Goal: Task Accomplishment & Management: Complete application form

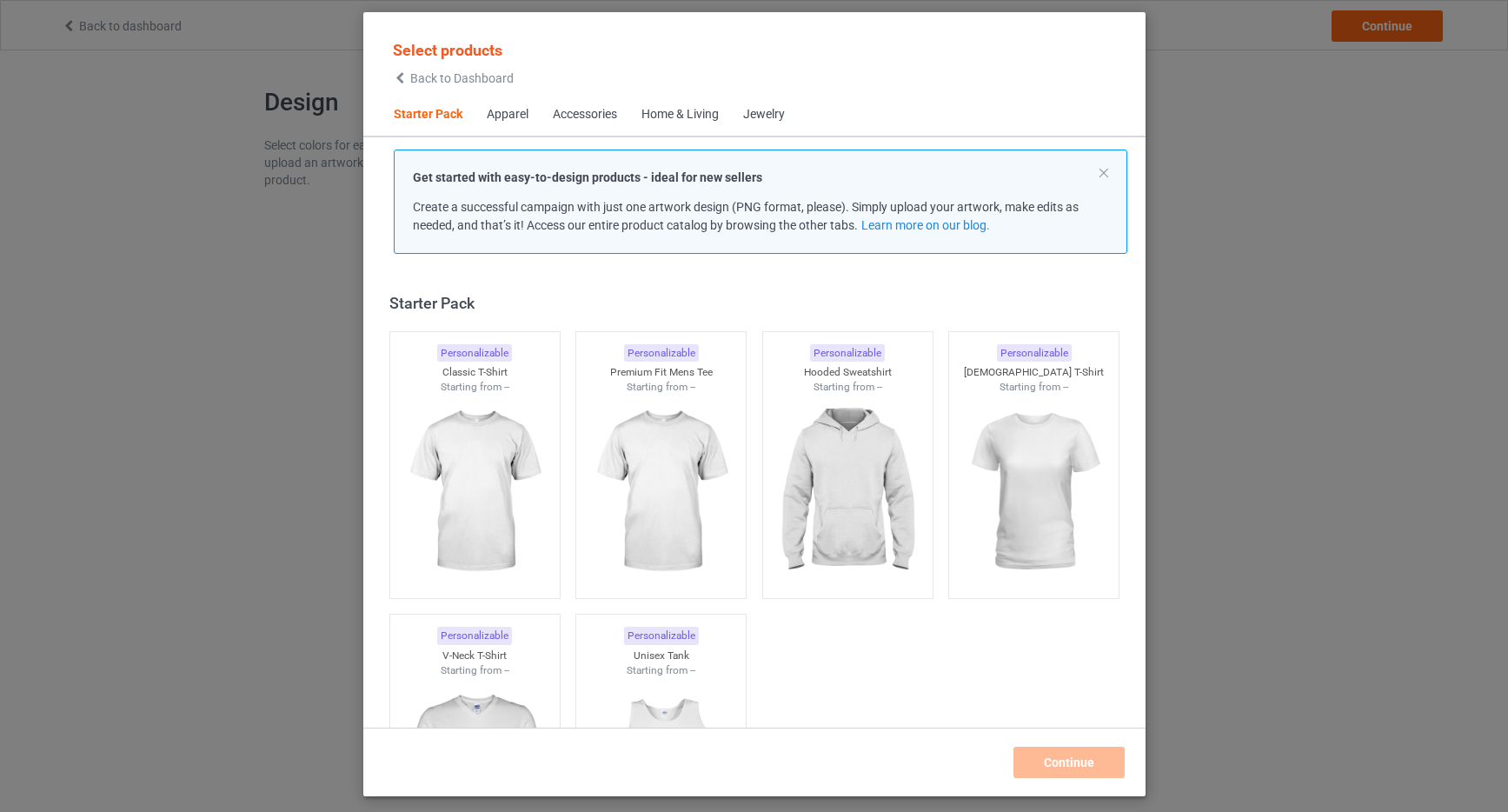
scroll to position [22, 0]
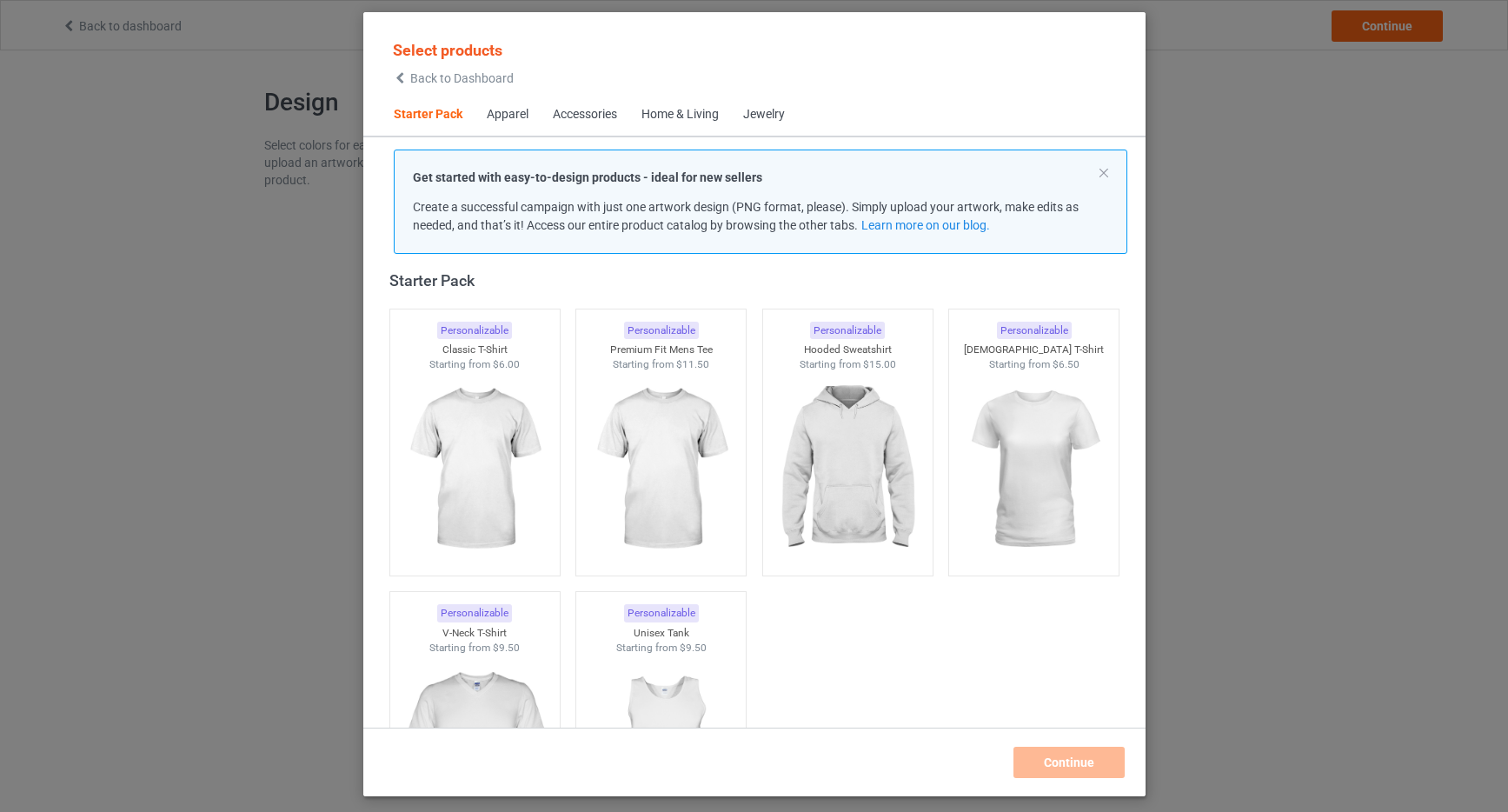
click at [684, 108] on div "Home & Living" at bounding box center [680, 114] width 78 height 17
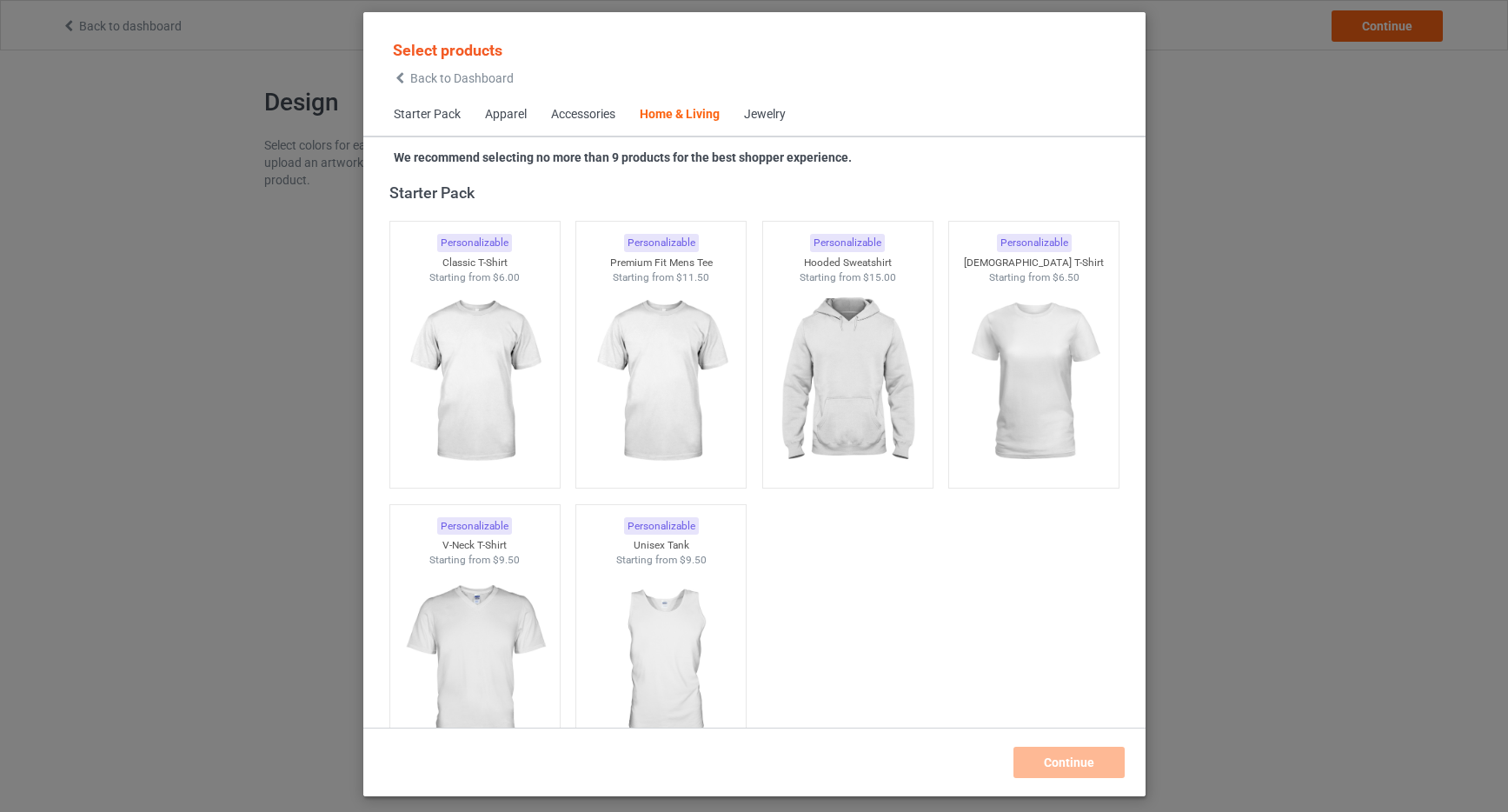
scroll to position [7842, 0]
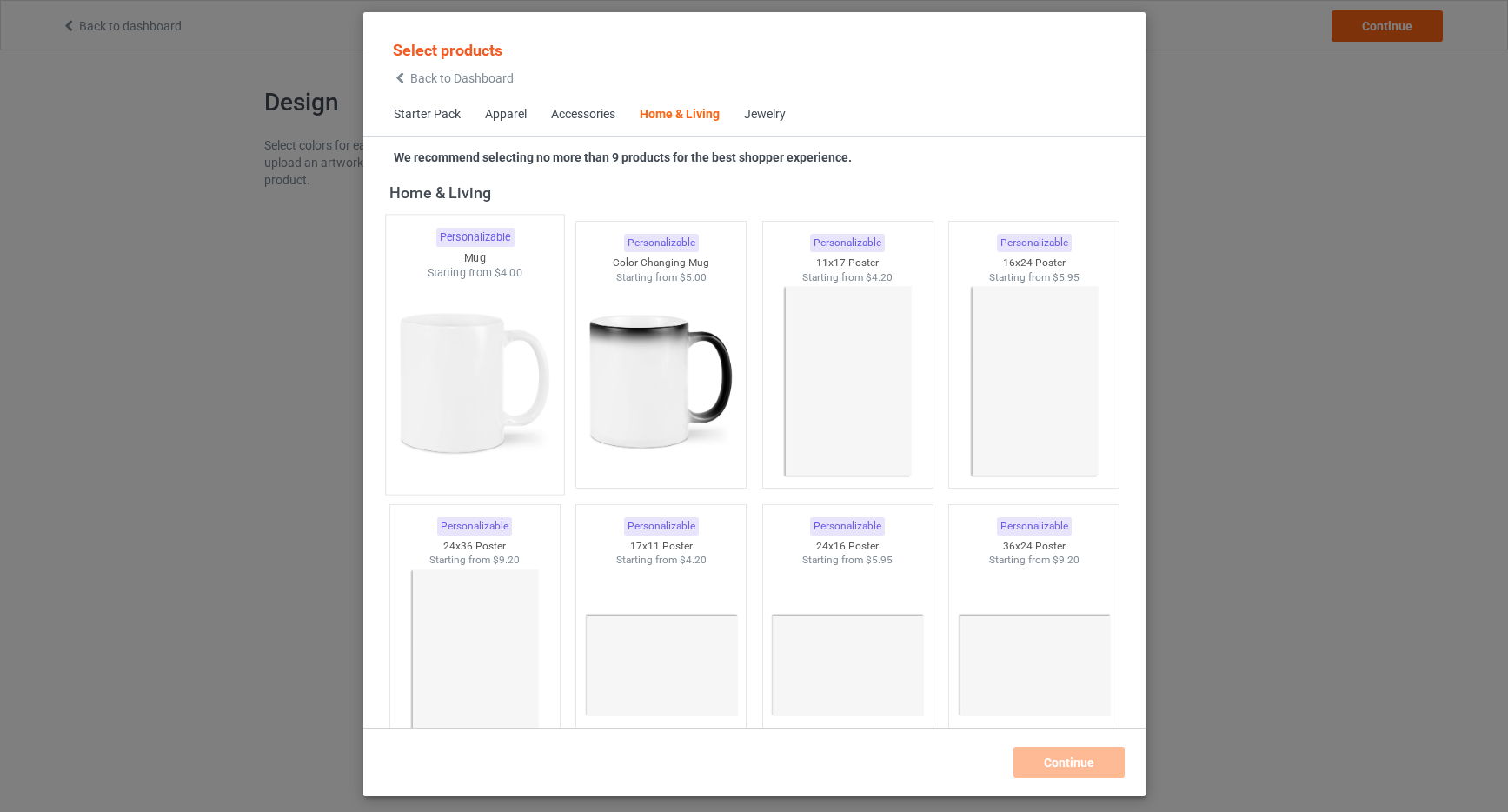
click at [476, 352] on img at bounding box center [474, 383] width 163 height 204
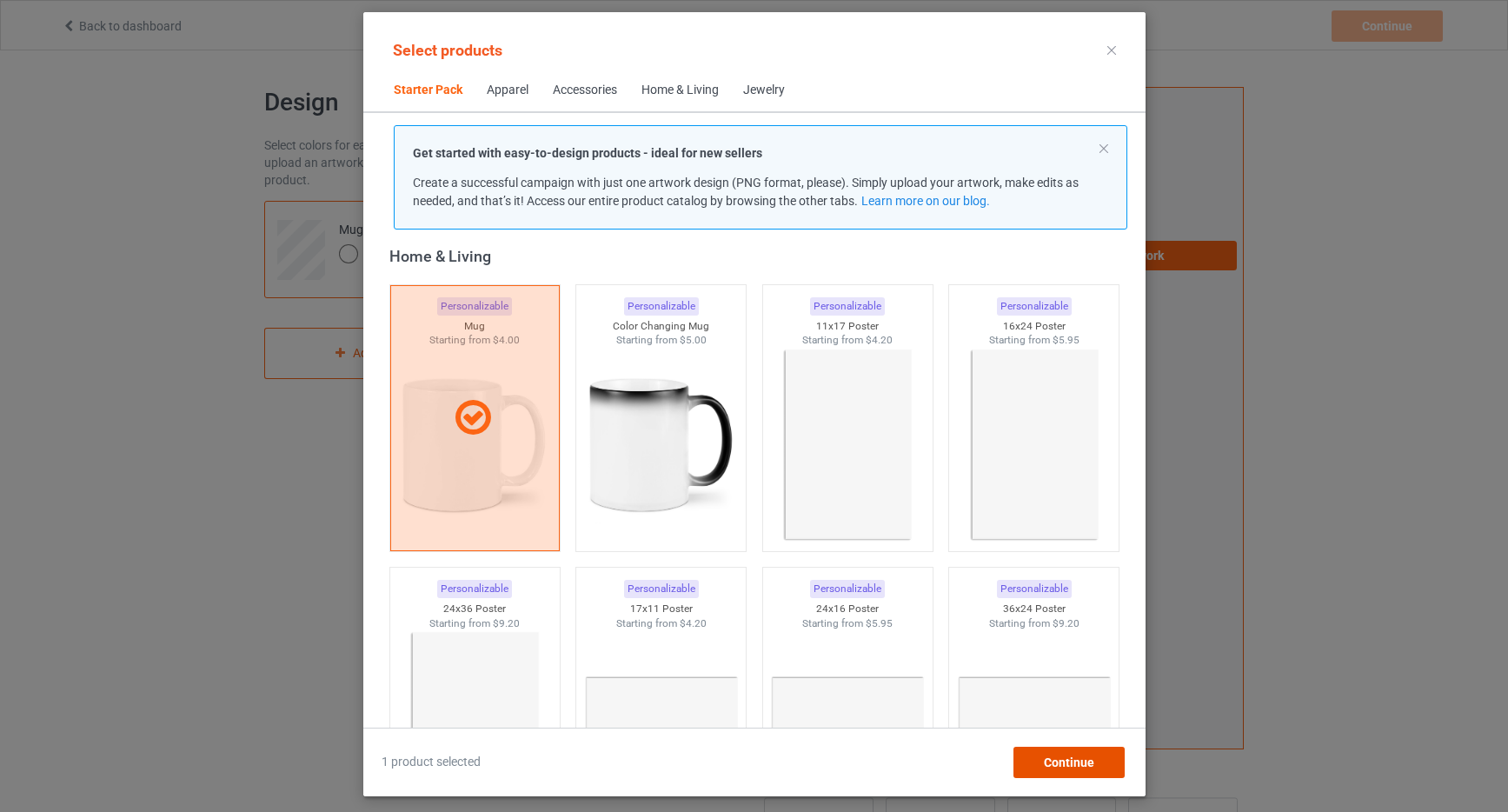
drag, startPoint x: 1085, startPoint y: 766, endPoint x: 1078, endPoint y: 760, distance: 9.2
click at [1085, 766] on span "Continue" at bounding box center [1068, 763] width 51 height 14
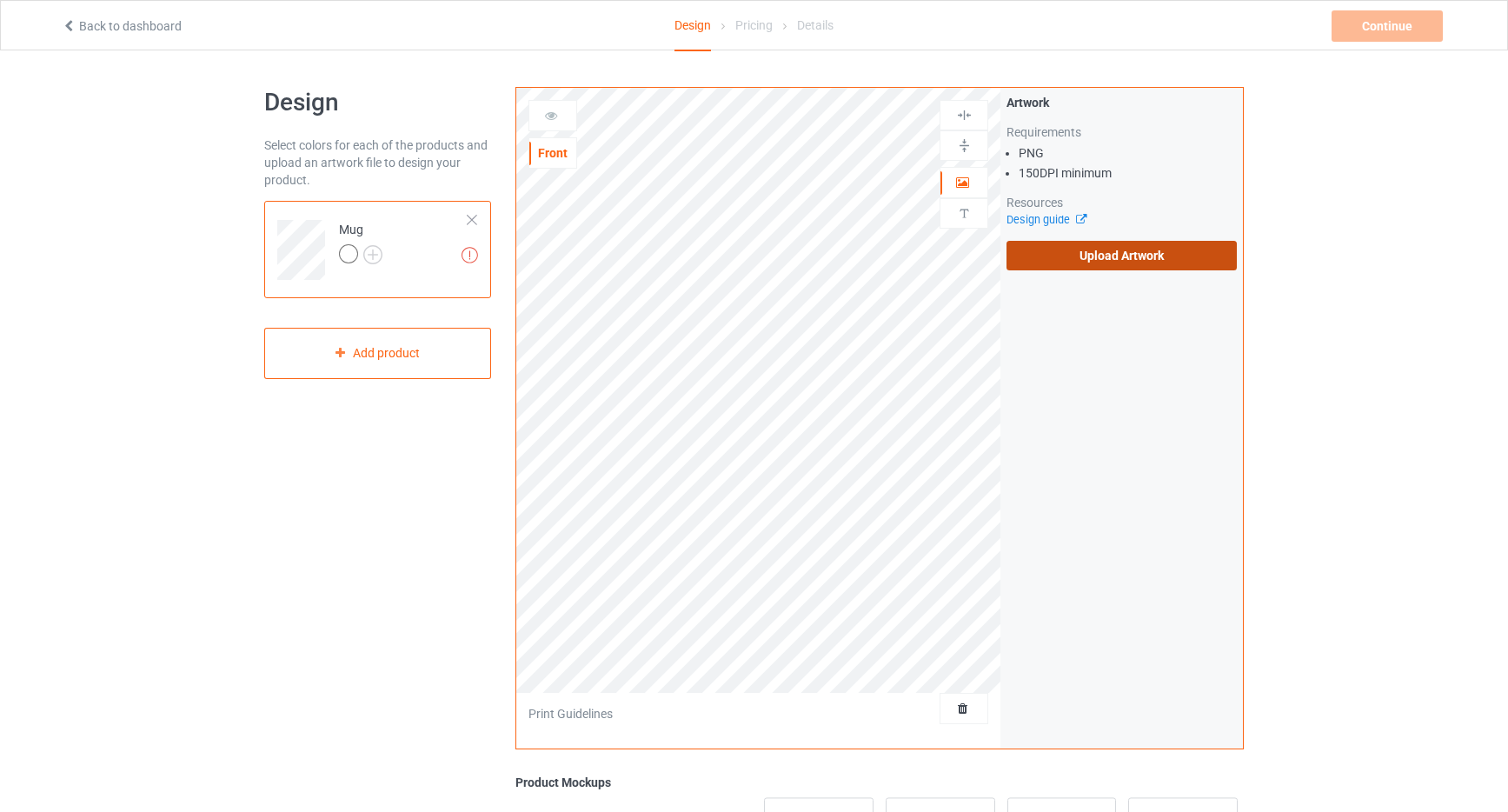
click at [1162, 263] on label "Upload Artwork" at bounding box center [1122, 255] width 230 height 29
click at [0, 0] on input "Upload Artwork" at bounding box center [0, 0] width 0 height 0
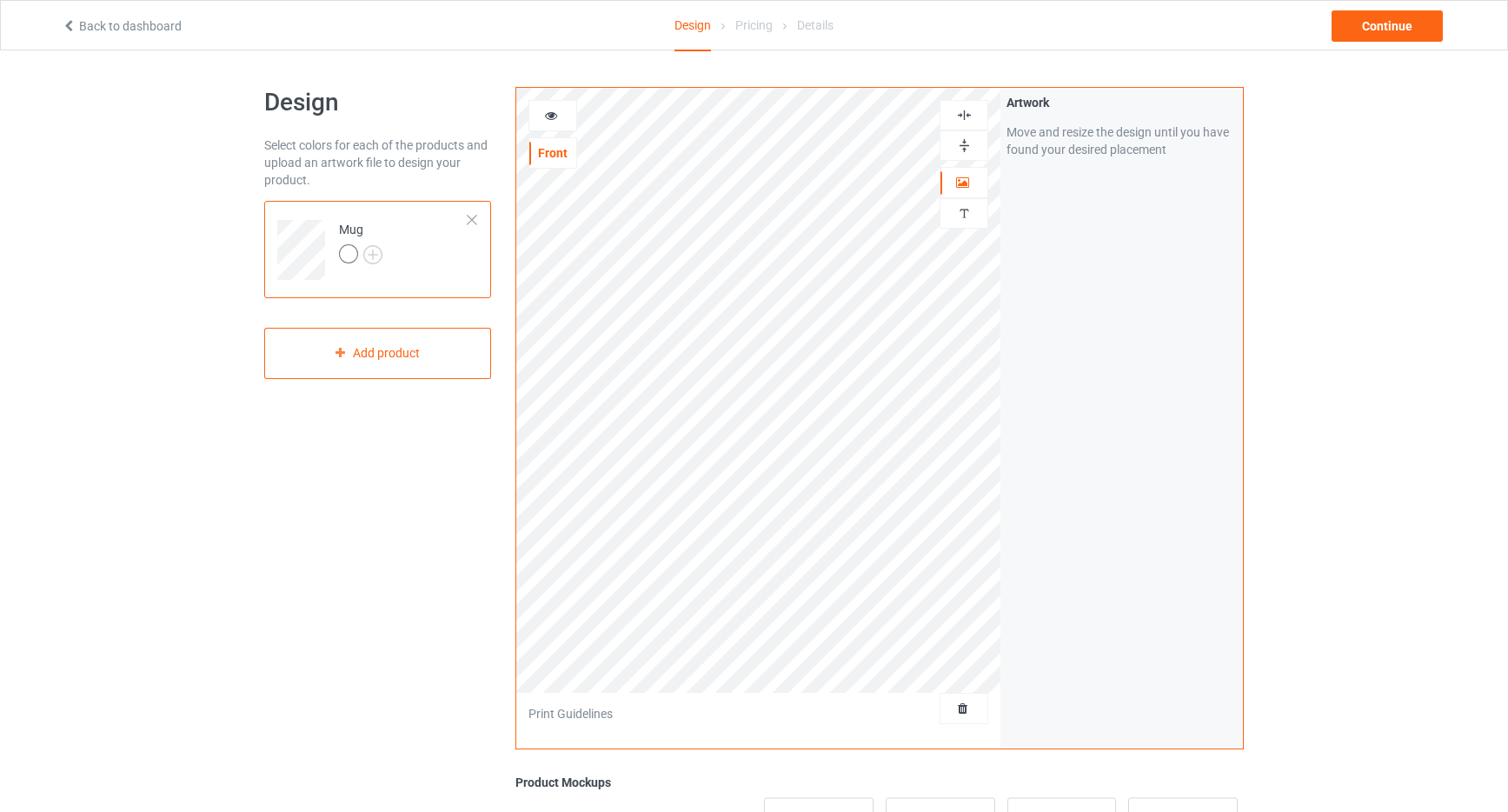
click at [963, 144] on img at bounding box center [965, 145] width 17 height 17
click at [550, 114] on icon at bounding box center [551, 113] width 15 height 12
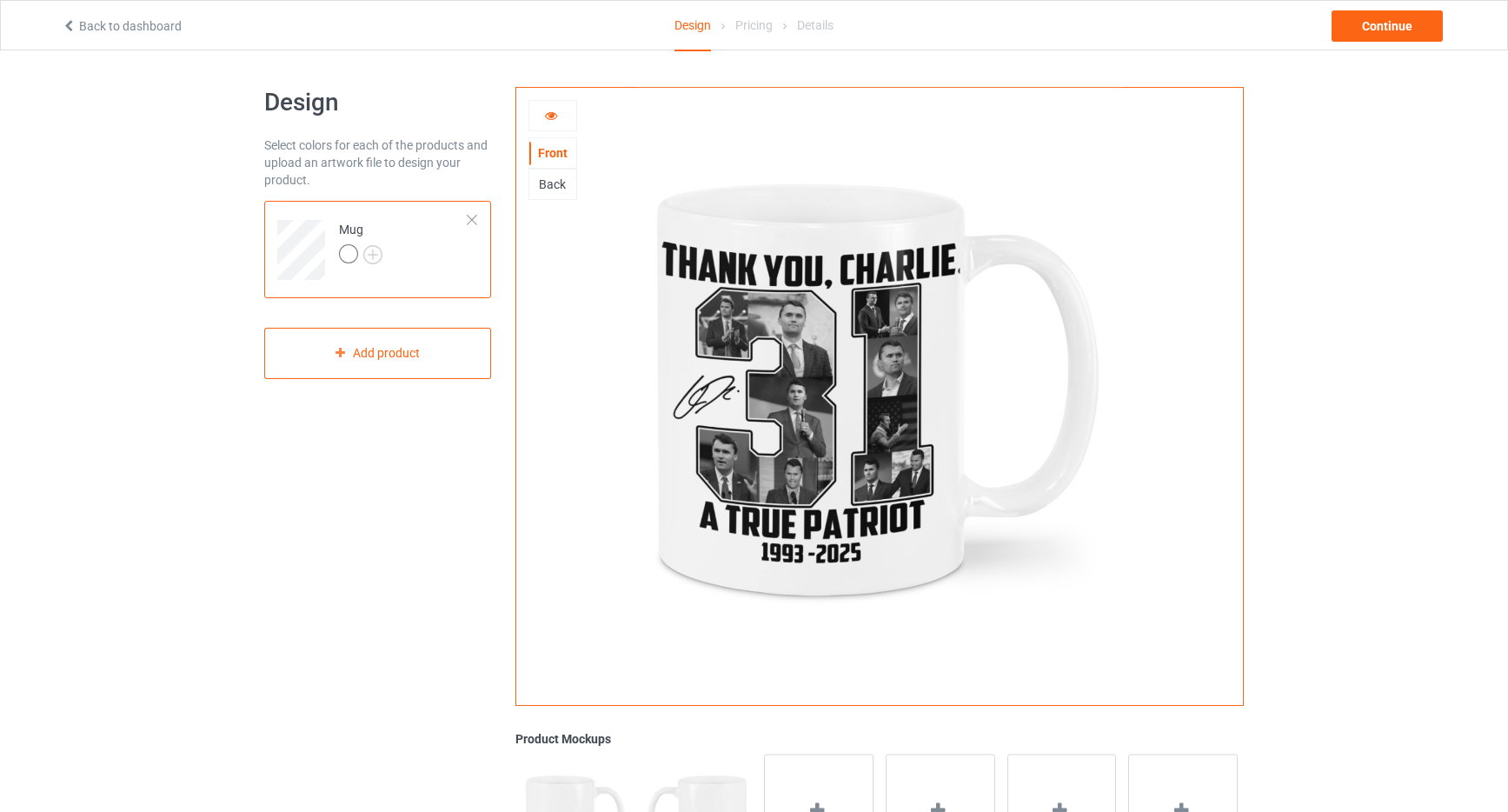
click at [552, 178] on div "Back" at bounding box center [552, 184] width 47 height 17
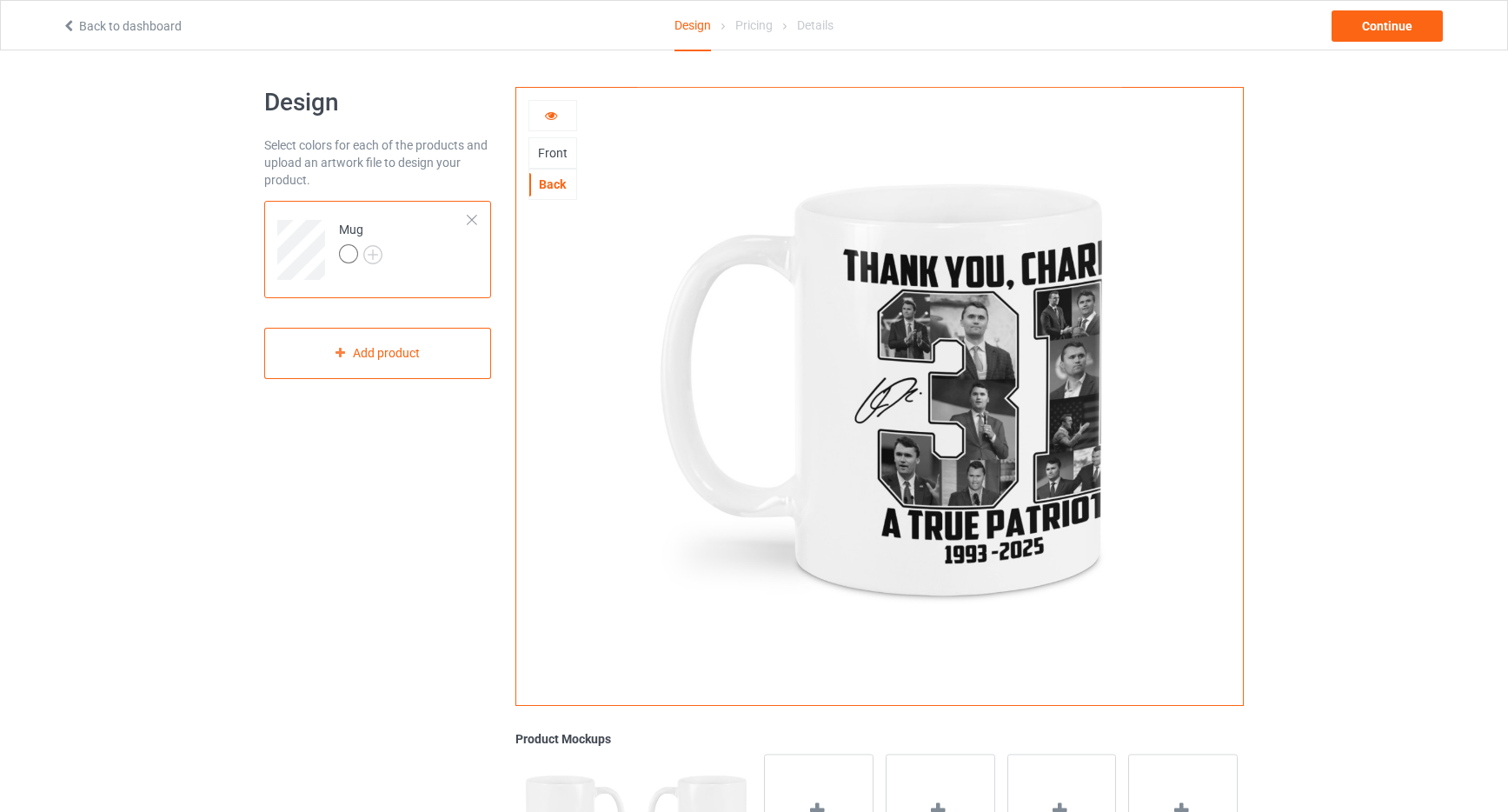
click at [554, 152] on div "Front" at bounding box center [552, 153] width 47 height 17
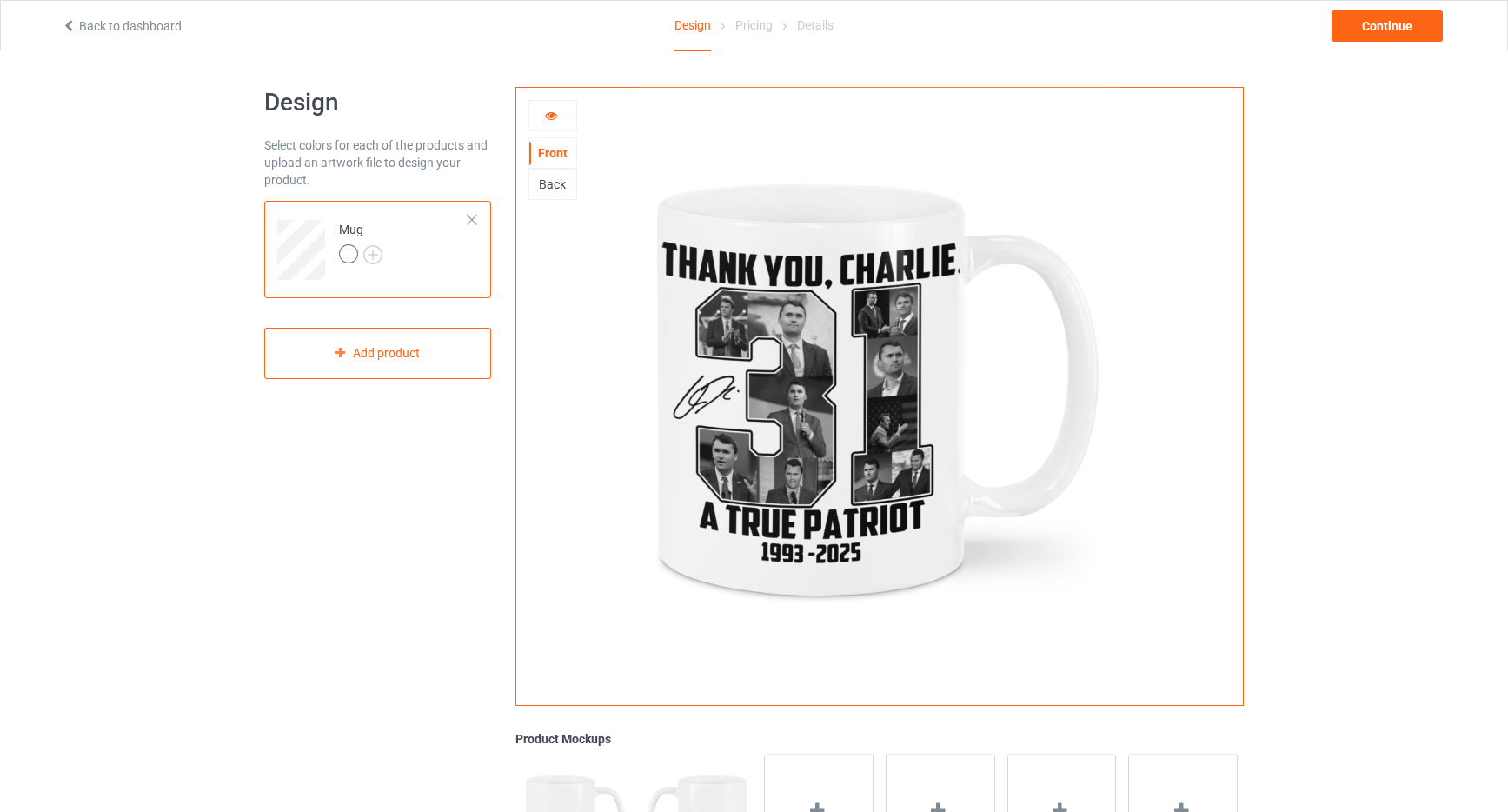
click at [554, 116] on icon at bounding box center [551, 113] width 15 height 12
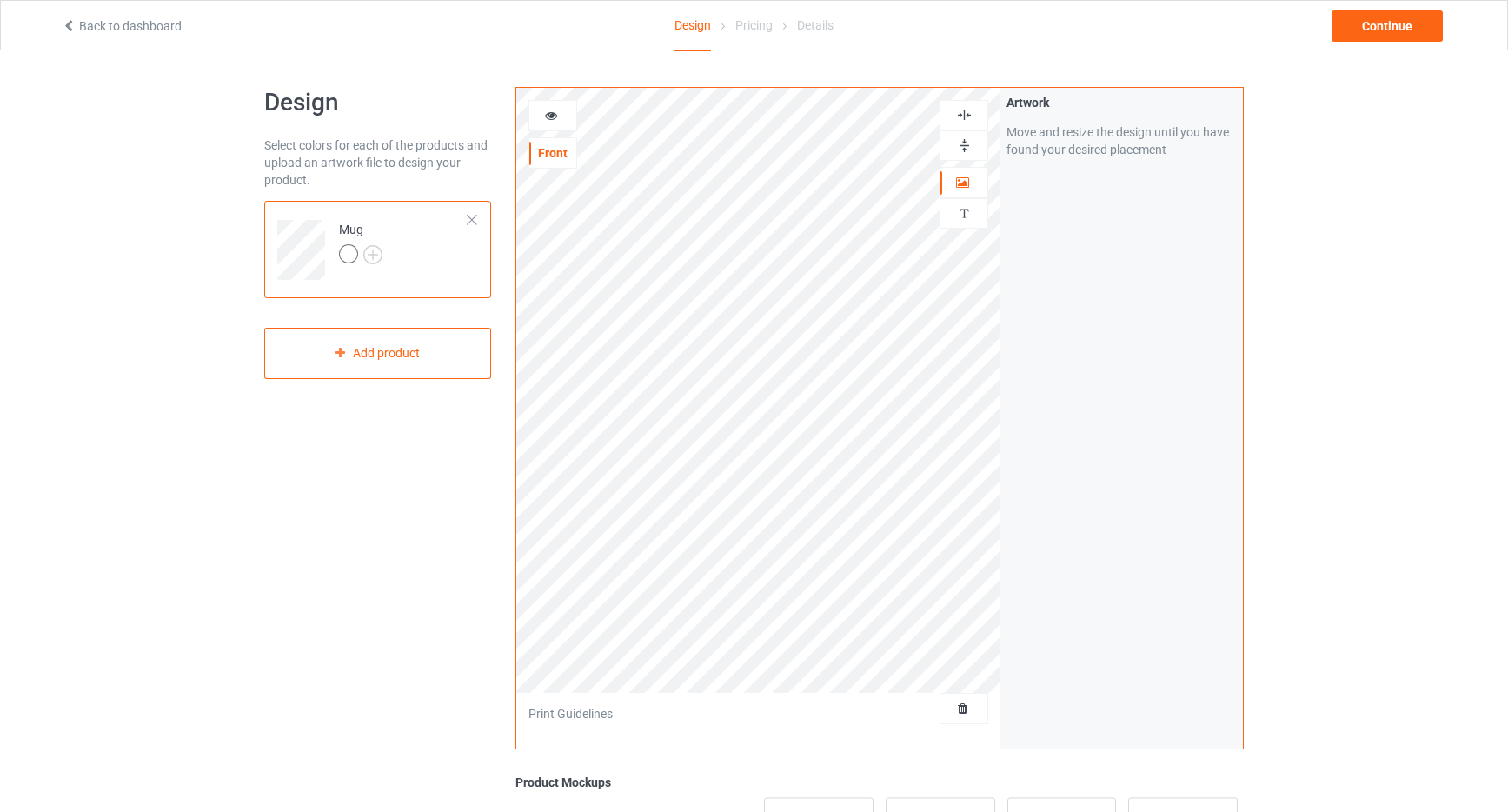
click at [966, 147] on img at bounding box center [965, 145] width 17 height 17
click at [549, 114] on icon at bounding box center [551, 113] width 15 height 12
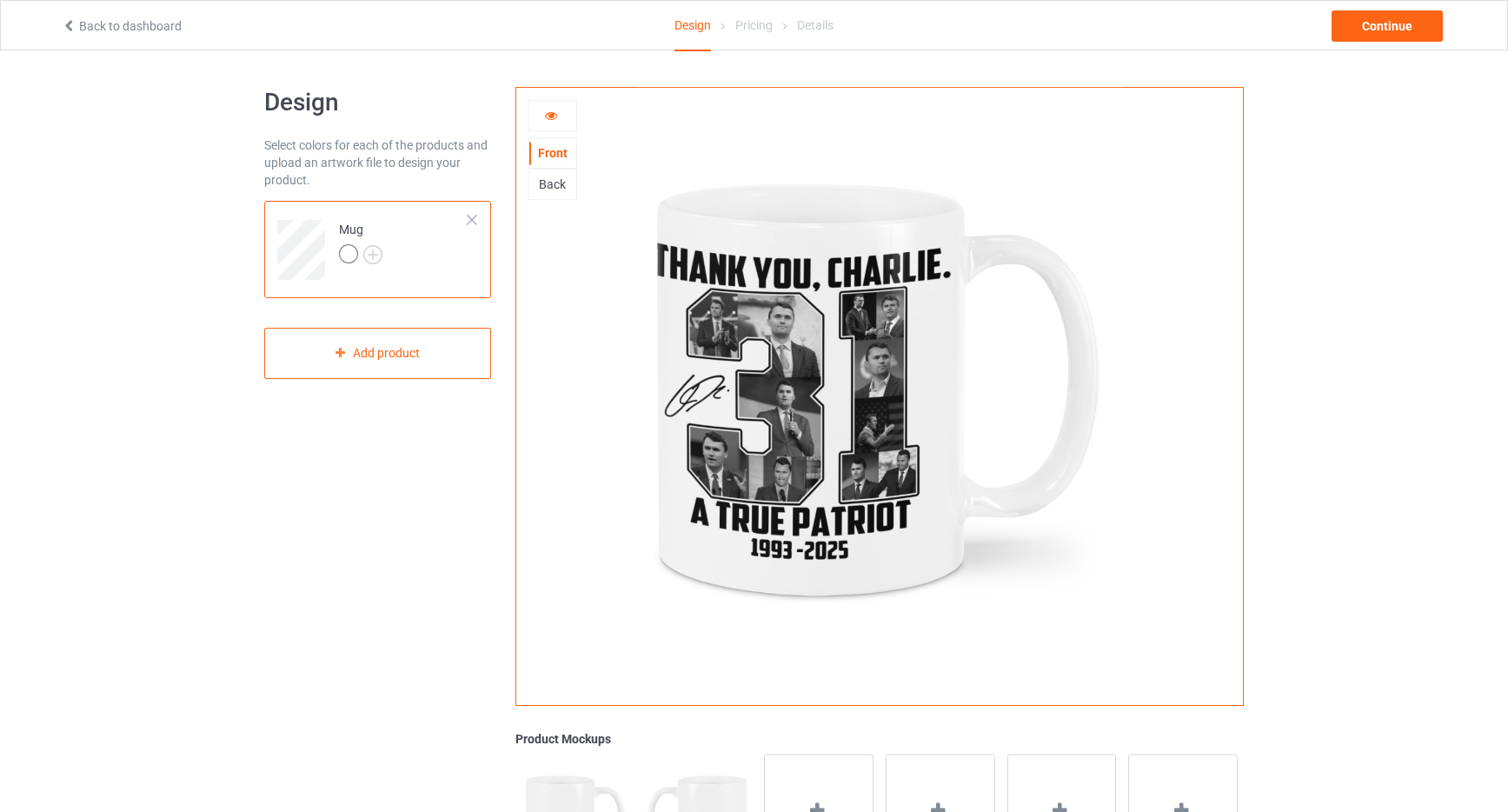
click at [558, 181] on div "Back" at bounding box center [552, 184] width 47 height 17
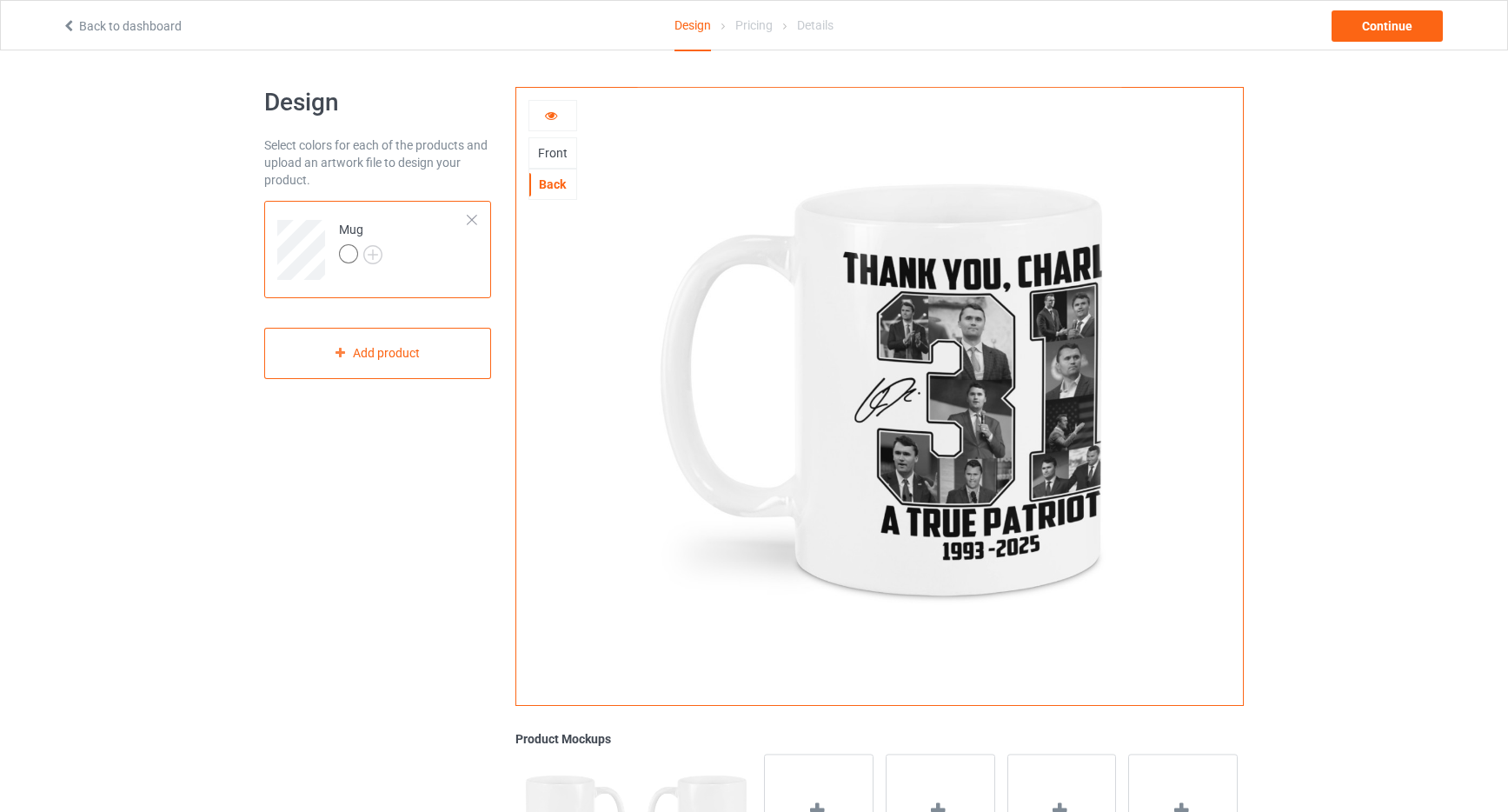
click at [551, 153] on div "Front" at bounding box center [552, 153] width 47 height 17
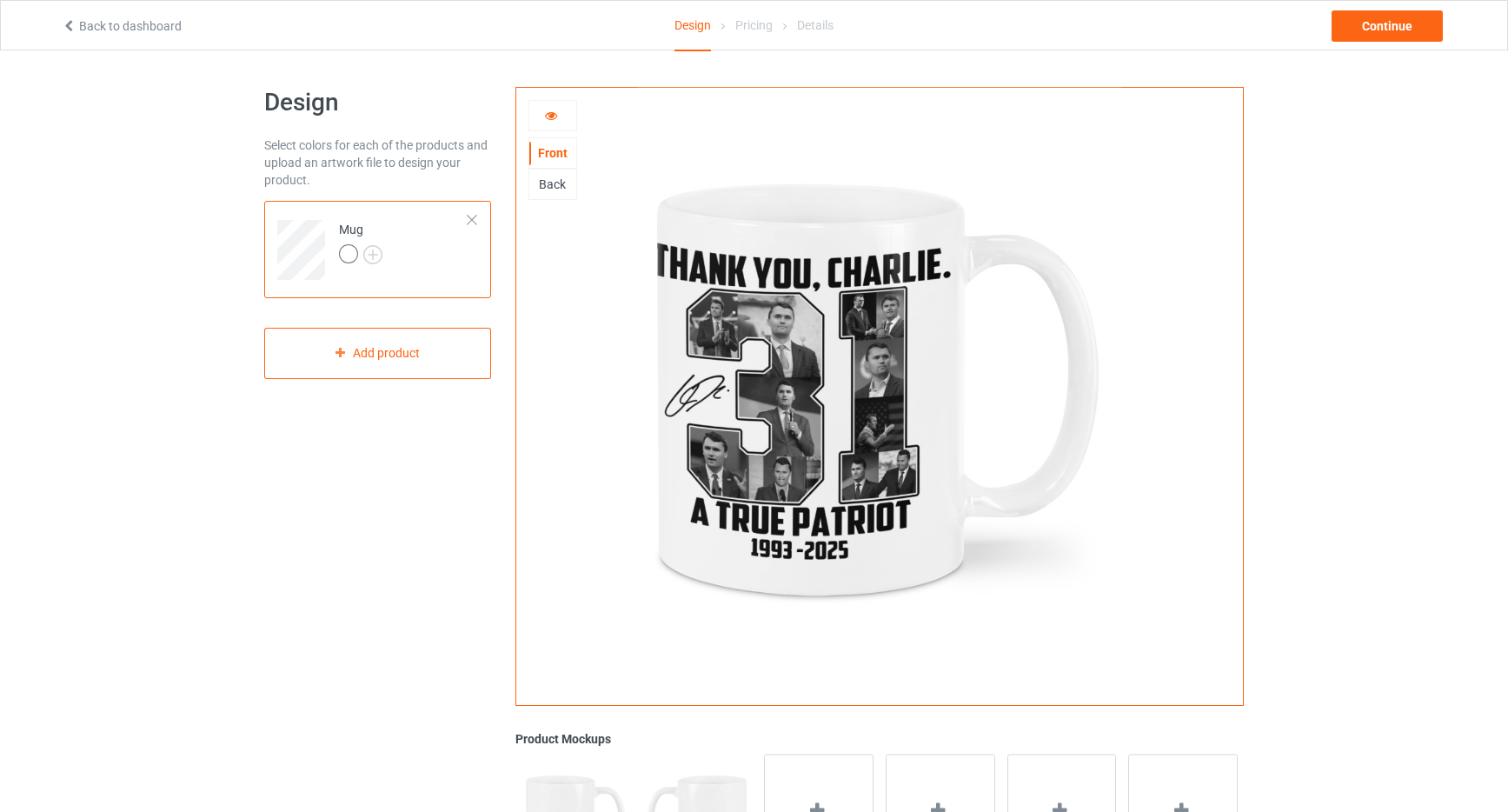
click at [551, 116] on icon at bounding box center [551, 113] width 15 height 12
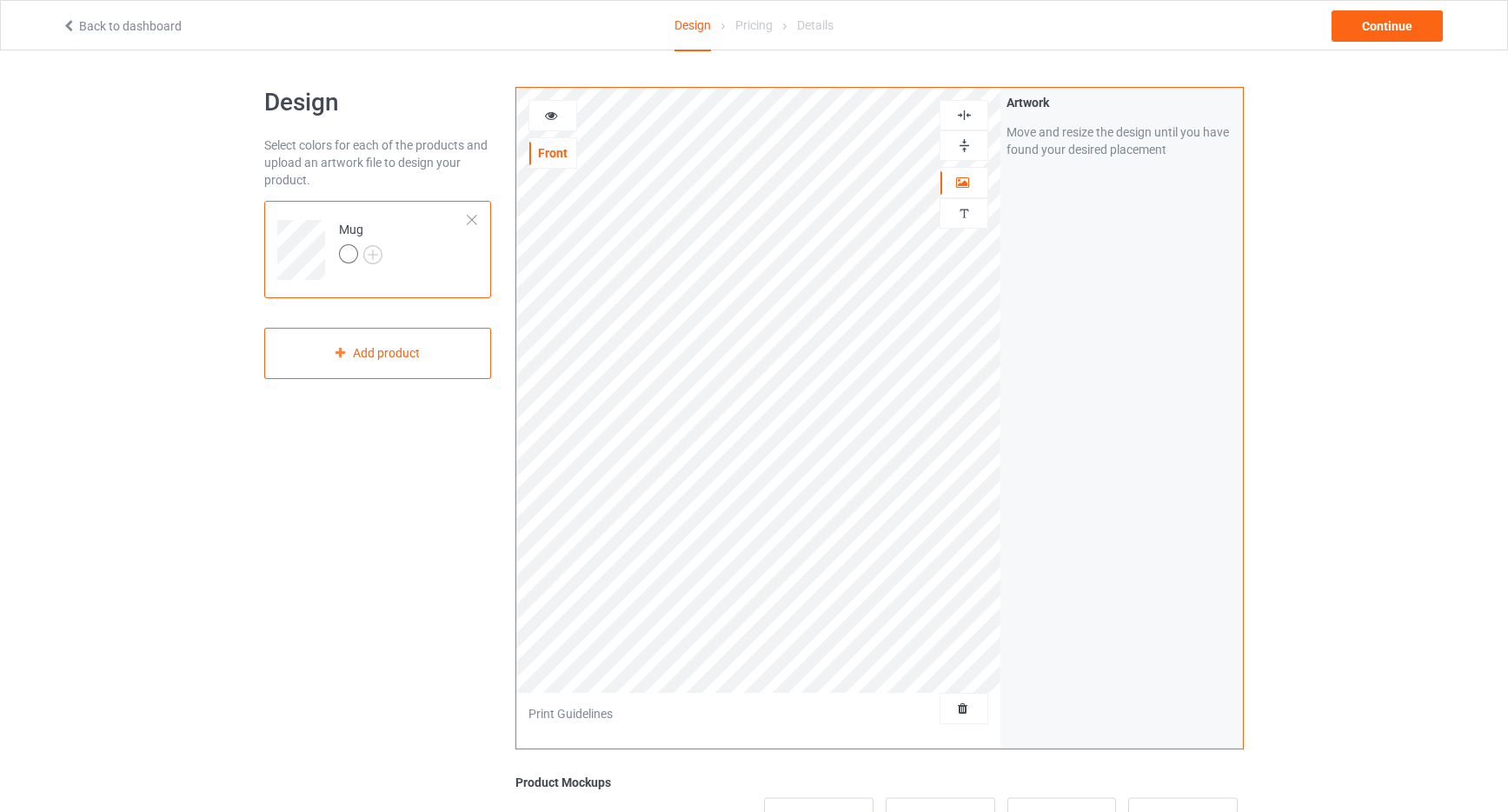
drag, startPoint x: 964, startPoint y: 149, endPoint x: 952, endPoint y: 151, distance: 12.2
click at [963, 150] on img at bounding box center [965, 145] width 17 height 17
click at [551, 119] on icon at bounding box center [551, 113] width 15 height 12
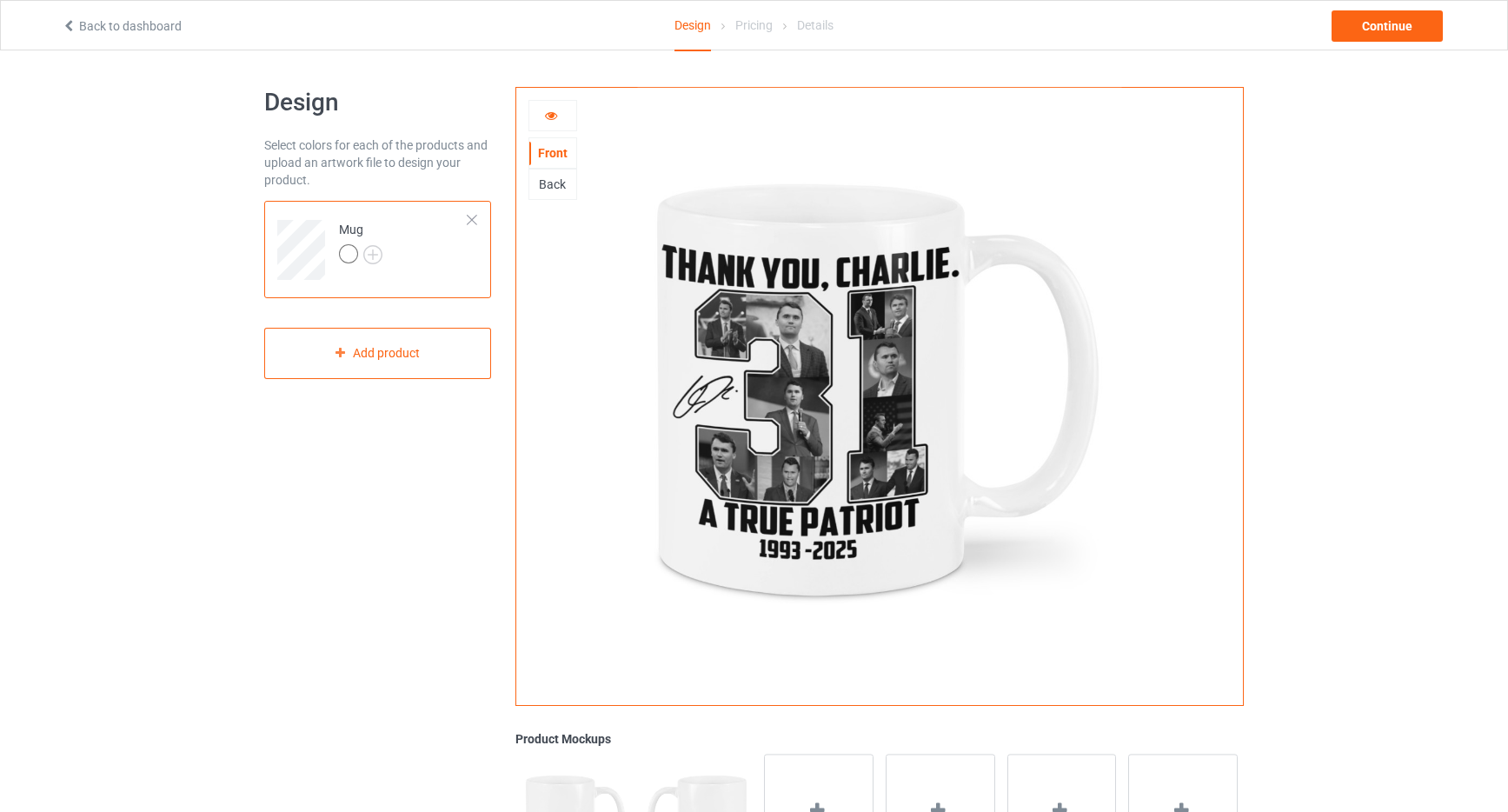
click at [548, 112] on icon at bounding box center [551, 113] width 15 height 12
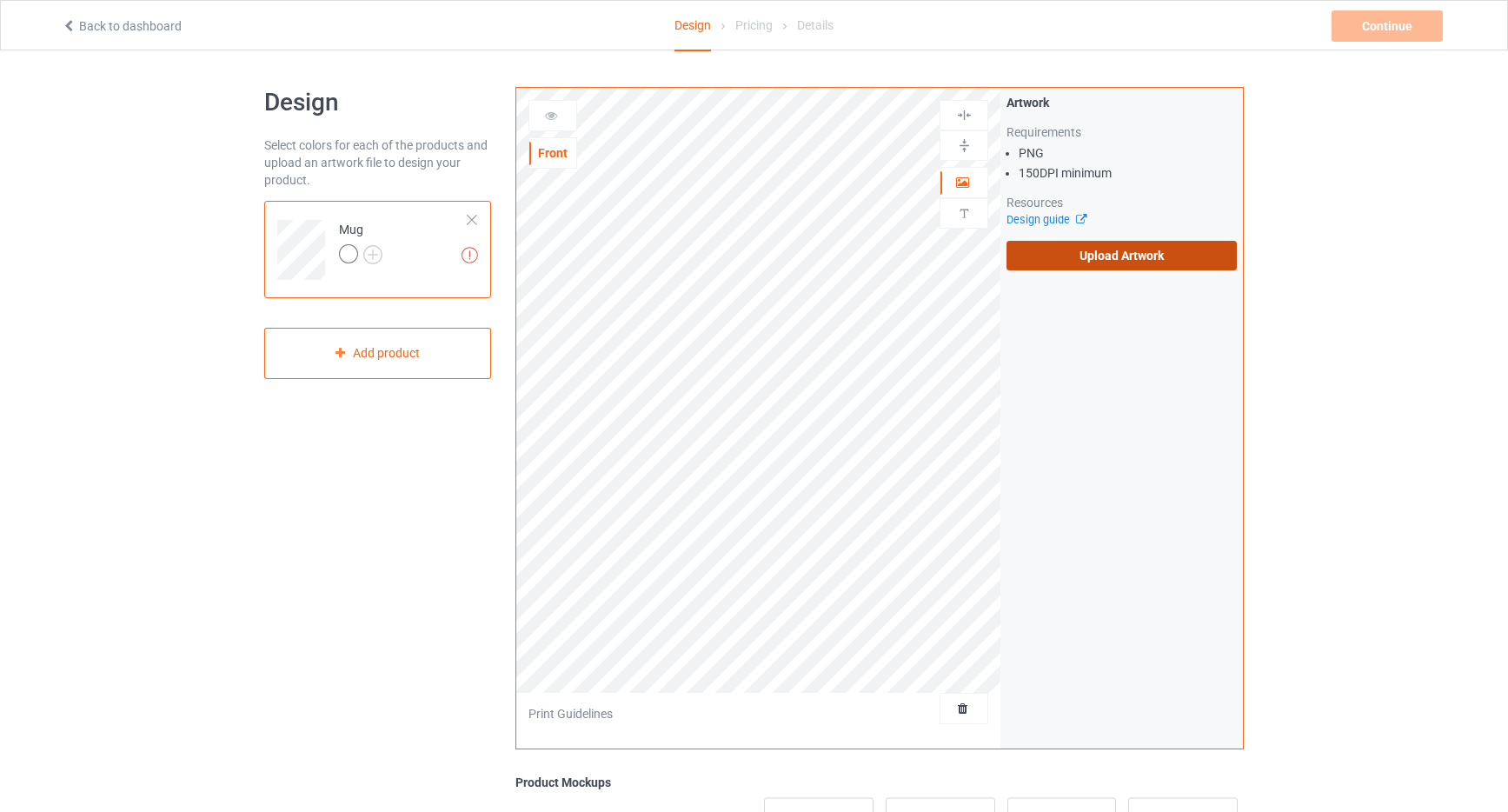
click at [1131, 256] on label "Upload Artwork" at bounding box center [1122, 255] width 230 height 29
click at [0, 0] on input "Upload Artwork" at bounding box center [0, 0] width 0 height 0
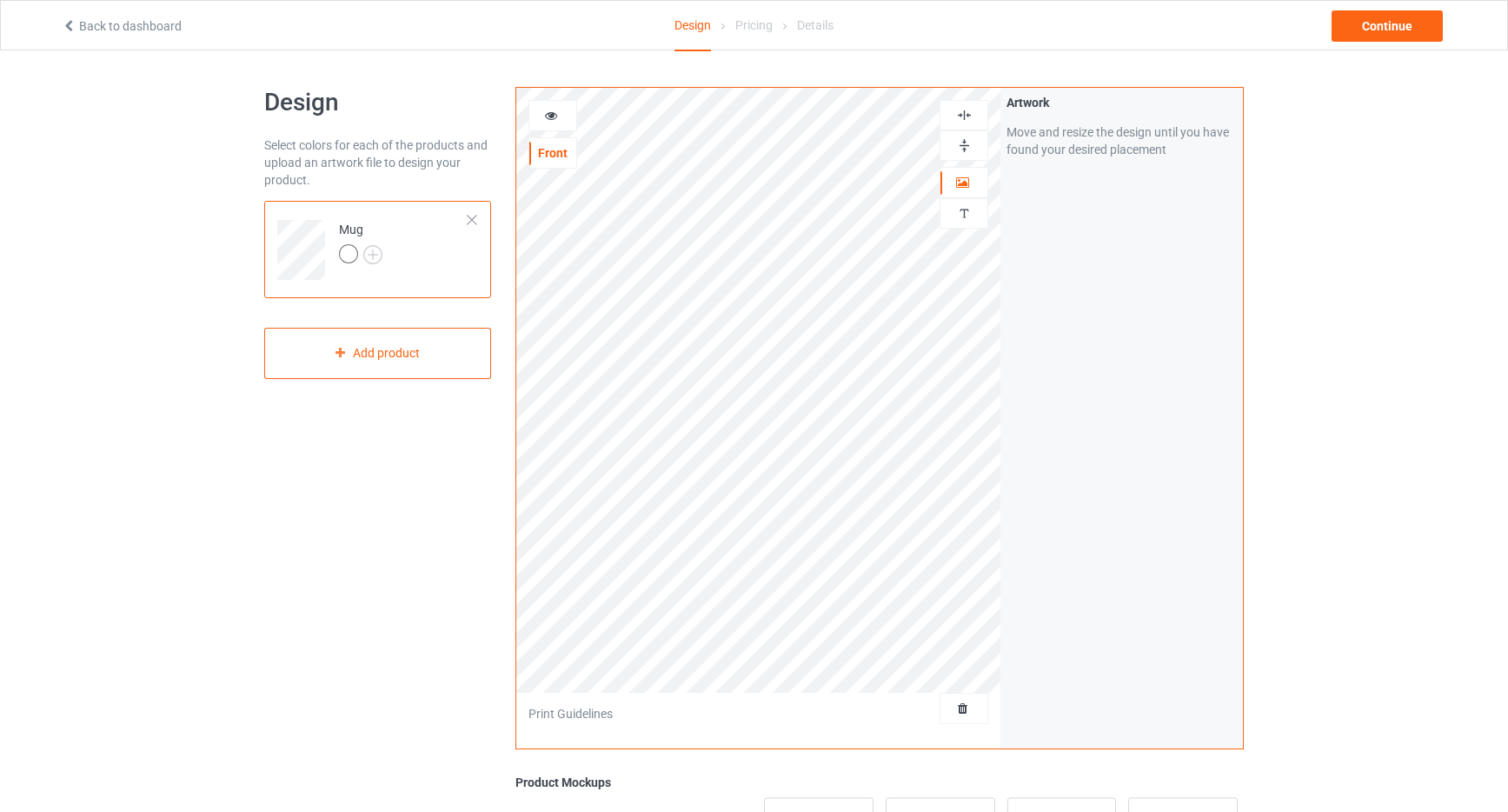
click at [967, 143] on img at bounding box center [965, 145] width 17 height 17
click at [550, 110] on icon at bounding box center [551, 113] width 15 height 12
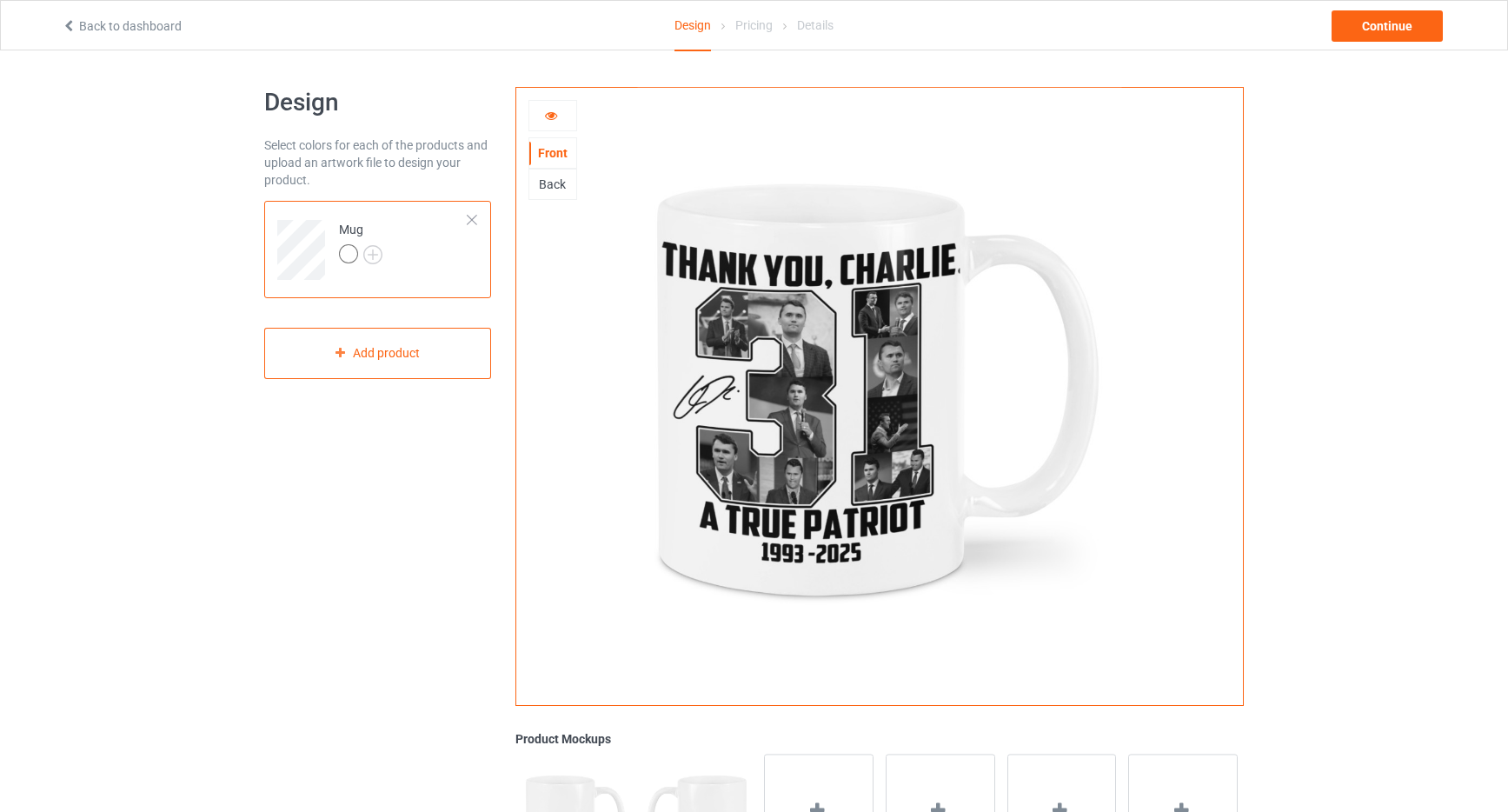
click at [546, 183] on div "Back" at bounding box center [552, 184] width 47 height 17
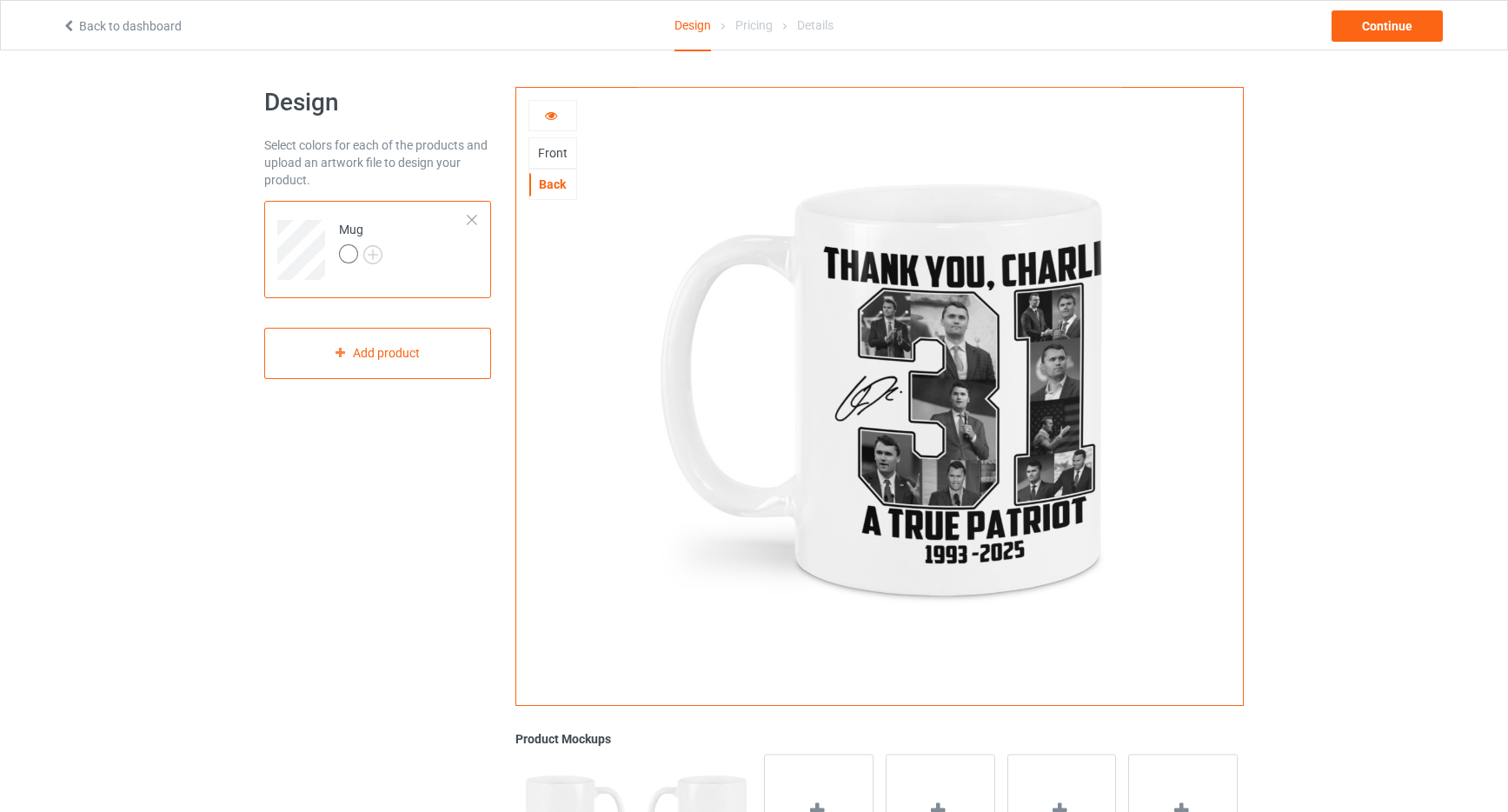
click at [547, 153] on div "Front" at bounding box center [552, 153] width 47 height 17
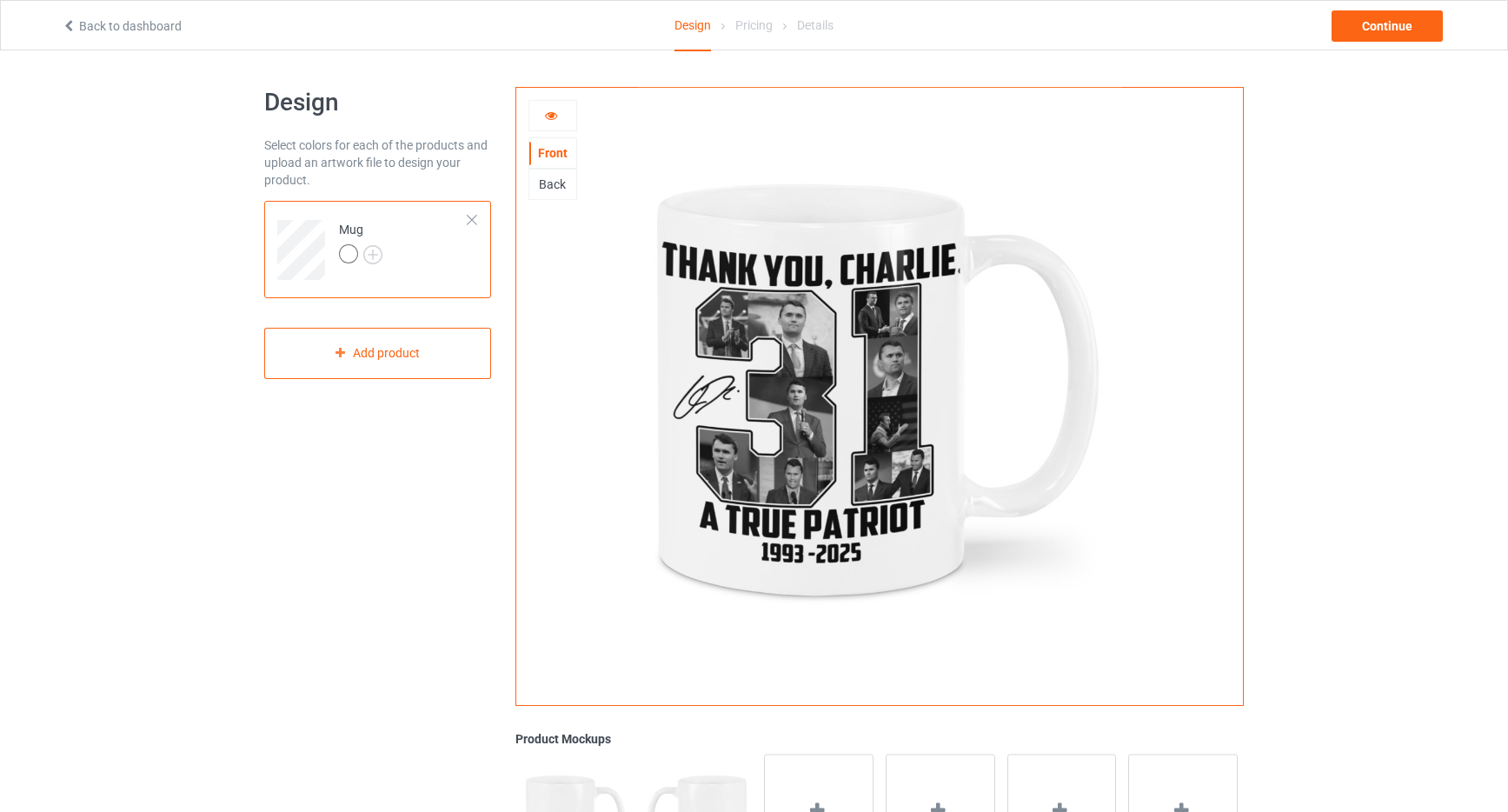
click at [549, 115] on icon at bounding box center [551, 113] width 15 height 12
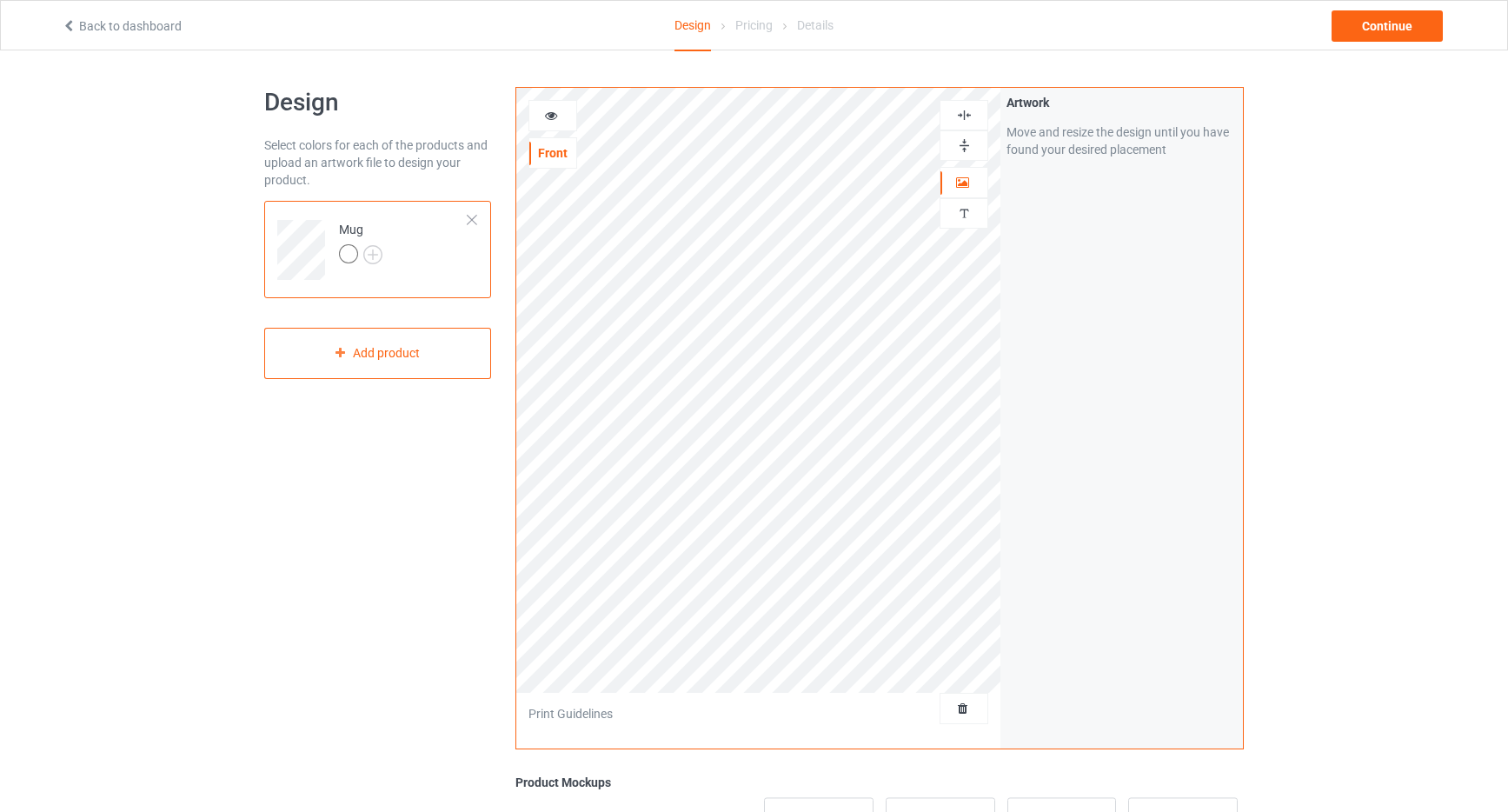
click at [968, 146] on img at bounding box center [965, 145] width 17 height 17
click at [551, 112] on icon at bounding box center [551, 113] width 15 height 12
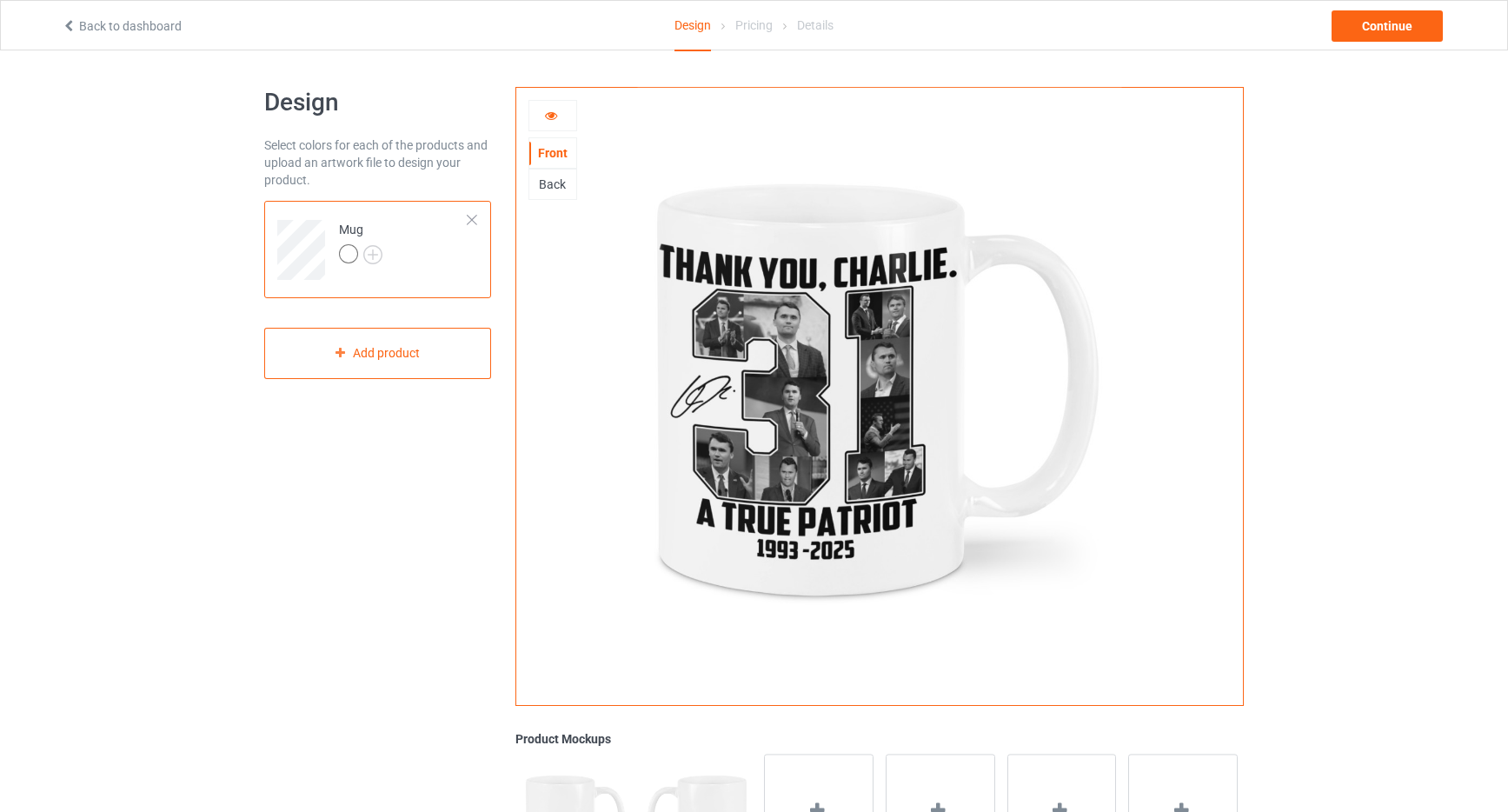
click at [551, 178] on div "Back" at bounding box center [552, 184] width 47 height 17
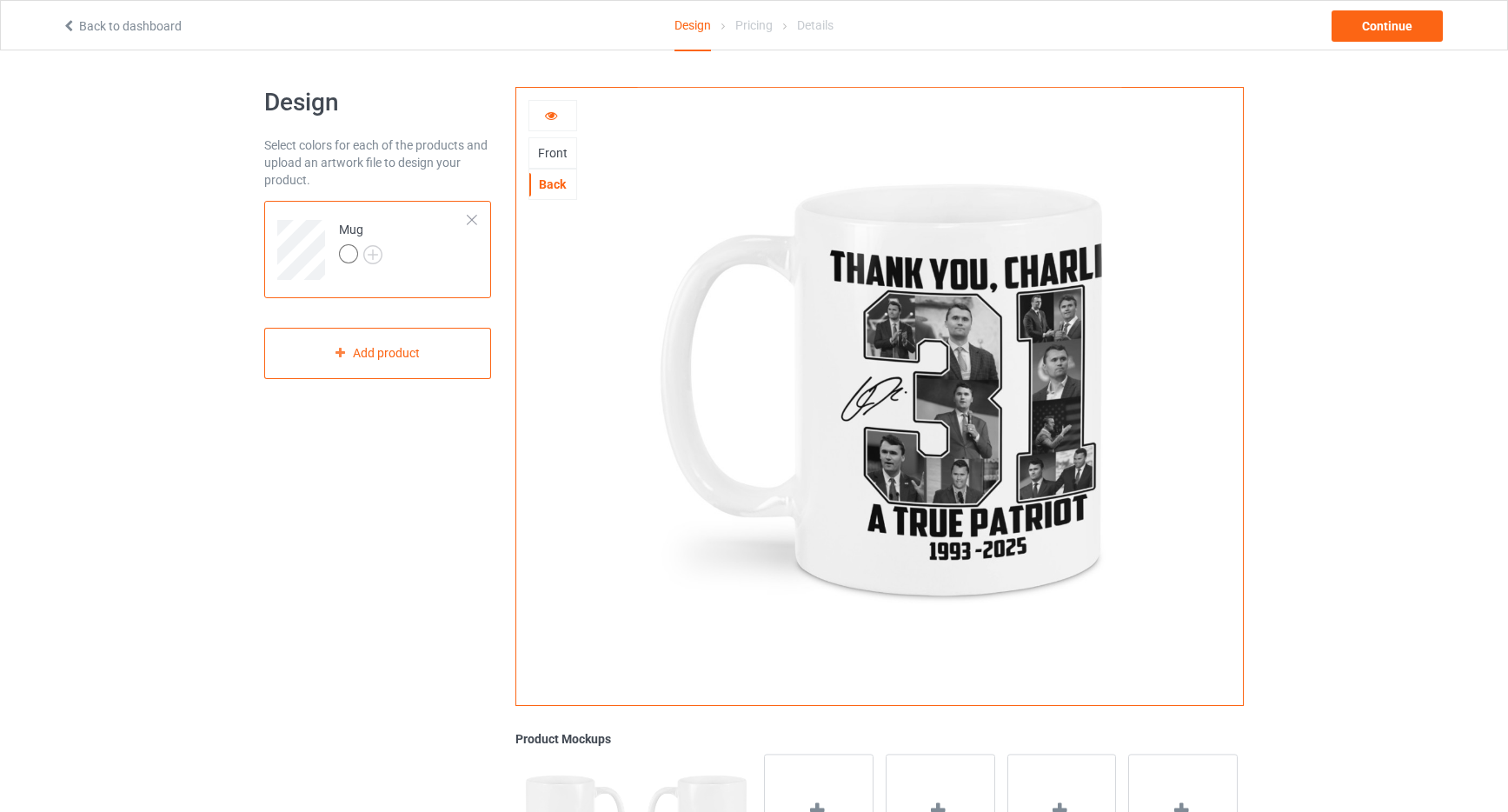
click at [548, 148] on div "Front" at bounding box center [552, 153] width 47 height 17
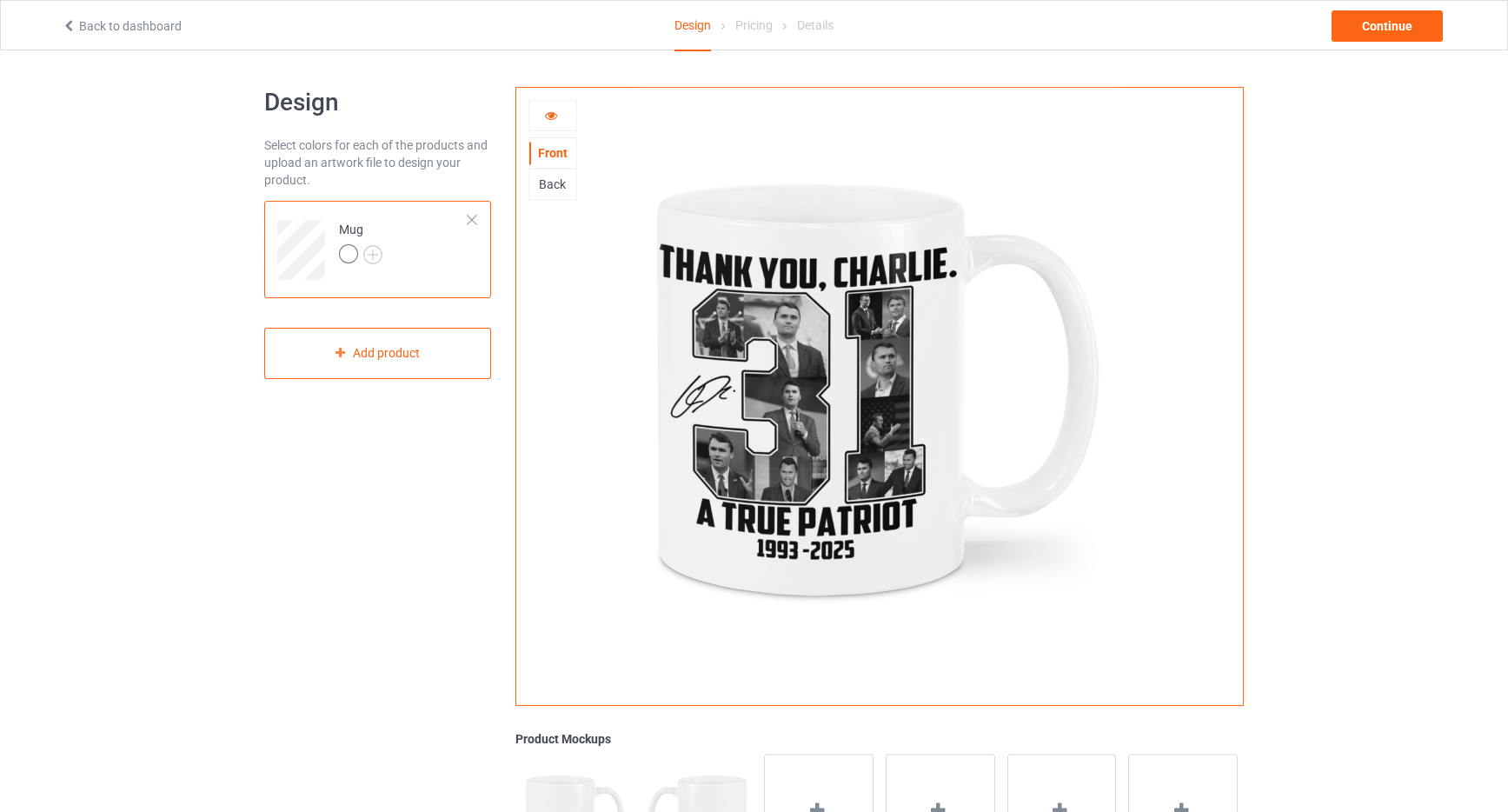
click at [551, 114] on icon at bounding box center [551, 113] width 15 height 12
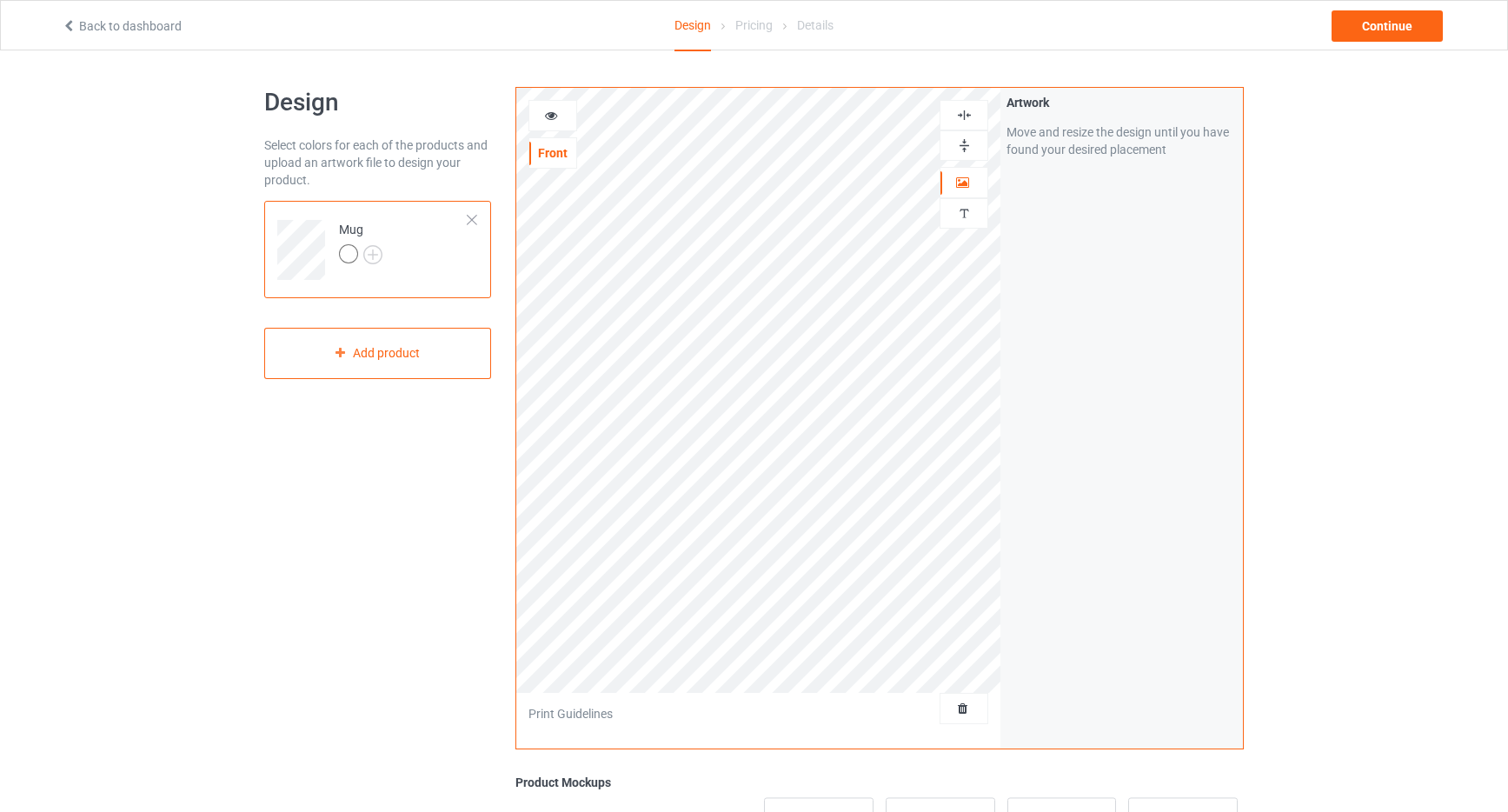
click at [966, 145] on img at bounding box center [965, 145] width 17 height 17
click at [547, 111] on icon at bounding box center [551, 113] width 15 height 12
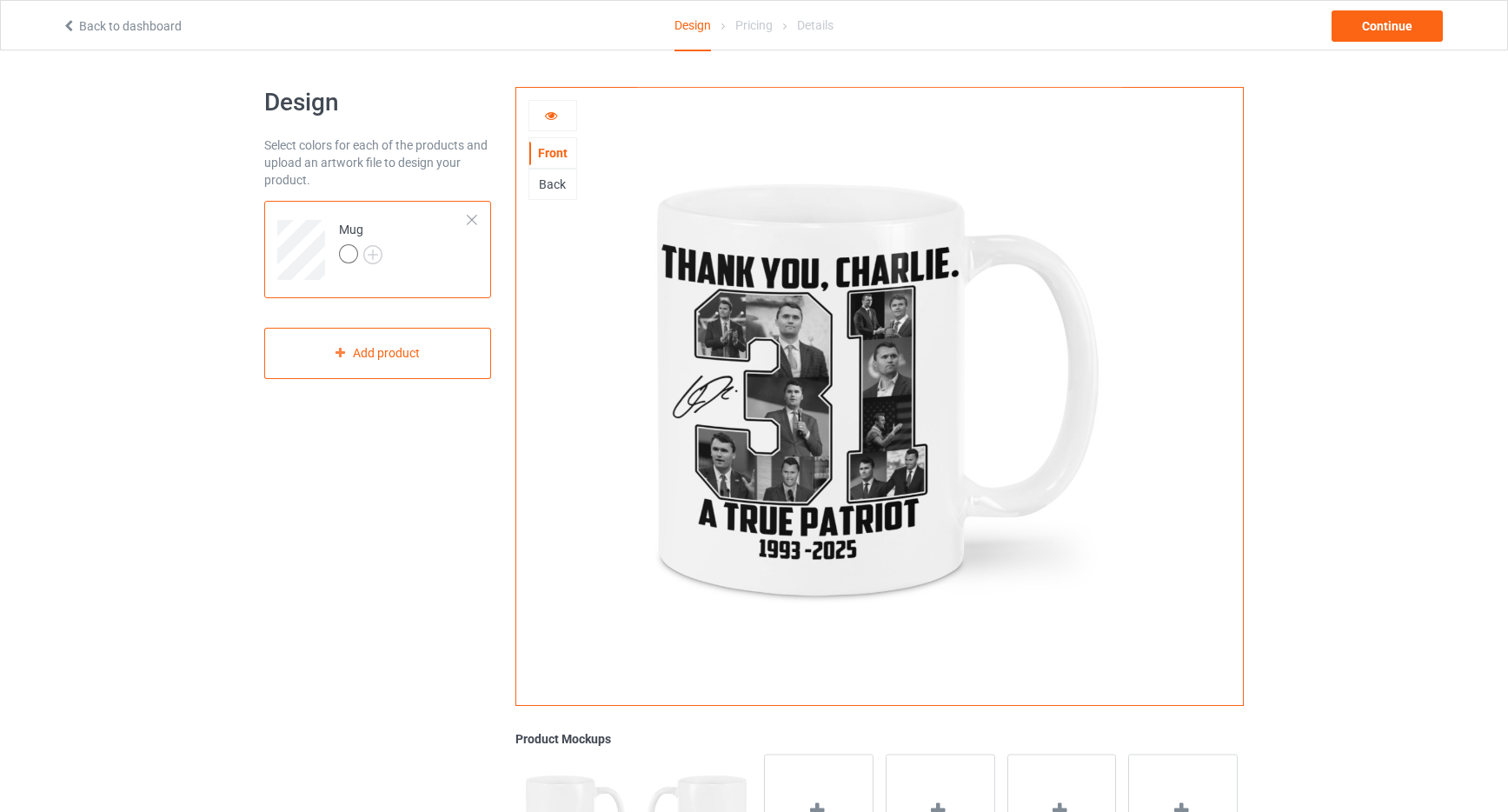
click at [553, 114] on icon at bounding box center [551, 113] width 15 height 12
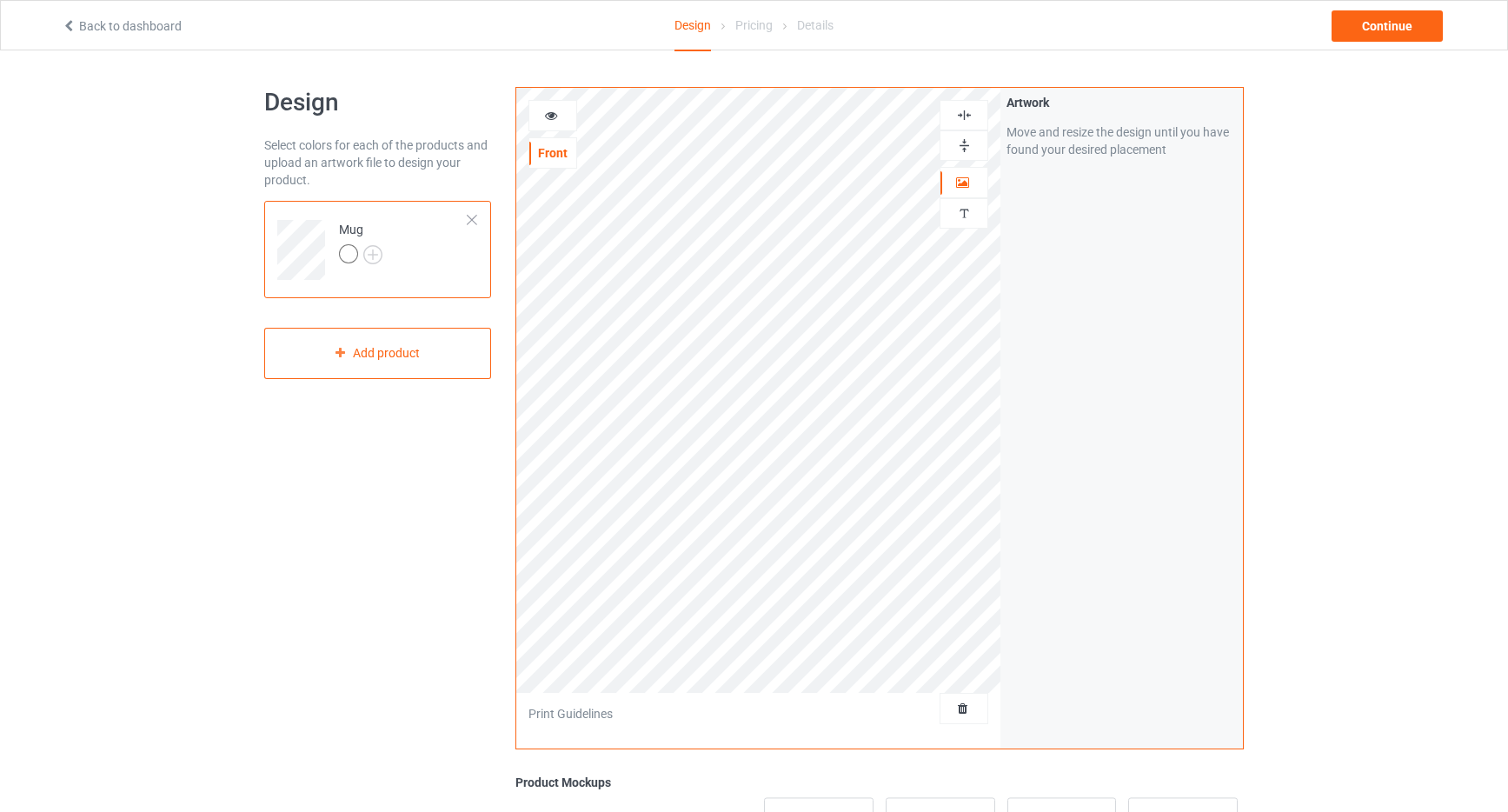
click at [553, 114] on icon at bounding box center [551, 113] width 15 height 12
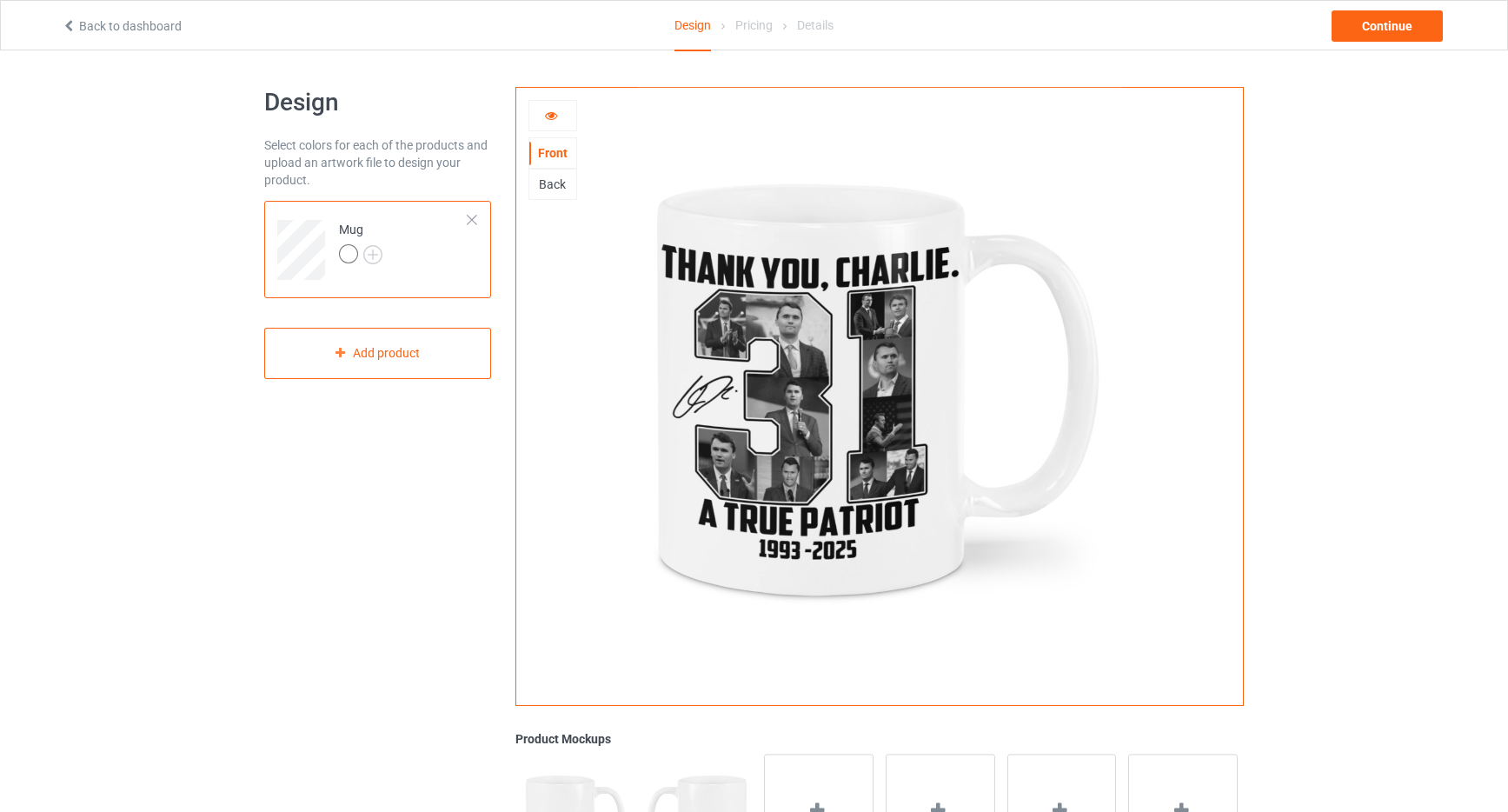
click at [549, 192] on div "Back" at bounding box center [552, 184] width 47 height 17
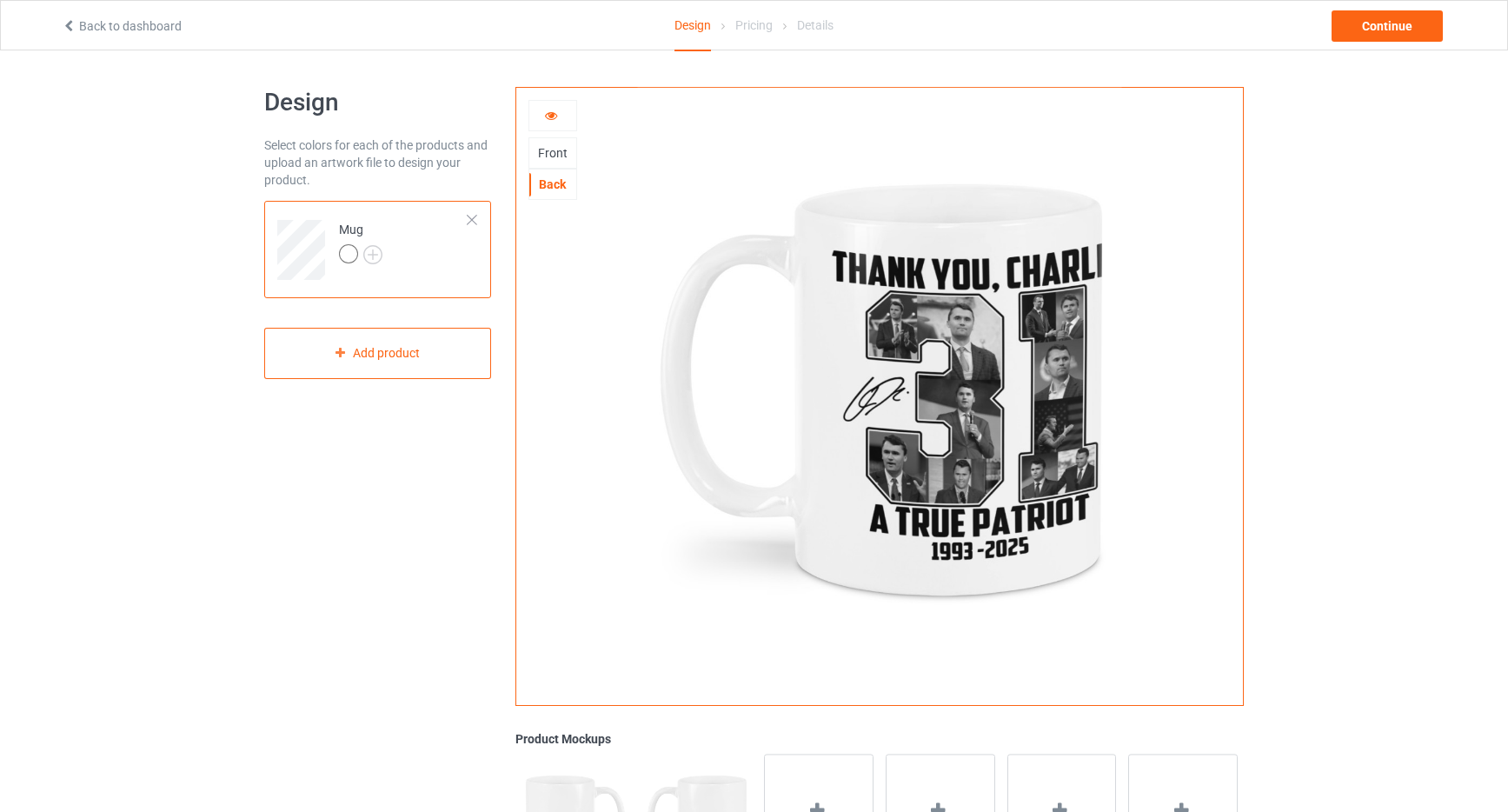
click at [552, 116] on icon at bounding box center [551, 113] width 15 height 12
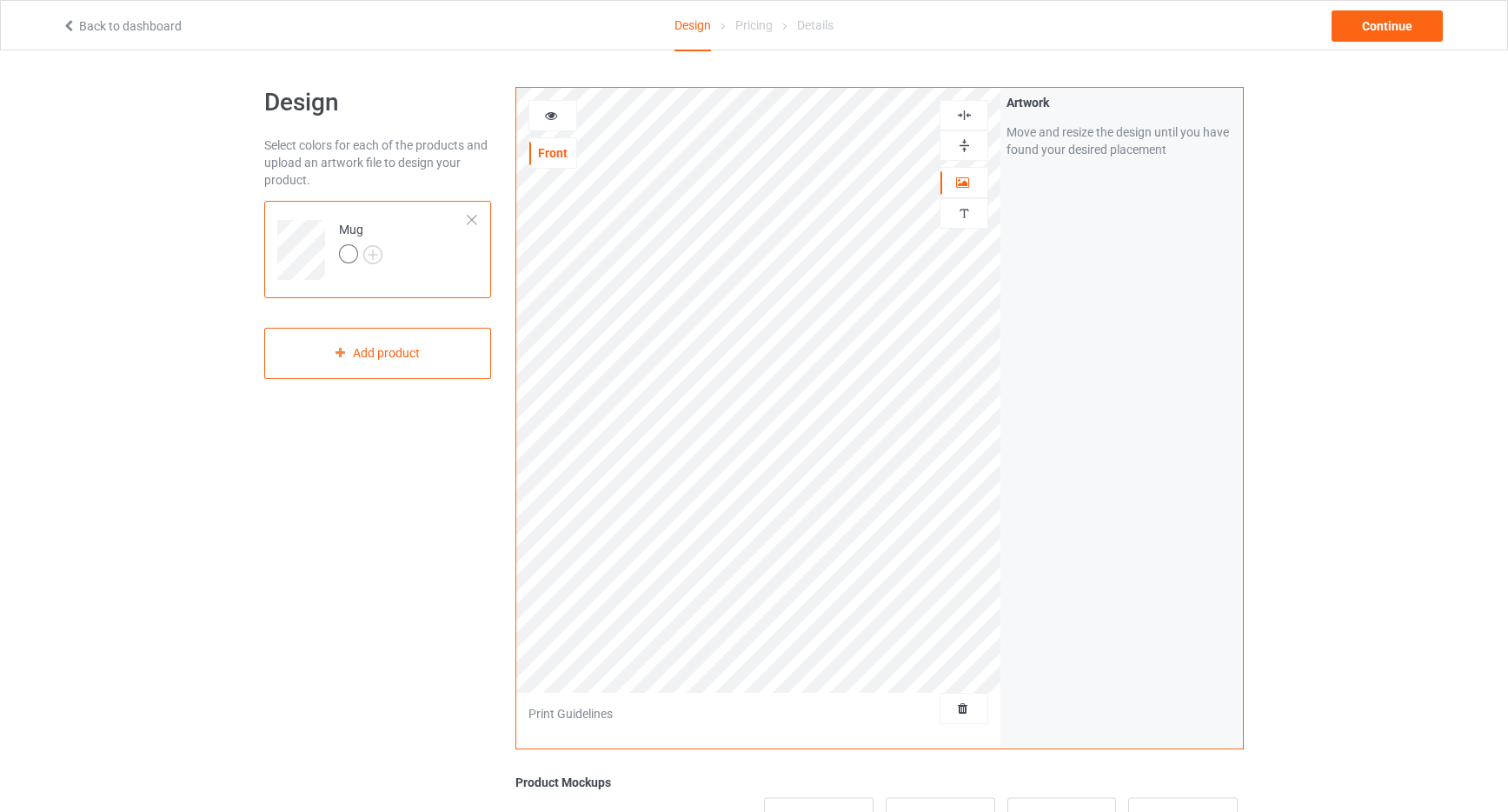
click at [544, 114] on icon at bounding box center [551, 113] width 15 height 12
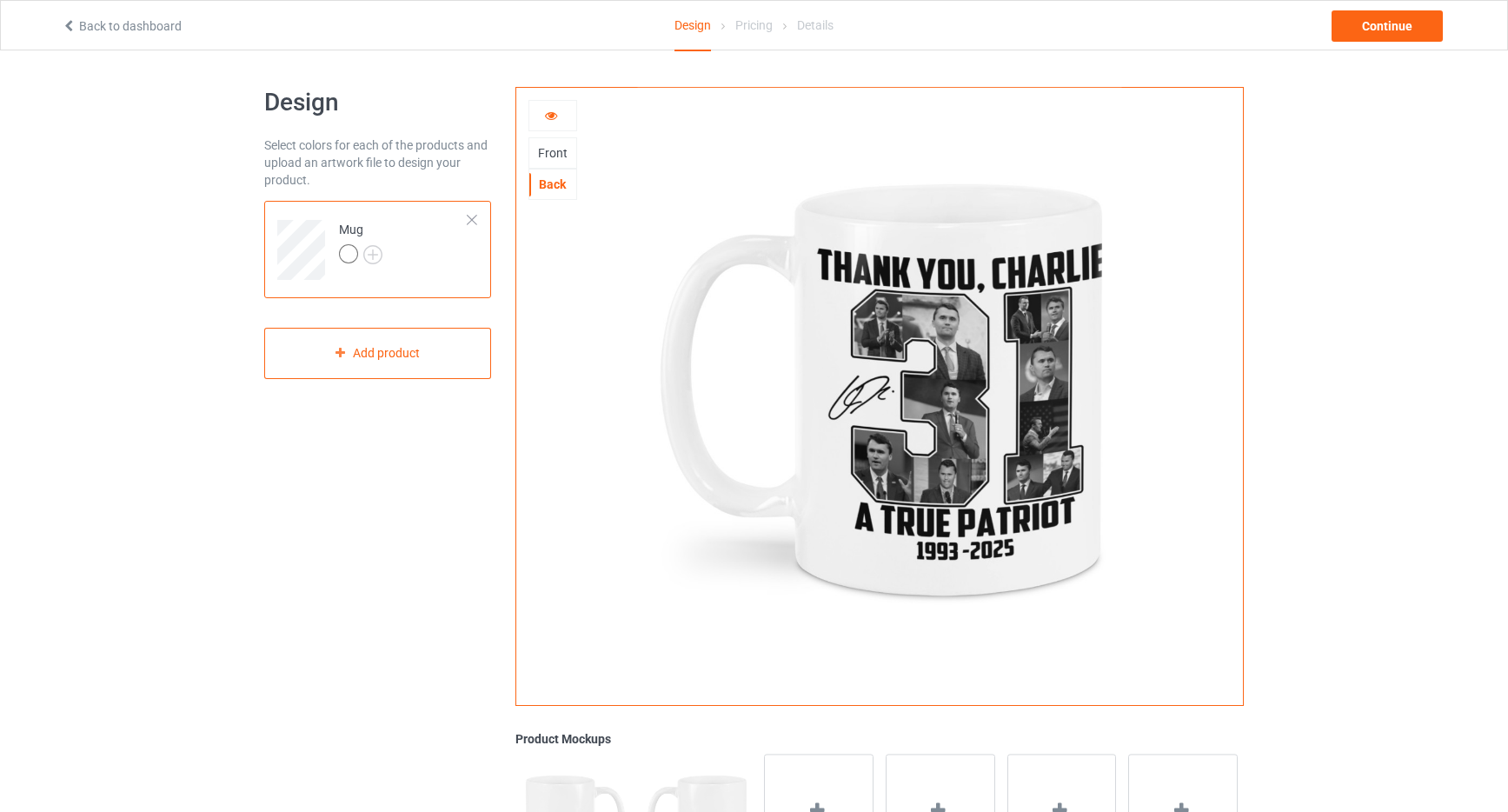
click at [552, 114] on icon at bounding box center [551, 113] width 15 height 12
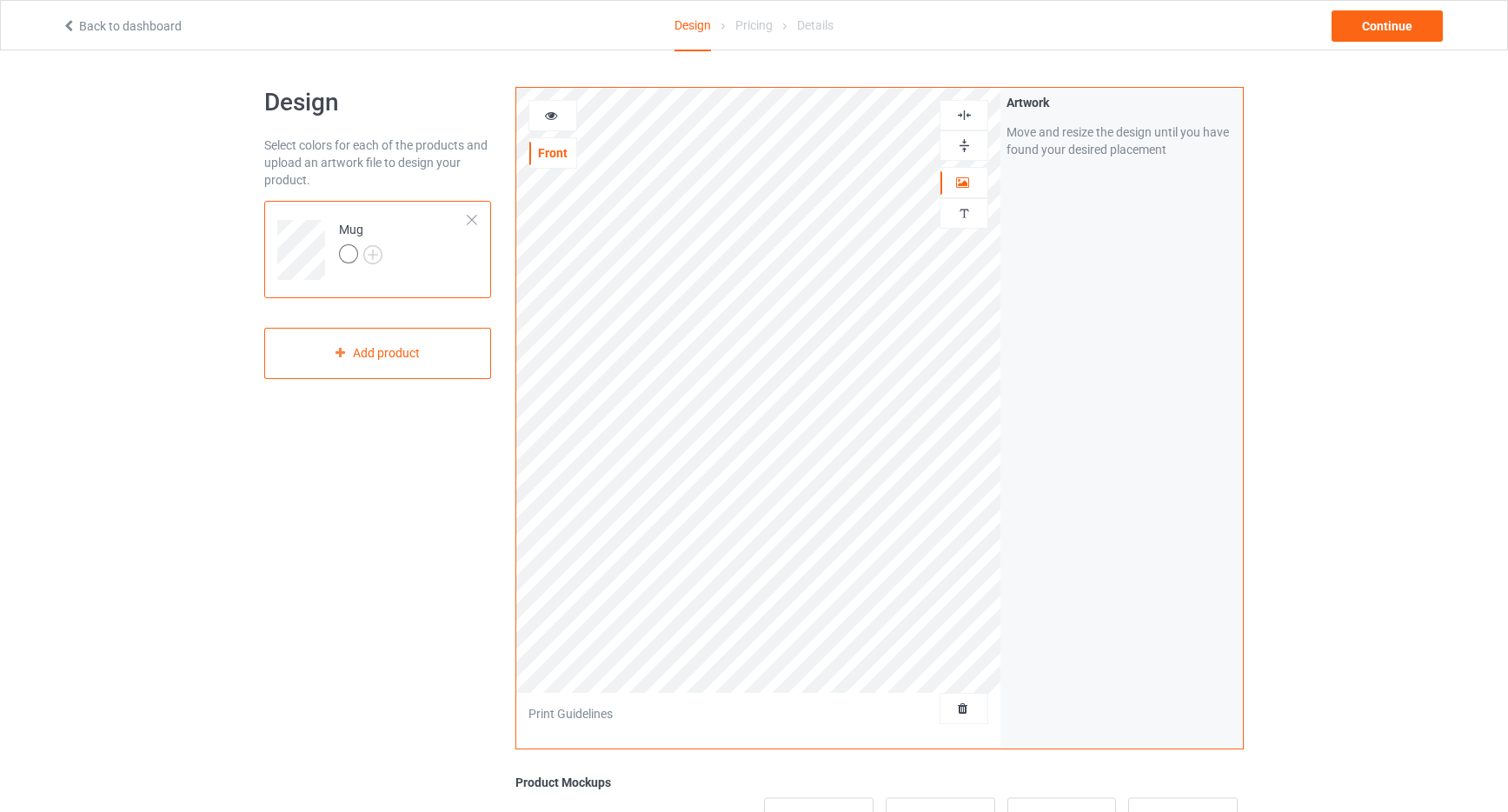
click at [552, 112] on icon at bounding box center [551, 113] width 15 height 12
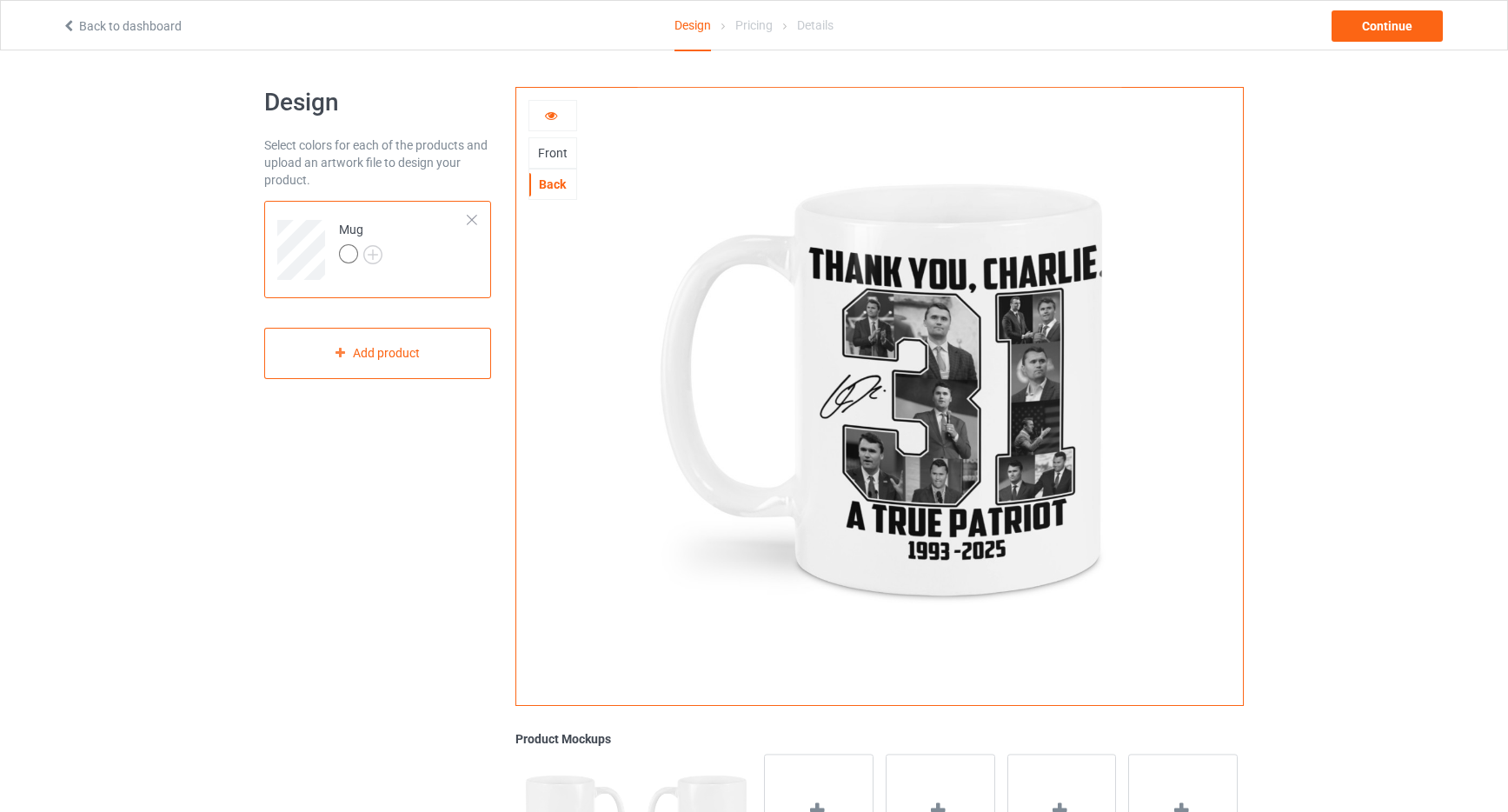
click at [552, 112] on icon at bounding box center [551, 113] width 15 height 12
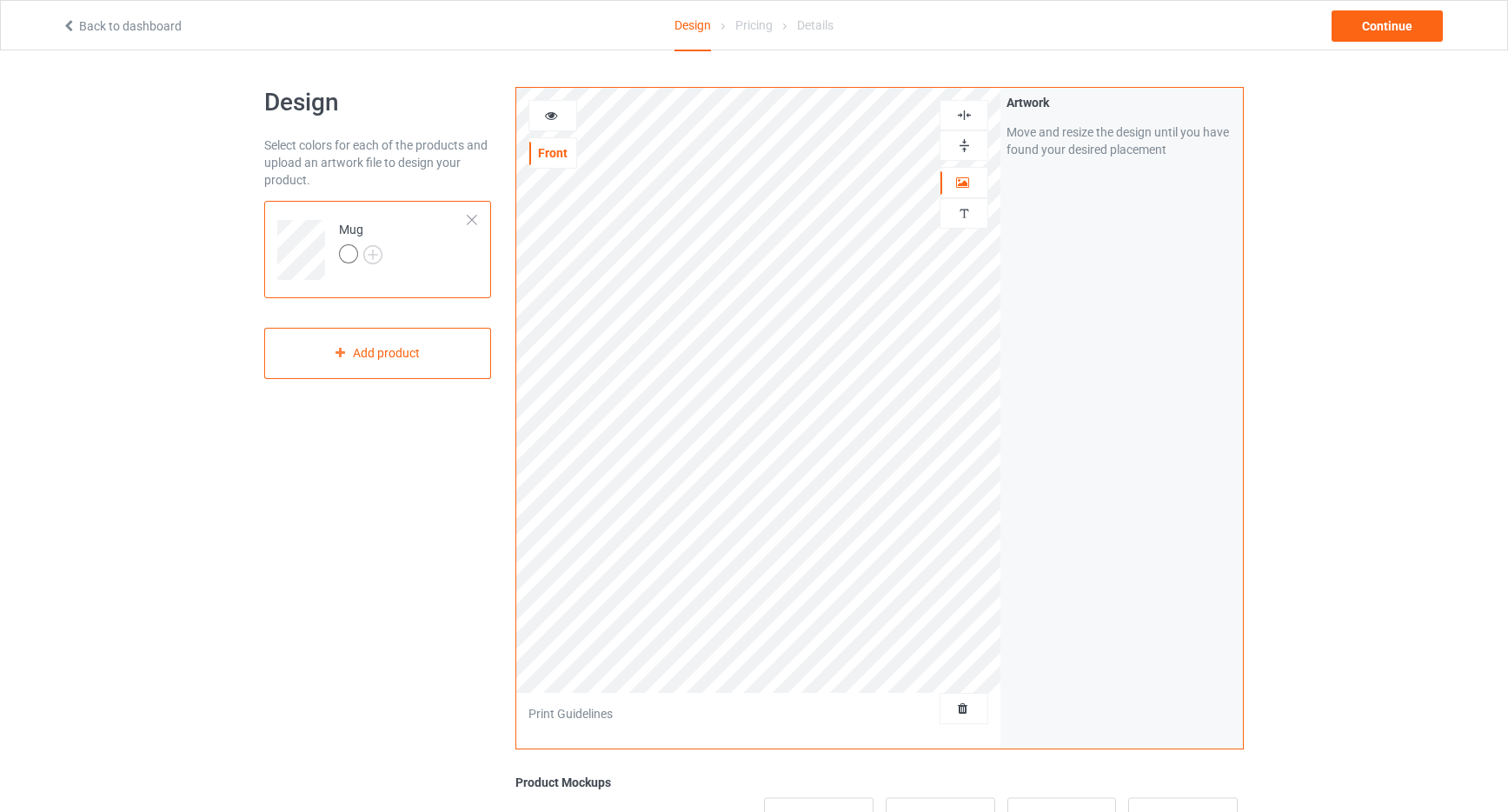
click at [551, 113] on icon at bounding box center [551, 113] width 15 height 12
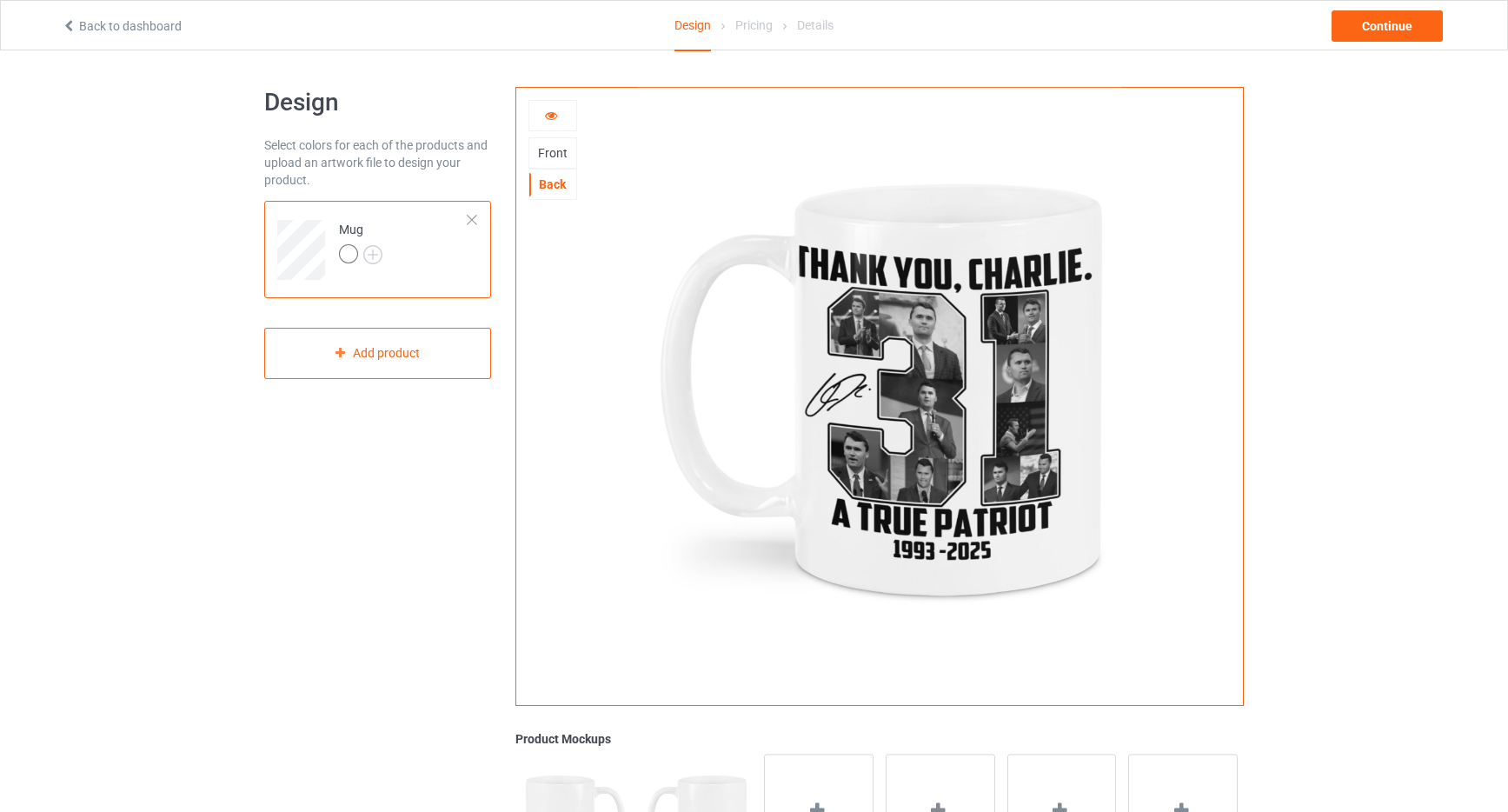
click at [550, 118] on icon at bounding box center [551, 113] width 15 height 12
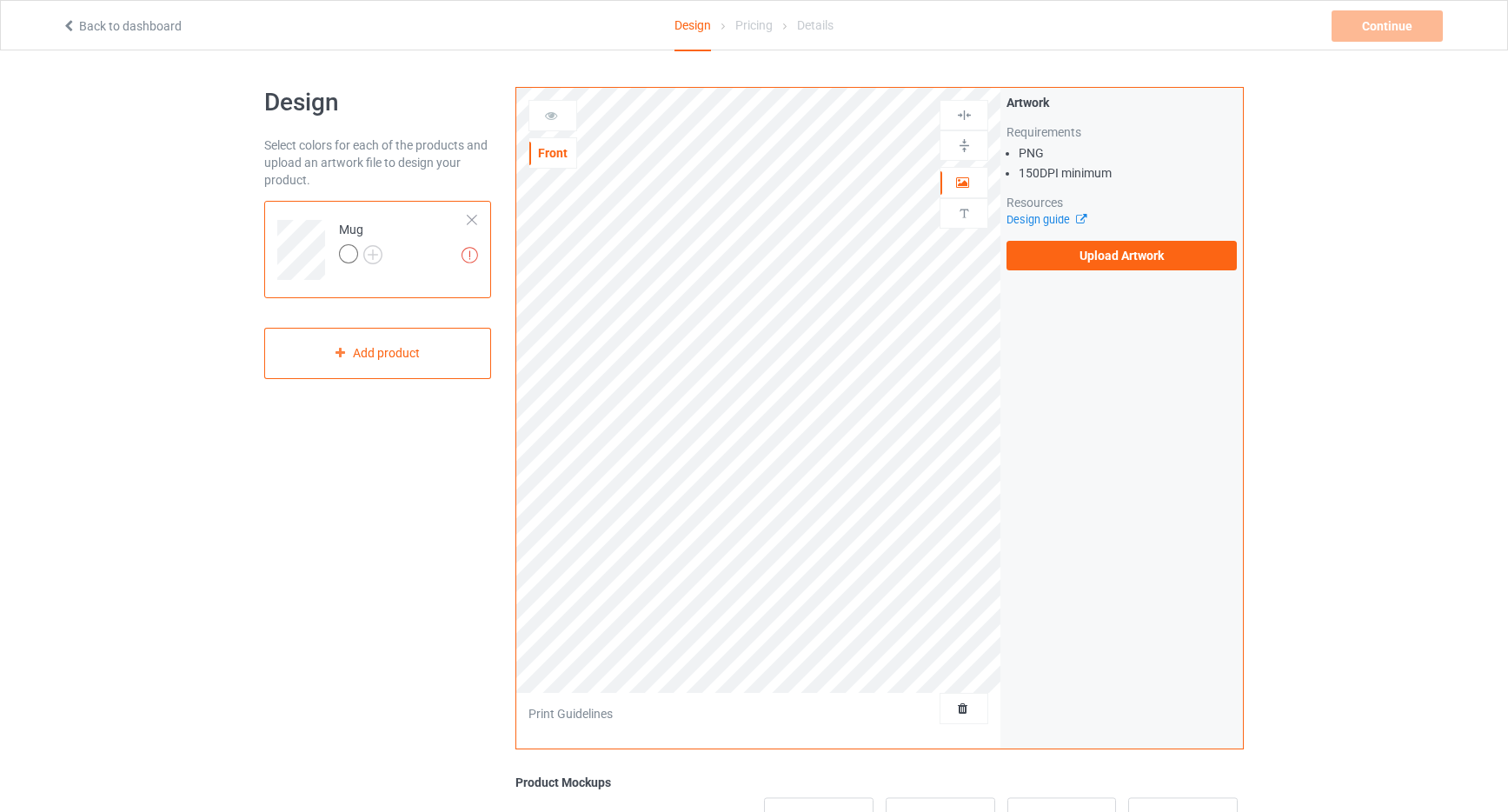
click at [116, 20] on link "Back to dashboard" at bounding box center [121, 26] width 120 height 14
click at [1134, 254] on label "Upload Artwork" at bounding box center [1122, 255] width 230 height 29
click at [0, 0] on input "Upload Artwork" at bounding box center [0, 0] width 0 height 0
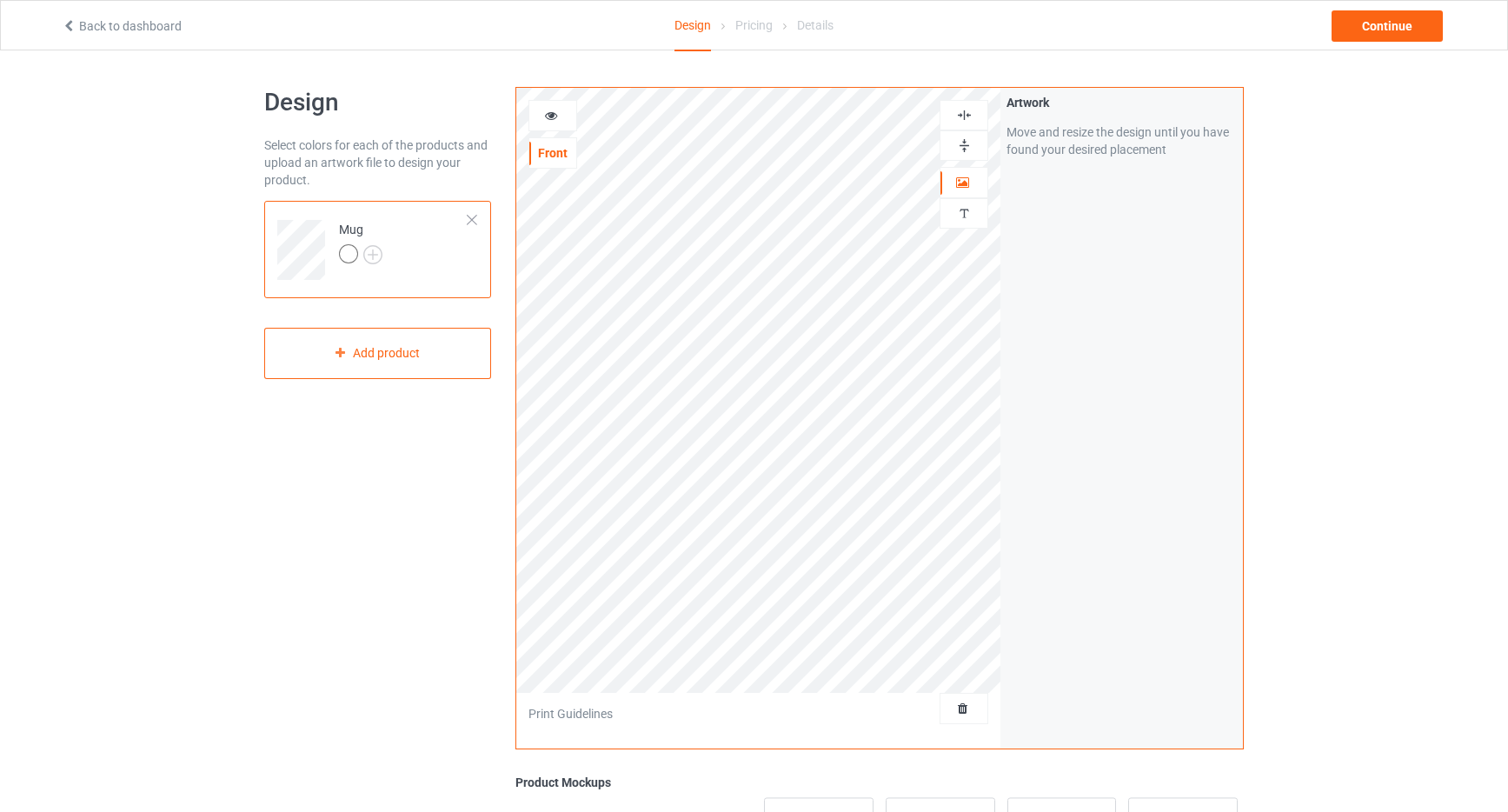
click at [962, 146] on img at bounding box center [965, 145] width 17 height 17
click at [549, 115] on icon at bounding box center [551, 113] width 15 height 12
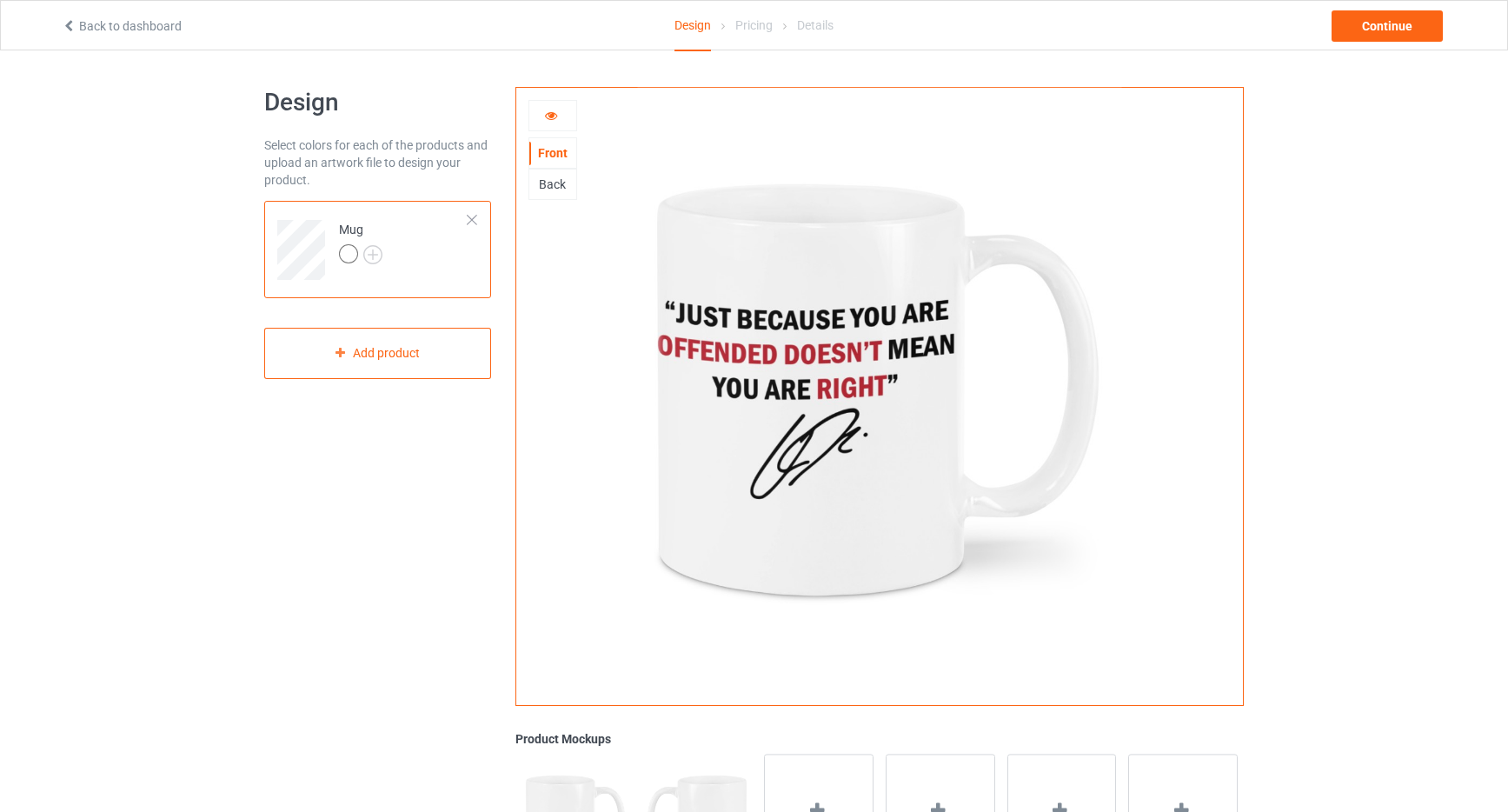
click at [553, 186] on div "Back" at bounding box center [552, 184] width 47 height 17
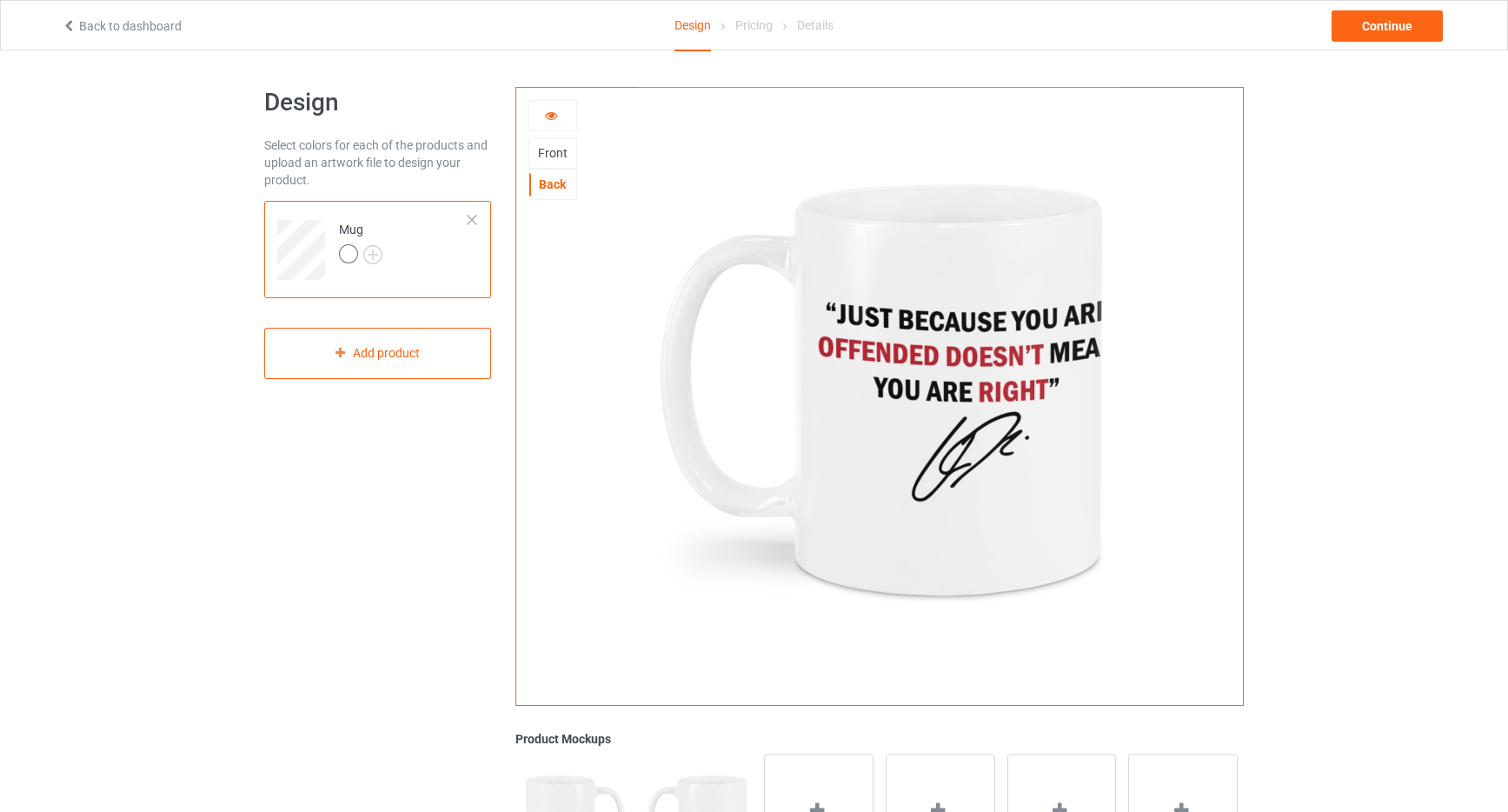
click at [551, 153] on div "Front" at bounding box center [552, 153] width 47 height 17
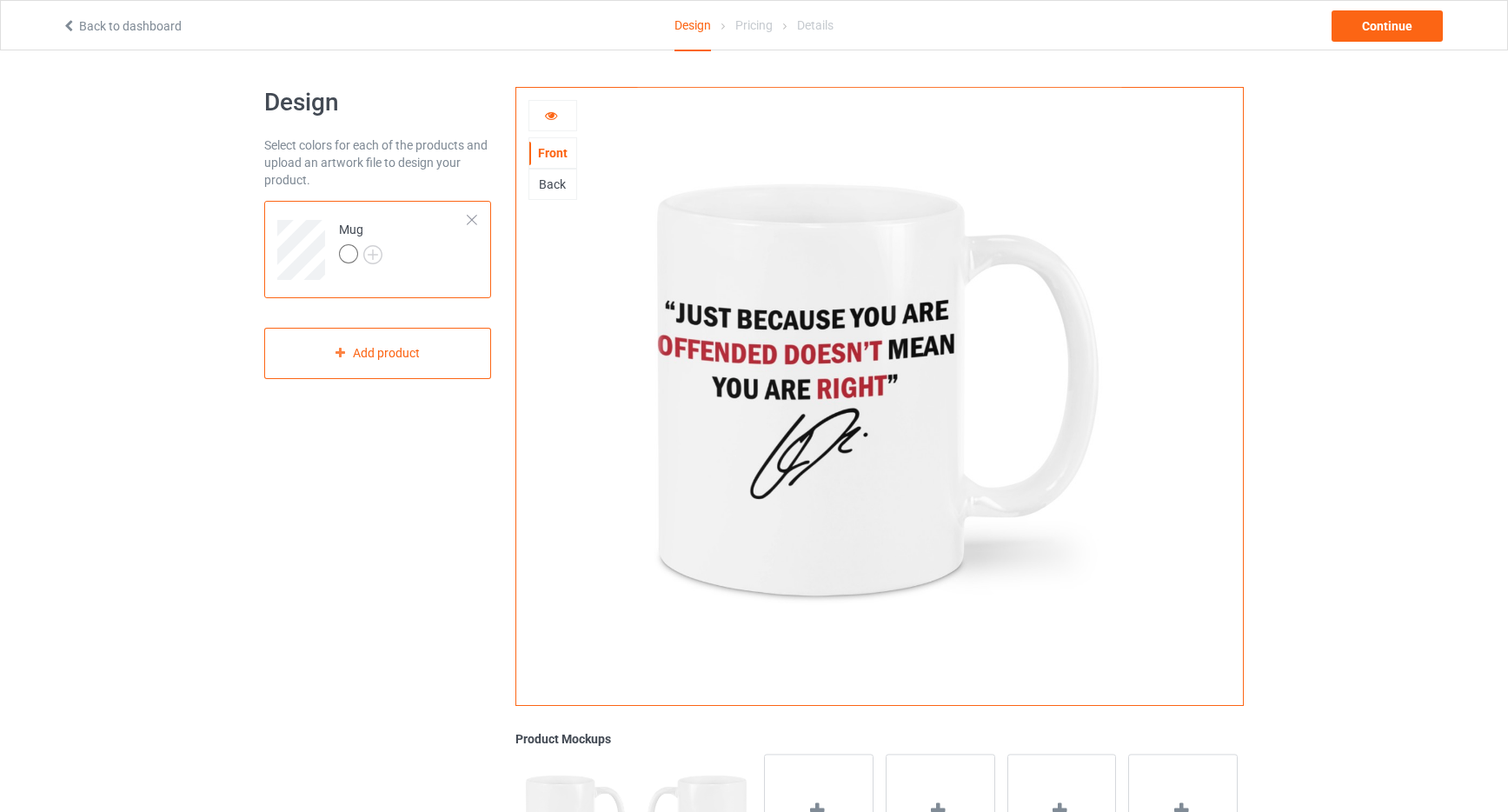
click at [551, 112] on icon at bounding box center [551, 113] width 15 height 12
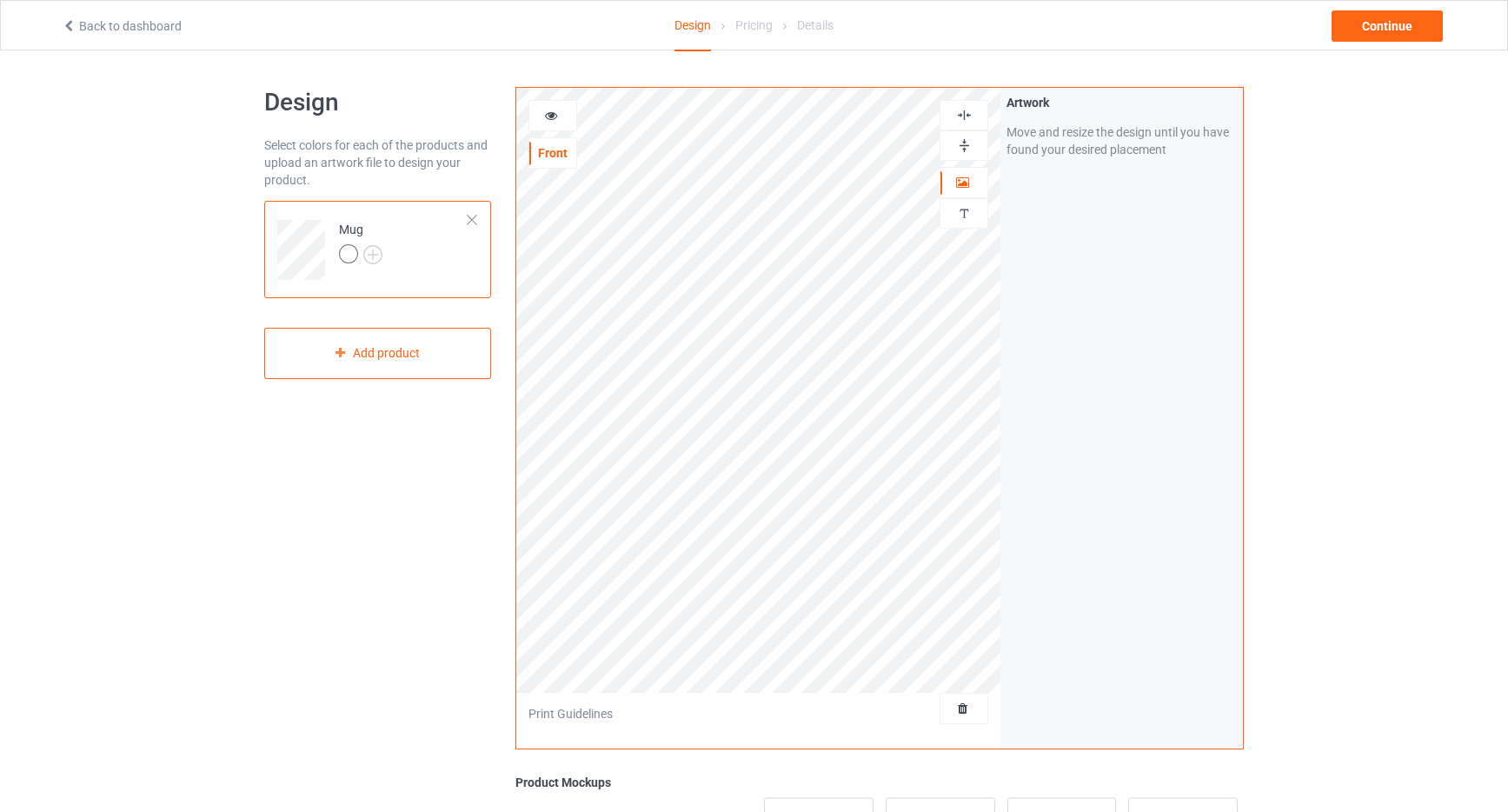
click at [555, 112] on icon at bounding box center [551, 113] width 15 height 12
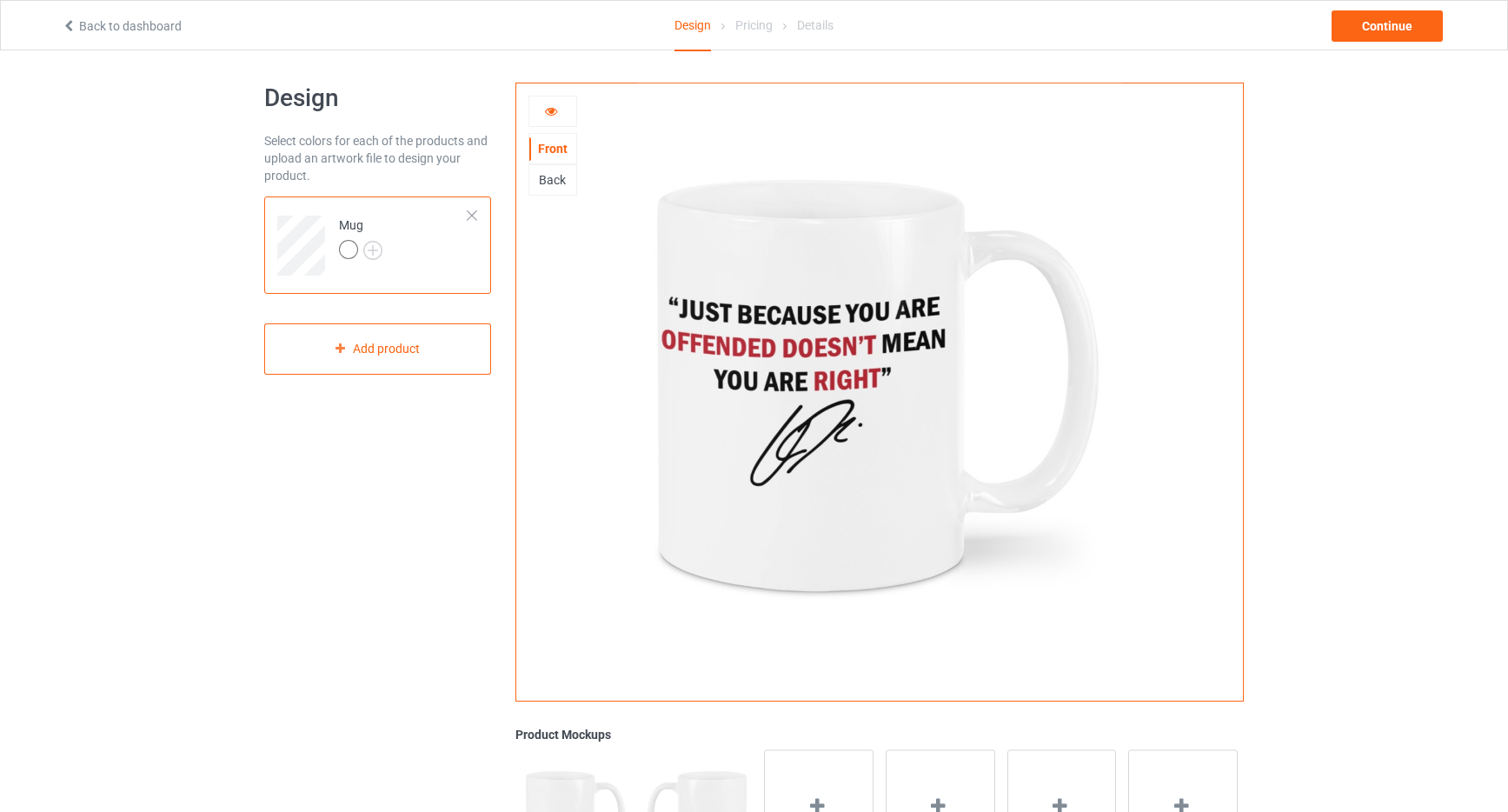
scroll to position [6, 0]
click at [552, 178] on div "Back" at bounding box center [552, 178] width 47 height 17
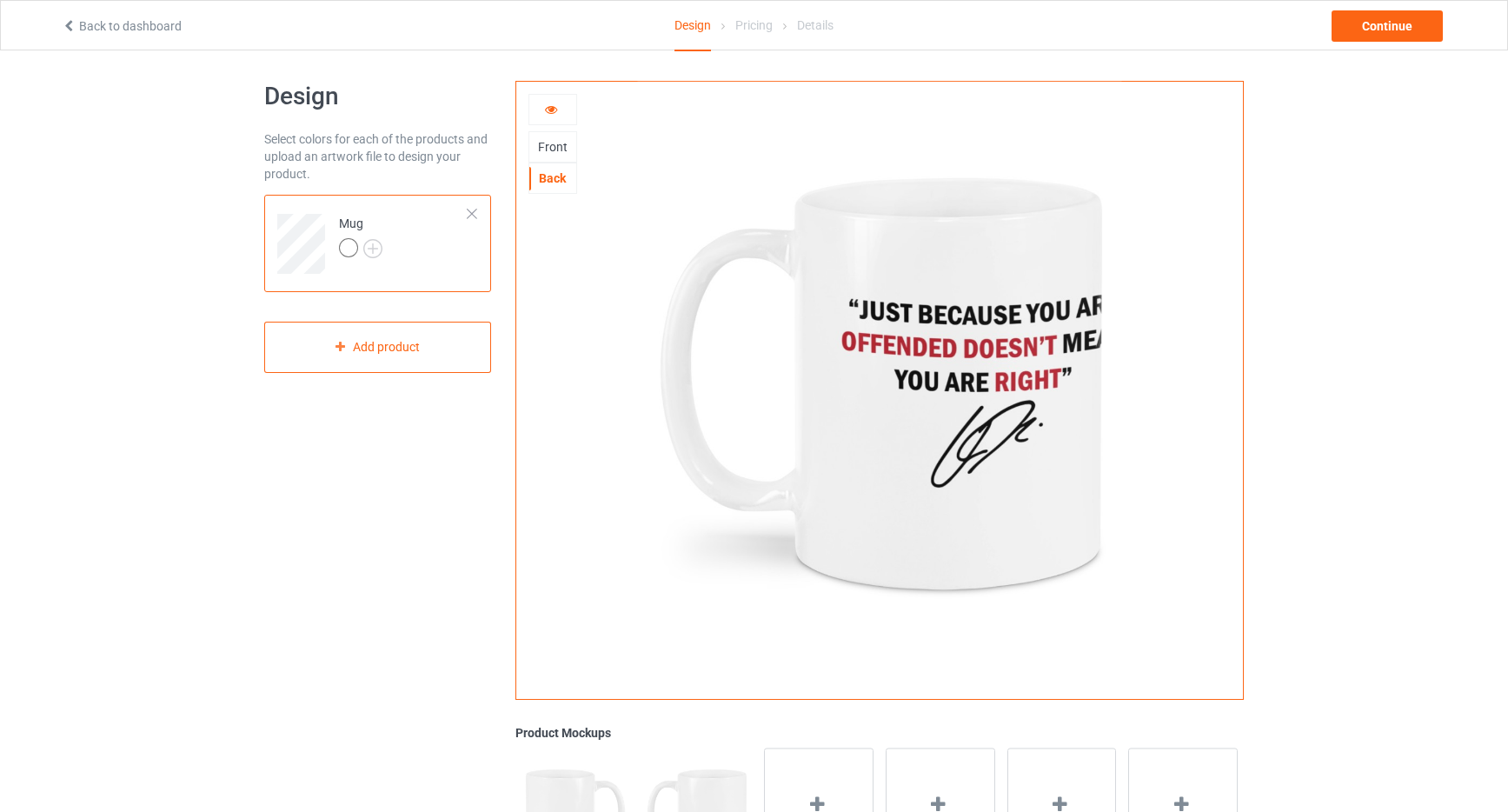
click at [554, 148] on div "Front" at bounding box center [552, 146] width 47 height 17
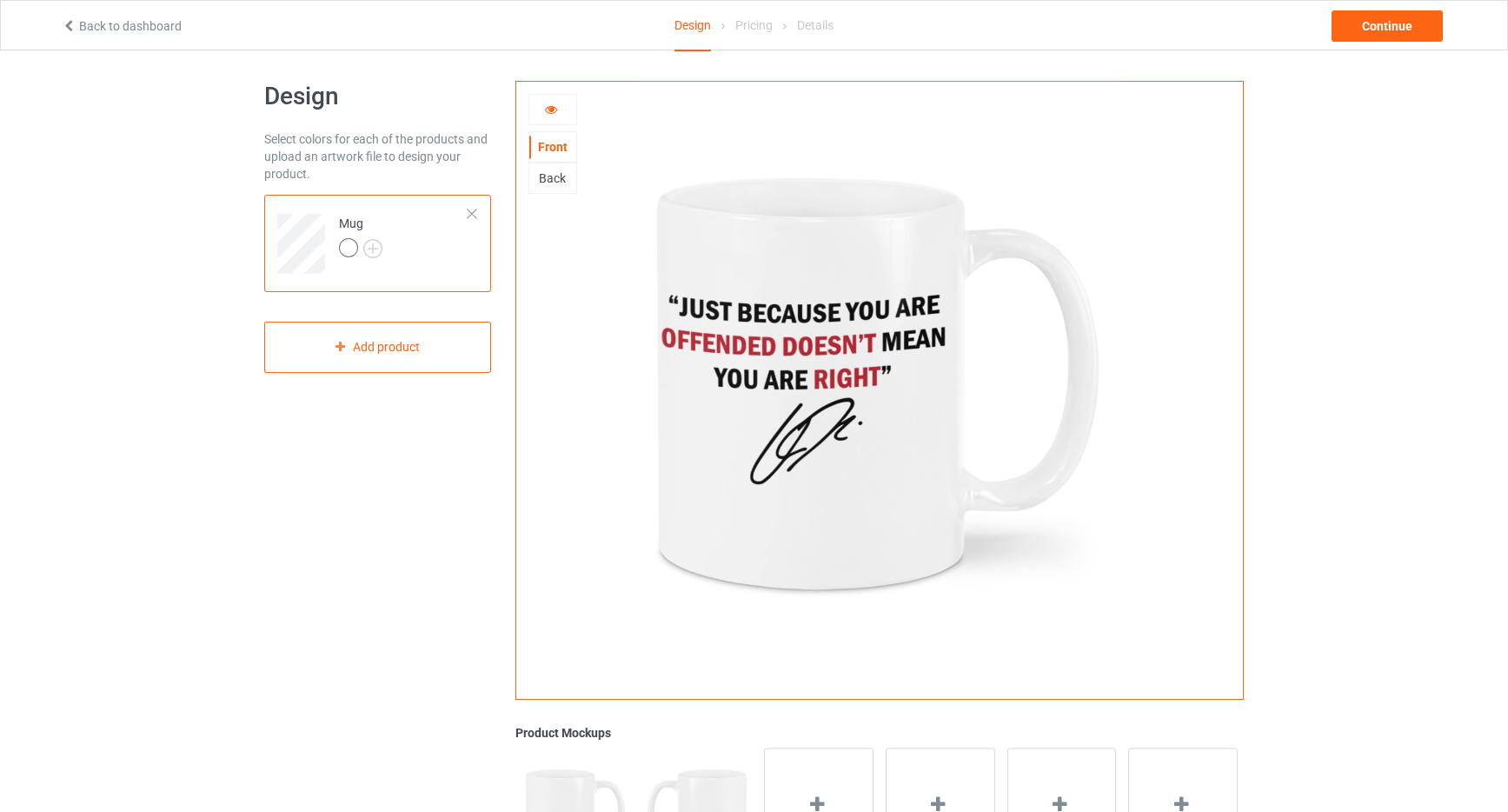
click at [554, 109] on icon at bounding box center [551, 107] width 15 height 12
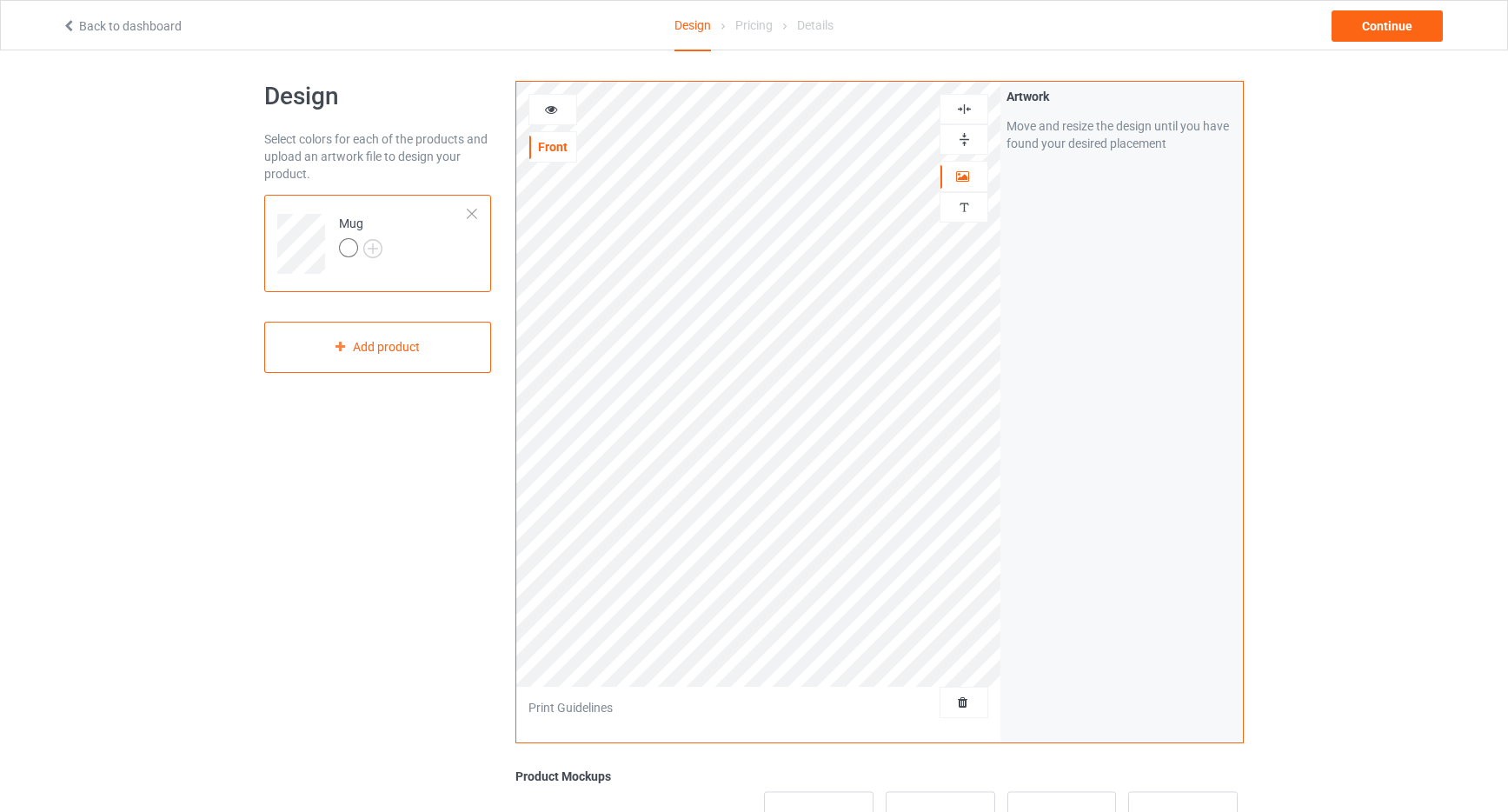
click at [965, 141] on img at bounding box center [965, 139] width 17 height 17
click at [551, 111] on icon at bounding box center [551, 107] width 15 height 12
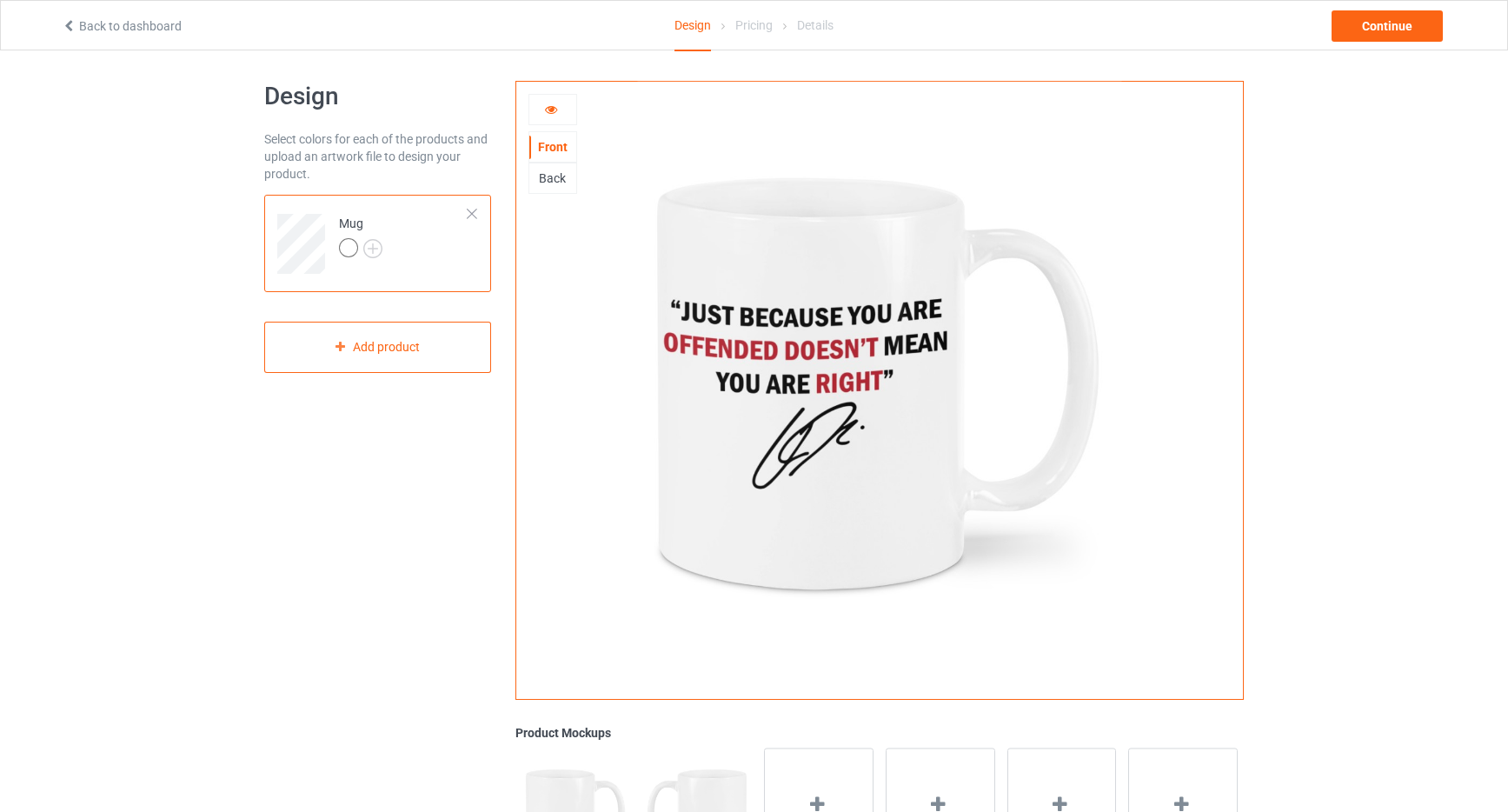
click at [545, 178] on div "Back" at bounding box center [552, 178] width 47 height 17
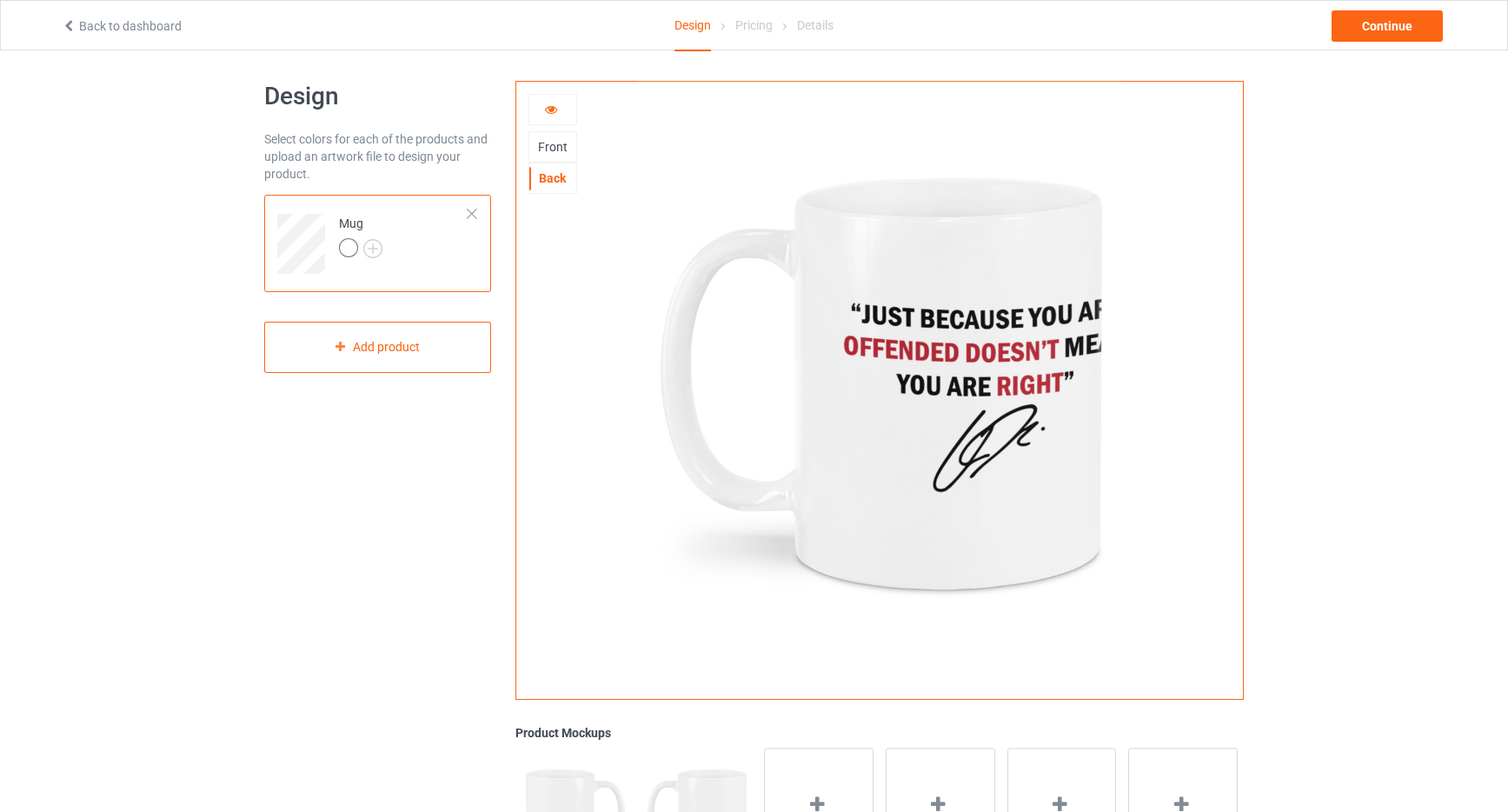
click at [553, 110] on icon at bounding box center [551, 107] width 15 height 12
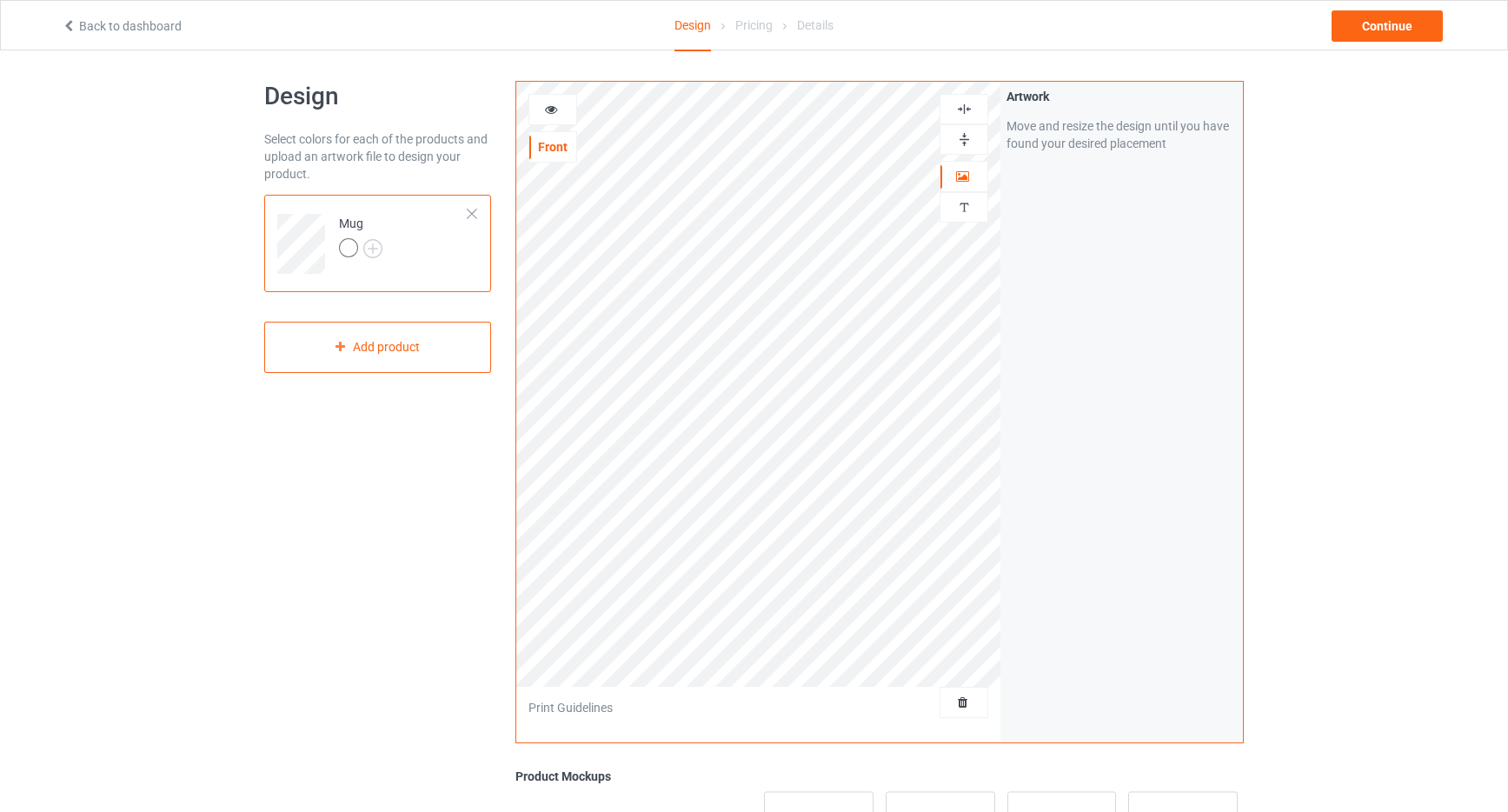
scroll to position [12, 0]
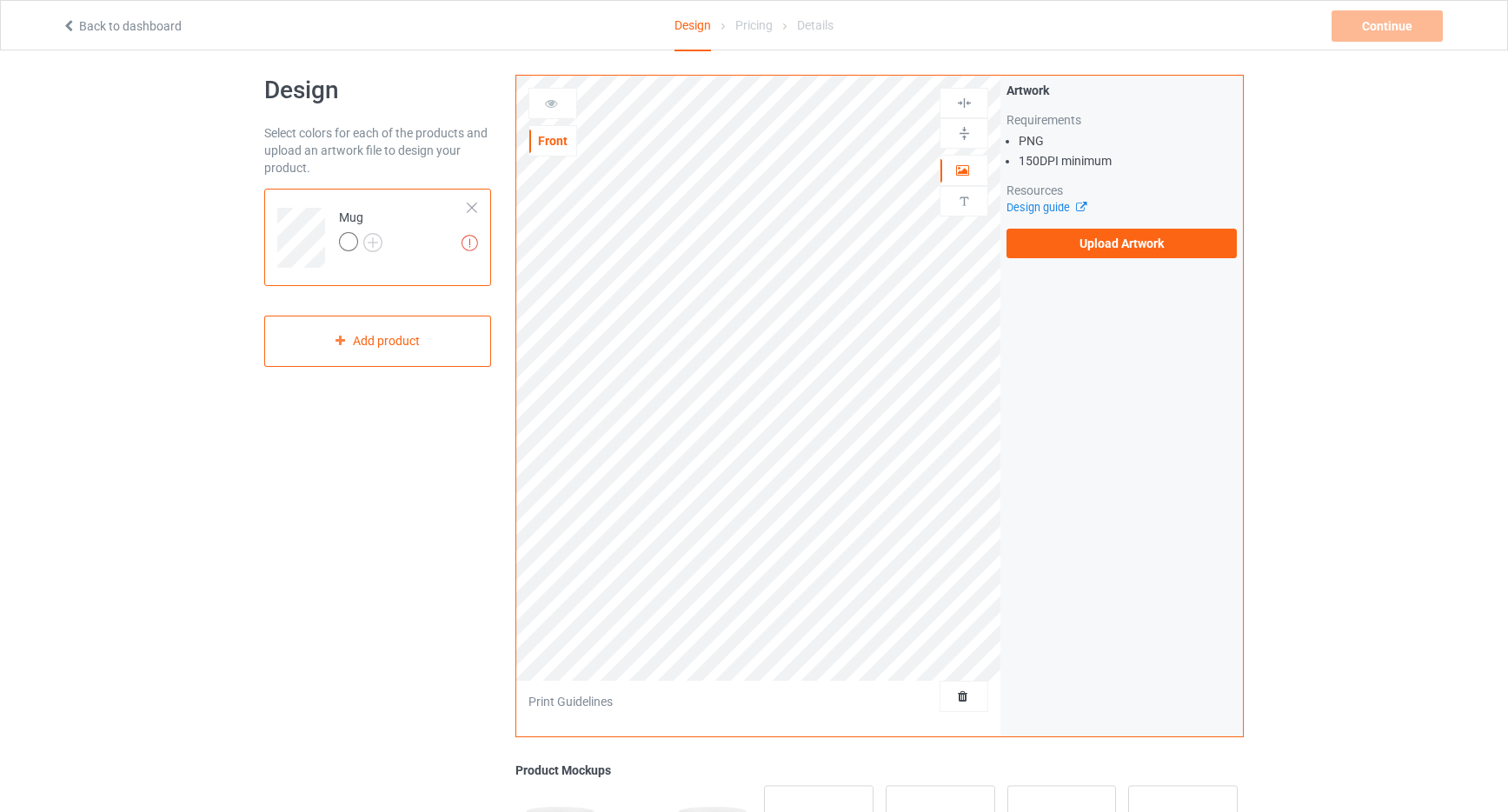
click at [478, 201] on div "Missing artworks Mug" at bounding box center [377, 236] width 227 height 97
click at [473, 211] on div at bounding box center [472, 208] width 12 height 12
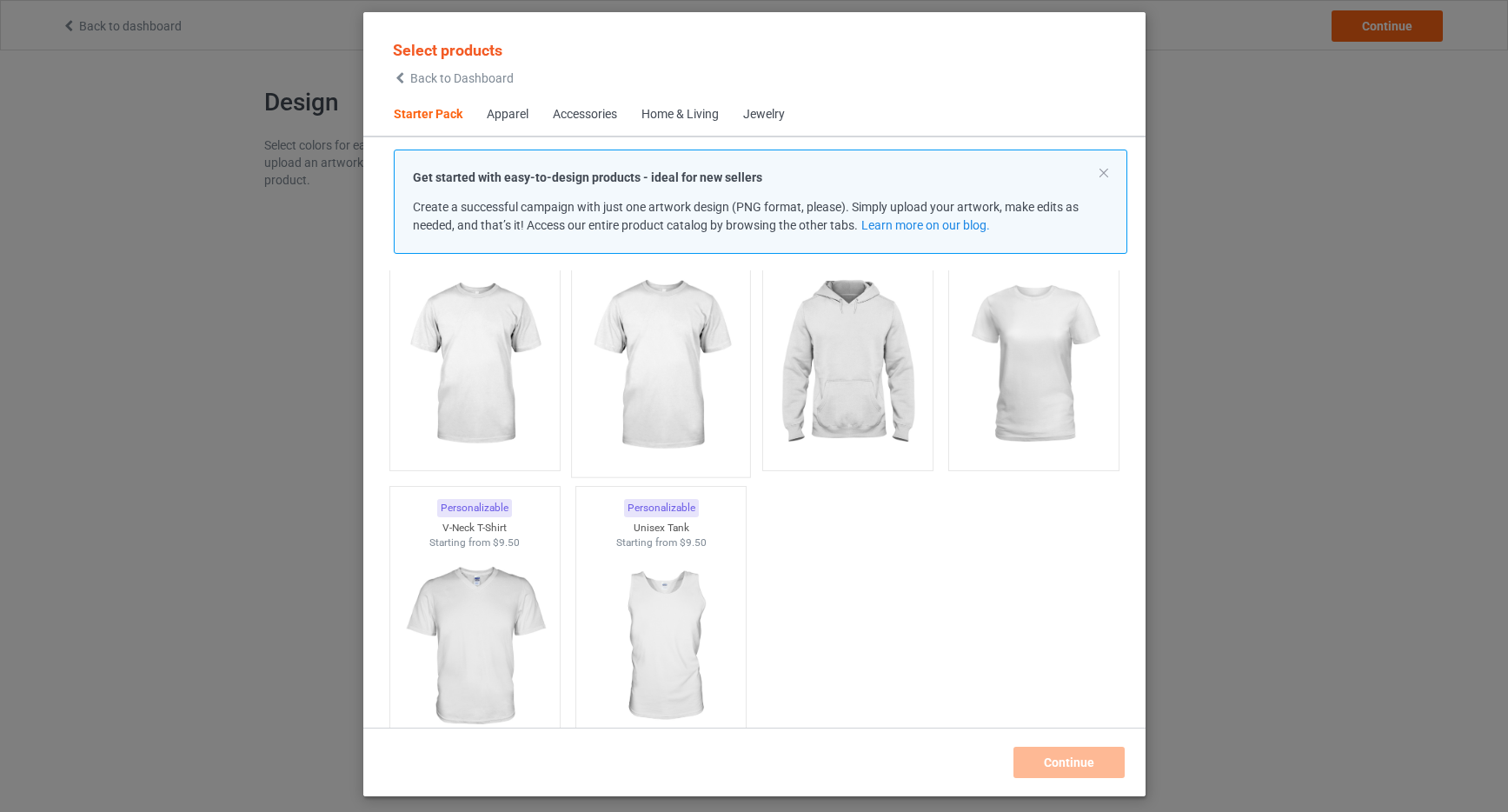
scroll to position [139, 0]
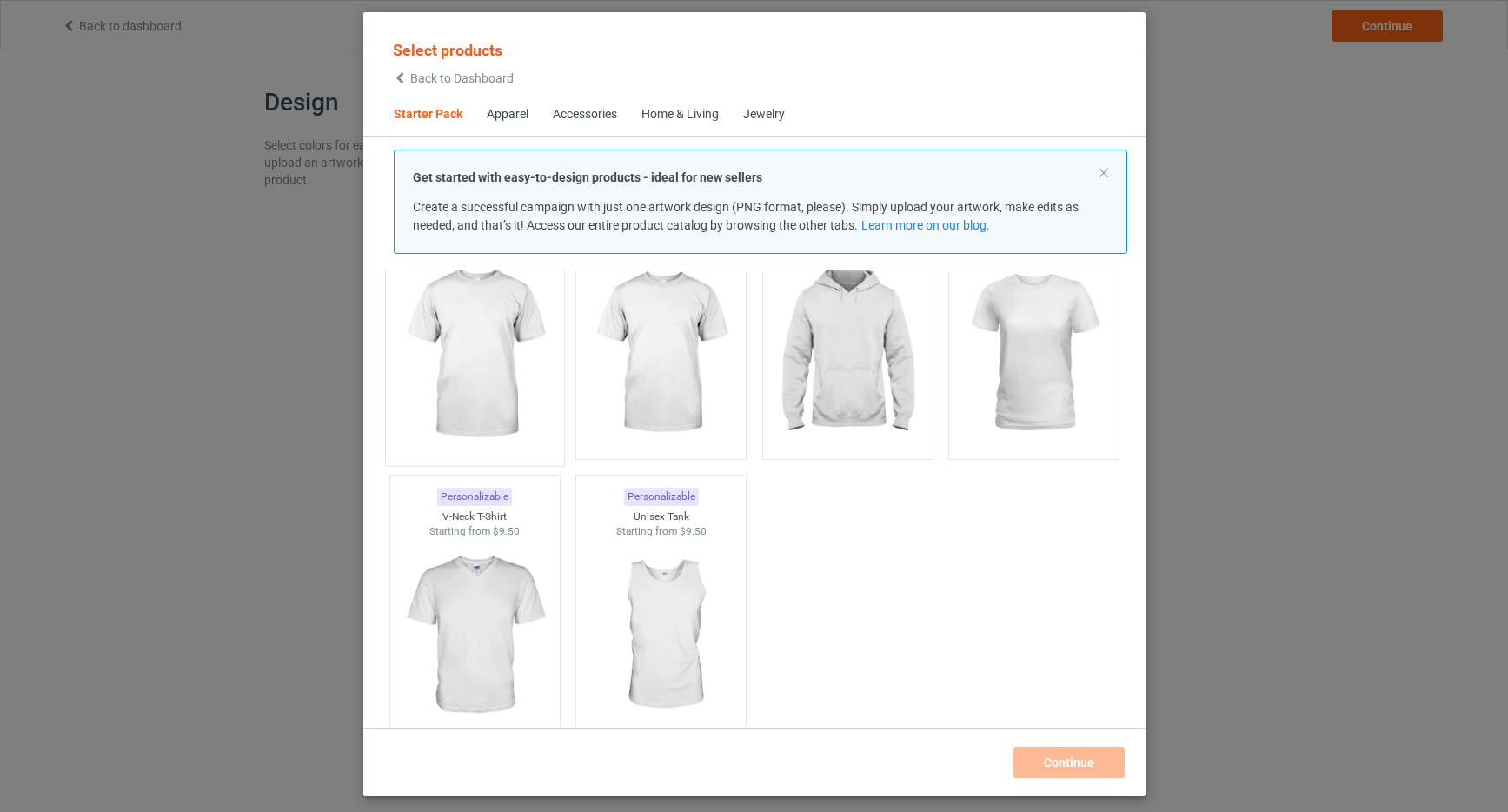
click at [483, 336] on img at bounding box center [474, 354] width 163 height 204
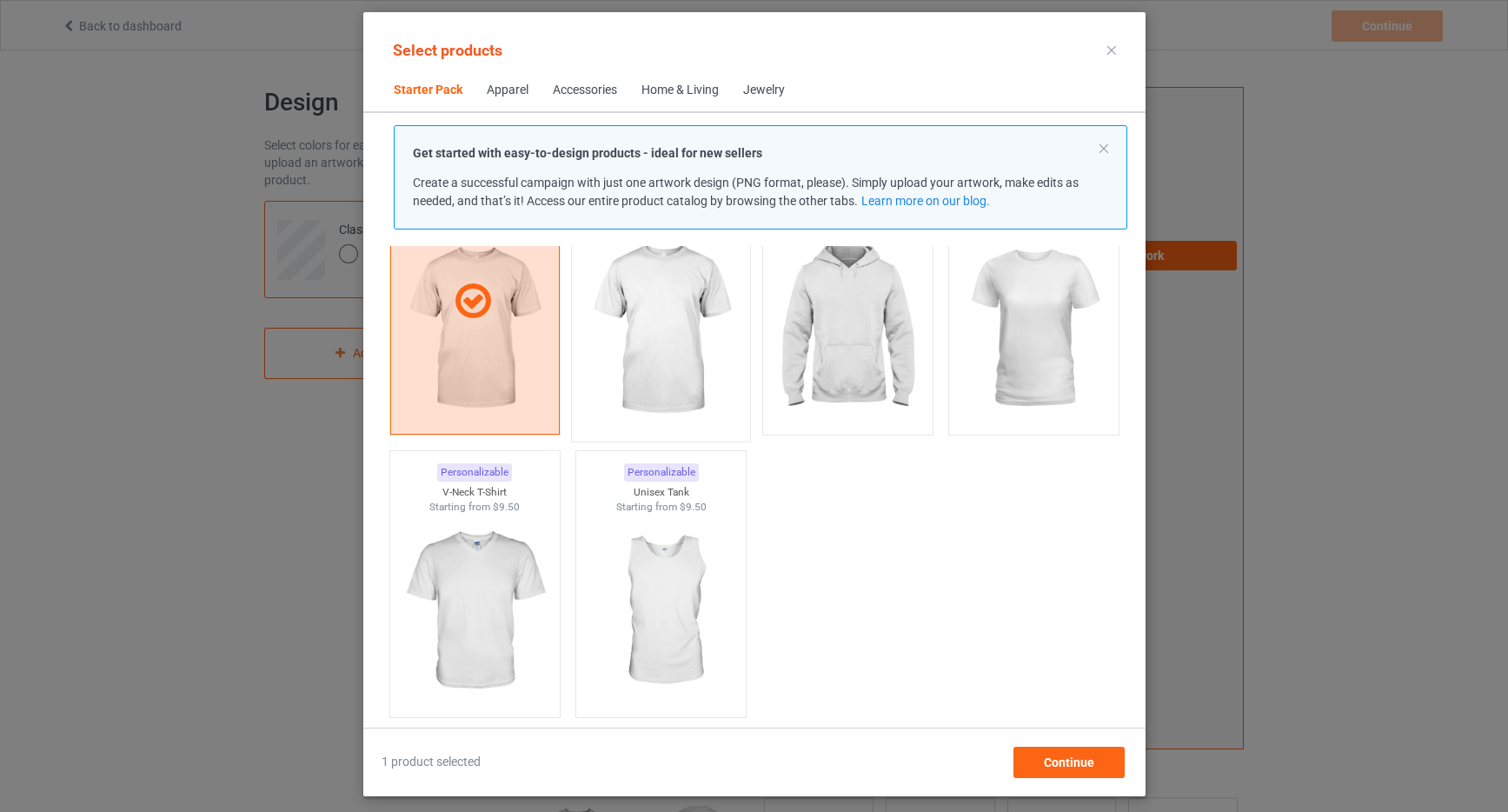
scroll to position [73, 0]
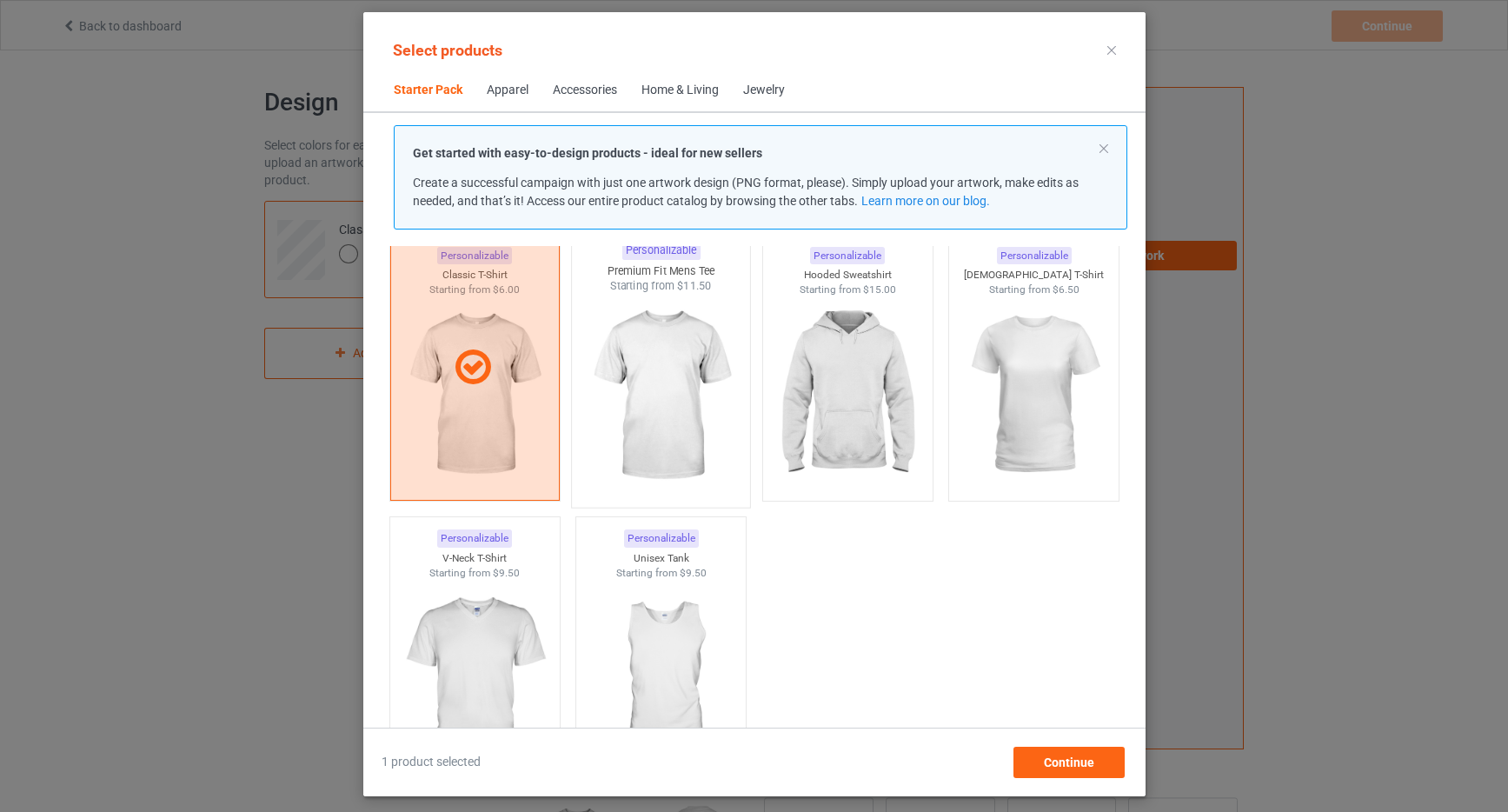
click at [659, 361] on img at bounding box center [660, 395] width 163 height 204
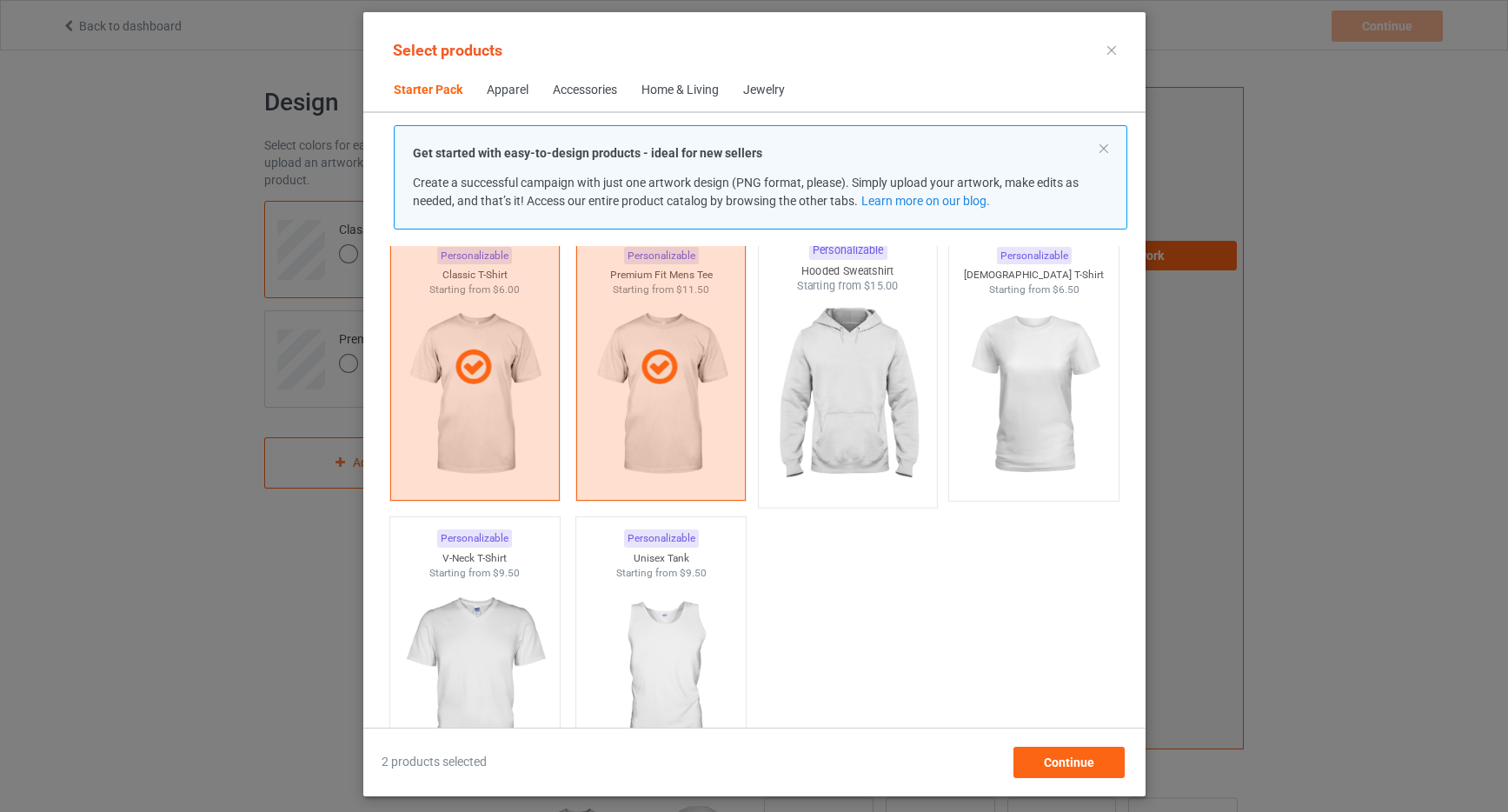
click at [833, 364] on img at bounding box center [847, 395] width 163 height 204
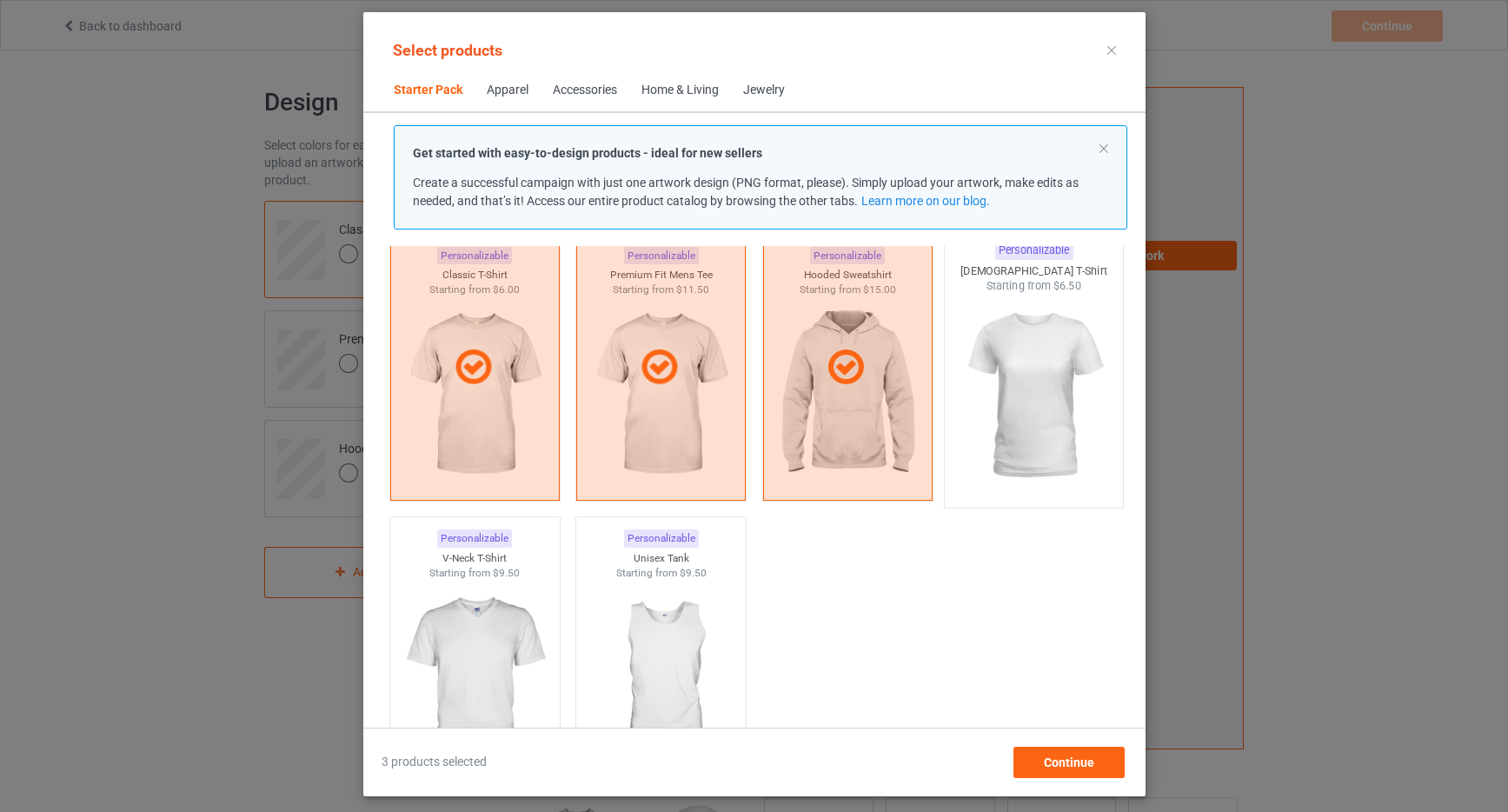
click at [1021, 378] on img at bounding box center [1033, 395] width 163 height 204
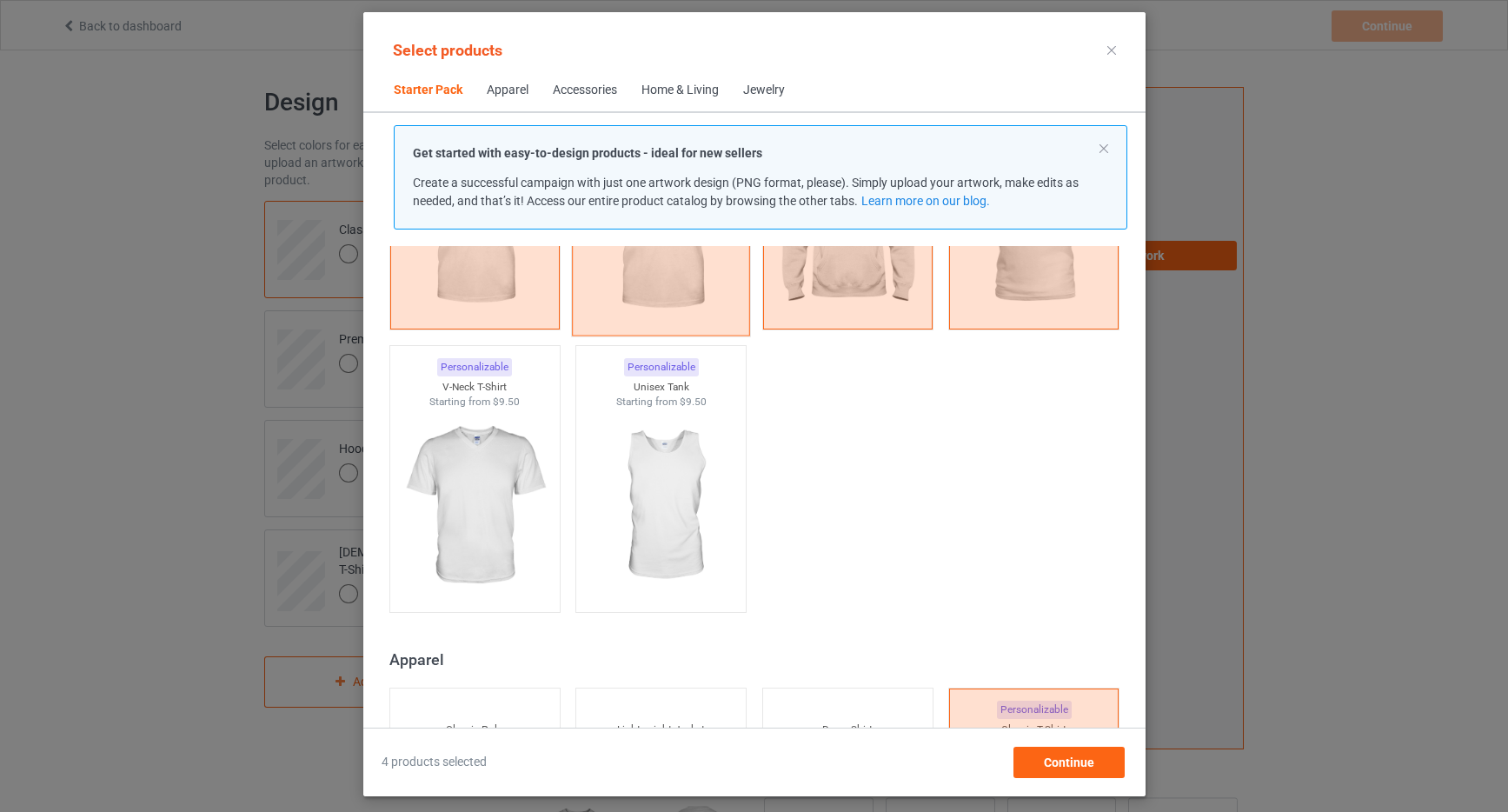
scroll to position [252, 0]
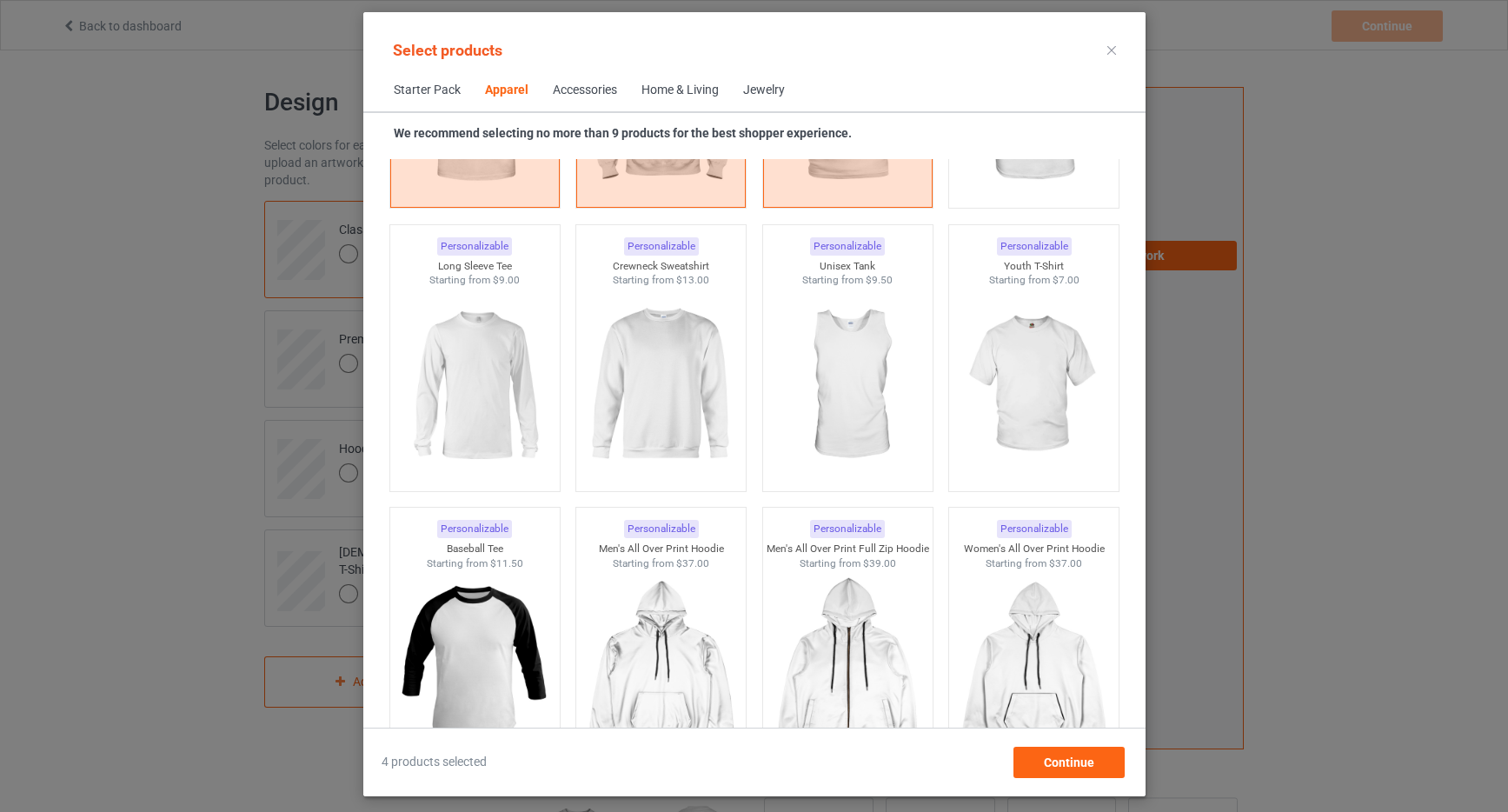
scroll to position [1073, 0]
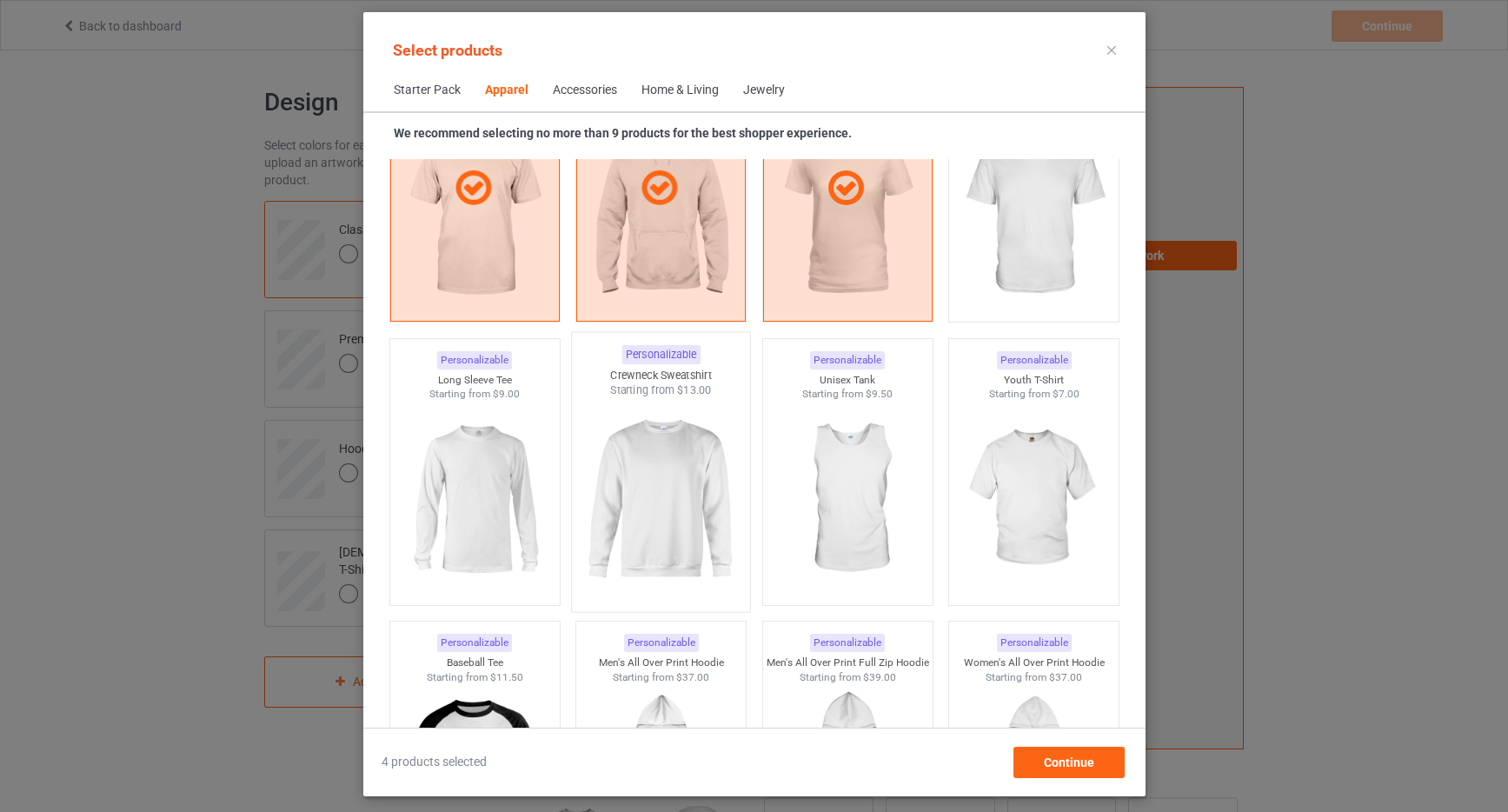
click at [667, 448] on img at bounding box center [660, 500] width 163 height 204
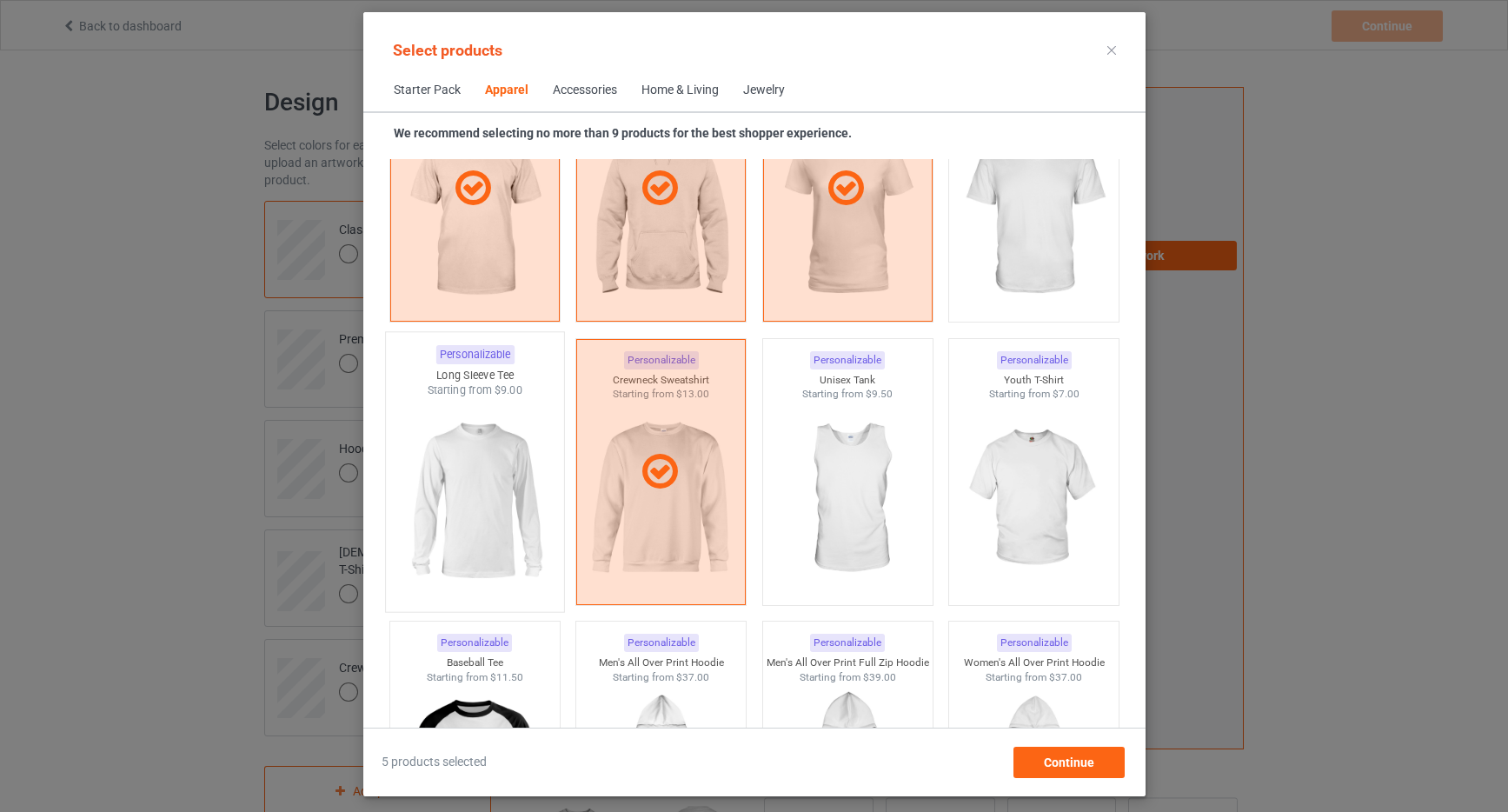
click at [461, 457] on img at bounding box center [474, 500] width 163 height 204
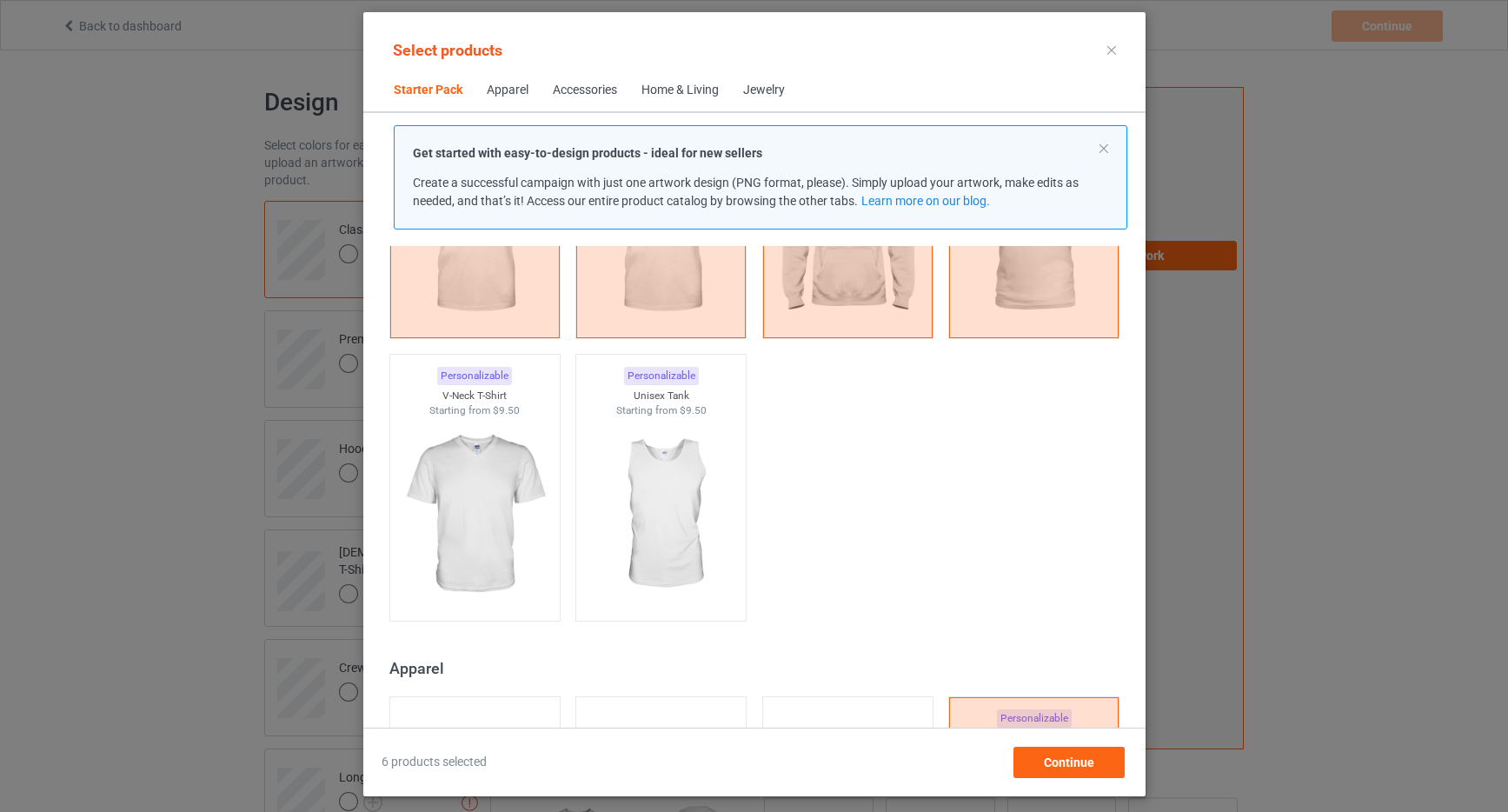
scroll to position [236, 0]
click at [670, 463] on img at bounding box center [660, 515] width 163 height 204
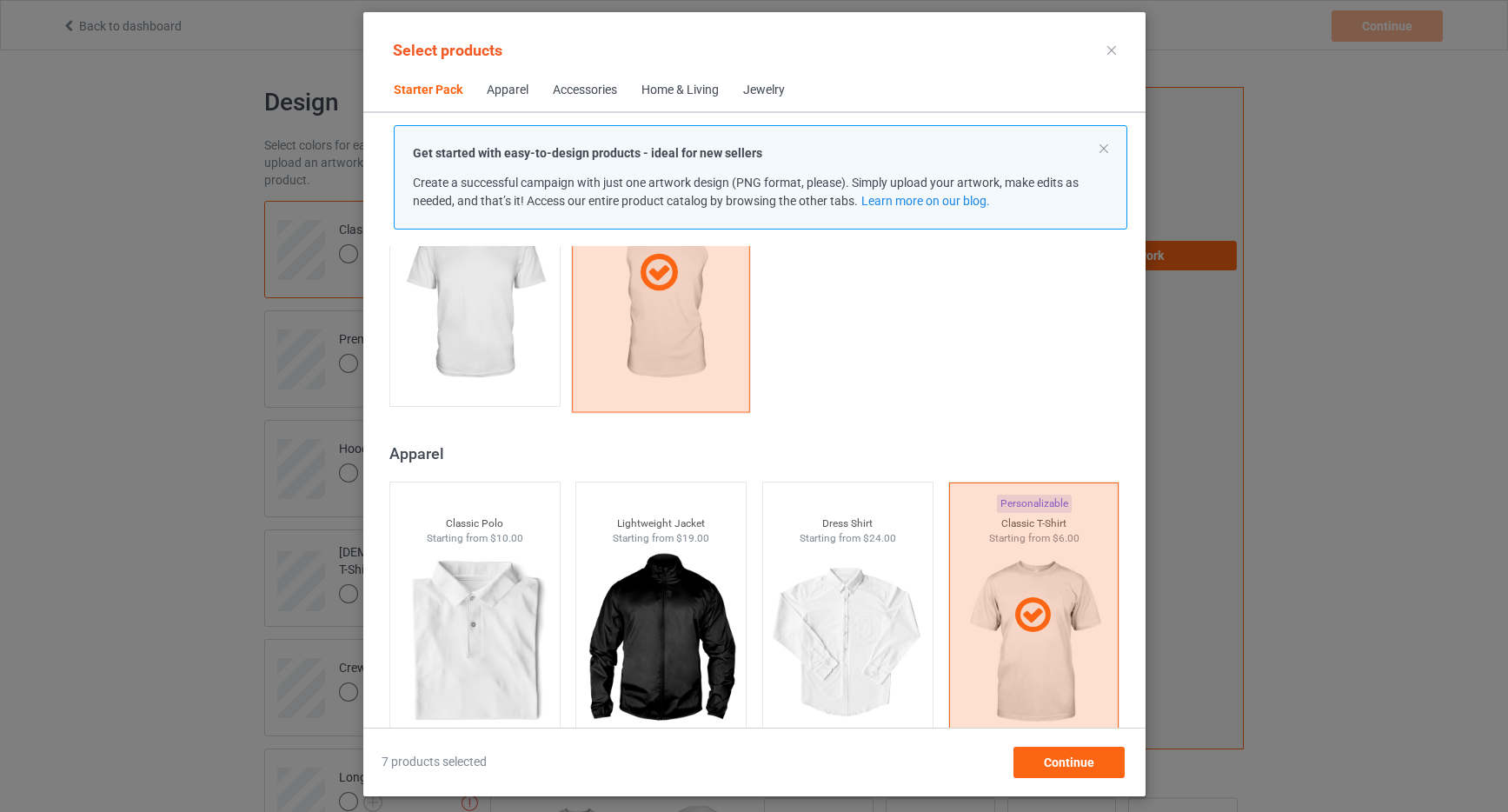
scroll to position [496, 0]
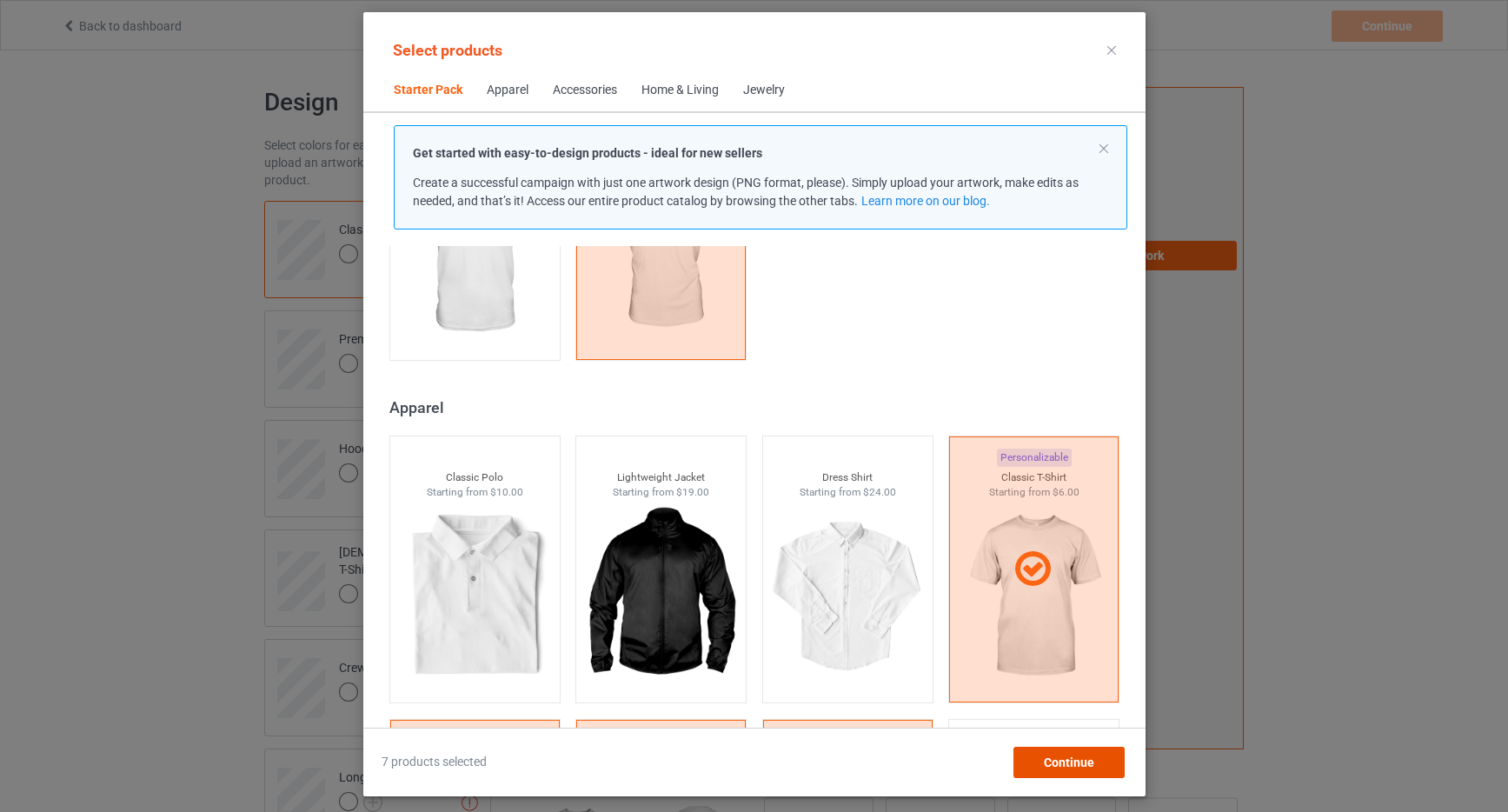
click at [1081, 760] on span "Continue" at bounding box center [1068, 763] width 51 height 14
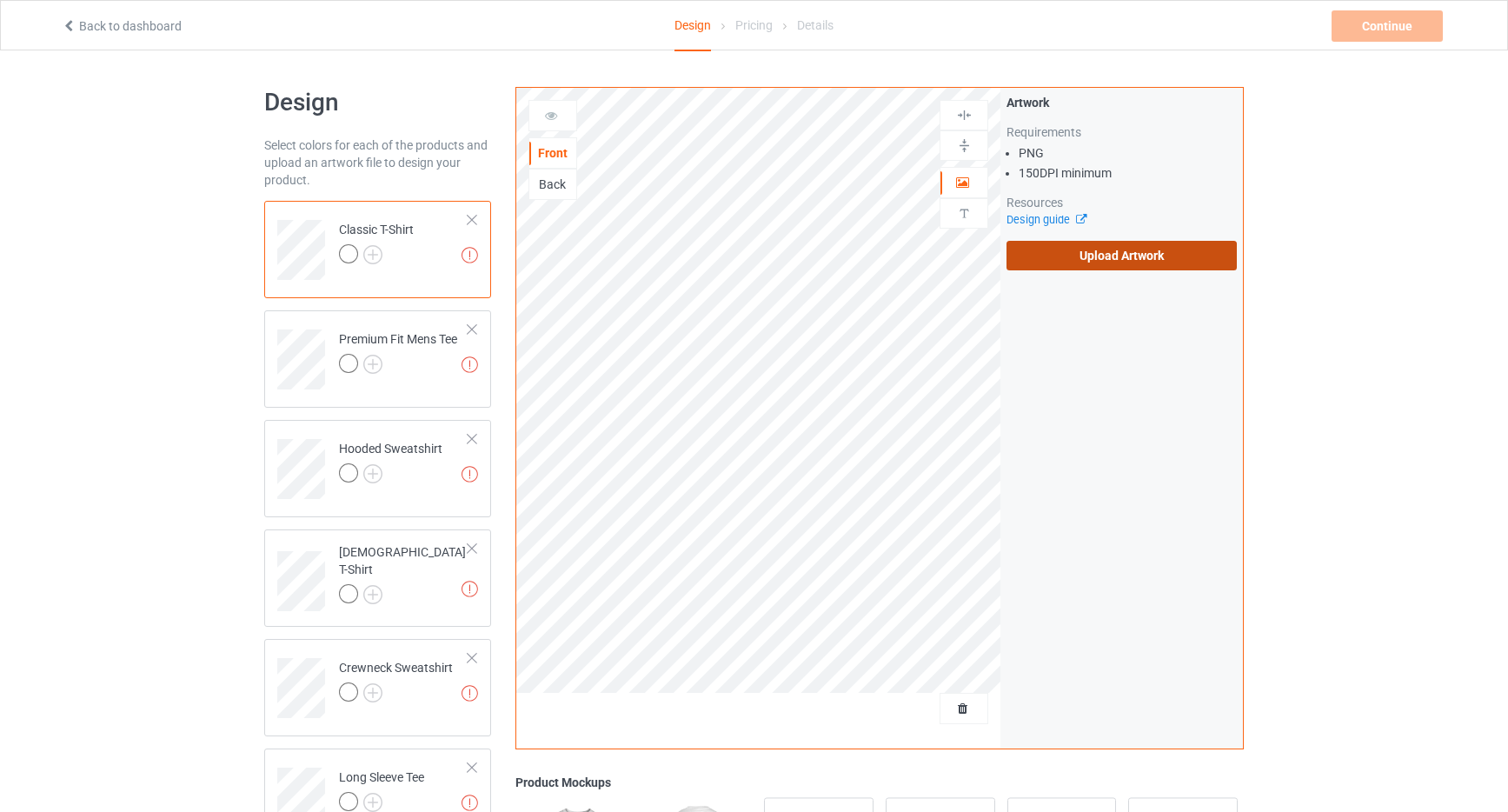
click at [1132, 254] on label "Upload Artwork" at bounding box center [1122, 255] width 230 height 29
click at [0, 0] on input "Upload Artwork" at bounding box center [0, 0] width 0 height 0
click at [1131, 261] on label "Upload Artwork" at bounding box center [1122, 255] width 230 height 29
click at [0, 0] on input "Upload Artwork" at bounding box center [0, 0] width 0 height 0
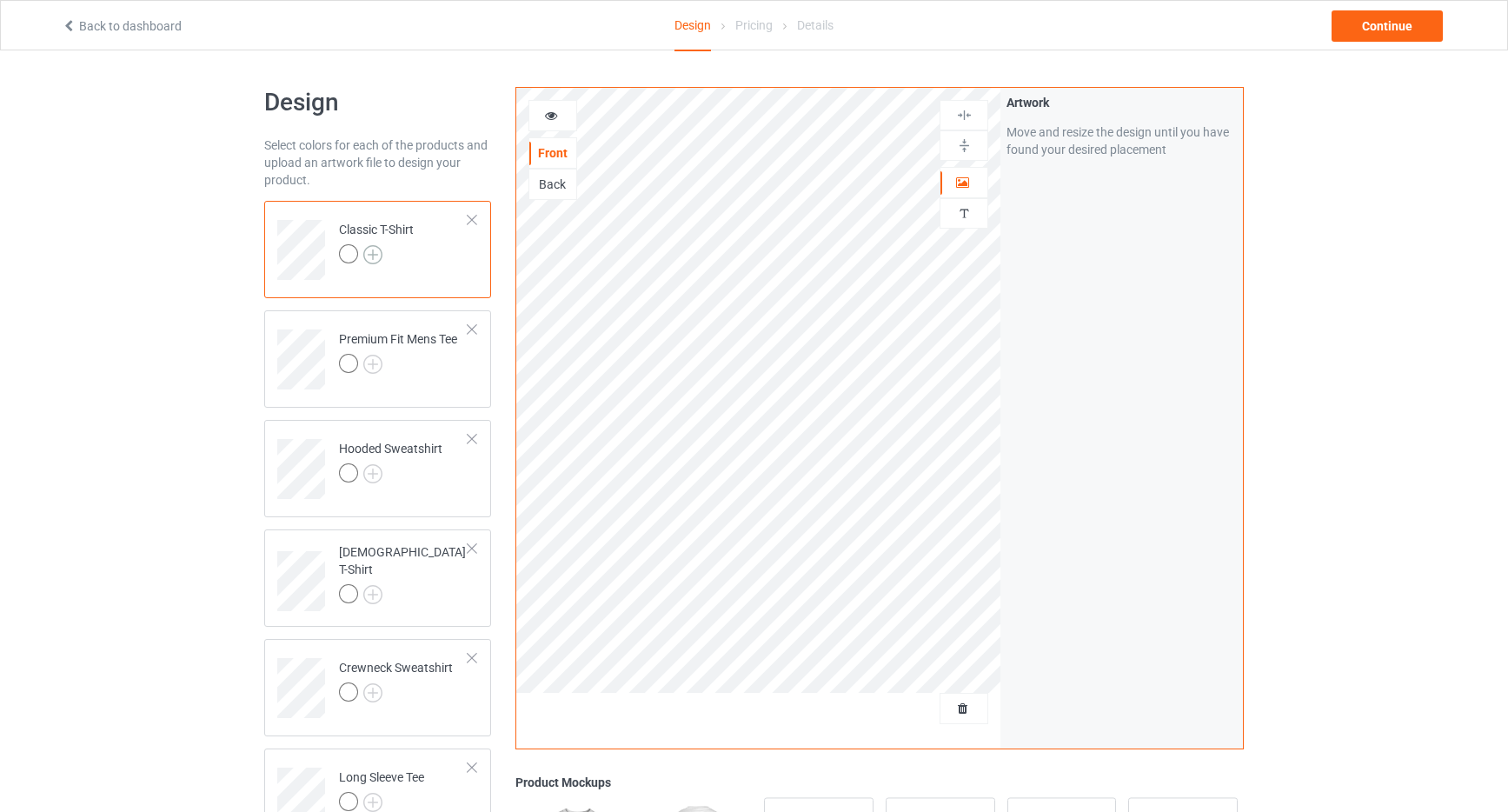
click at [371, 254] on img at bounding box center [372, 254] width 19 height 19
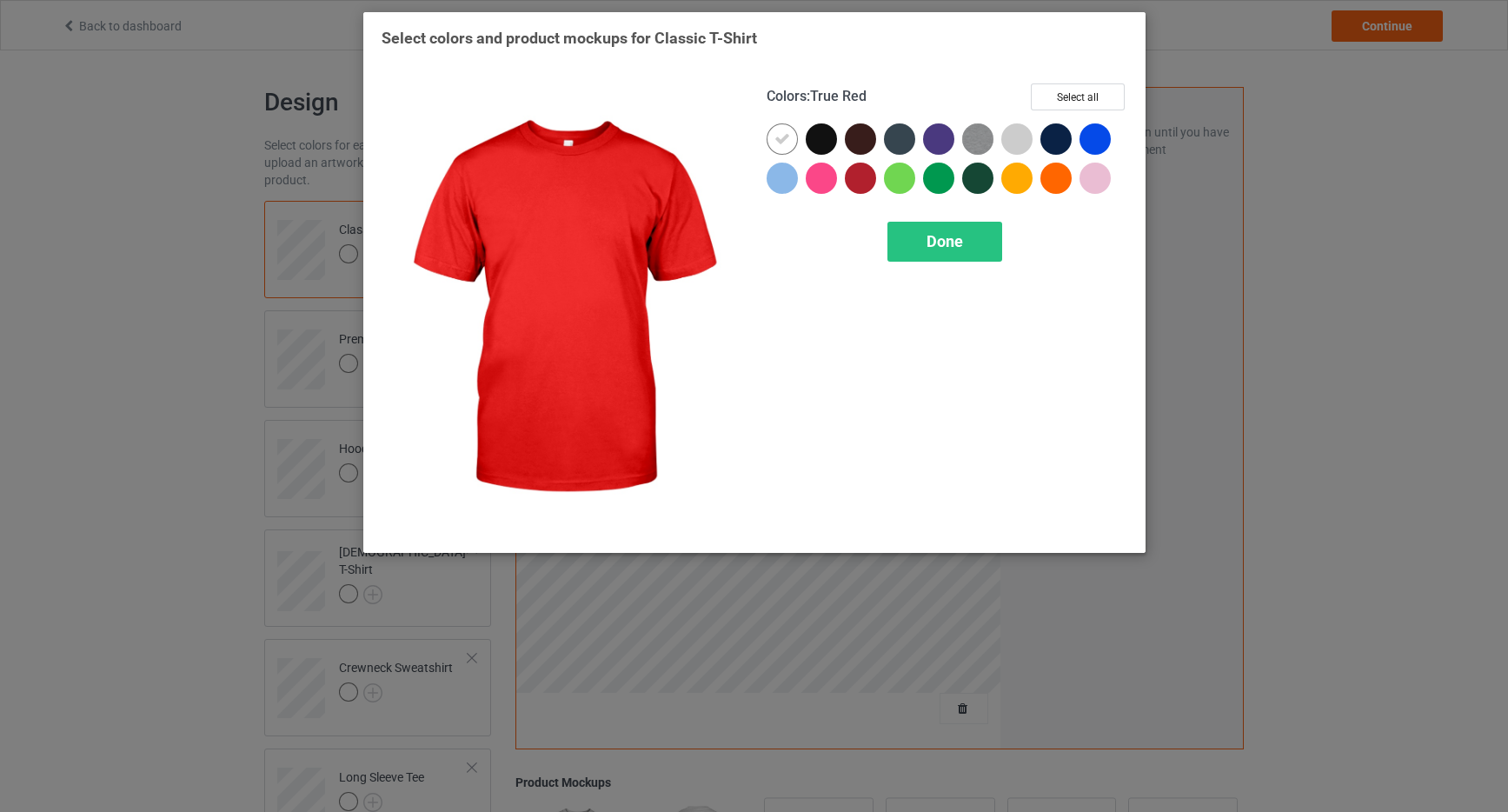
click at [864, 182] on div at bounding box center [860, 178] width 31 height 31
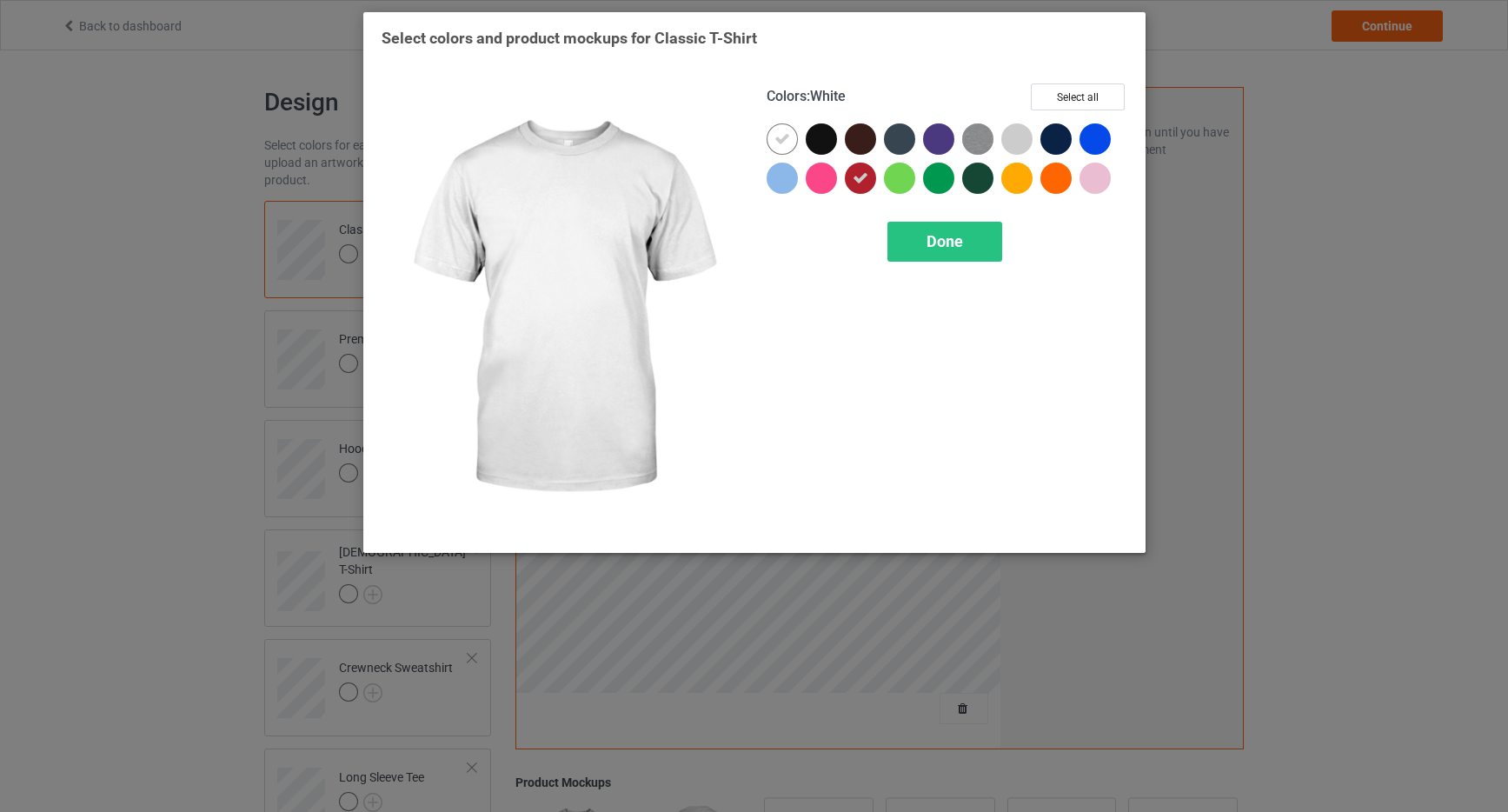
click at [773, 128] on div at bounding box center [782, 138] width 31 height 31
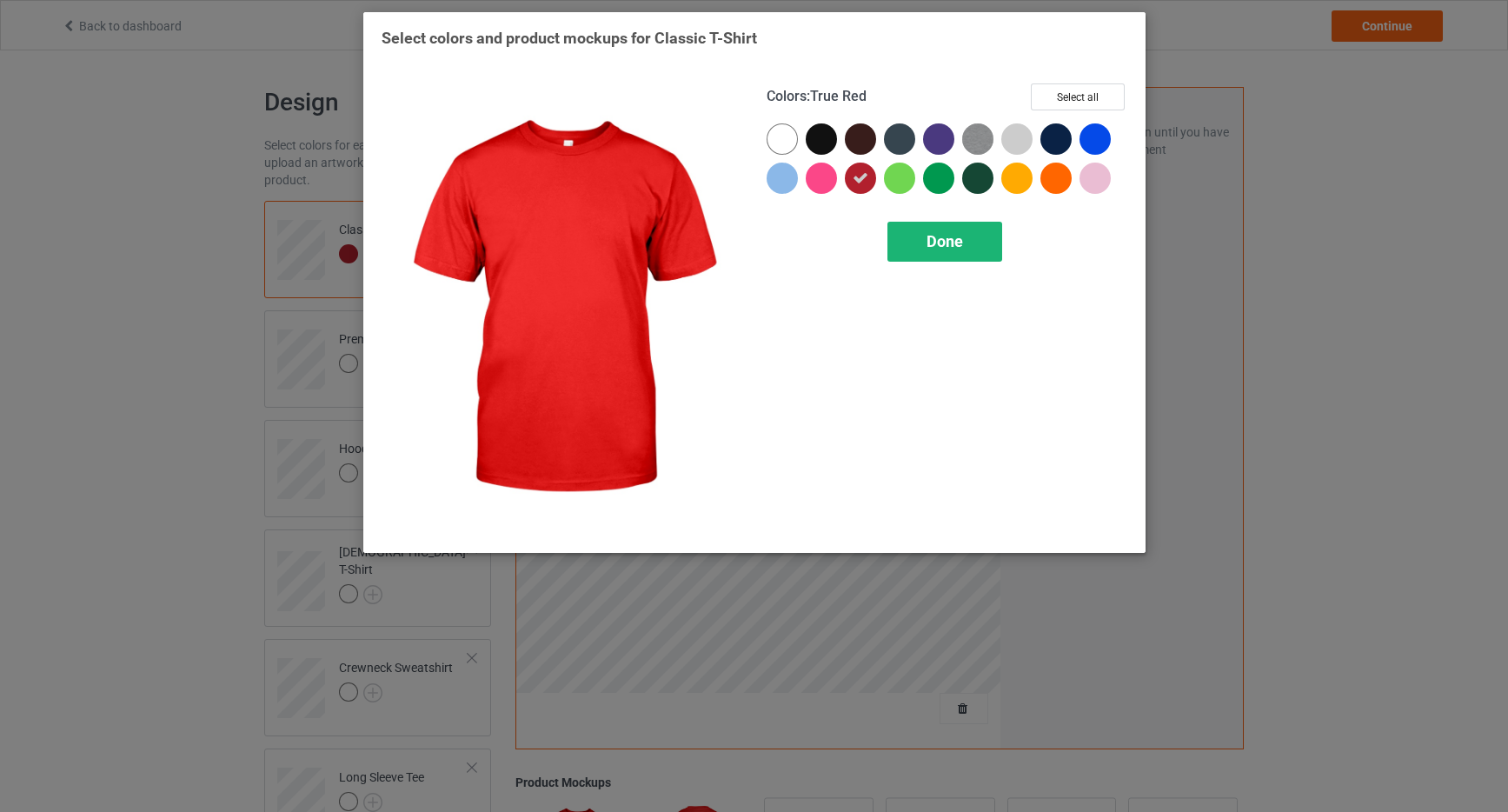
click at [926, 237] on div "Done" at bounding box center [945, 241] width 115 height 40
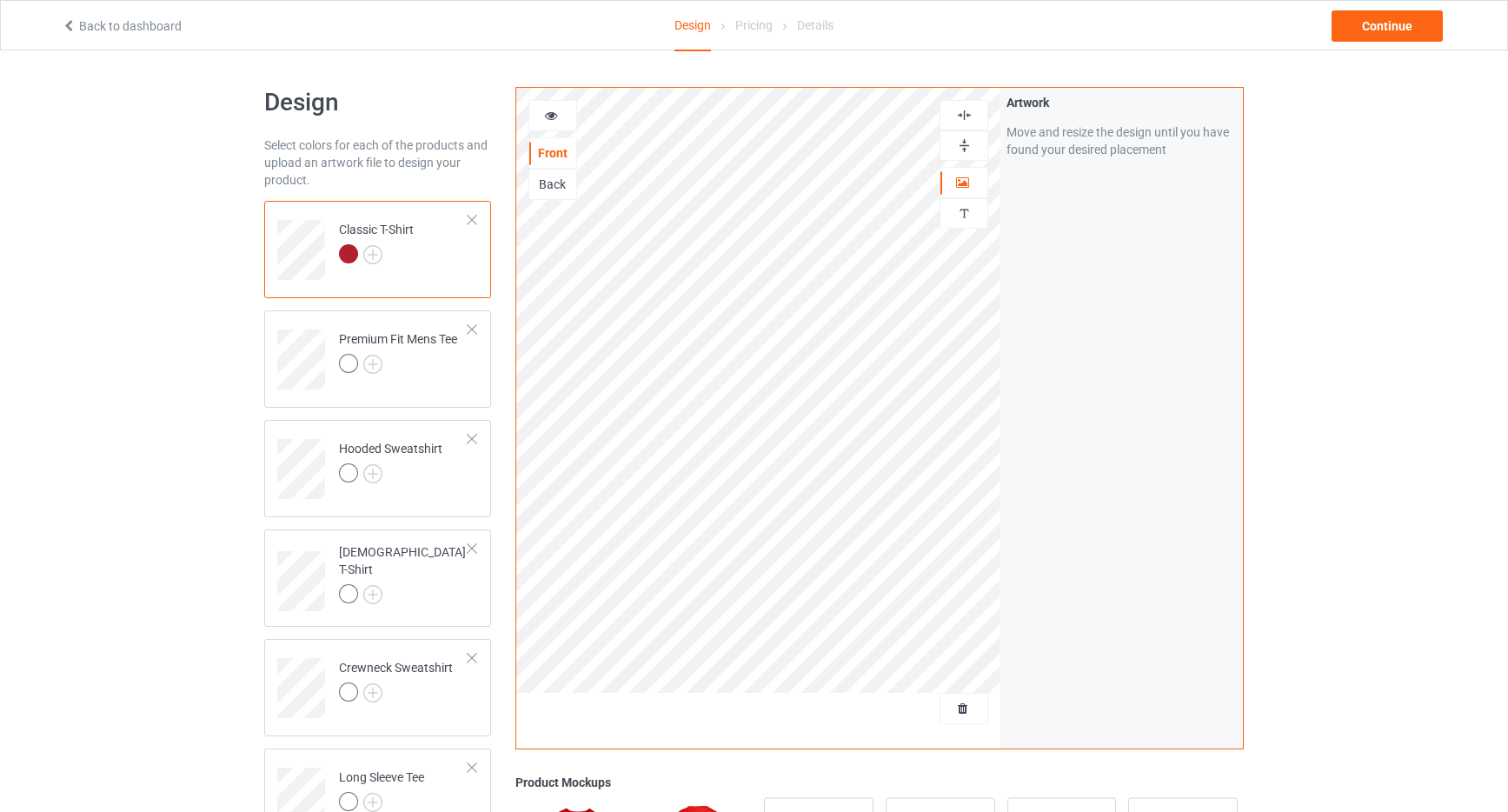
click at [558, 115] on icon at bounding box center [551, 113] width 15 height 12
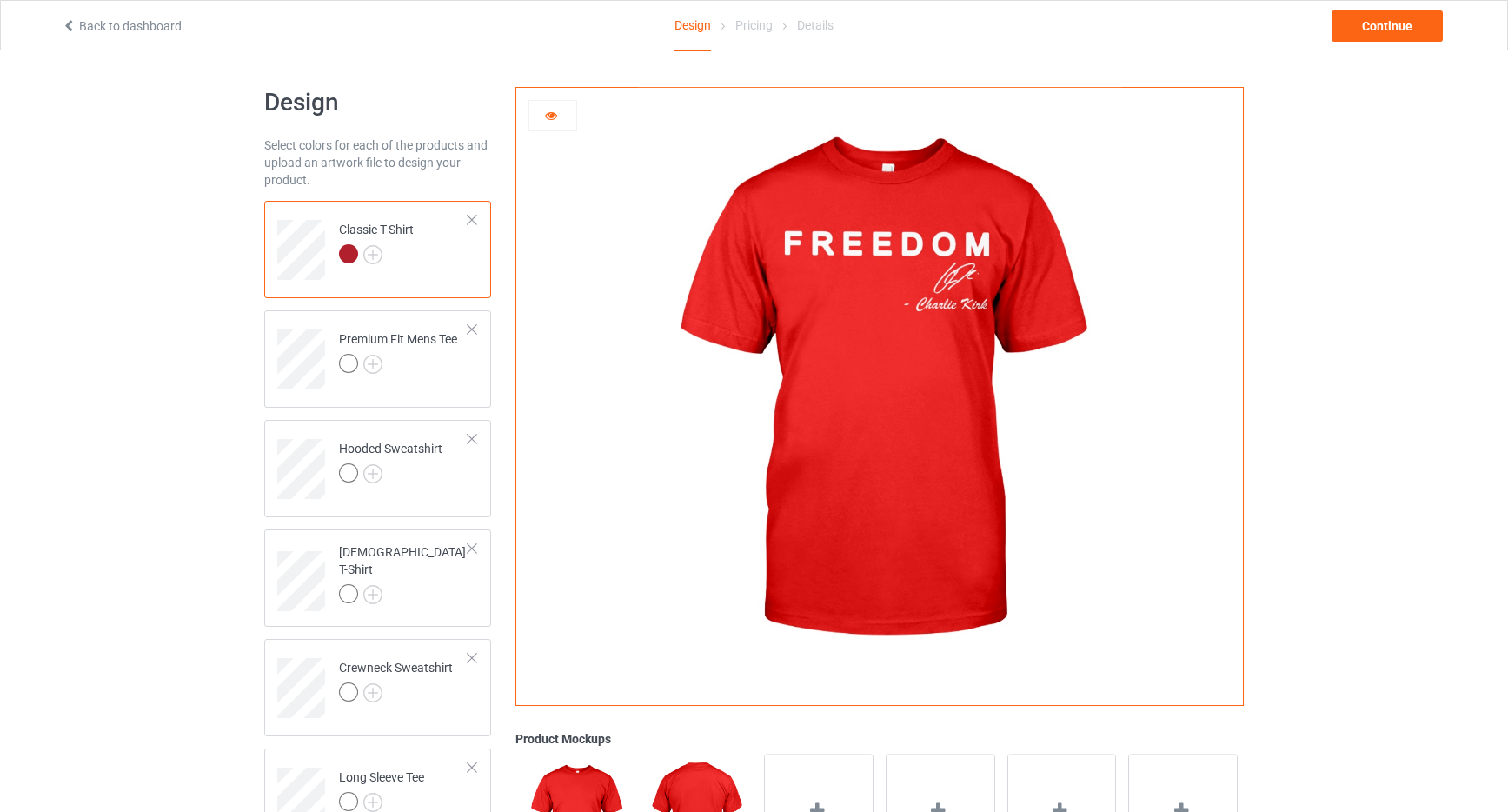
click at [558, 115] on icon at bounding box center [551, 113] width 15 height 12
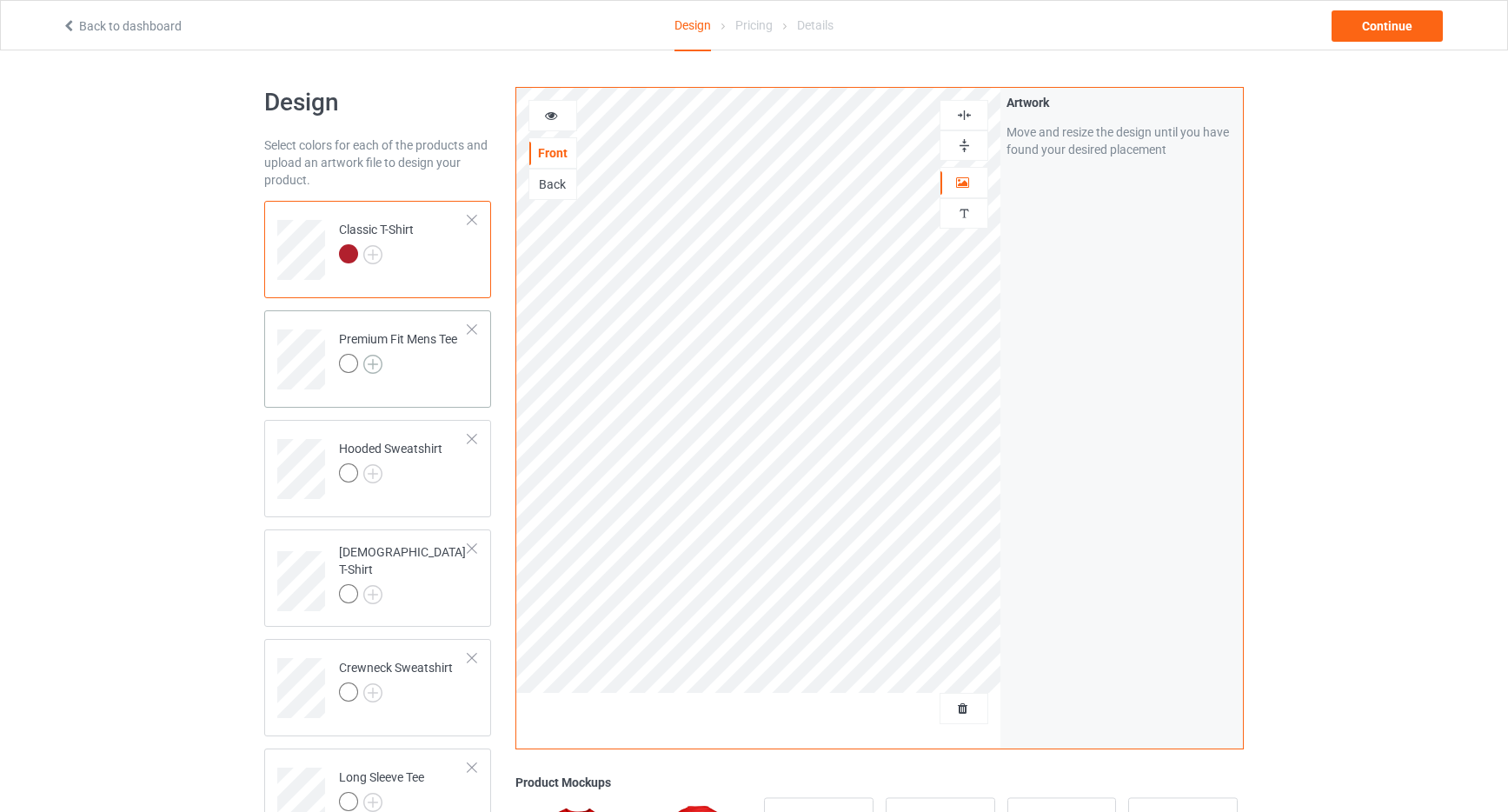
click at [377, 360] on img at bounding box center [372, 364] width 19 height 19
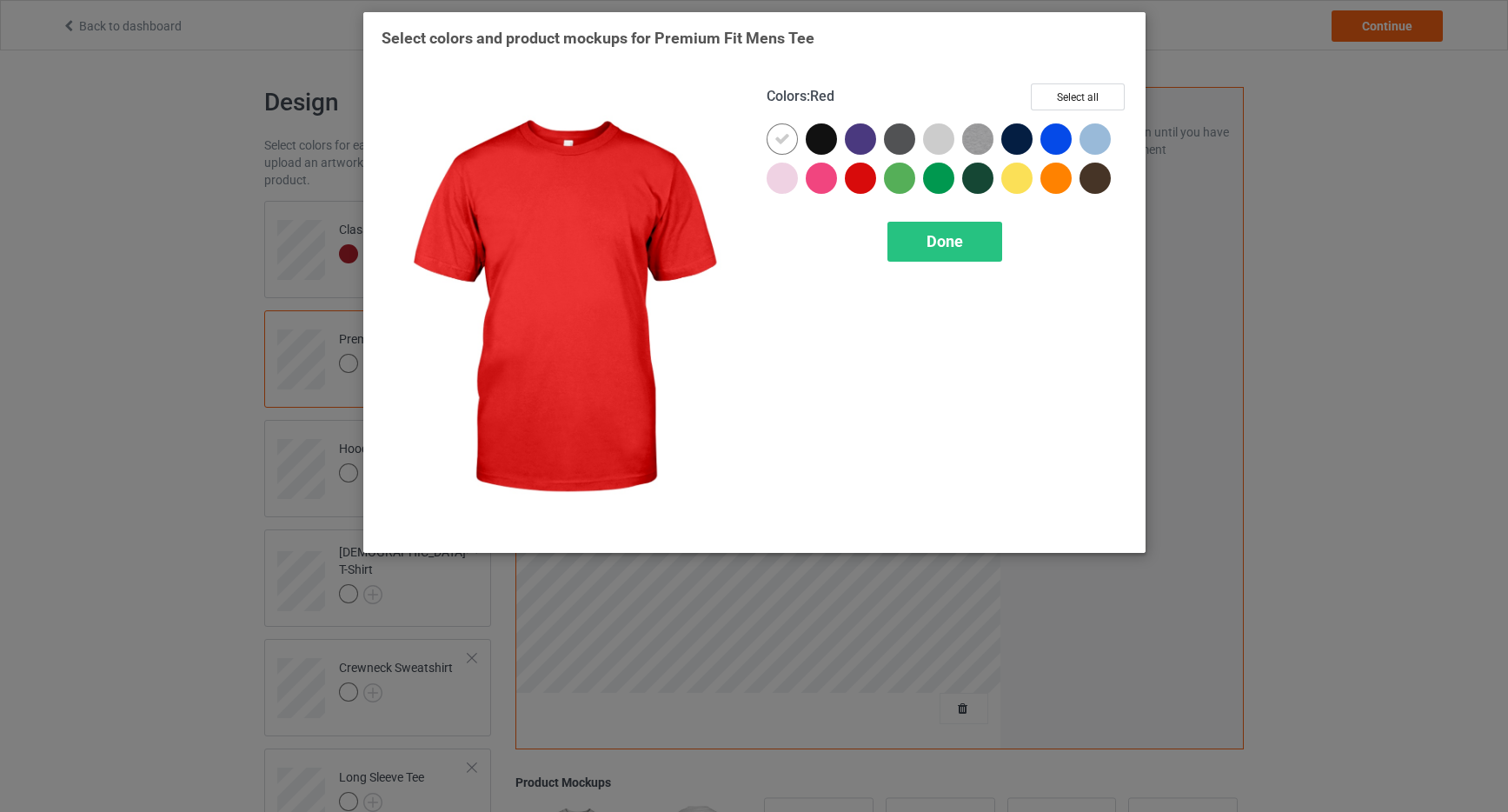
click at [864, 179] on div at bounding box center [860, 178] width 31 height 31
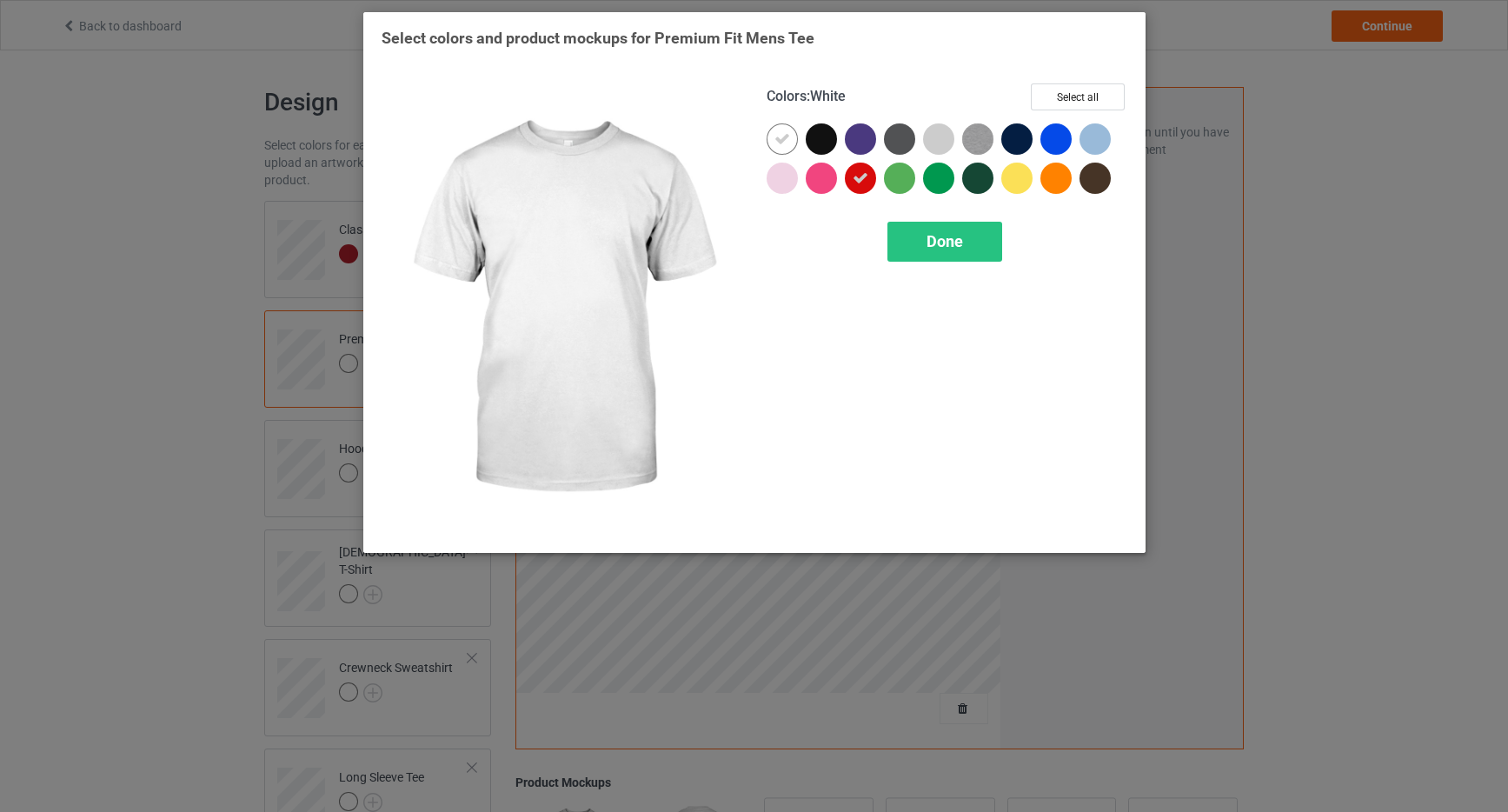
click at [771, 138] on div at bounding box center [782, 138] width 31 height 31
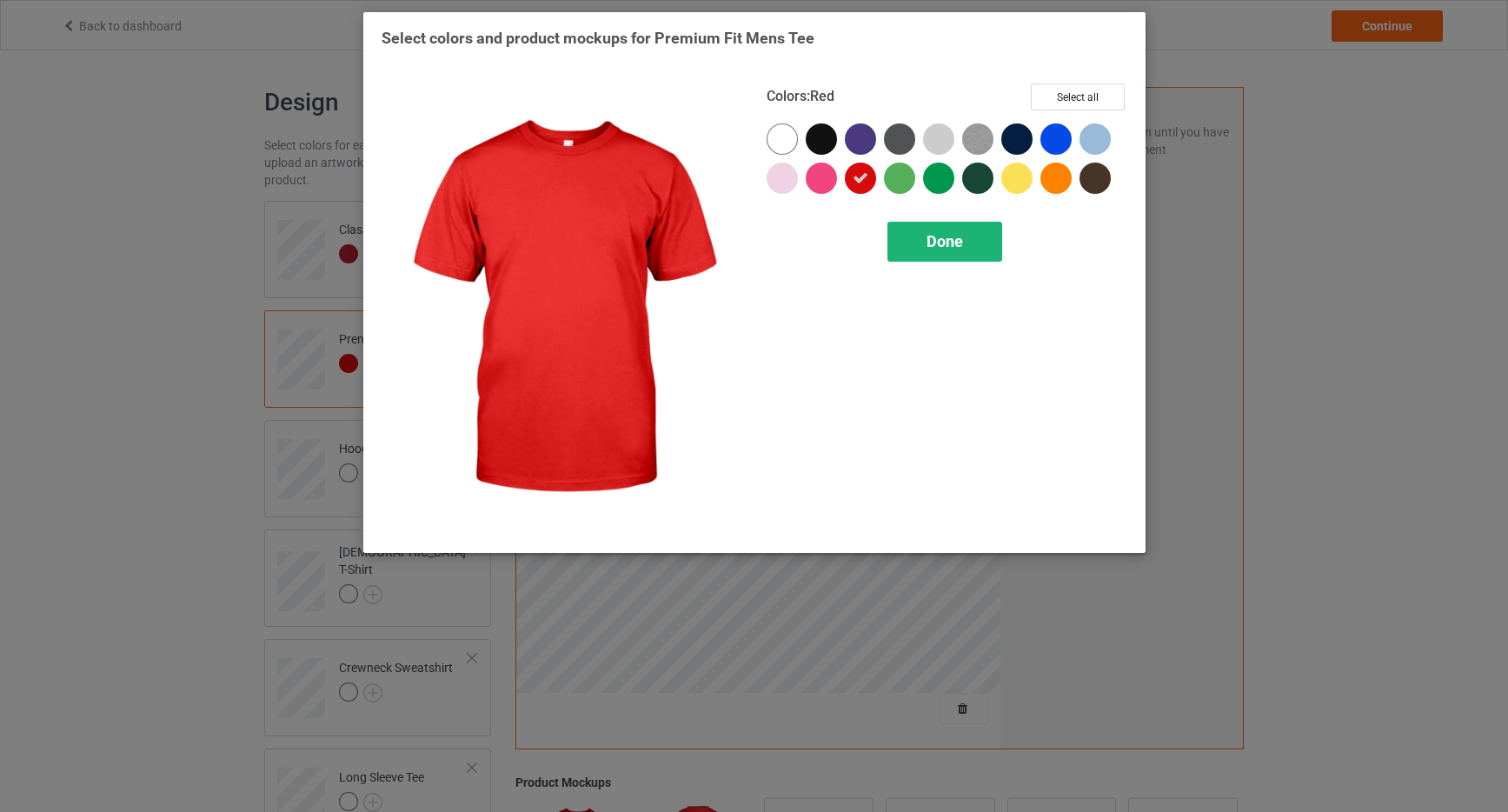
click at [925, 260] on div "Done" at bounding box center [945, 241] width 115 height 40
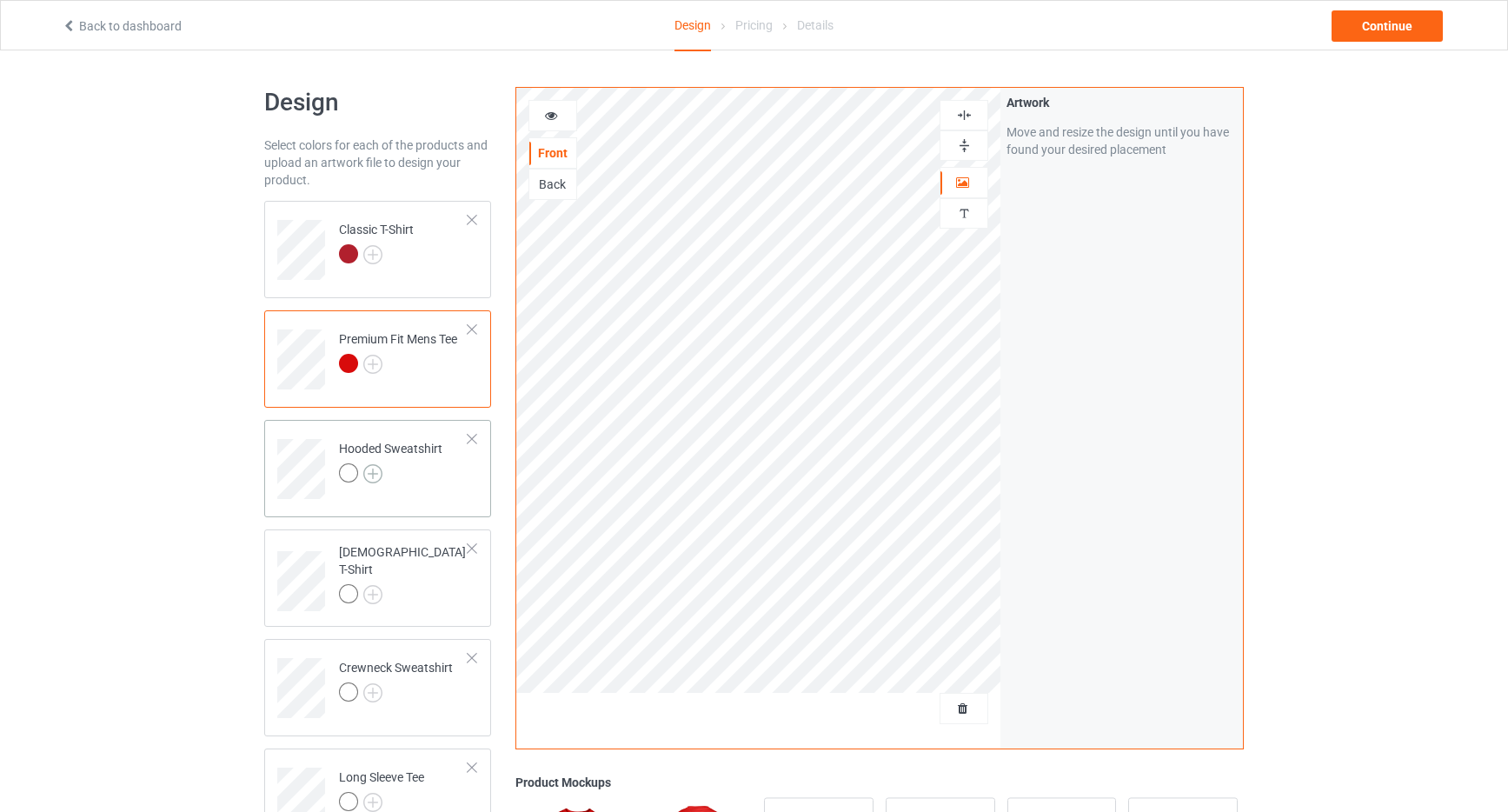
click at [370, 475] on img at bounding box center [372, 473] width 19 height 19
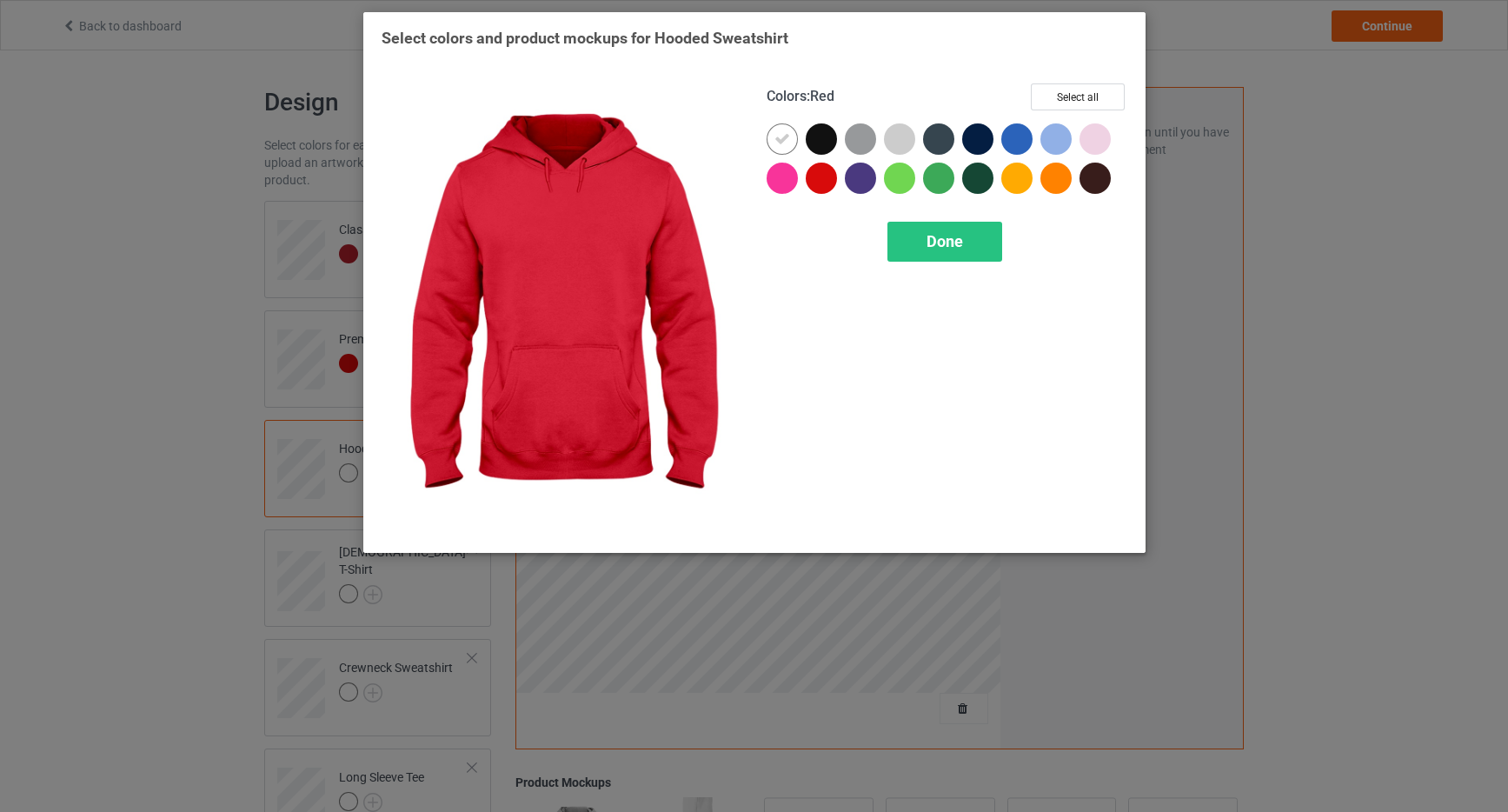
click at [821, 187] on div at bounding box center [821, 178] width 31 height 31
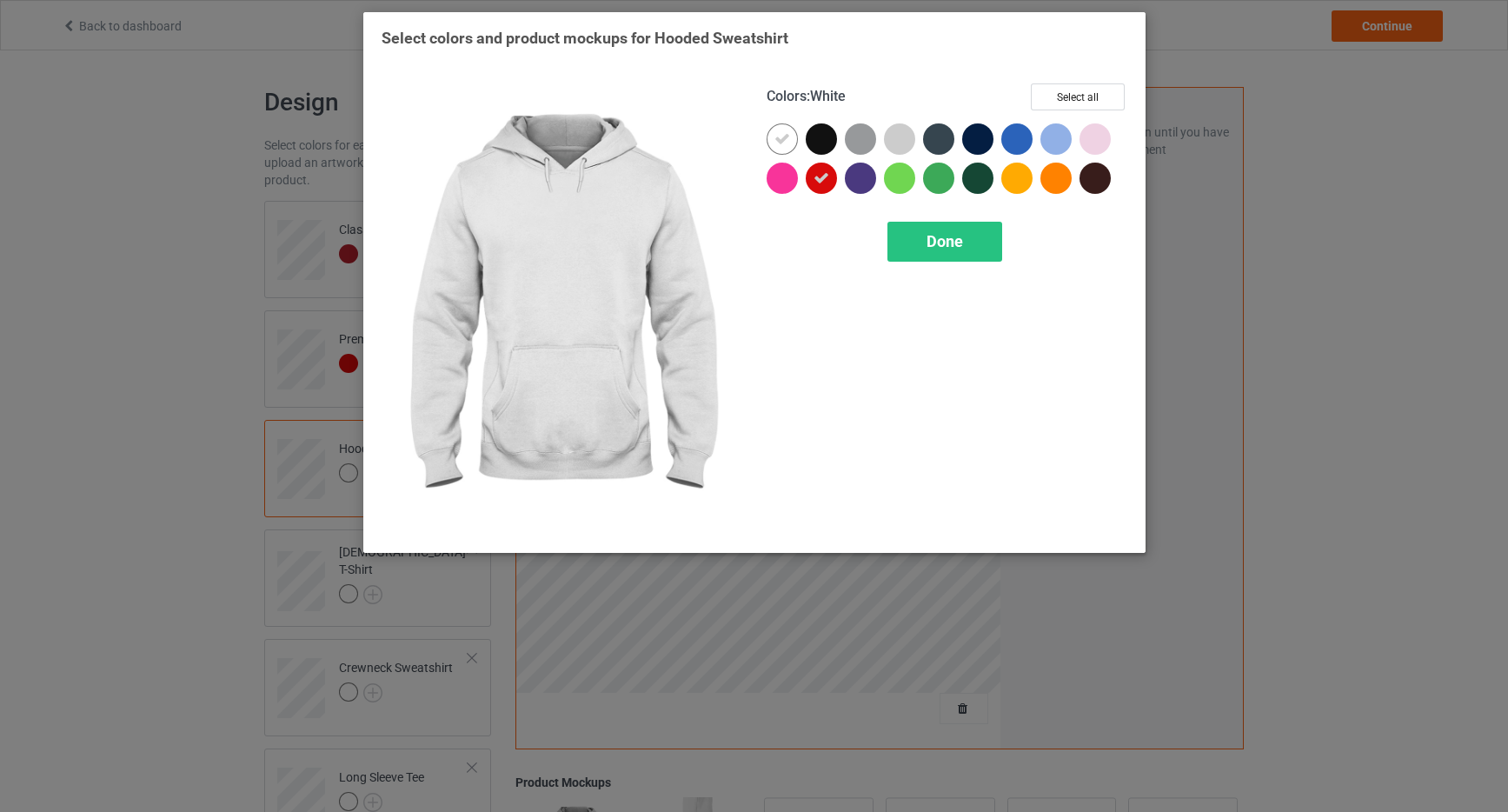
click at [790, 140] on icon at bounding box center [783, 139] width 16 height 16
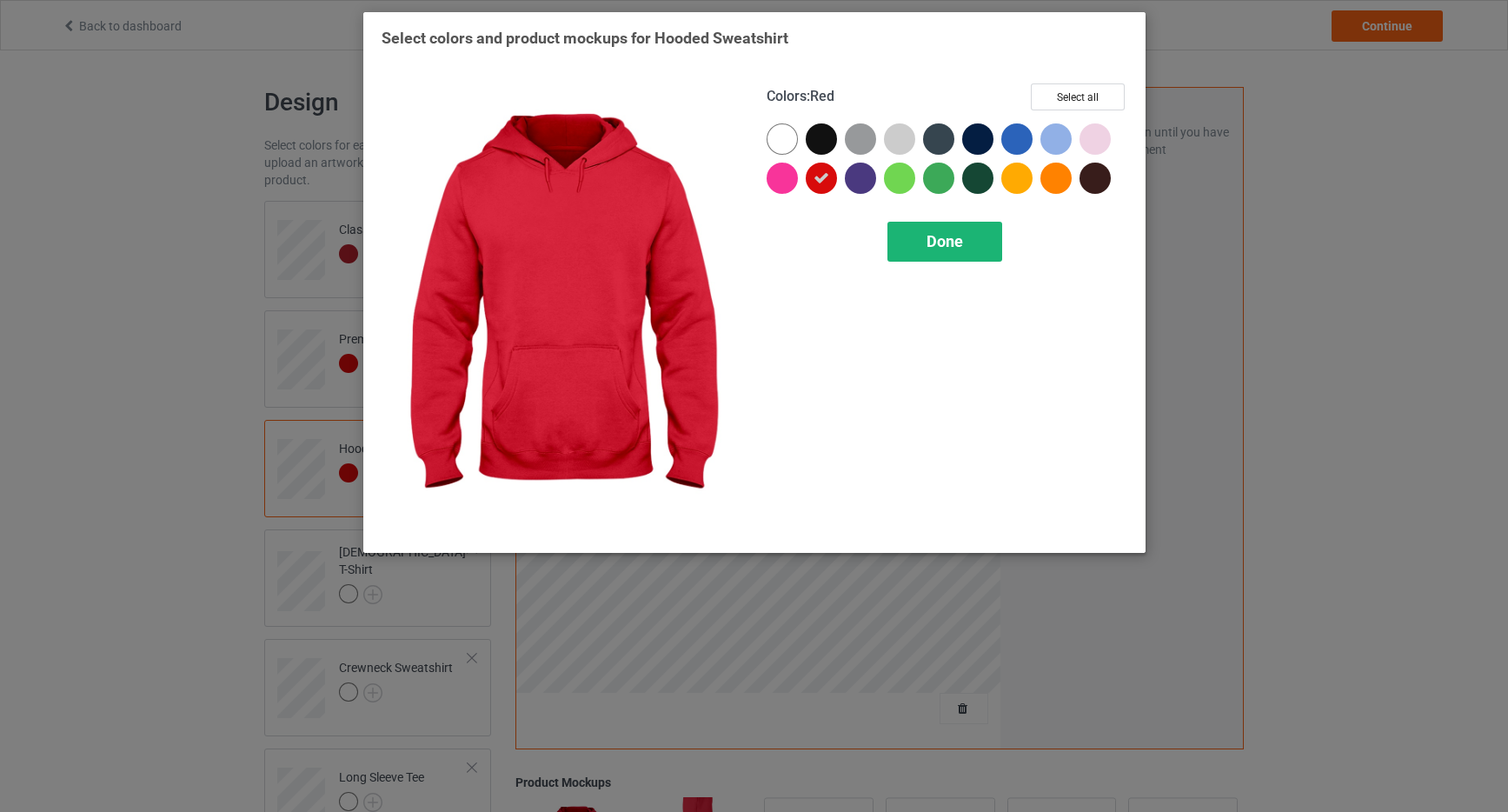
click at [942, 251] on div "Done" at bounding box center [945, 241] width 115 height 40
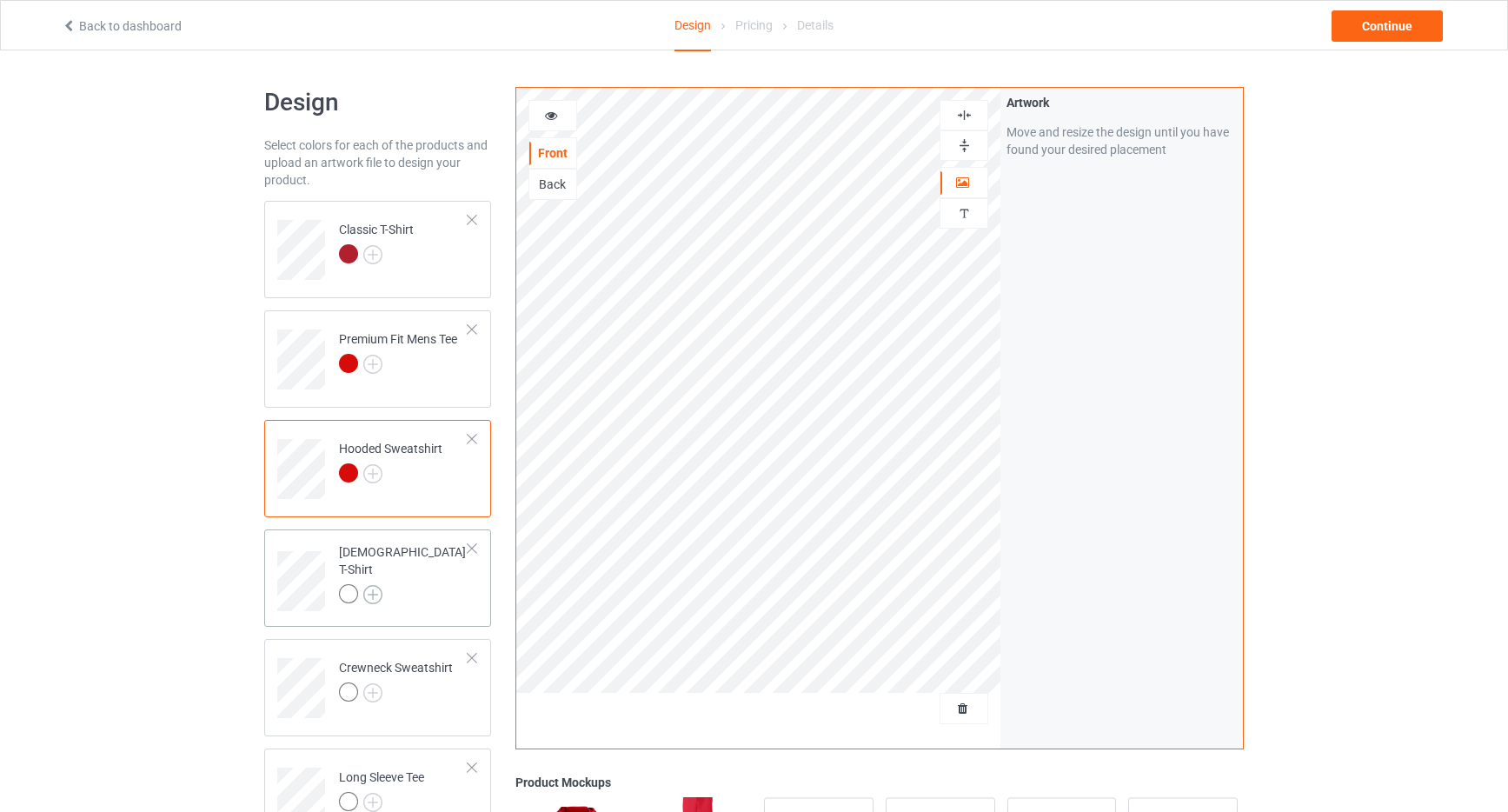
click at [376, 585] on img at bounding box center [372, 594] width 19 height 19
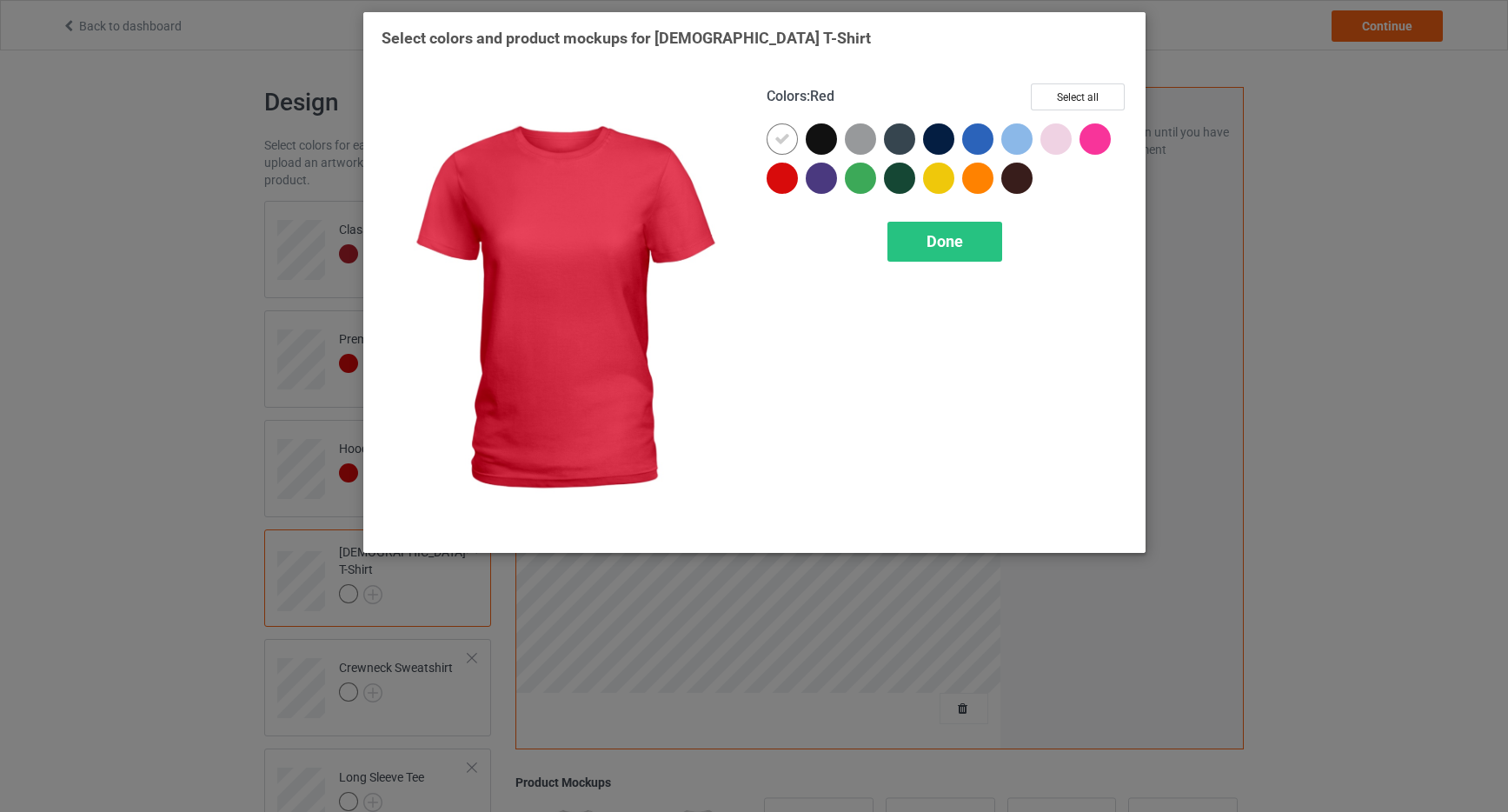
drag, startPoint x: 781, startPoint y: 184, endPoint x: 791, endPoint y: 141, distance: 44.1
click at [781, 183] on div at bounding box center [782, 178] width 31 height 31
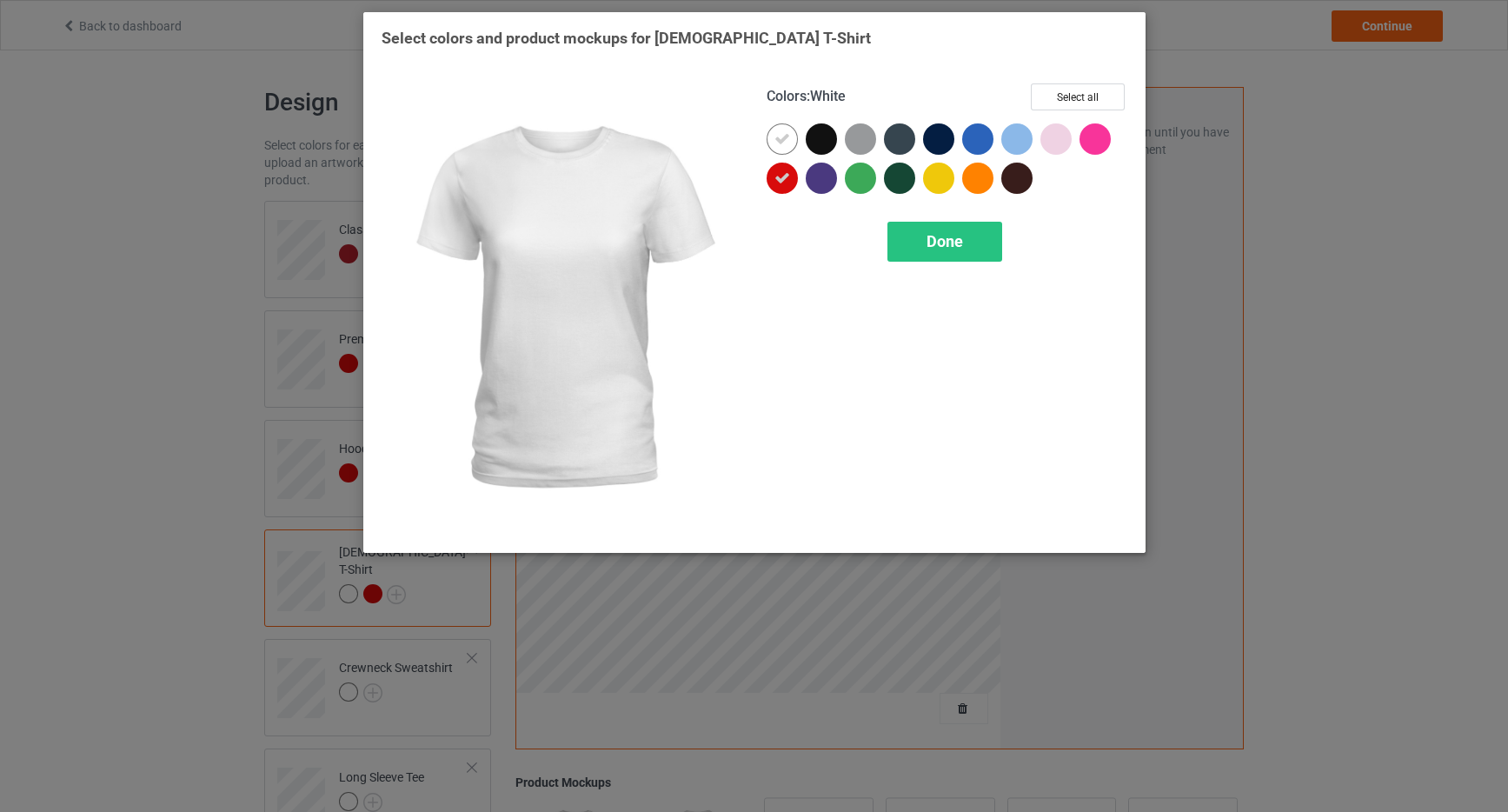
click at [786, 132] on icon at bounding box center [783, 139] width 16 height 16
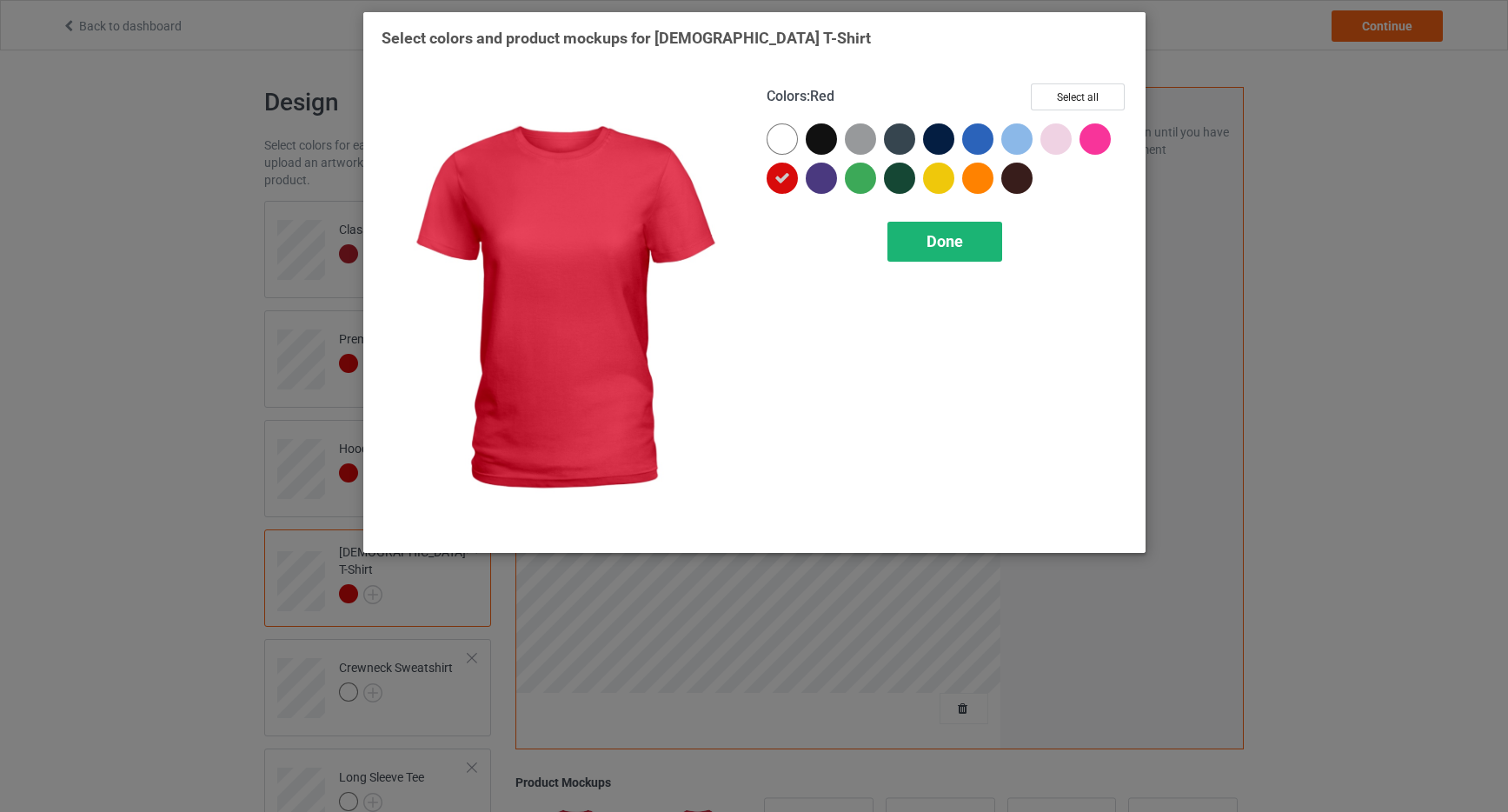
click at [922, 241] on div "Done" at bounding box center [945, 241] width 115 height 40
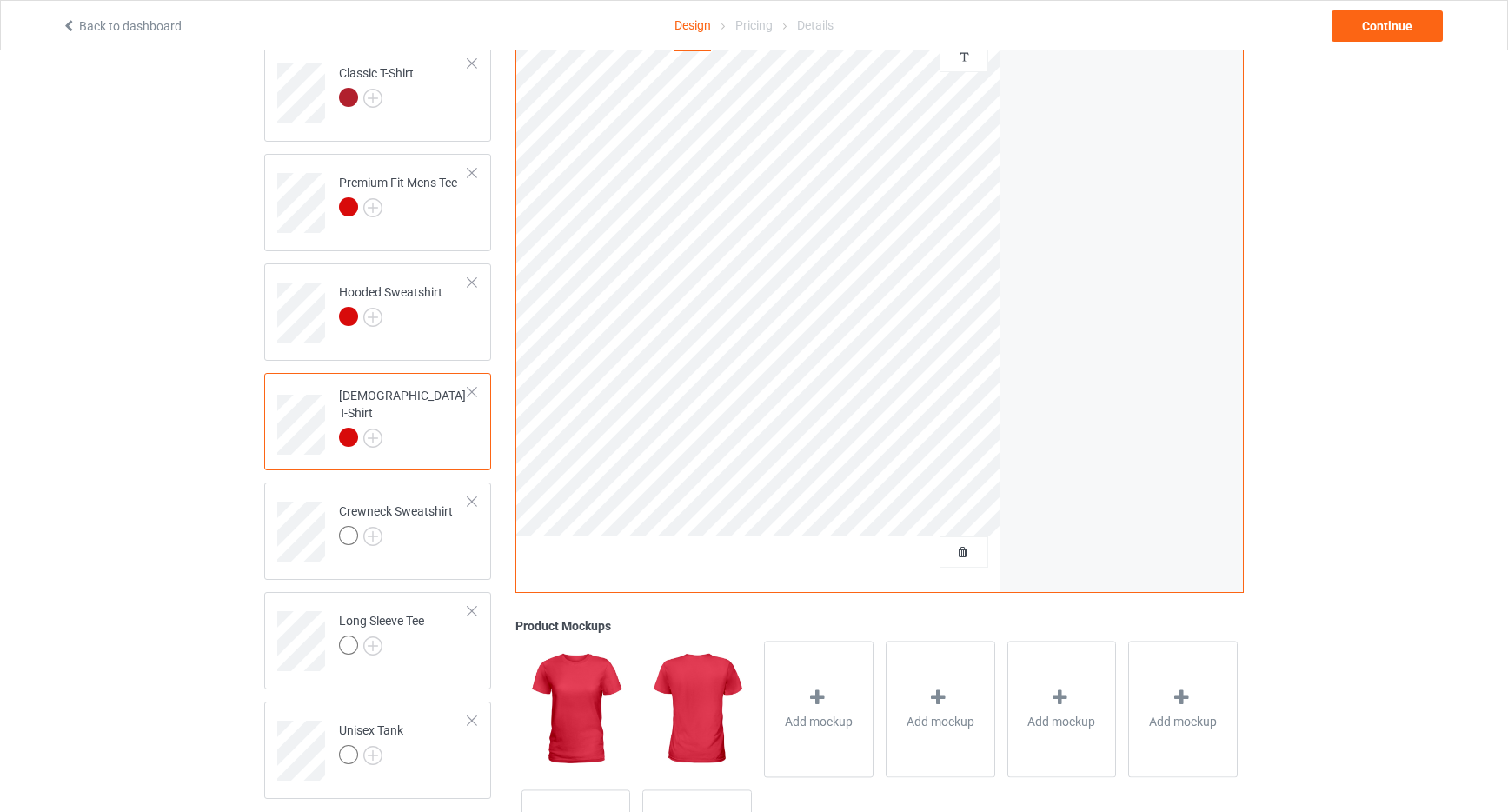
scroll to position [157, 0]
click at [380, 536] on img at bounding box center [372, 534] width 19 height 19
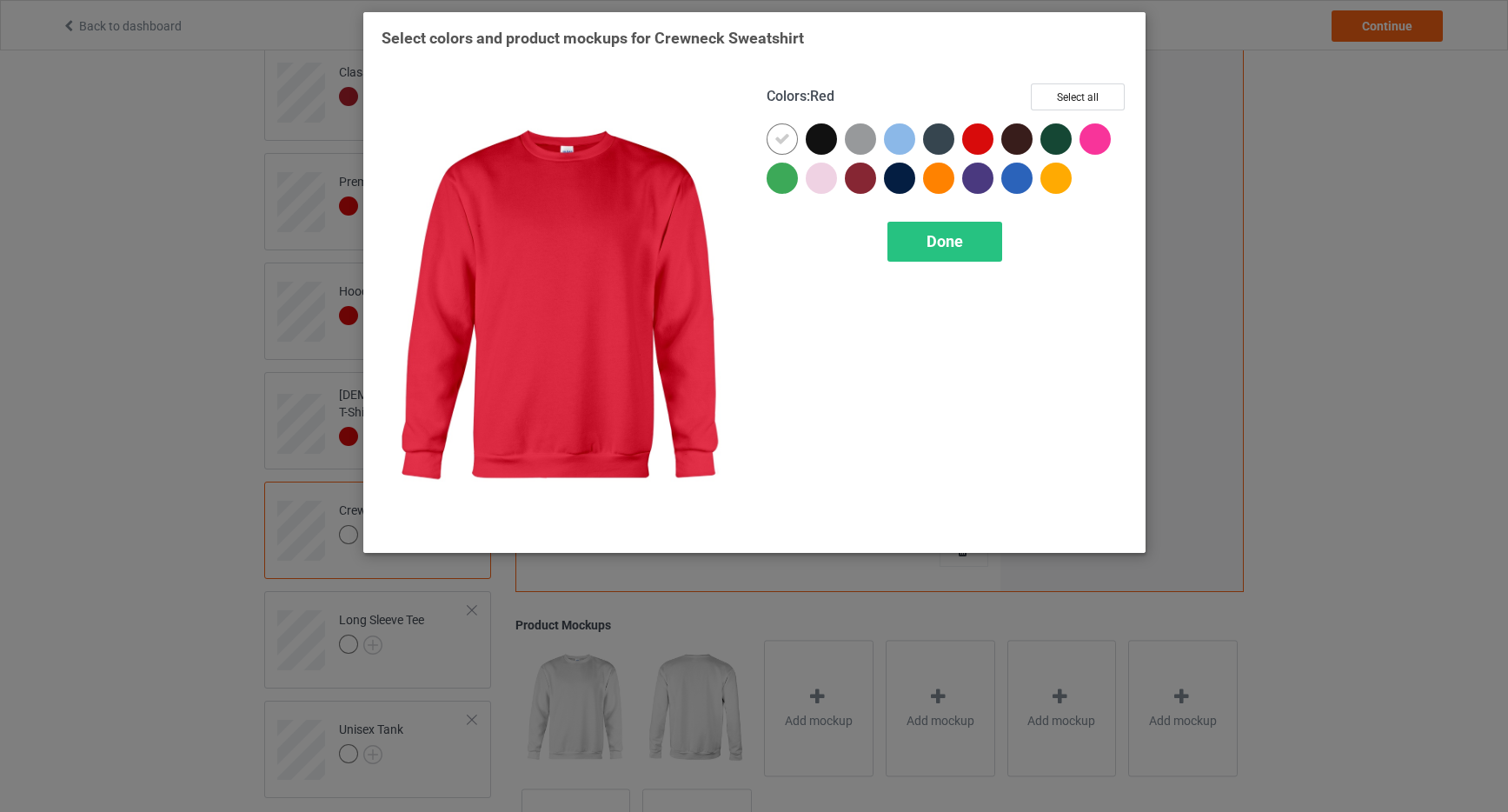
click at [977, 132] on div at bounding box center [978, 138] width 31 height 31
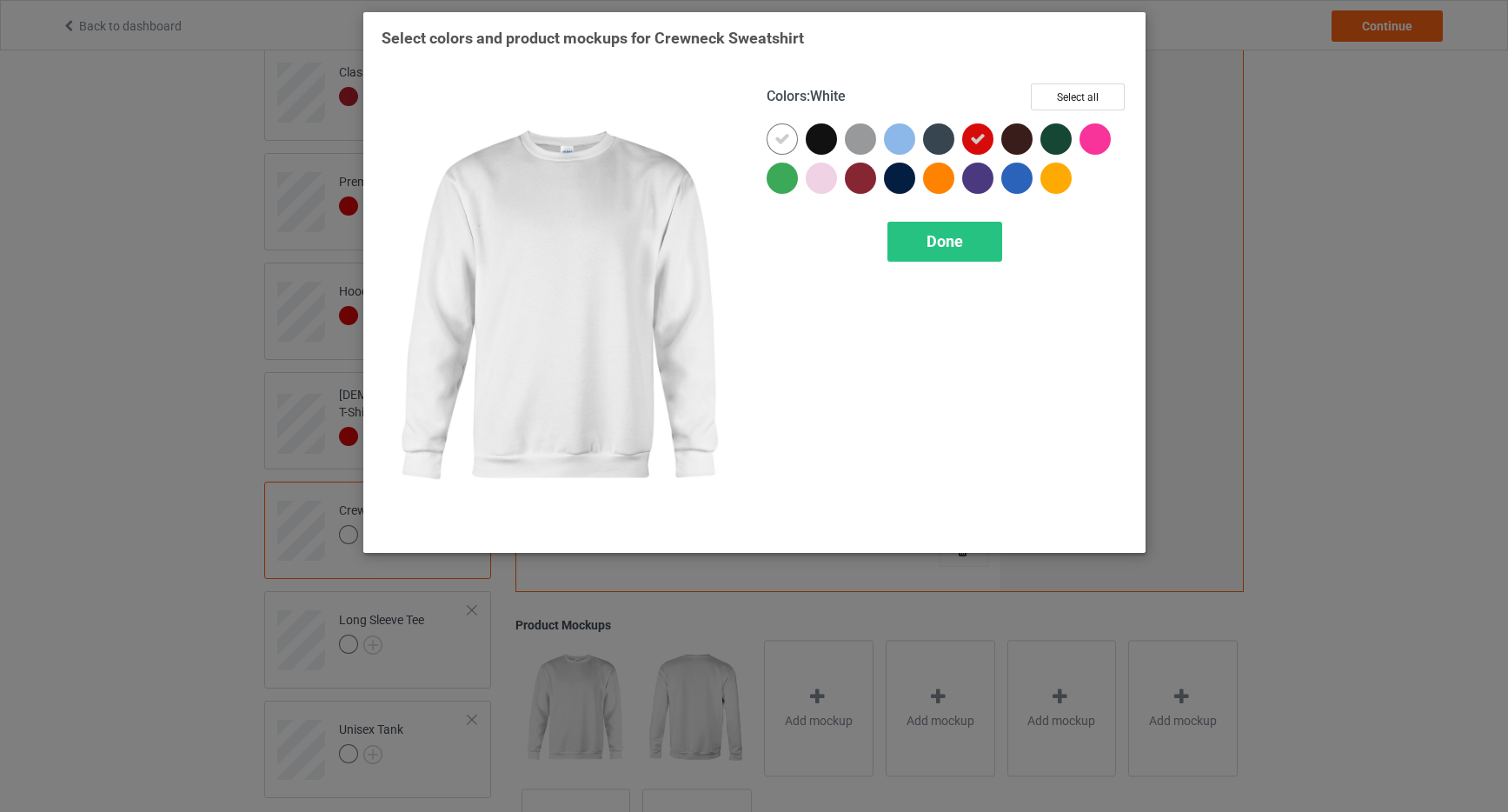
drag, startPoint x: 775, startPoint y: 133, endPoint x: 758, endPoint y: 128, distance: 17.7
click at [775, 133] on icon at bounding box center [783, 139] width 16 height 16
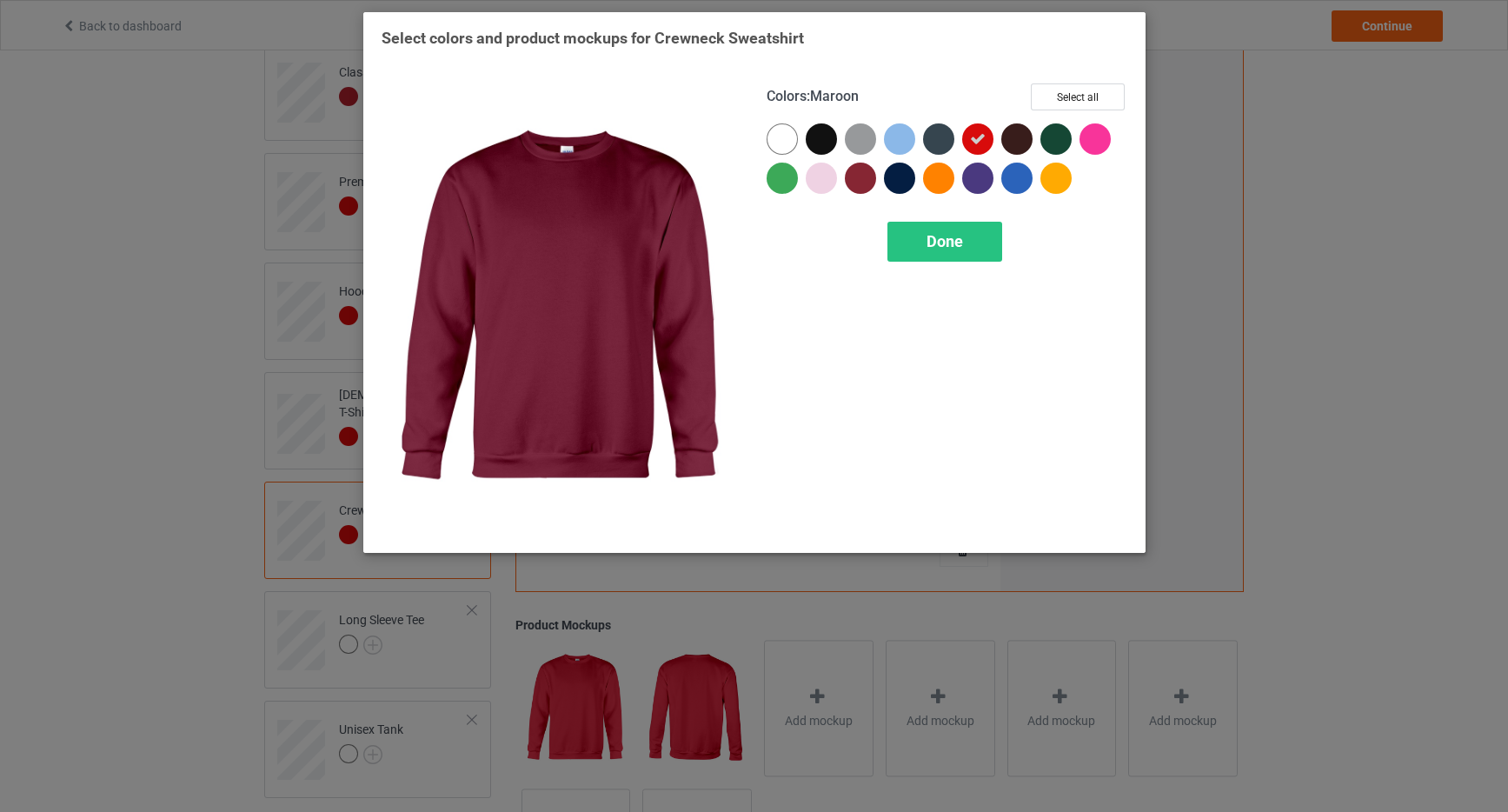
click at [864, 183] on div at bounding box center [860, 178] width 31 height 31
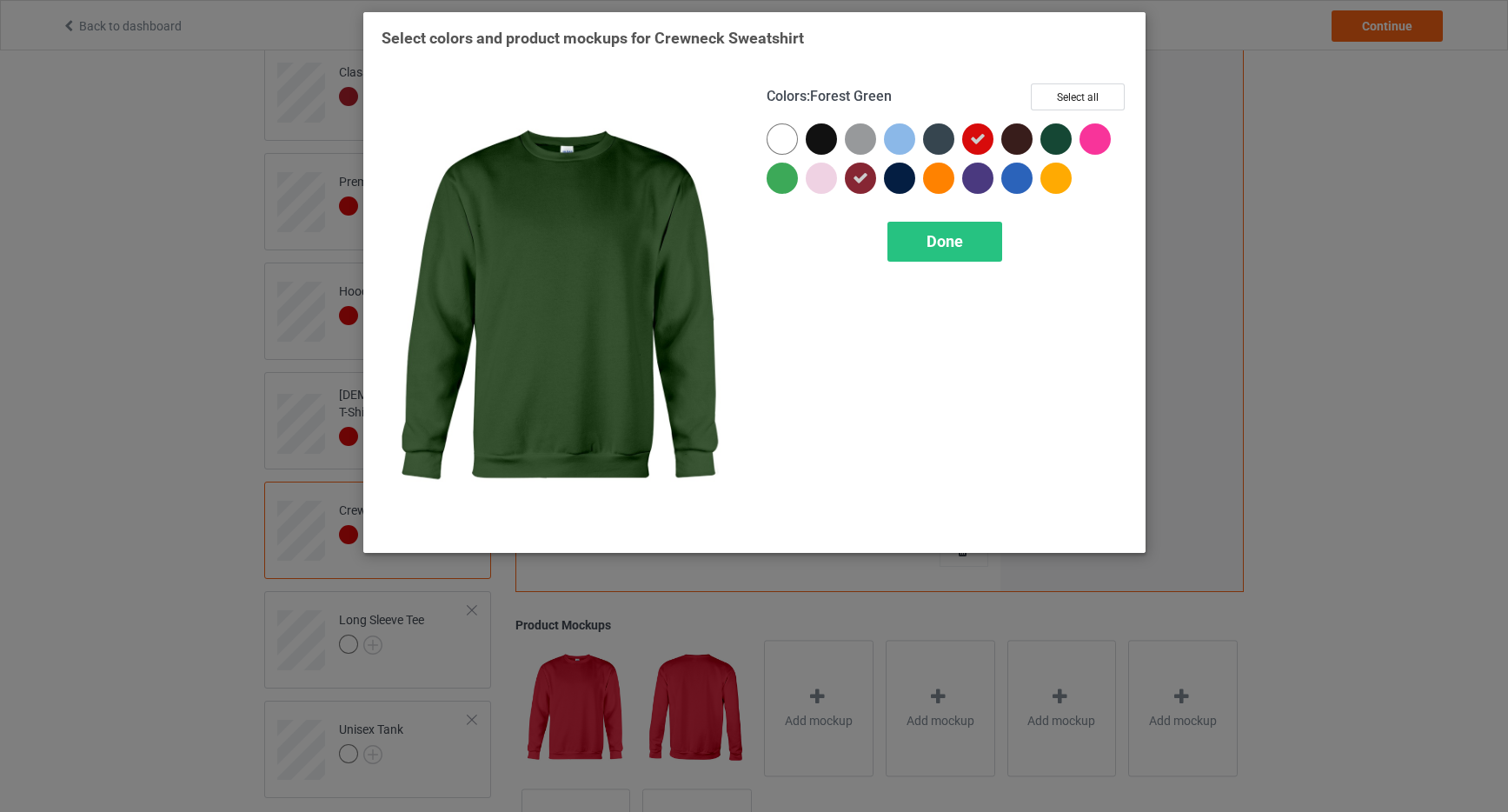
click at [1061, 141] on div at bounding box center [1056, 138] width 31 height 31
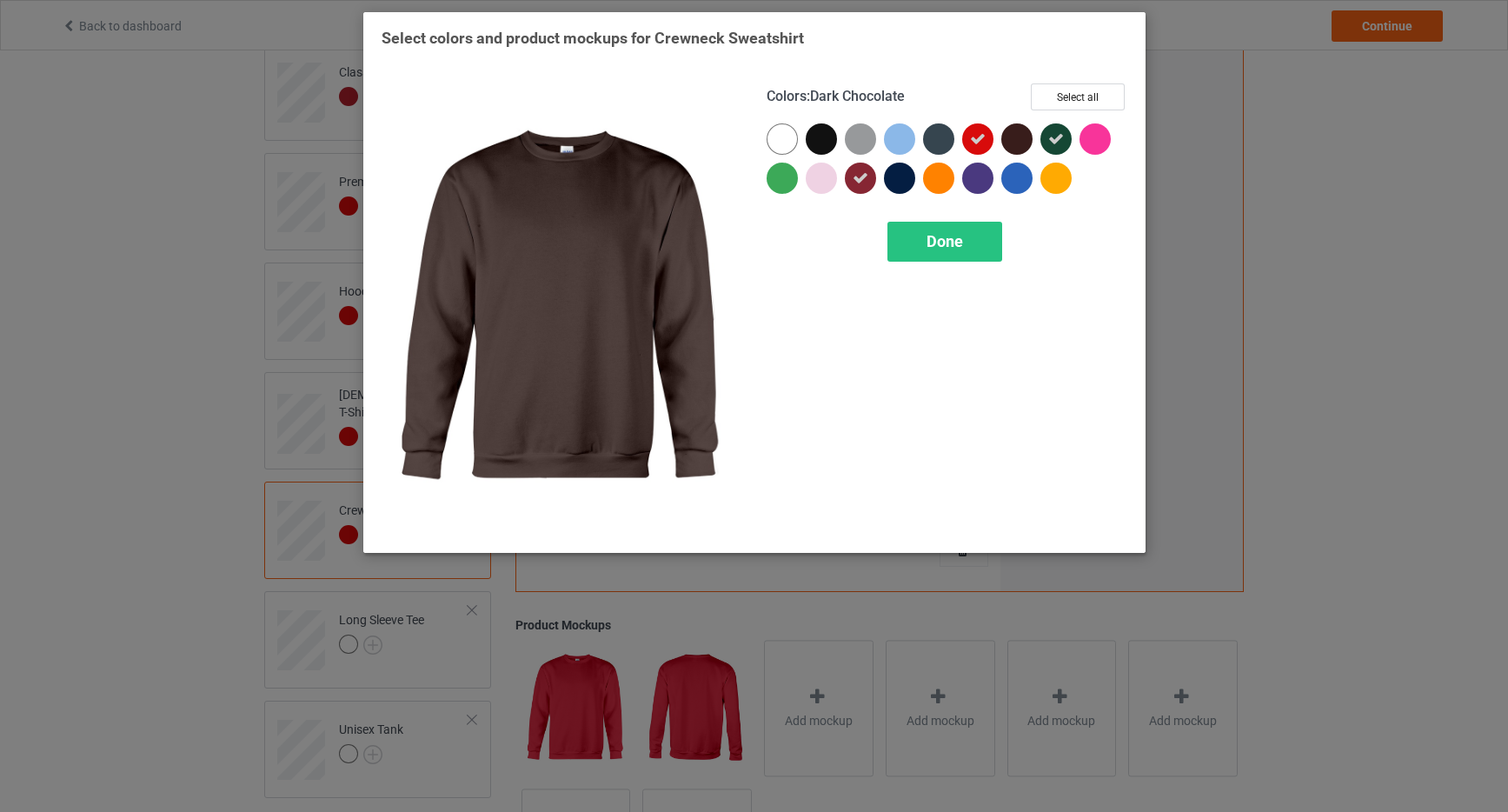
click at [1022, 139] on div at bounding box center [1016, 138] width 31 height 31
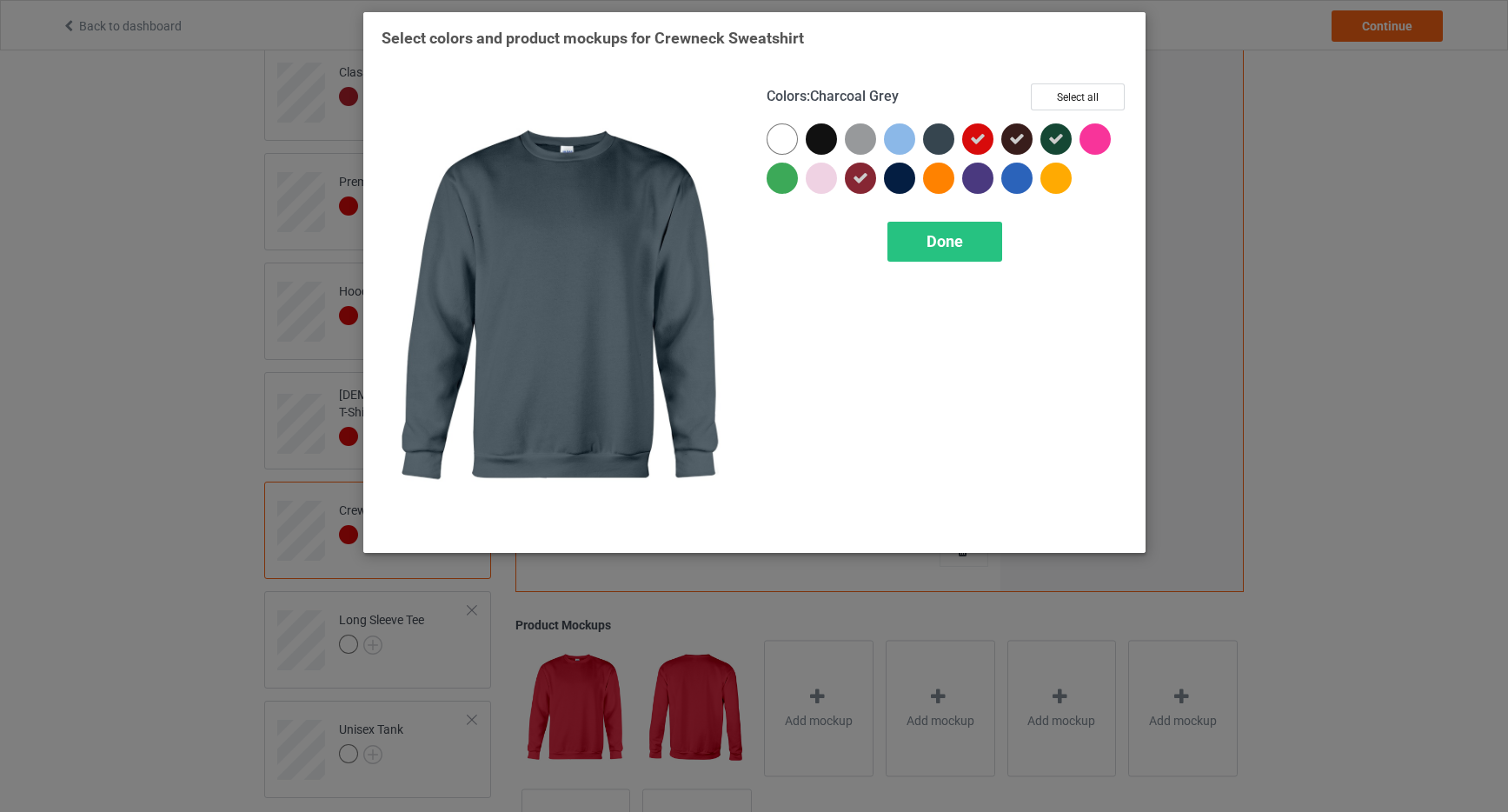
click at [942, 138] on div at bounding box center [939, 138] width 31 height 31
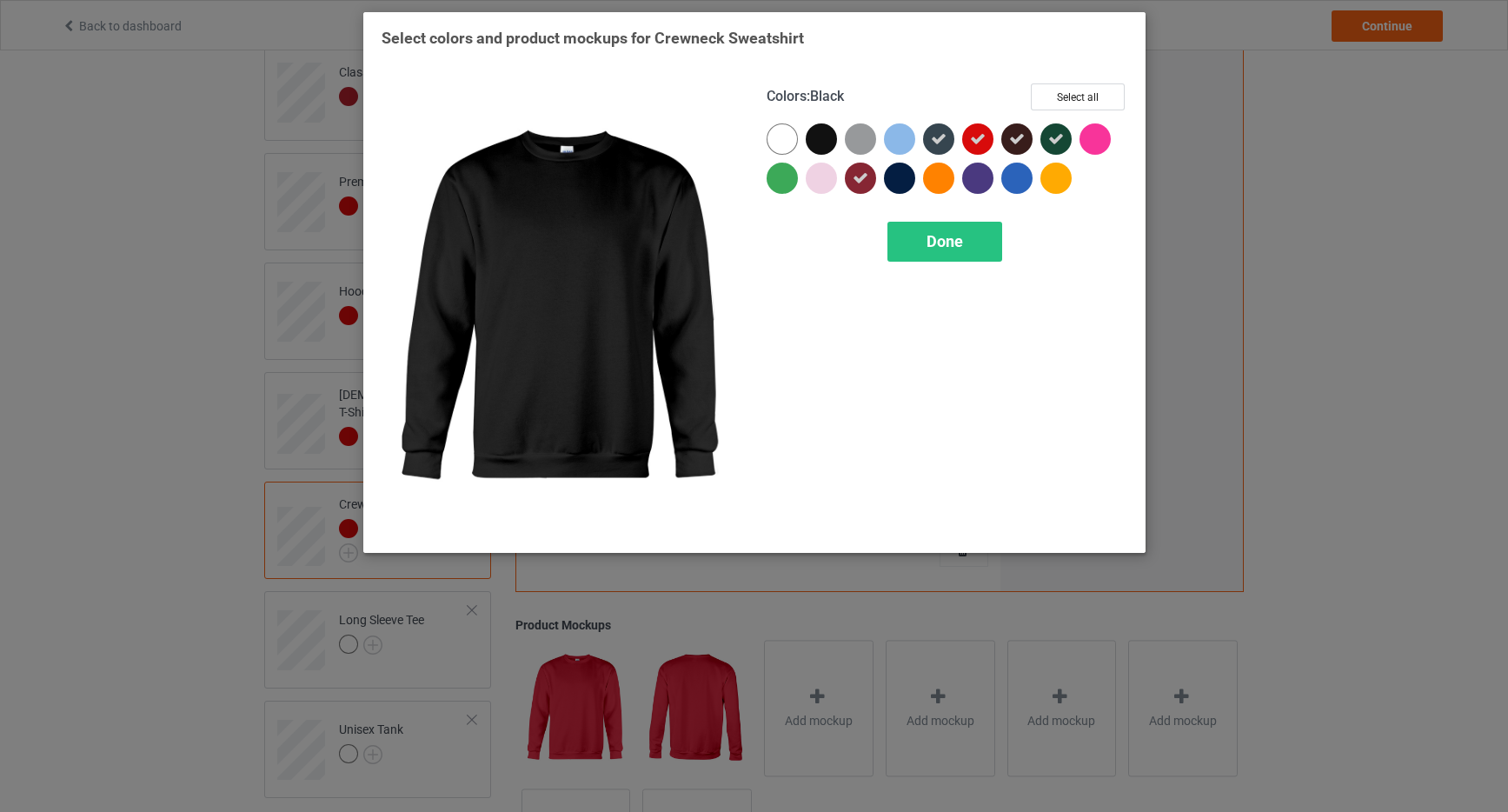
click at [826, 137] on div at bounding box center [821, 138] width 31 height 31
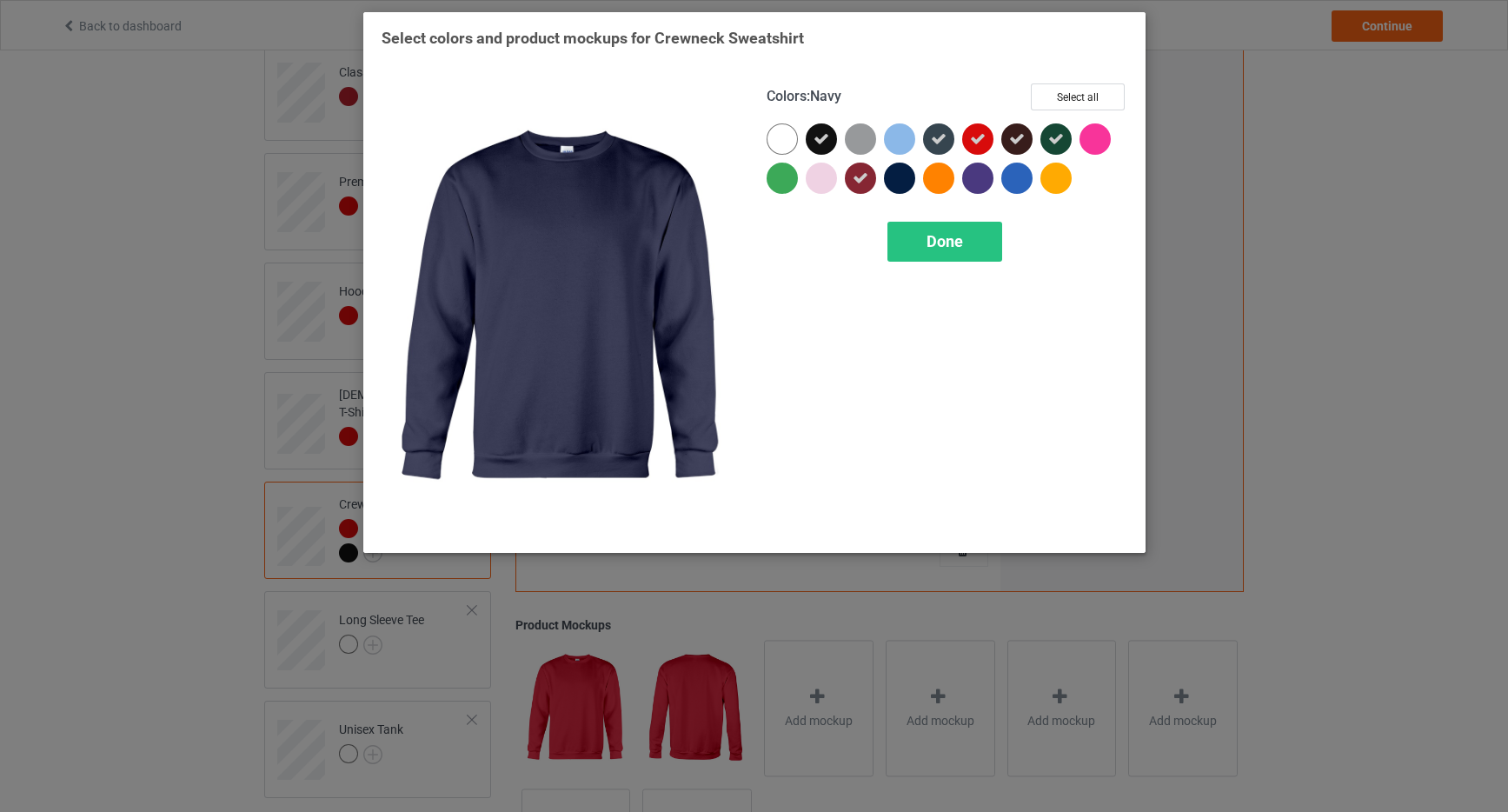
click at [899, 184] on div at bounding box center [899, 178] width 31 height 31
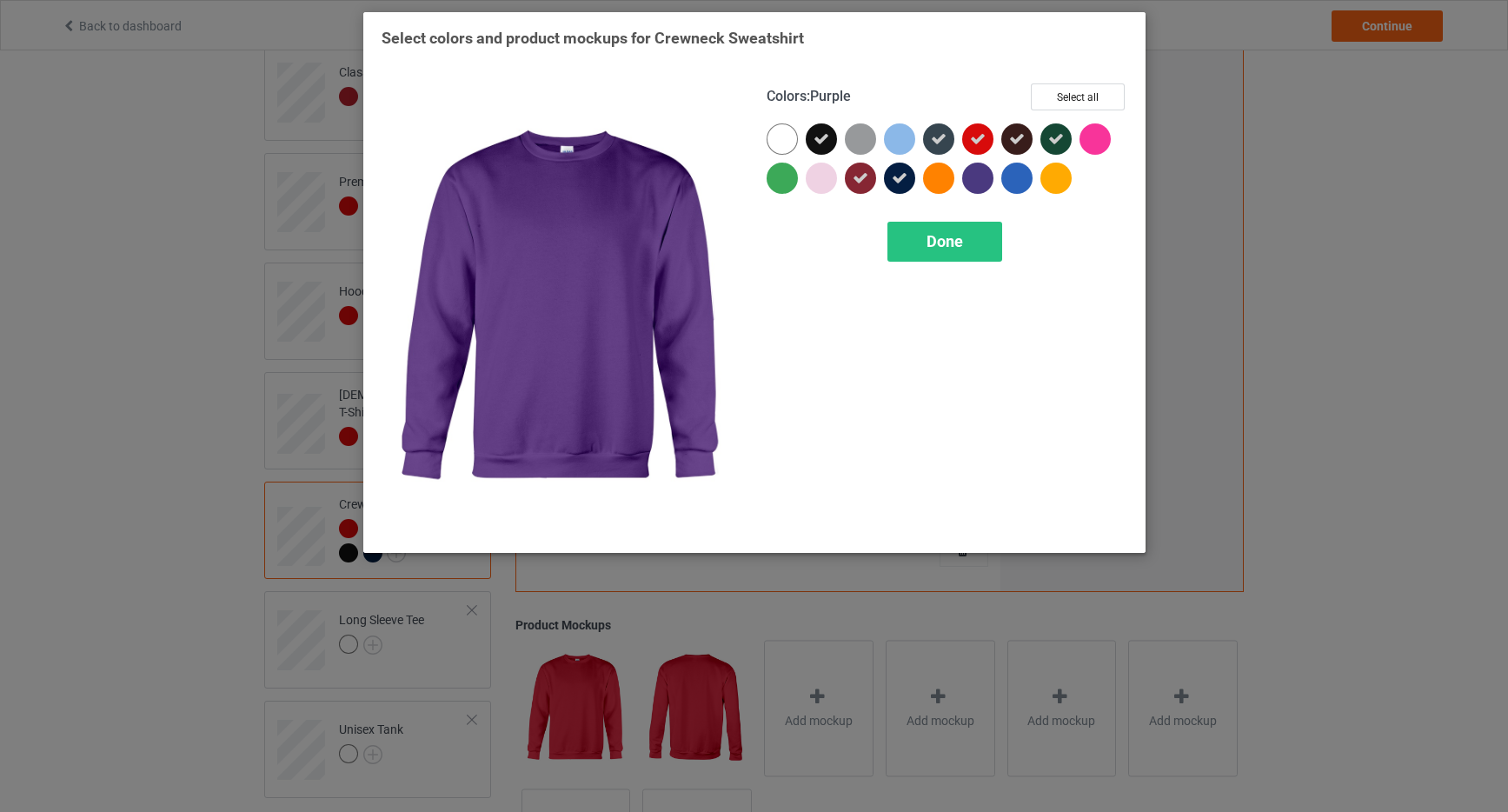
click at [982, 182] on div at bounding box center [978, 178] width 31 height 31
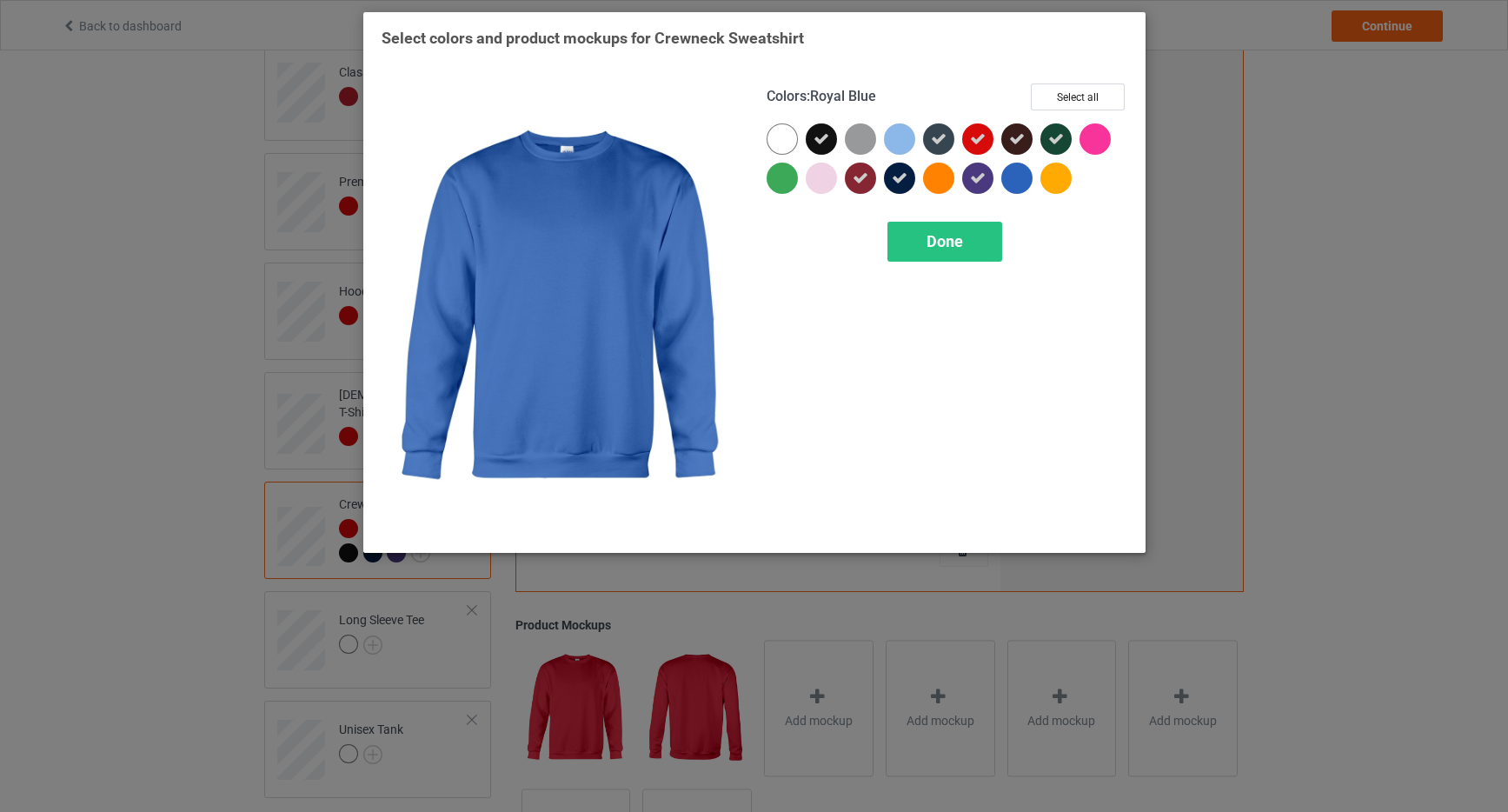
click at [1019, 187] on div at bounding box center [1016, 178] width 31 height 31
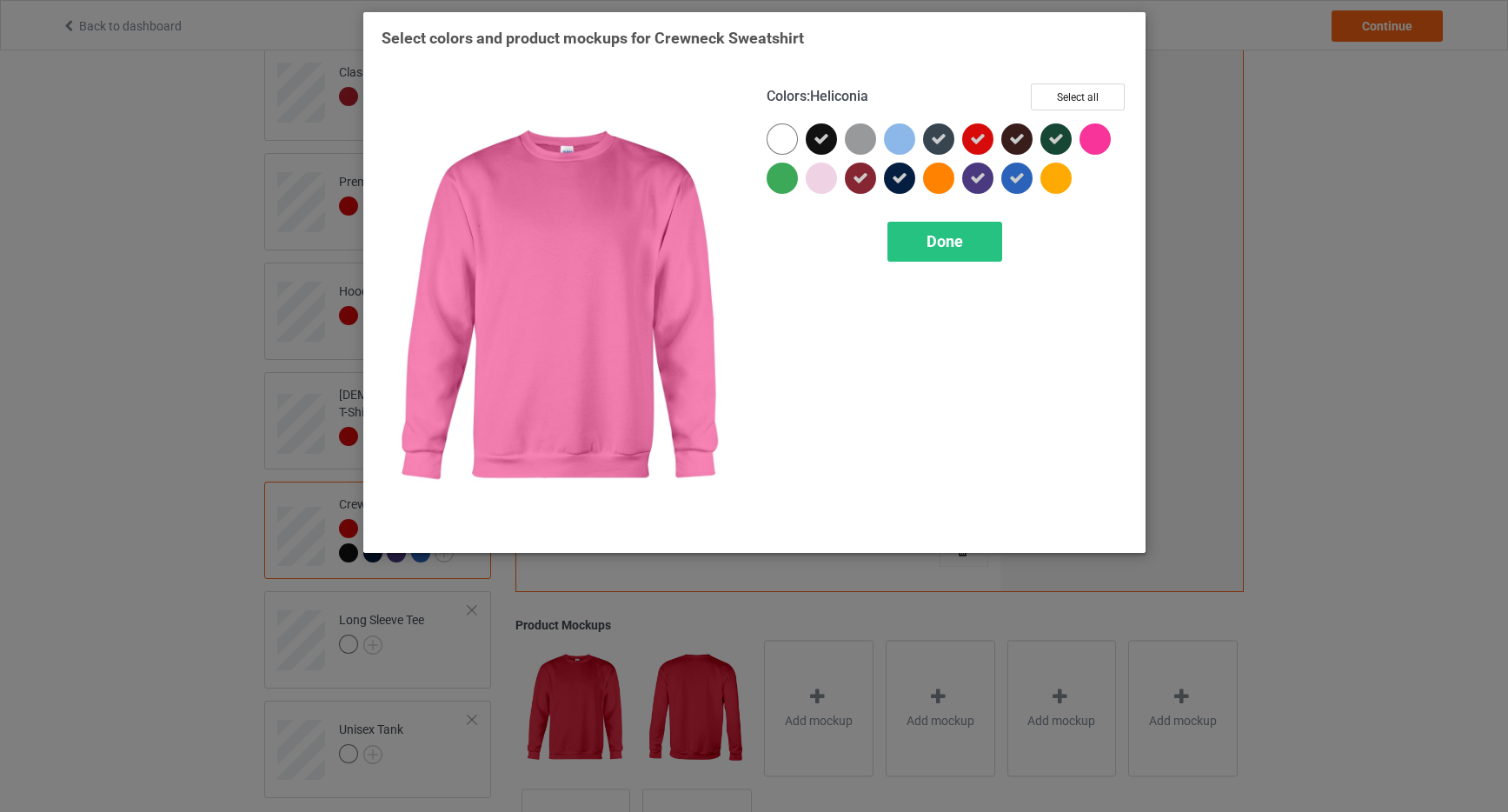
click at [1103, 142] on div at bounding box center [1095, 138] width 31 height 31
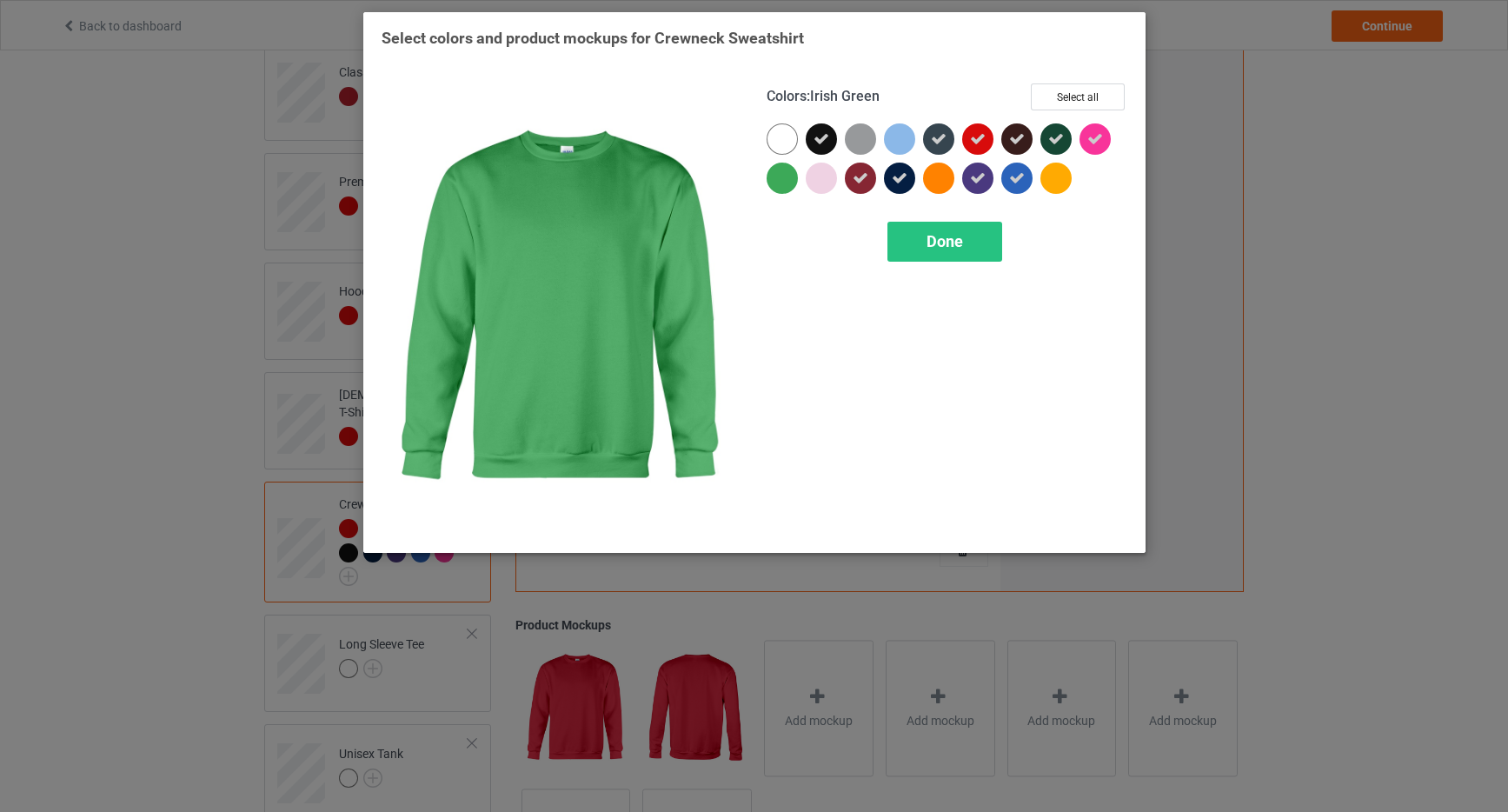
click at [783, 181] on div at bounding box center [782, 178] width 31 height 31
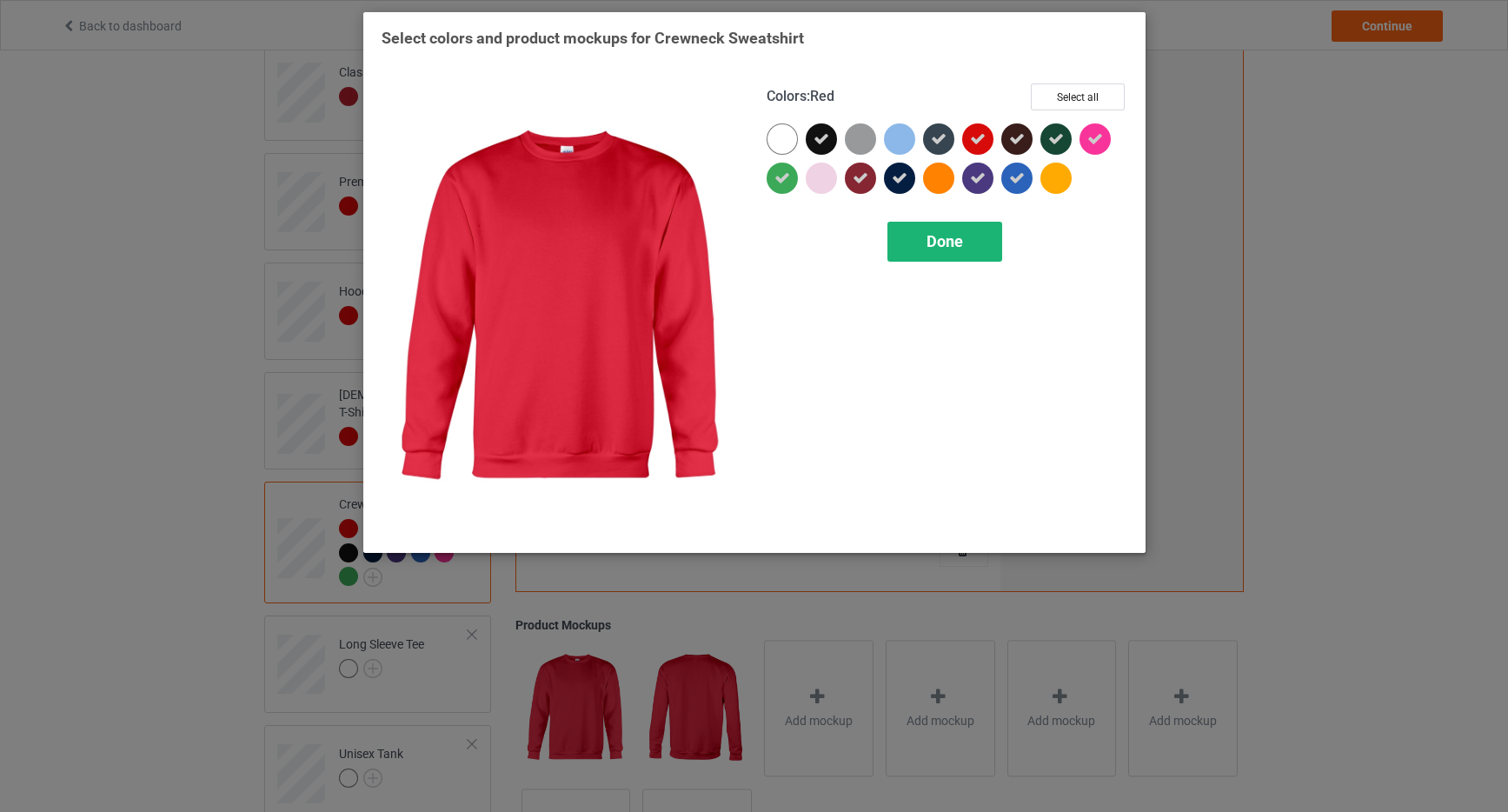
click at [913, 242] on div "Done" at bounding box center [945, 241] width 115 height 40
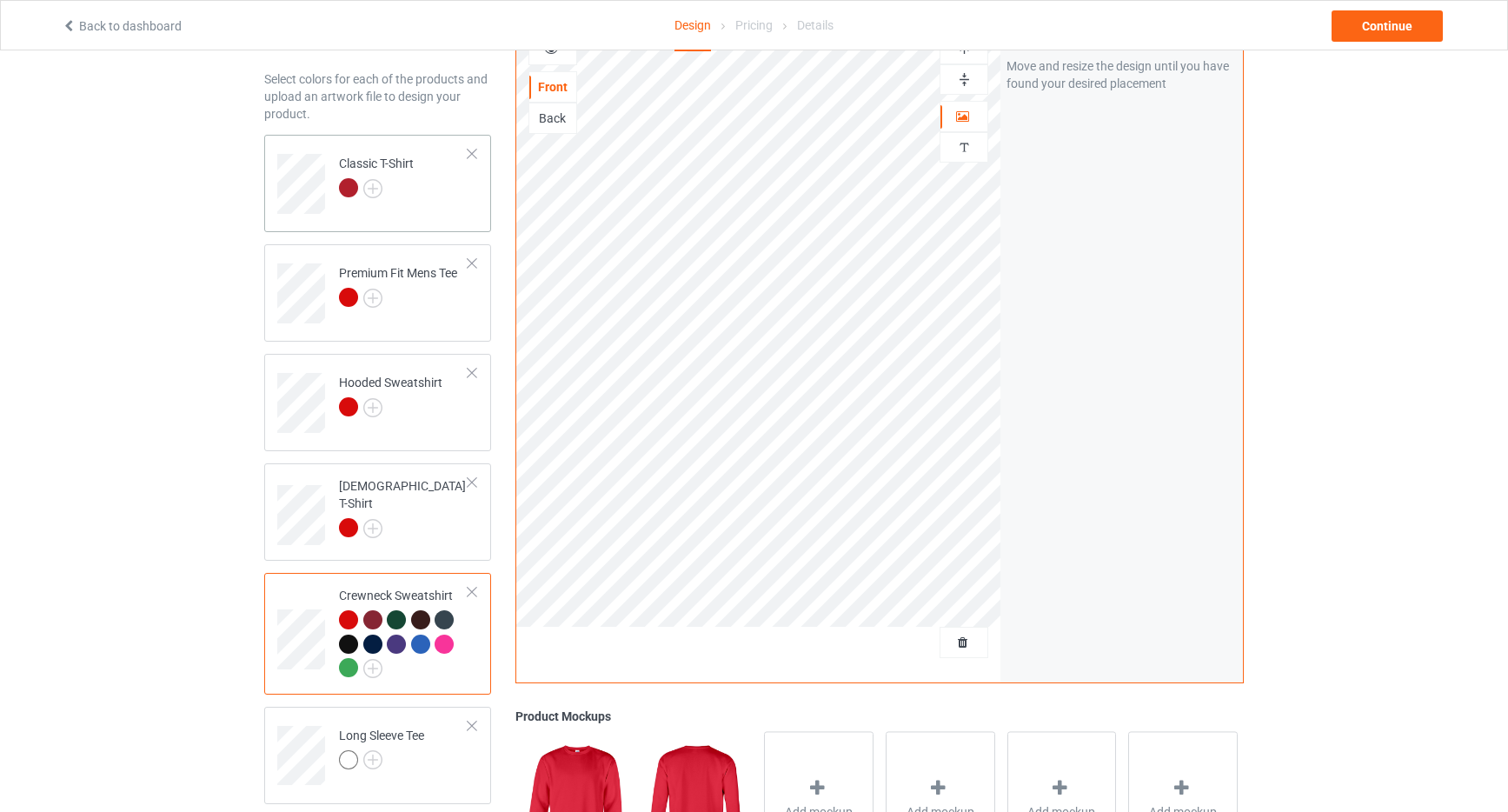
scroll to position [61, 0]
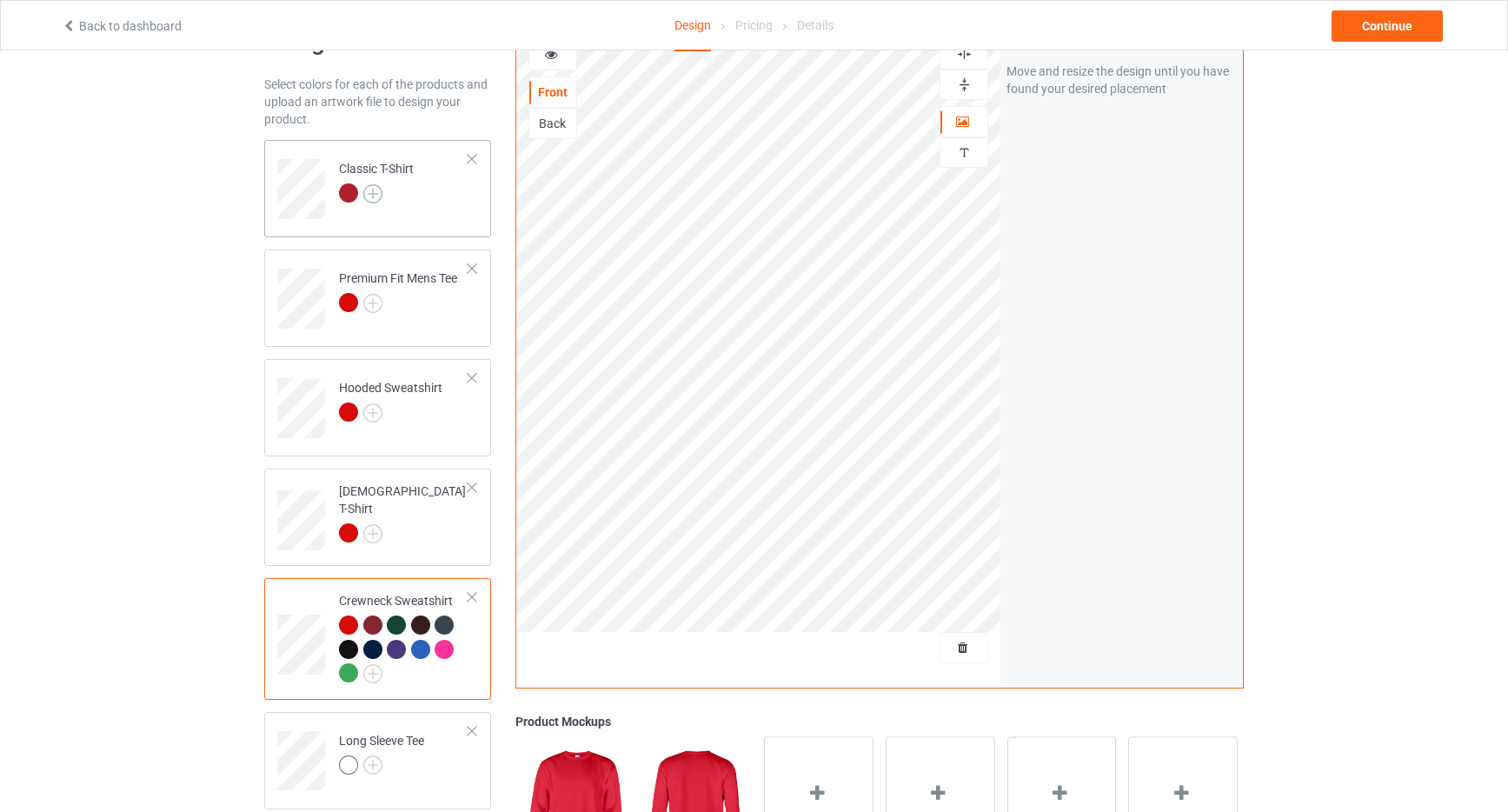
click at [376, 196] on img at bounding box center [372, 194] width 19 height 19
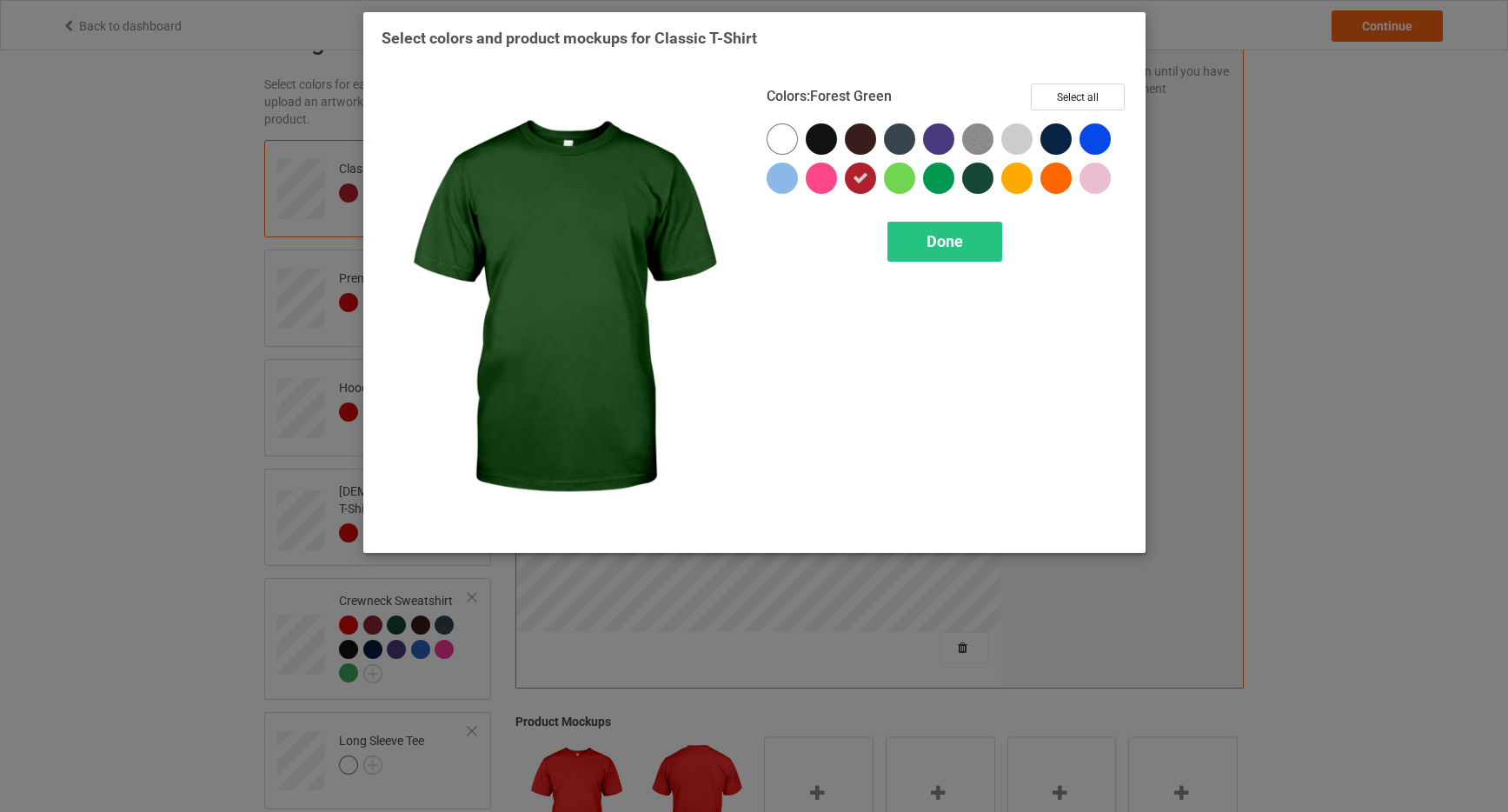
click at [982, 186] on div at bounding box center [978, 178] width 31 height 31
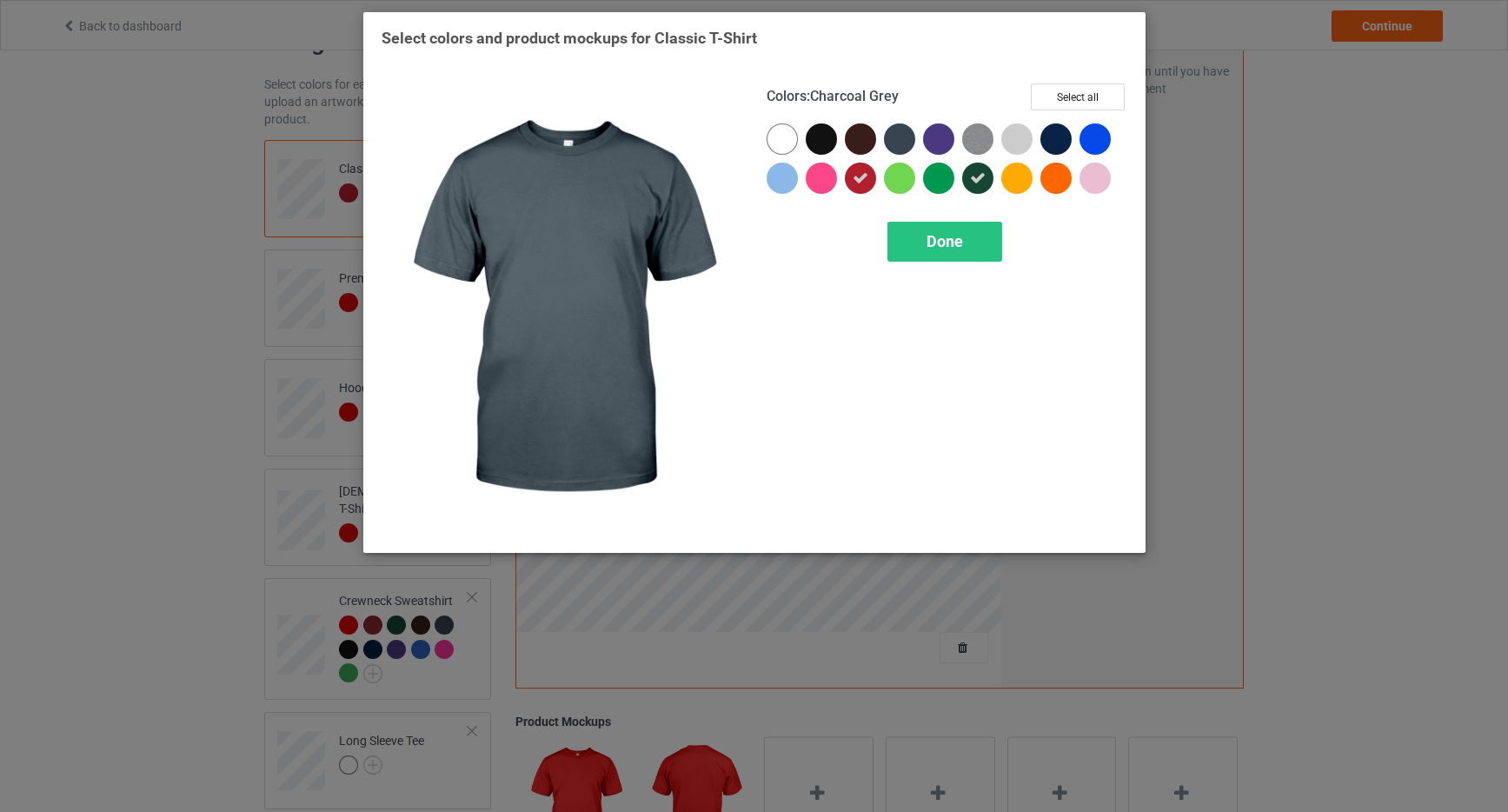
drag, startPoint x: 906, startPoint y: 136, endPoint x: 875, endPoint y: 135, distance: 31.0
click at [906, 136] on div at bounding box center [899, 138] width 31 height 31
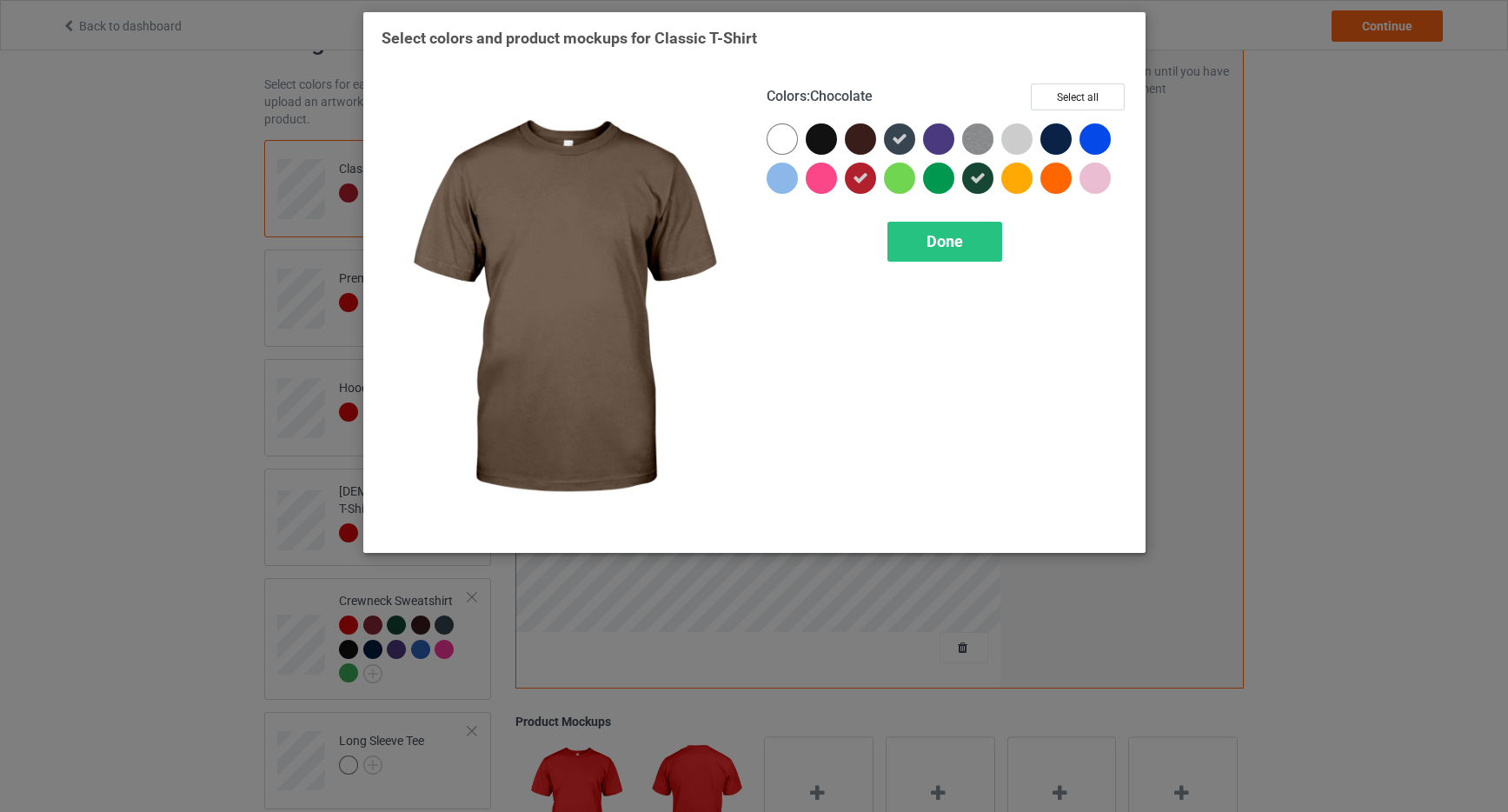
drag, startPoint x: 862, startPoint y: 135, endPoint x: 830, endPoint y: 135, distance: 32.0
click at [857, 135] on div at bounding box center [860, 138] width 31 height 31
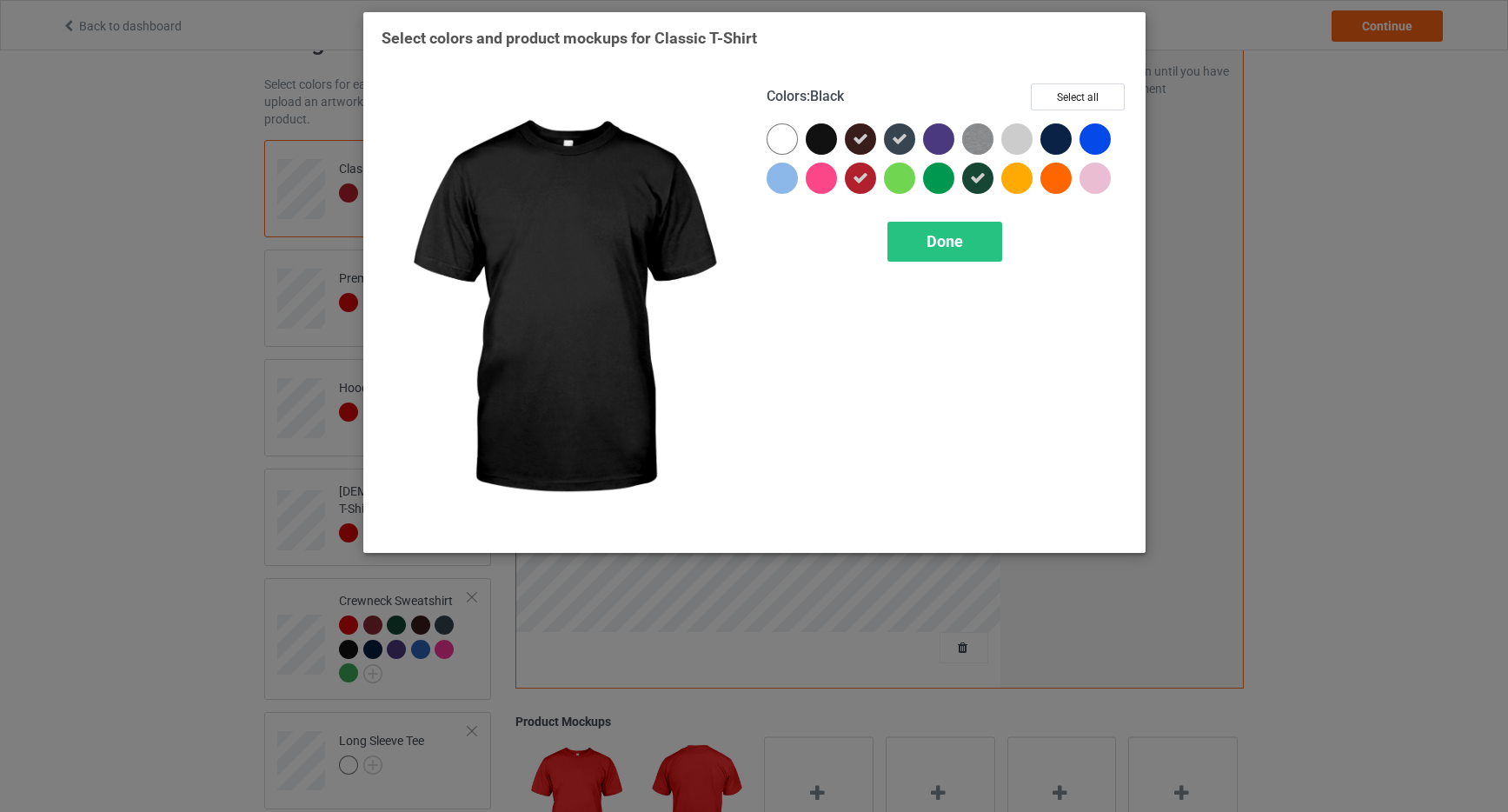
drag, startPoint x: 820, startPoint y: 133, endPoint x: 836, endPoint y: 135, distance: 16.1
click at [821, 133] on div at bounding box center [821, 138] width 31 height 31
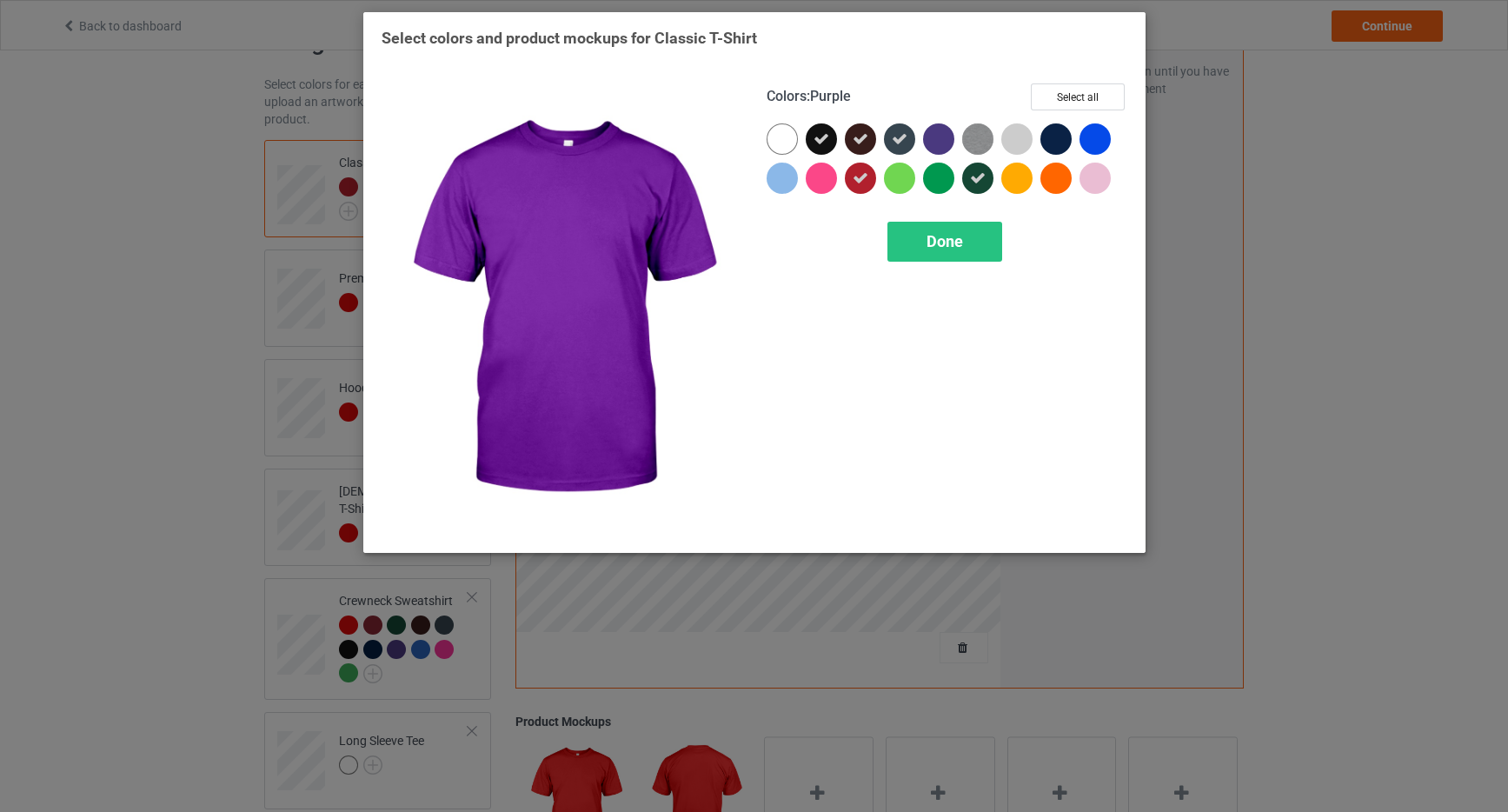
drag, startPoint x: 928, startPoint y: 137, endPoint x: 940, endPoint y: 137, distance: 12.0
click at [928, 137] on div at bounding box center [939, 138] width 31 height 31
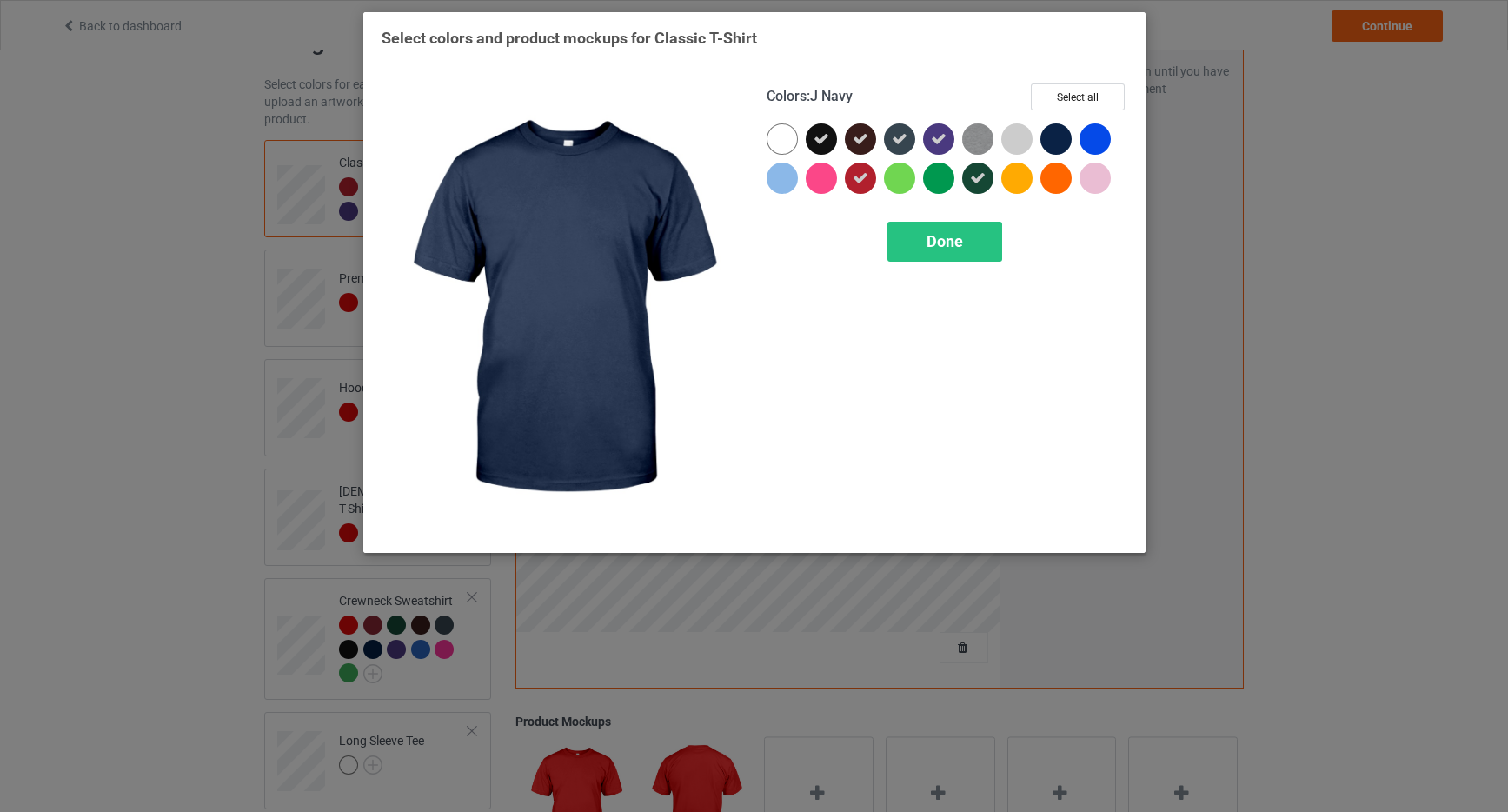
click at [1056, 130] on div at bounding box center [1056, 138] width 31 height 31
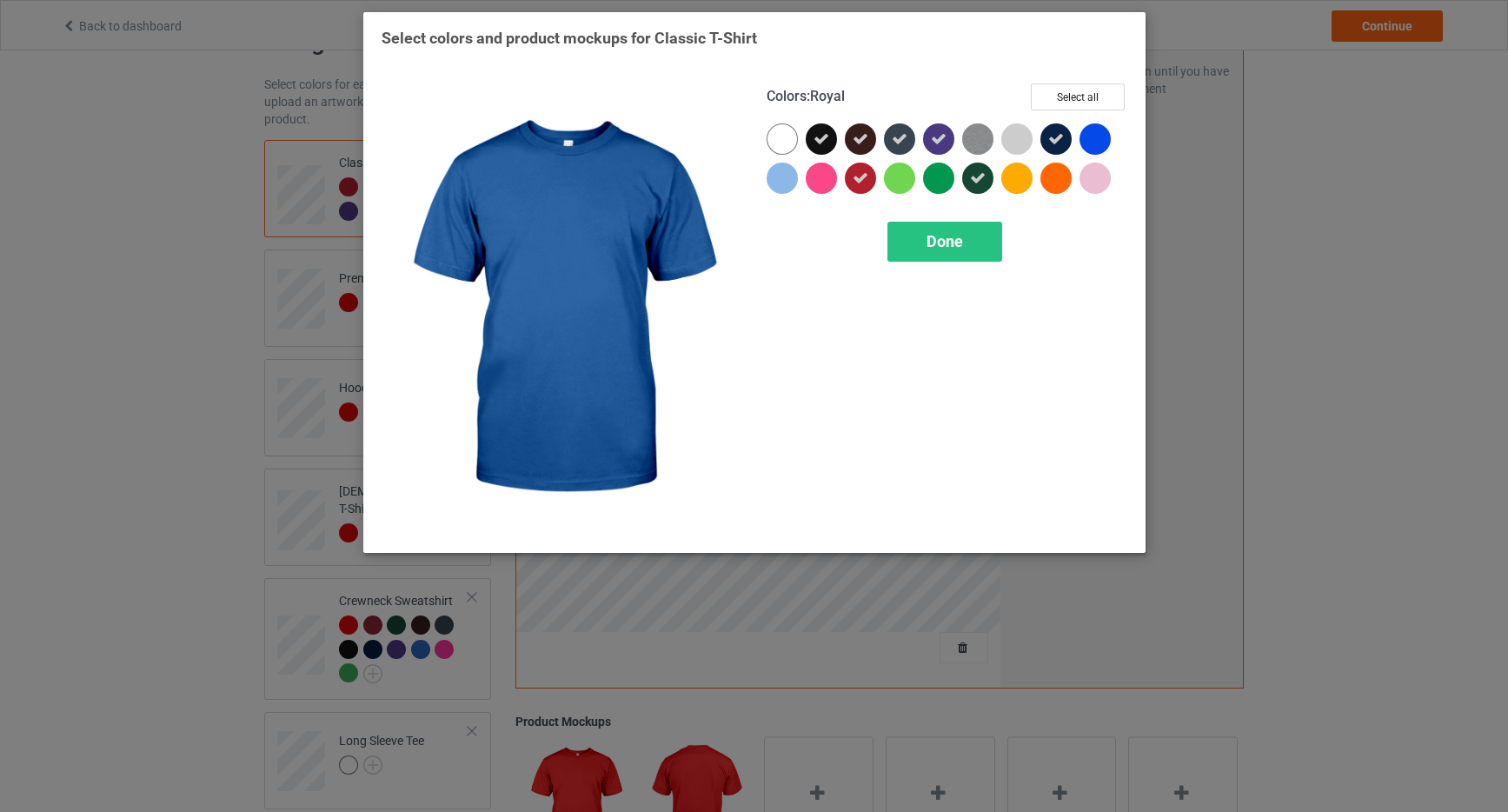
click at [1098, 132] on div at bounding box center [1095, 138] width 31 height 31
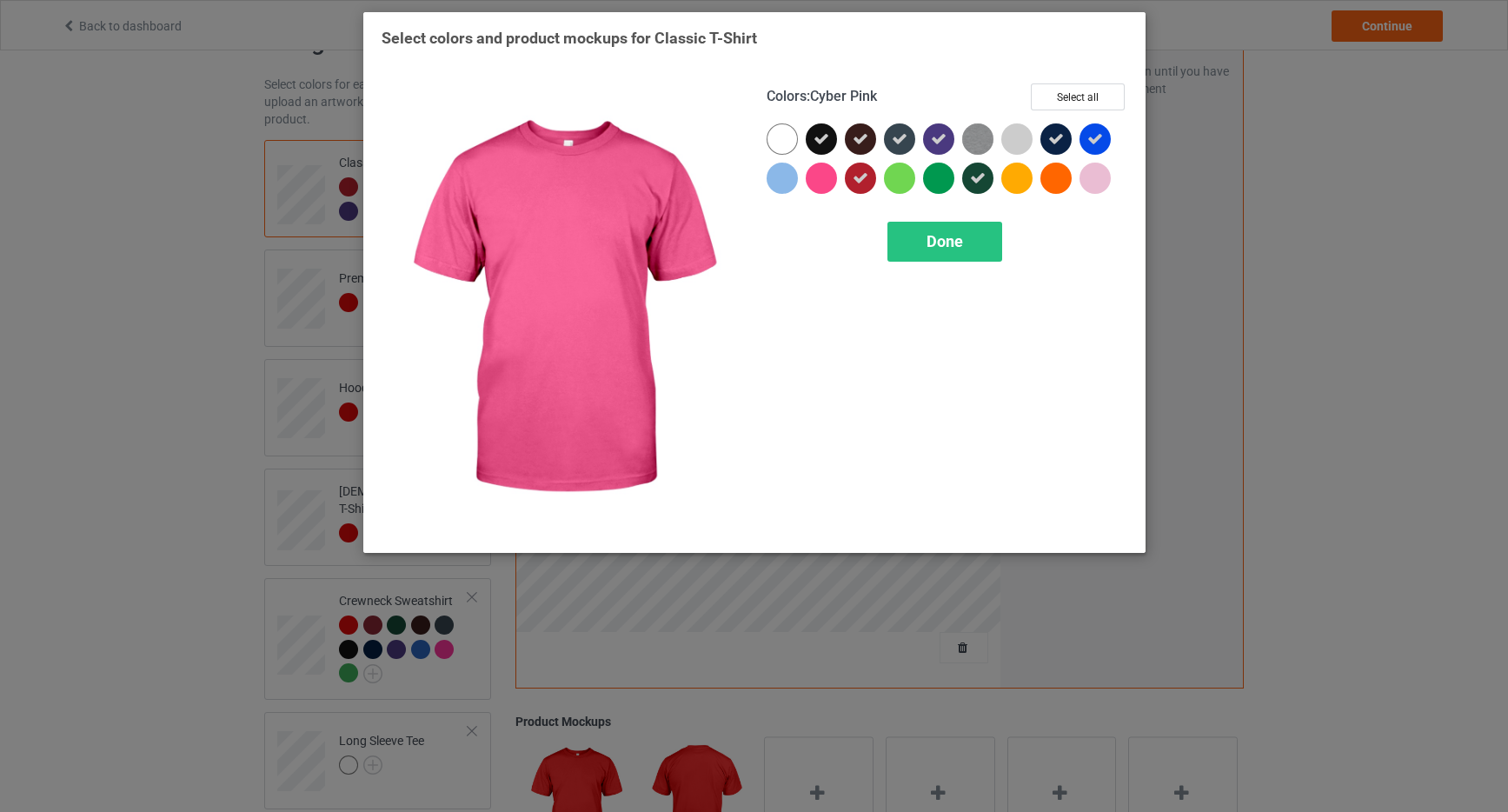
click at [825, 182] on div at bounding box center [821, 178] width 31 height 31
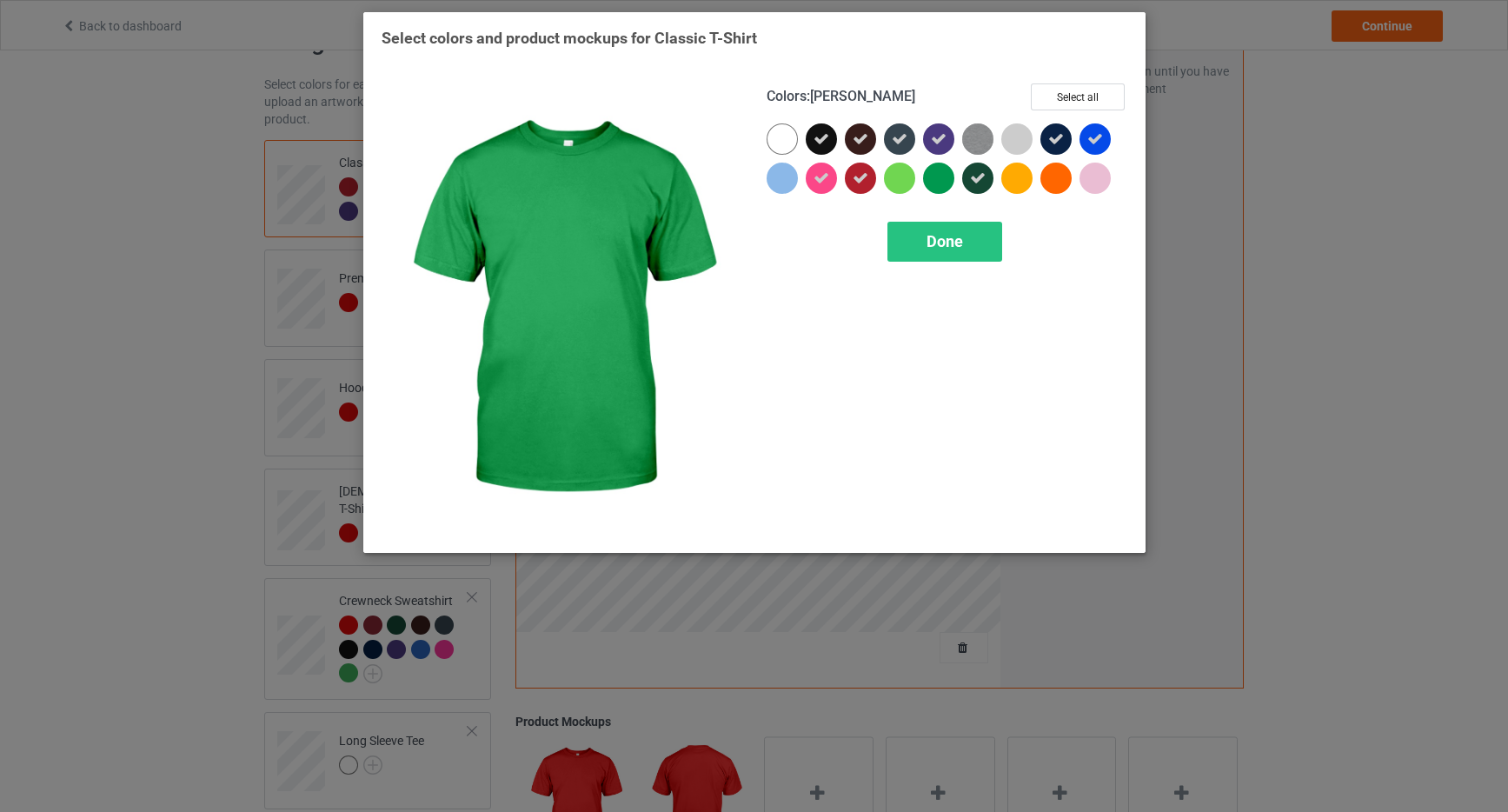
click at [940, 185] on div at bounding box center [939, 178] width 31 height 31
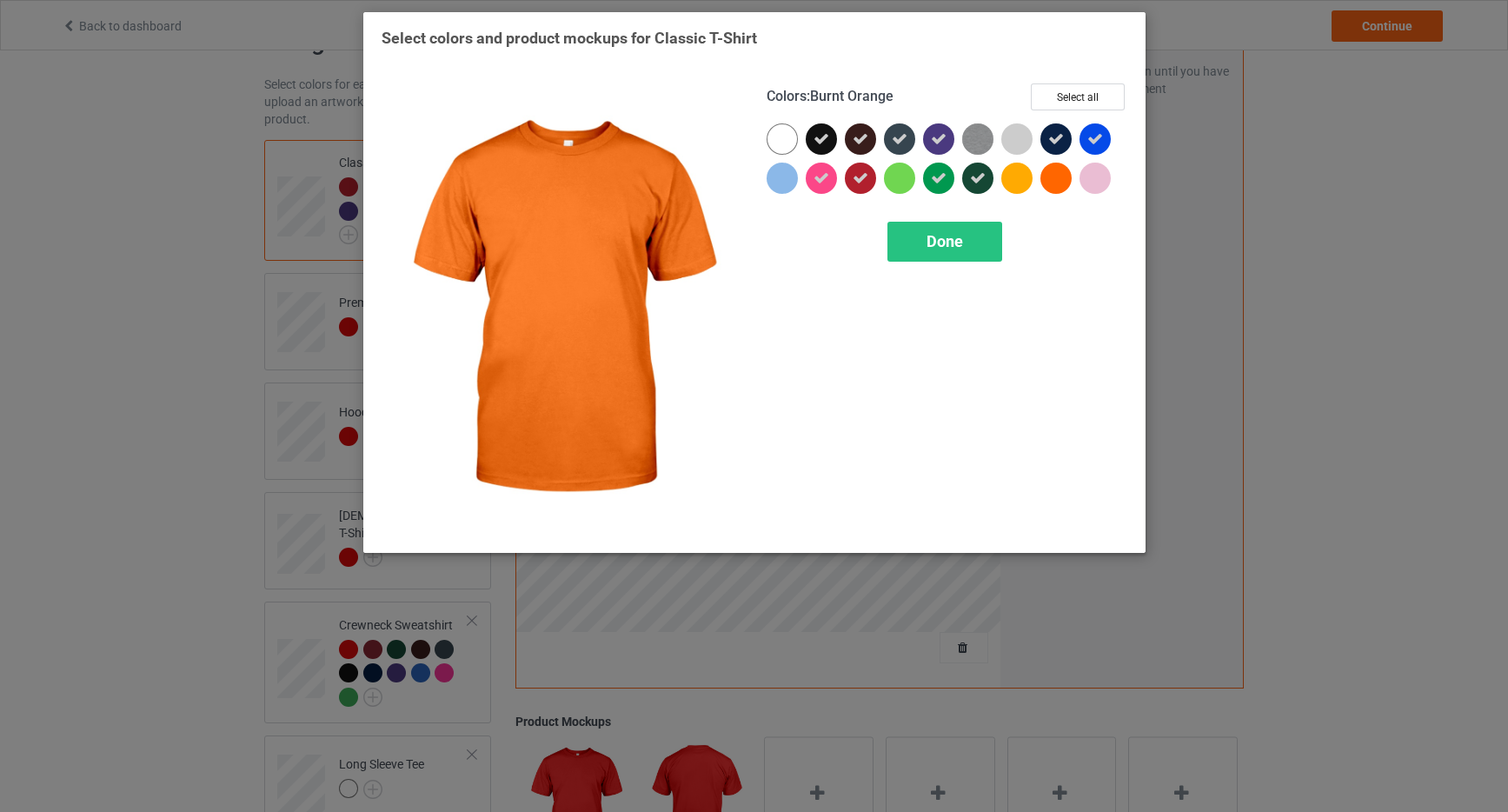
click at [1055, 185] on div at bounding box center [1056, 178] width 31 height 31
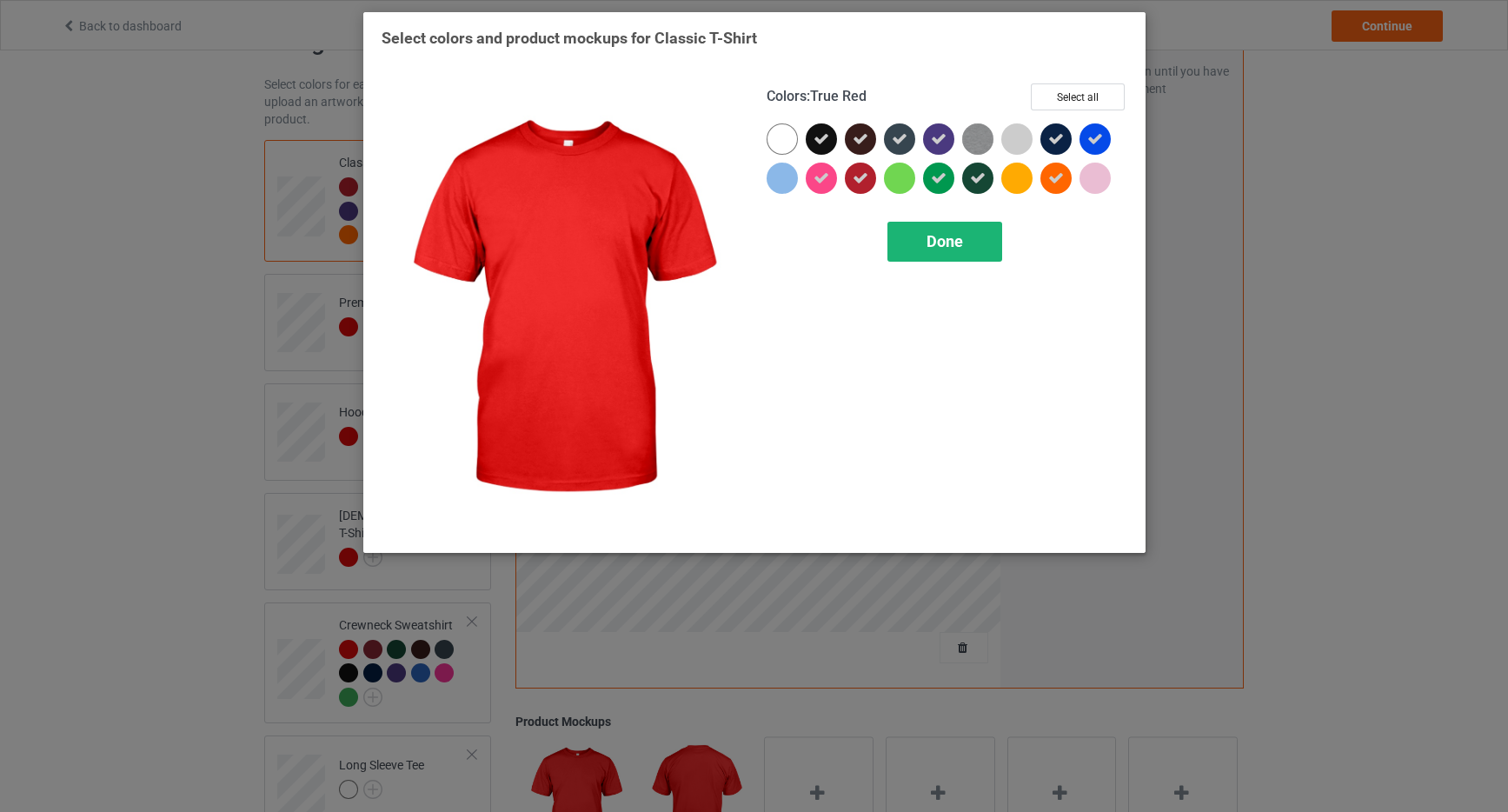
click at [932, 246] on span "Done" at bounding box center [945, 241] width 37 height 18
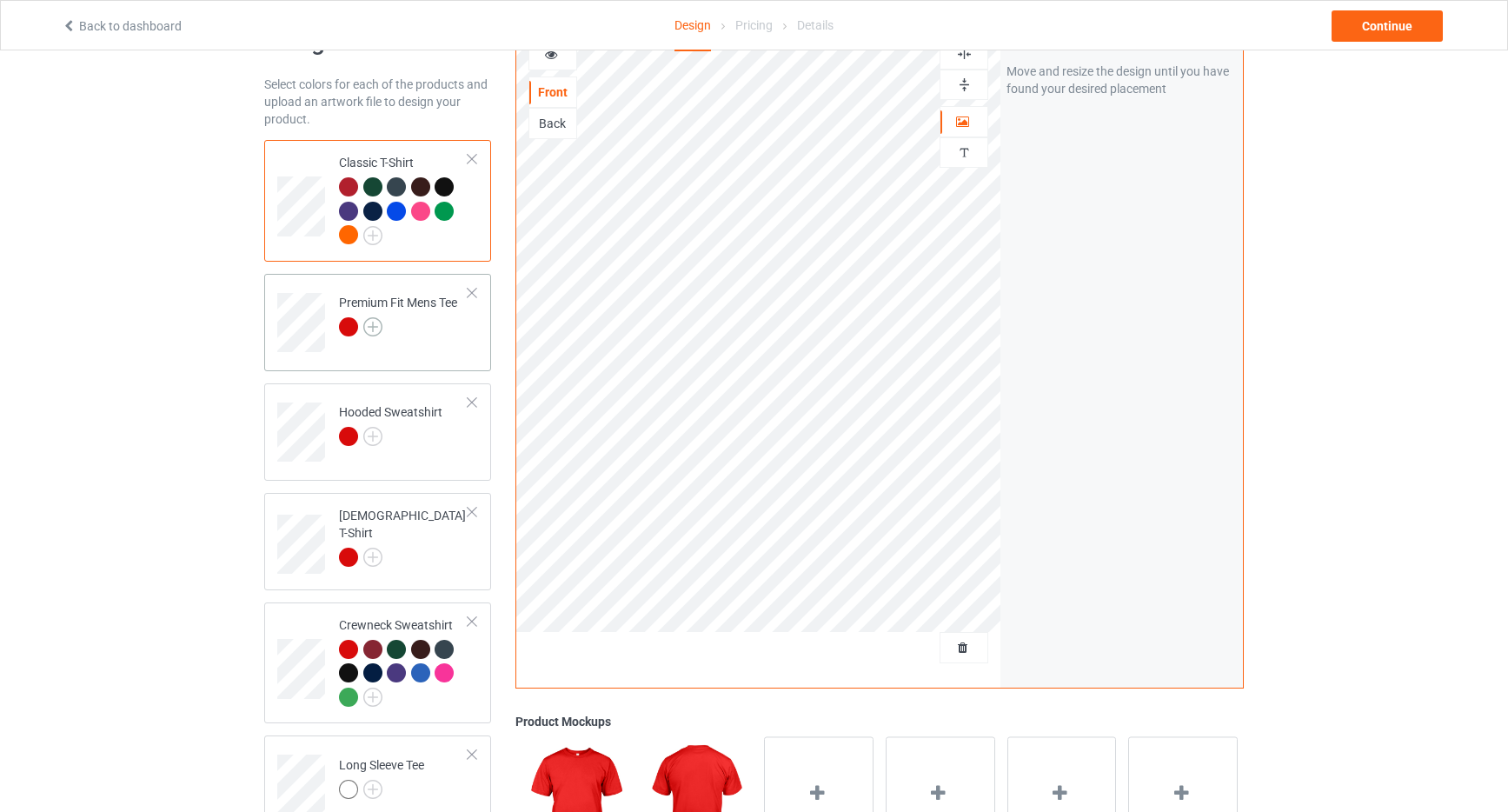
click at [368, 322] on img at bounding box center [372, 327] width 19 height 19
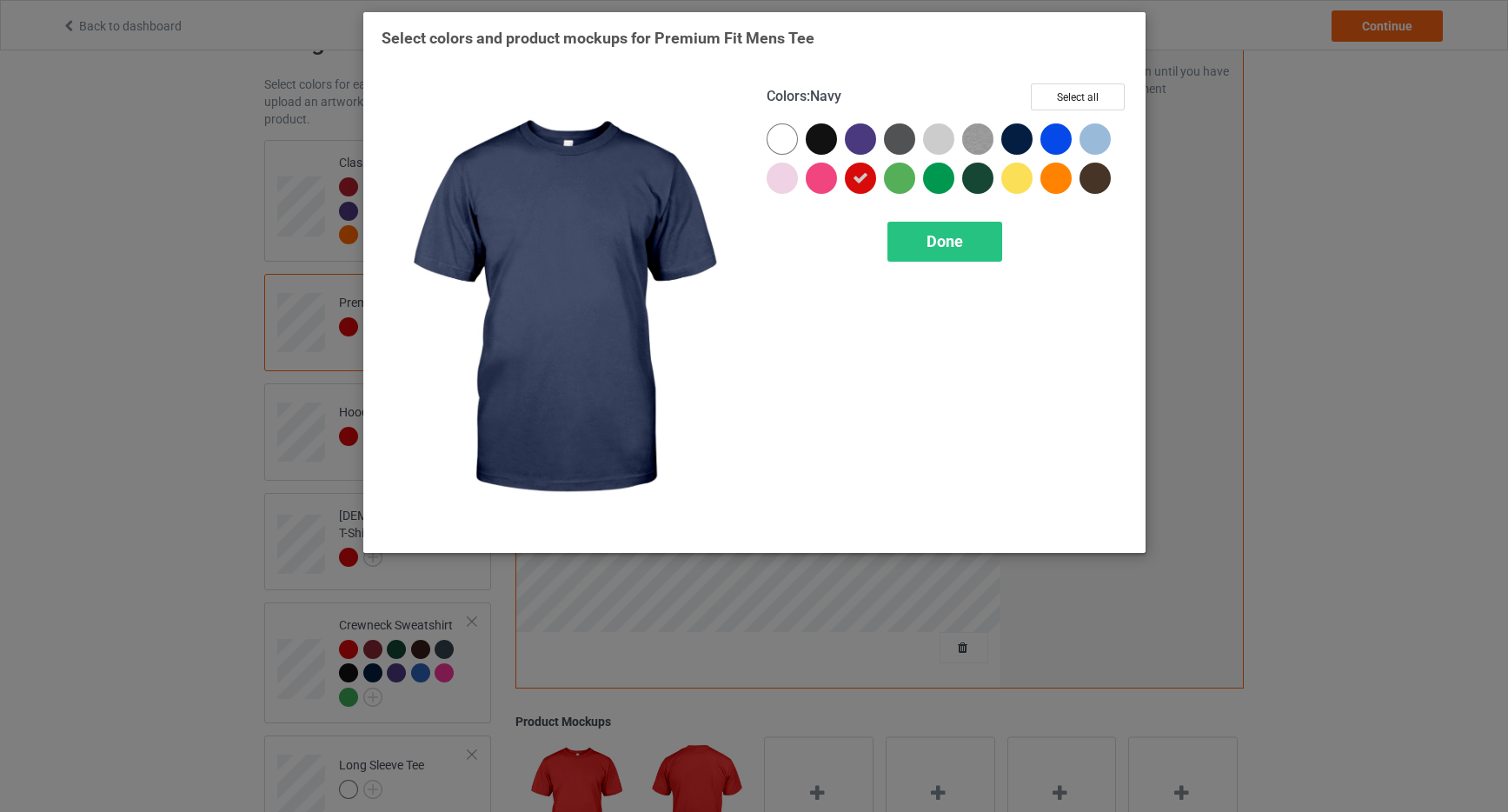
drag, startPoint x: 1018, startPoint y: 133, endPoint x: 1001, endPoint y: 119, distance: 22.0
click at [1018, 133] on div at bounding box center [1016, 138] width 31 height 31
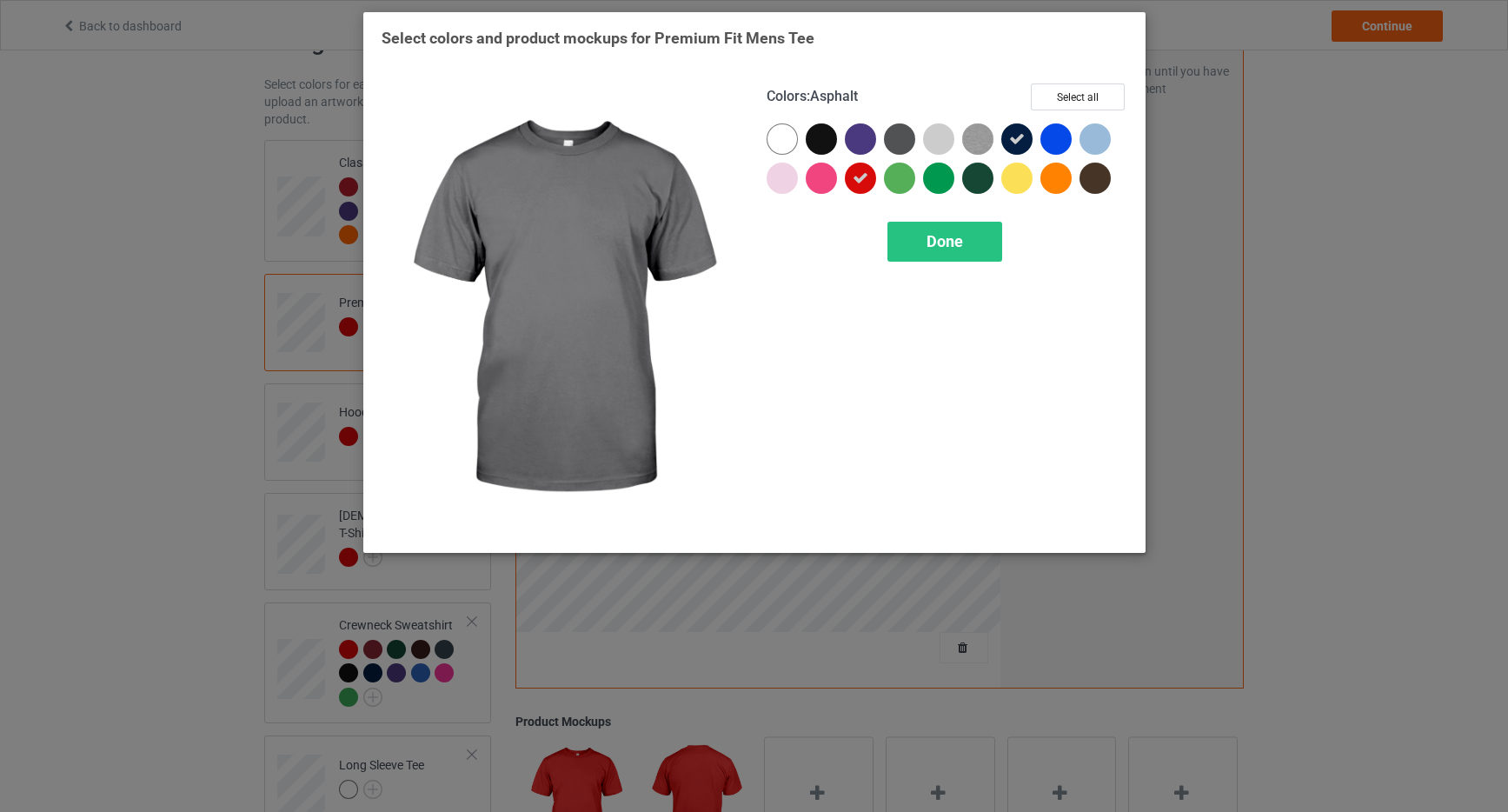
drag, startPoint x: 901, startPoint y: 130, endPoint x: 889, endPoint y: 130, distance: 12.0
click at [901, 130] on div at bounding box center [899, 138] width 31 height 31
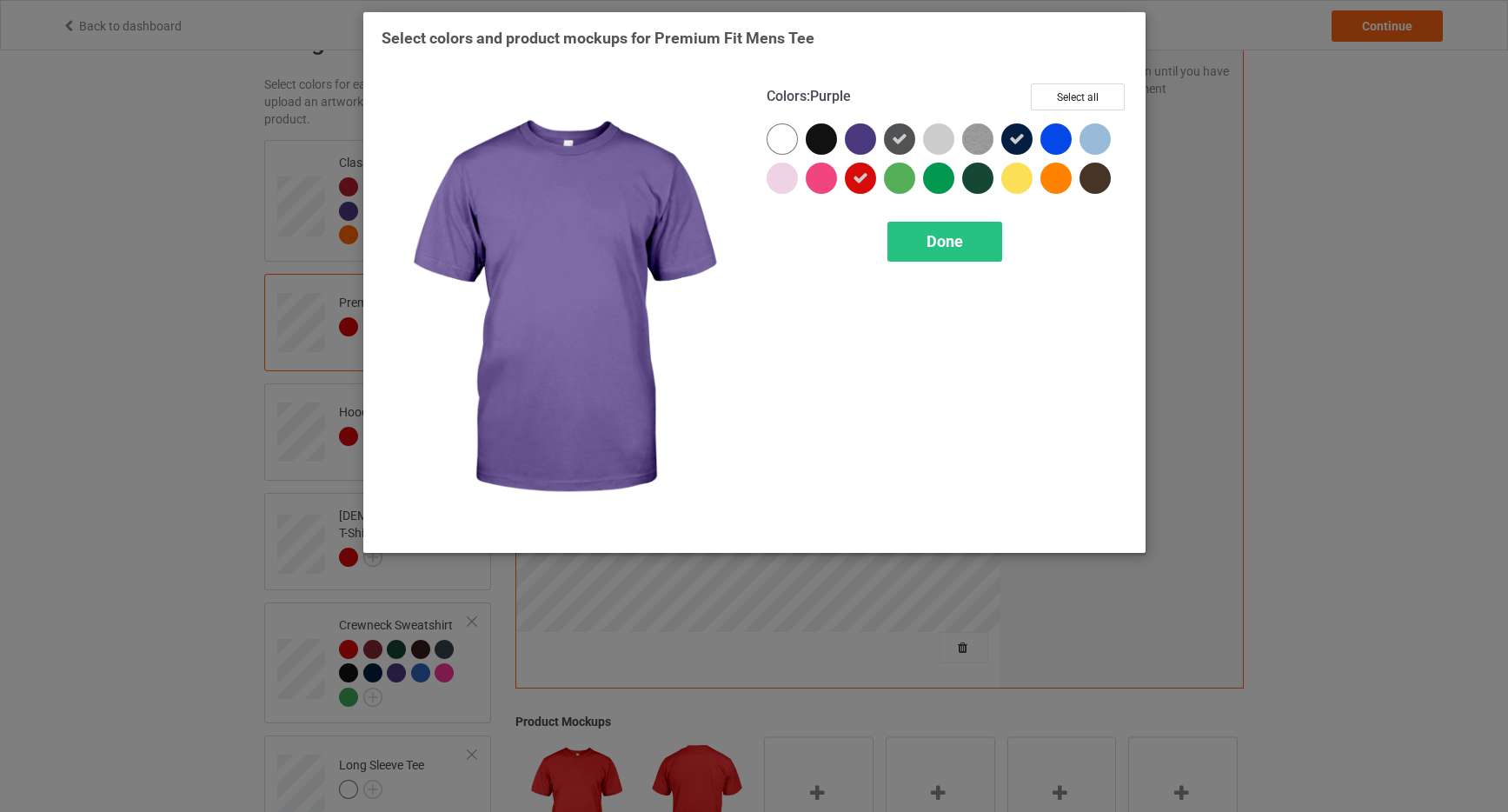
click at [862, 131] on div at bounding box center [860, 138] width 31 height 31
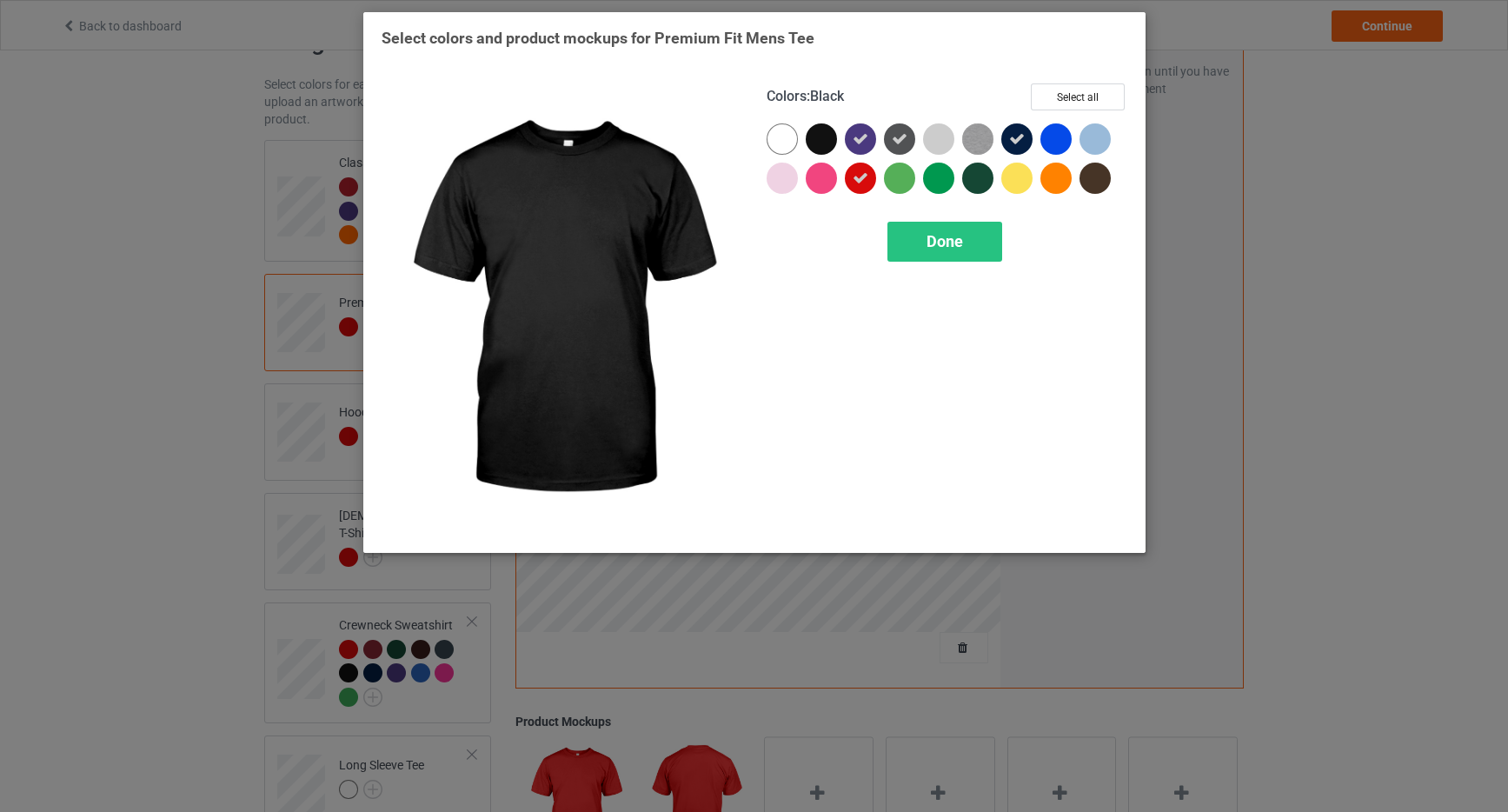
click at [826, 134] on div at bounding box center [821, 138] width 31 height 31
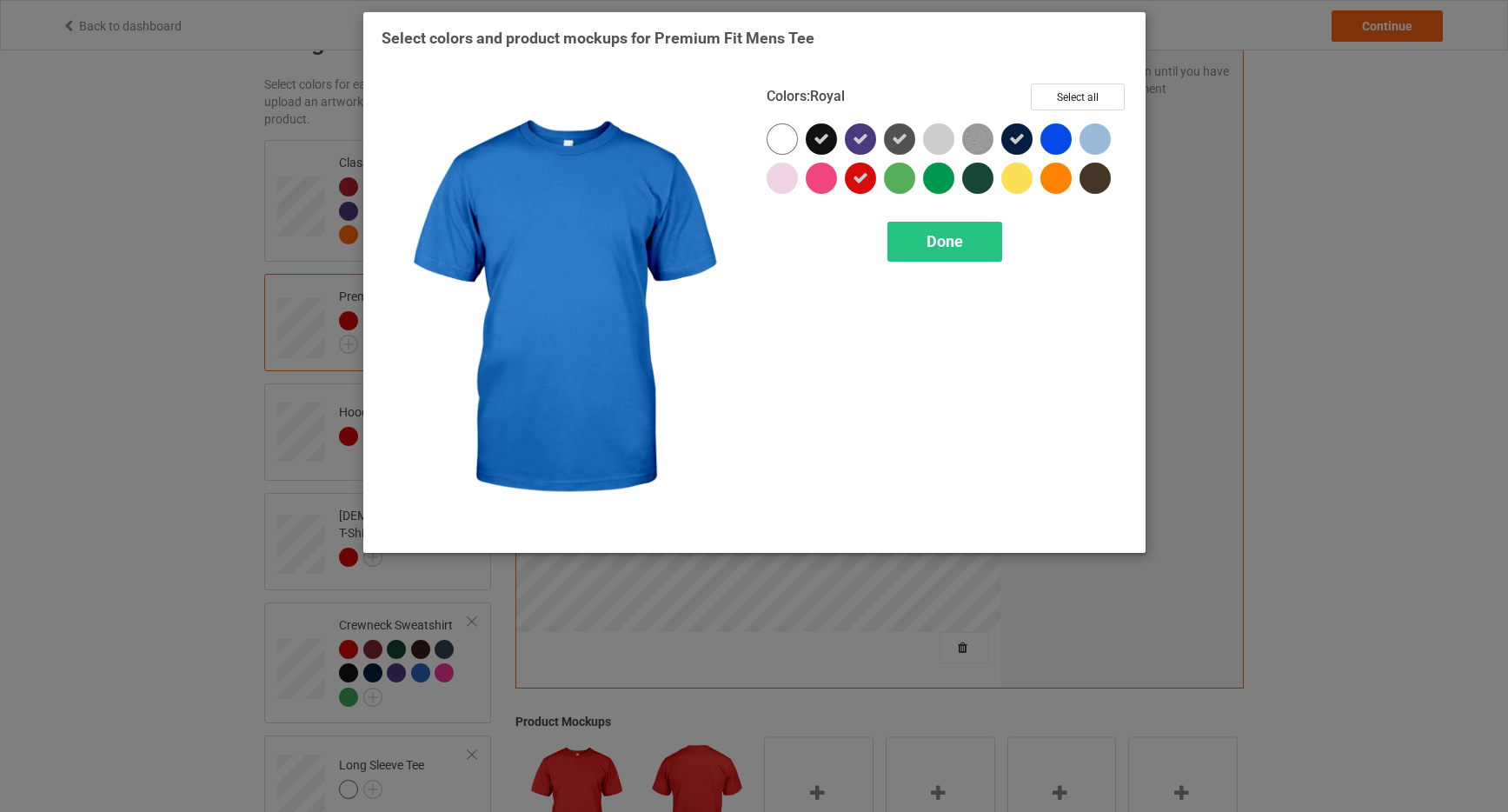
click at [1063, 140] on div at bounding box center [1056, 138] width 31 height 31
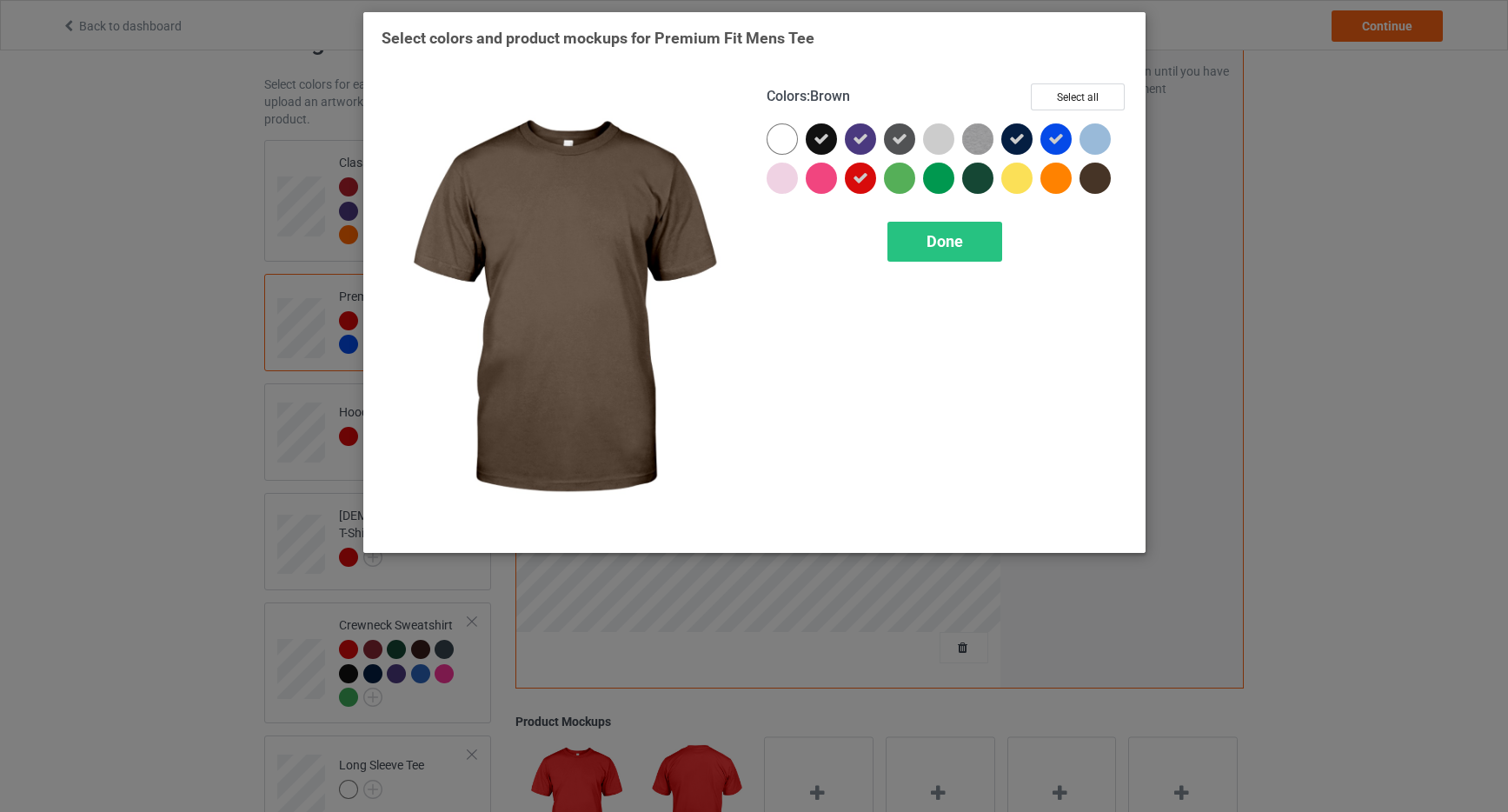
drag, startPoint x: 1098, startPoint y: 186, endPoint x: 1031, endPoint y: 203, distance: 69.1
click at [1098, 186] on div at bounding box center [1095, 178] width 31 height 31
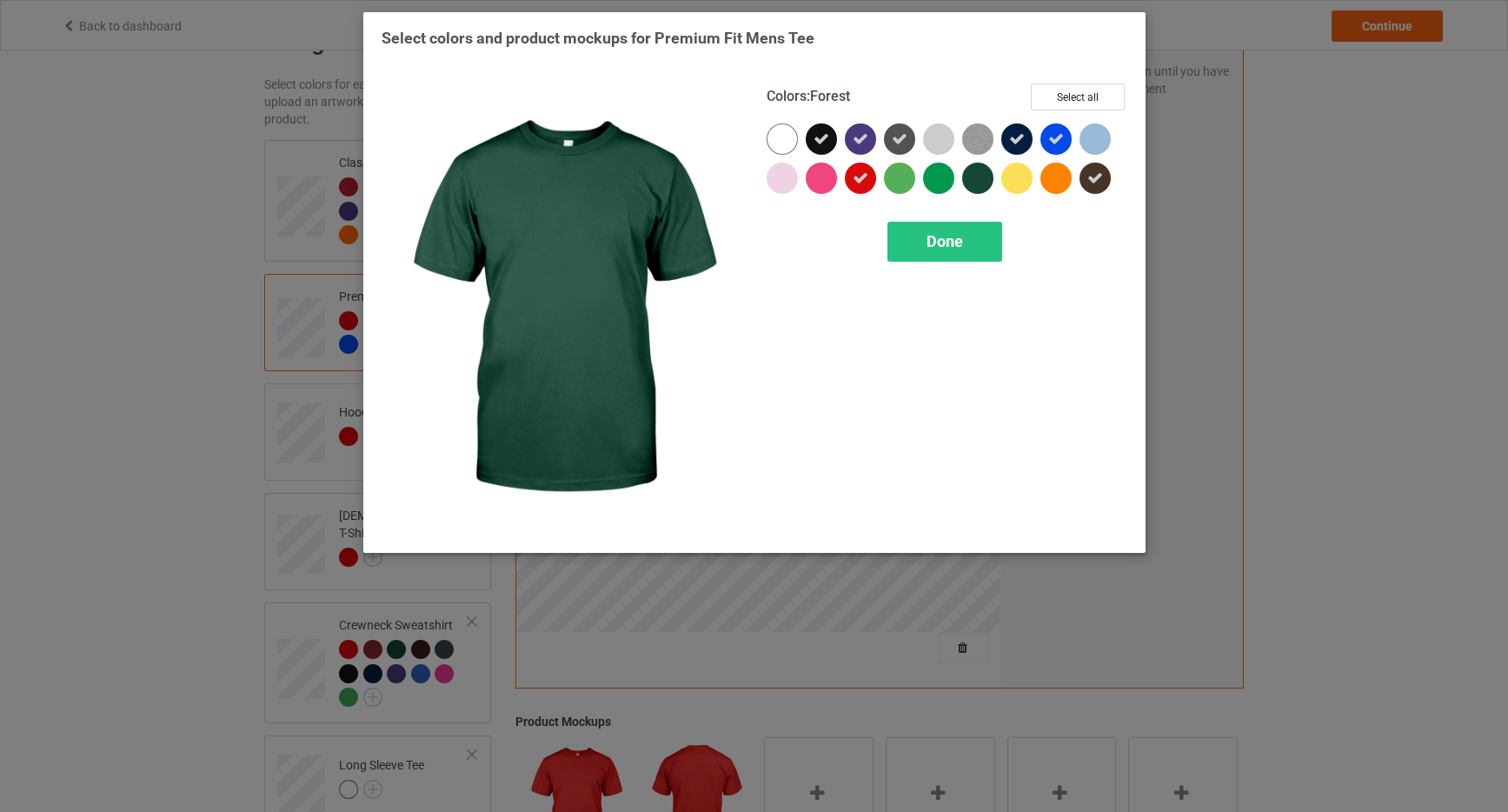
drag, startPoint x: 977, startPoint y: 182, endPoint x: 965, endPoint y: 186, distance: 12.6
click at [977, 182] on div at bounding box center [978, 178] width 31 height 31
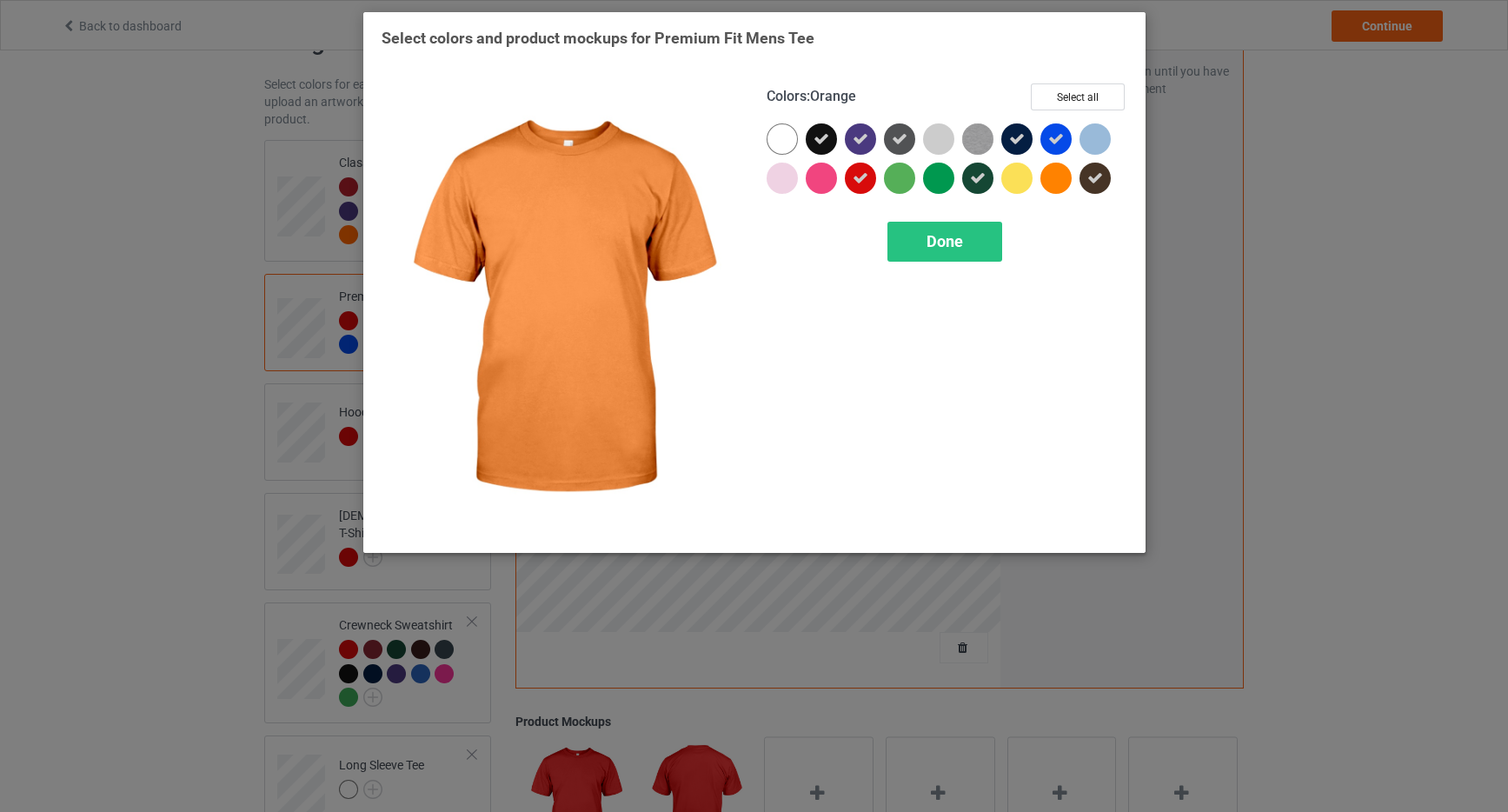
click at [1058, 181] on div at bounding box center [1056, 178] width 31 height 31
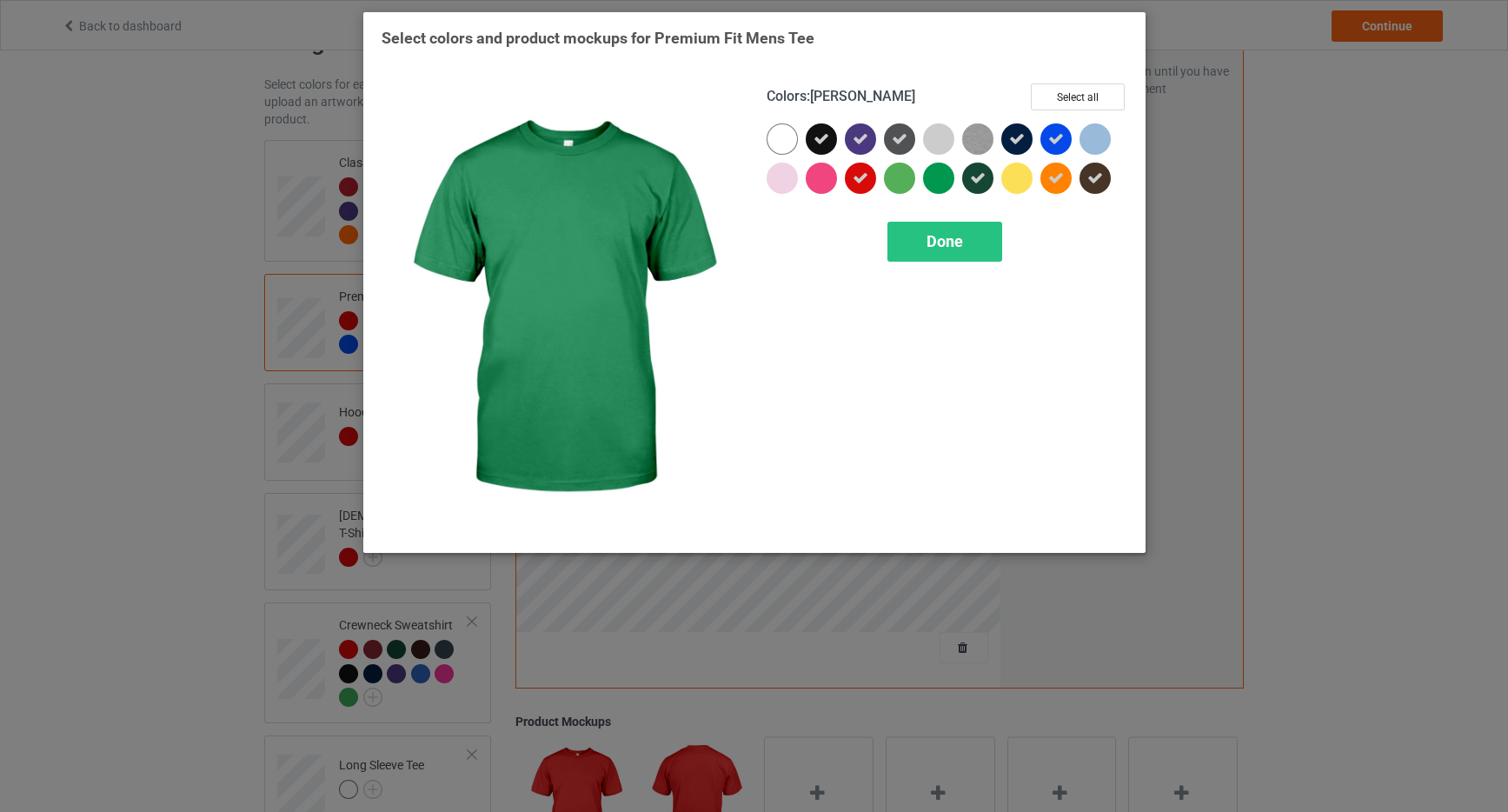
click at [930, 180] on div at bounding box center [939, 178] width 31 height 31
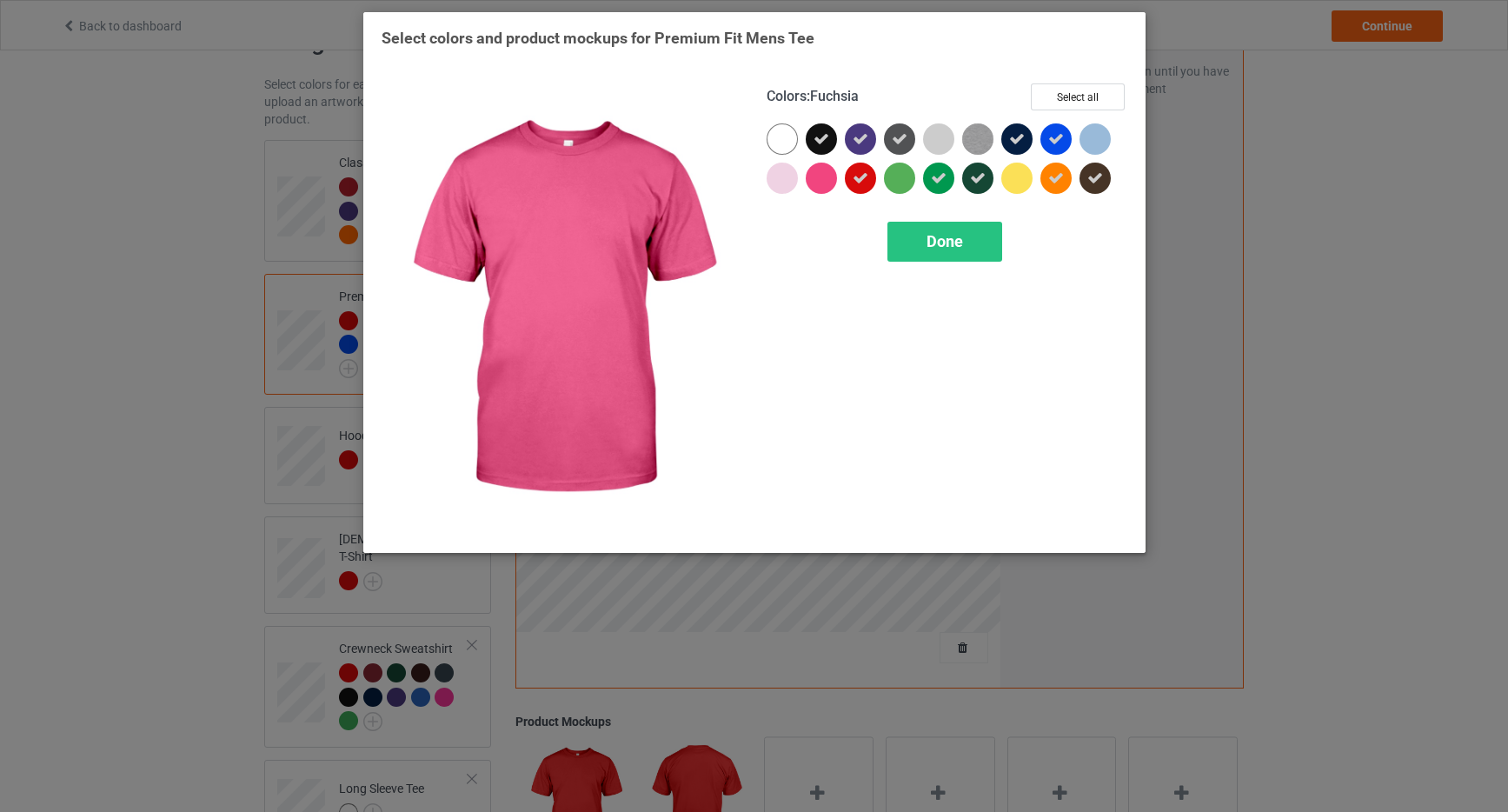
click at [819, 180] on div at bounding box center [821, 178] width 31 height 31
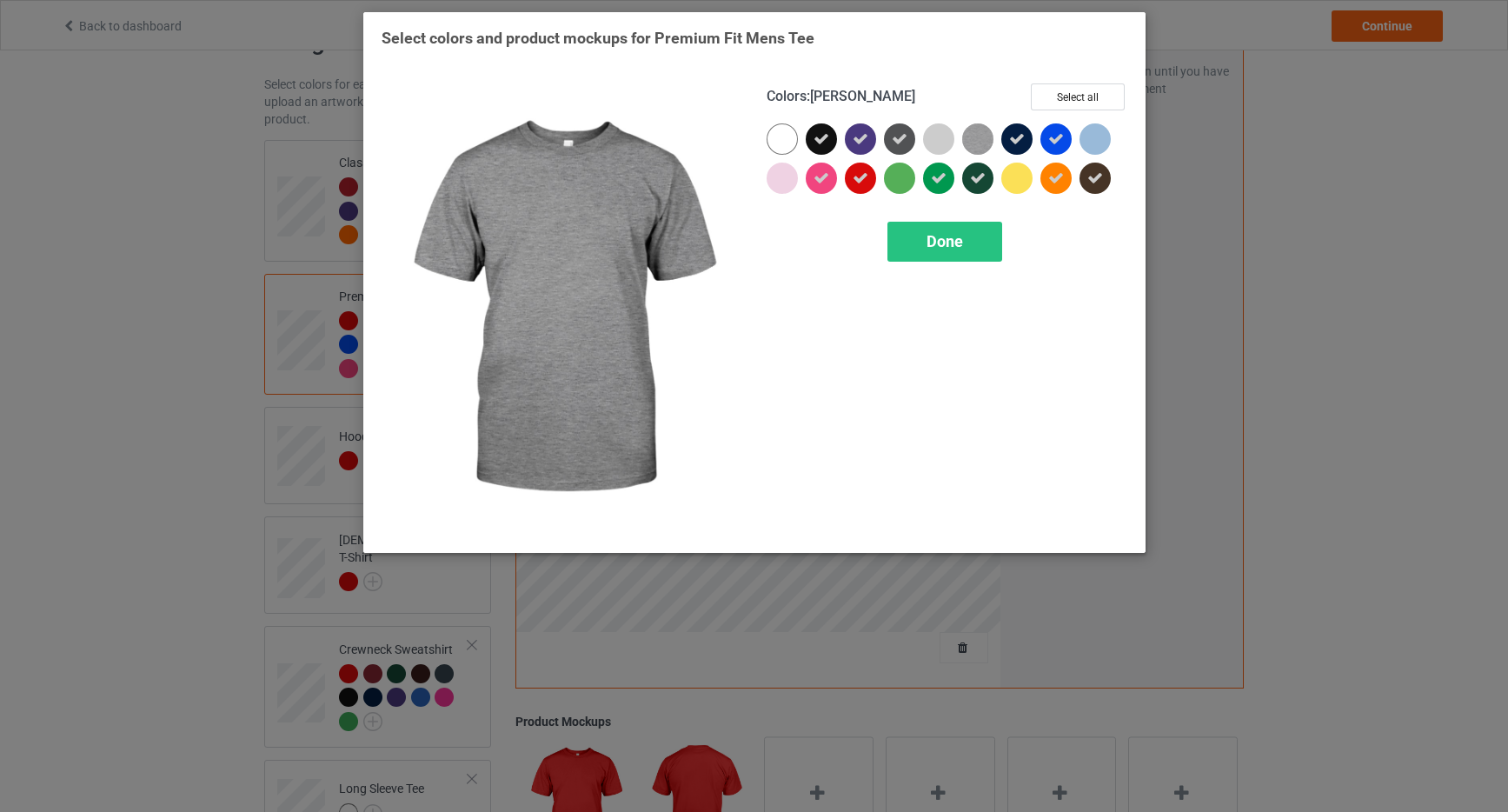
click at [985, 137] on img at bounding box center [978, 138] width 31 height 31
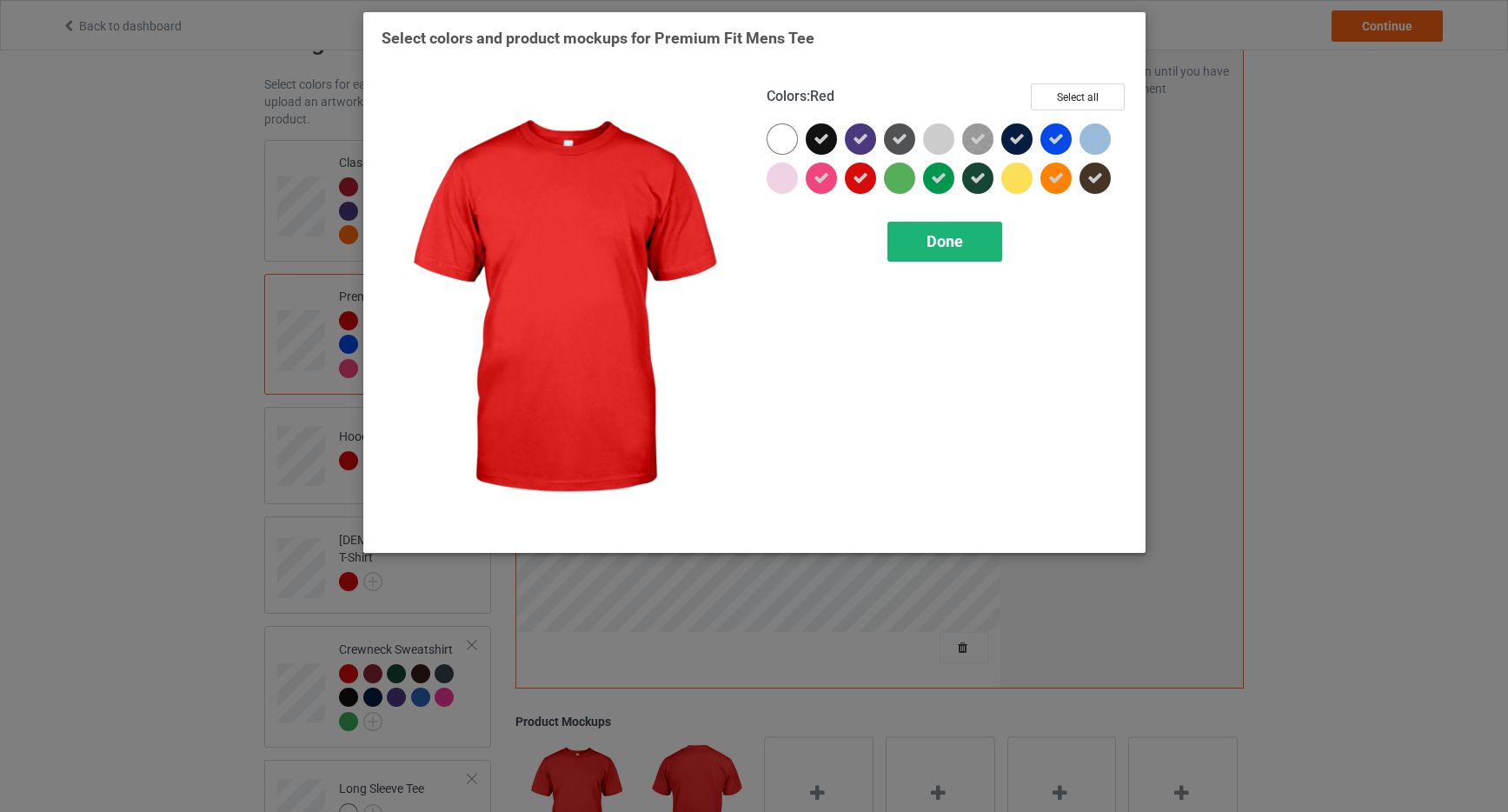
click at [943, 256] on div "Done" at bounding box center [945, 241] width 115 height 40
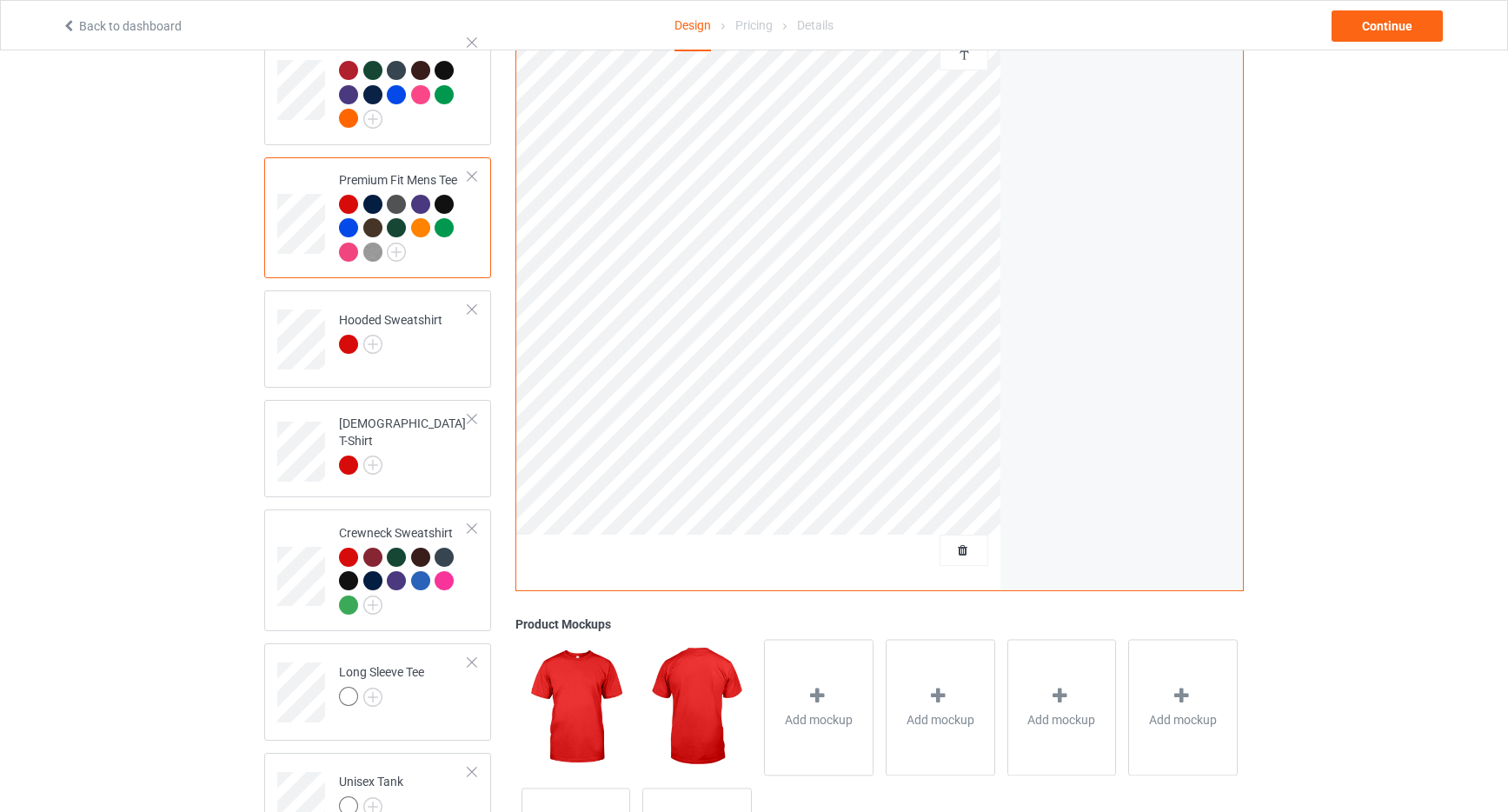
scroll to position [186, 0]
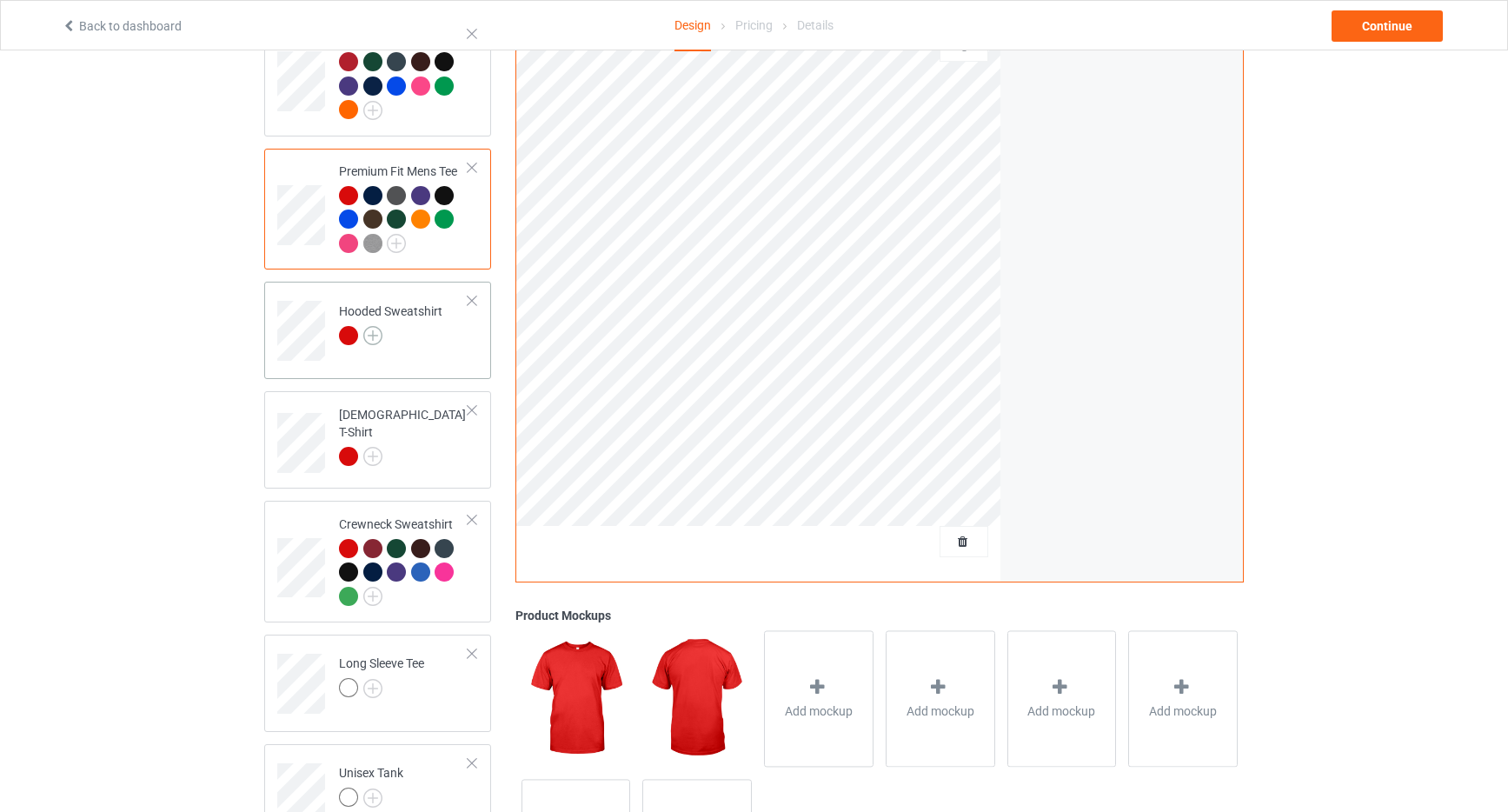
click at [376, 328] on img at bounding box center [372, 335] width 19 height 19
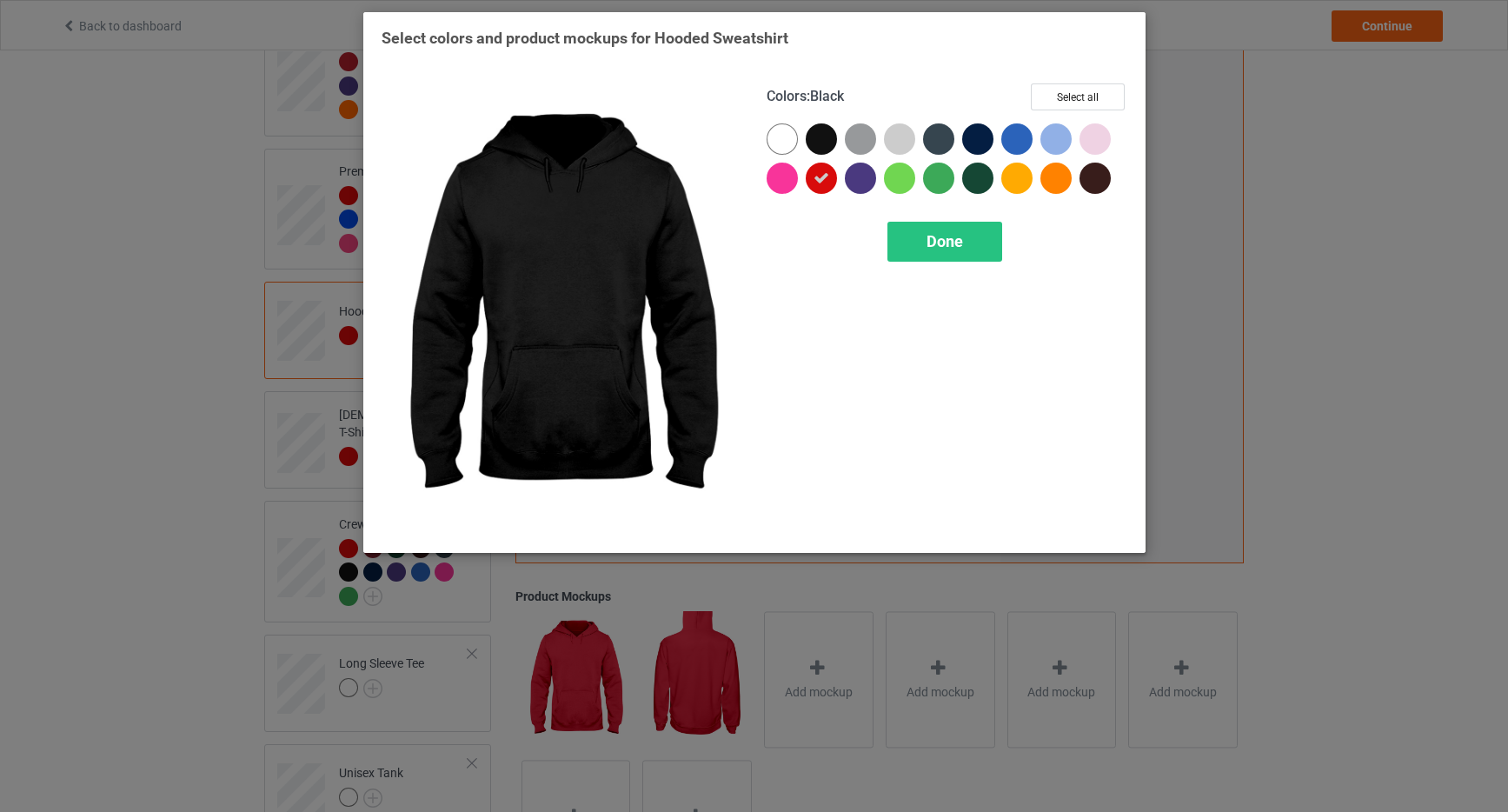
click at [816, 137] on div at bounding box center [821, 138] width 31 height 31
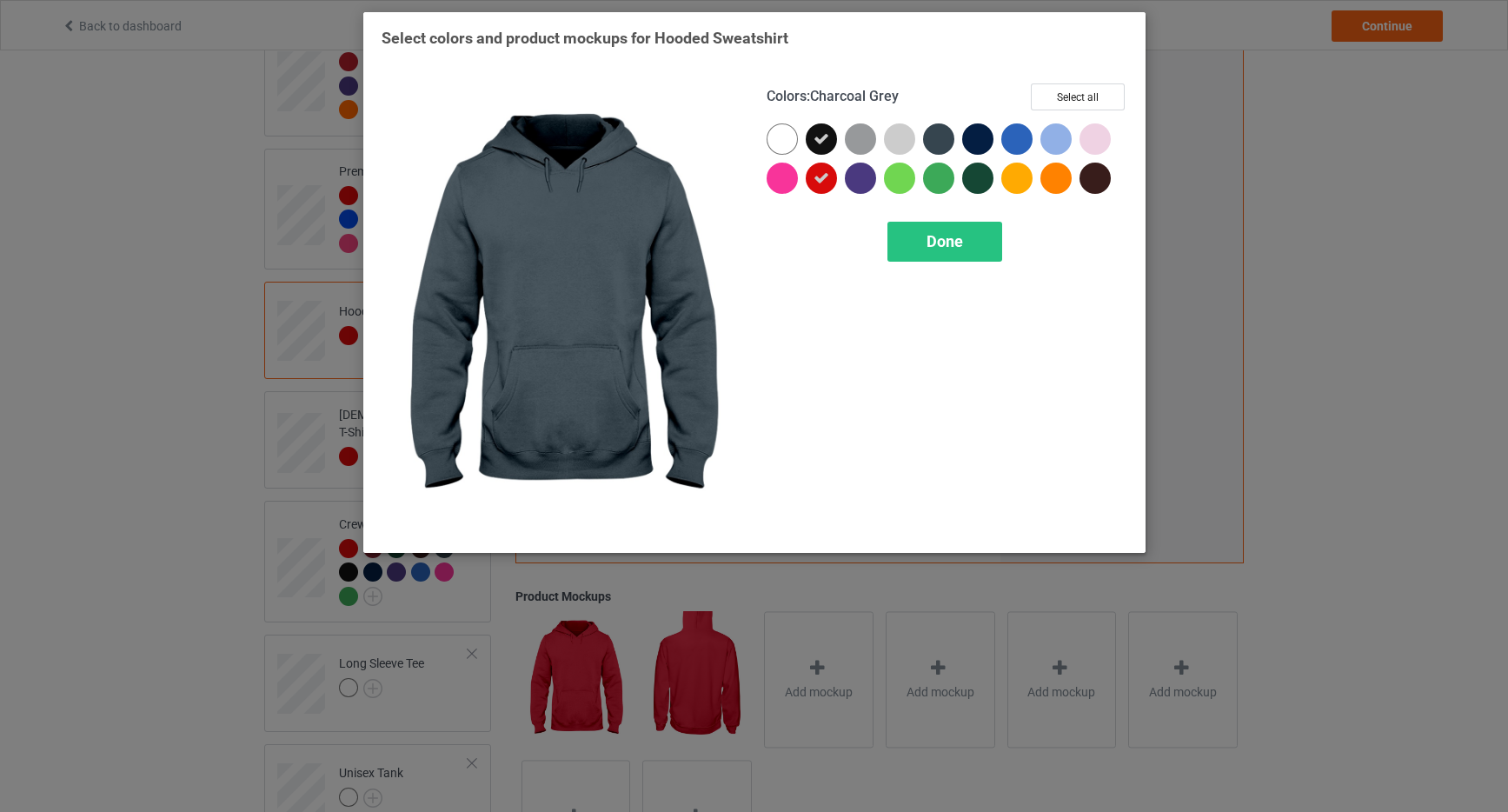
click at [937, 129] on div at bounding box center [939, 138] width 31 height 31
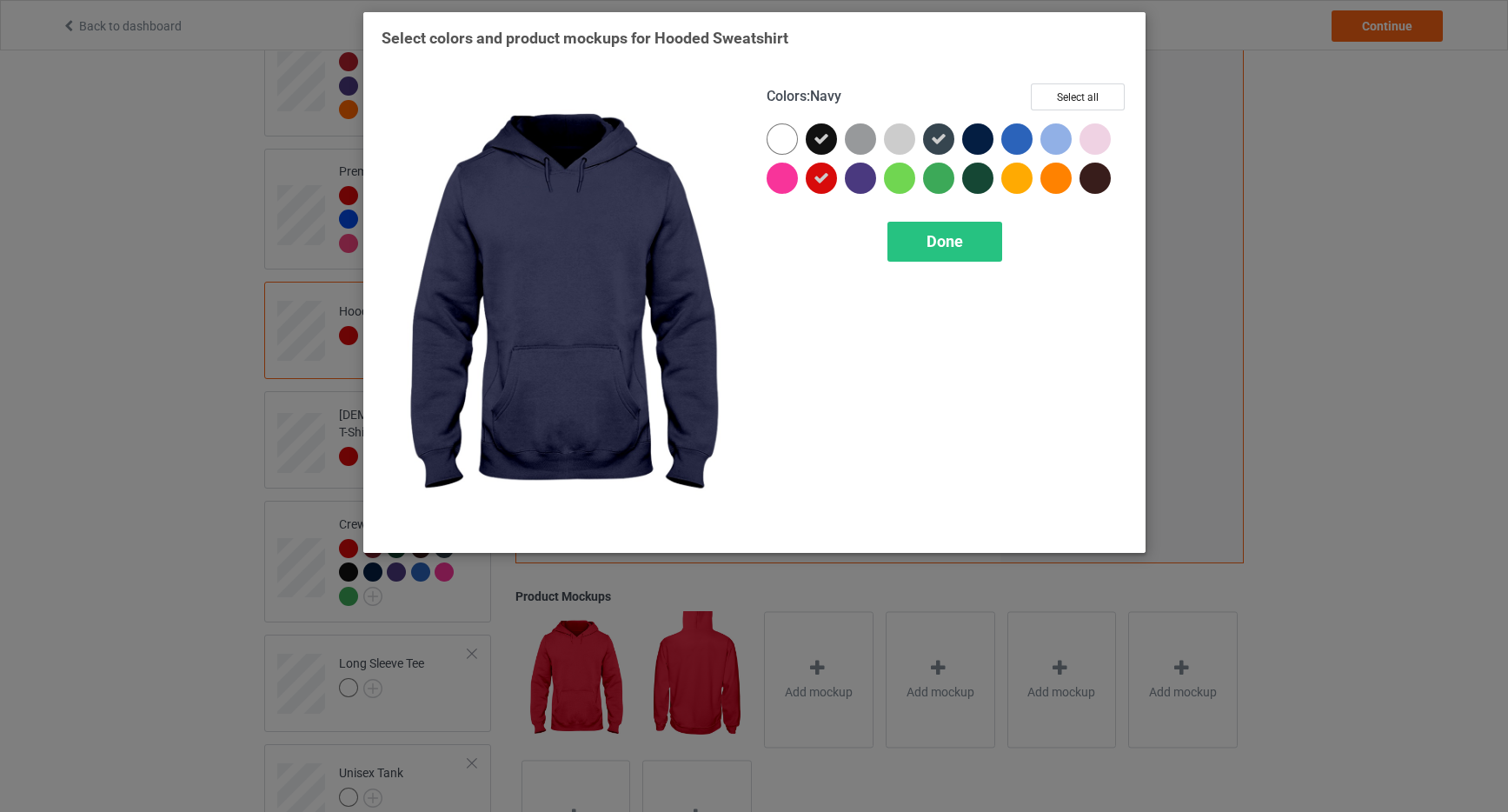
click at [975, 126] on div at bounding box center [978, 138] width 31 height 31
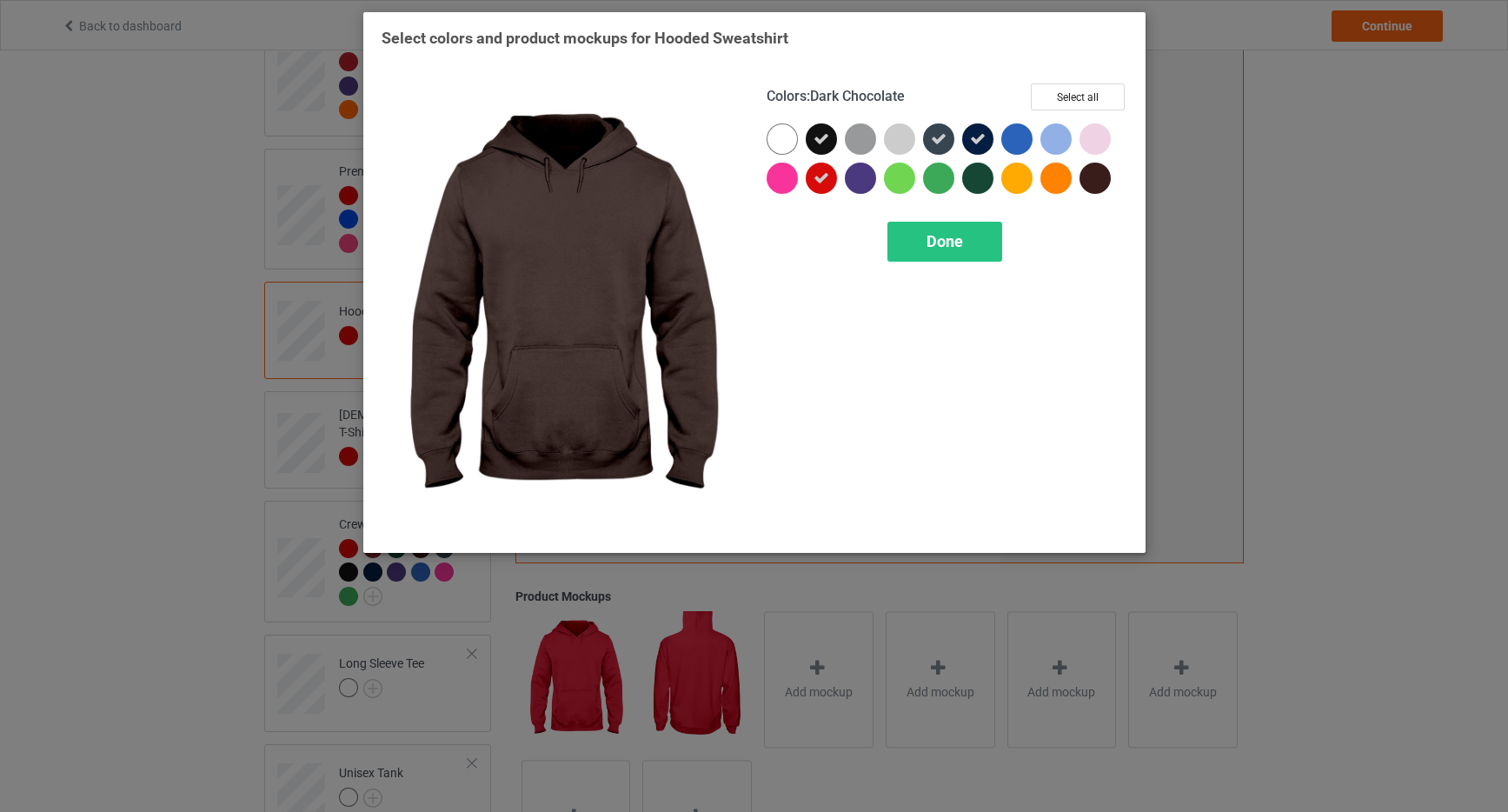
click at [1101, 180] on div at bounding box center [1095, 178] width 31 height 31
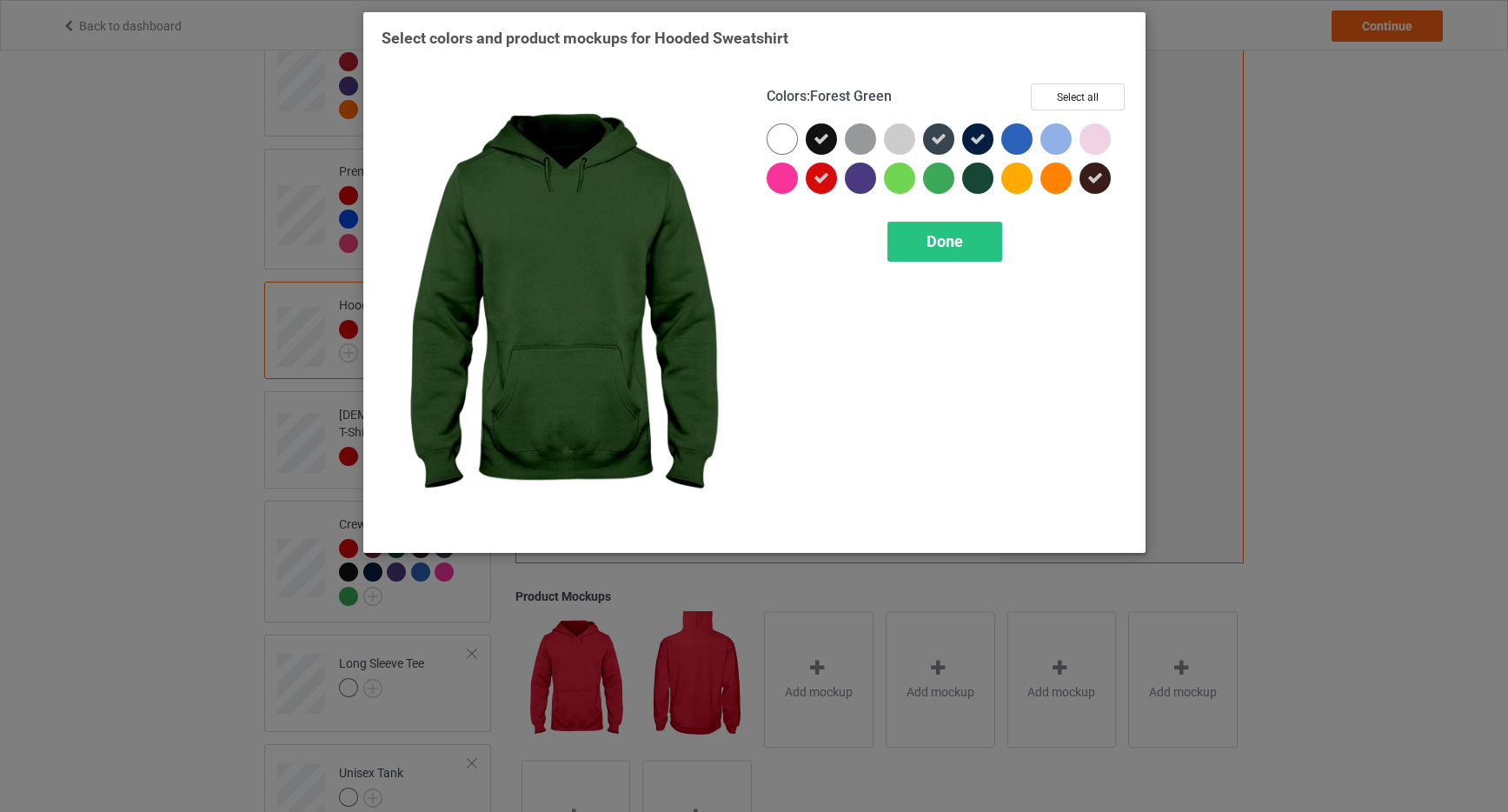
drag, startPoint x: 980, startPoint y: 182, endPoint x: 969, endPoint y: 190, distance: 13.6
click at [980, 182] on div at bounding box center [978, 178] width 31 height 31
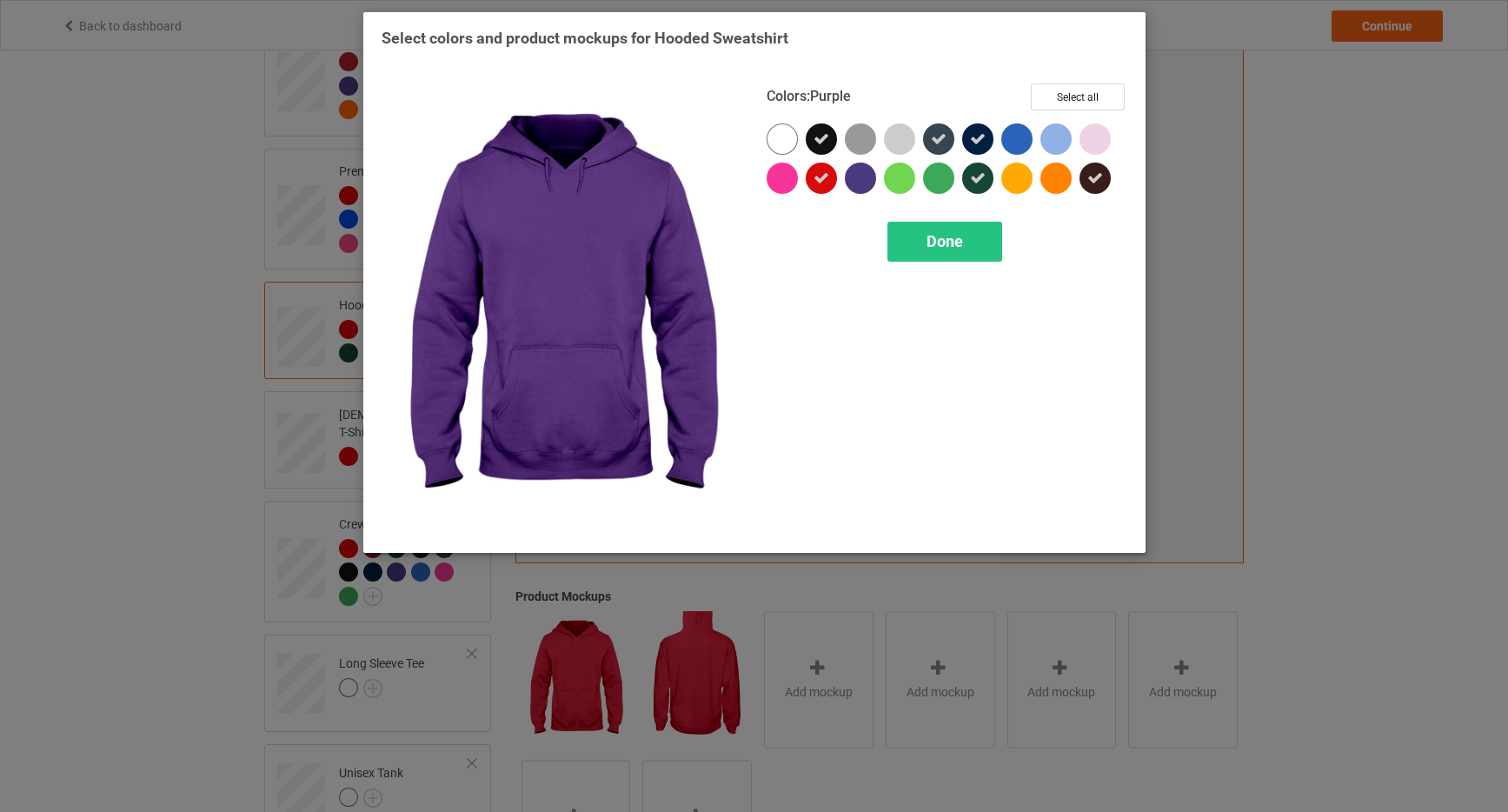
click at [863, 183] on div at bounding box center [860, 178] width 31 height 31
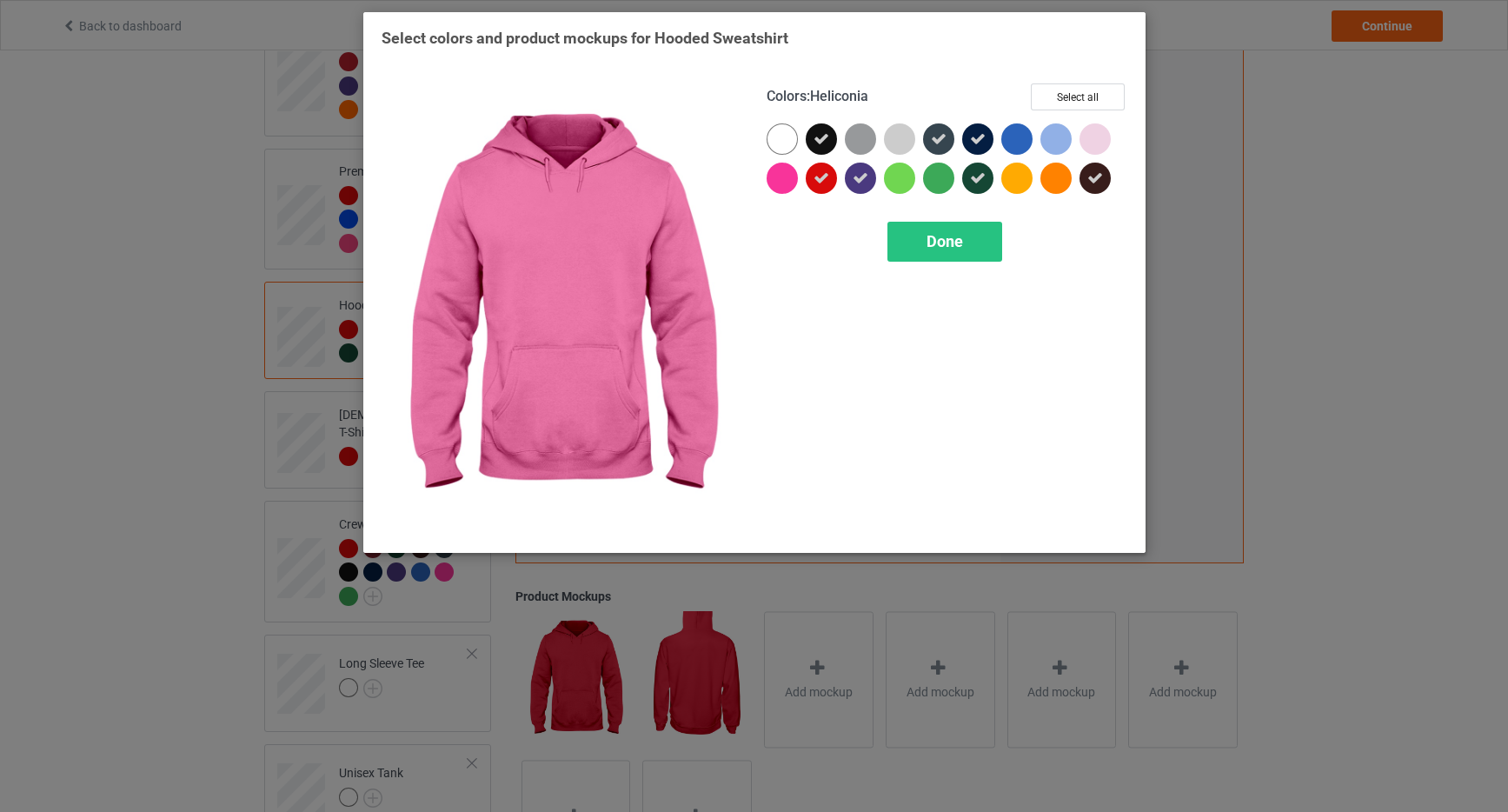
click at [778, 181] on div at bounding box center [782, 178] width 31 height 31
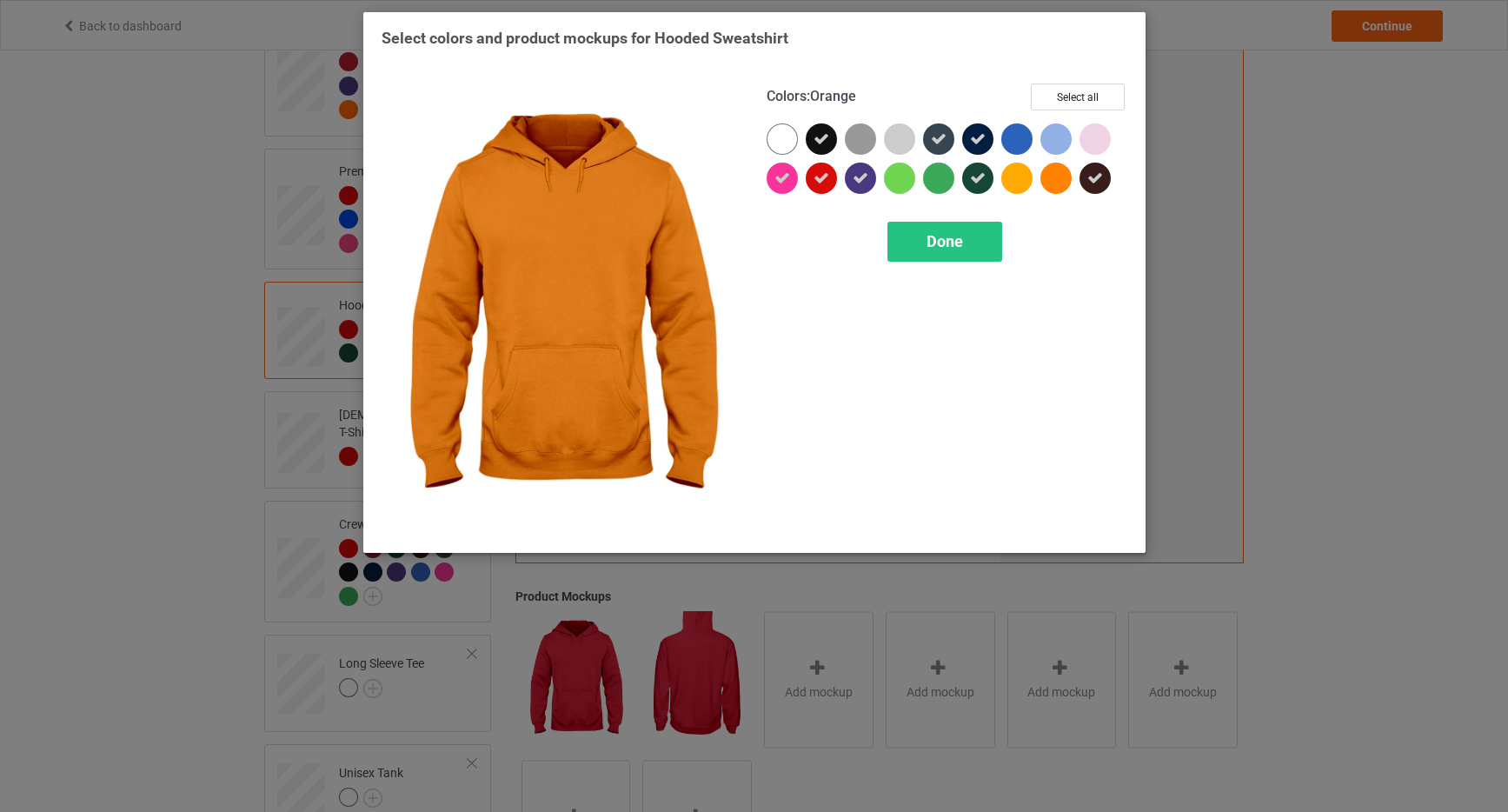
drag, startPoint x: 1063, startPoint y: 182, endPoint x: 973, endPoint y: 186, distance: 90.1
click at [1060, 183] on div at bounding box center [1056, 178] width 31 height 31
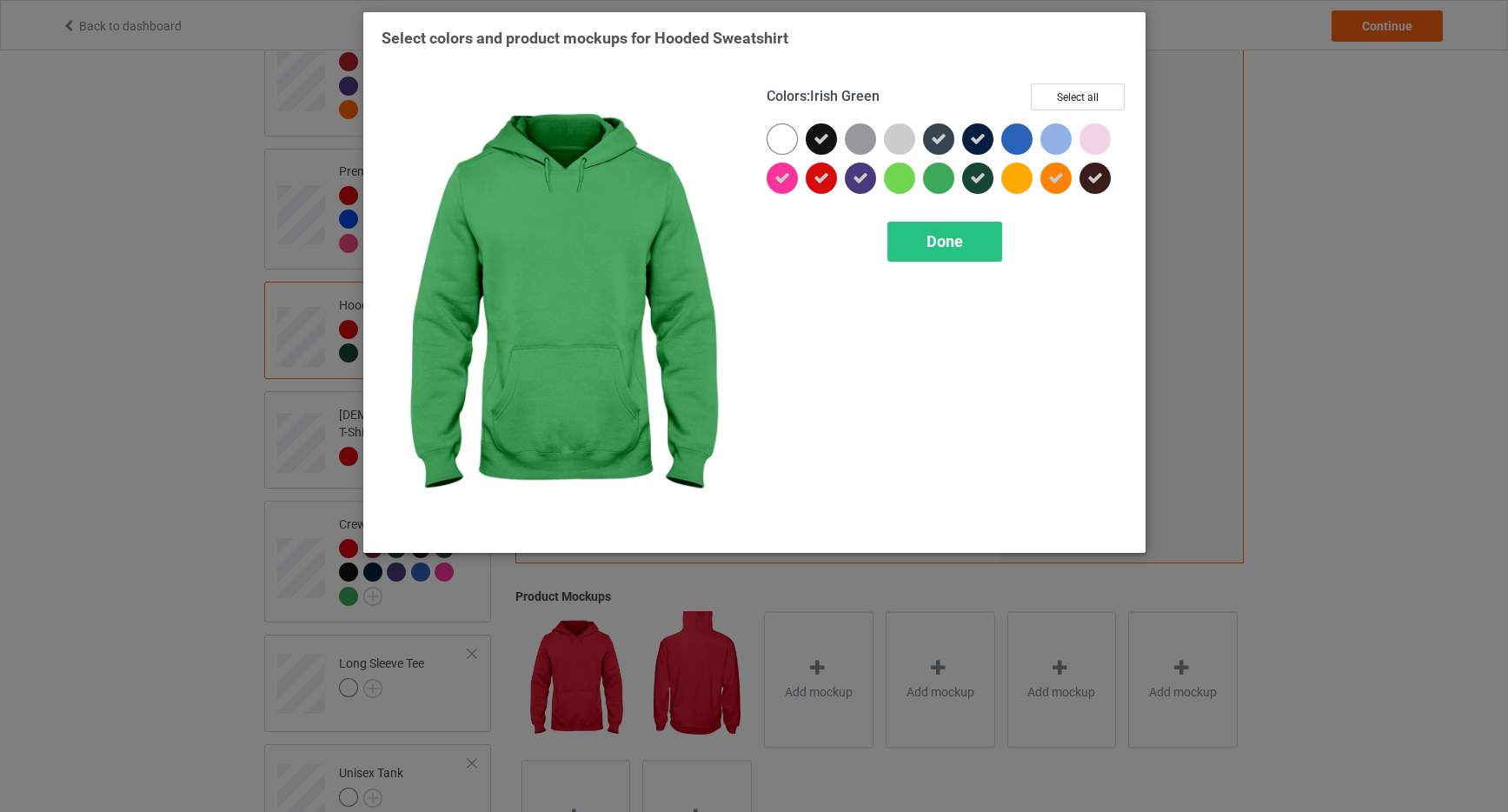
click at [939, 176] on div at bounding box center [939, 178] width 31 height 31
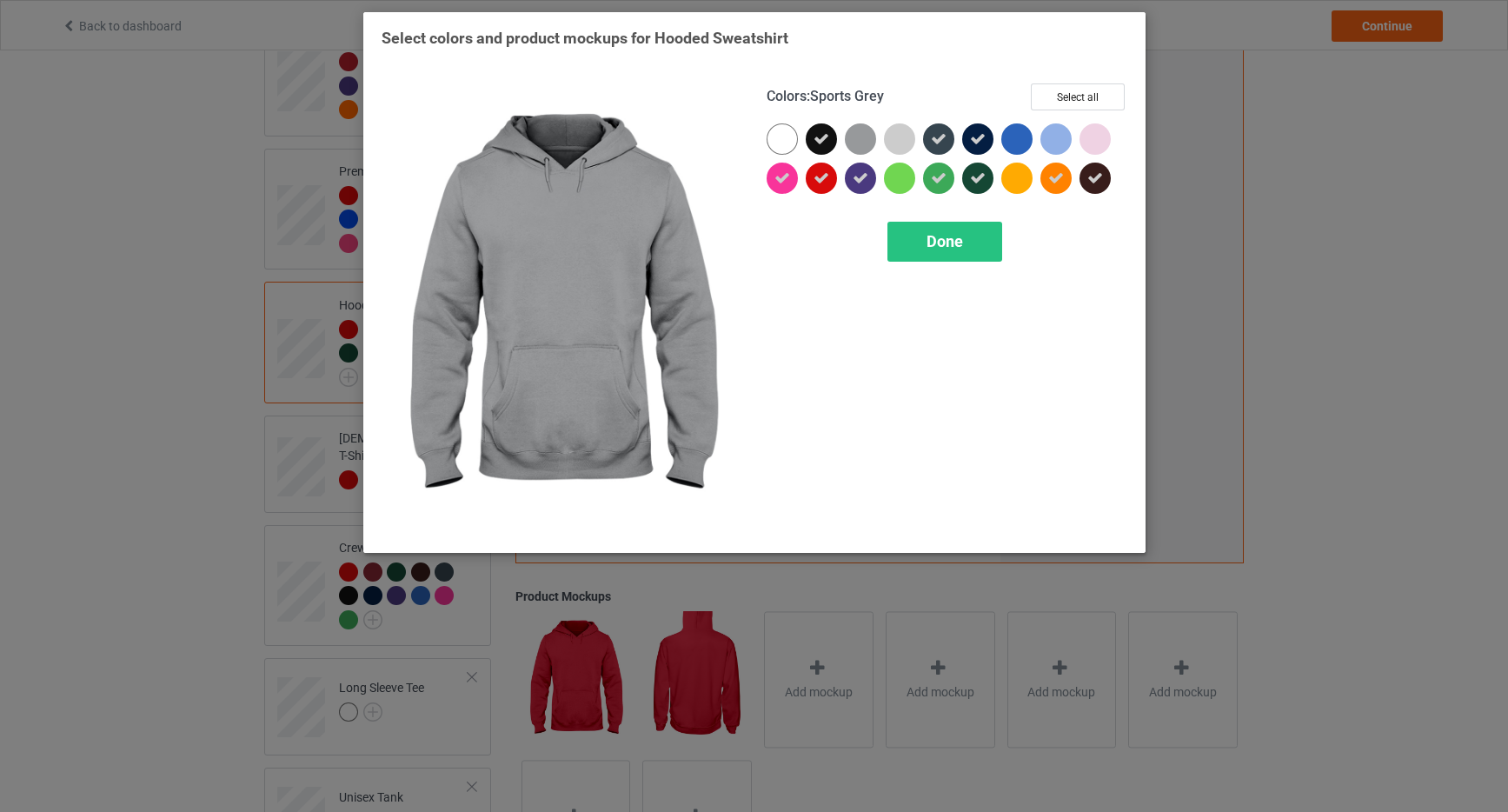
click at [859, 136] on div at bounding box center [860, 138] width 31 height 31
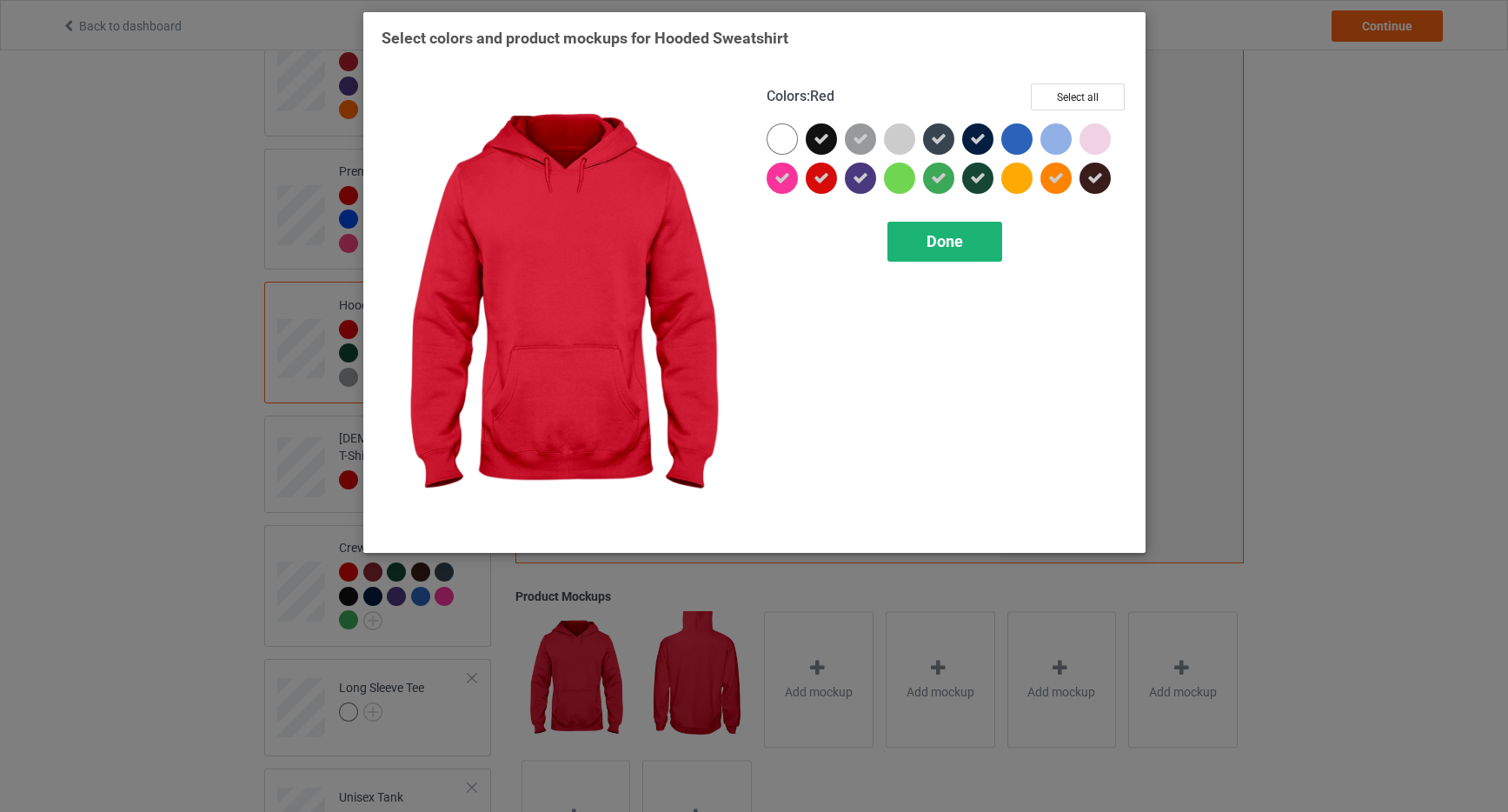
click at [942, 244] on span "Done" at bounding box center [945, 241] width 37 height 18
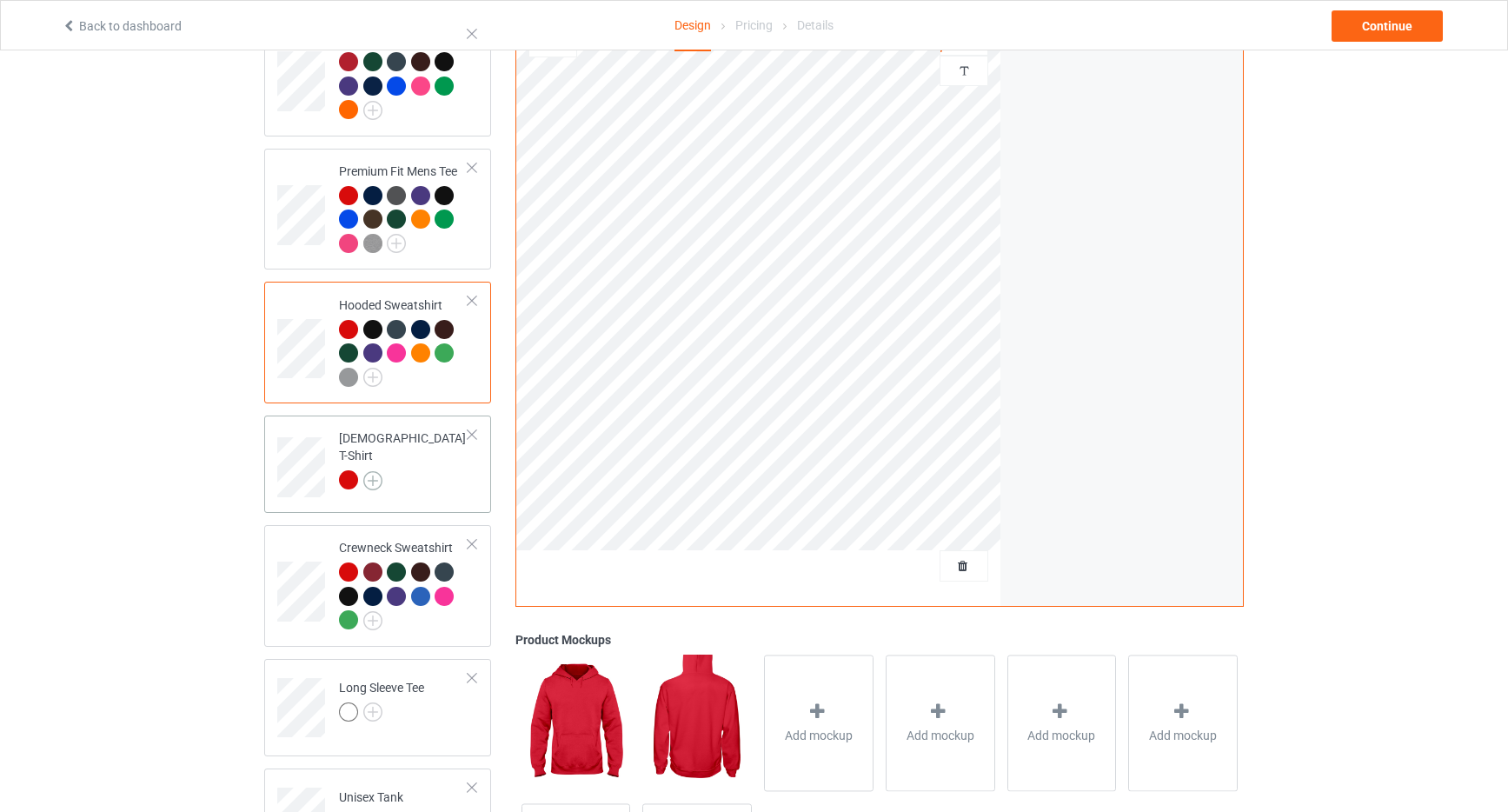
click at [373, 471] on img at bounding box center [372, 480] width 19 height 19
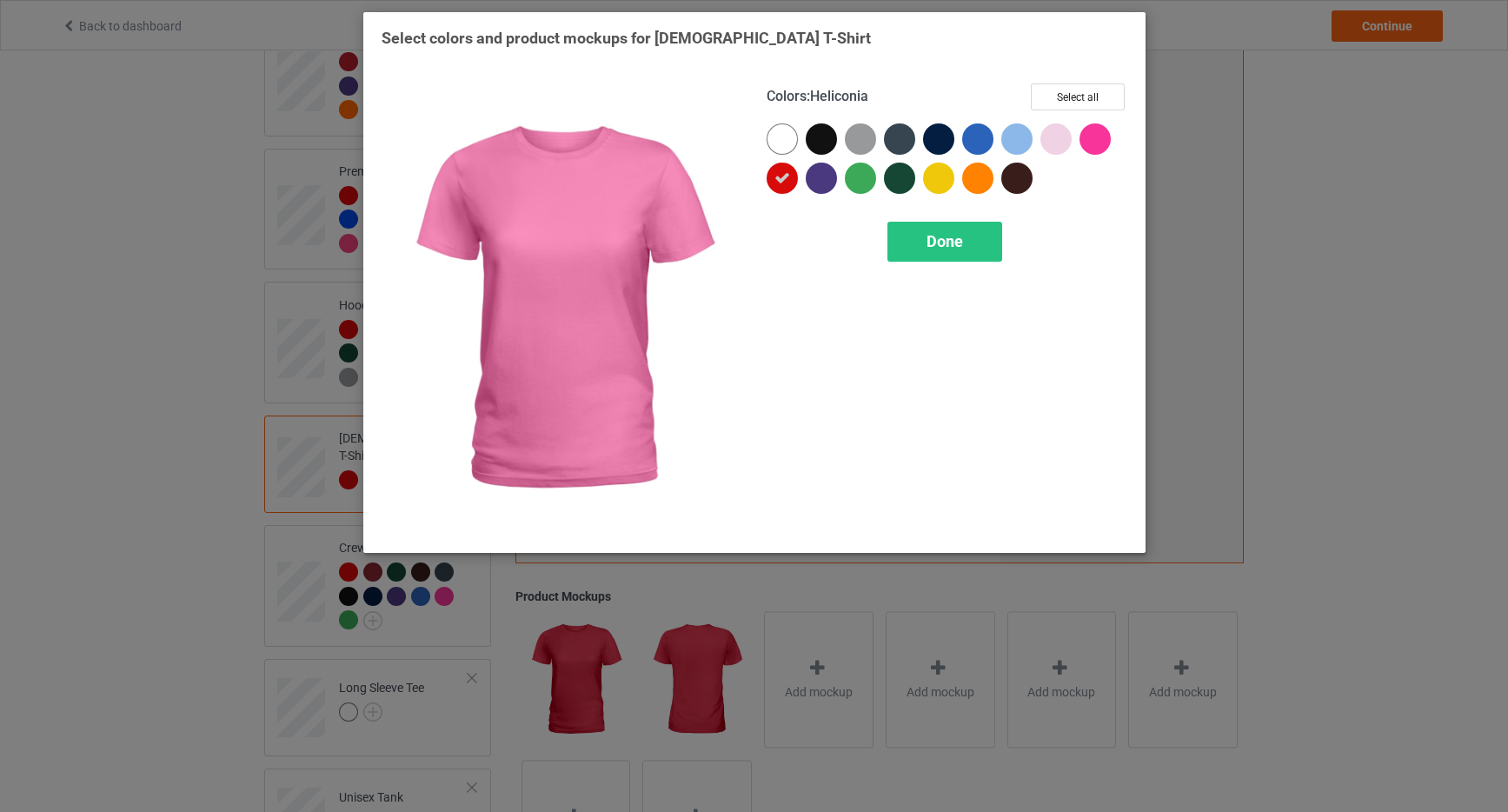
click at [1096, 138] on div at bounding box center [1095, 138] width 31 height 31
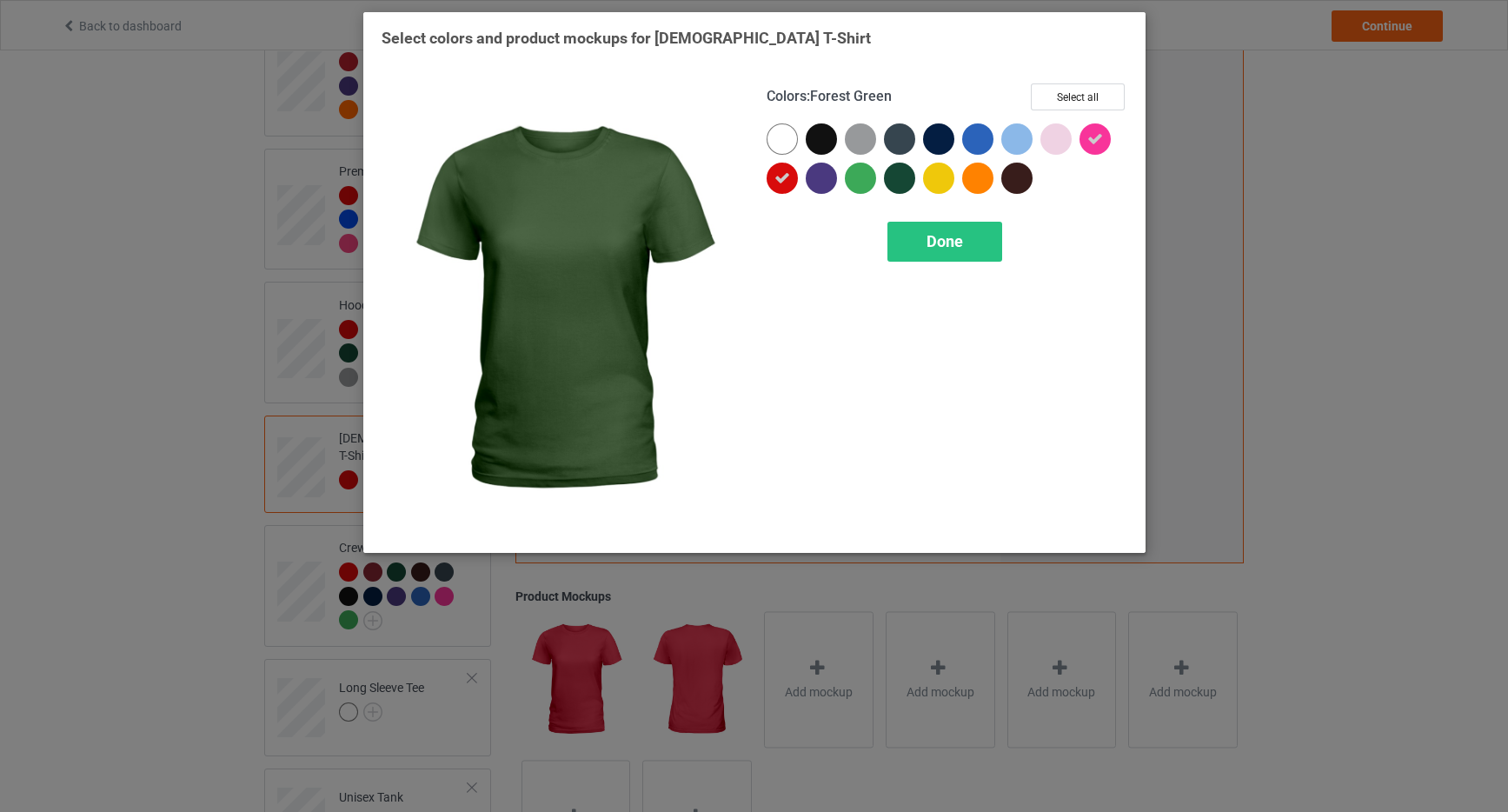
click at [901, 186] on div at bounding box center [899, 178] width 31 height 31
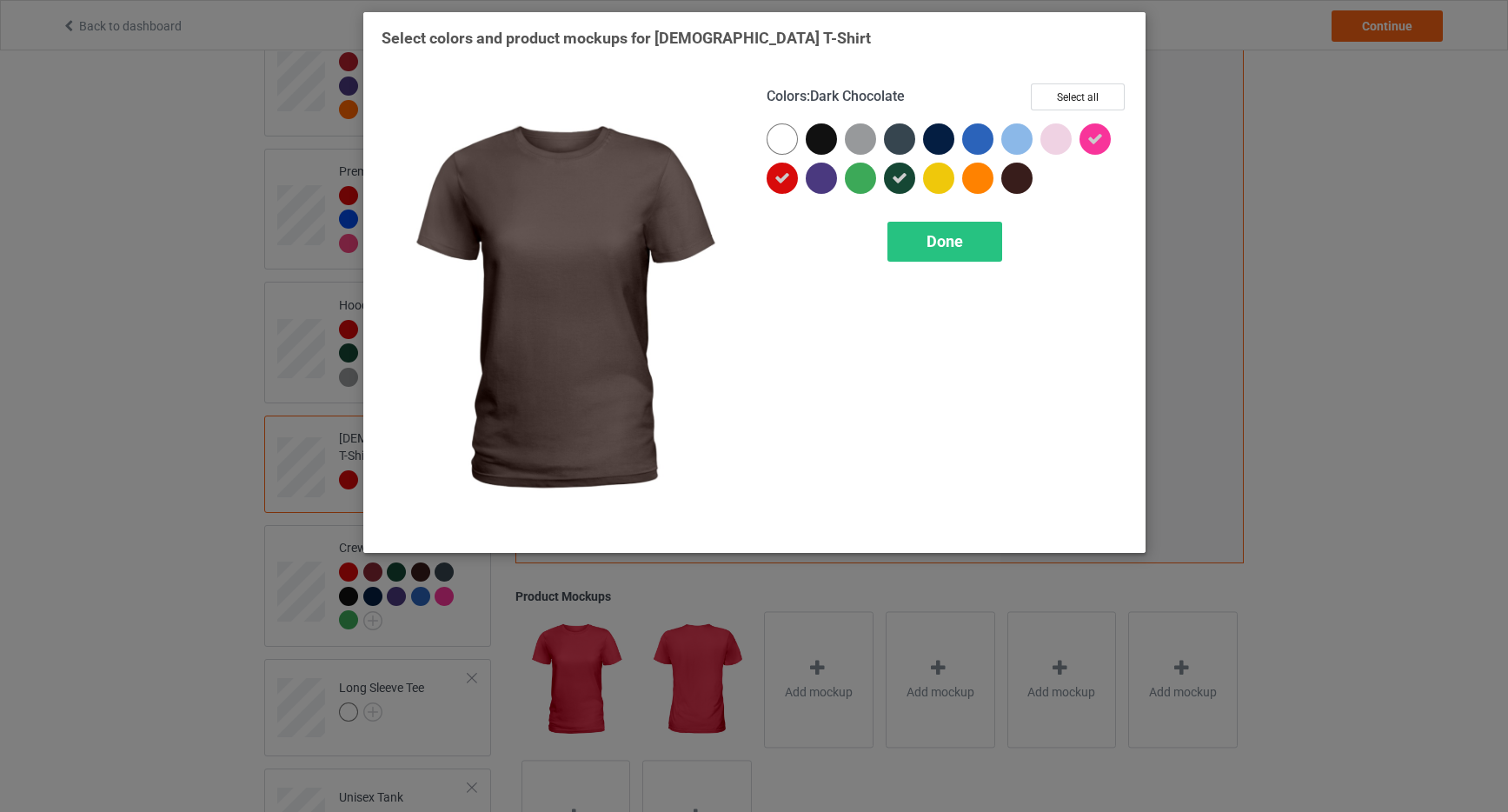
click at [1020, 182] on div at bounding box center [1016, 178] width 31 height 31
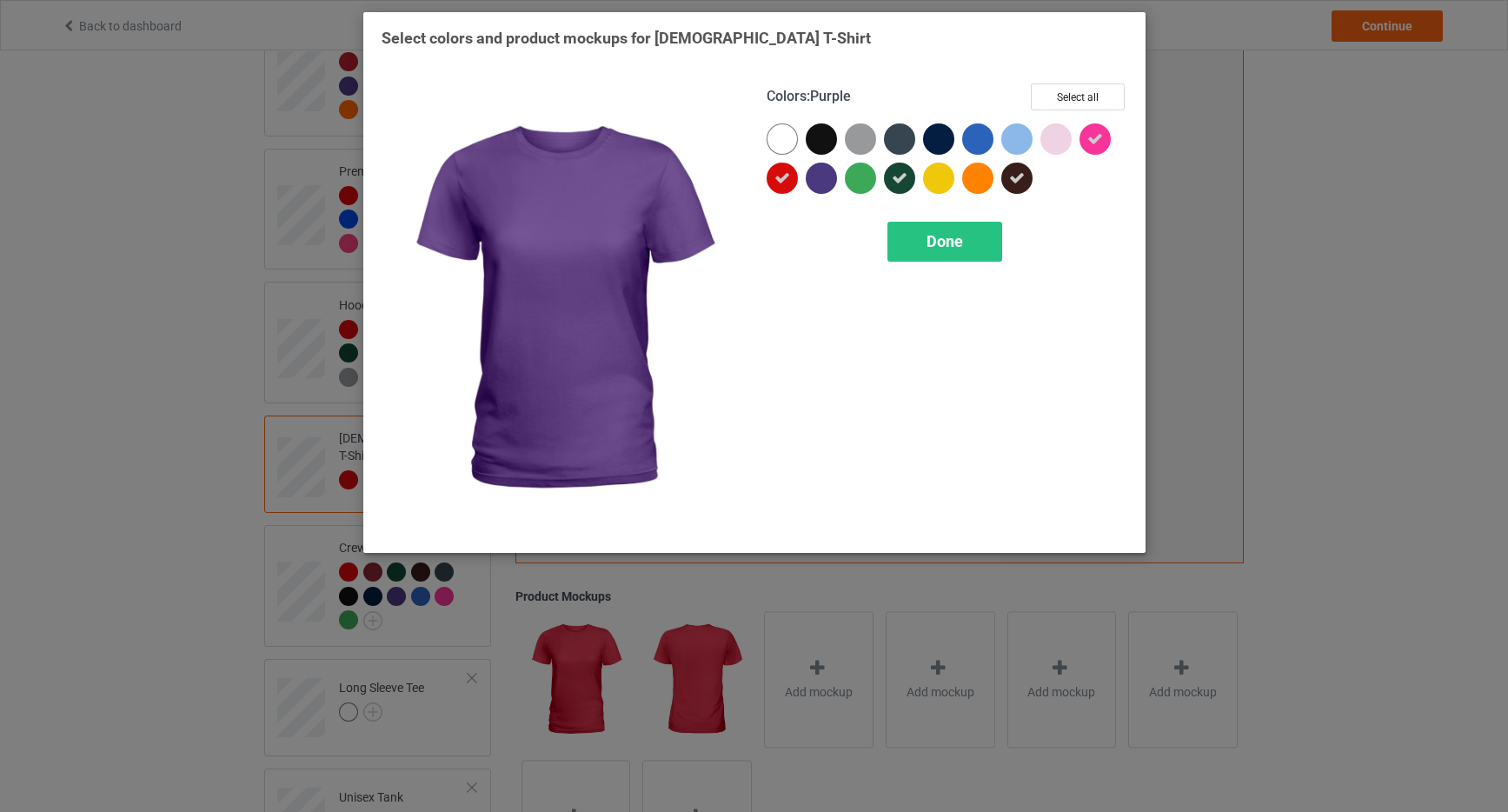
click at [825, 186] on div at bounding box center [821, 178] width 31 height 31
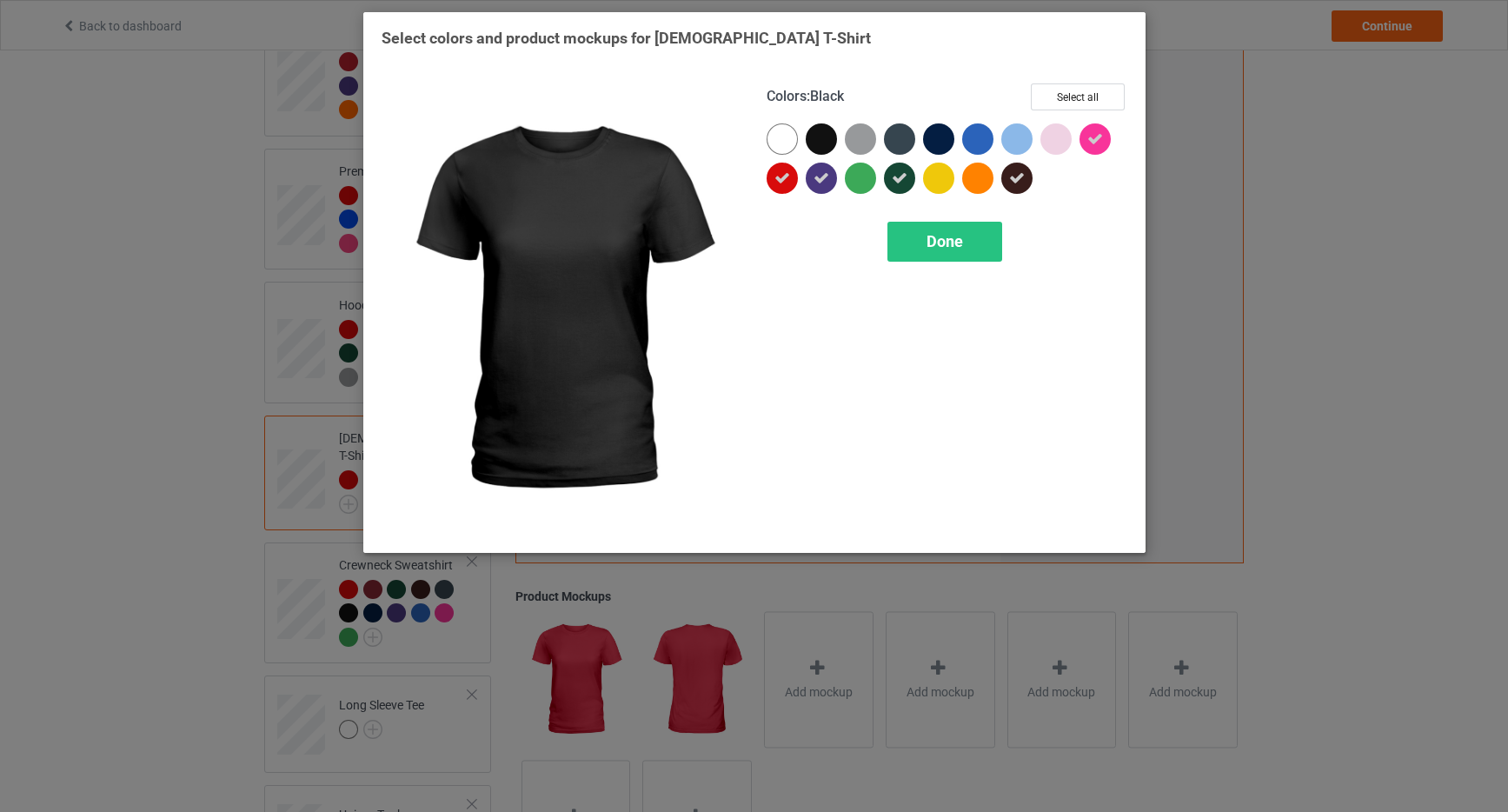
click at [830, 139] on div at bounding box center [821, 138] width 31 height 31
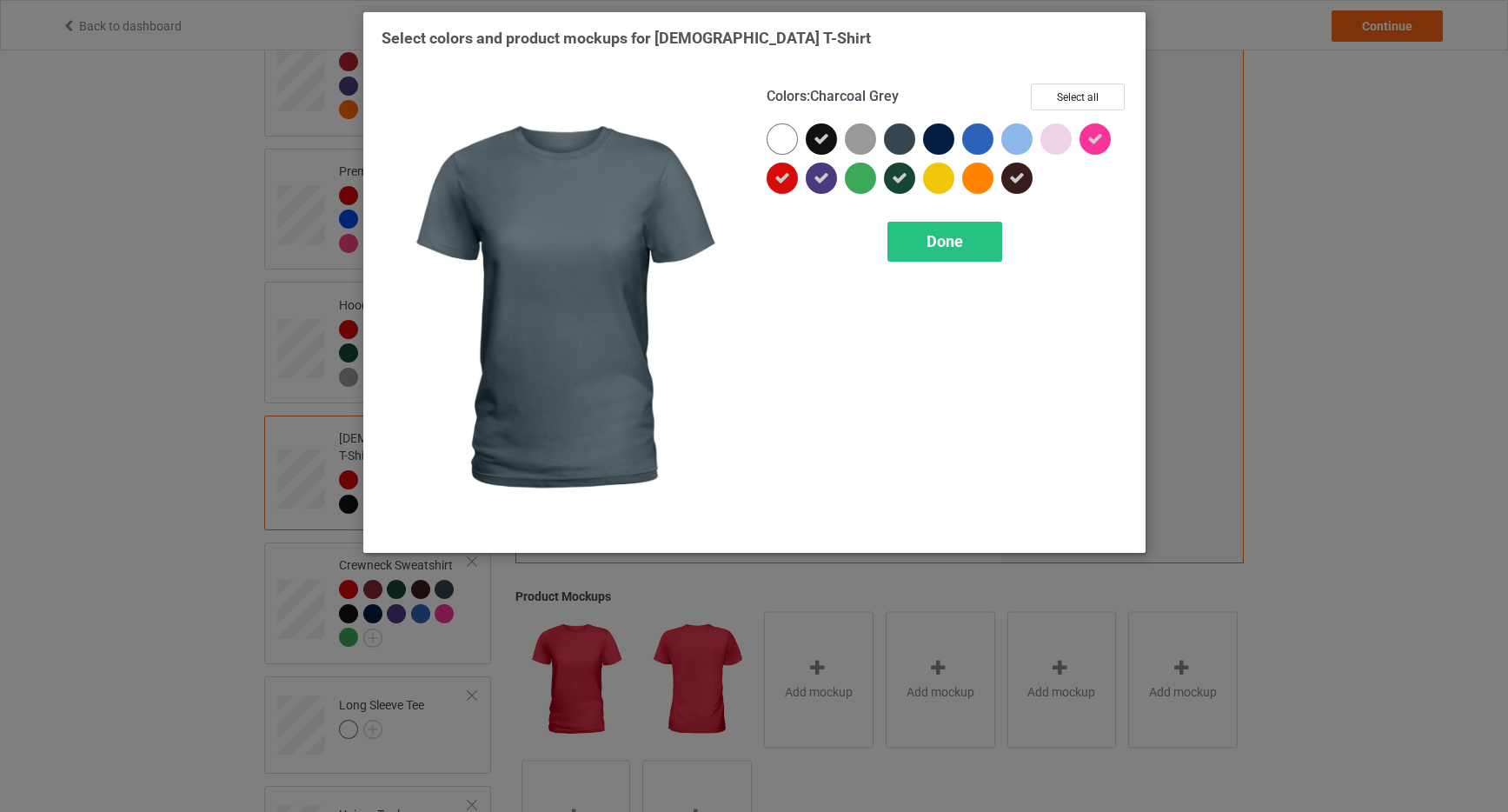
drag, startPoint x: 901, startPoint y: 143, endPoint x: 946, endPoint y: 143, distance: 45.0
click at [905, 143] on div at bounding box center [899, 138] width 31 height 31
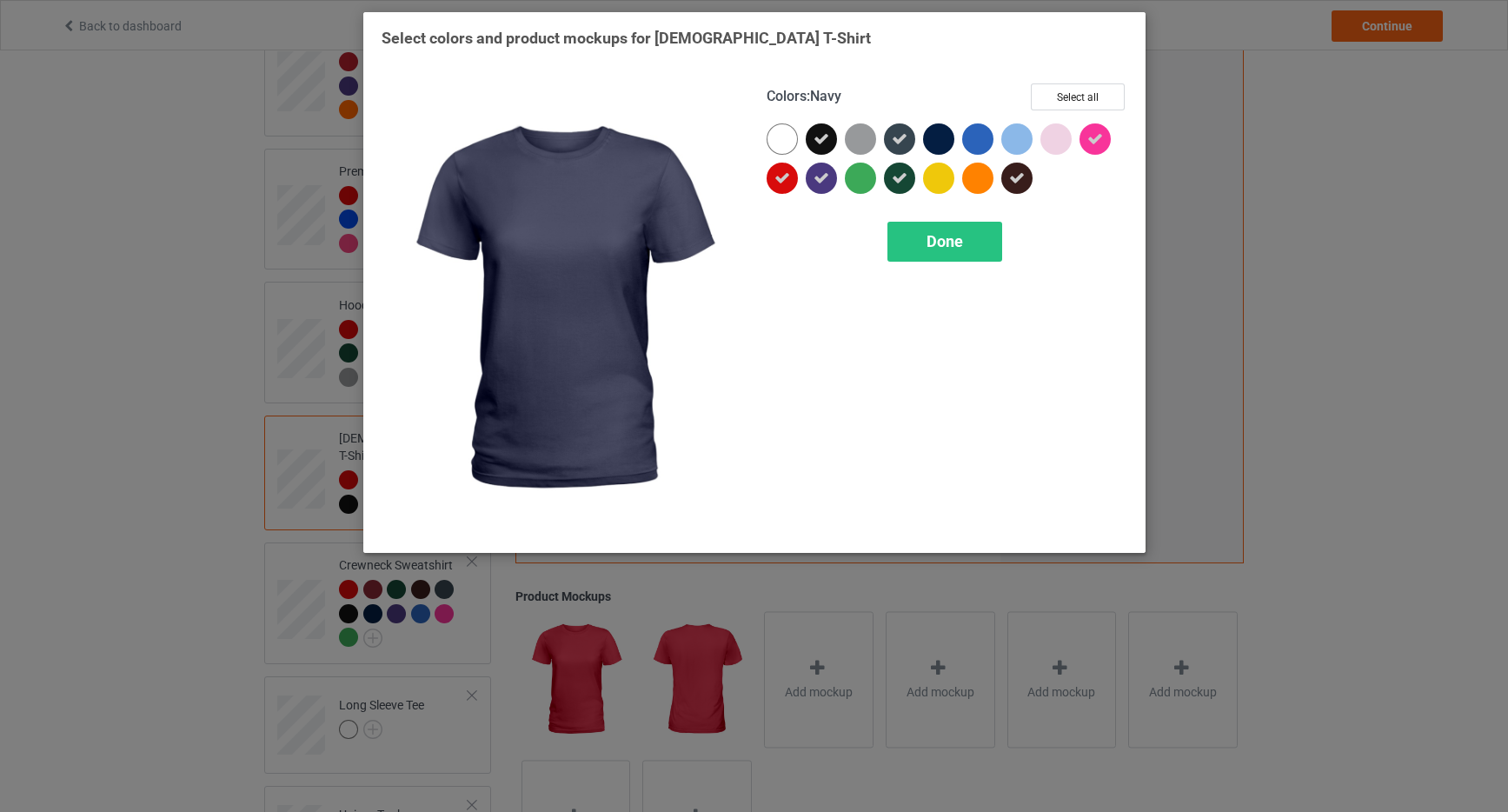
click at [946, 143] on div at bounding box center [939, 138] width 31 height 31
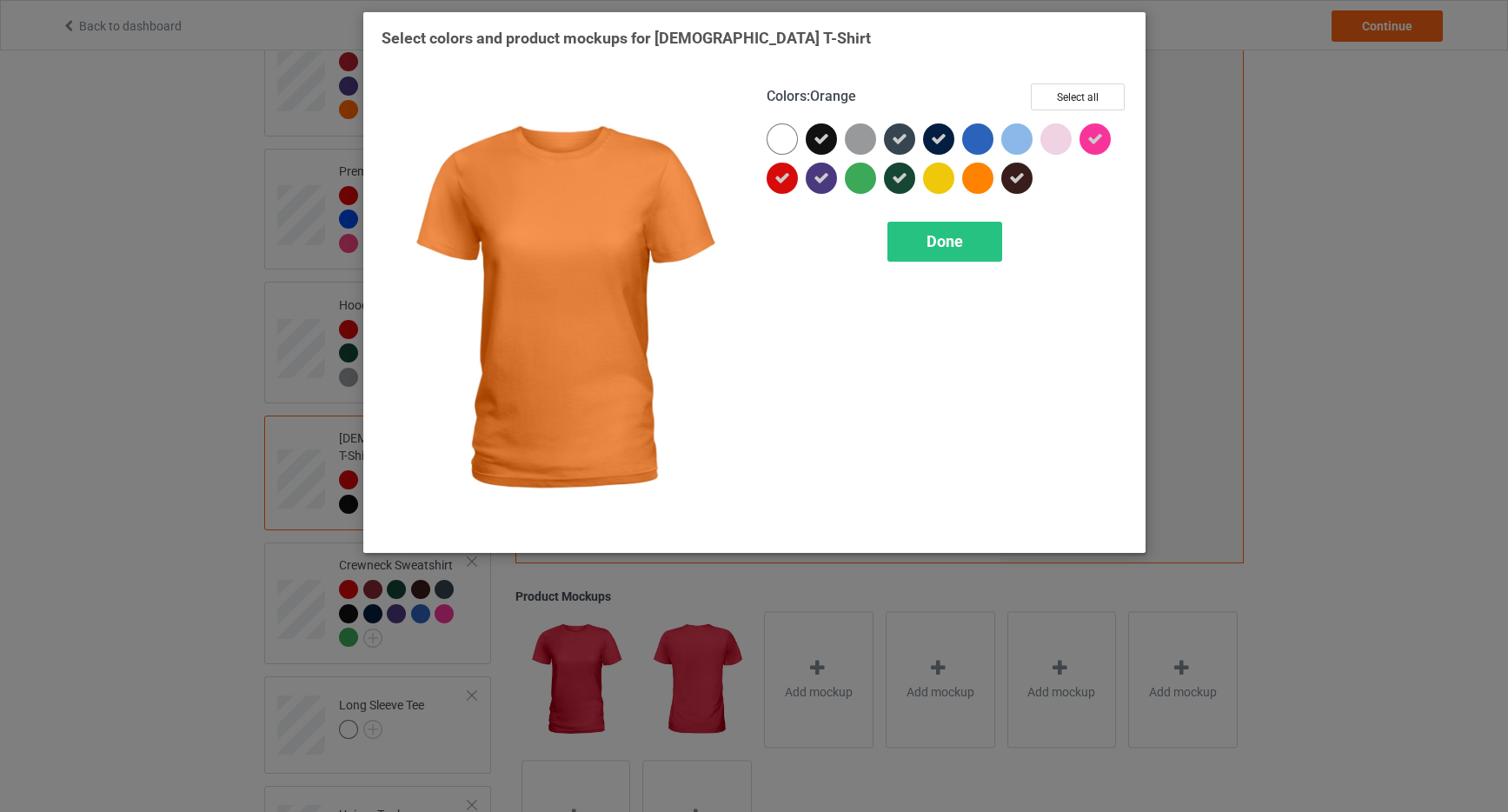
click at [980, 183] on div at bounding box center [978, 178] width 31 height 31
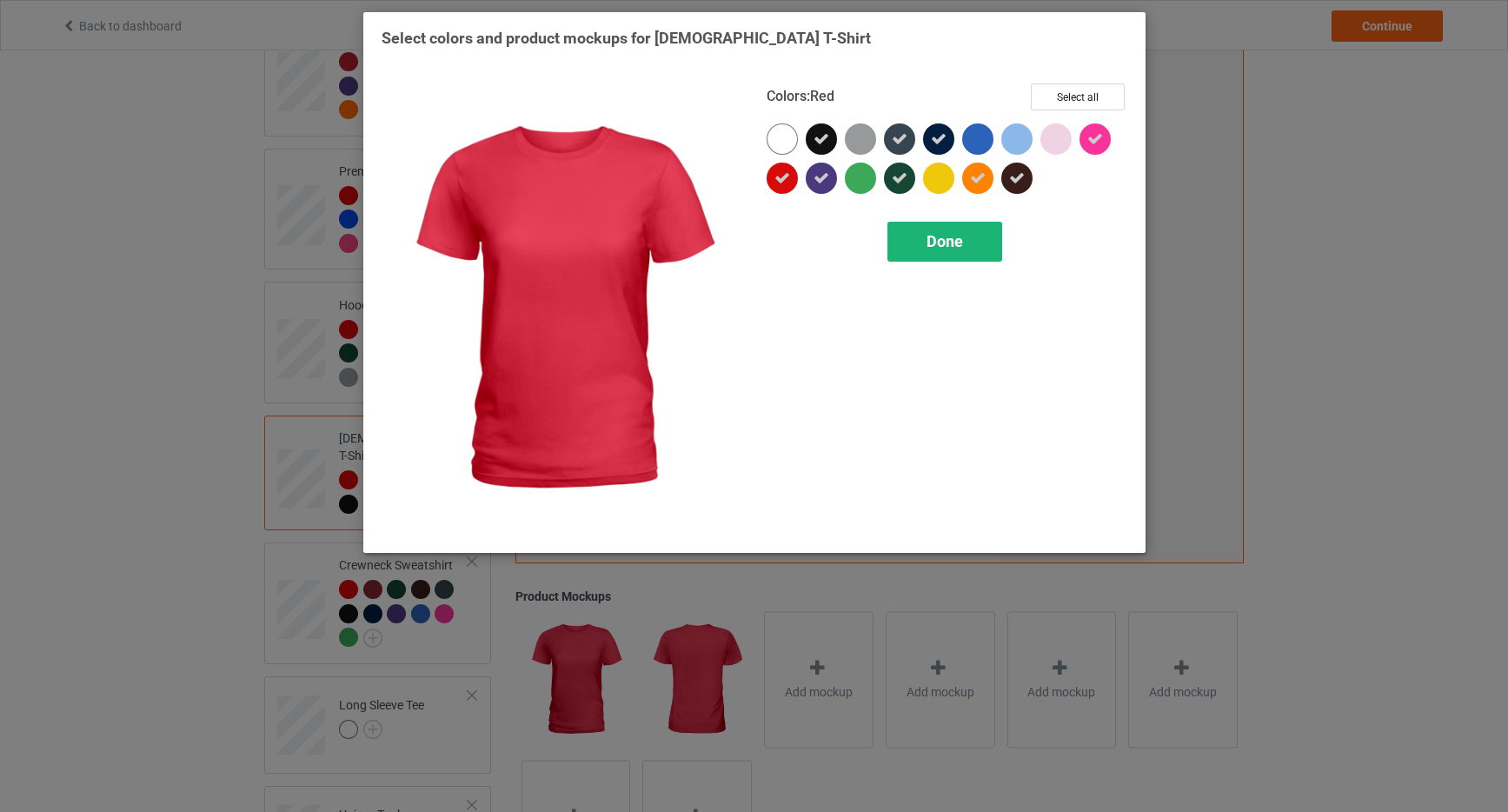
click at [932, 250] on span "Done" at bounding box center [945, 241] width 37 height 18
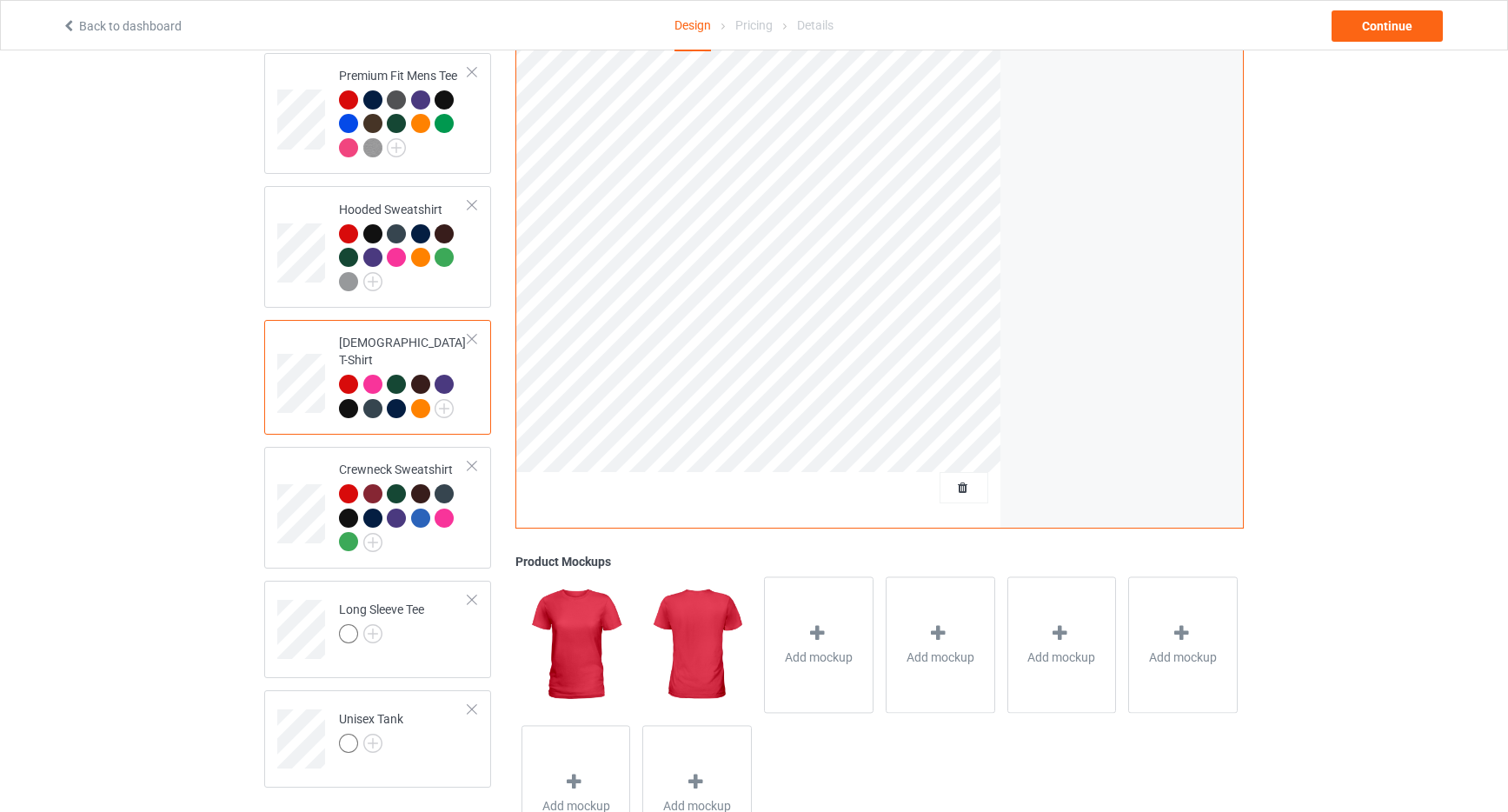
scroll to position [357, 0]
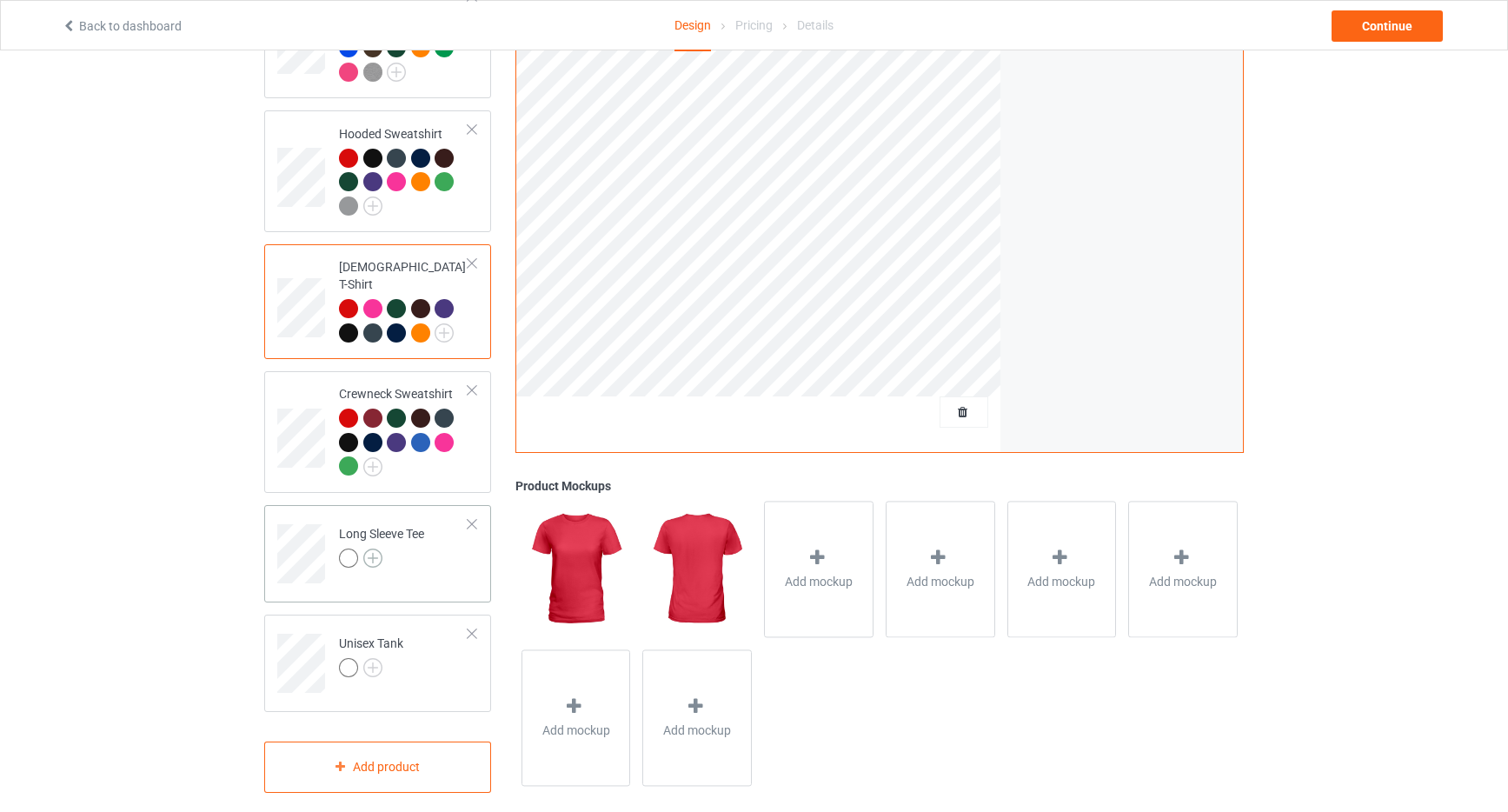
click at [378, 549] on img at bounding box center [372, 558] width 19 height 19
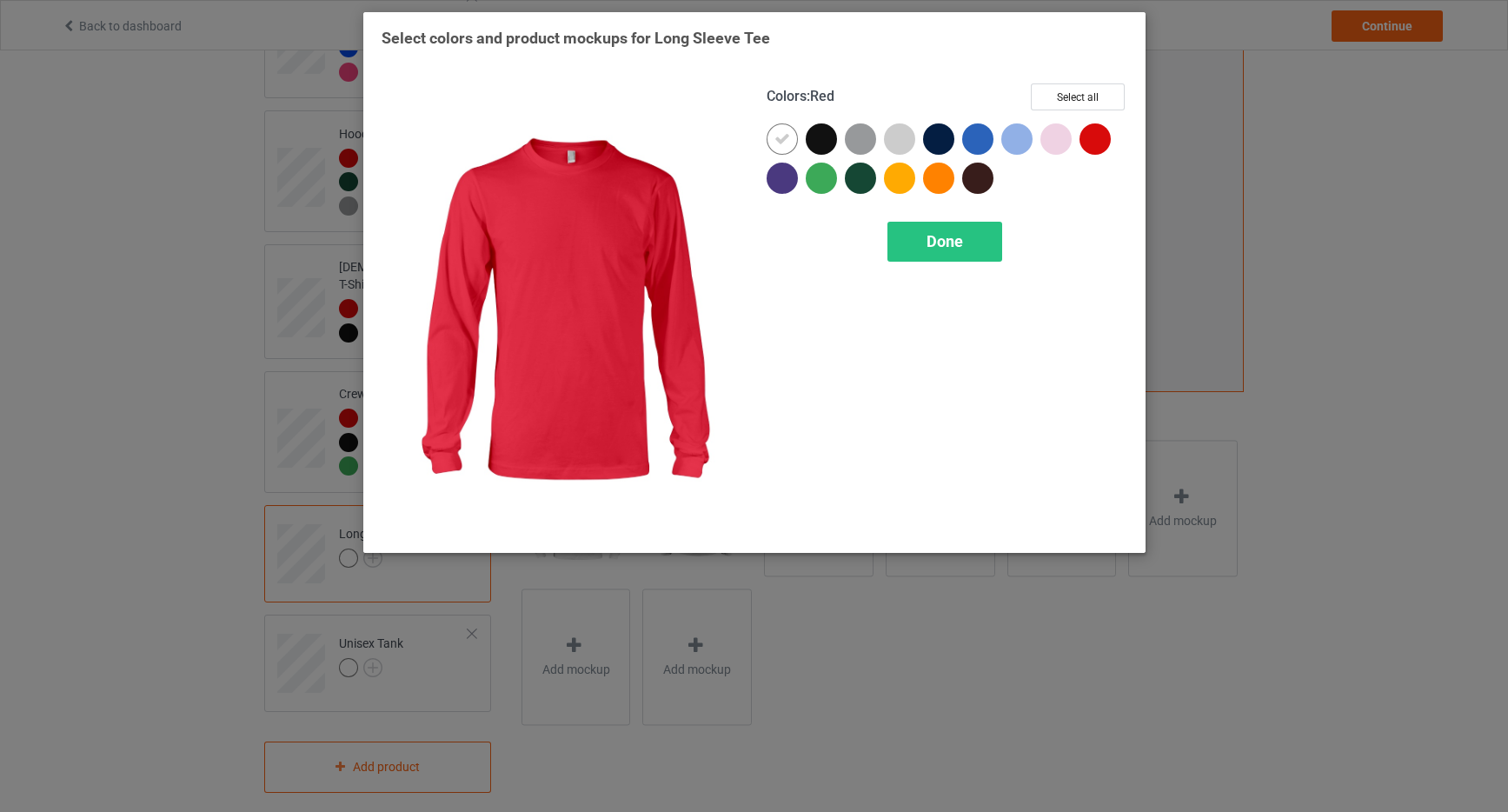
click at [1101, 145] on div at bounding box center [1095, 138] width 31 height 31
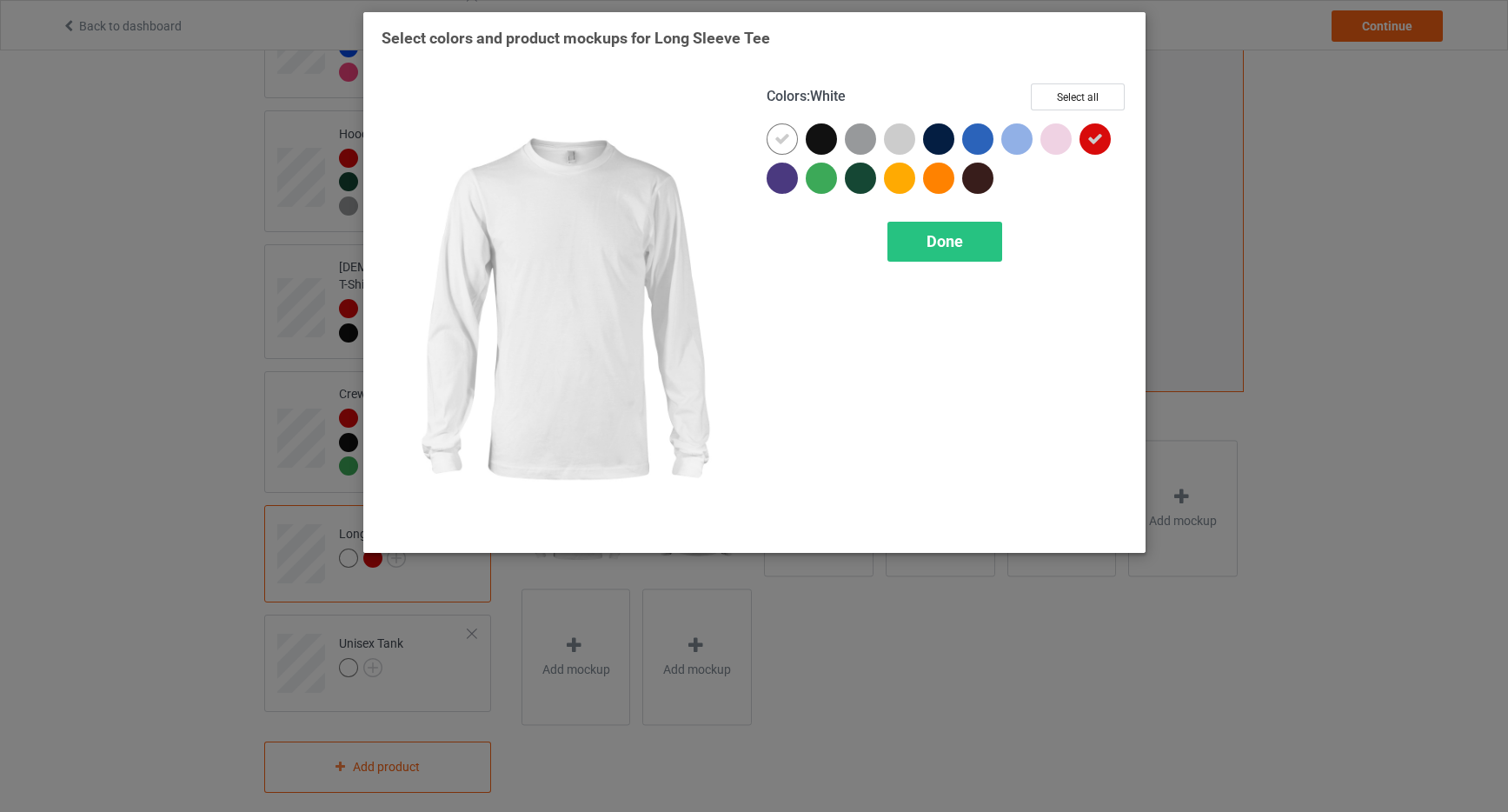
click at [779, 134] on icon at bounding box center [783, 139] width 16 height 16
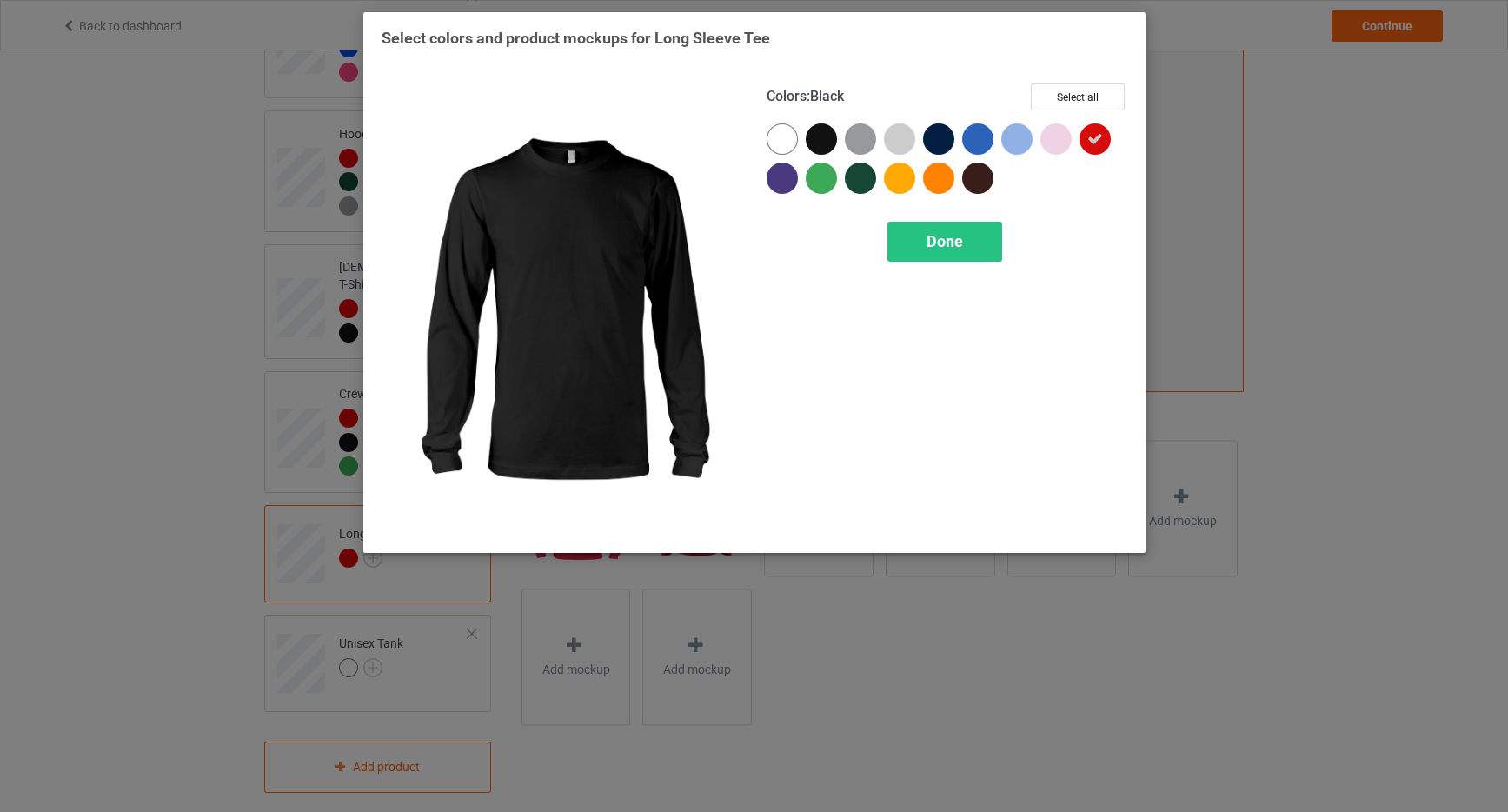
click at [824, 135] on div at bounding box center [821, 138] width 31 height 31
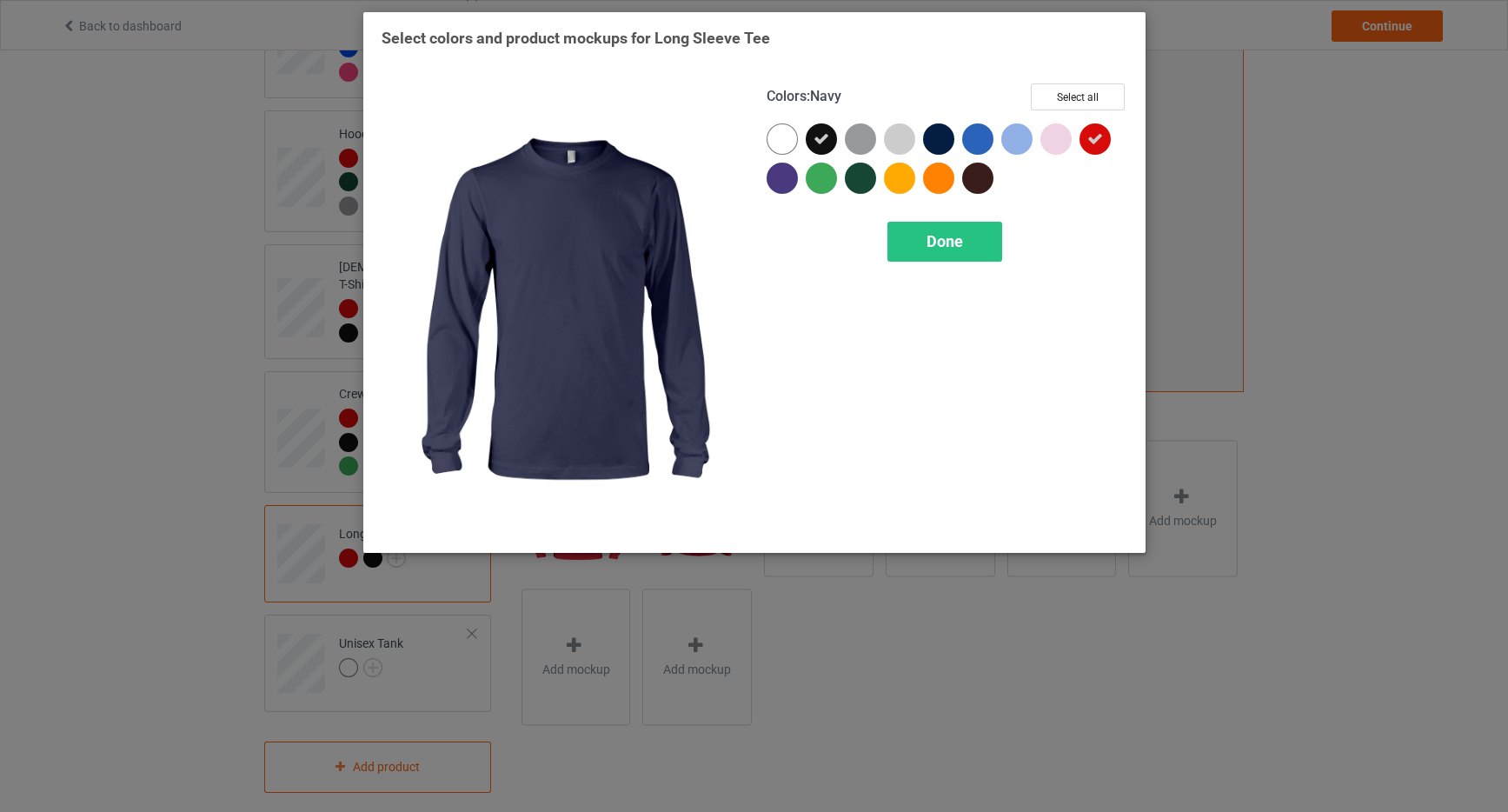
click at [937, 129] on div at bounding box center [939, 138] width 31 height 31
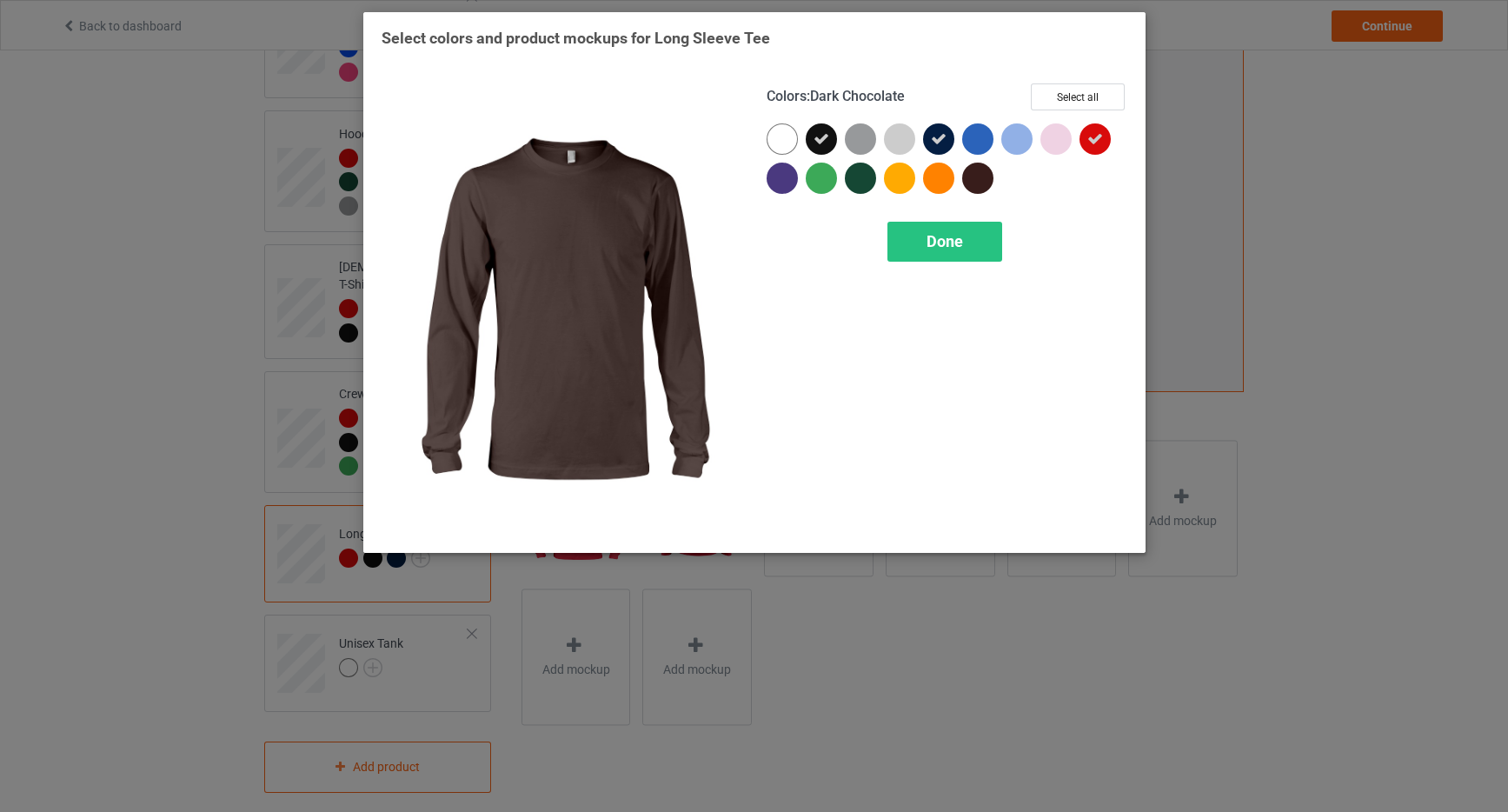
click at [985, 178] on div at bounding box center [978, 178] width 31 height 31
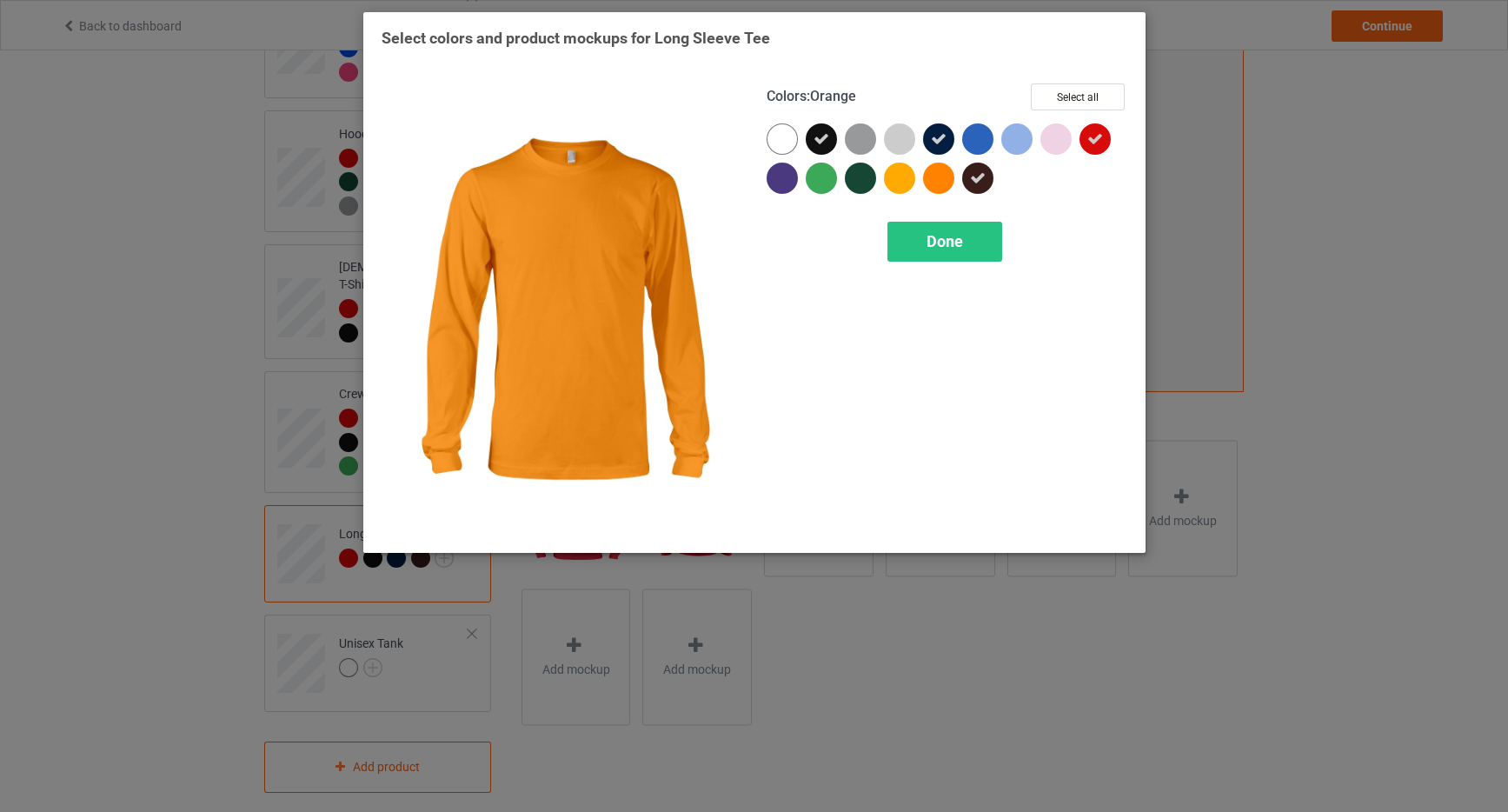
drag, startPoint x: 933, startPoint y: 183, endPoint x: 893, endPoint y: 200, distance: 43.5
click at [932, 183] on div at bounding box center [939, 178] width 31 height 31
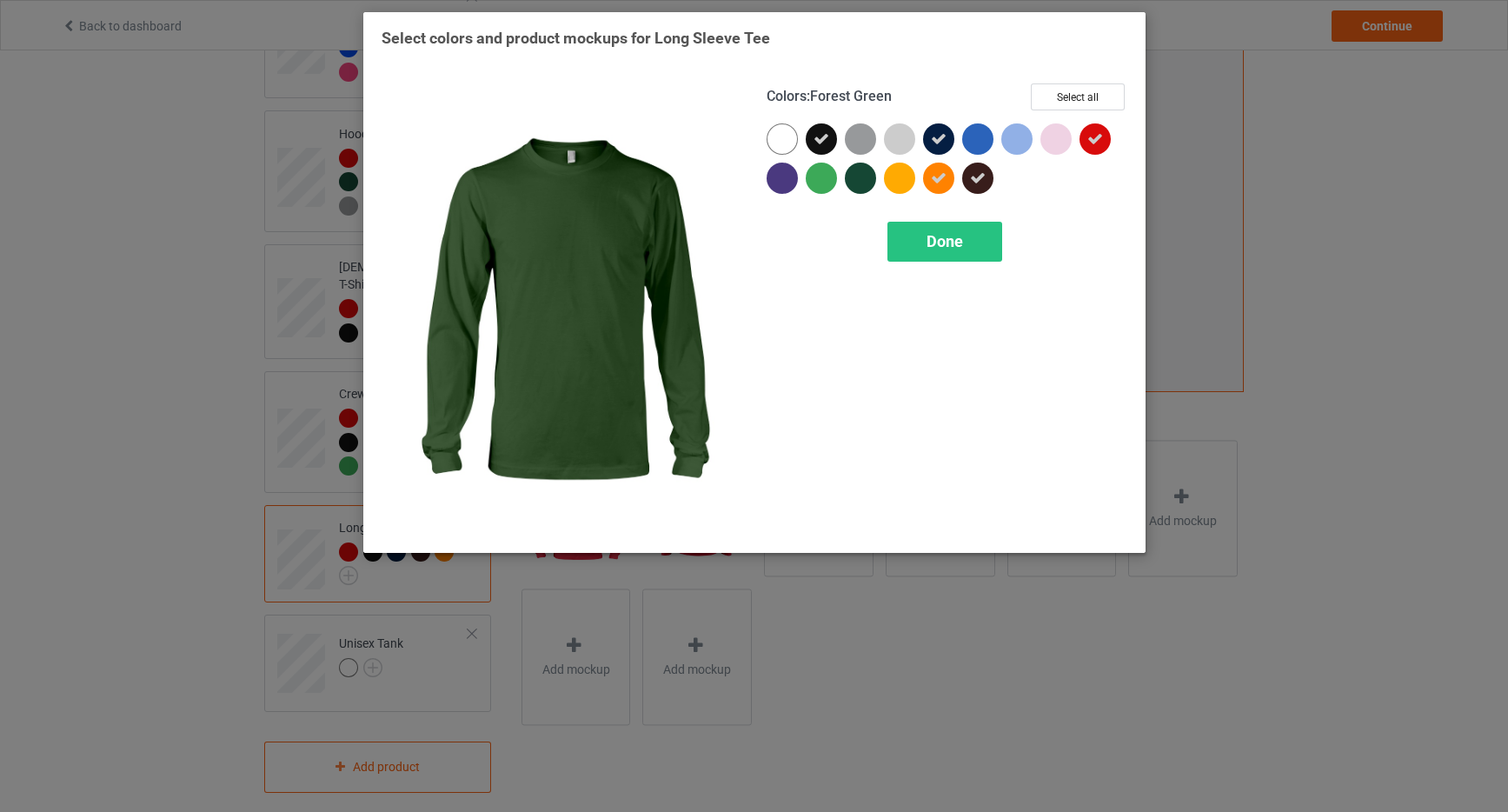
click at [860, 184] on div at bounding box center [860, 178] width 31 height 31
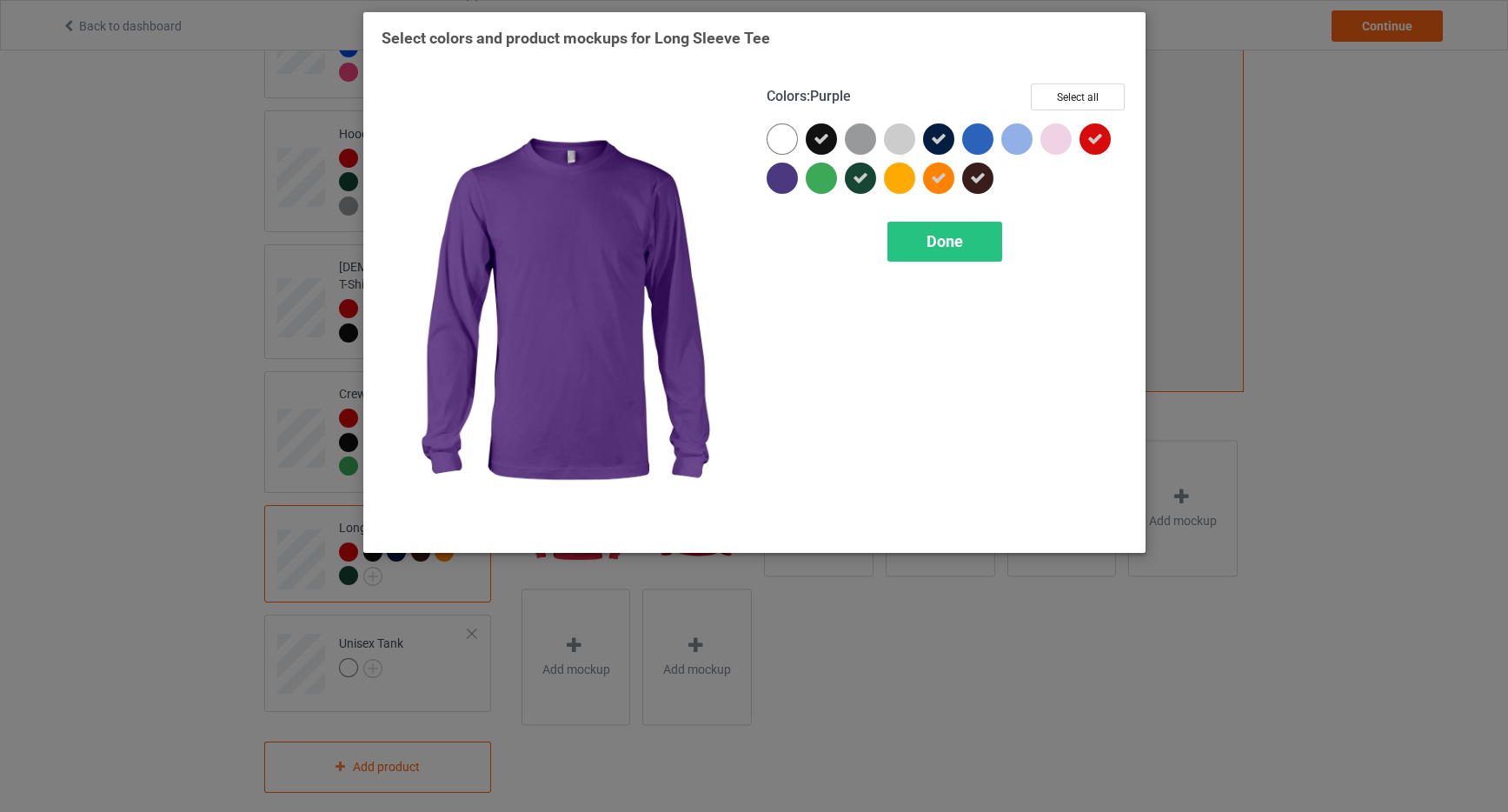
click at [785, 182] on div at bounding box center [782, 178] width 31 height 31
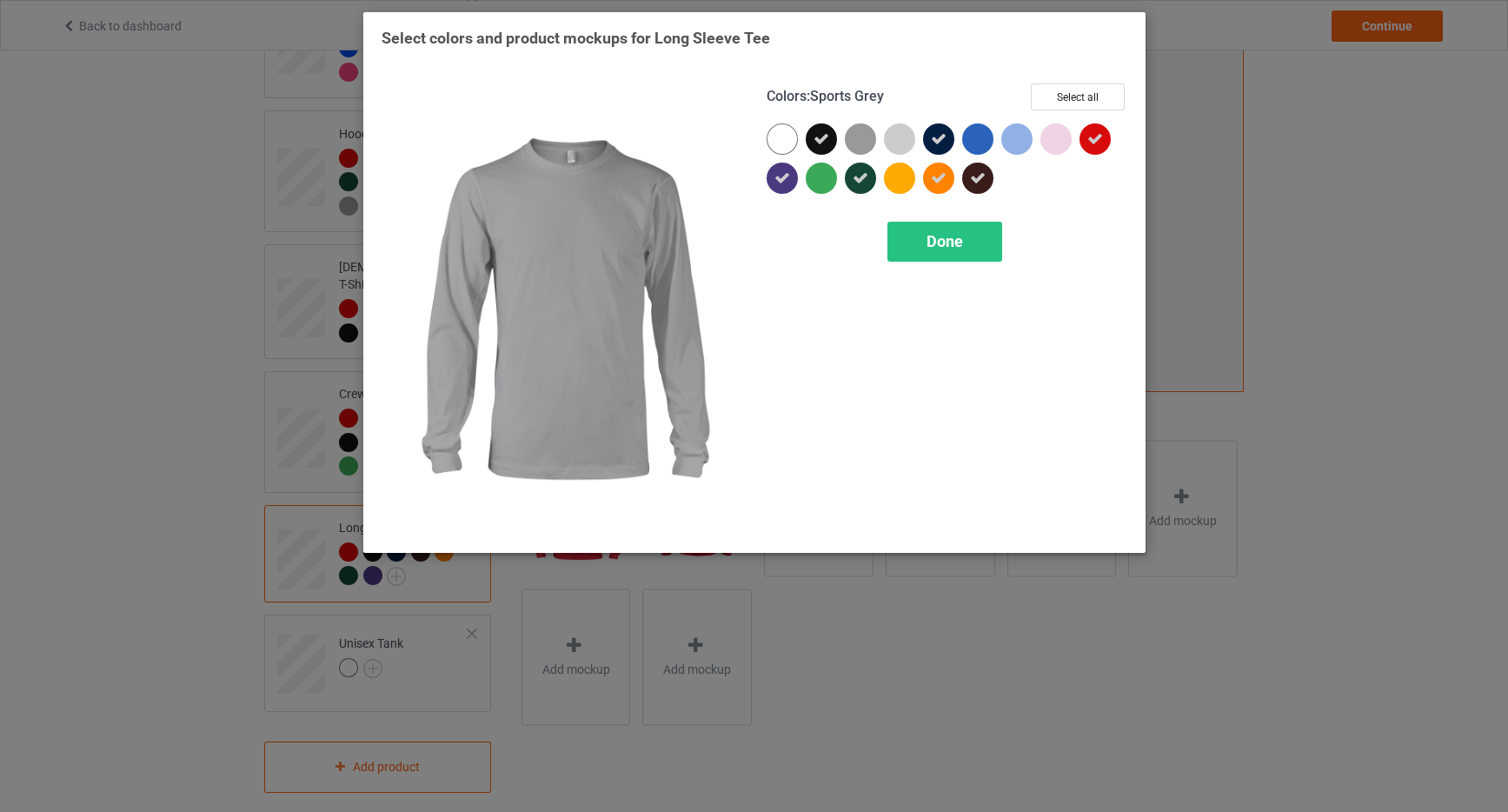
click at [864, 133] on div at bounding box center [860, 138] width 31 height 31
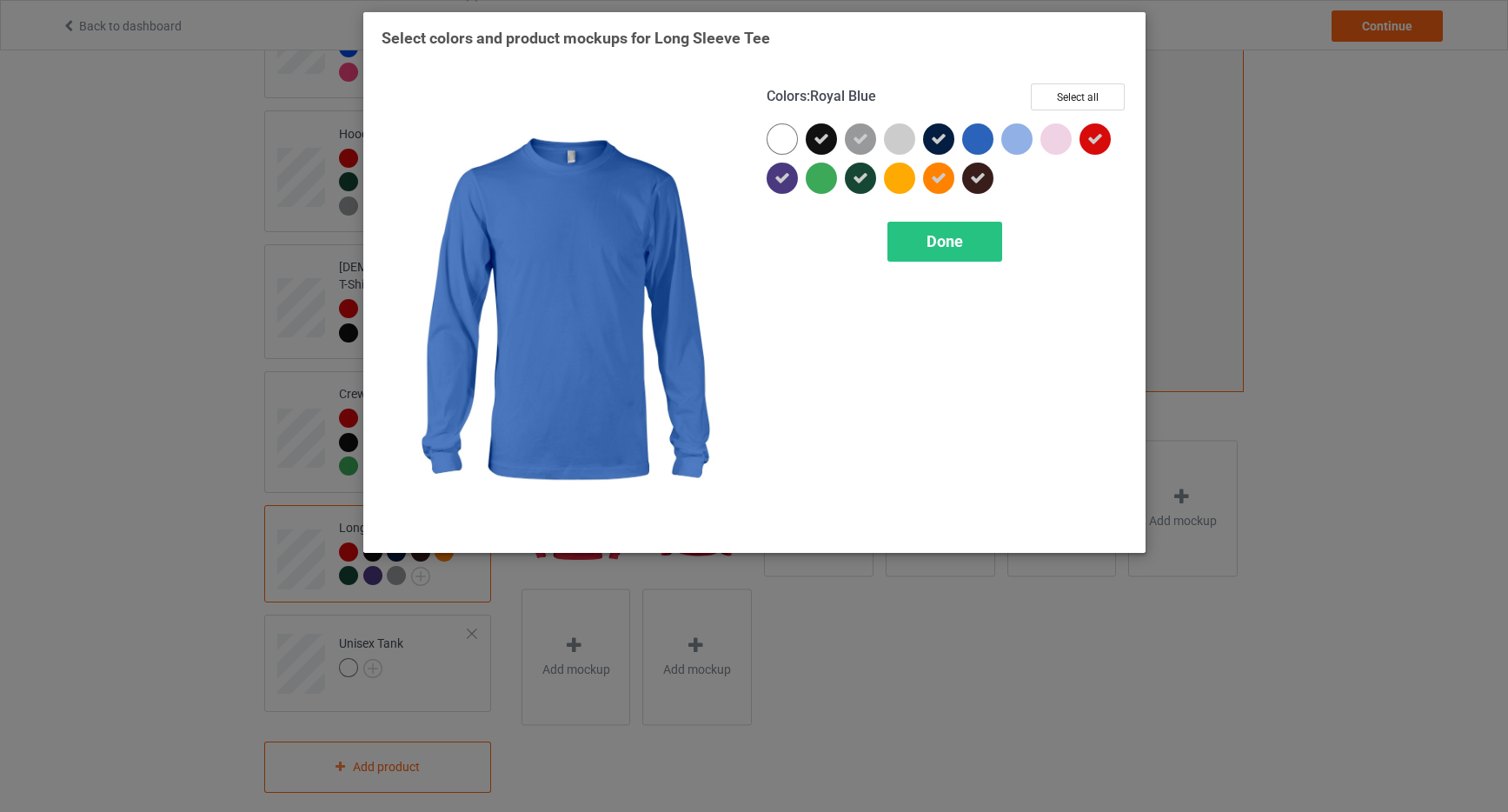
click at [982, 131] on div at bounding box center [978, 138] width 31 height 31
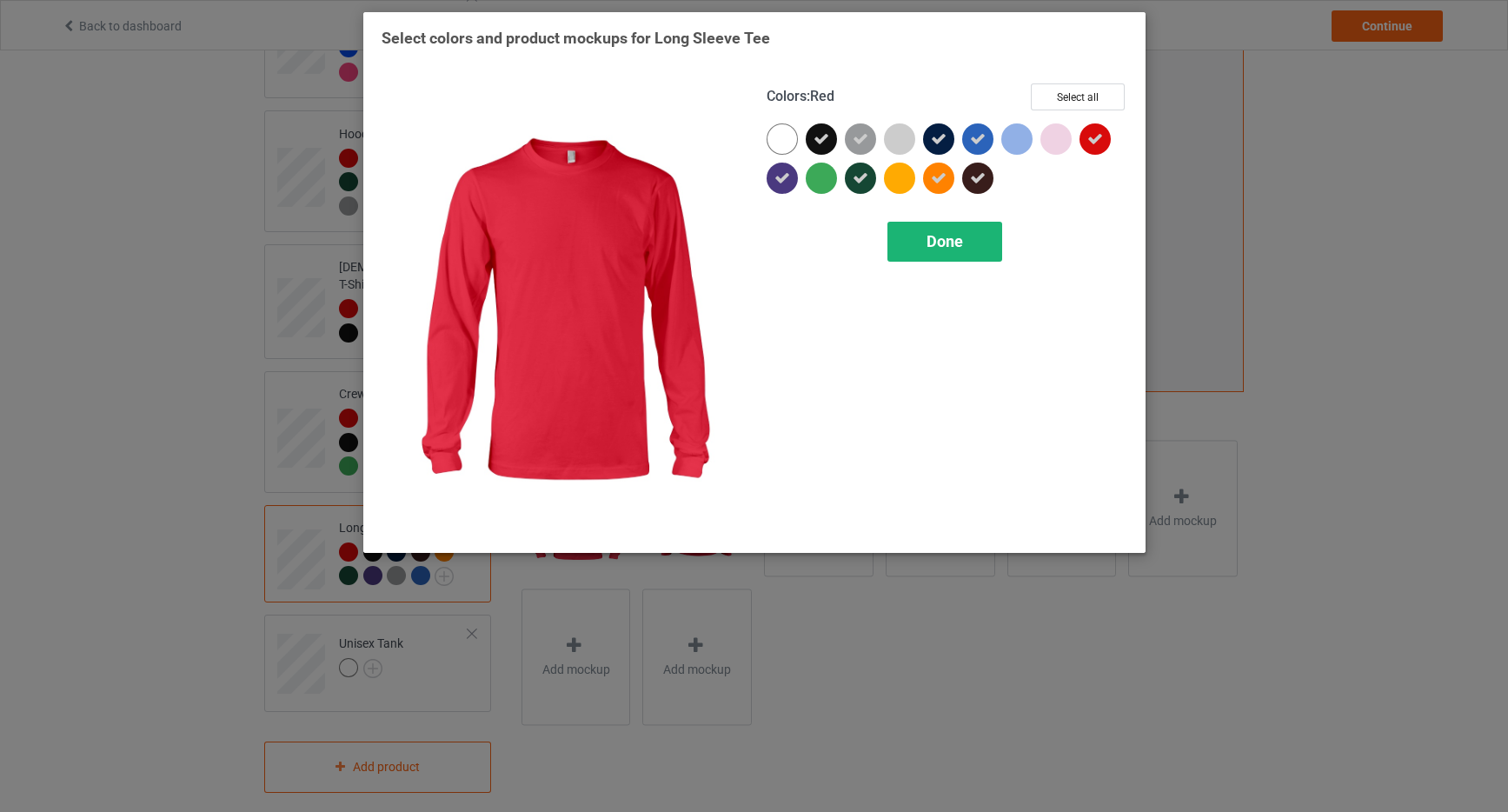
click at [982, 251] on div "Done" at bounding box center [945, 241] width 115 height 40
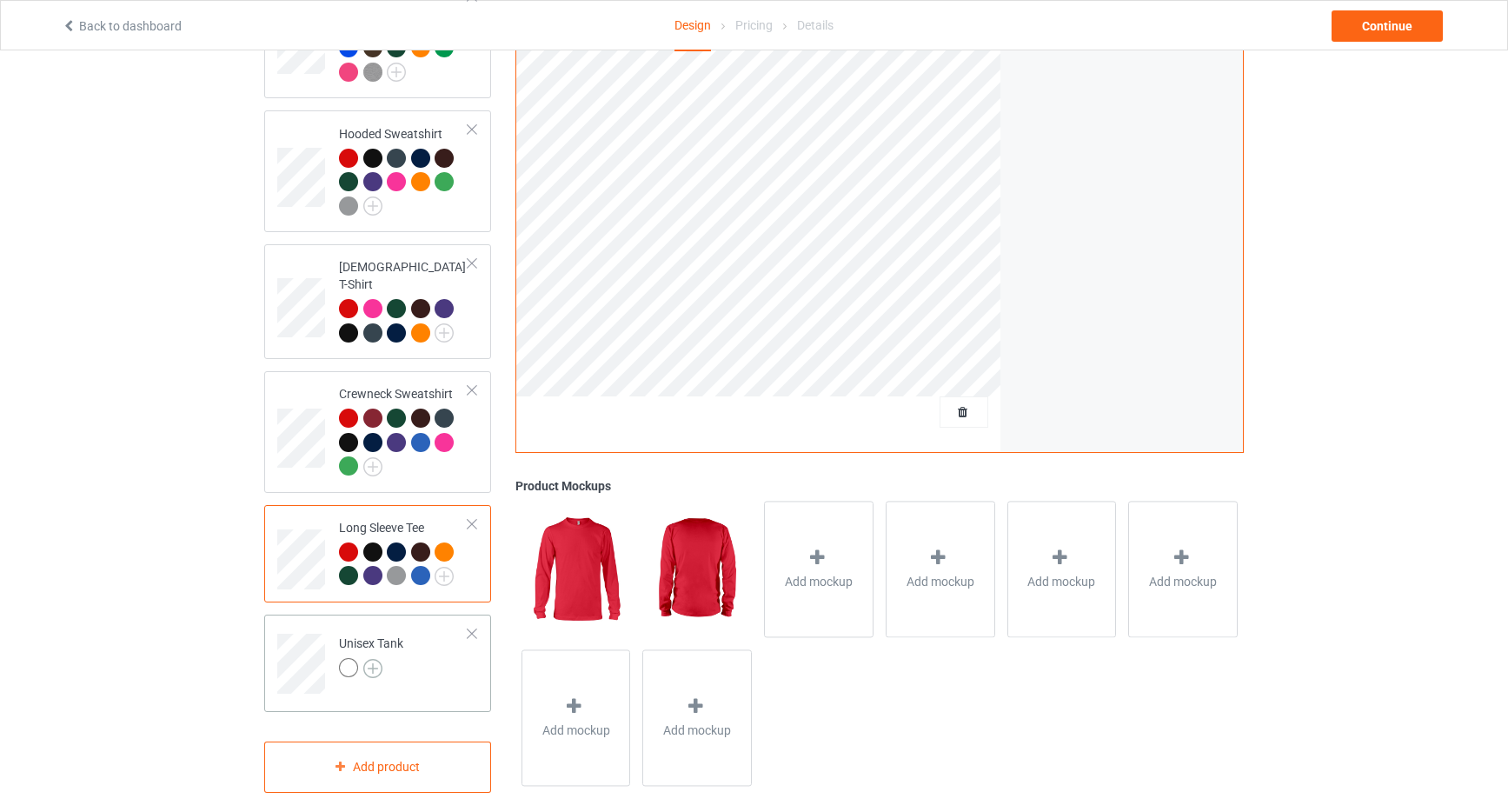
click at [371, 659] on img at bounding box center [372, 668] width 19 height 19
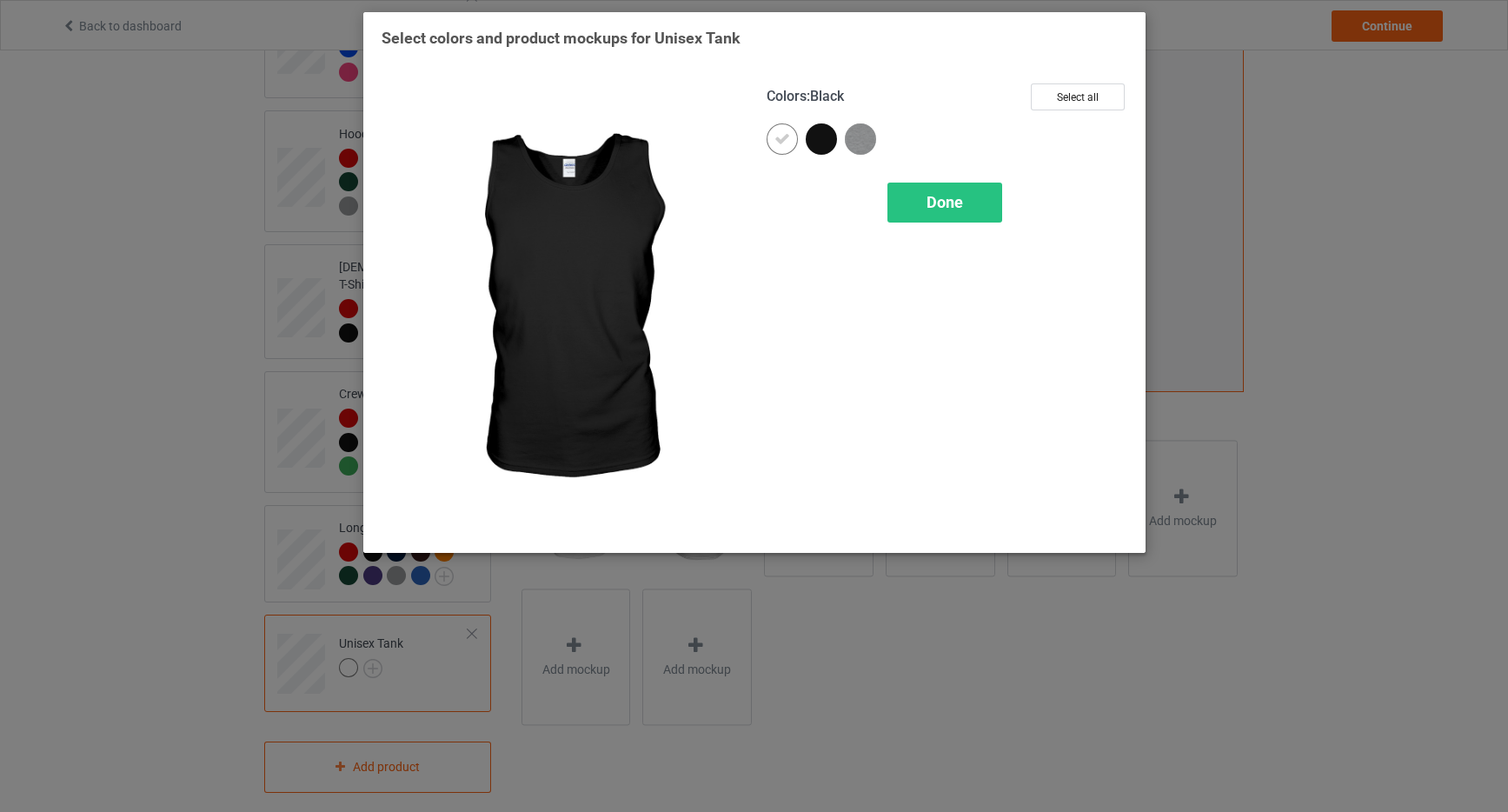
click at [827, 141] on div at bounding box center [821, 138] width 31 height 31
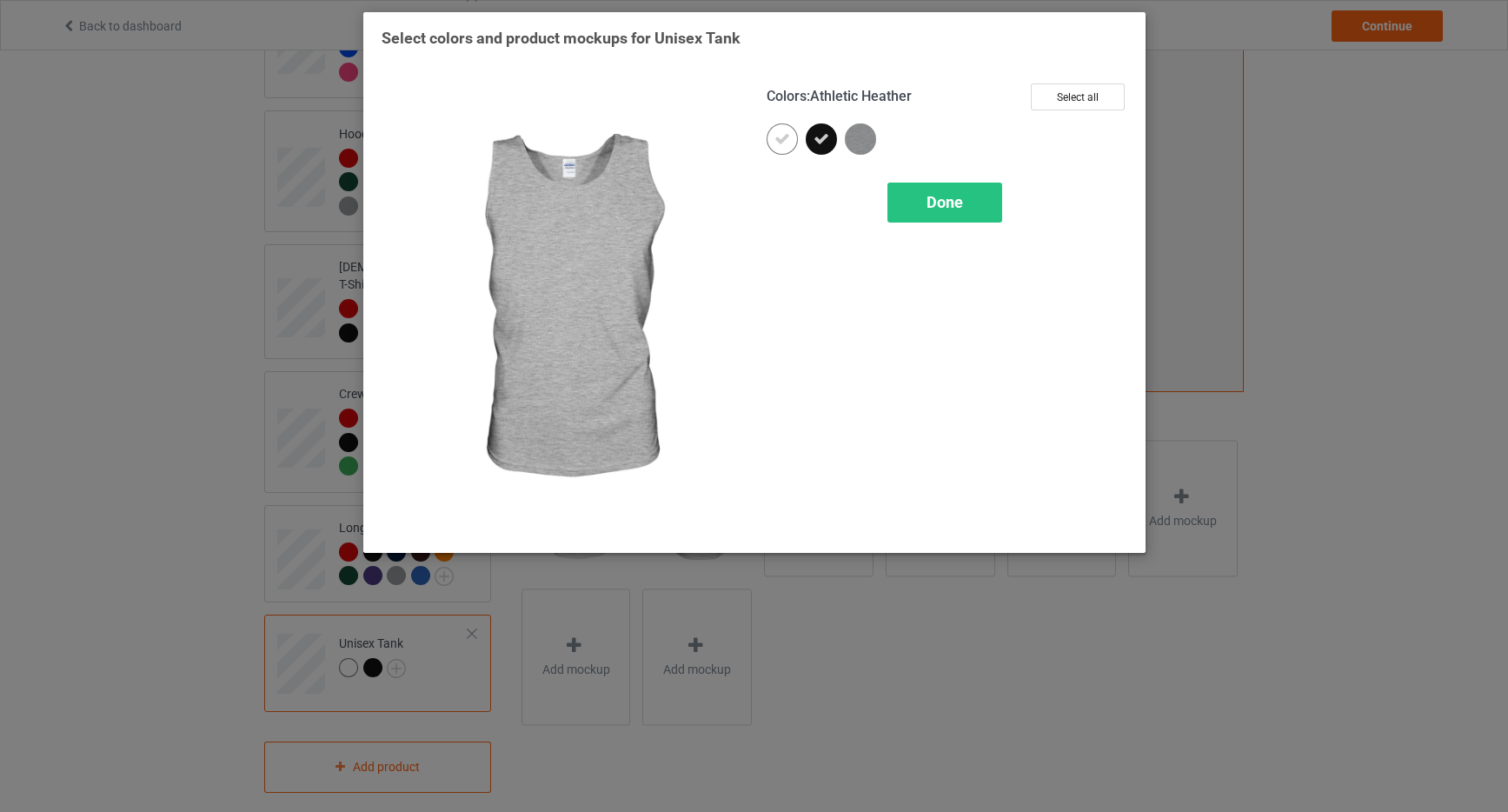
drag, startPoint x: 861, startPoint y: 139, endPoint x: 844, endPoint y: 142, distance: 17.3
click at [861, 139] on img at bounding box center [860, 138] width 31 height 31
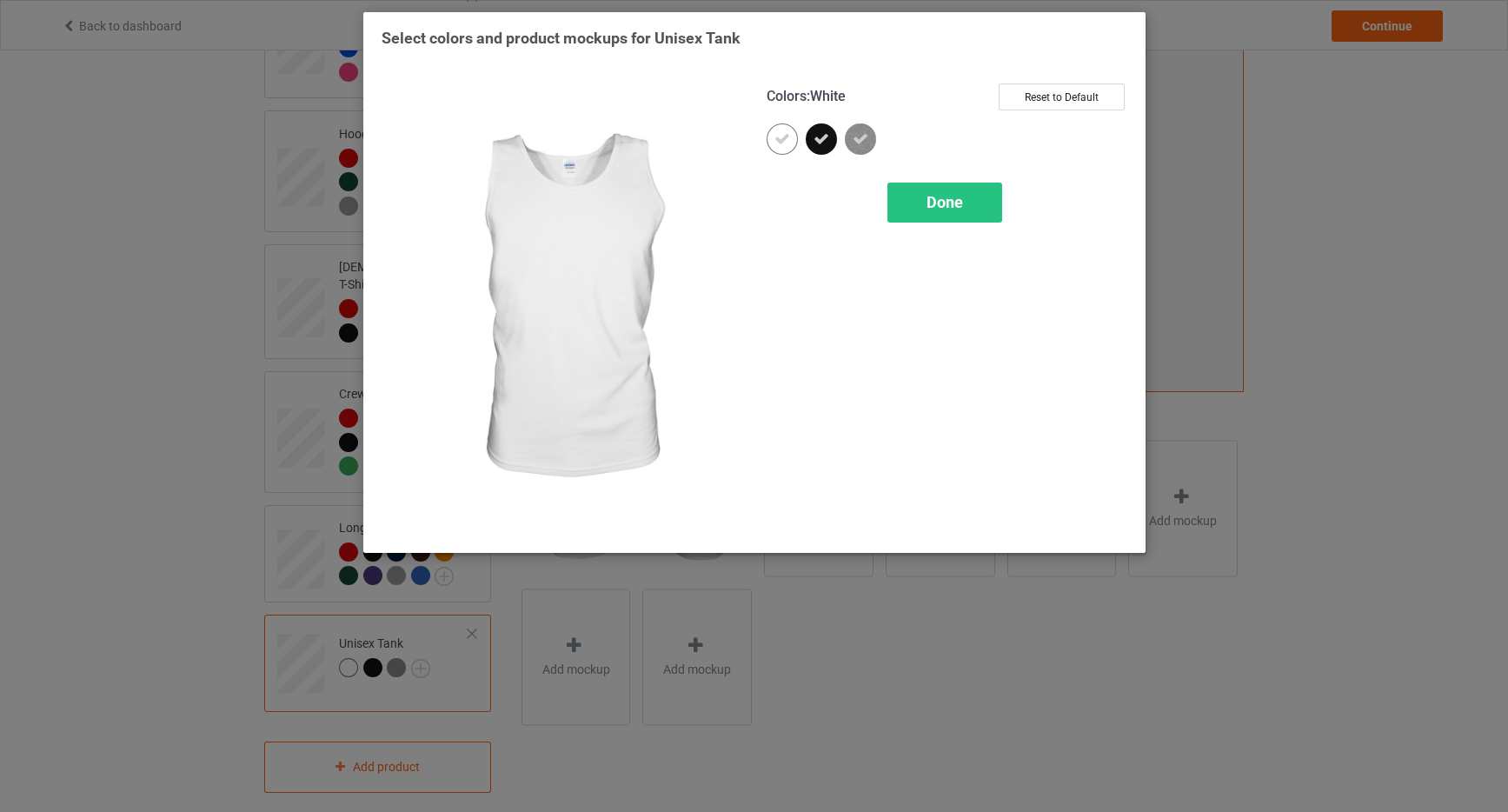
drag, startPoint x: 775, startPoint y: 143, endPoint x: 776, endPoint y: 158, distance: 15.0
click at [775, 144] on icon at bounding box center [783, 139] width 16 height 16
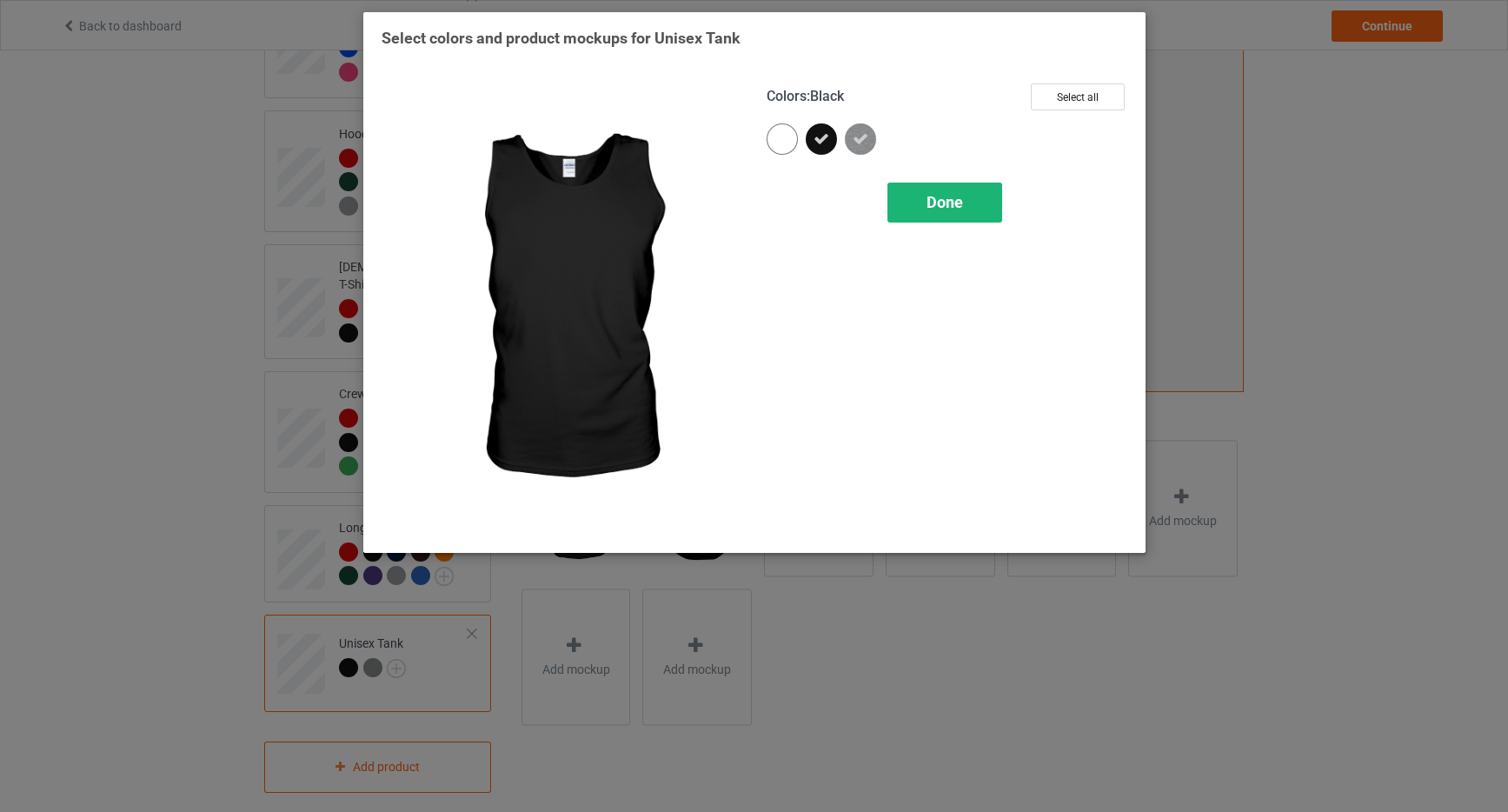
click at [943, 210] on span "Done" at bounding box center [945, 202] width 37 height 18
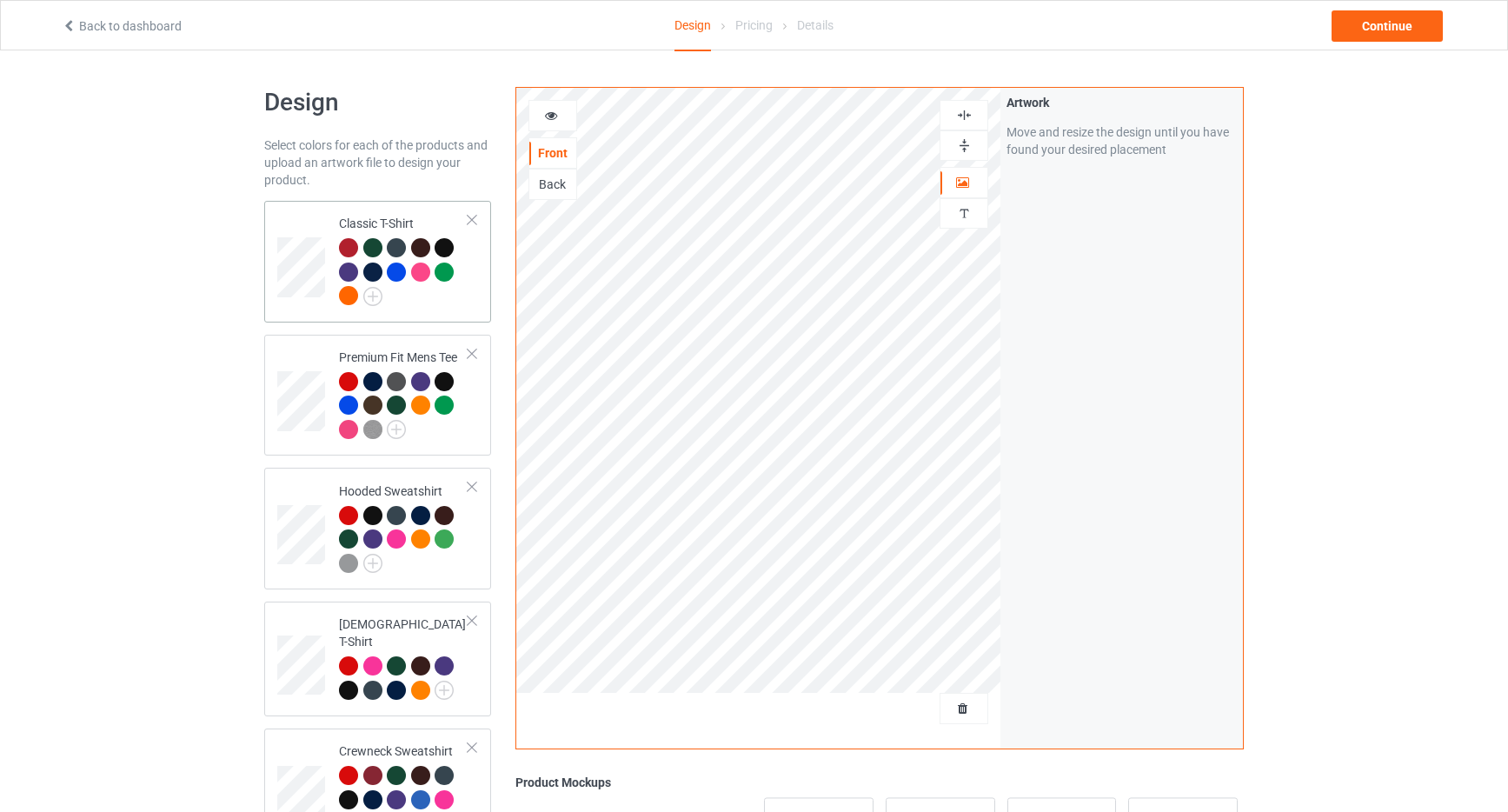
click at [301, 209] on td at bounding box center [303, 261] width 52 height 108
click at [550, 117] on icon at bounding box center [551, 113] width 15 height 12
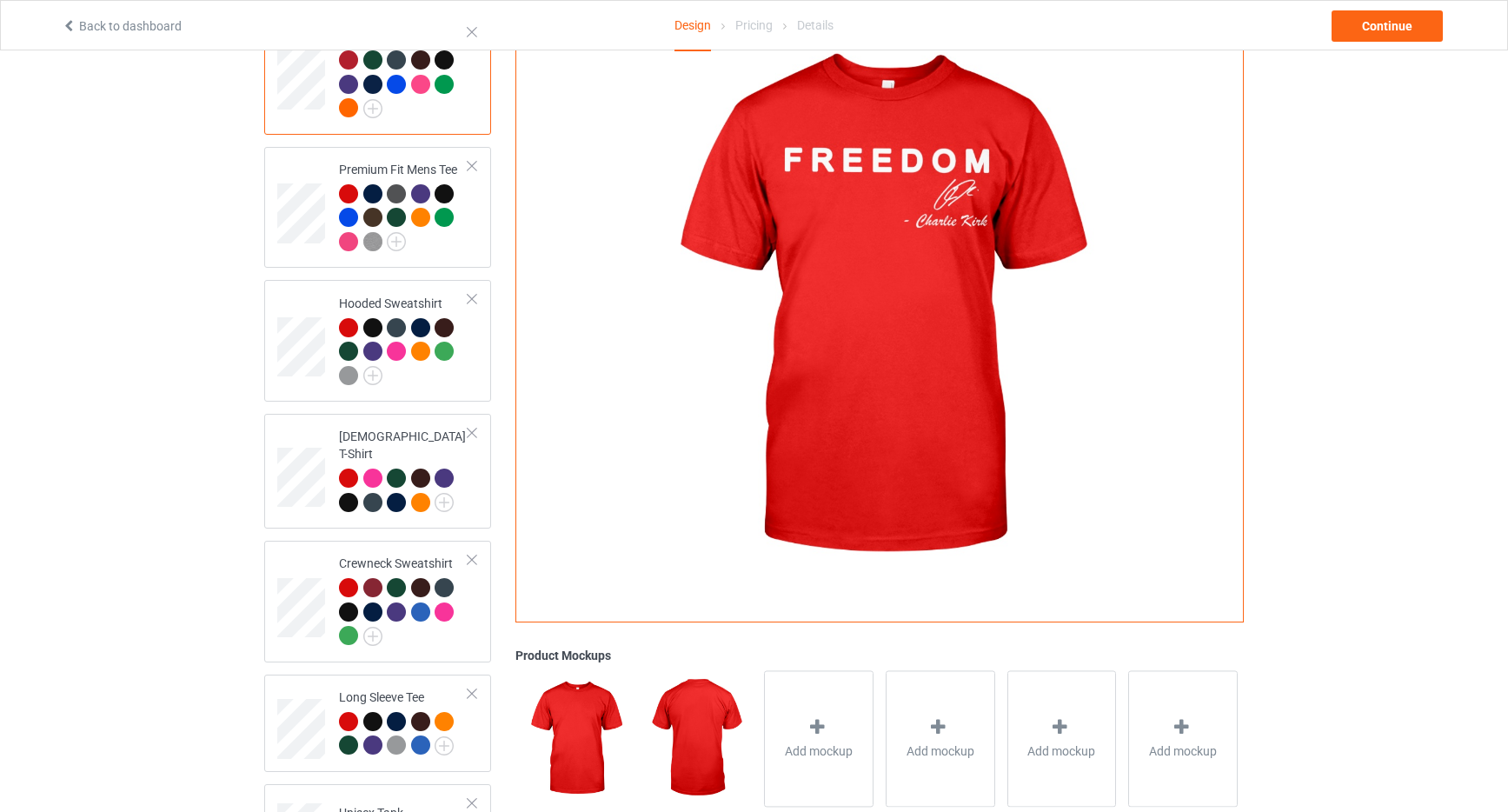
scroll to position [357, 0]
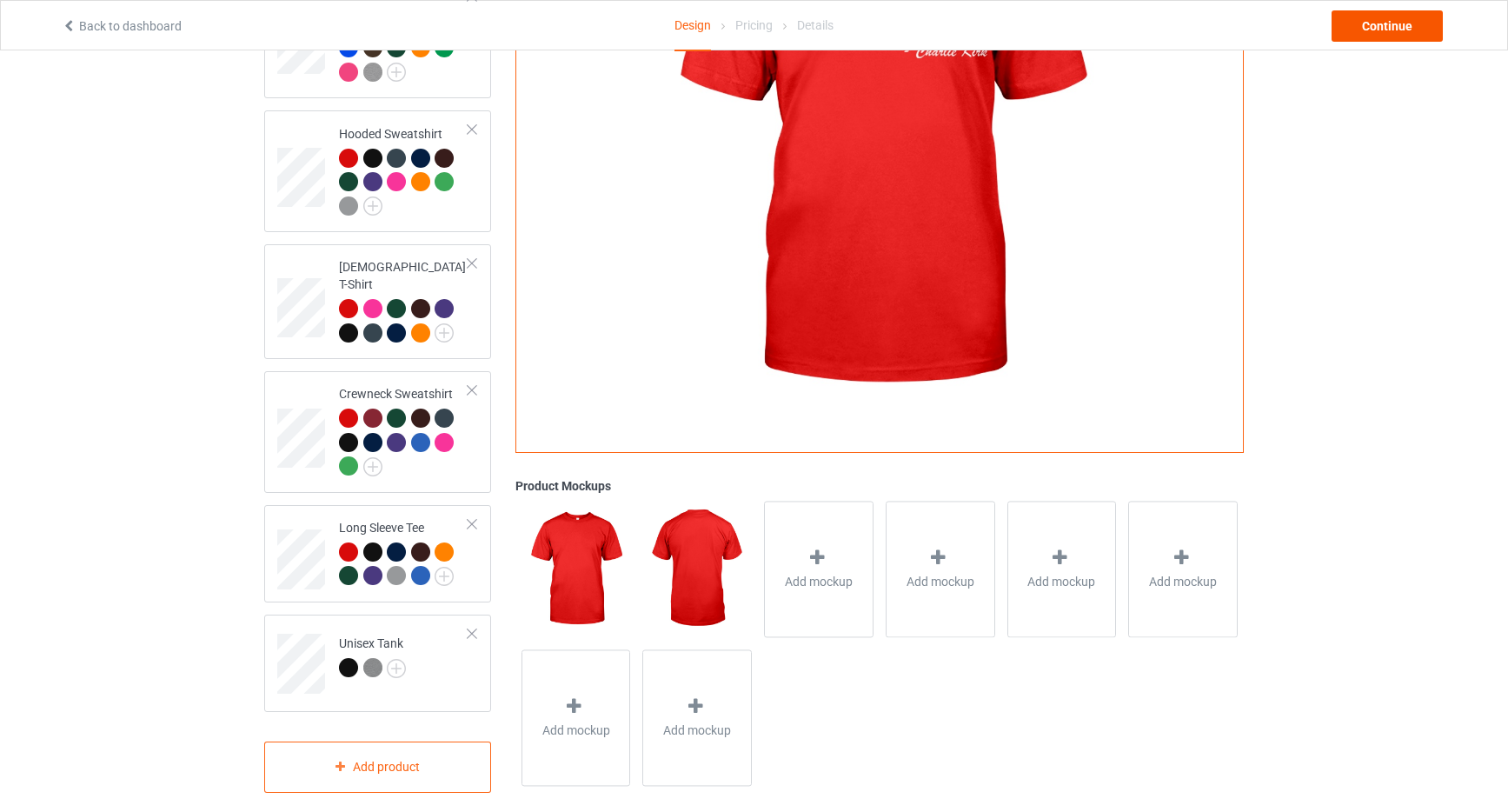
drag, startPoint x: 1376, startPoint y: 164, endPoint x: 1368, endPoint y: 24, distance: 140.2
click at [1376, 163] on div "Design Select colors for each of the products and upload an artwork file to des…" at bounding box center [754, 261] width 1508 height 1136
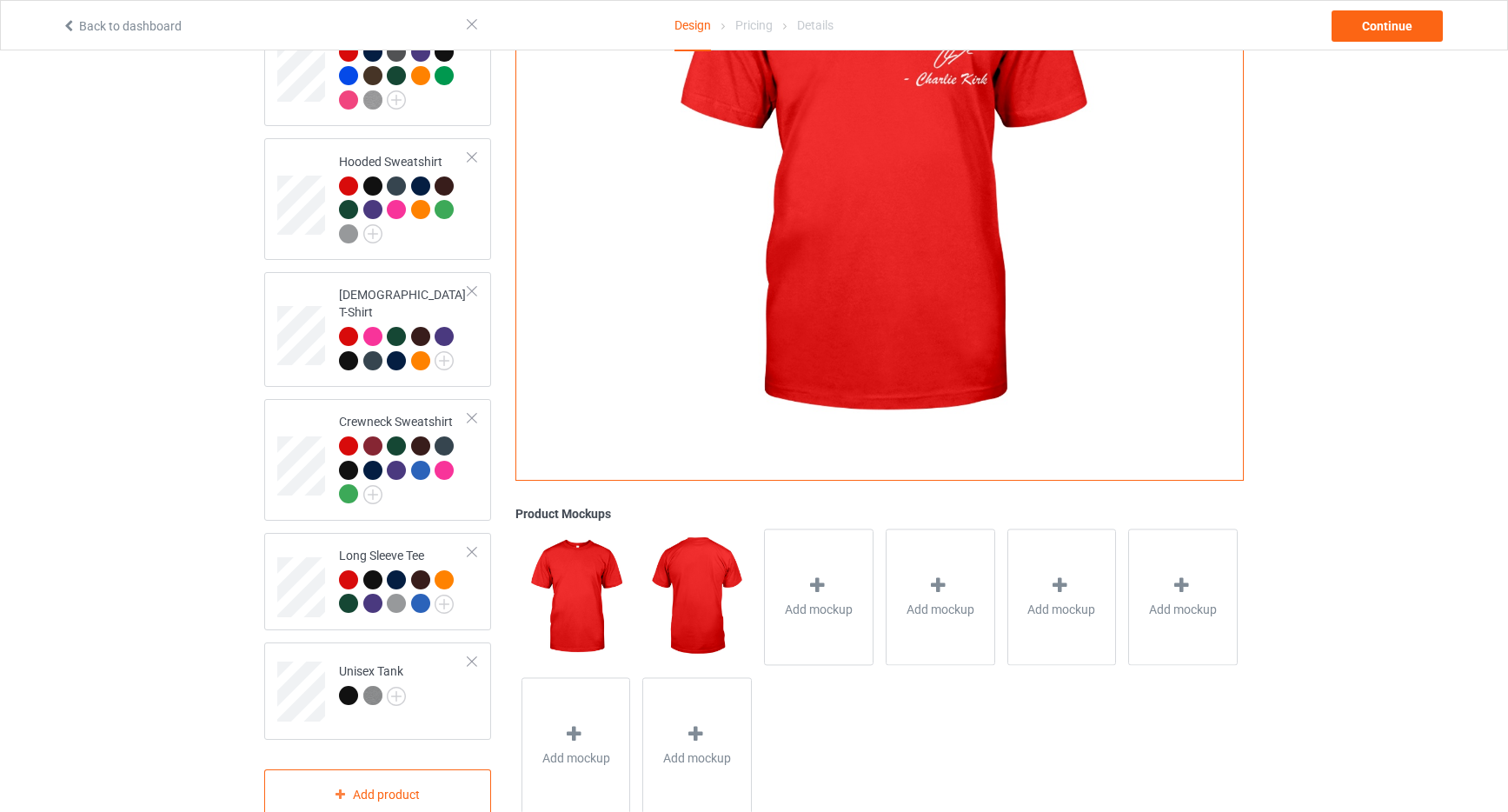
scroll to position [350, 0]
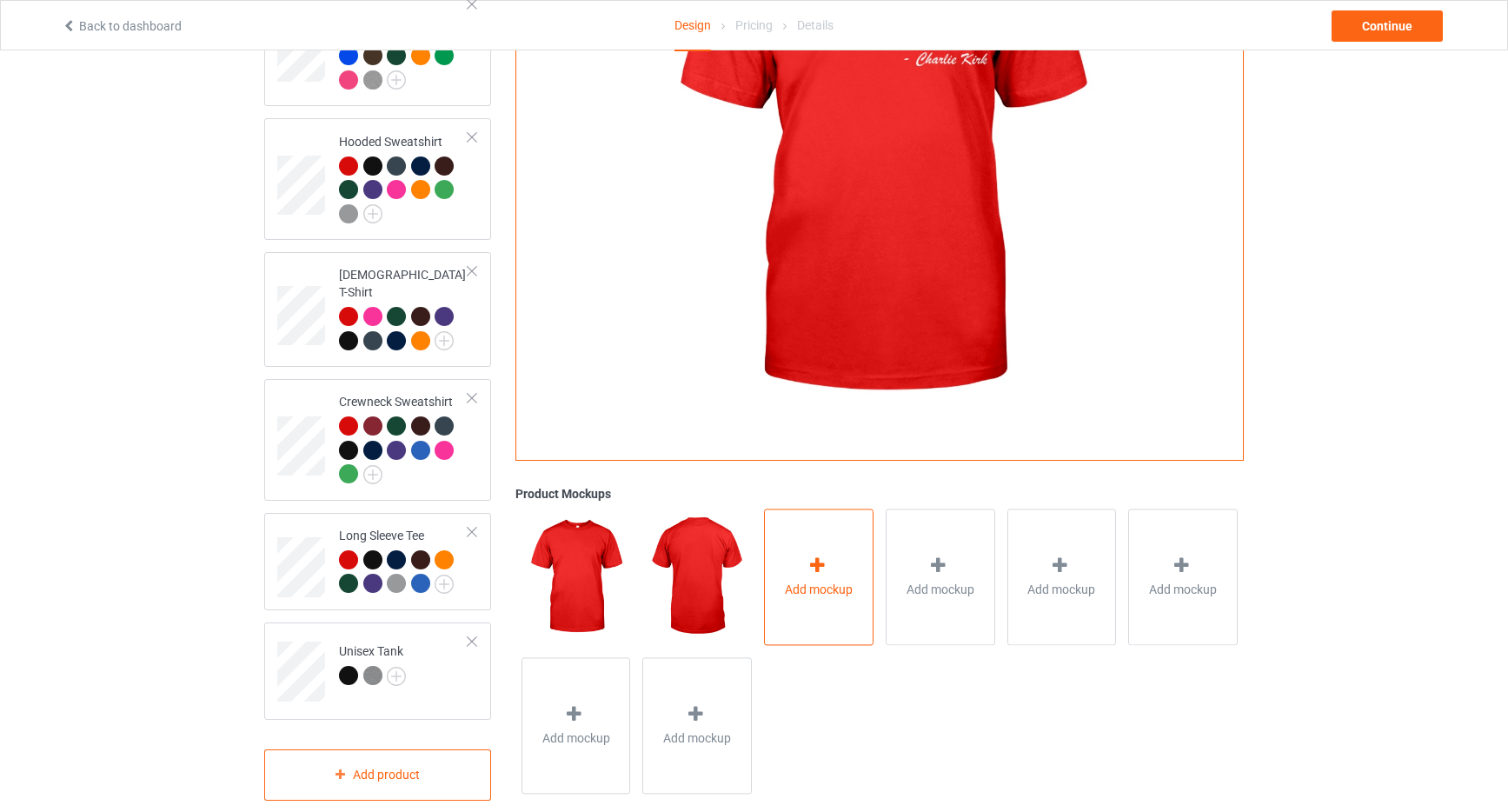
click at [822, 537] on div "Add mockup" at bounding box center [818, 576] width 110 height 137
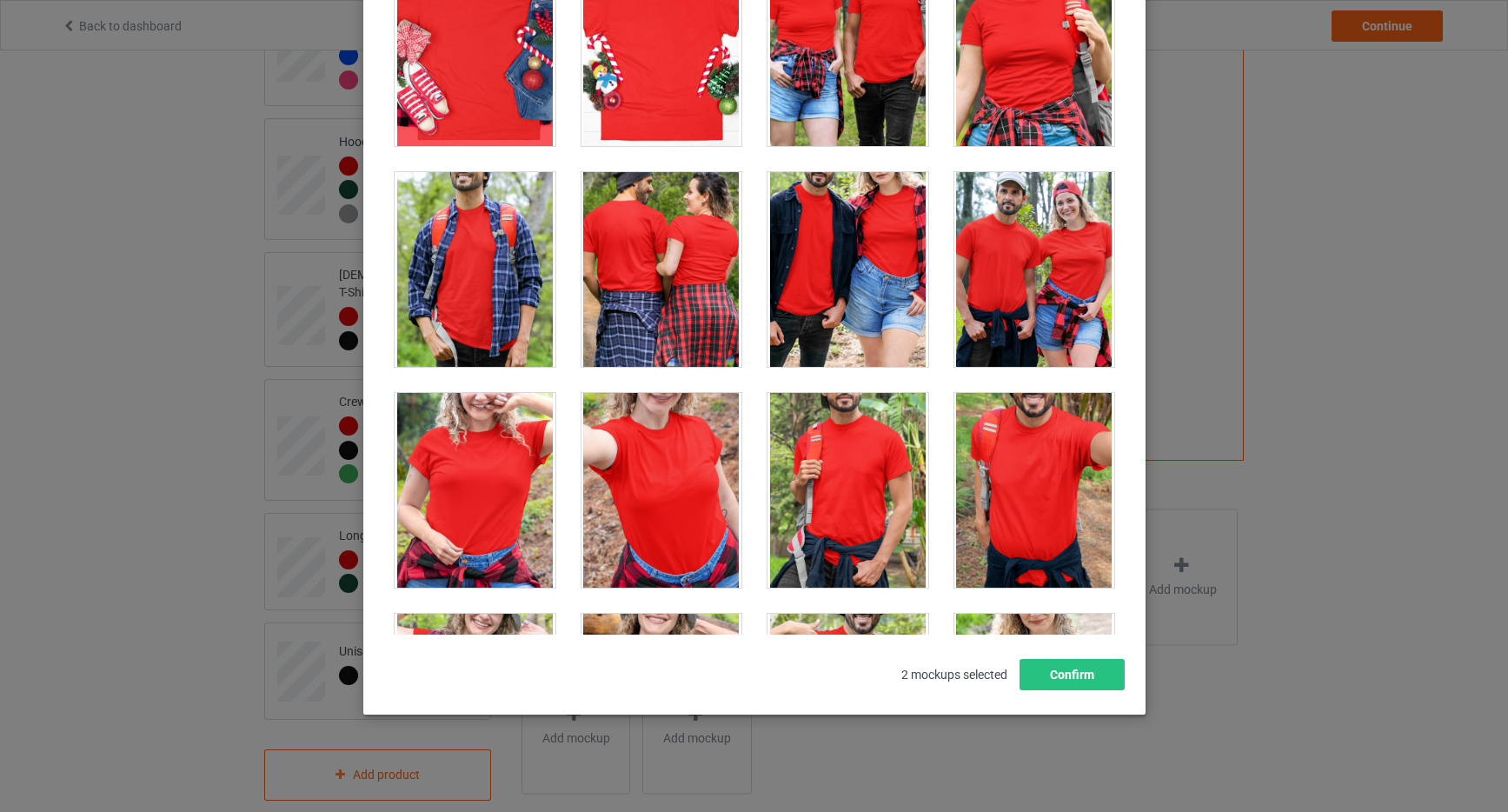
scroll to position [19231, 0]
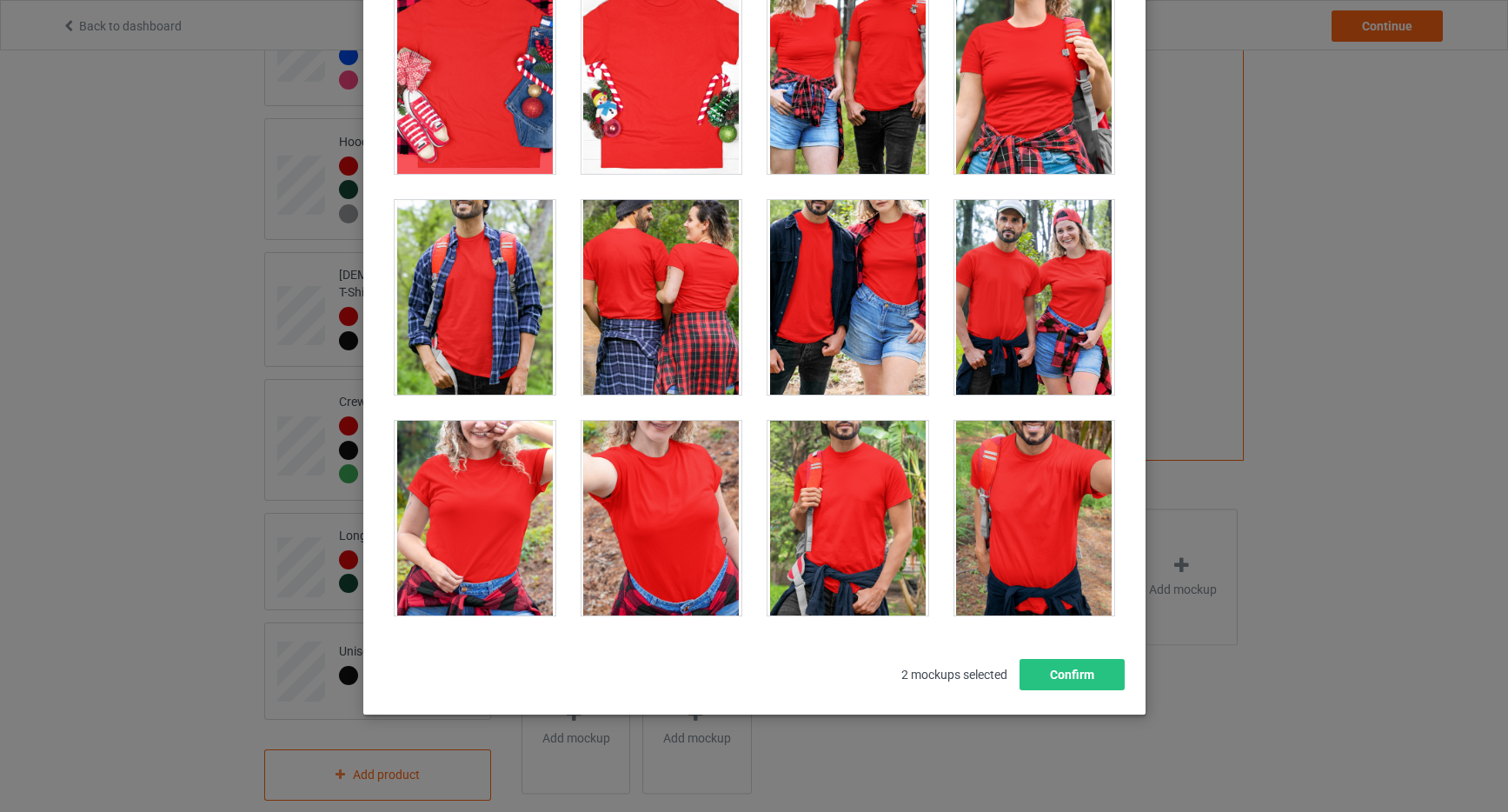
click at [1025, 249] on div at bounding box center [1034, 297] width 161 height 195
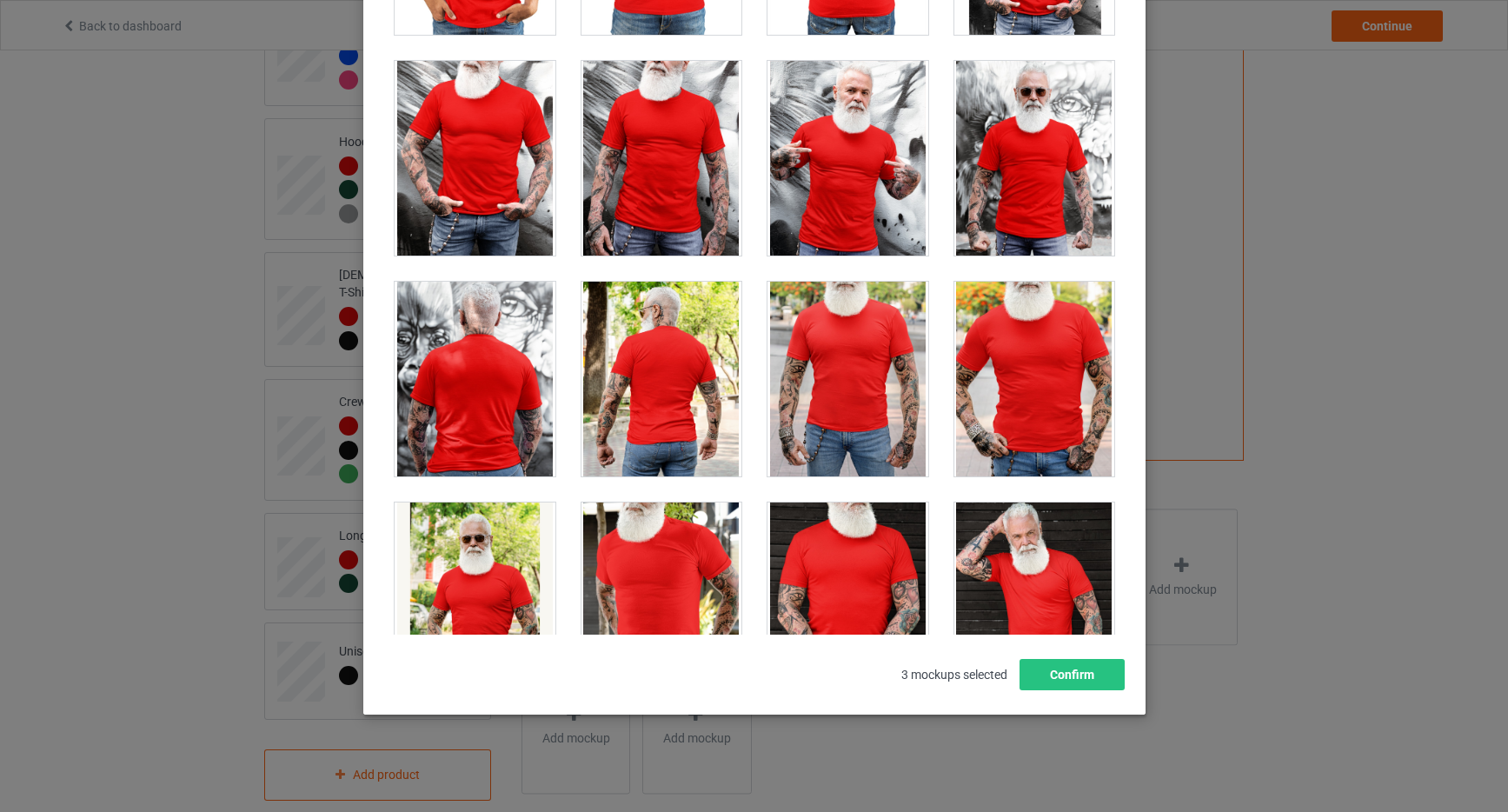
scroll to position [13926, 0]
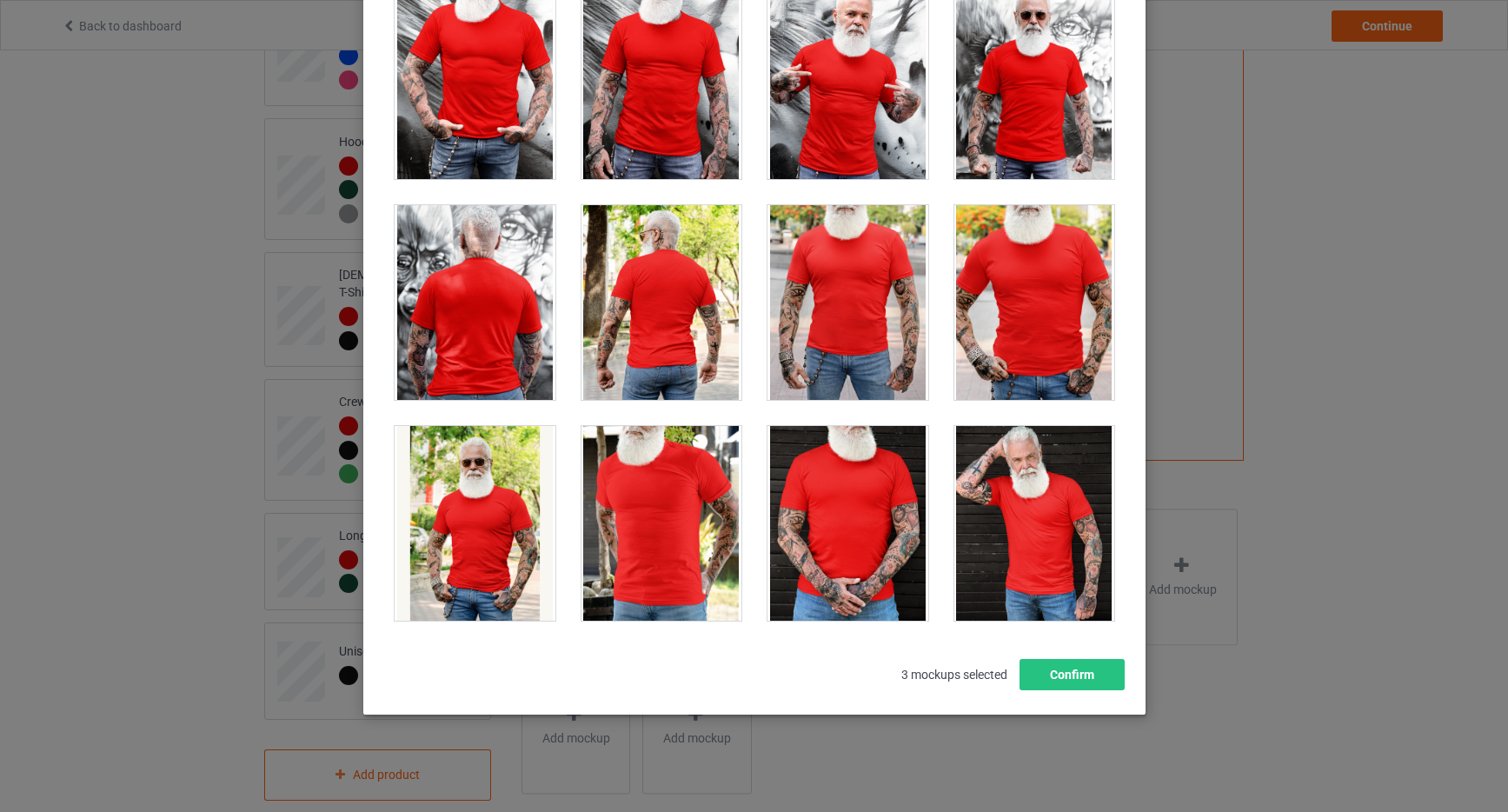
click at [847, 278] on div at bounding box center [848, 302] width 161 height 195
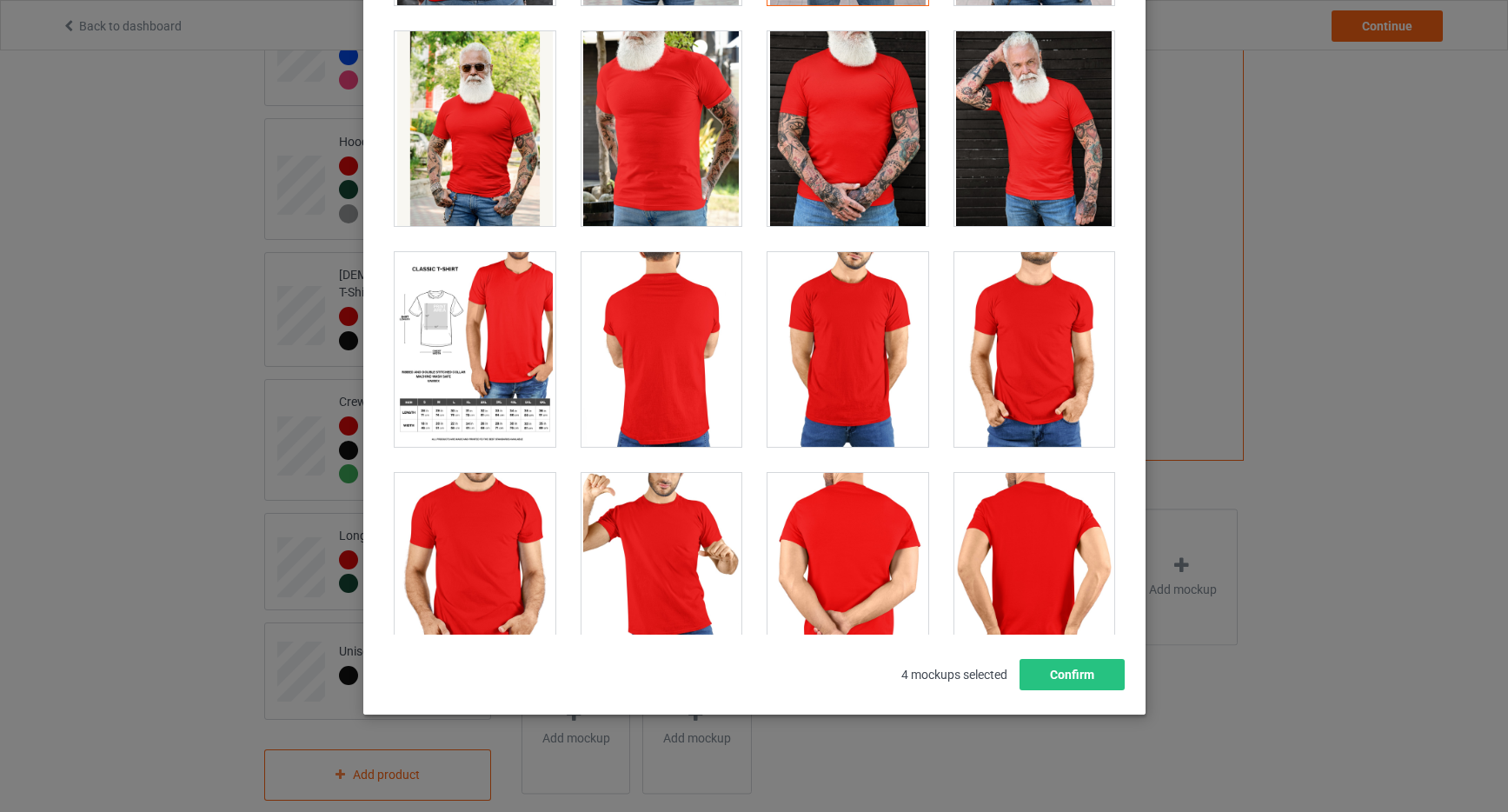
scroll to position [14354, 0]
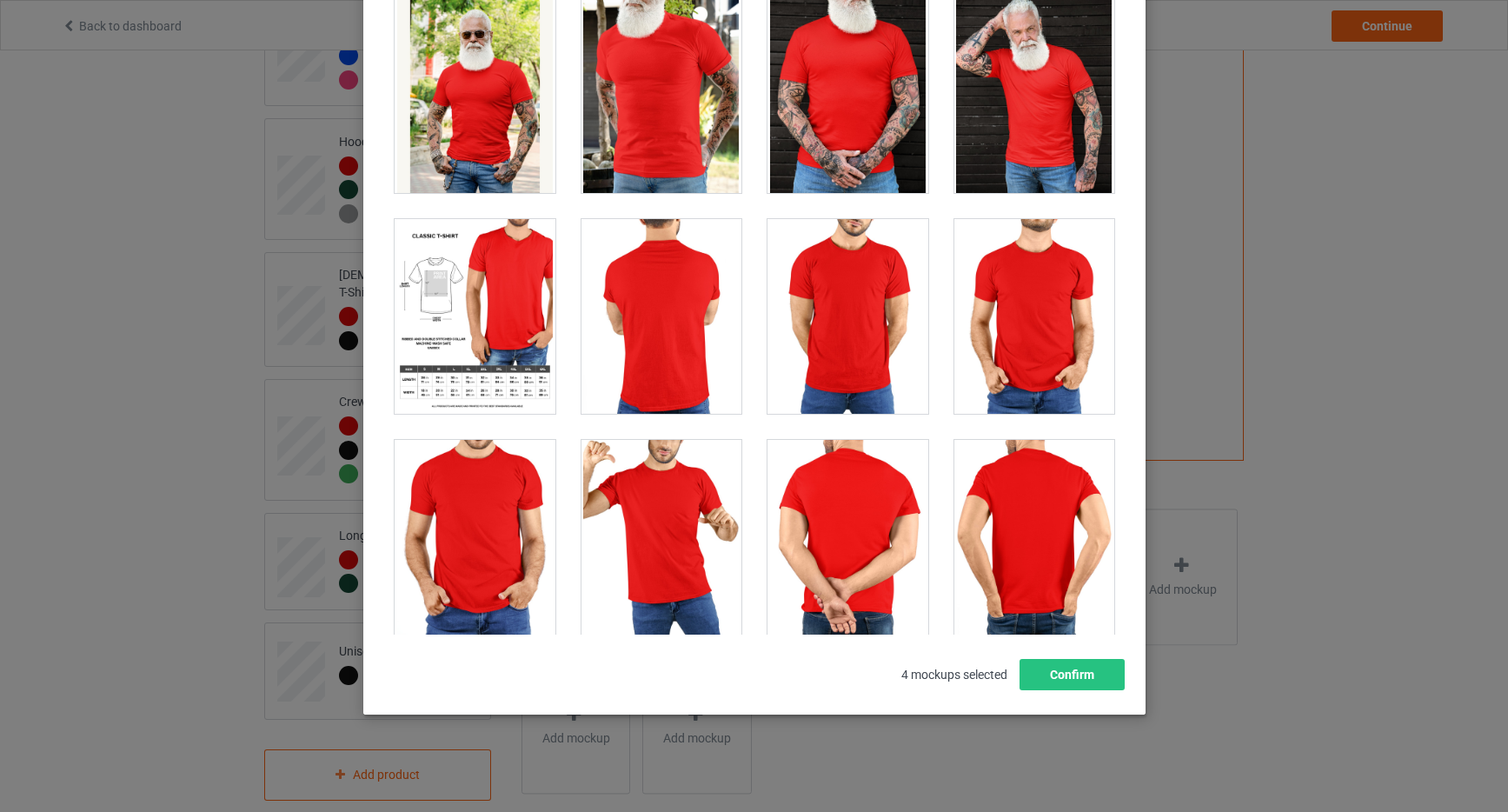
click at [467, 295] on div at bounding box center [475, 317] width 161 height 195
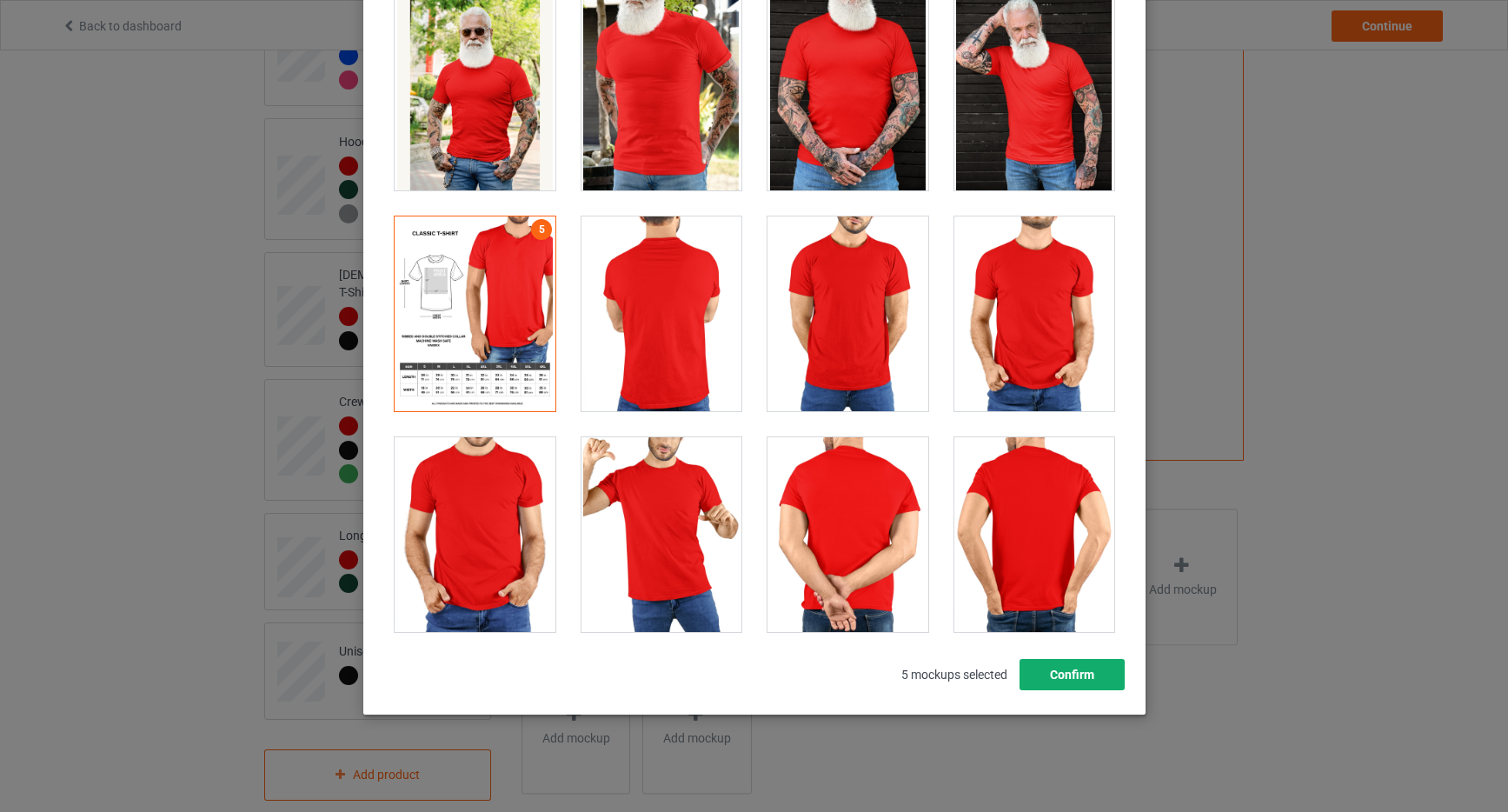
click at [1084, 673] on button "Confirm" at bounding box center [1072, 675] width 105 height 31
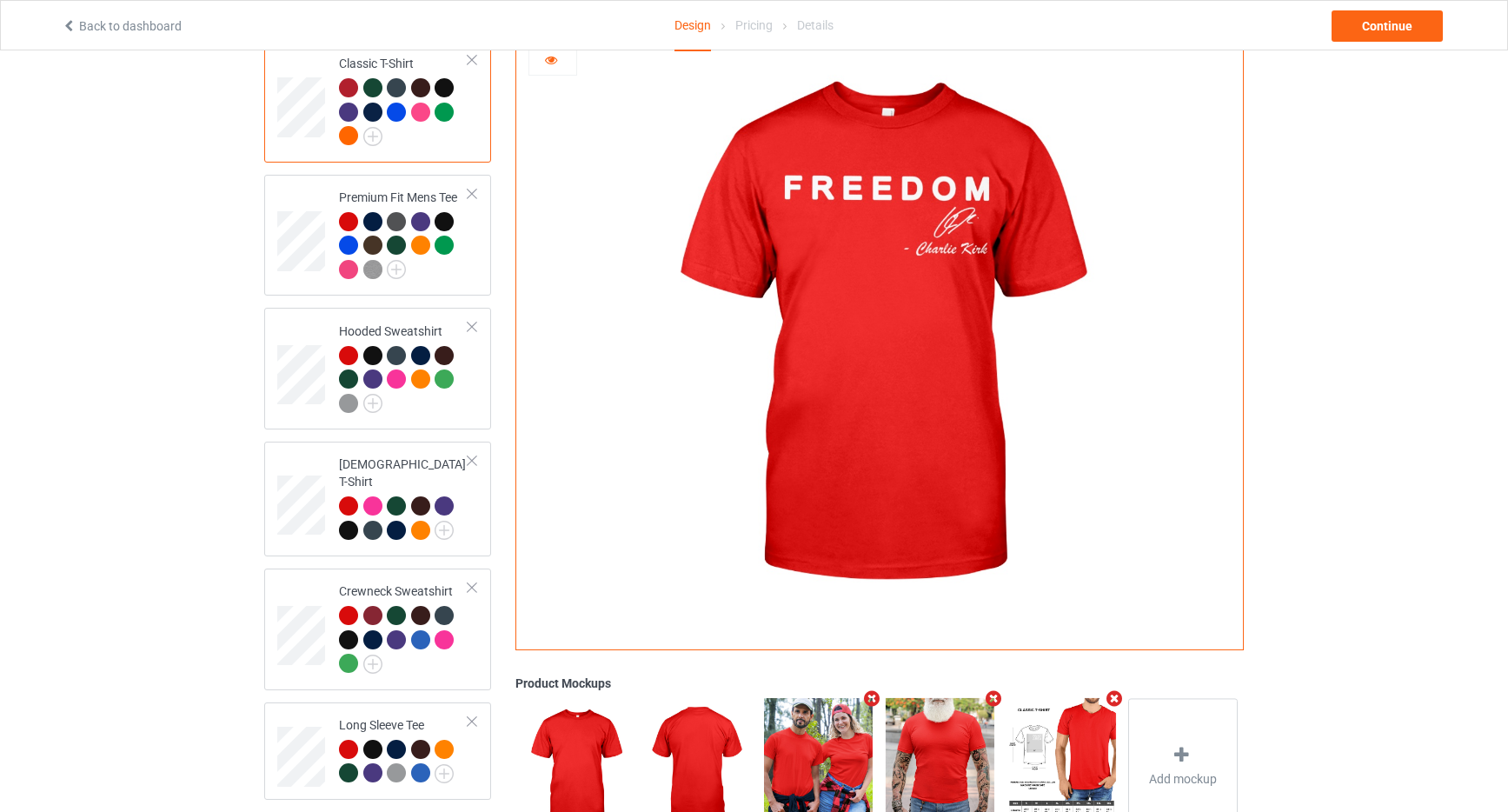
scroll to position [167, 0]
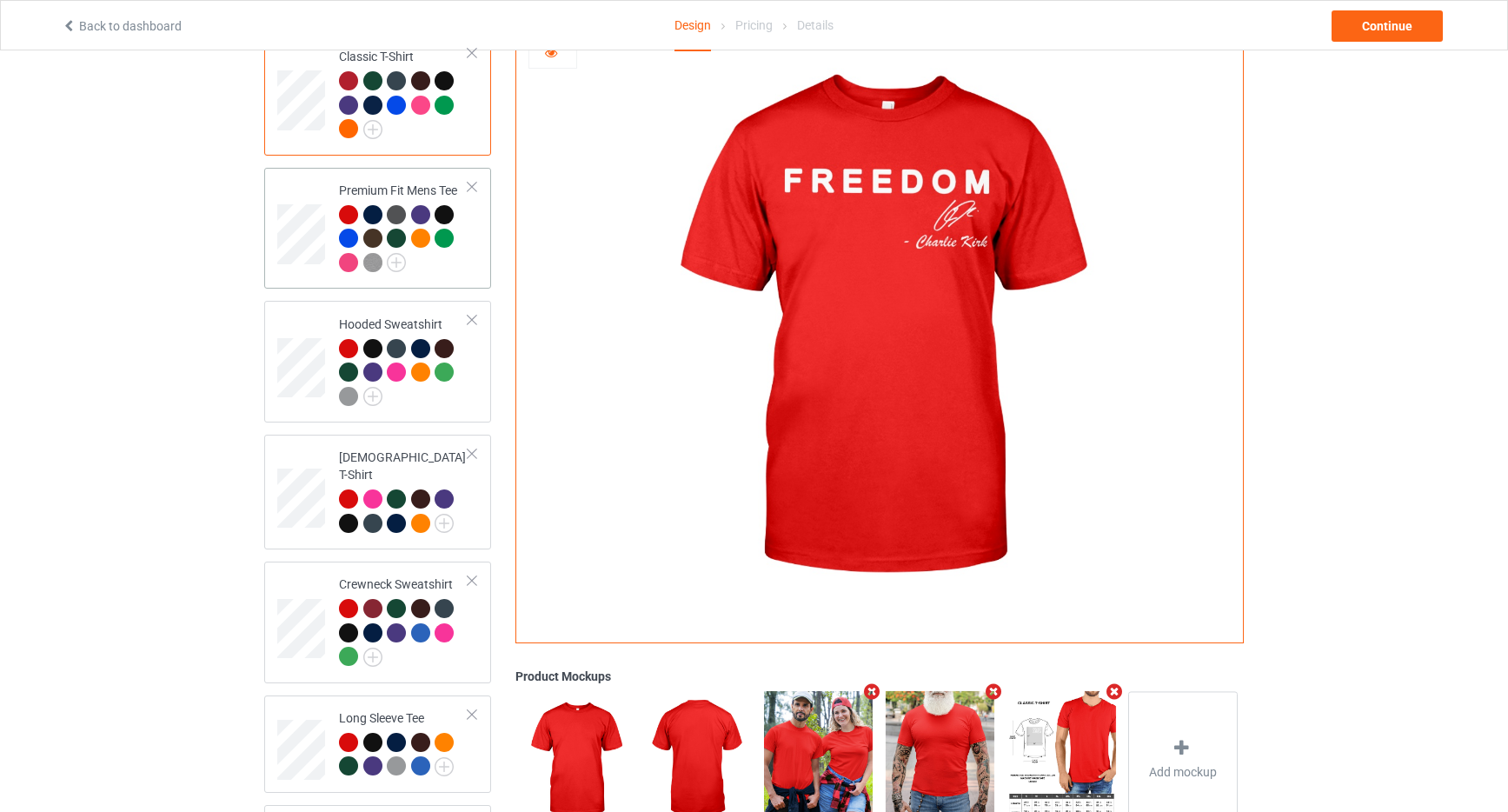
click at [458, 272] on div at bounding box center [403, 241] width 129 height 72
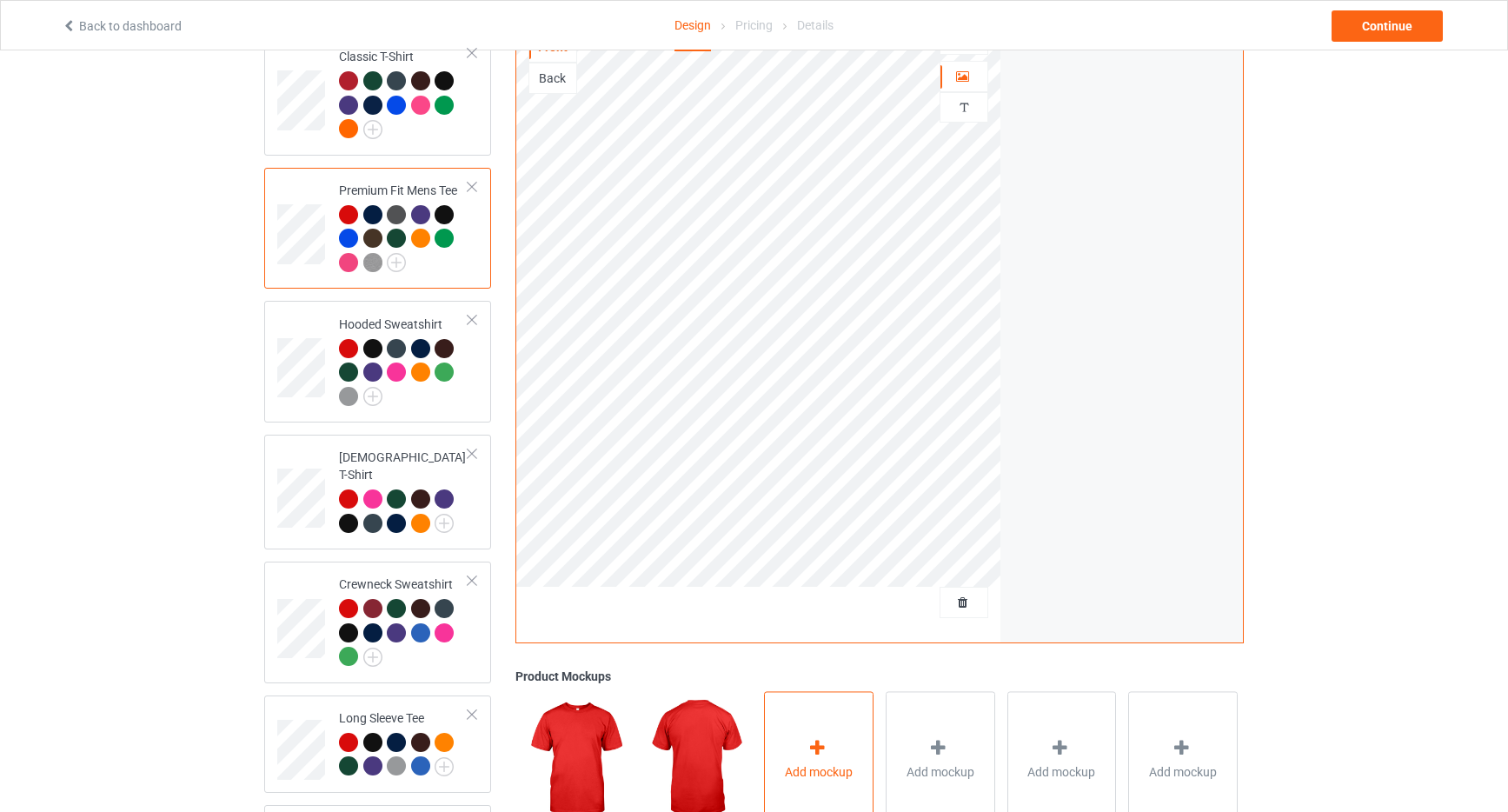
click at [824, 739] on icon at bounding box center [817, 748] width 21 height 18
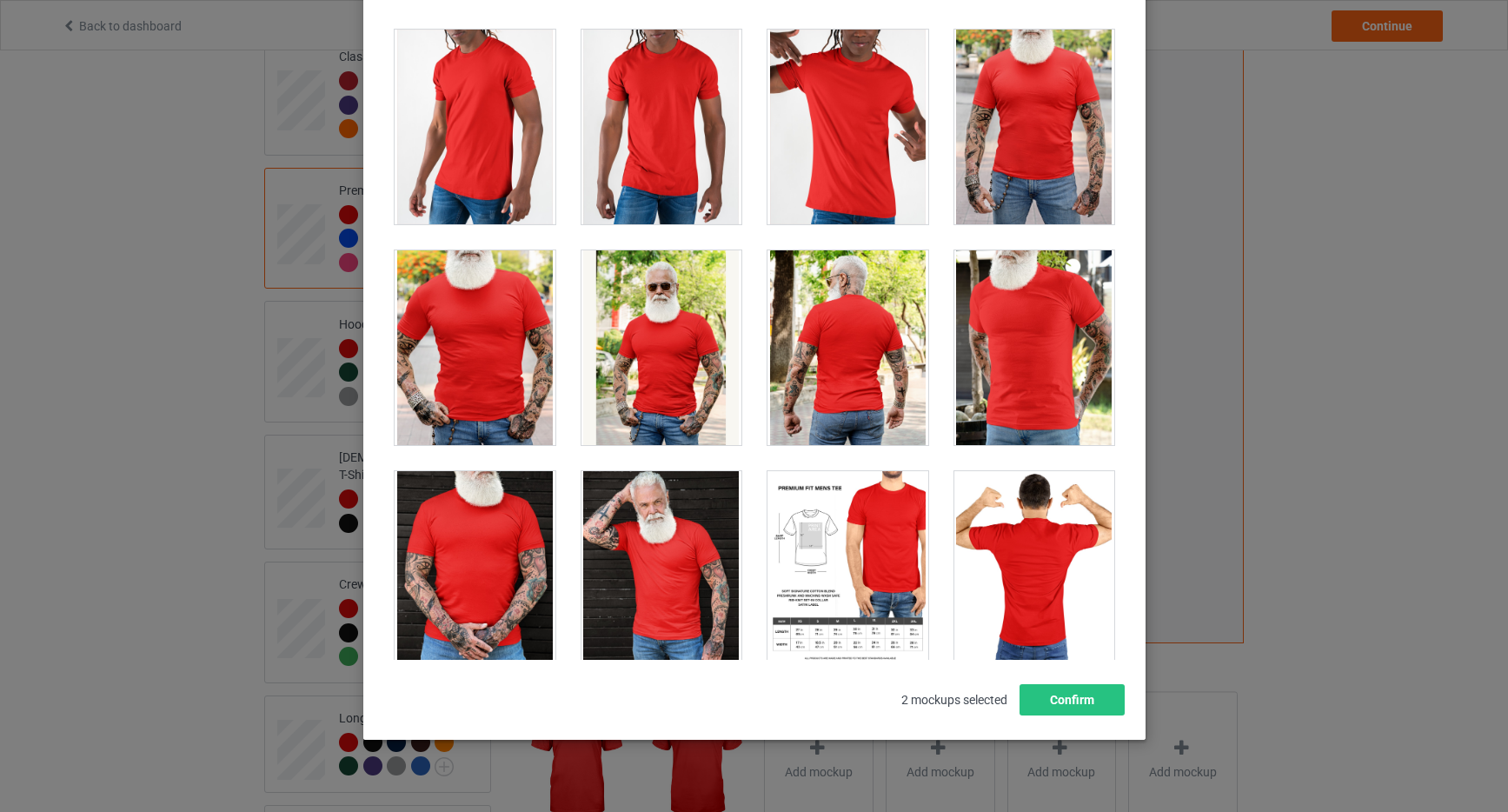
scroll to position [3084, 0]
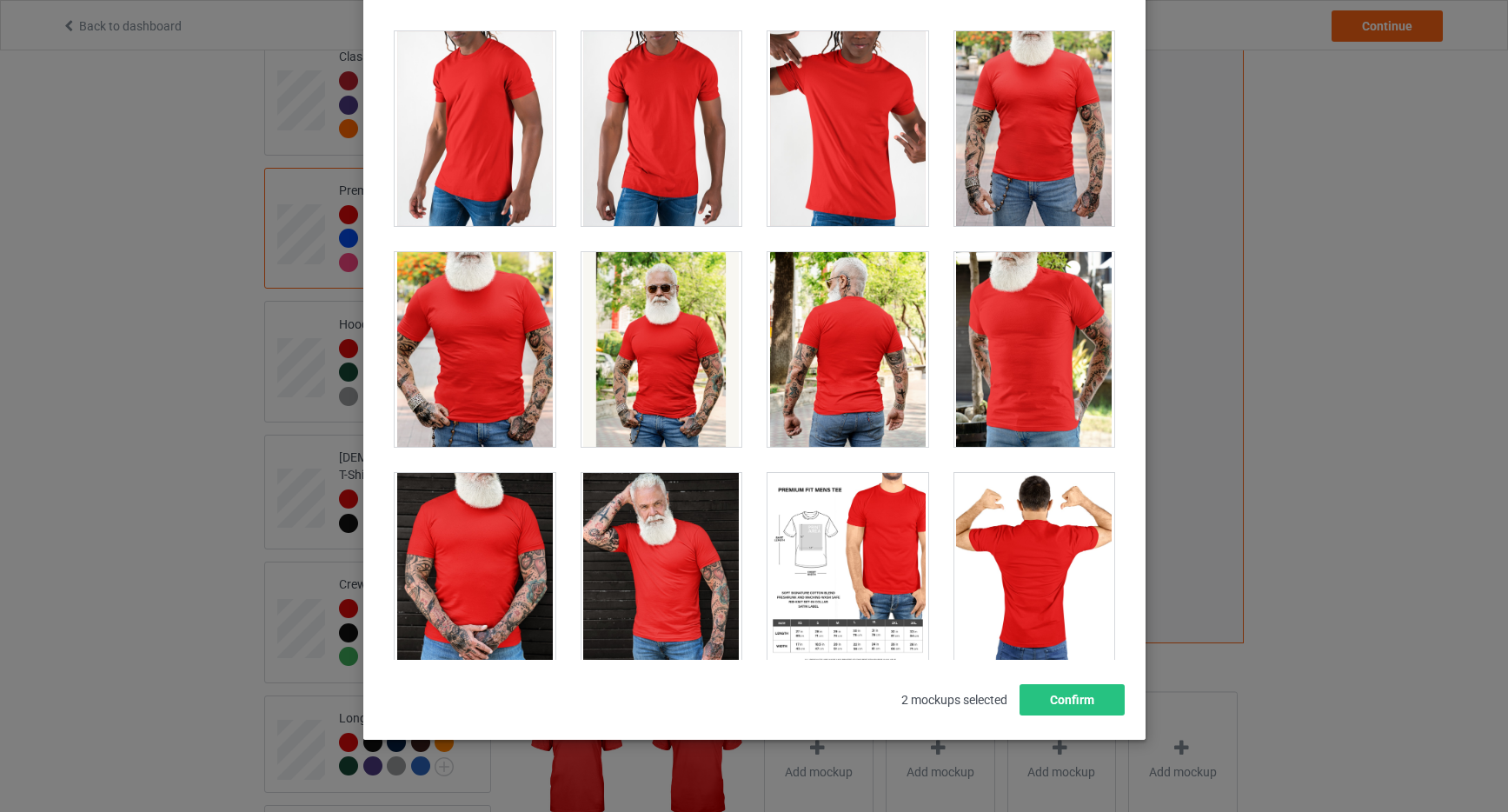
click at [1061, 91] on div at bounding box center [1034, 128] width 161 height 195
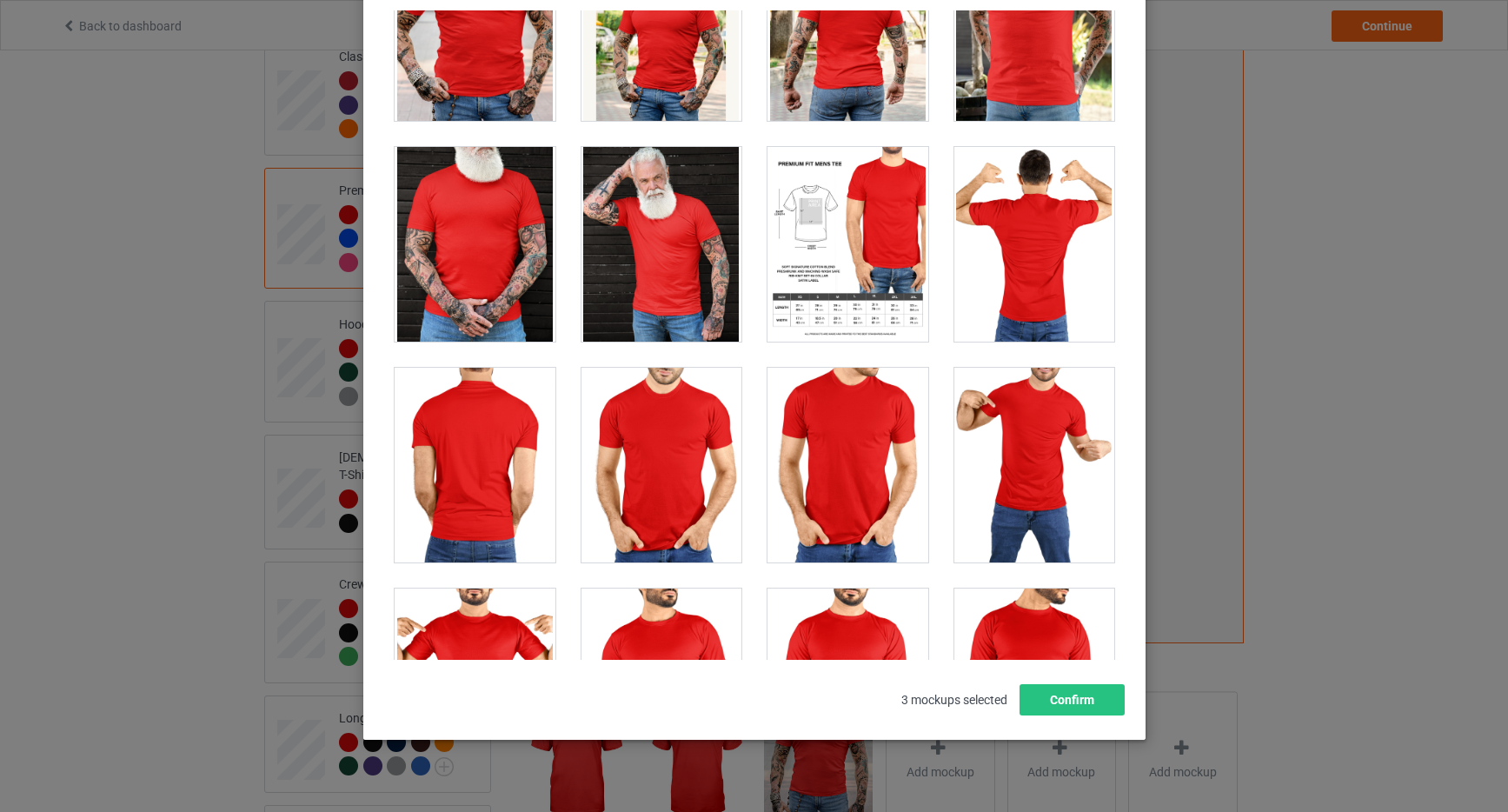
scroll to position [3376, 0]
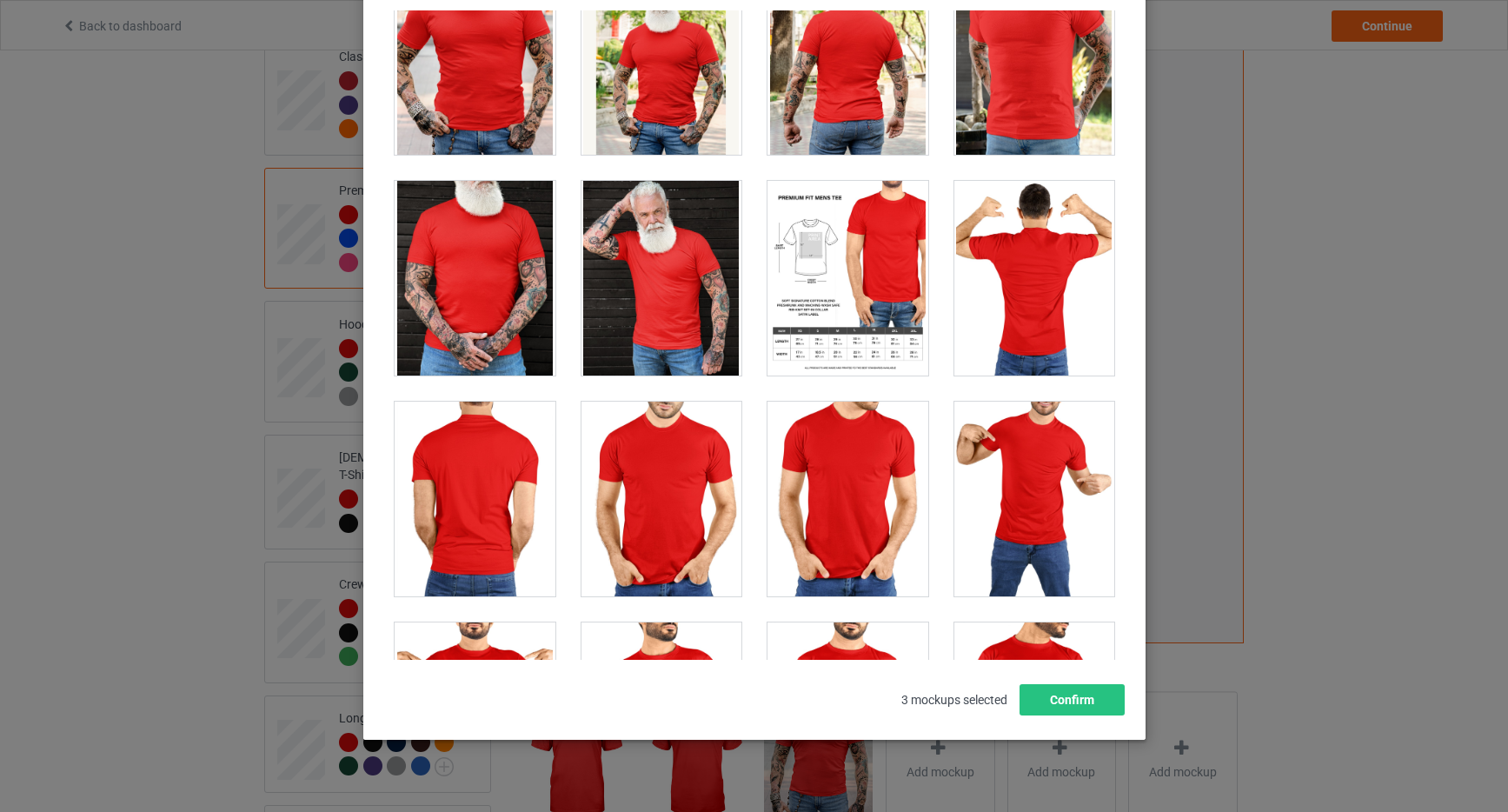
click at [810, 222] on div at bounding box center [848, 278] width 161 height 195
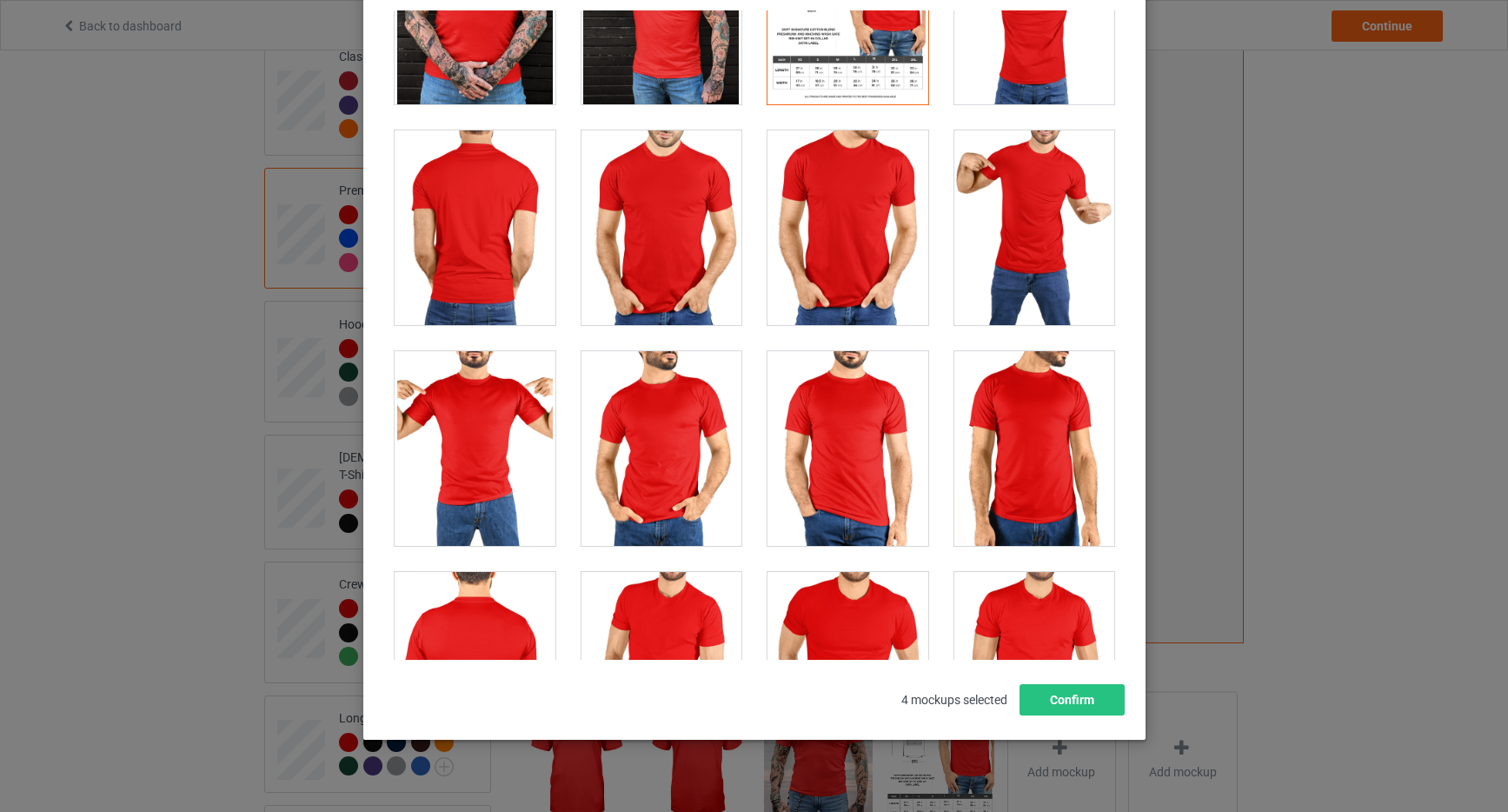
scroll to position [3646, 0]
click at [846, 194] on div at bounding box center [848, 228] width 161 height 195
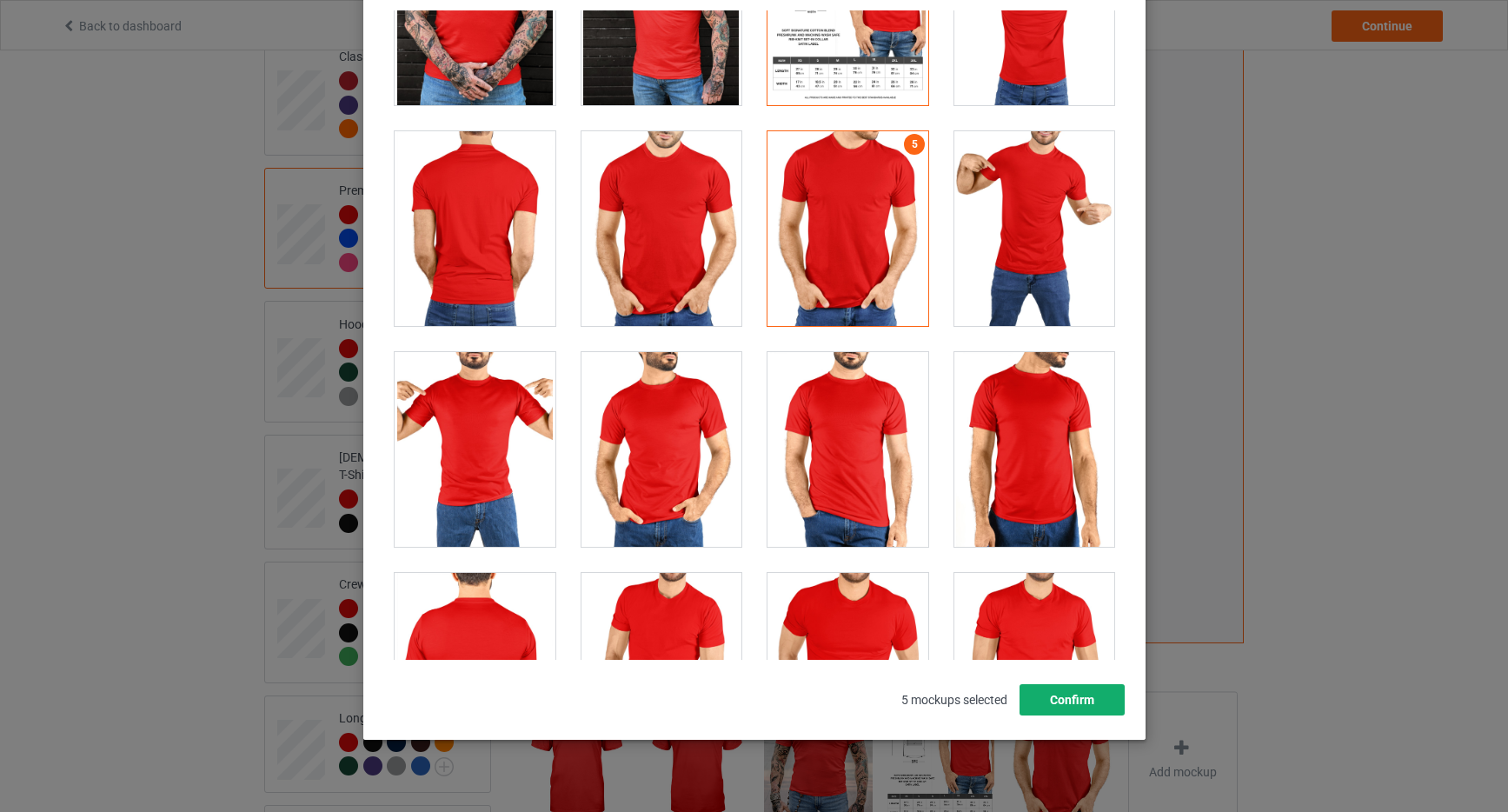
click at [1065, 703] on button "Confirm" at bounding box center [1072, 700] width 105 height 31
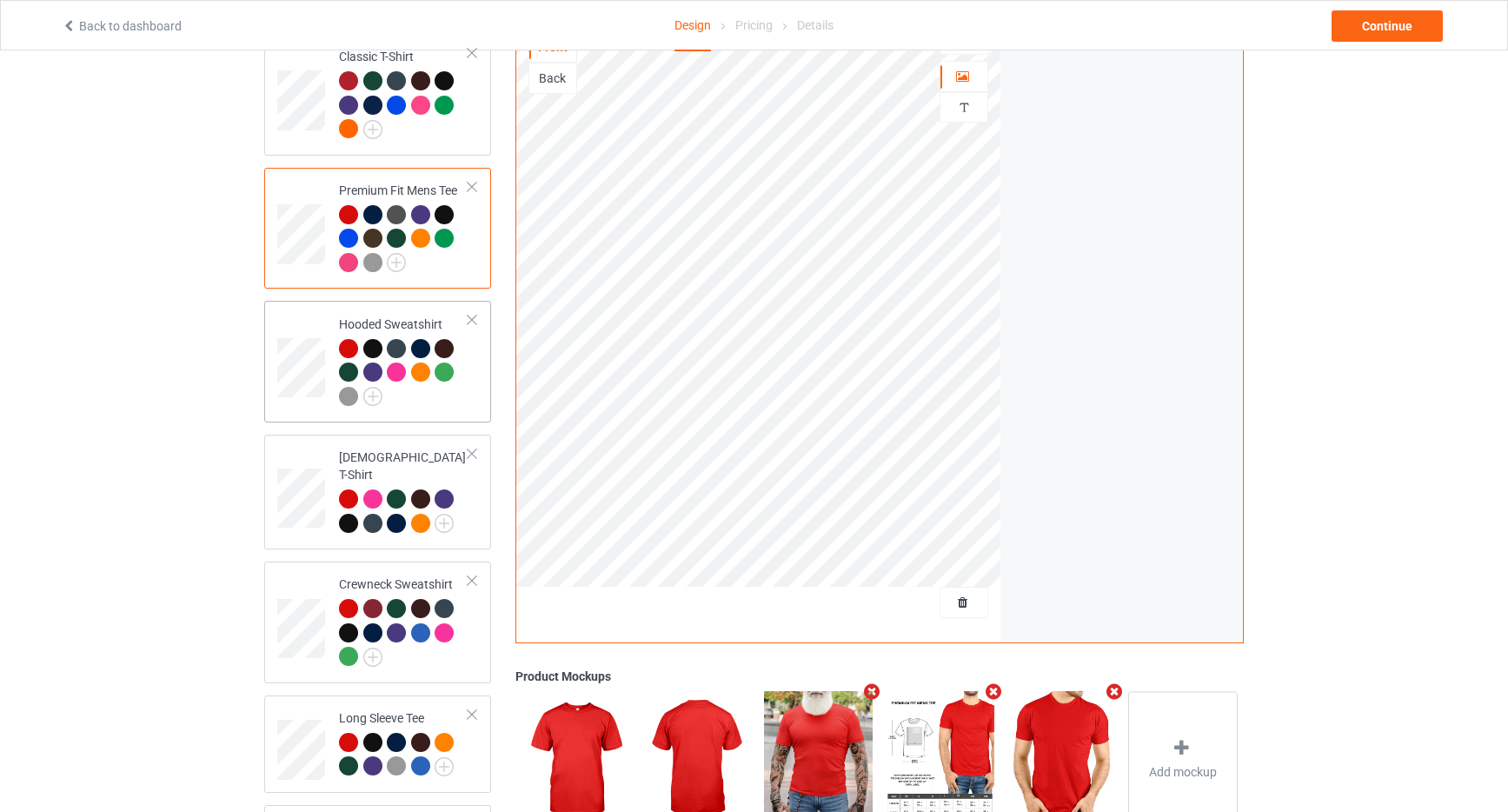
click at [468, 394] on div at bounding box center [403, 375] width 129 height 72
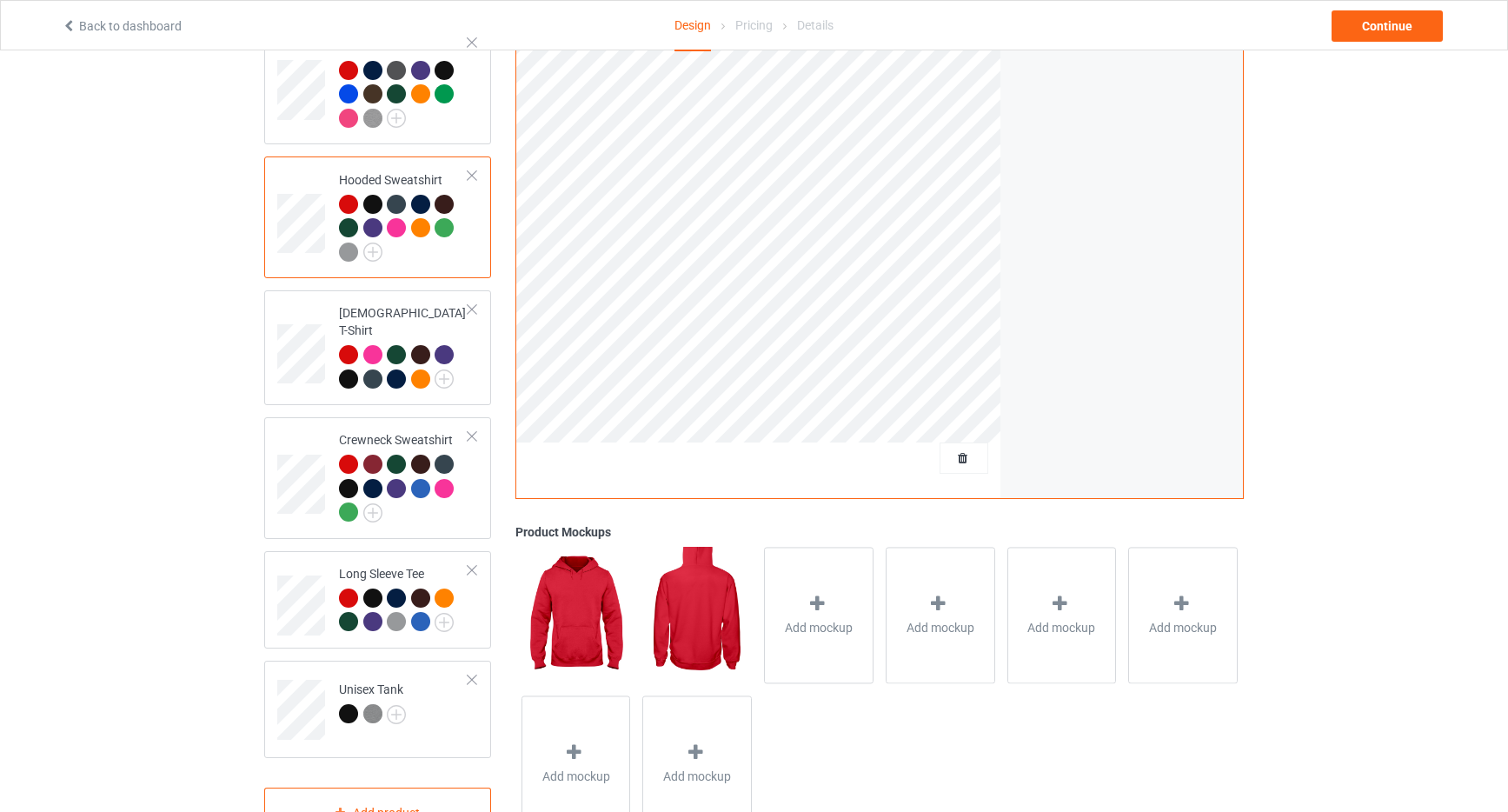
scroll to position [357, 0]
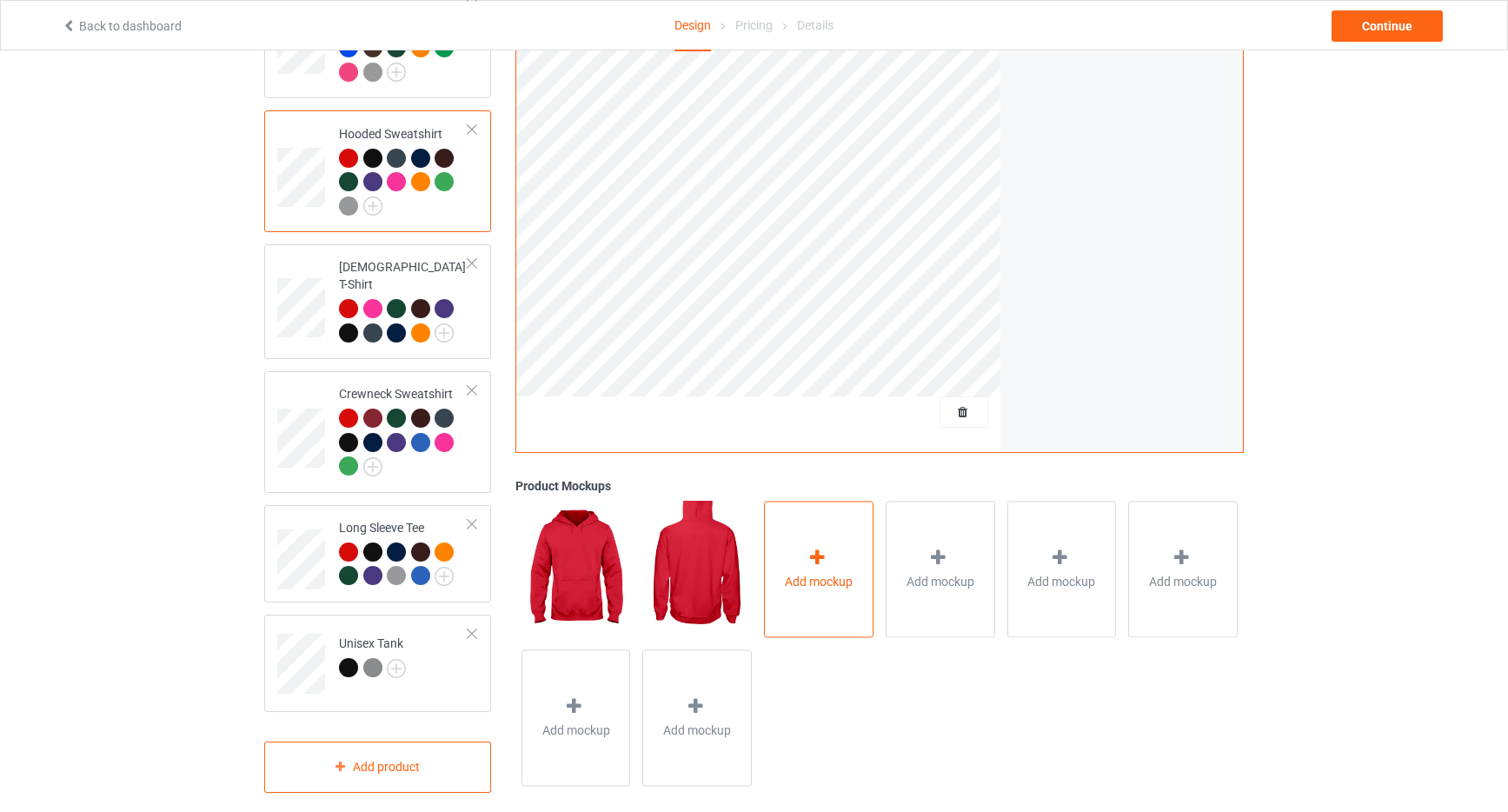
click at [819, 549] on icon at bounding box center [817, 558] width 21 height 18
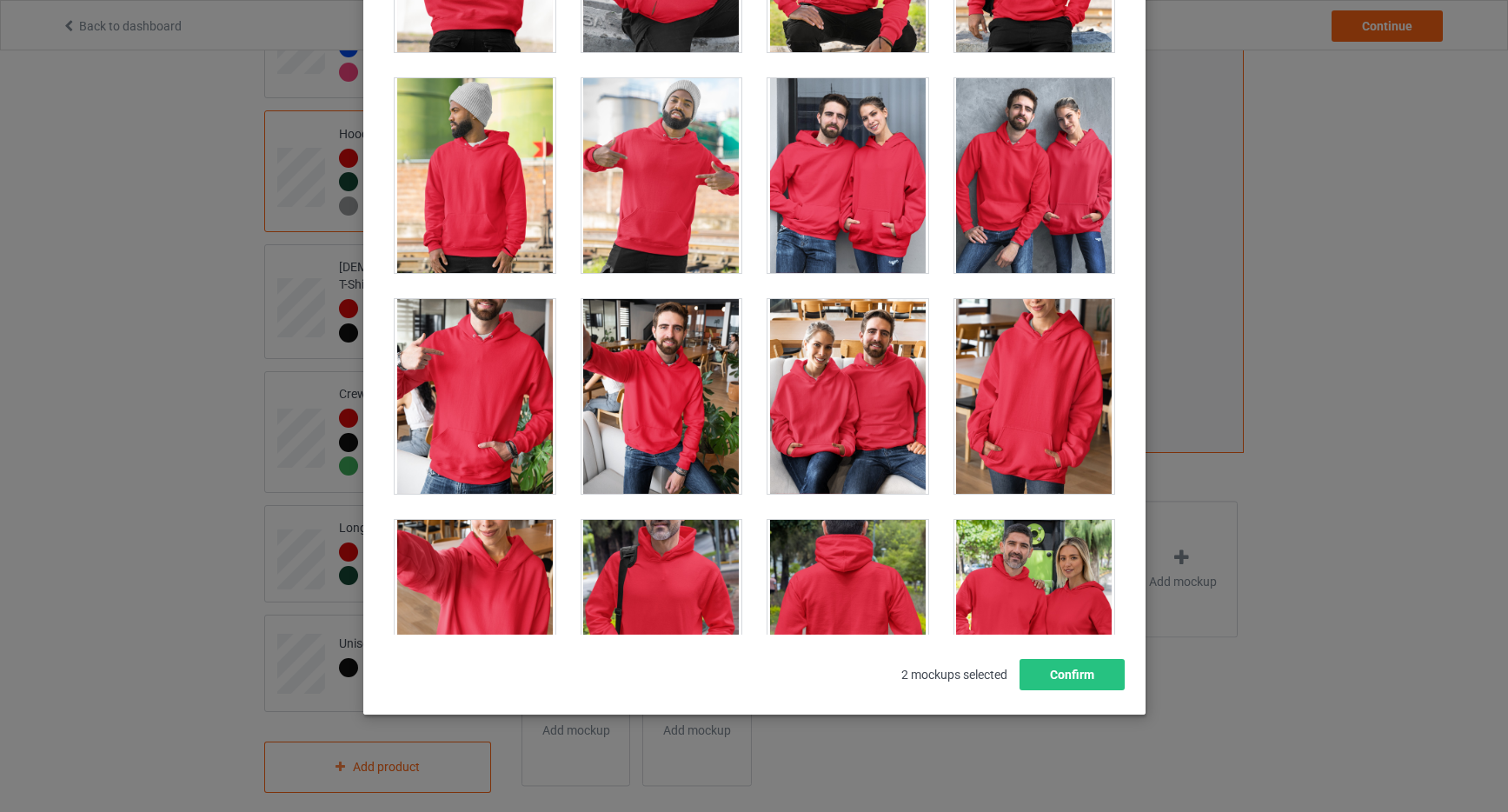
scroll to position [13392, 0]
click at [851, 163] on div at bounding box center [848, 175] width 161 height 195
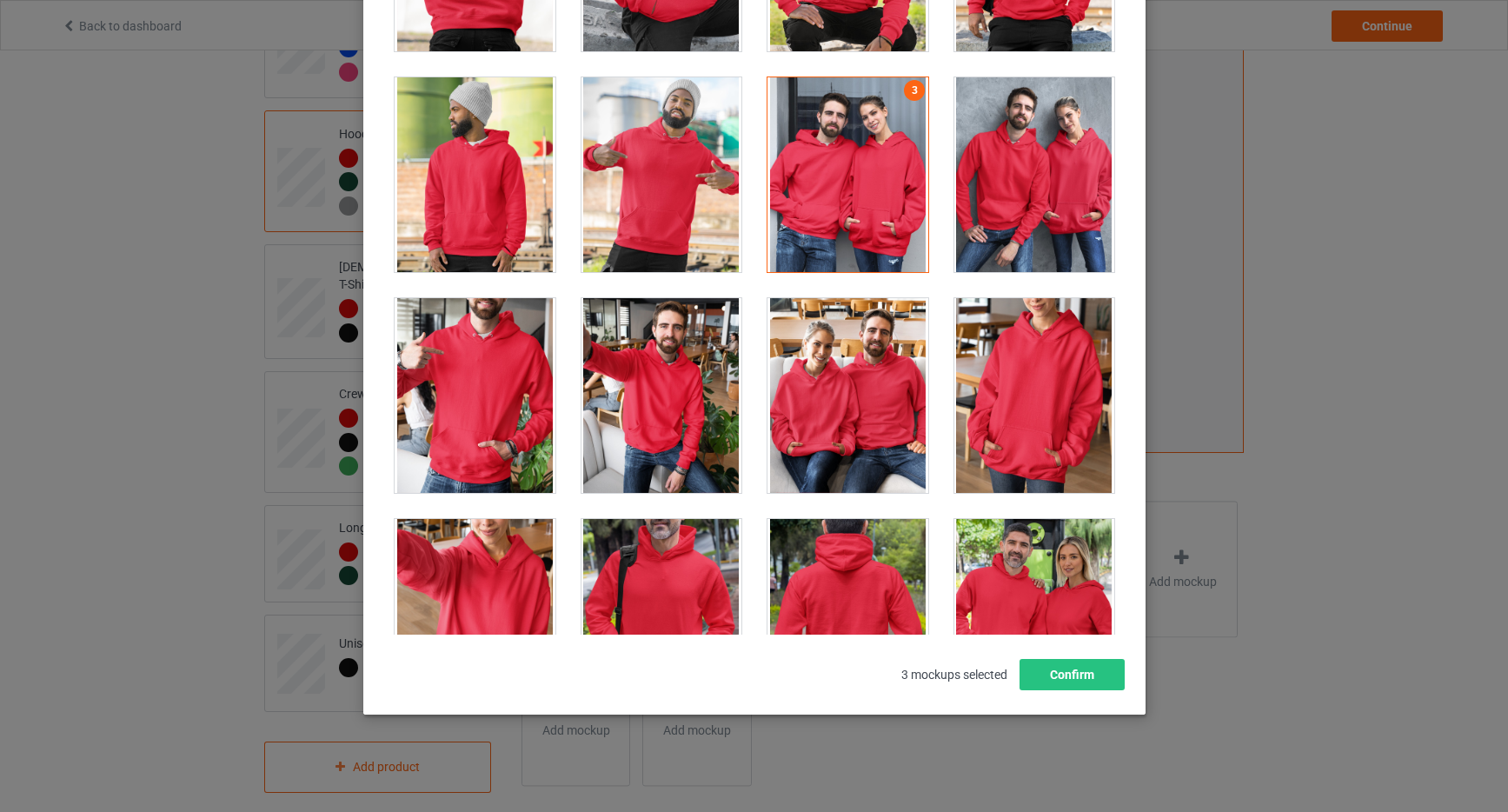
click at [851, 163] on div at bounding box center [848, 175] width 161 height 195
click at [1065, 166] on div at bounding box center [1034, 175] width 161 height 195
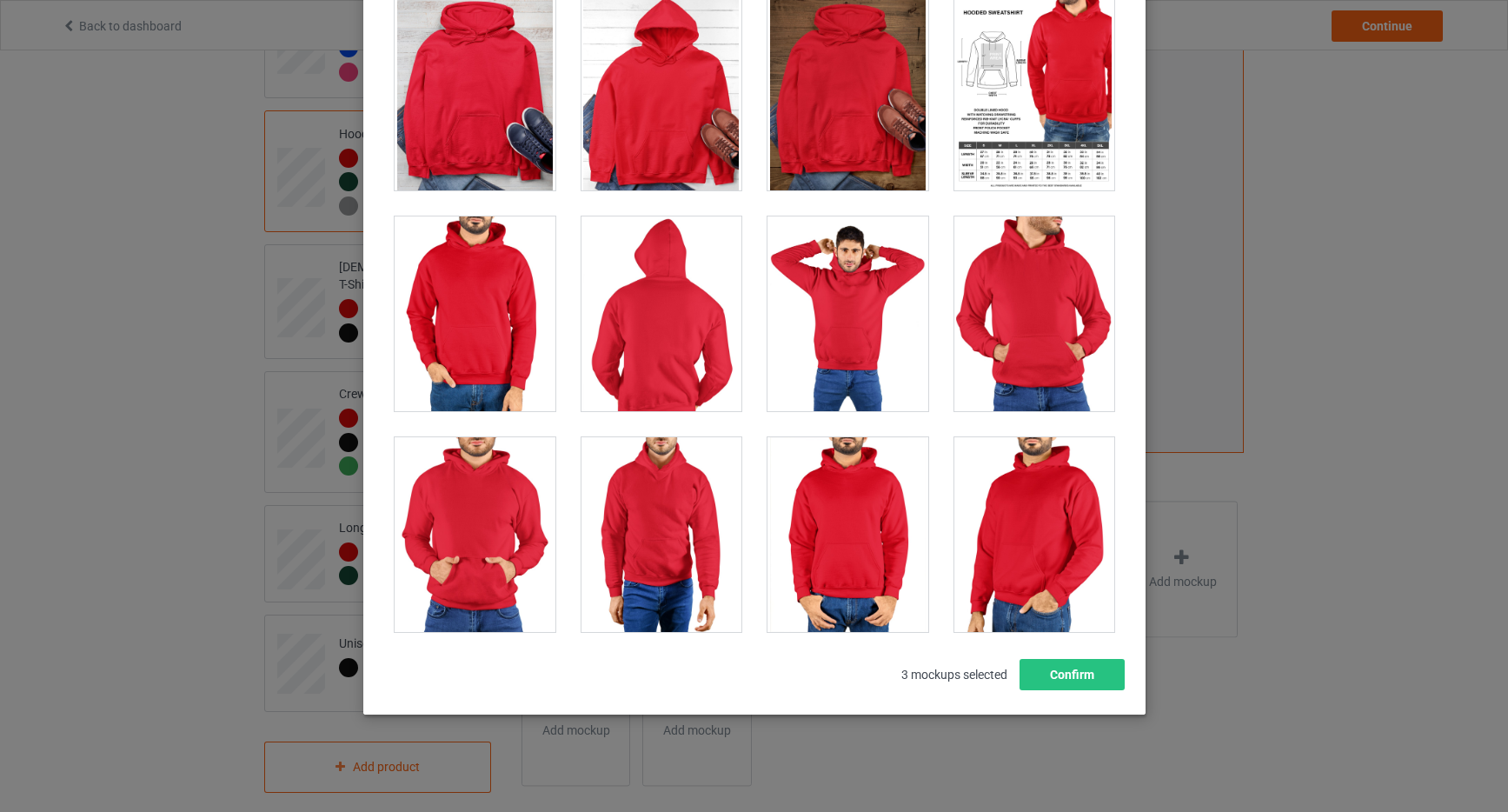
scroll to position [8552, 0]
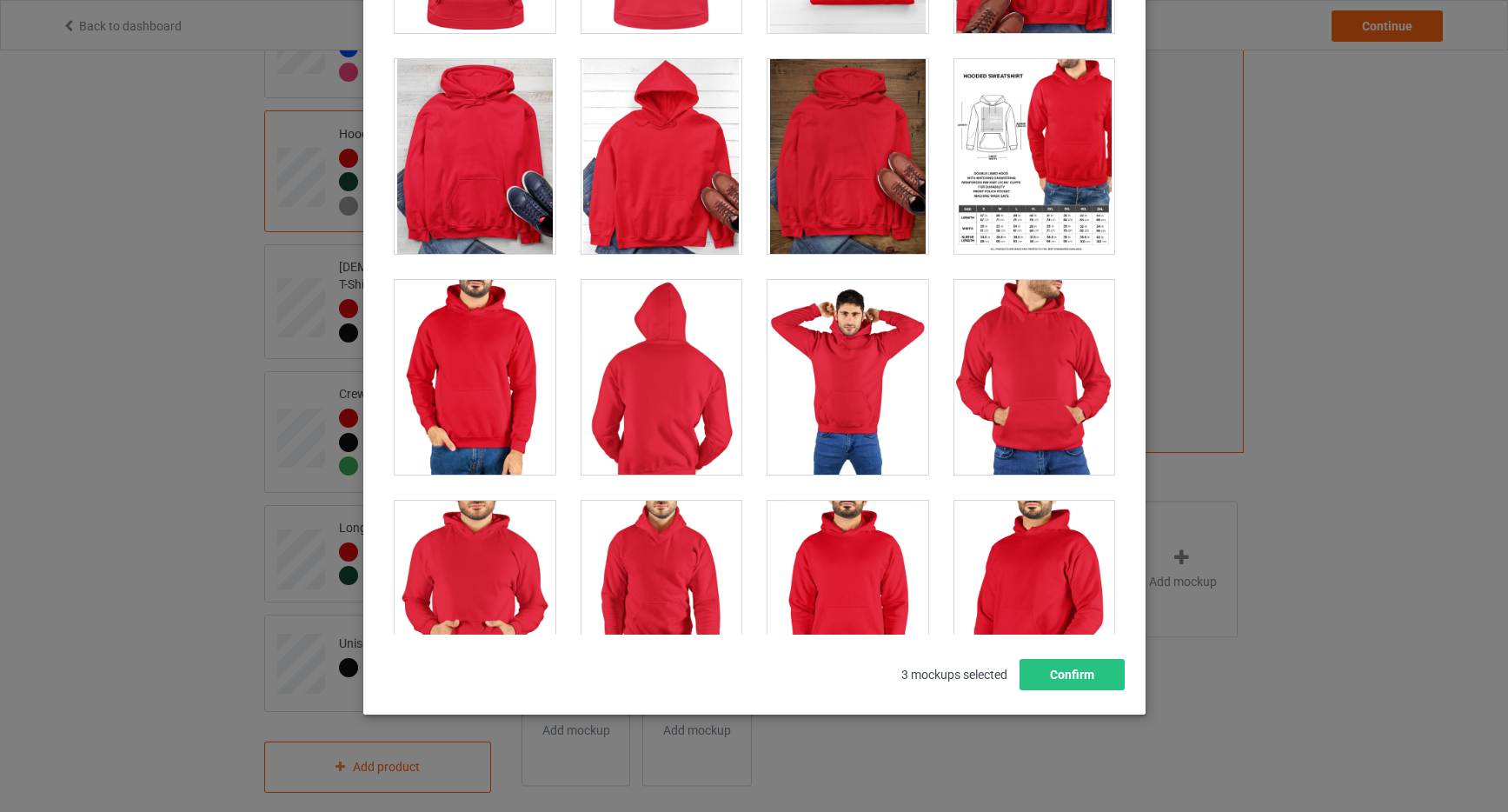
click at [1041, 170] on div at bounding box center [1034, 156] width 161 height 195
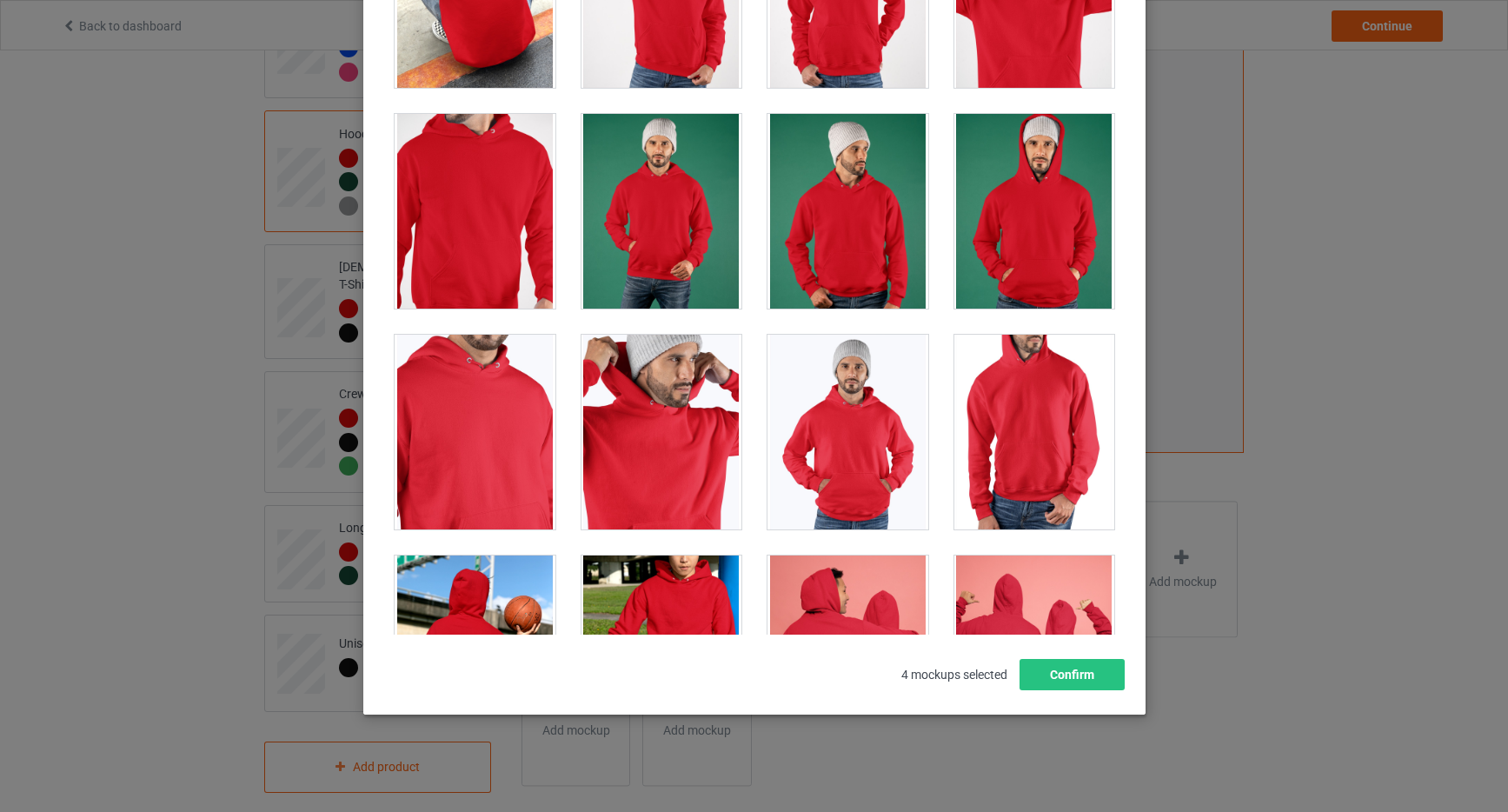
scroll to position [5622, 0]
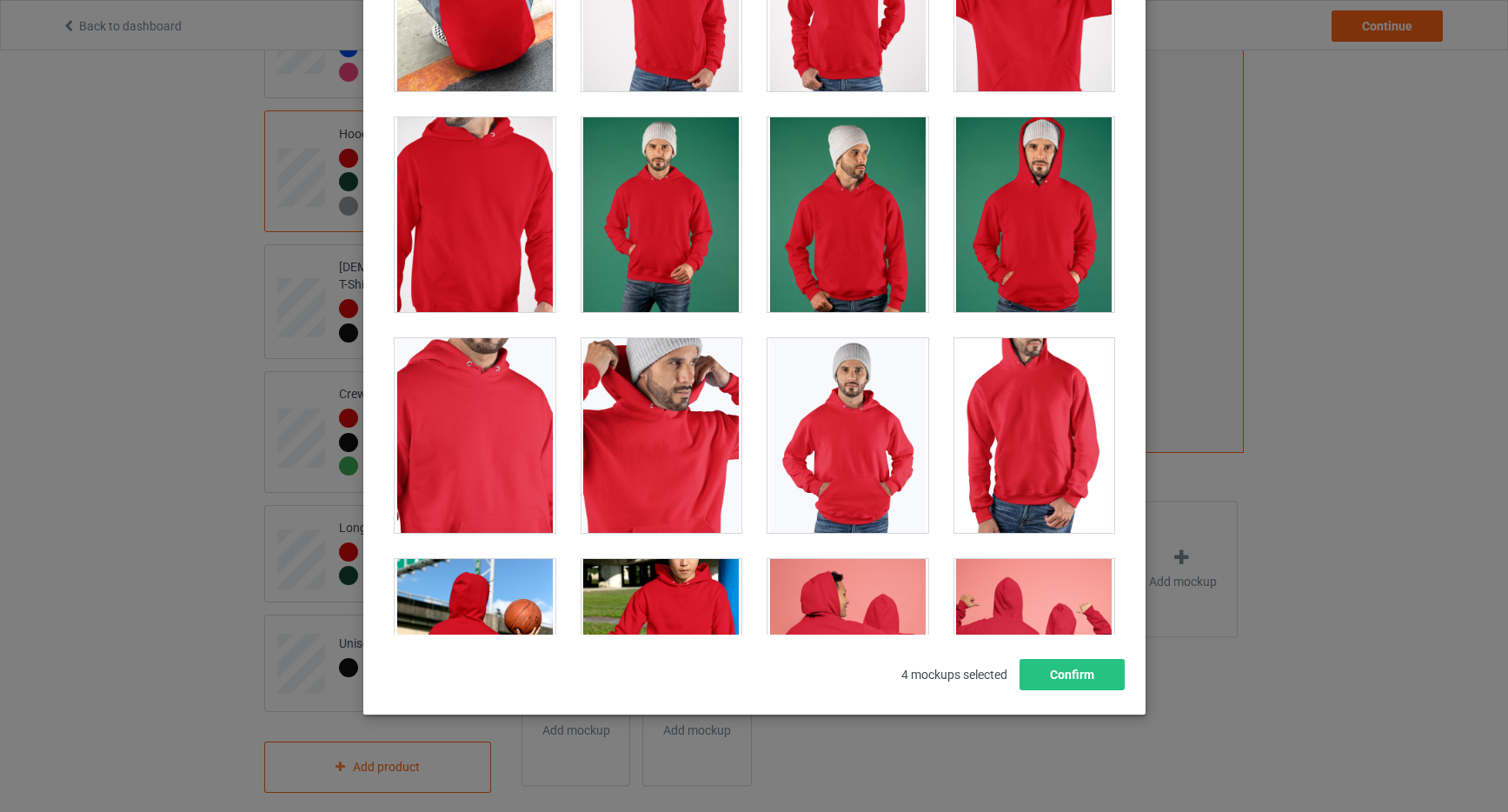
click at [468, 205] on div at bounding box center [475, 215] width 161 height 195
click at [1027, 408] on div at bounding box center [1034, 435] width 161 height 195
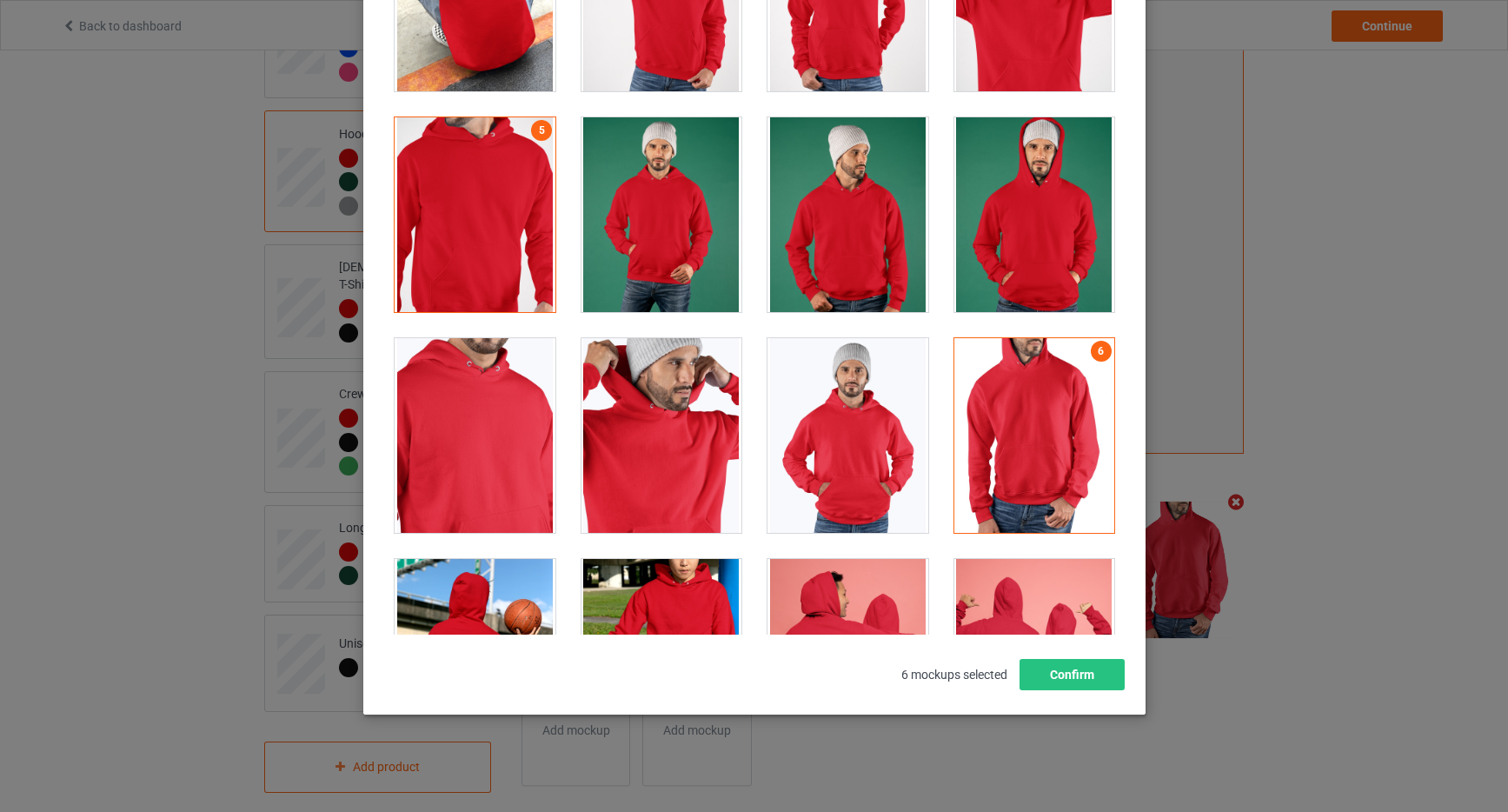
click at [494, 435] on div at bounding box center [475, 435] width 161 height 195
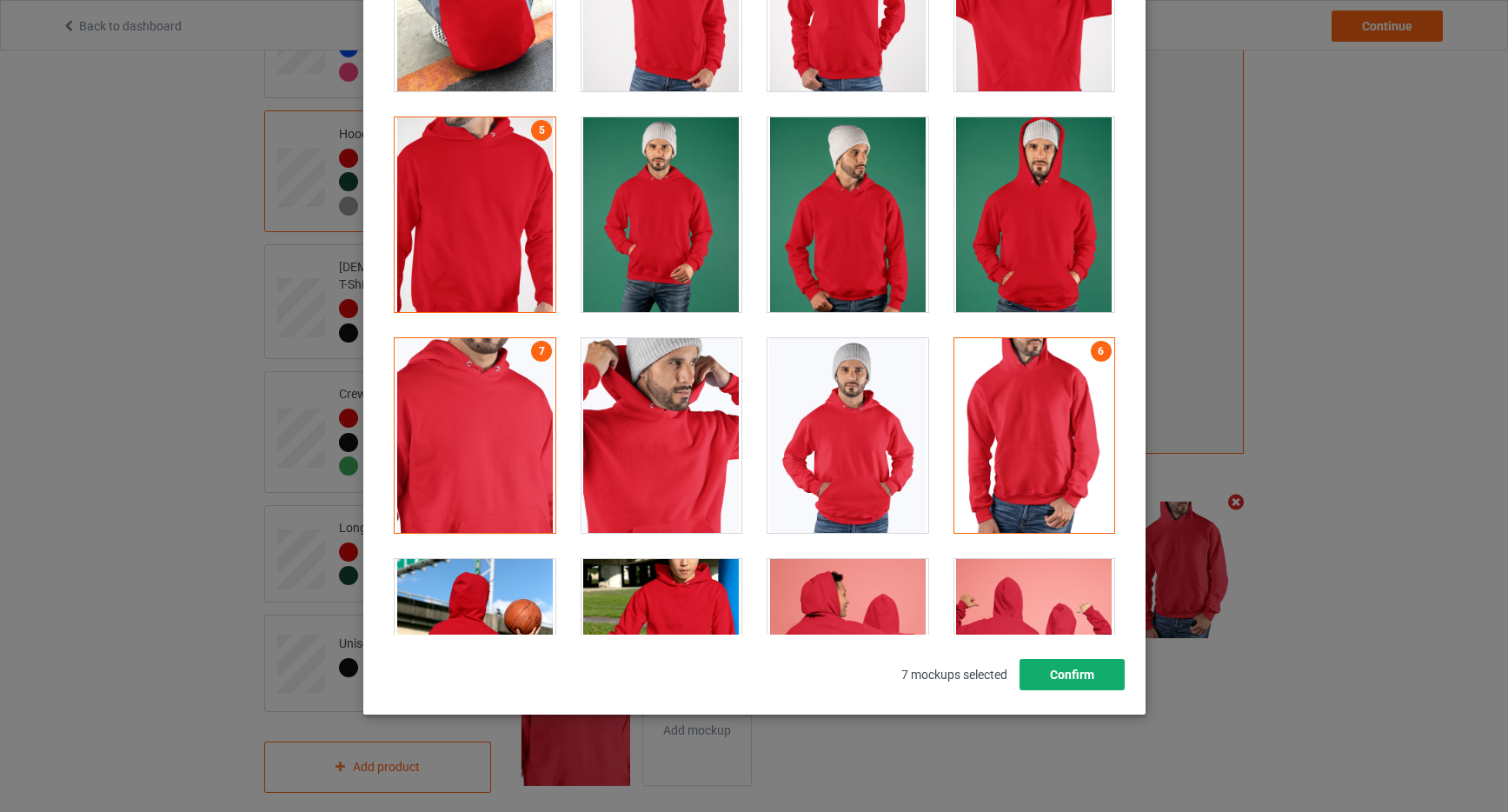
click at [1079, 674] on button "Confirm" at bounding box center [1072, 675] width 105 height 31
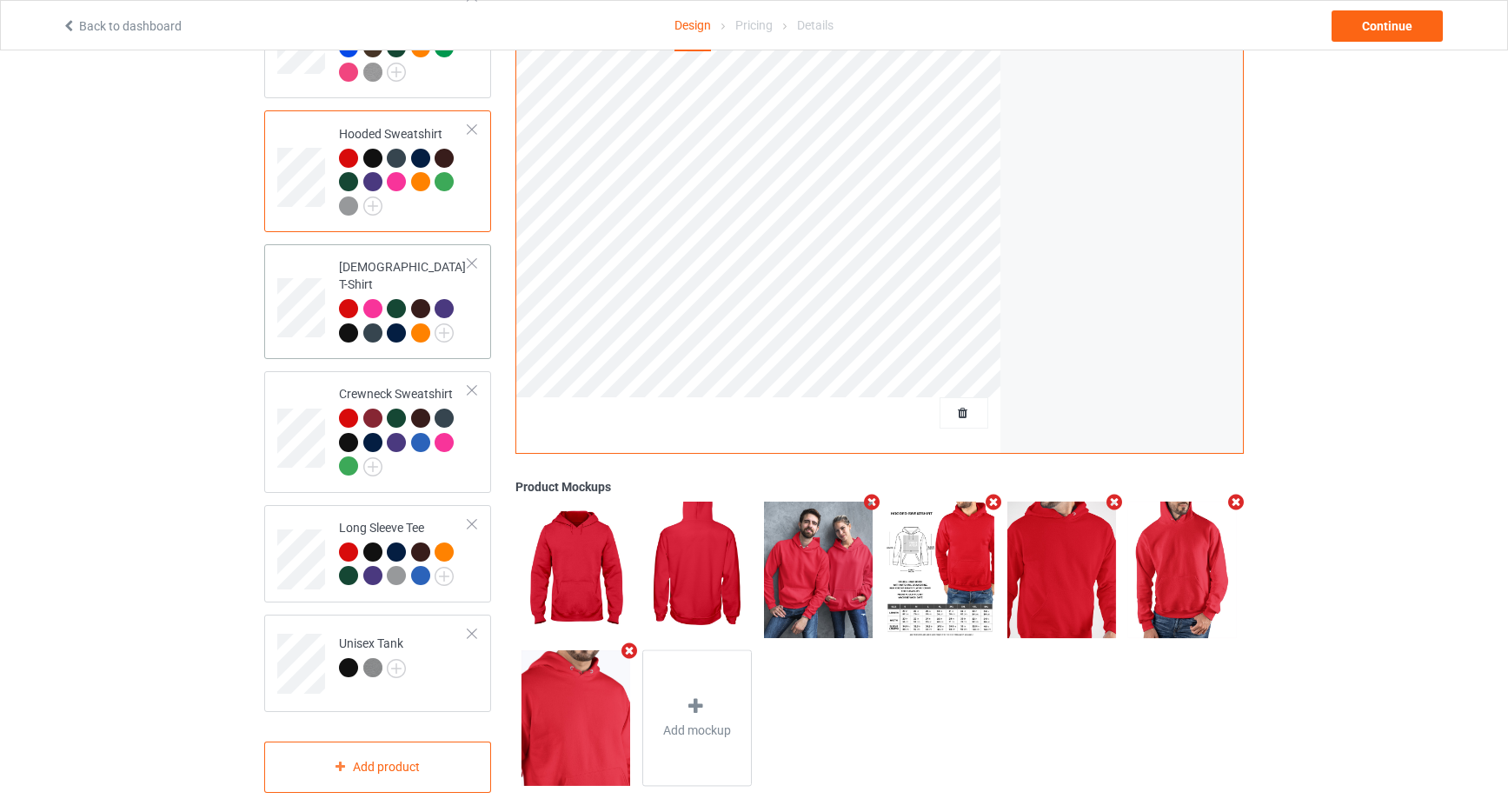
click at [476, 324] on td "[DEMOGRAPHIC_DATA] T-Shirt" at bounding box center [403, 302] width 149 height 101
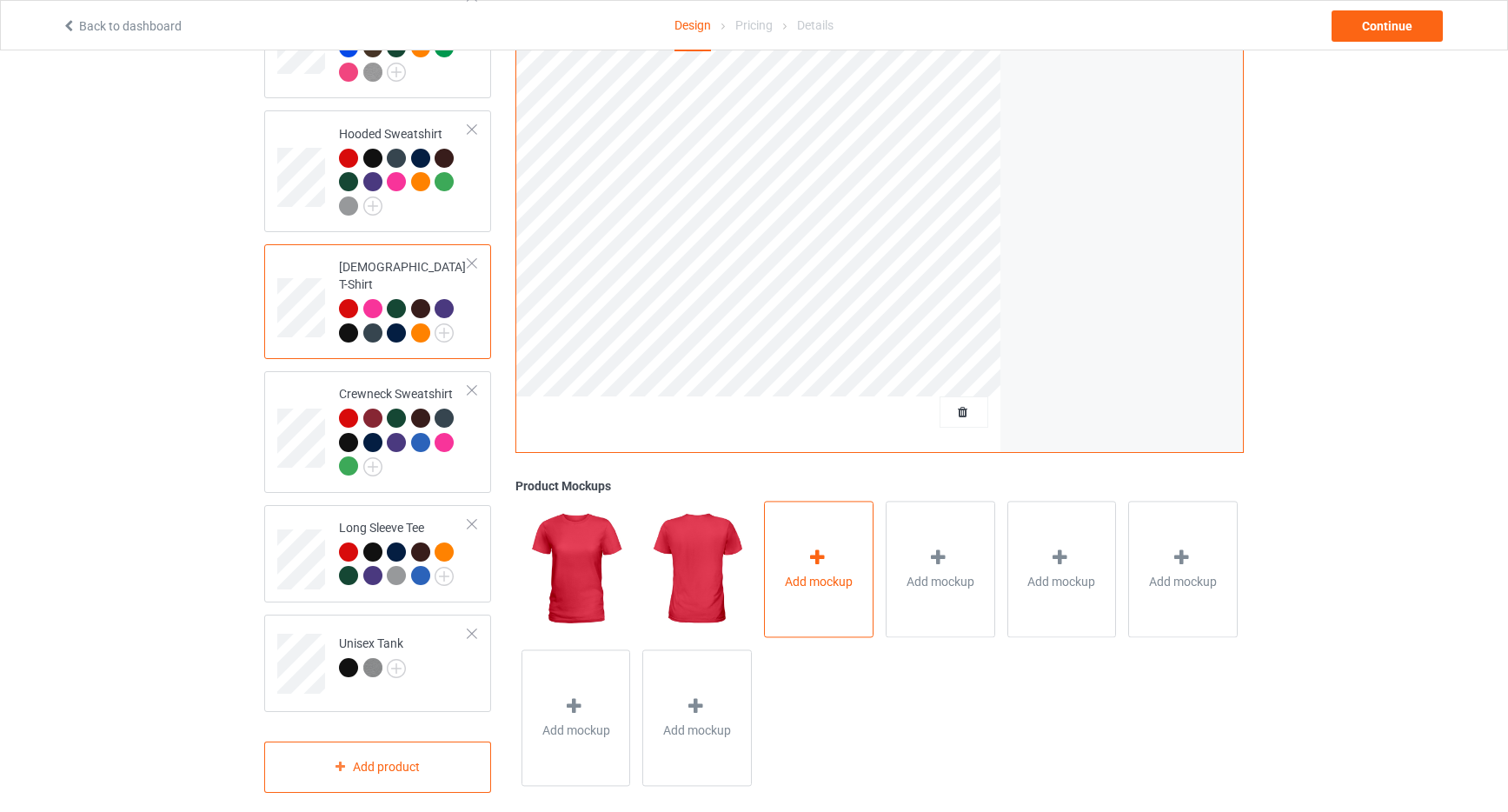
click at [828, 526] on div "Add mockup" at bounding box center [818, 568] width 110 height 137
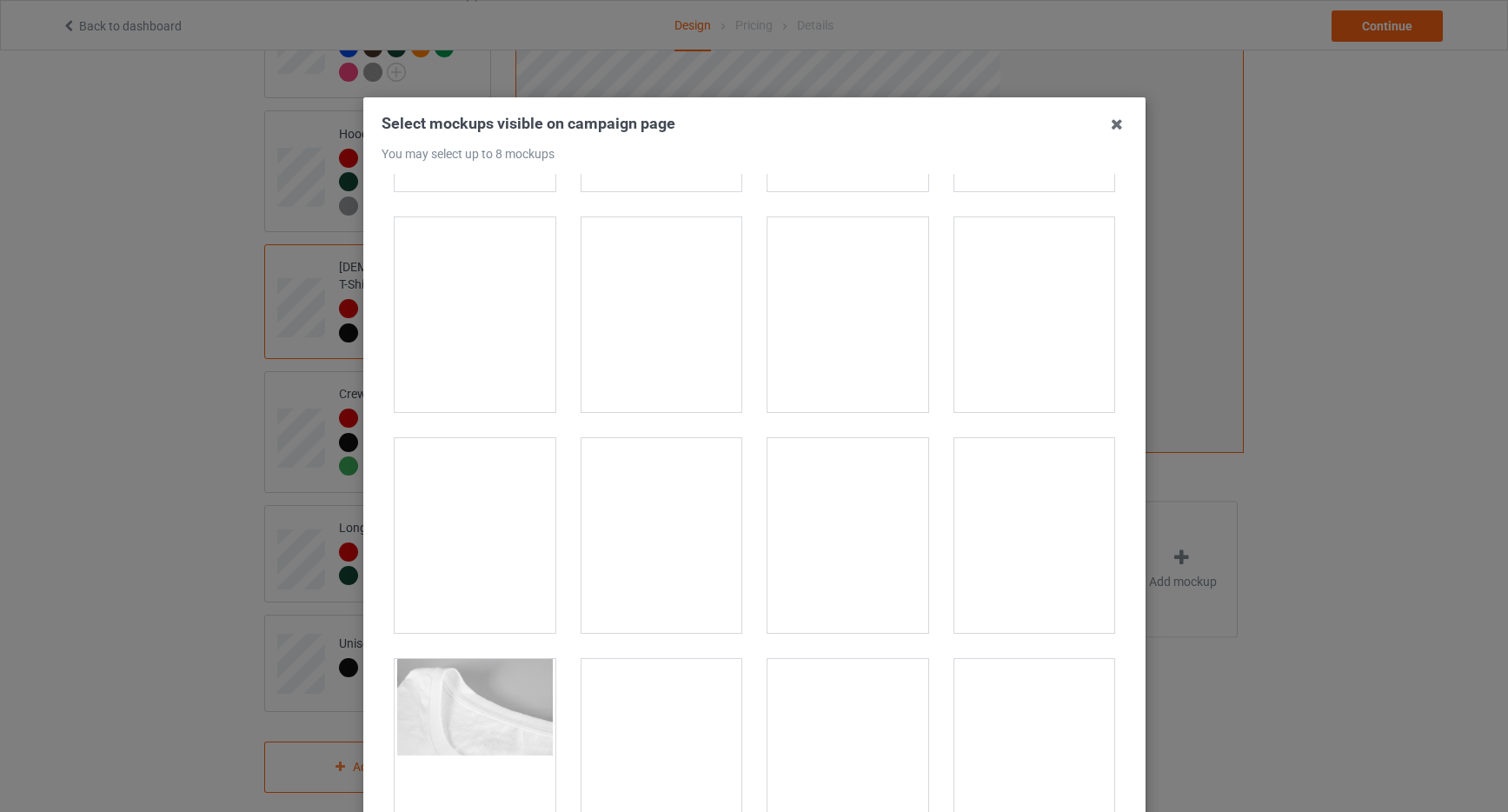
scroll to position [4609, 0]
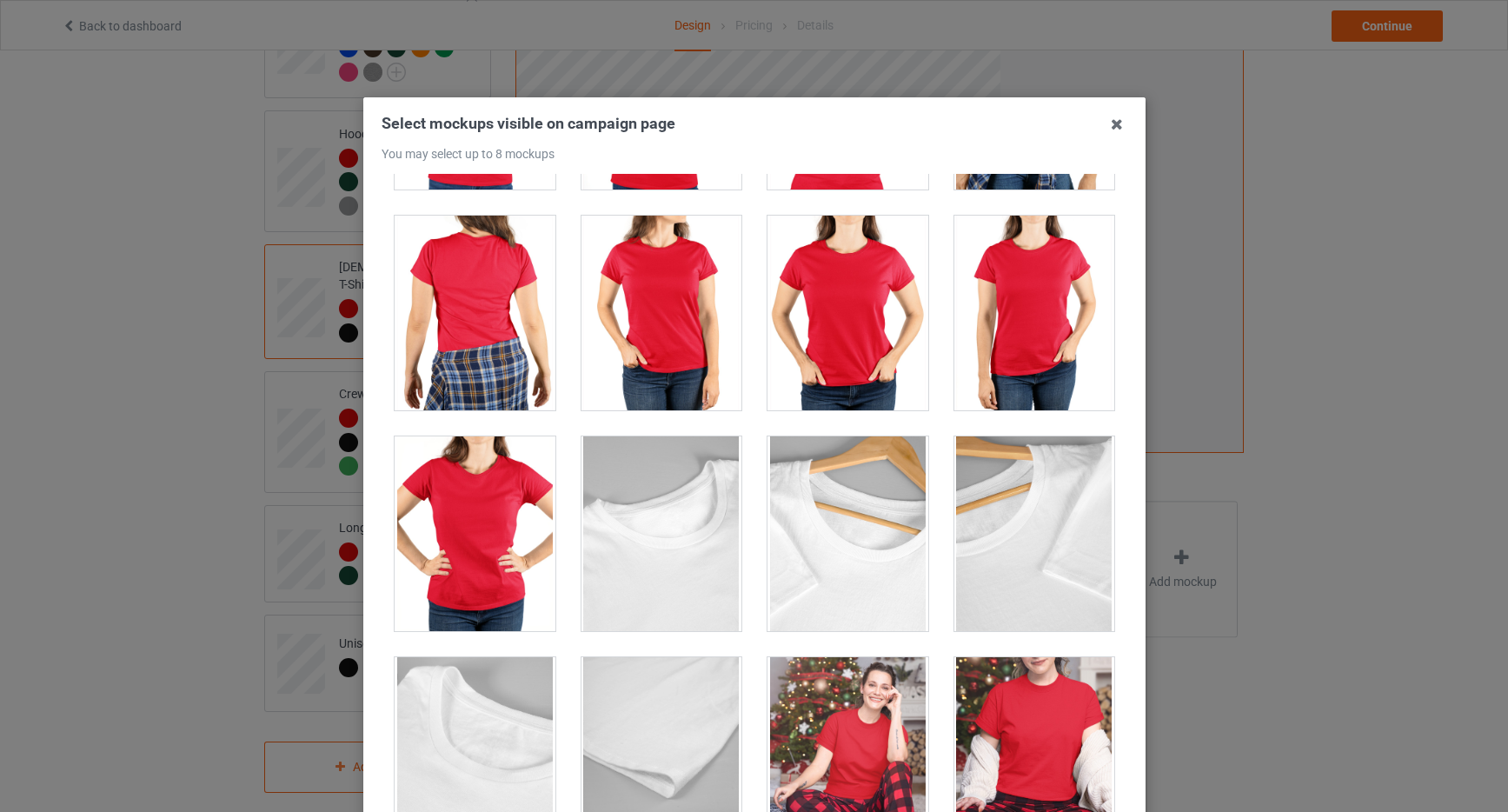
click at [828, 353] on div at bounding box center [848, 313] width 161 height 195
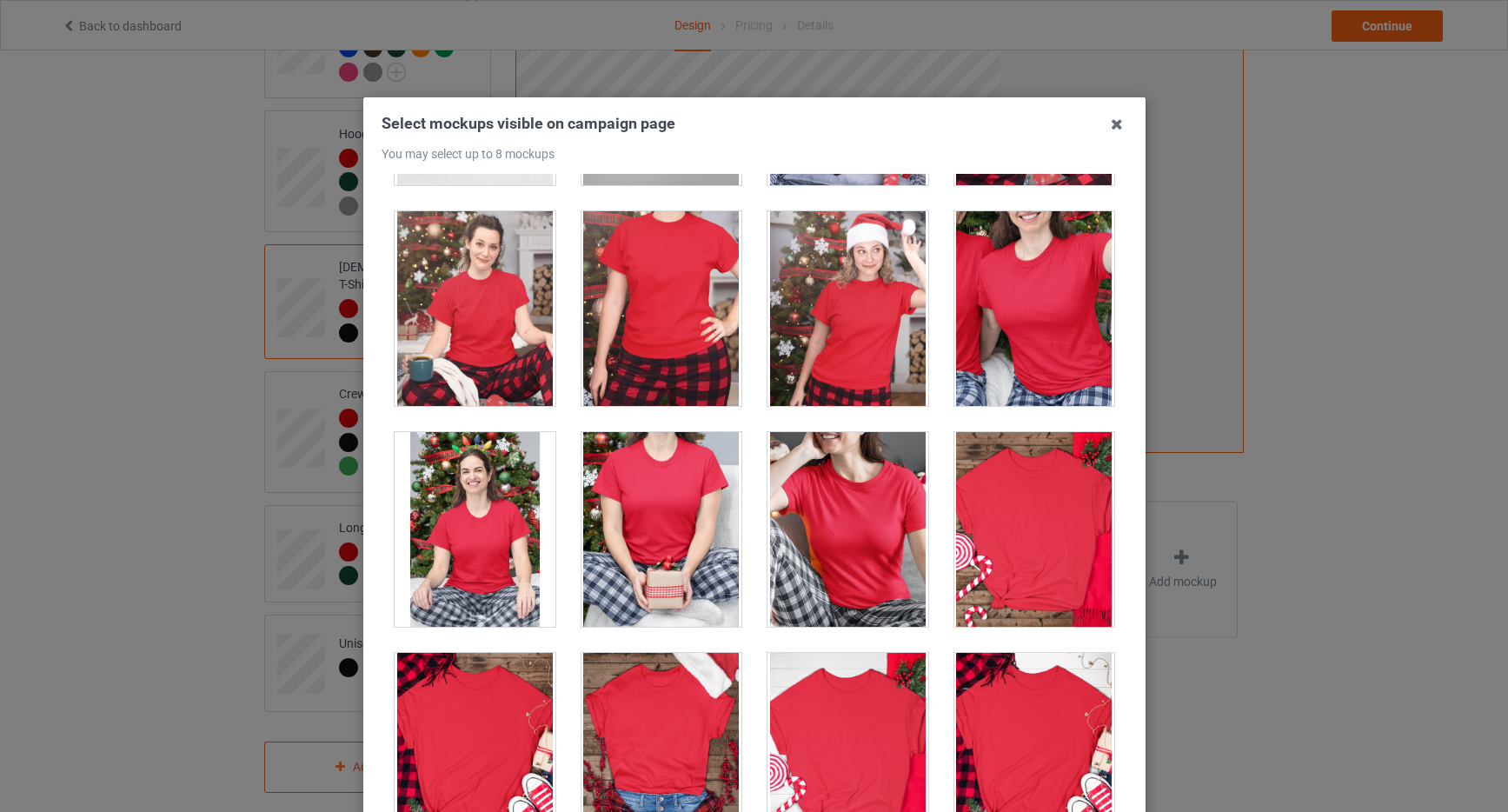
scroll to position [5278, 0]
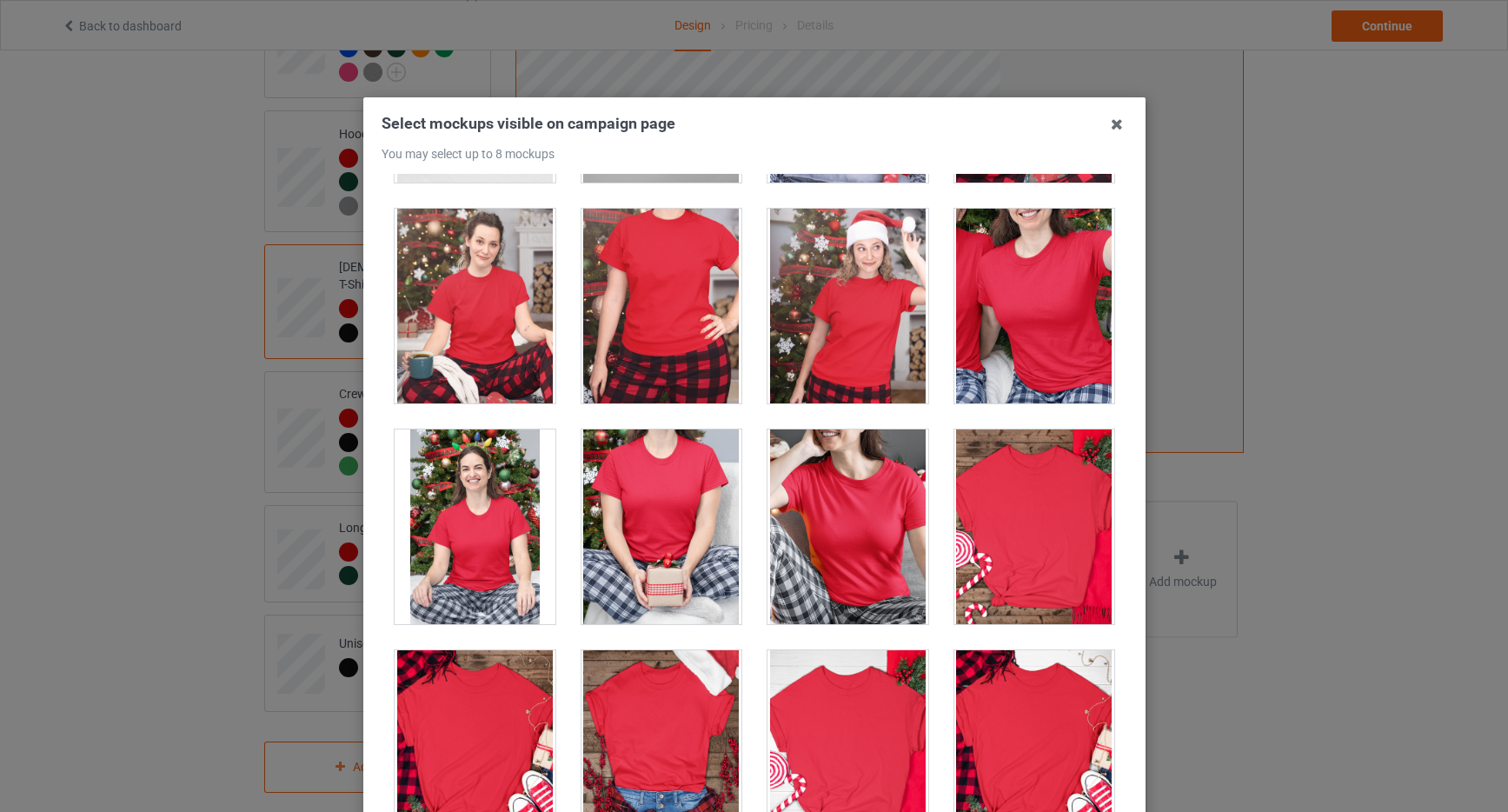
click at [663, 478] on div at bounding box center [661, 526] width 161 height 195
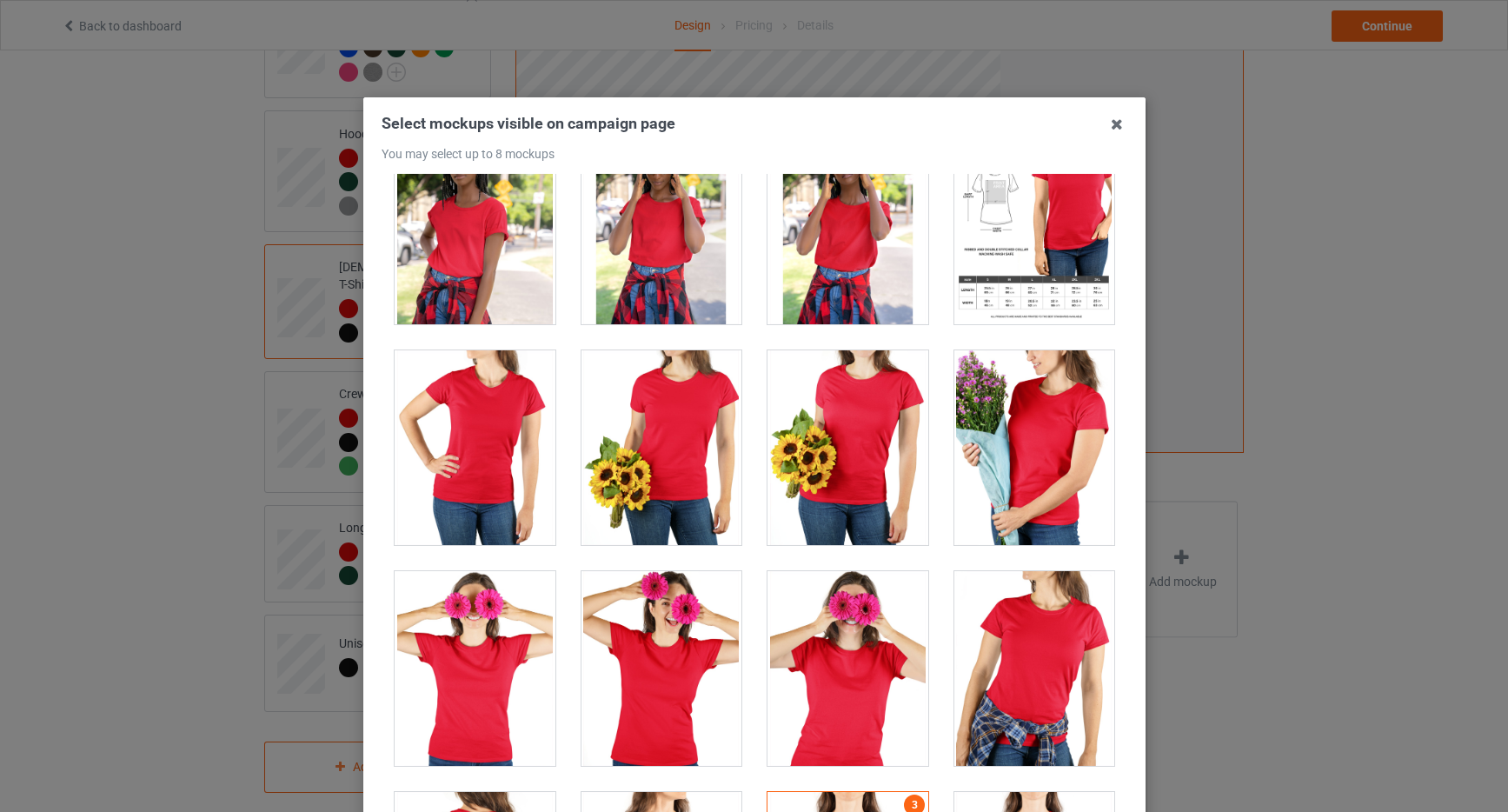
scroll to position [4012, 0]
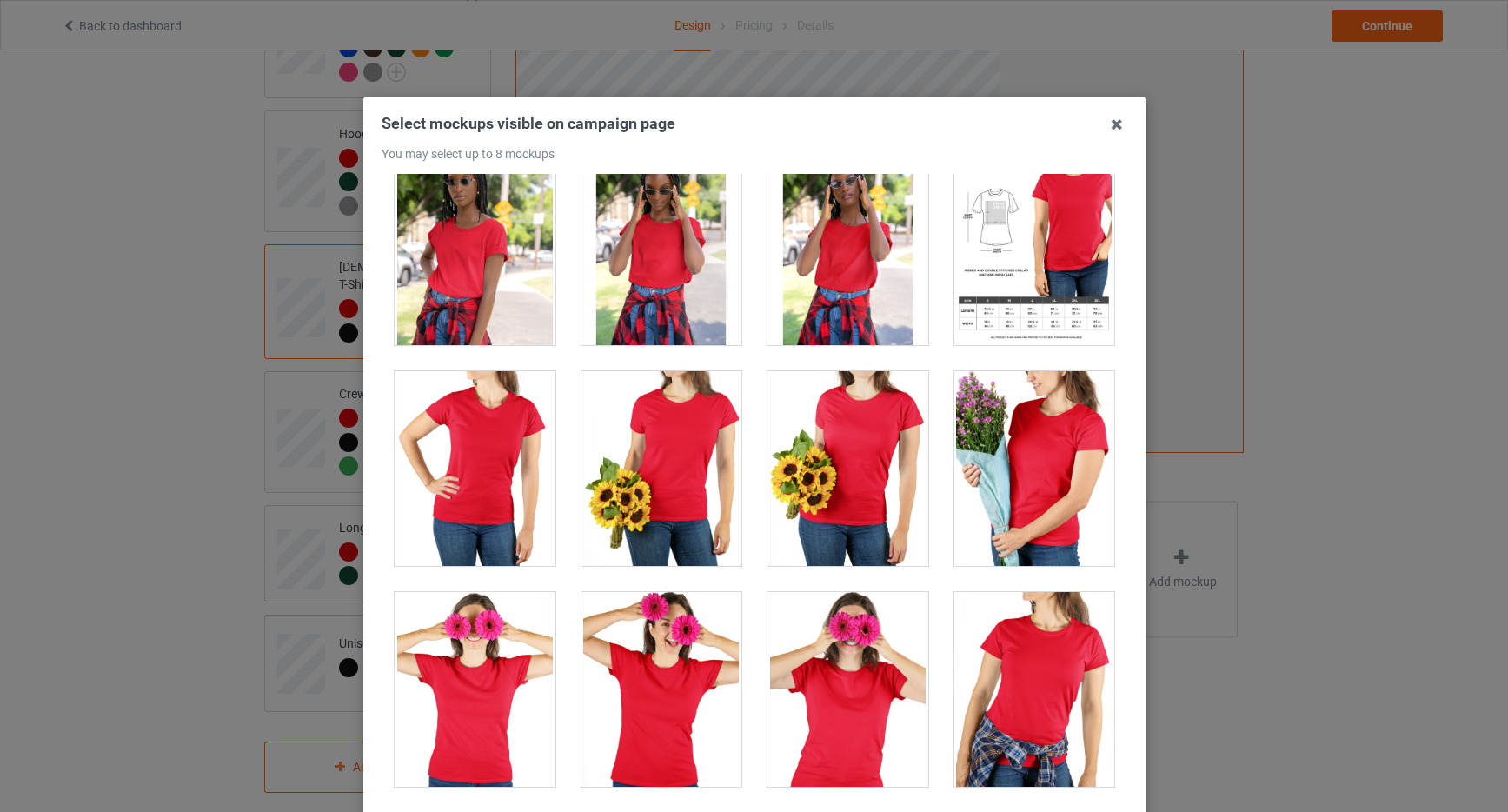
click at [1024, 286] on div at bounding box center [1034, 248] width 161 height 195
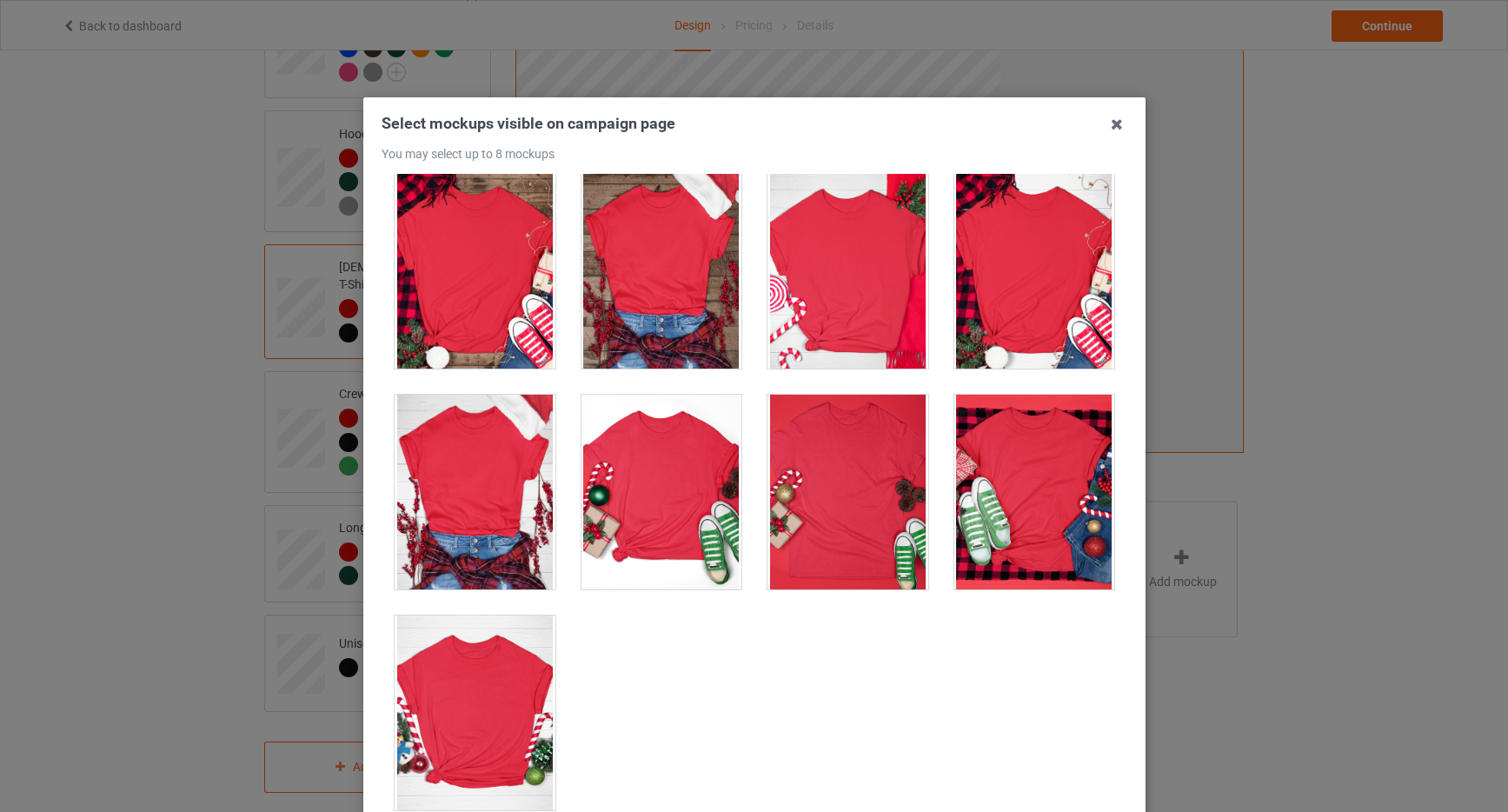
scroll to position [188, 0]
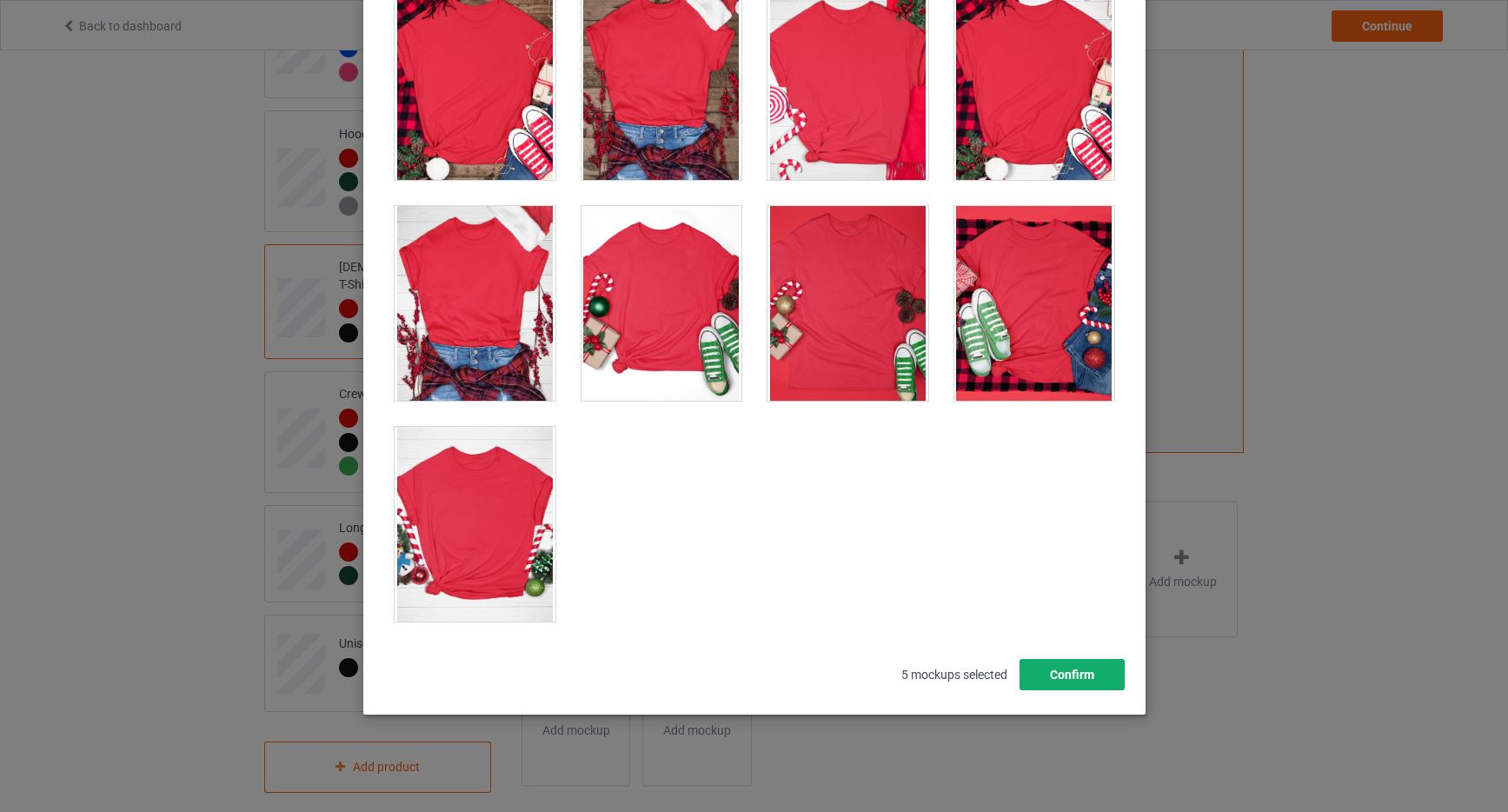
click at [1074, 673] on button "Confirm" at bounding box center [1072, 675] width 105 height 31
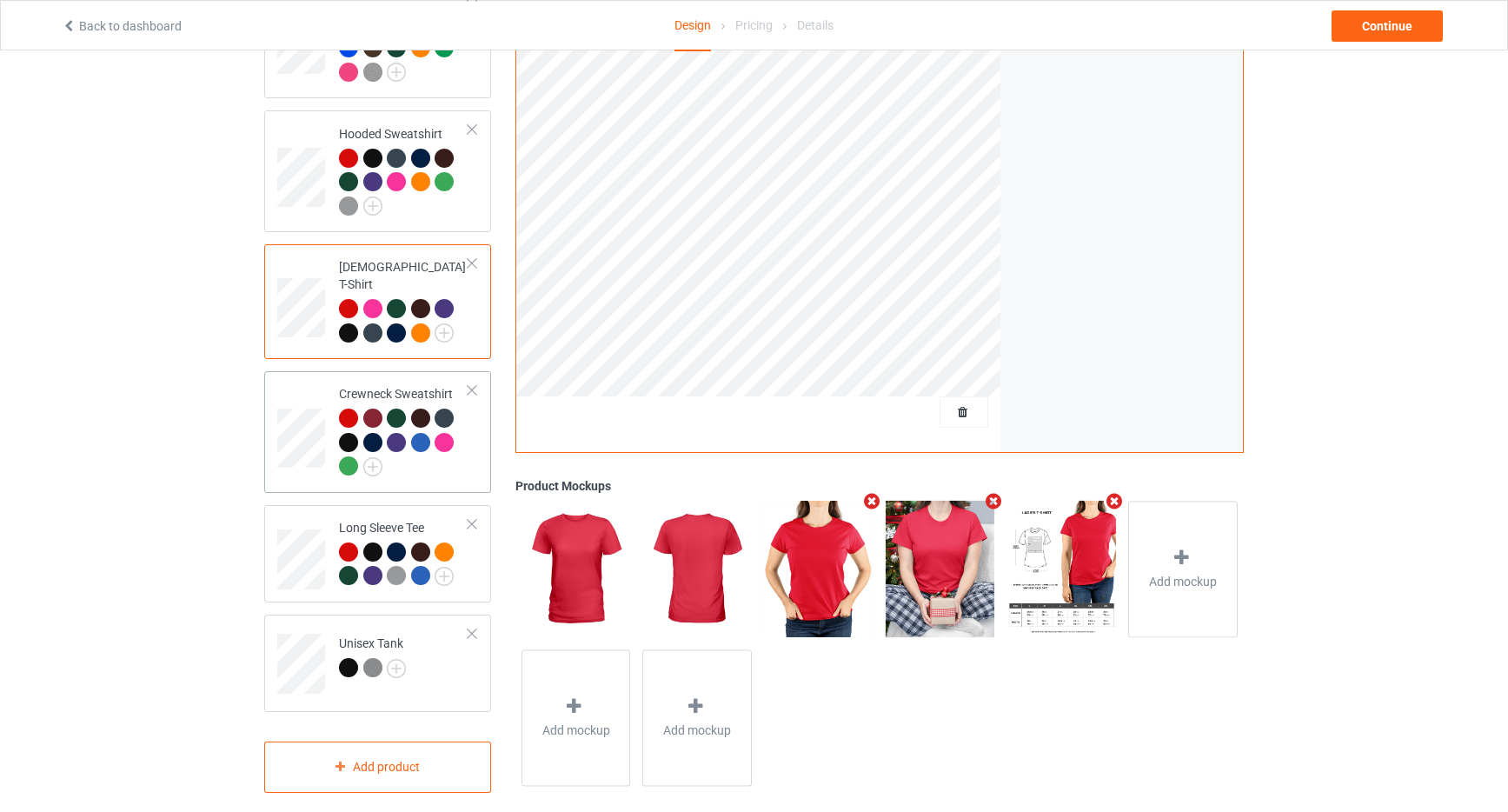
click at [437, 447] on div at bounding box center [403, 444] width 129 height 72
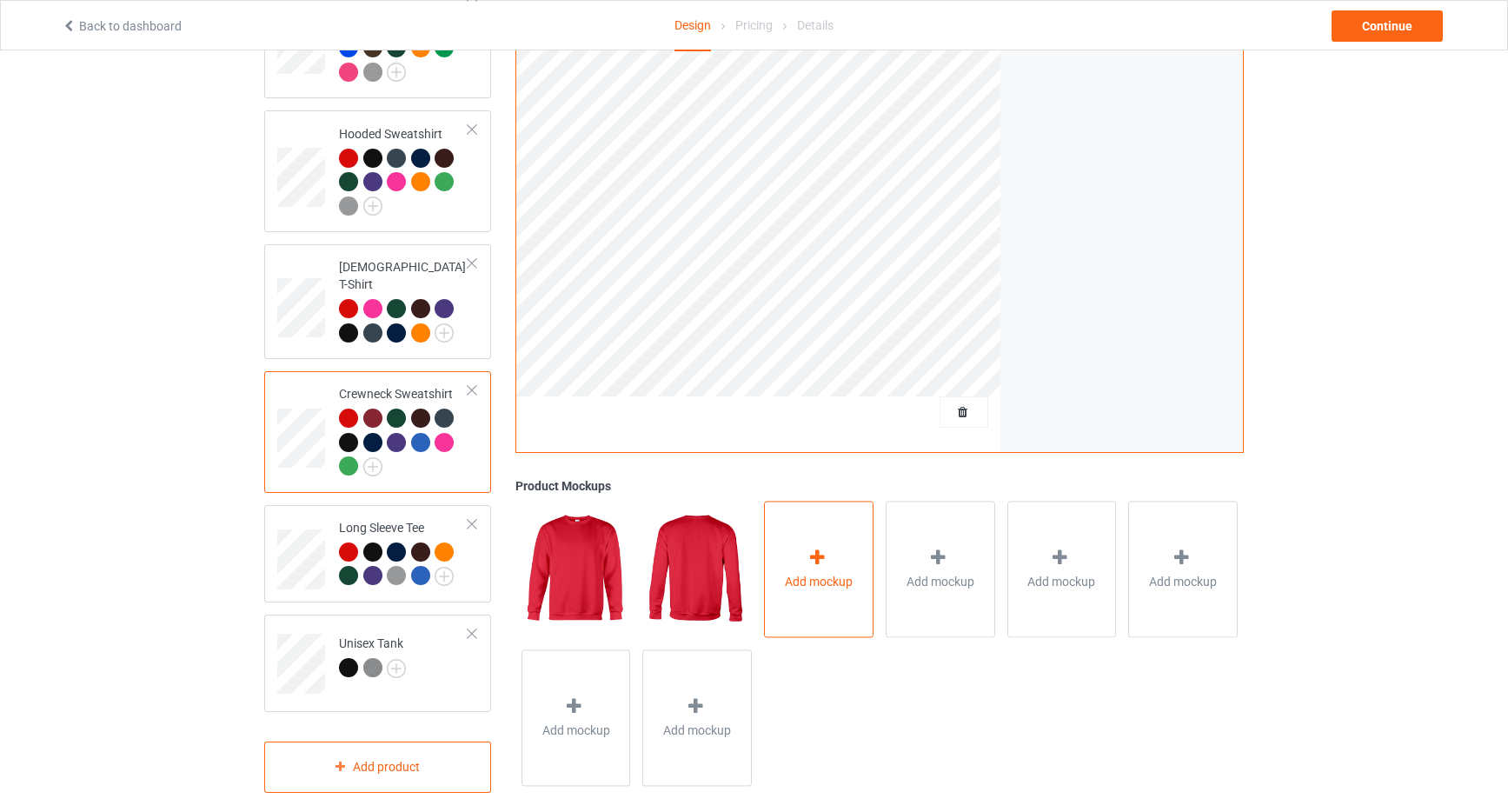
click at [820, 549] on div at bounding box center [818, 561] width 24 height 25
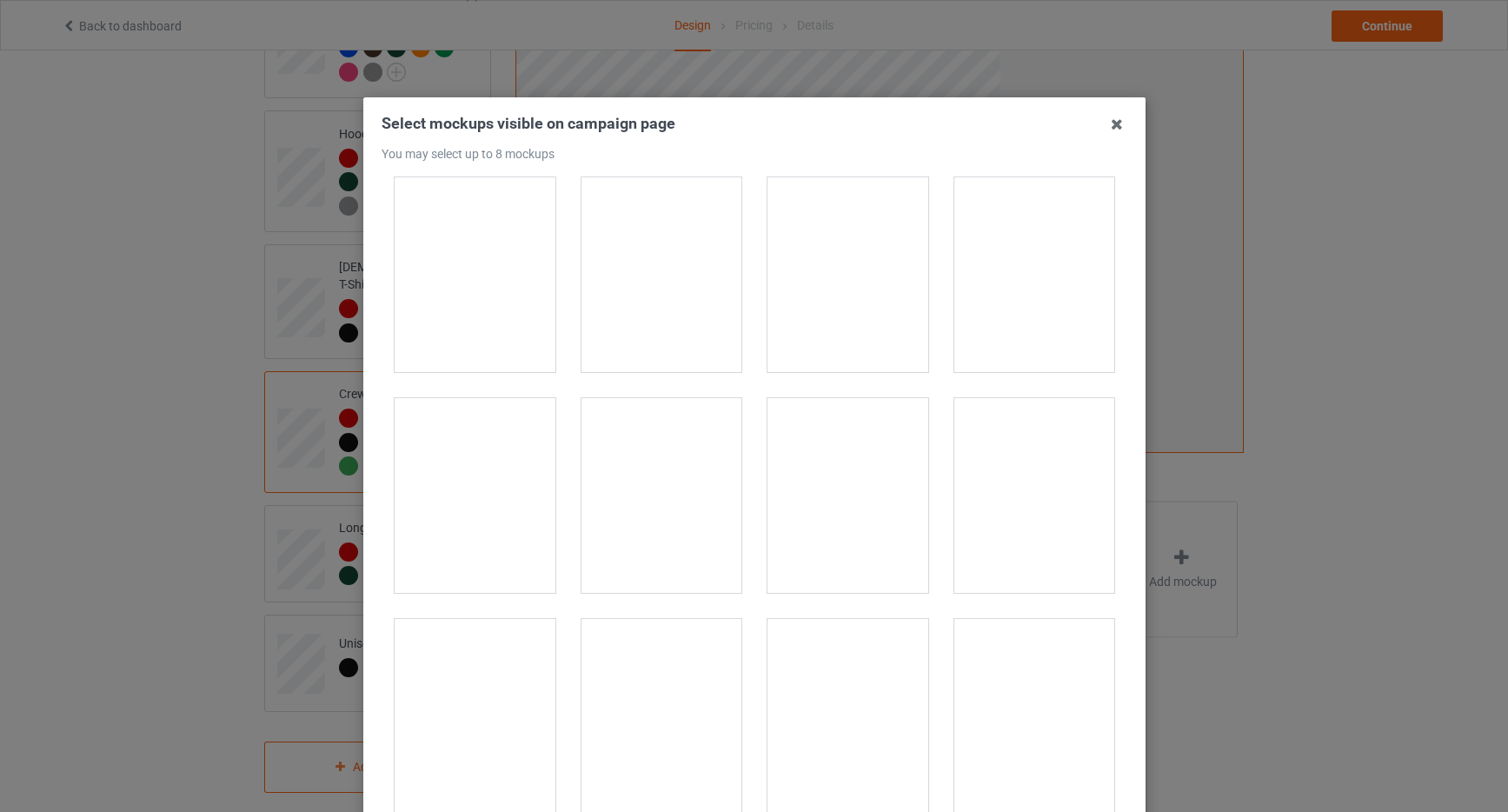
scroll to position [4347, 0]
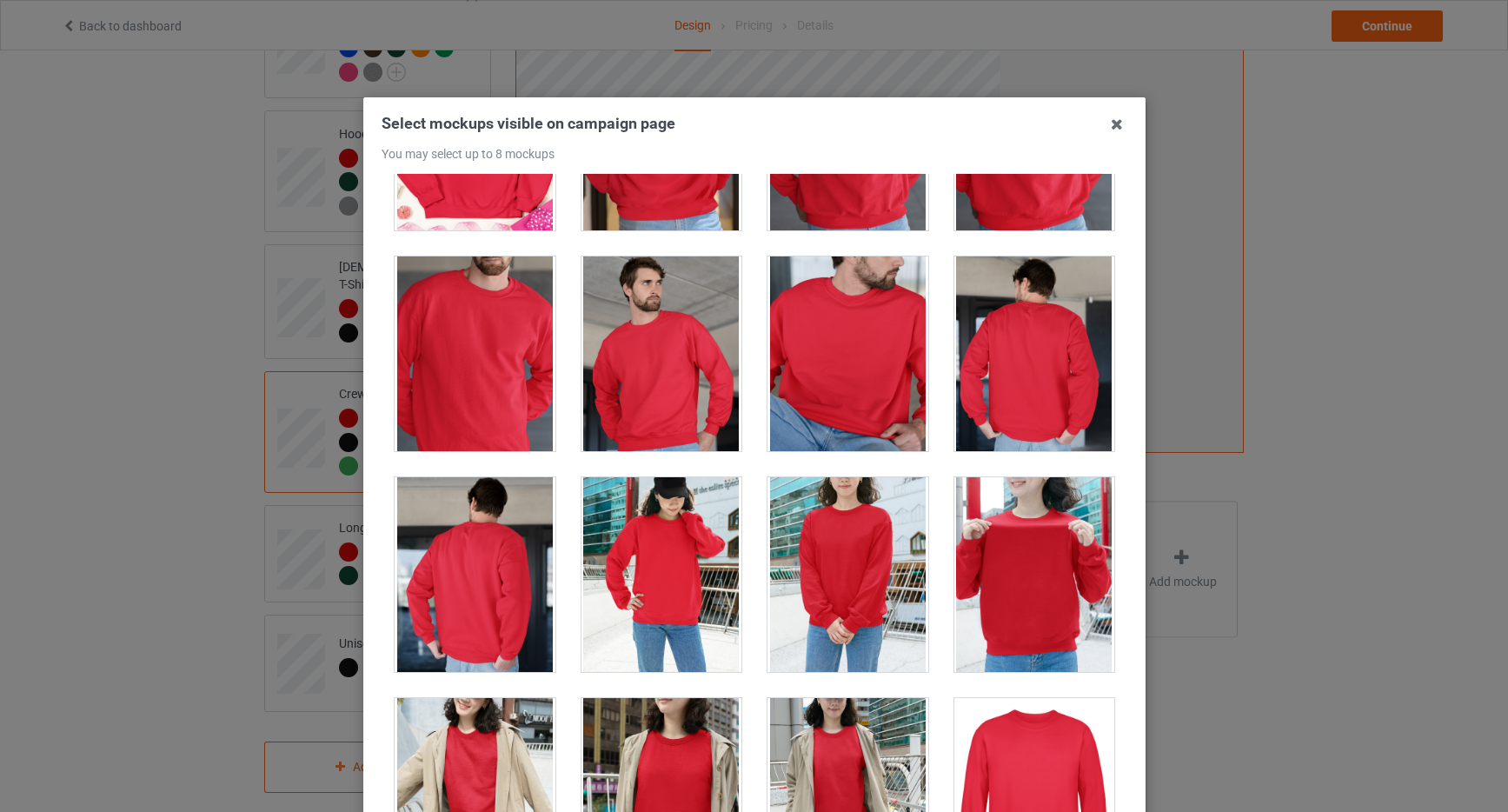
click at [493, 337] on div at bounding box center [475, 353] width 161 height 195
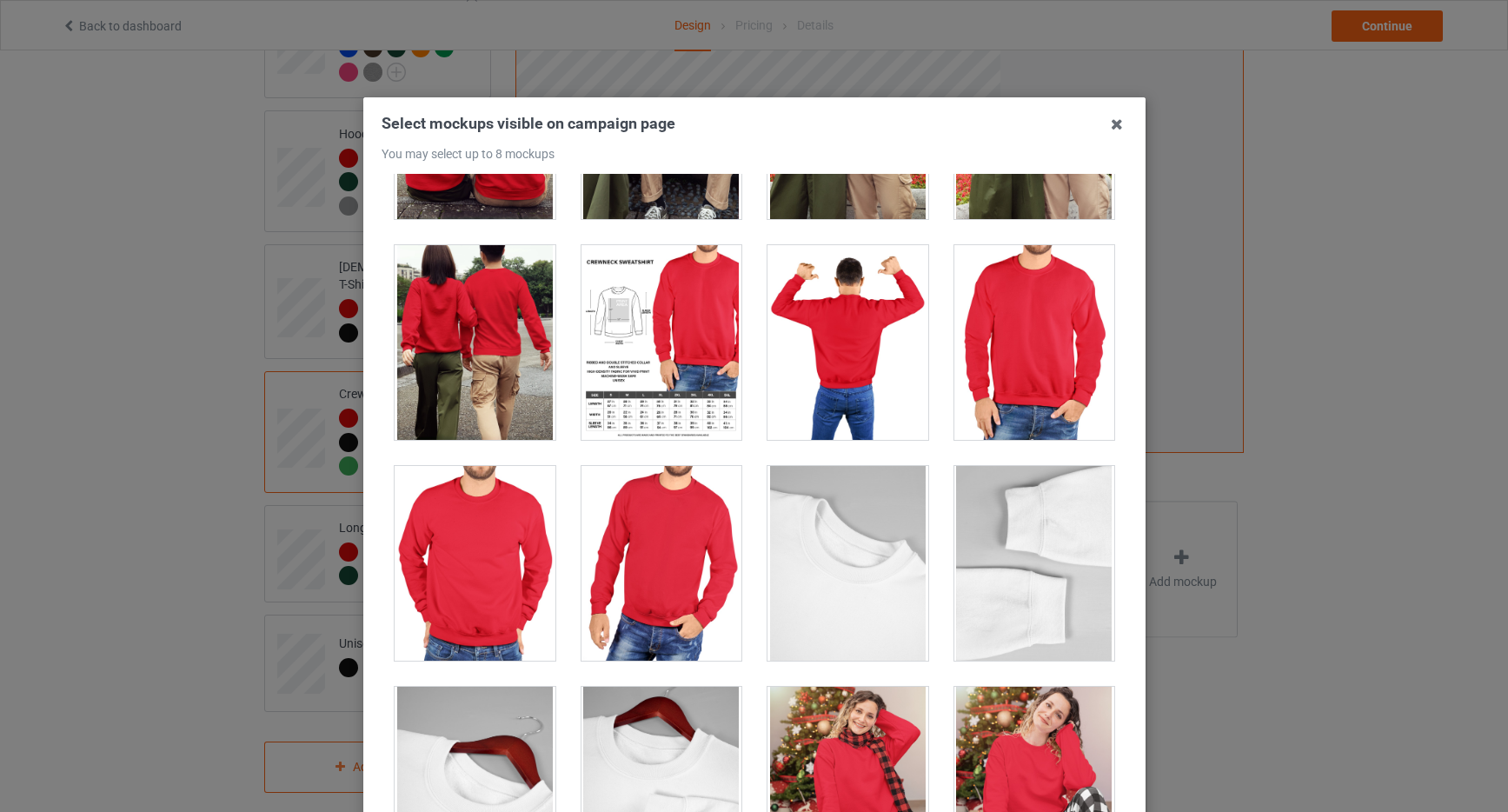
scroll to position [5906, 0]
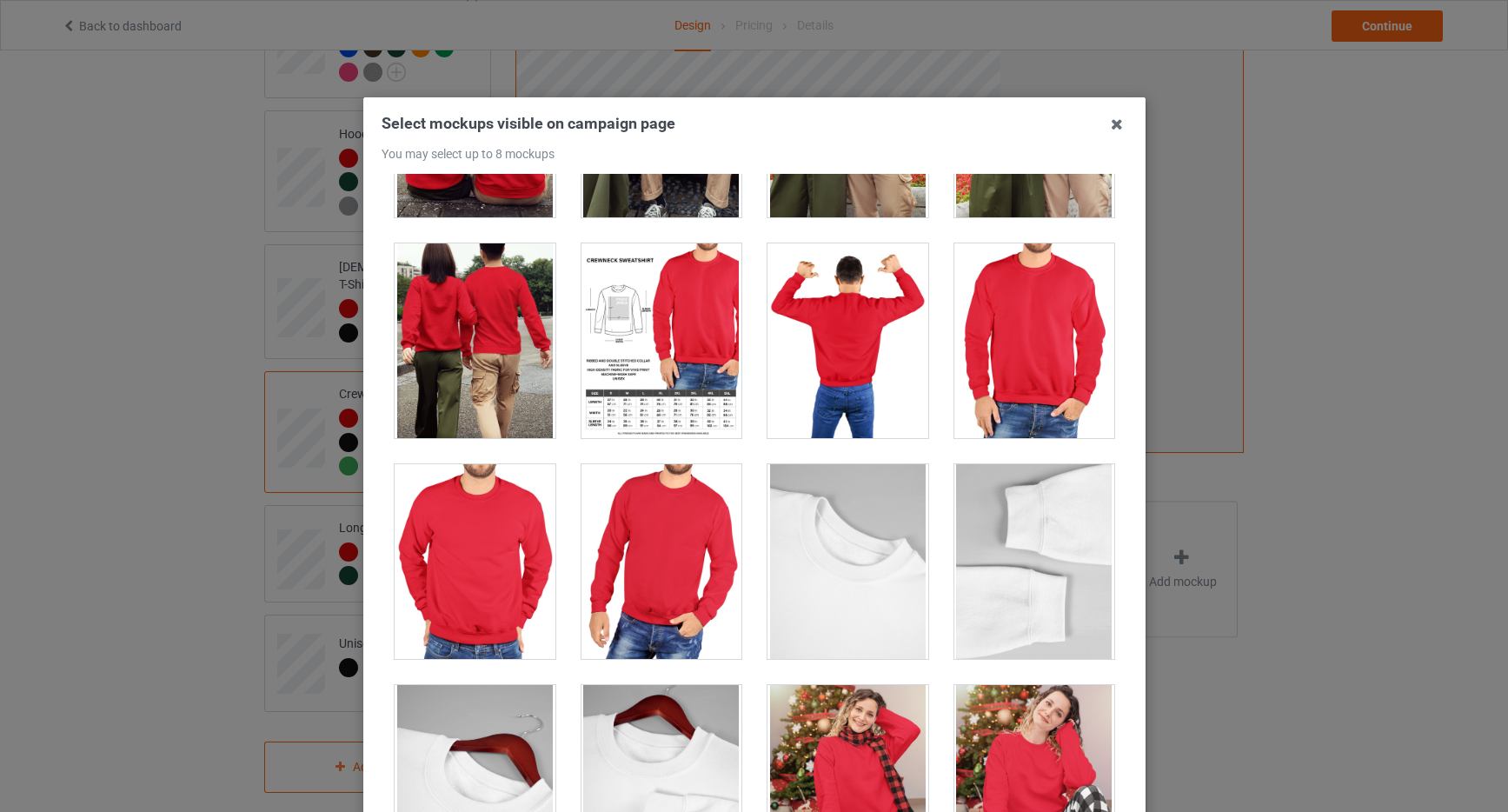
click at [665, 375] on div at bounding box center [661, 341] width 161 height 195
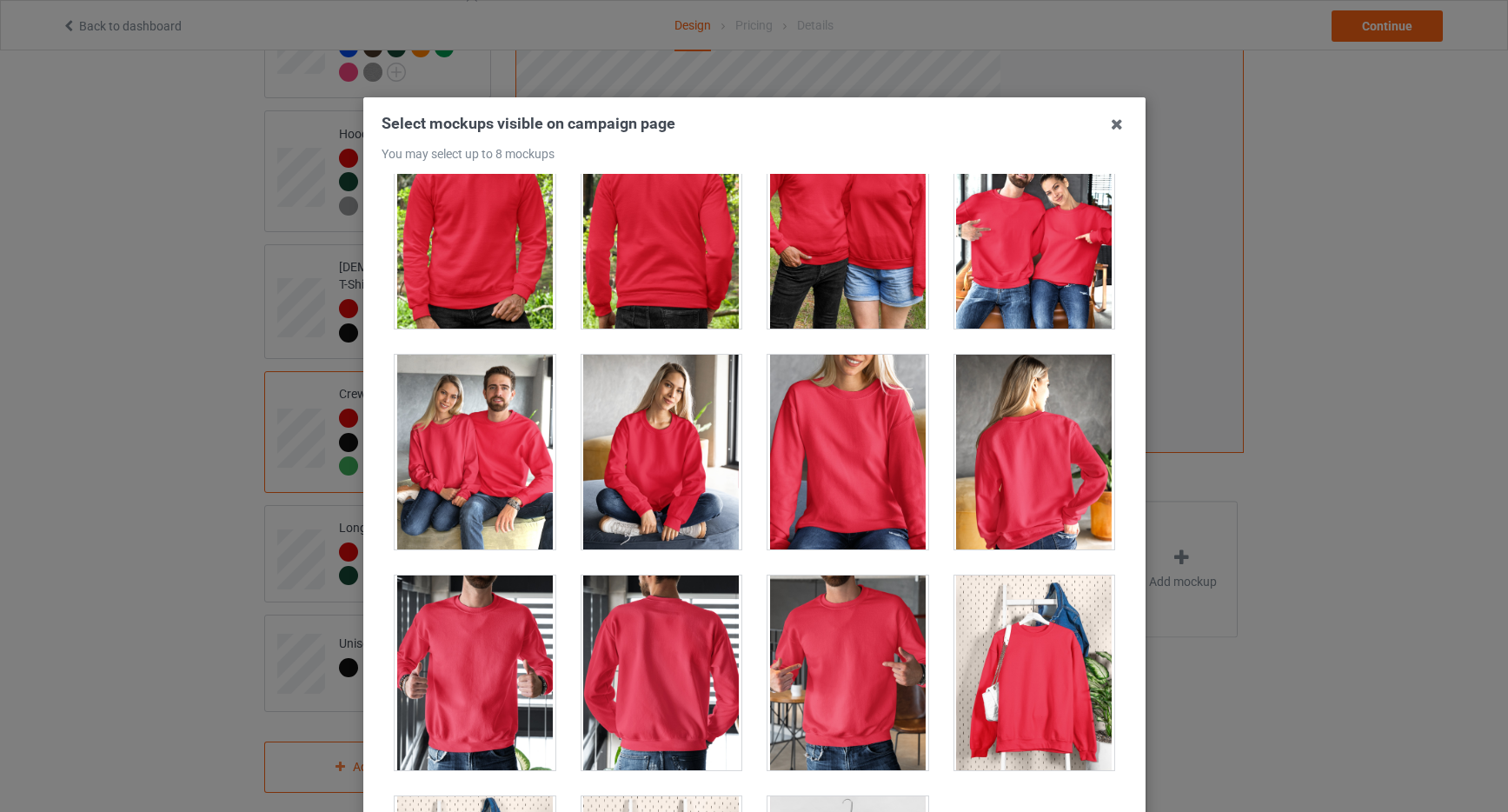
scroll to position [8215, 0]
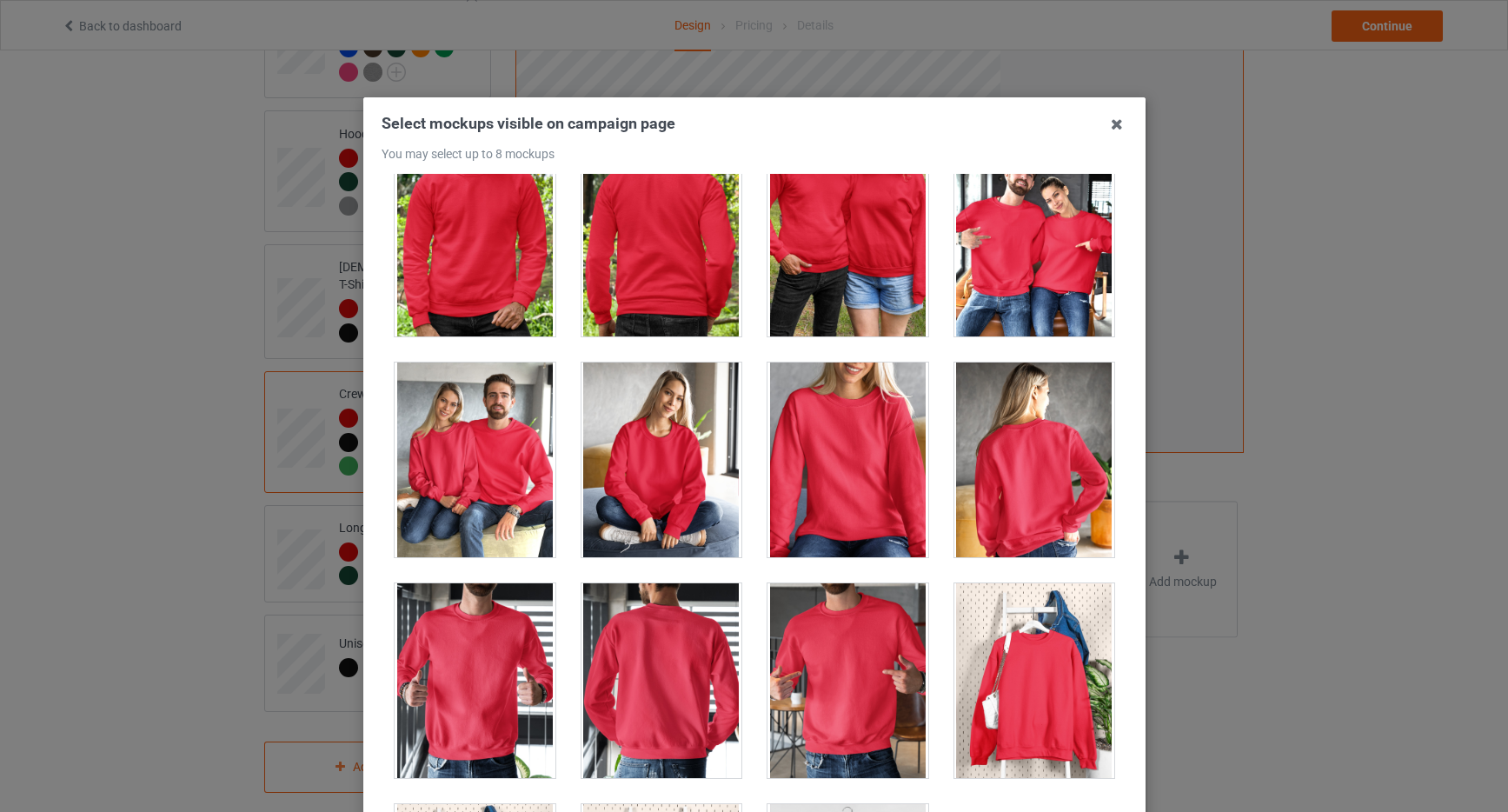
click at [828, 443] on div at bounding box center [848, 460] width 161 height 195
click at [1010, 269] on div at bounding box center [1034, 239] width 161 height 195
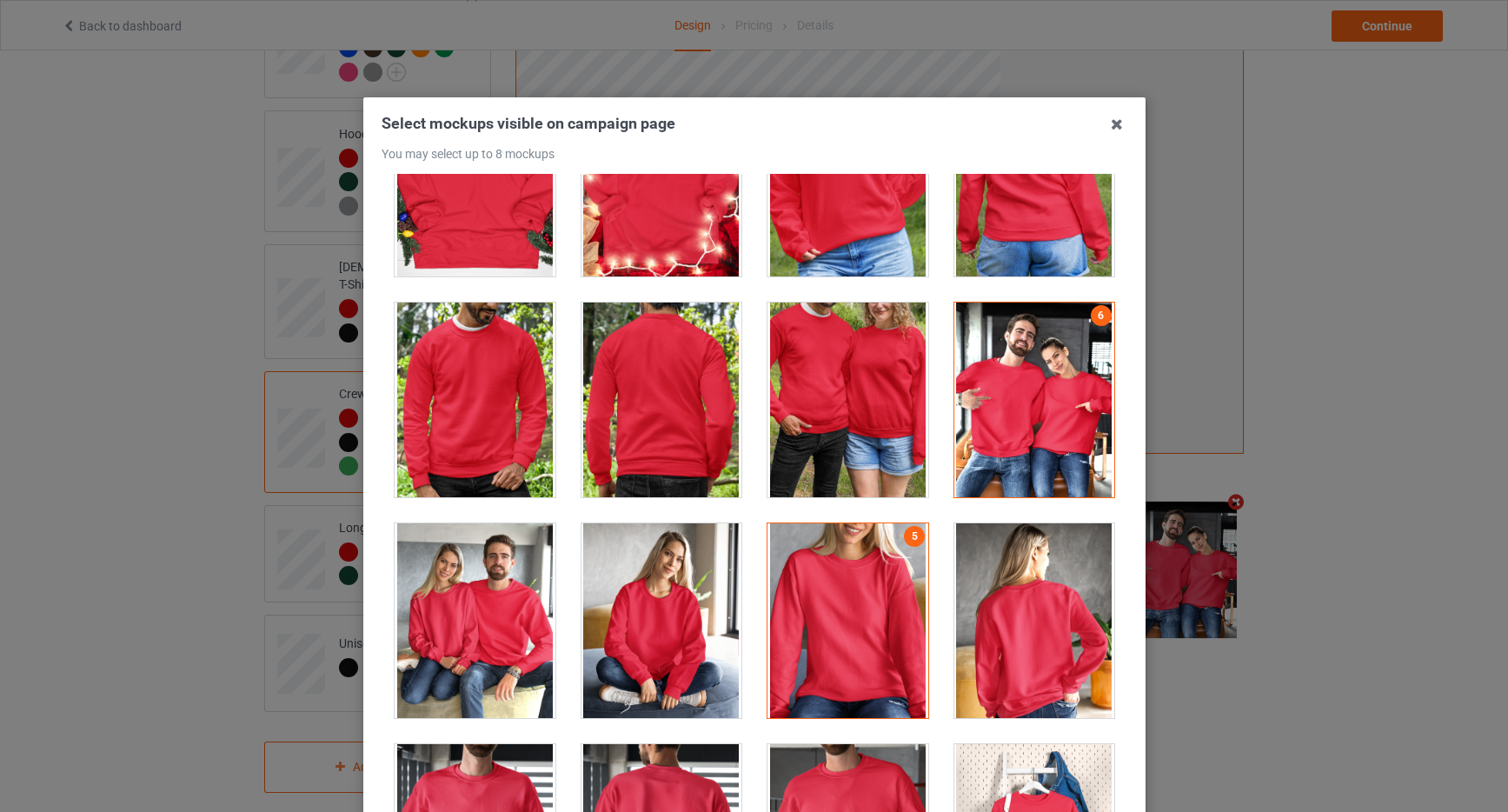
scroll to position [8405, 0]
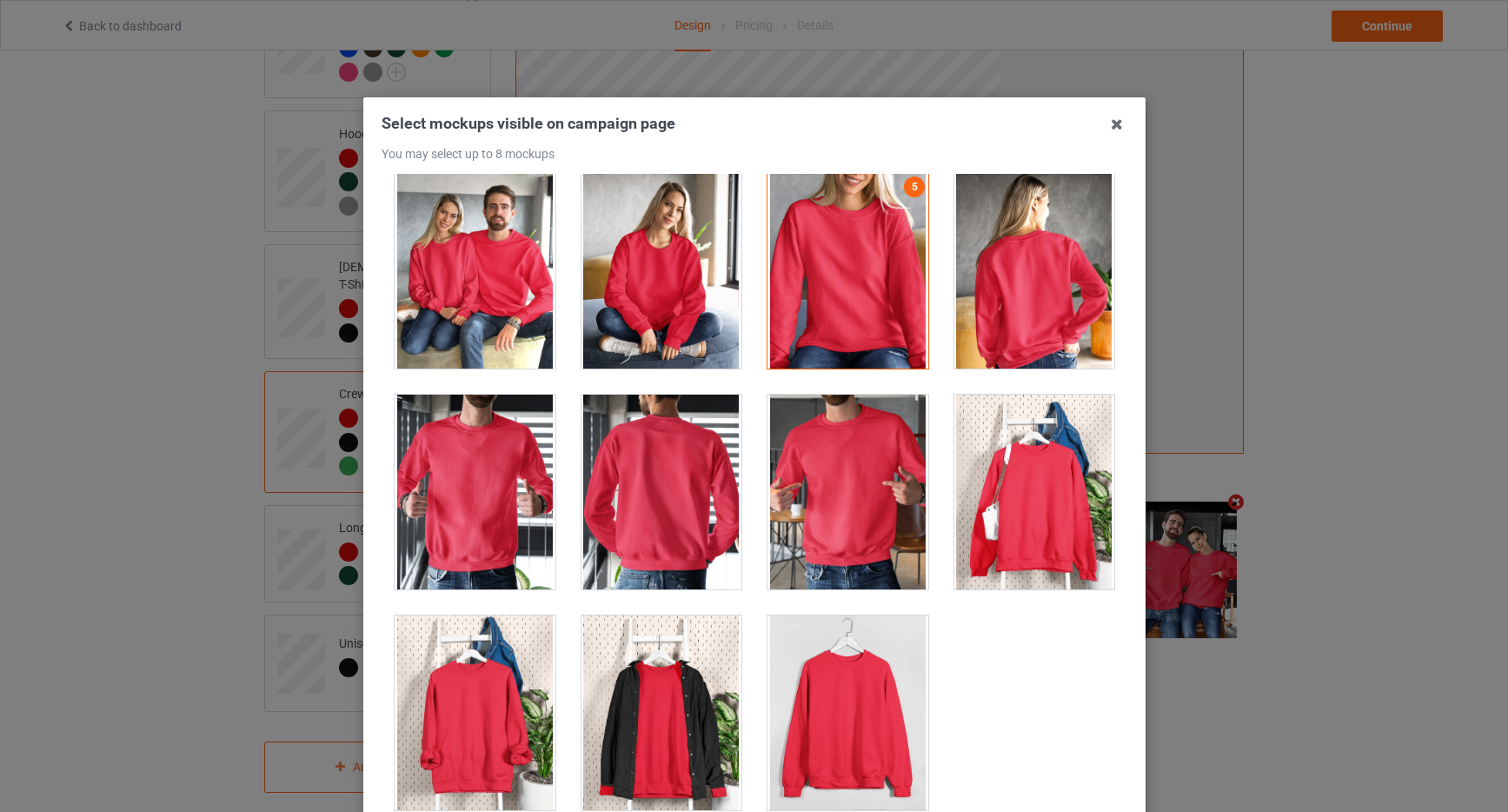
click at [844, 476] on div at bounding box center [848, 492] width 161 height 195
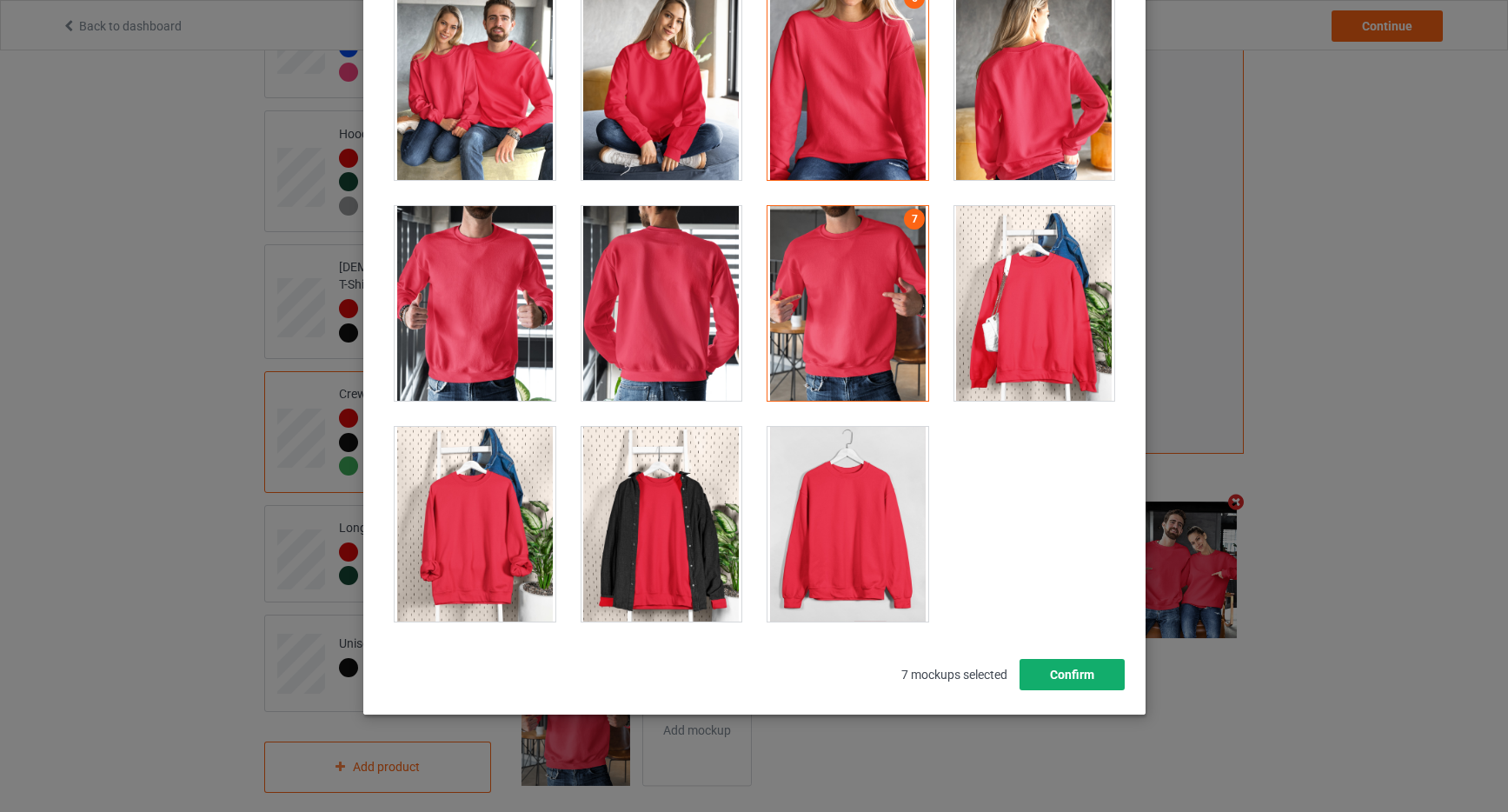
click at [1096, 681] on button "Confirm" at bounding box center [1072, 675] width 105 height 31
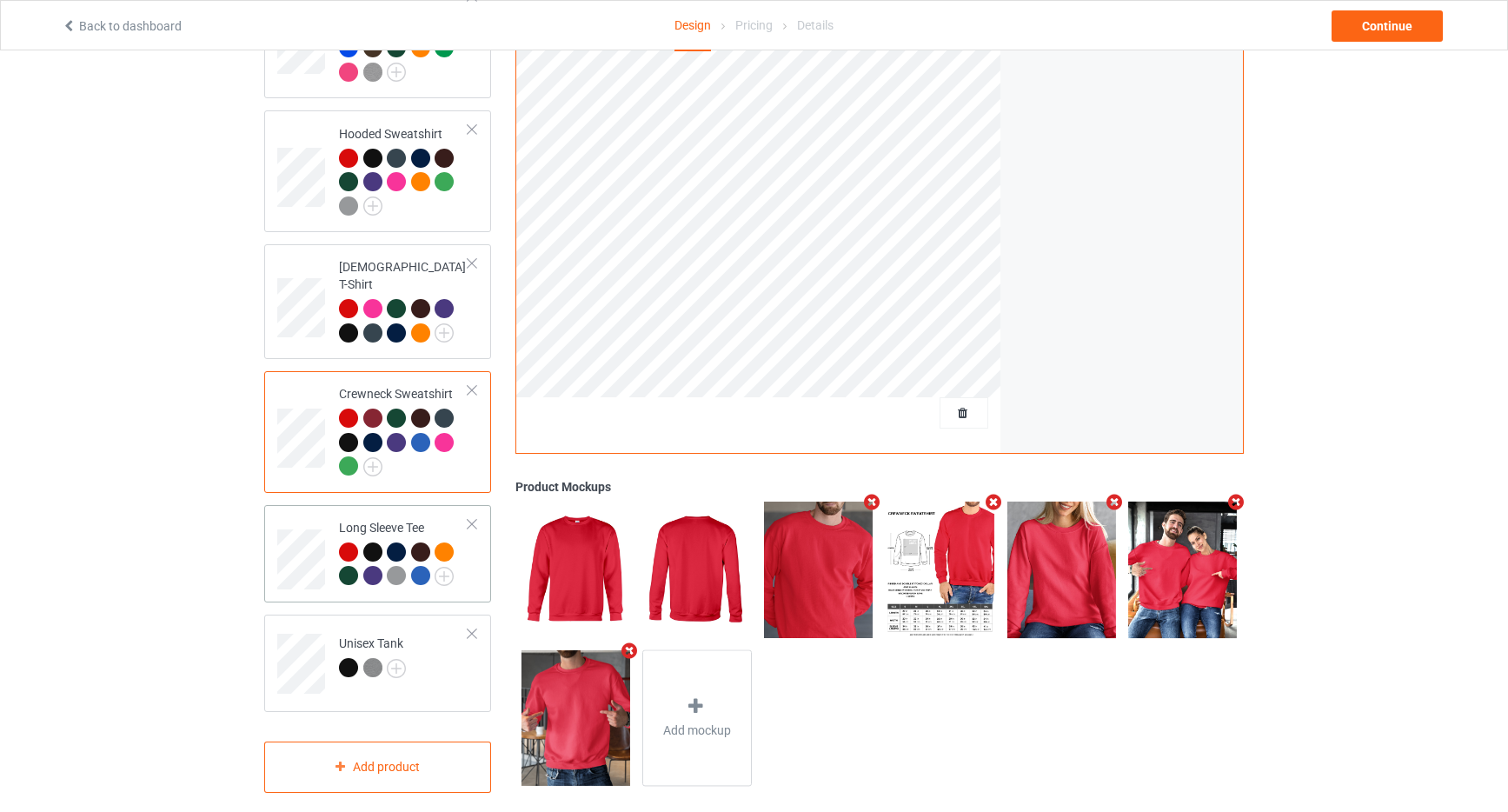
click at [475, 566] on td "Long Sleeve Tee" at bounding box center [403, 554] width 149 height 84
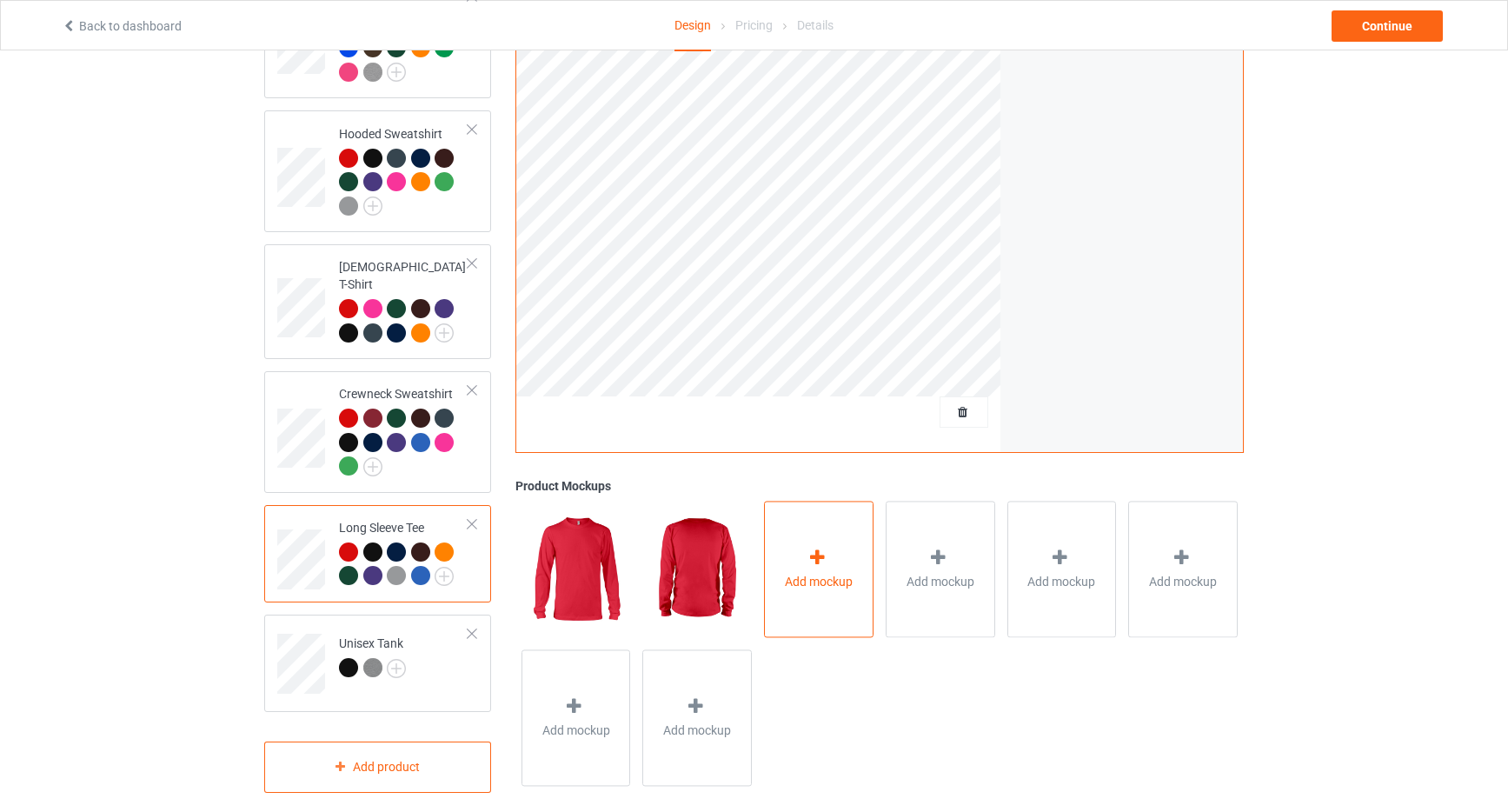
click at [826, 549] on icon at bounding box center [817, 558] width 21 height 18
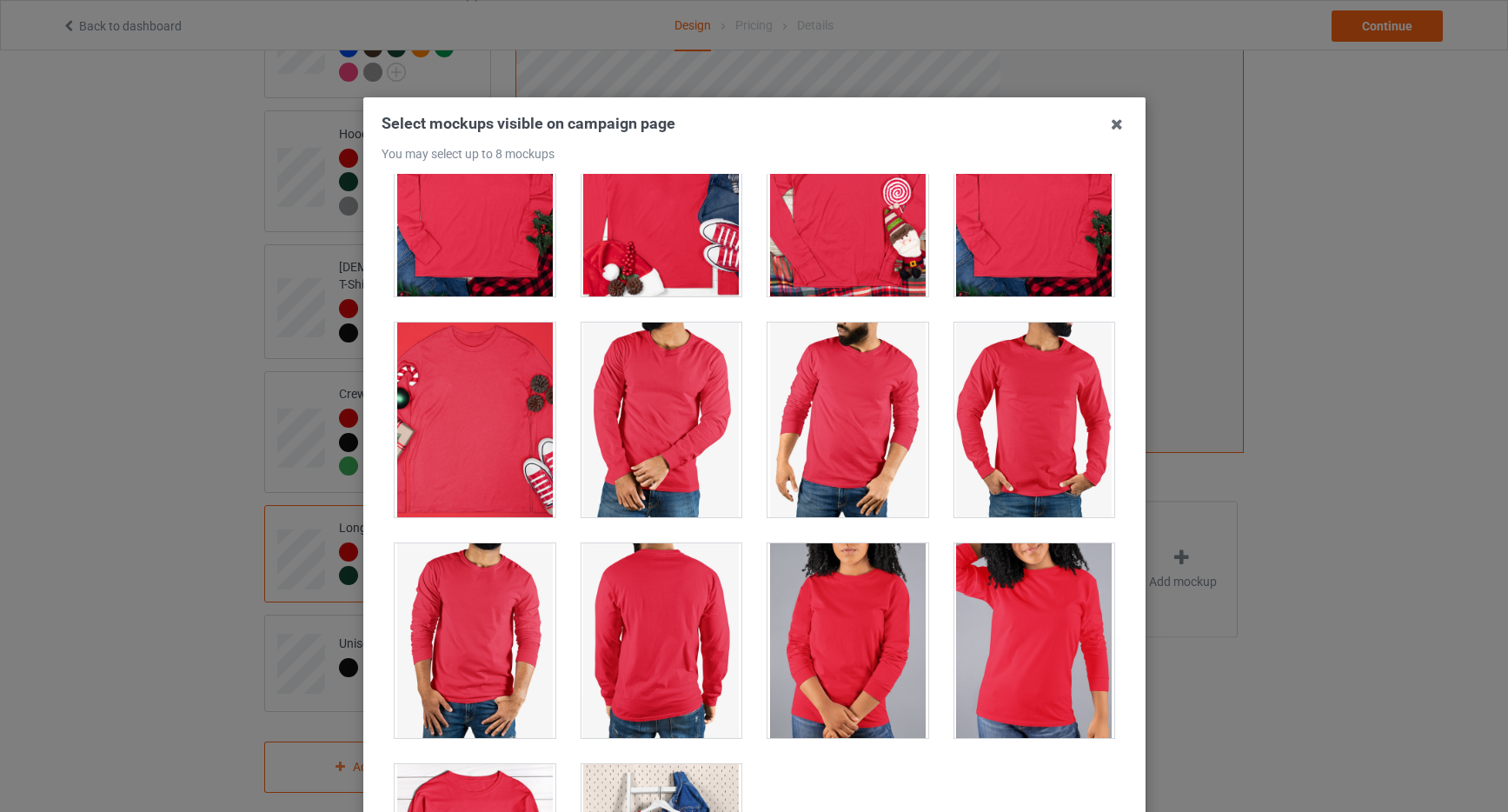
scroll to position [4603, 0]
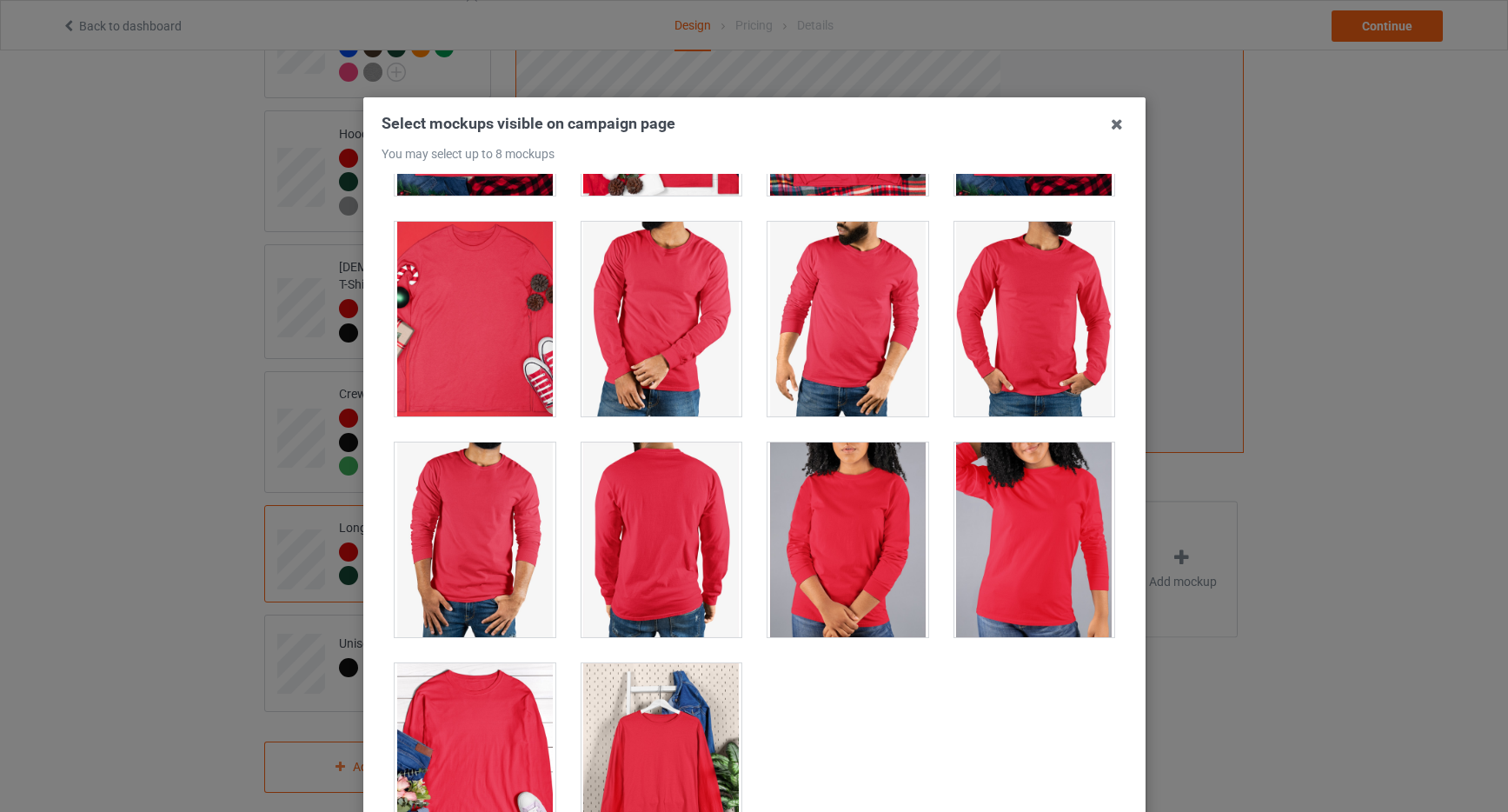
click at [663, 295] on div at bounding box center [661, 319] width 161 height 195
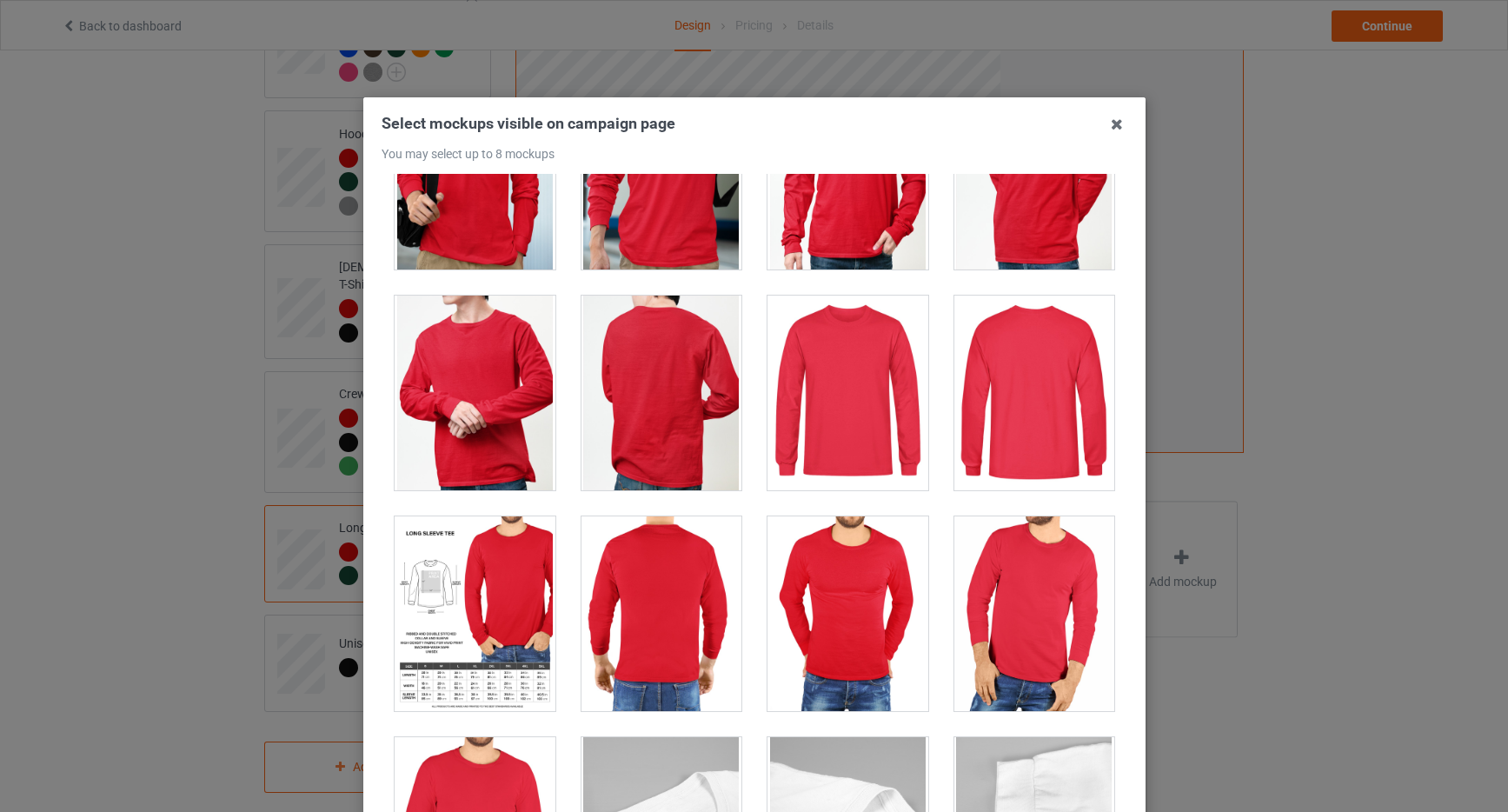
scroll to position [3431, 0]
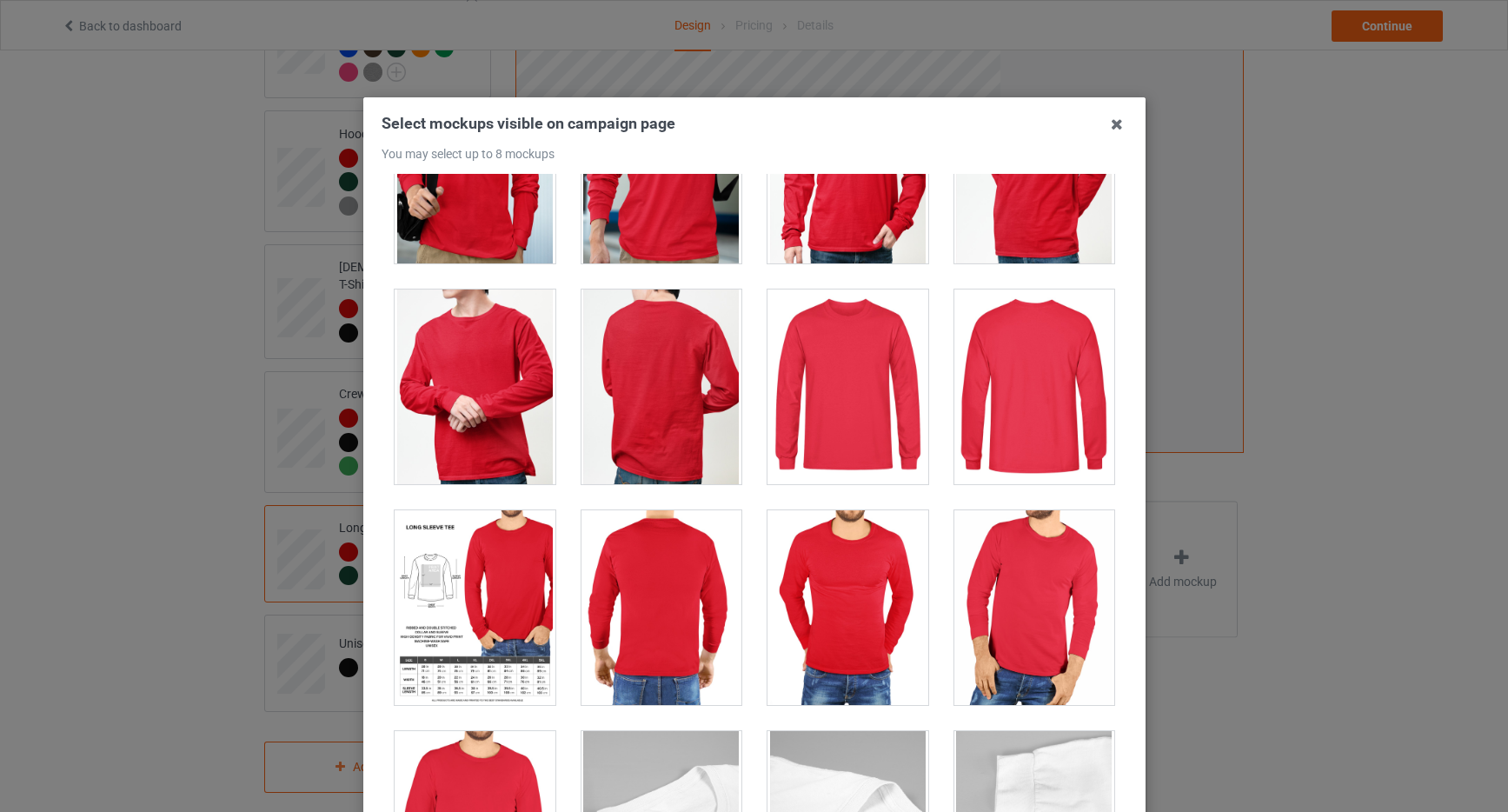
click at [470, 576] on div at bounding box center [475, 608] width 161 height 195
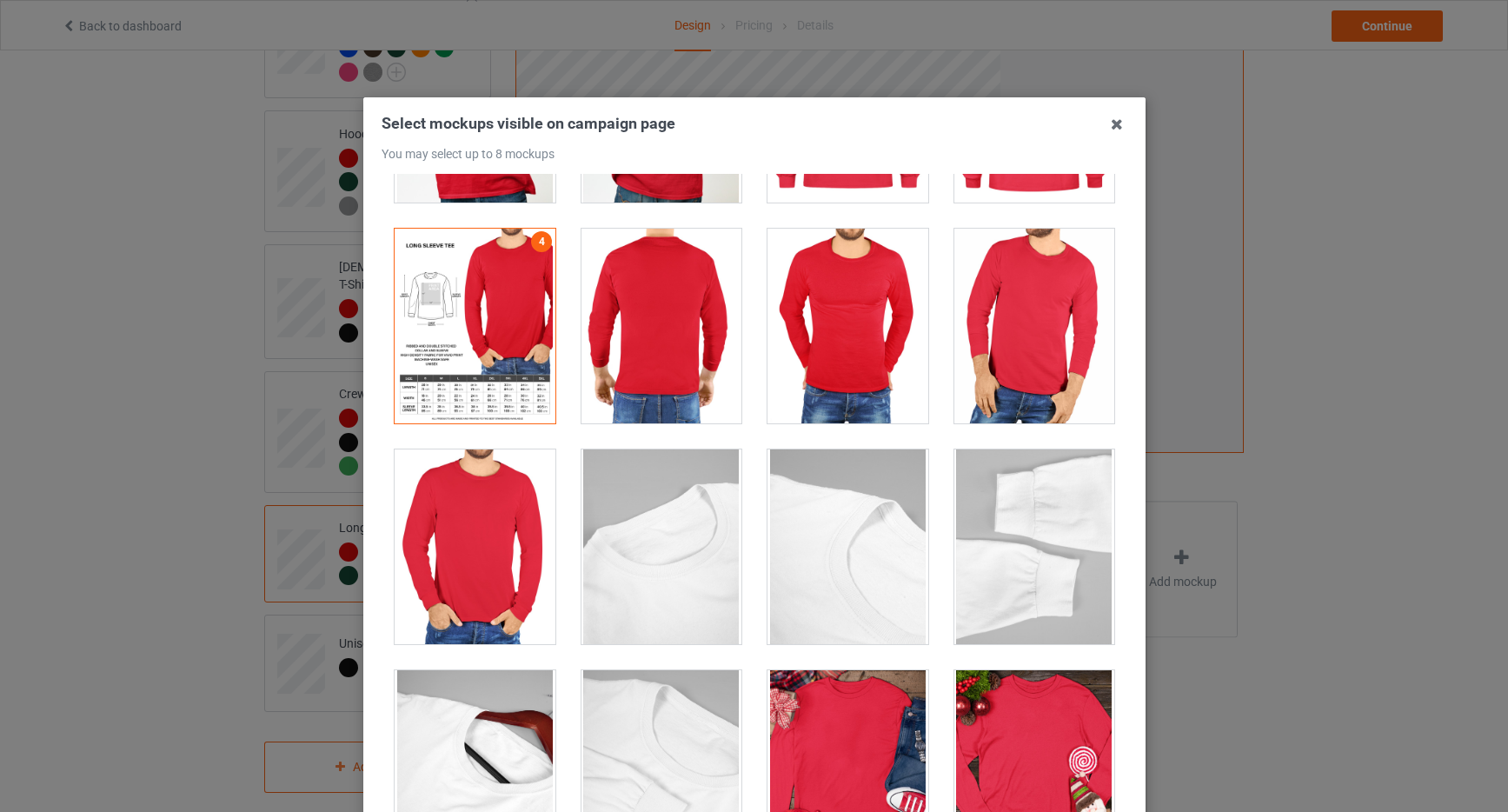
scroll to position [3740, 0]
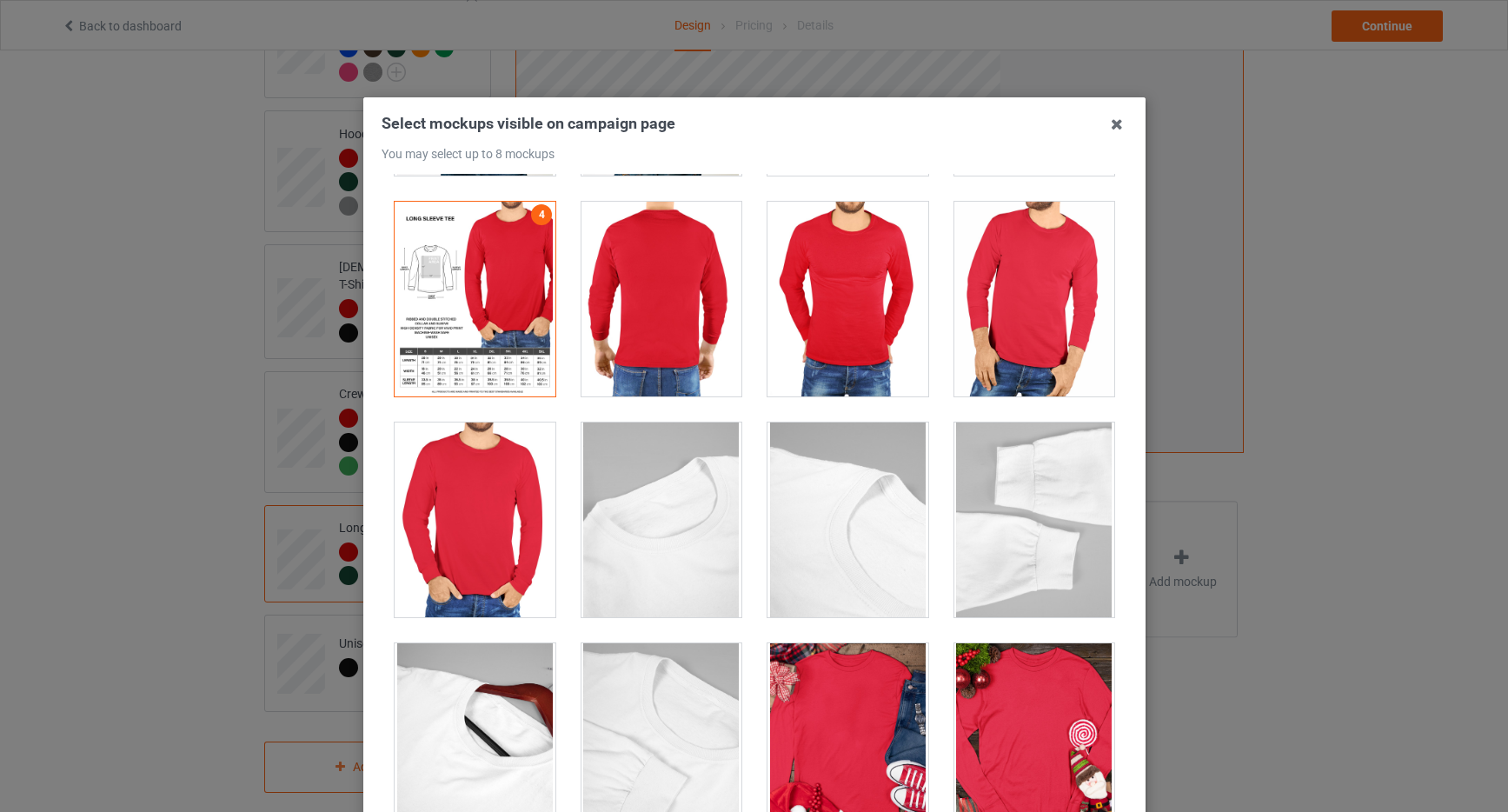
click at [486, 522] on div at bounding box center [475, 520] width 161 height 195
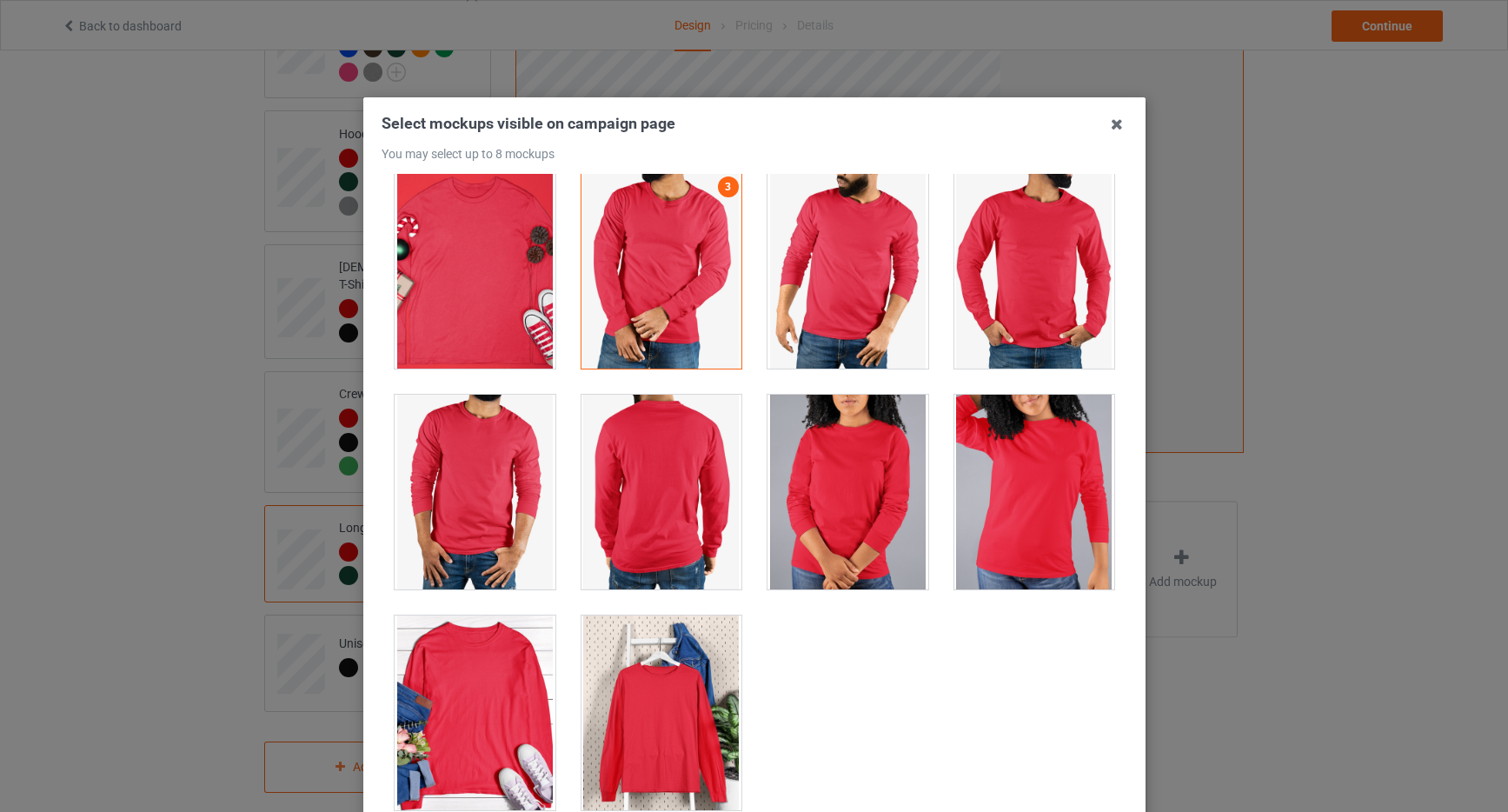
scroll to position [188, 0]
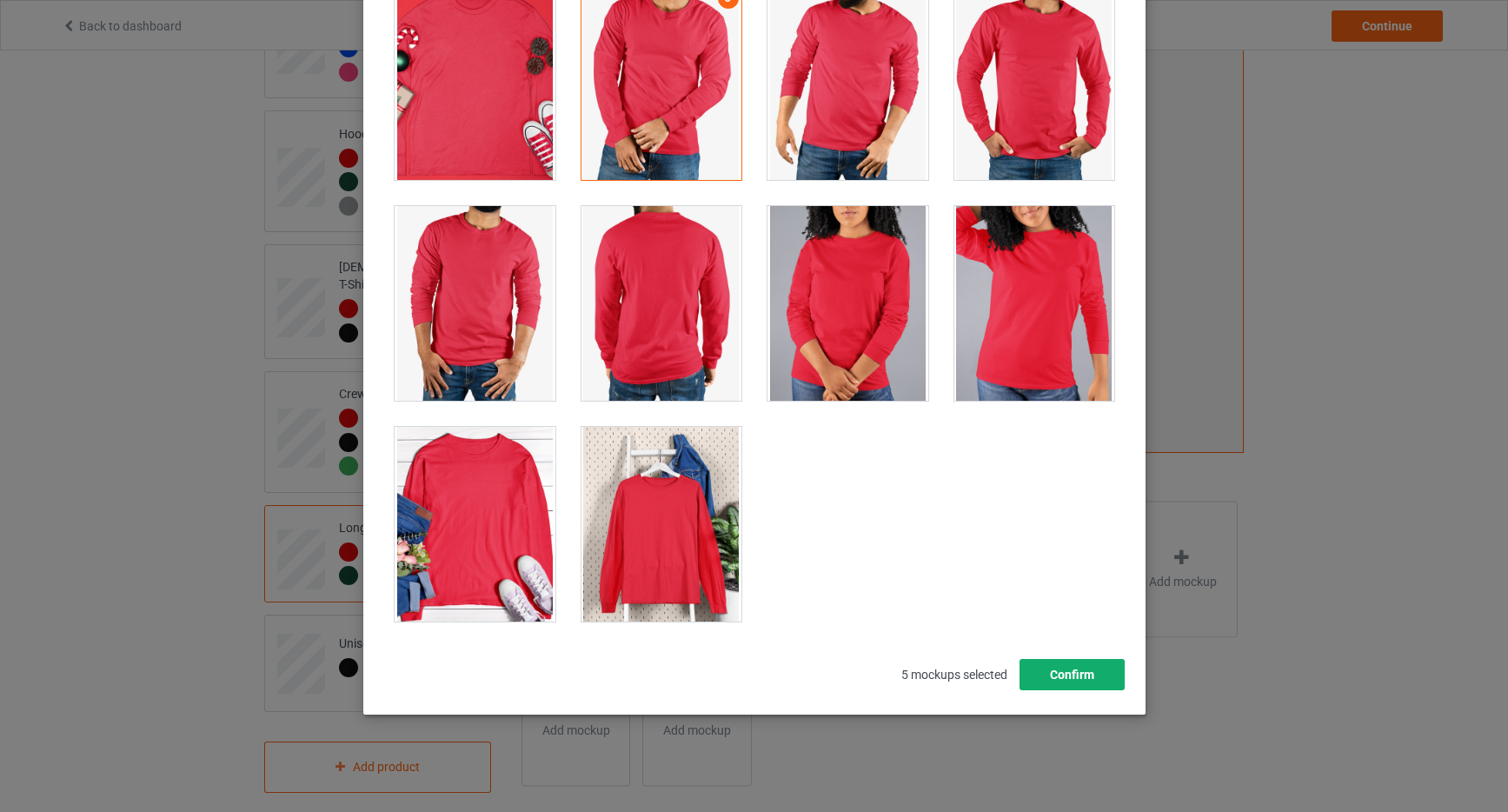
click at [1081, 675] on button "Confirm" at bounding box center [1072, 675] width 105 height 31
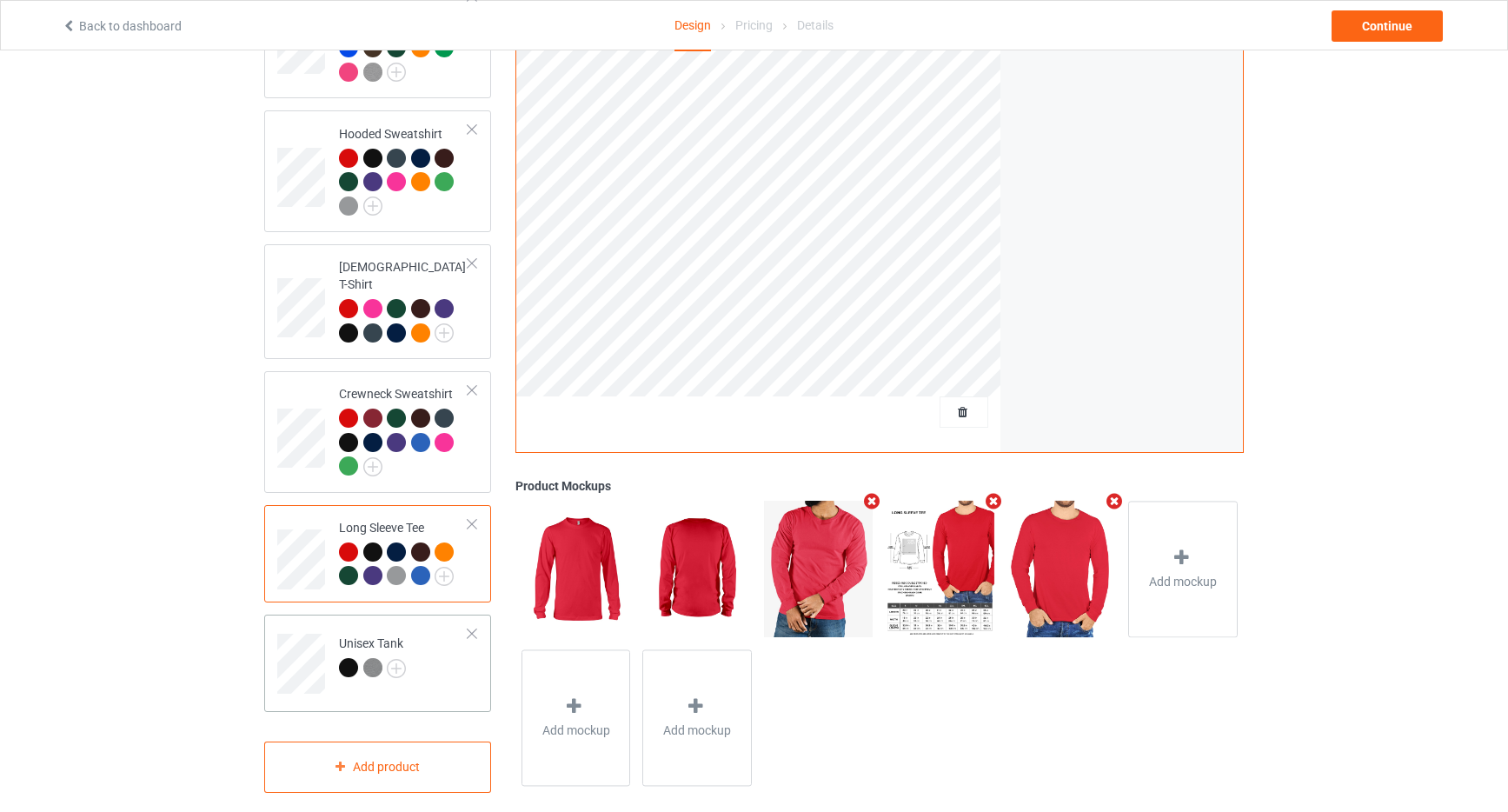
click at [439, 661] on td "Unisex Tank" at bounding box center [403, 658] width 149 height 72
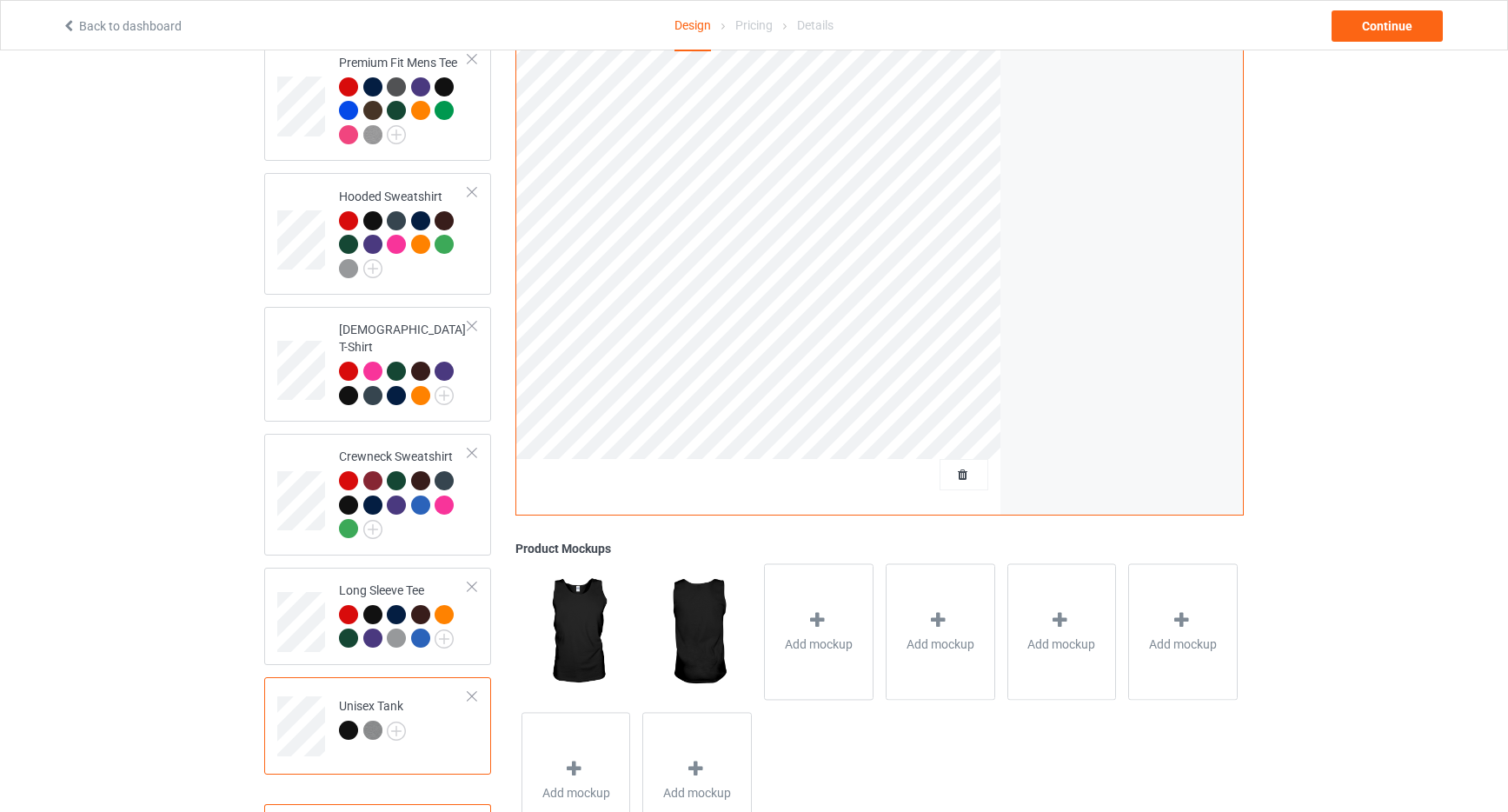
scroll to position [357, 0]
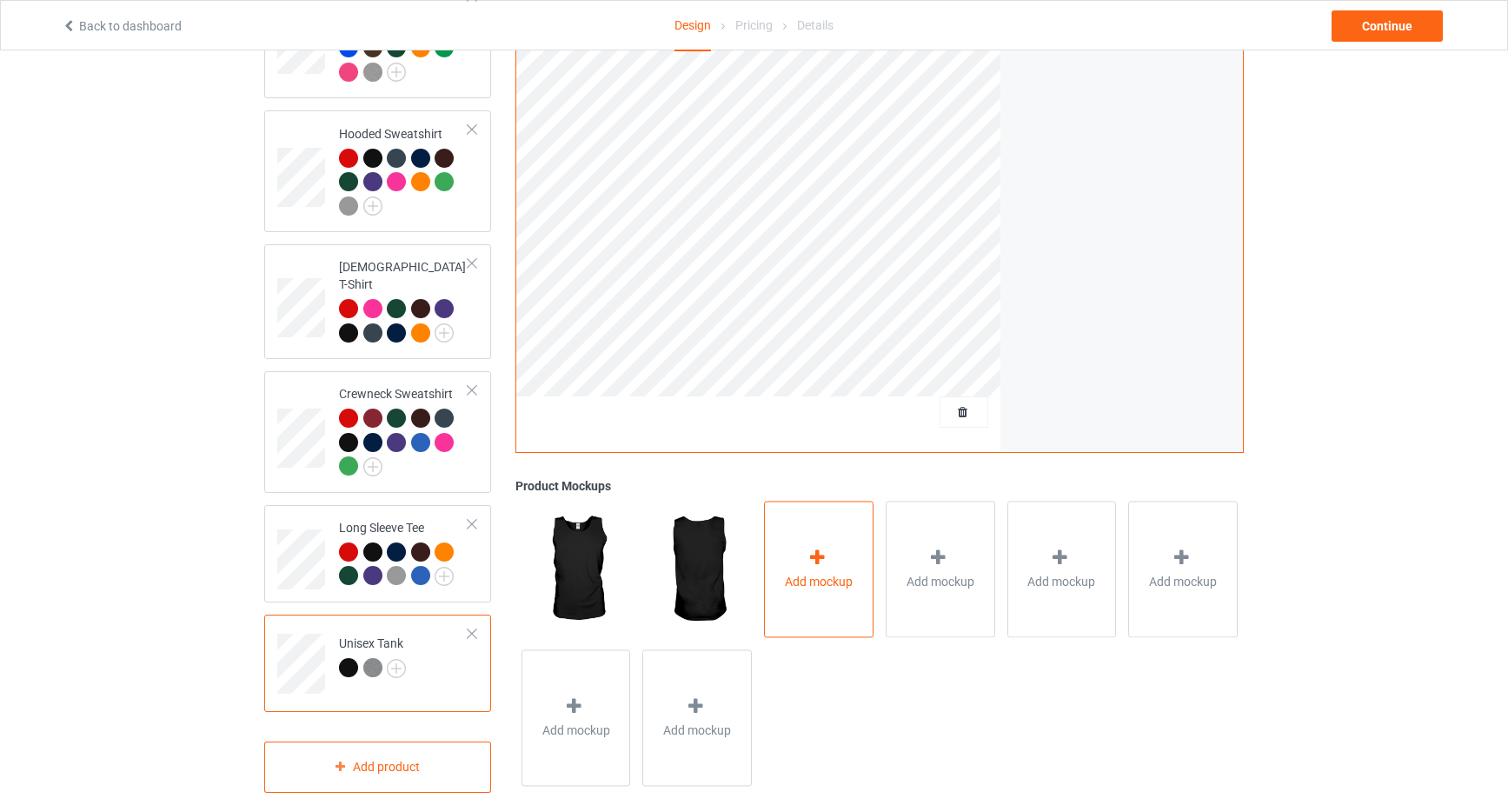
click at [831, 540] on div "Add mockup" at bounding box center [818, 568] width 110 height 137
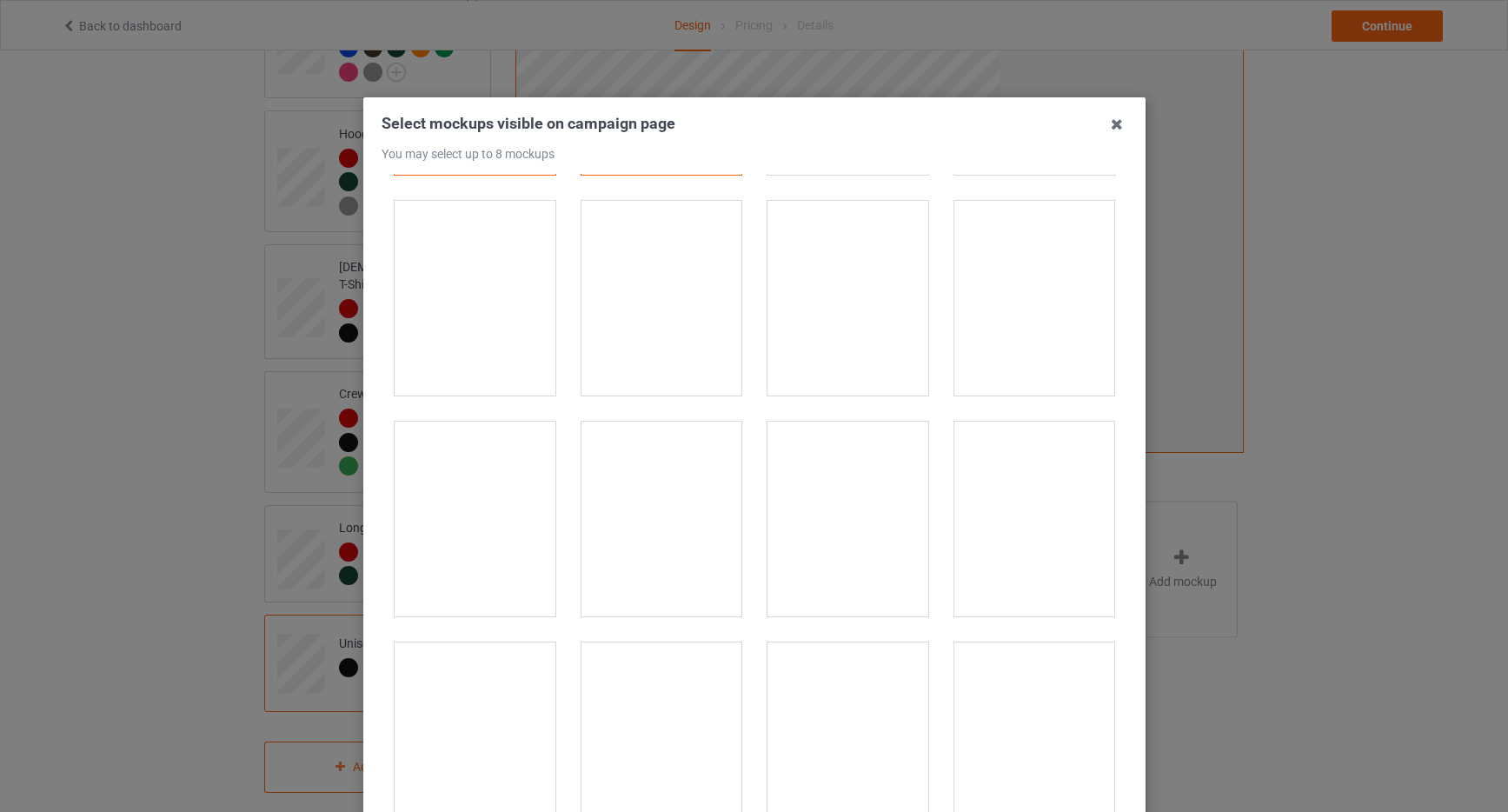
scroll to position [212, 0]
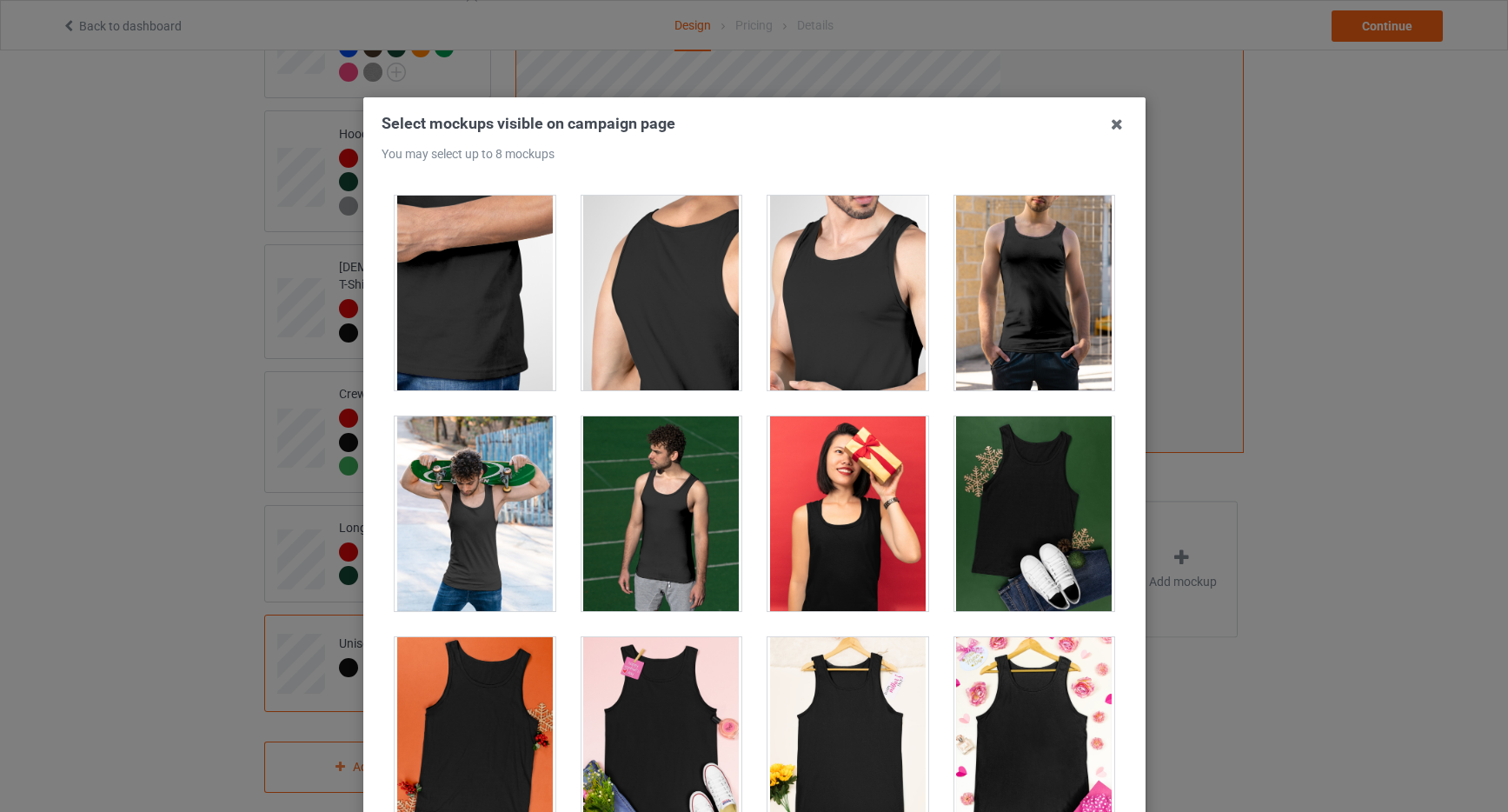
click at [1036, 288] on div at bounding box center [1034, 293] width 161 height 195
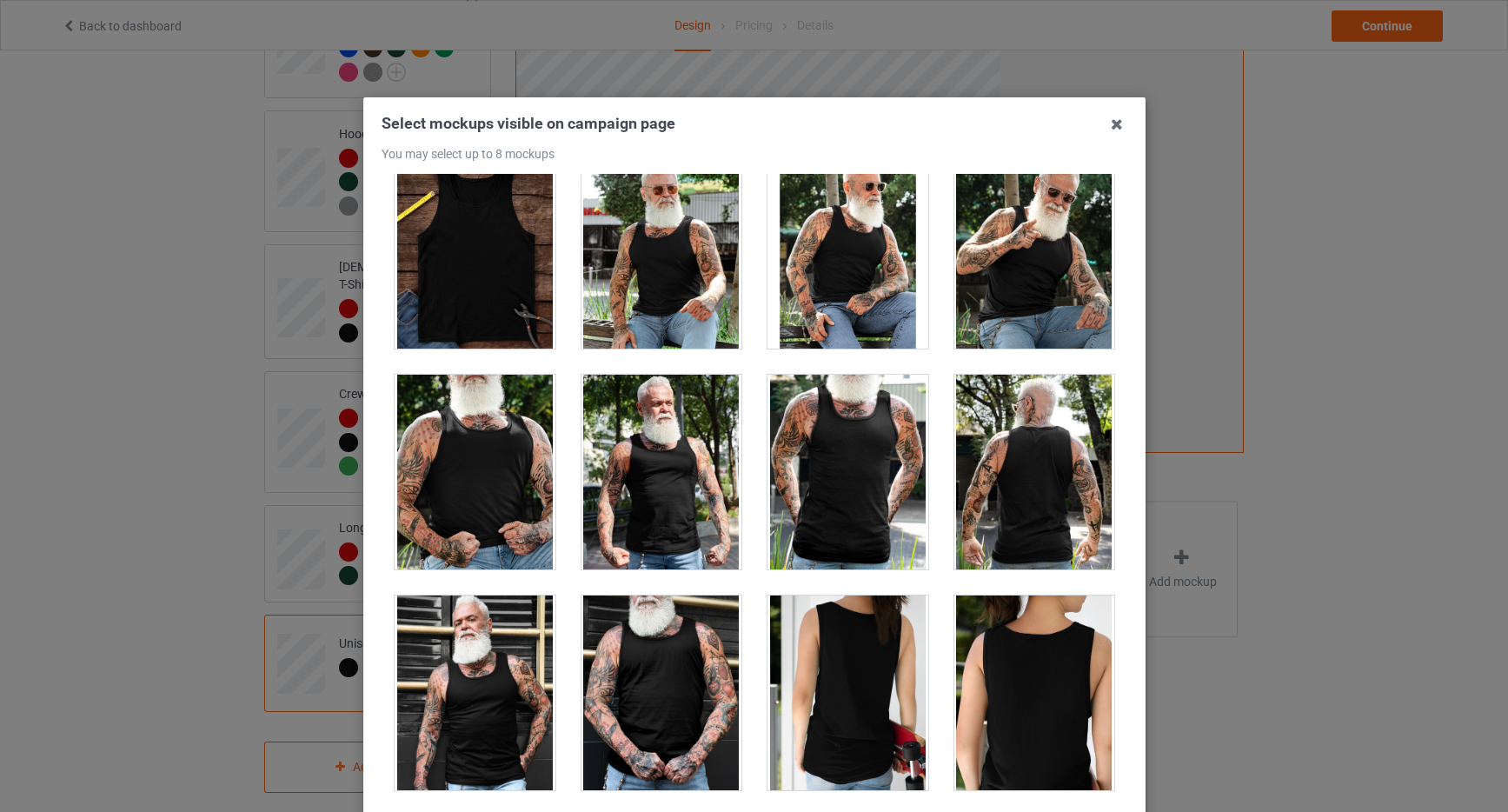
scroll to position [1141, 0]
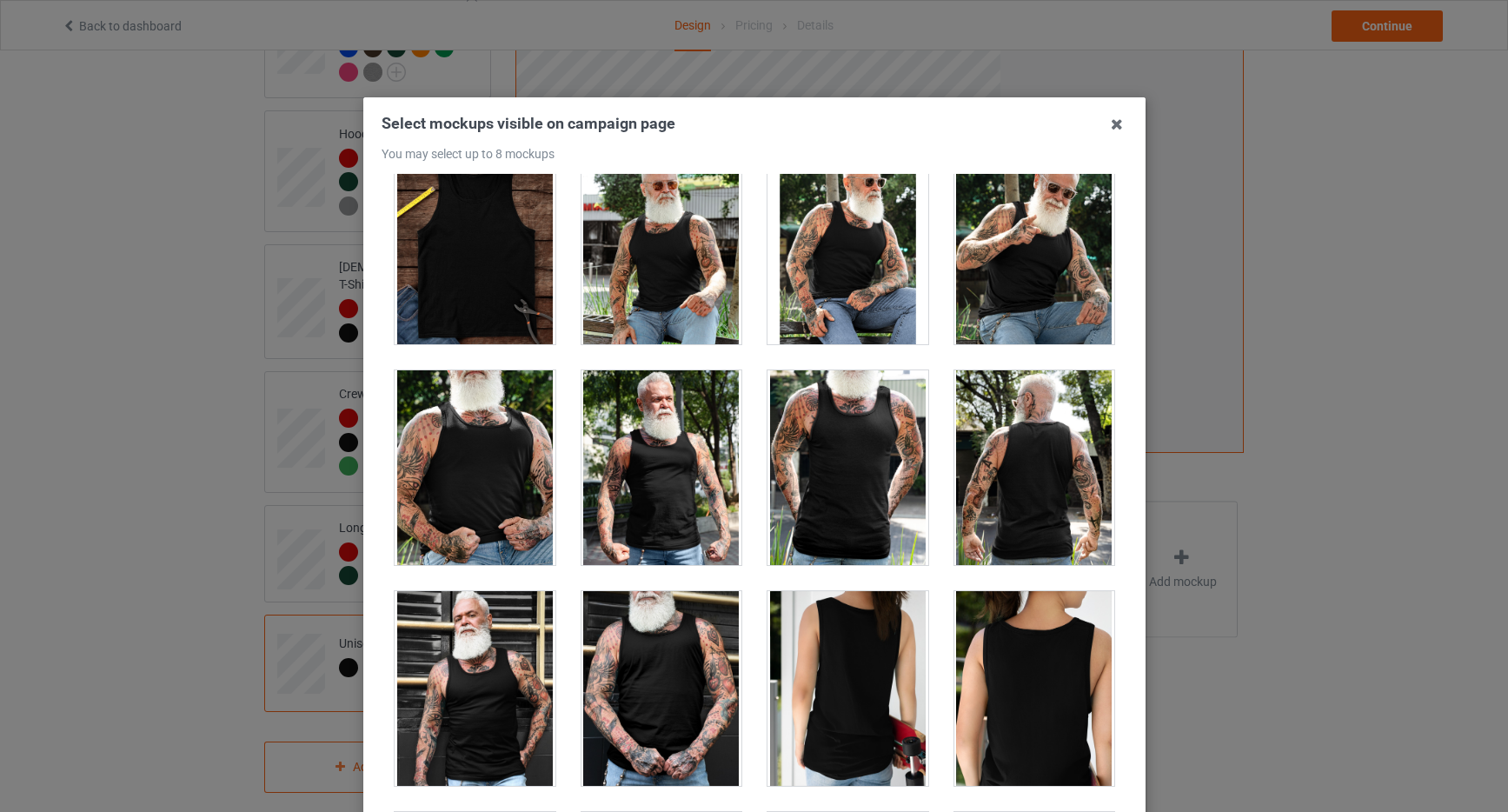
click at [846, 460] on div at bounding box center [848, 468] width 161 height 195
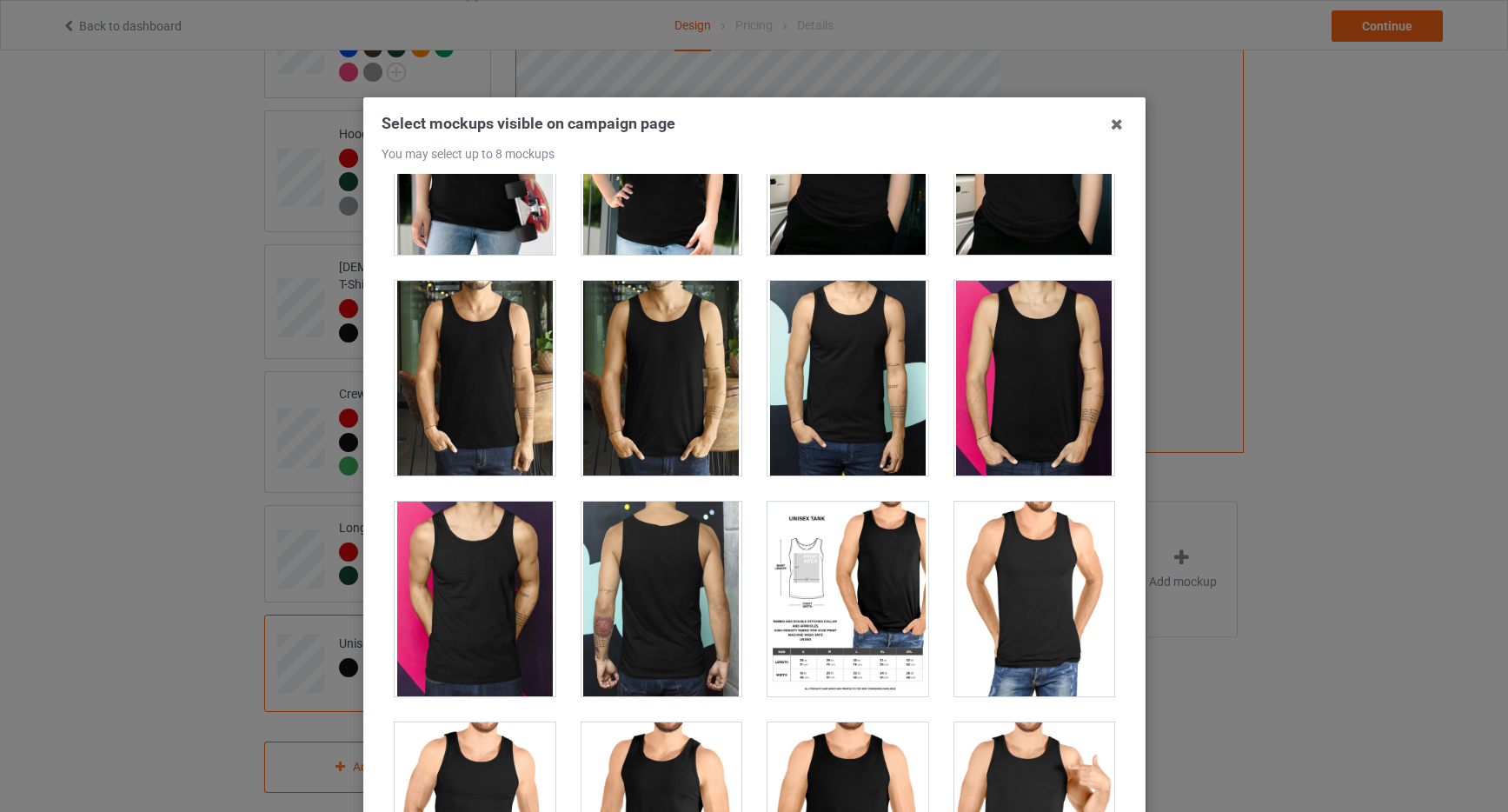
scroll to position [1896, 0]
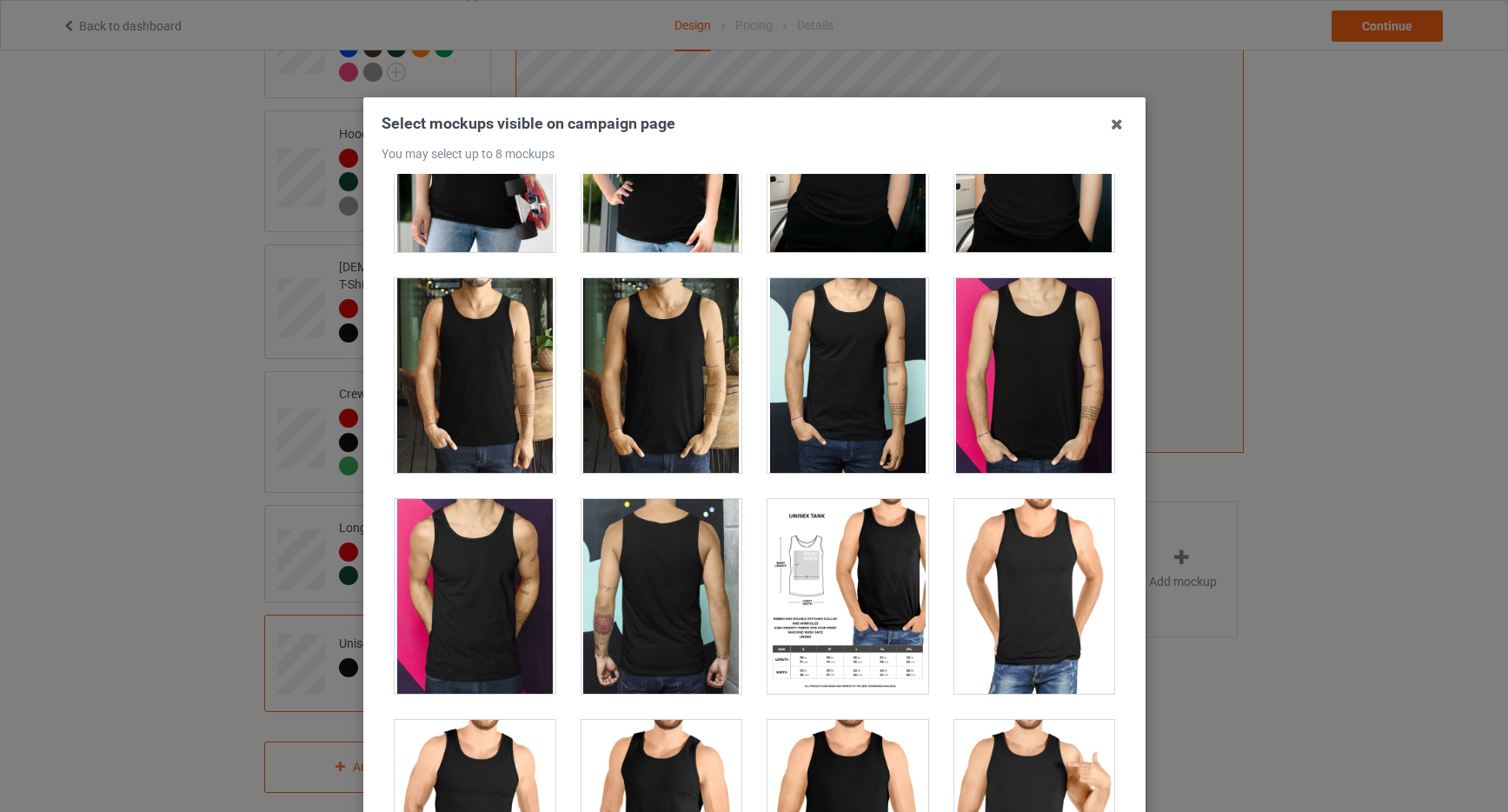
click at [865, 555] on div at bounding box center [848, 596] width 161 height 195
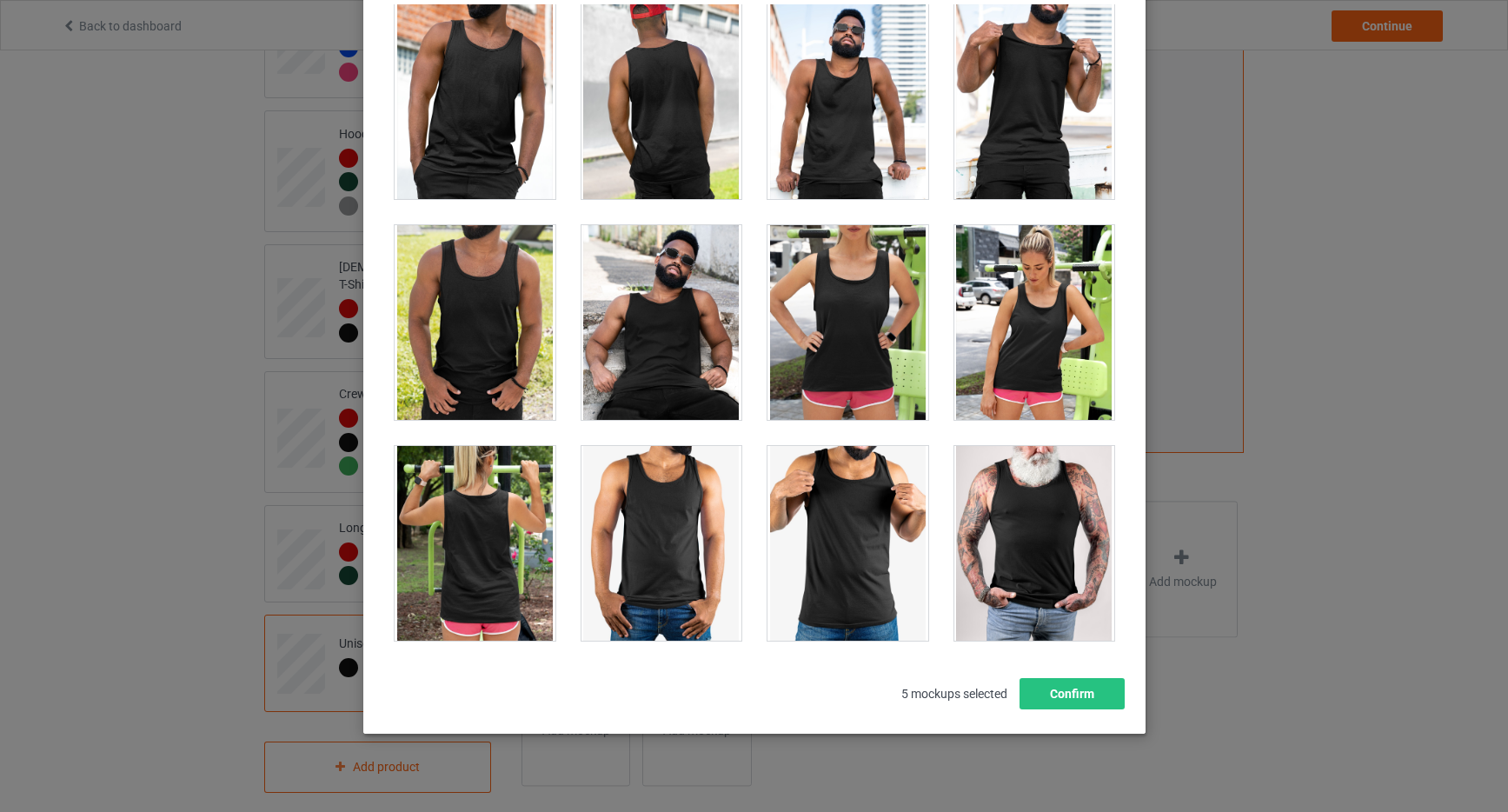
scroll to position [171, 0]
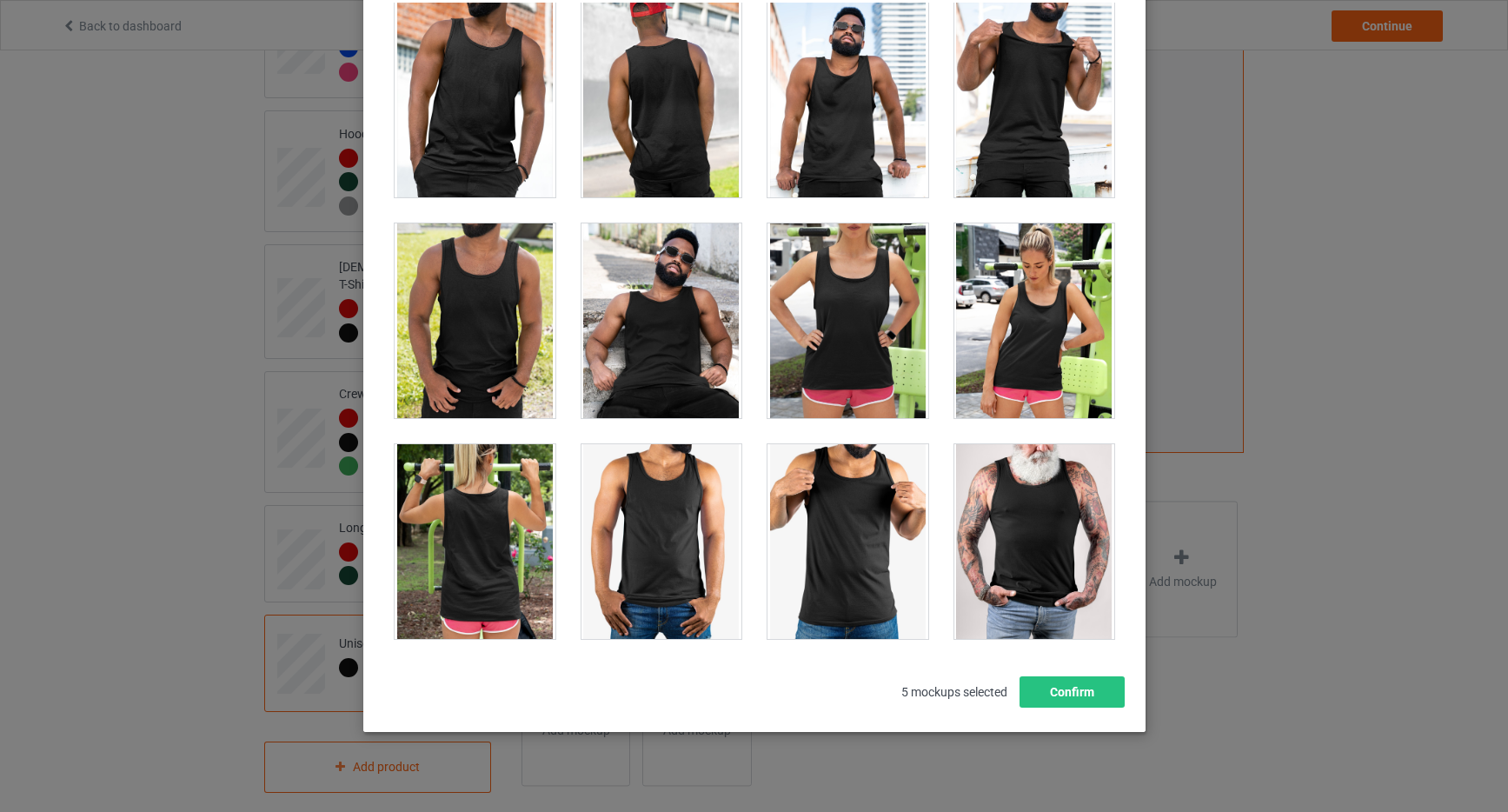
click at [841, 327] on div at bounding box center [848, 320] width 161 height 195
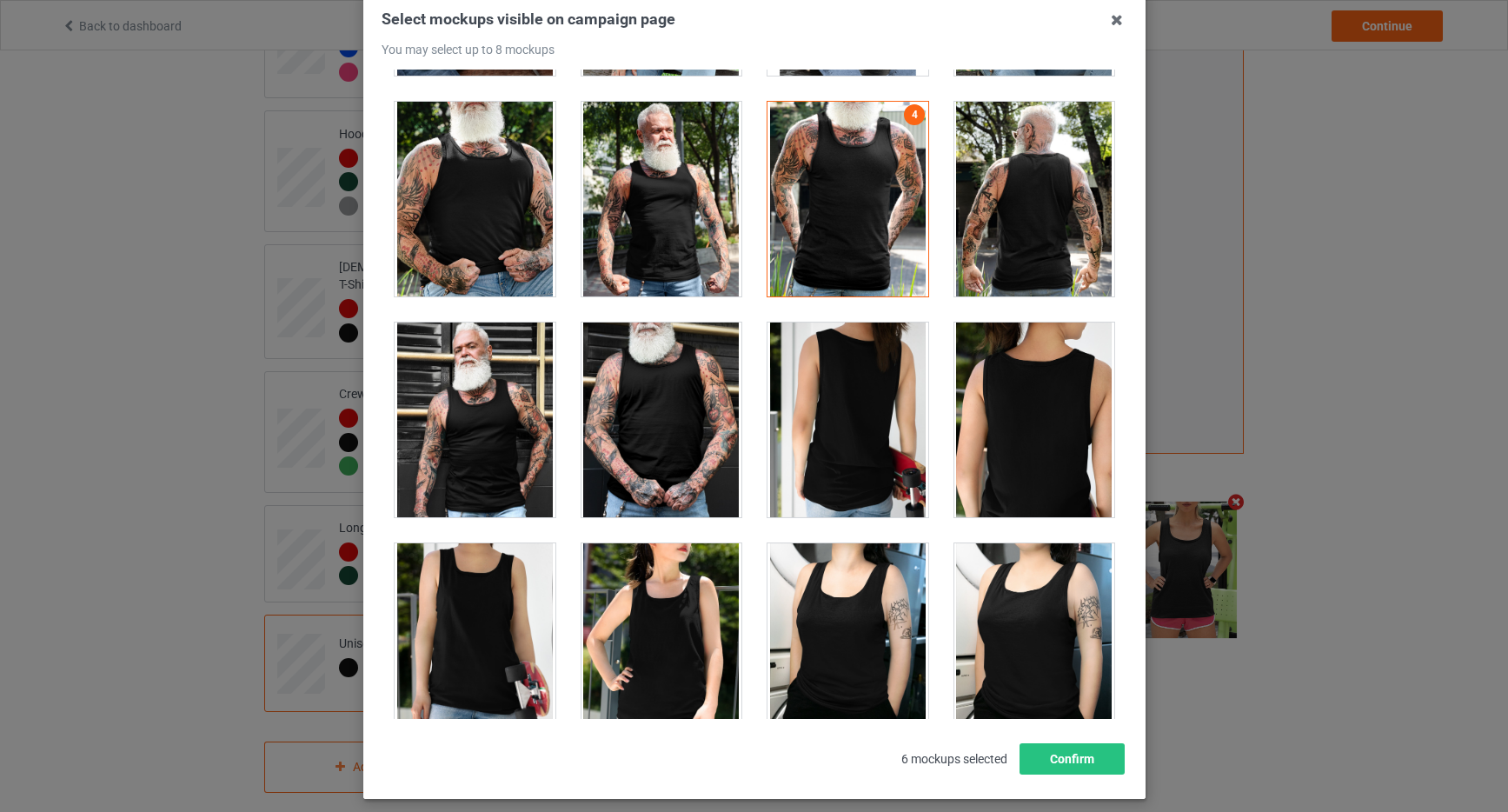
scroll to position [1317, 0]
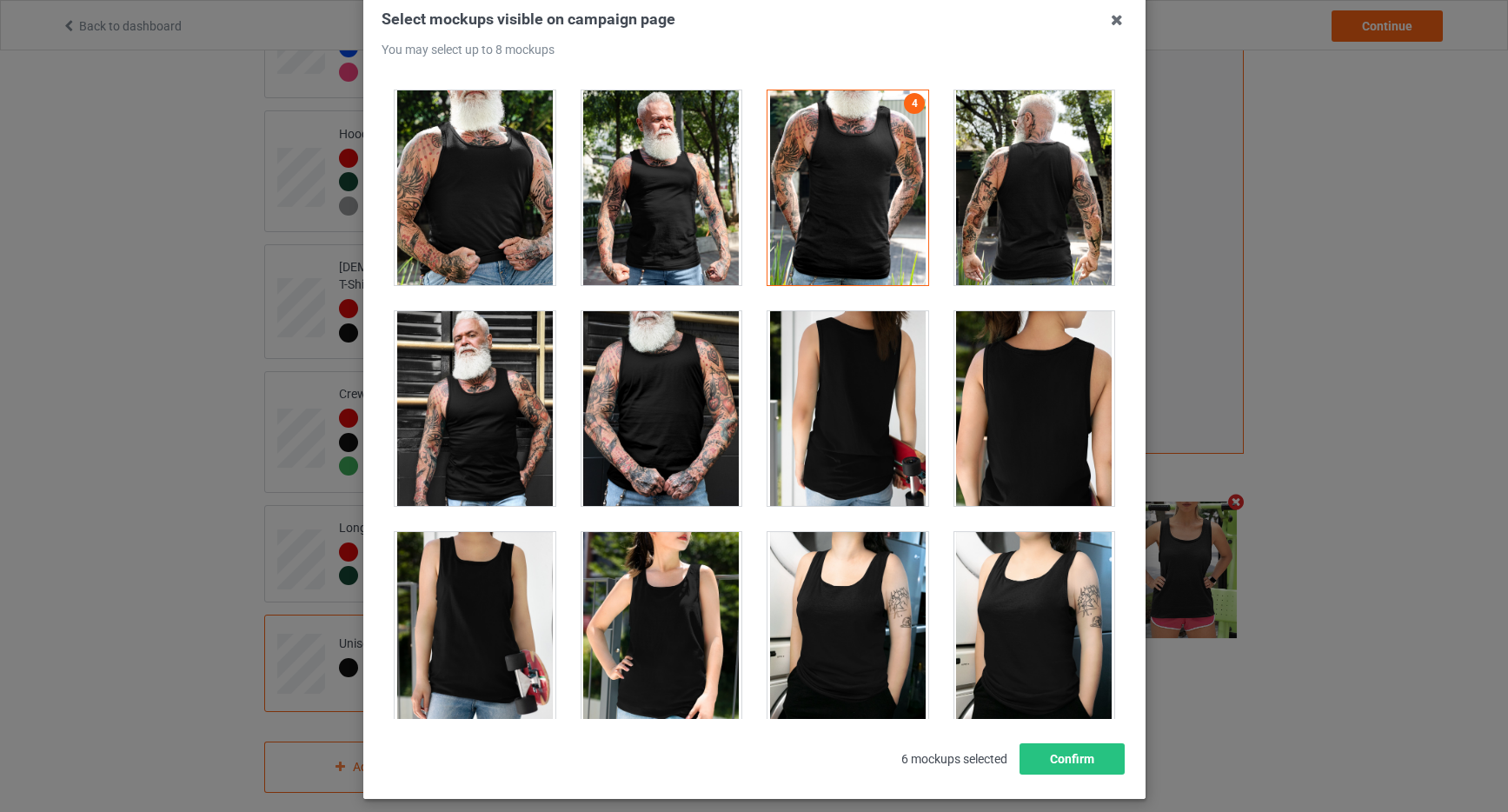
click at [474, 211] on div at bounding box center [475, 187] width 161 height 195
click at [1081, 750] on button "Confirm" at bounding box center [1072, 758] width 105 height 31
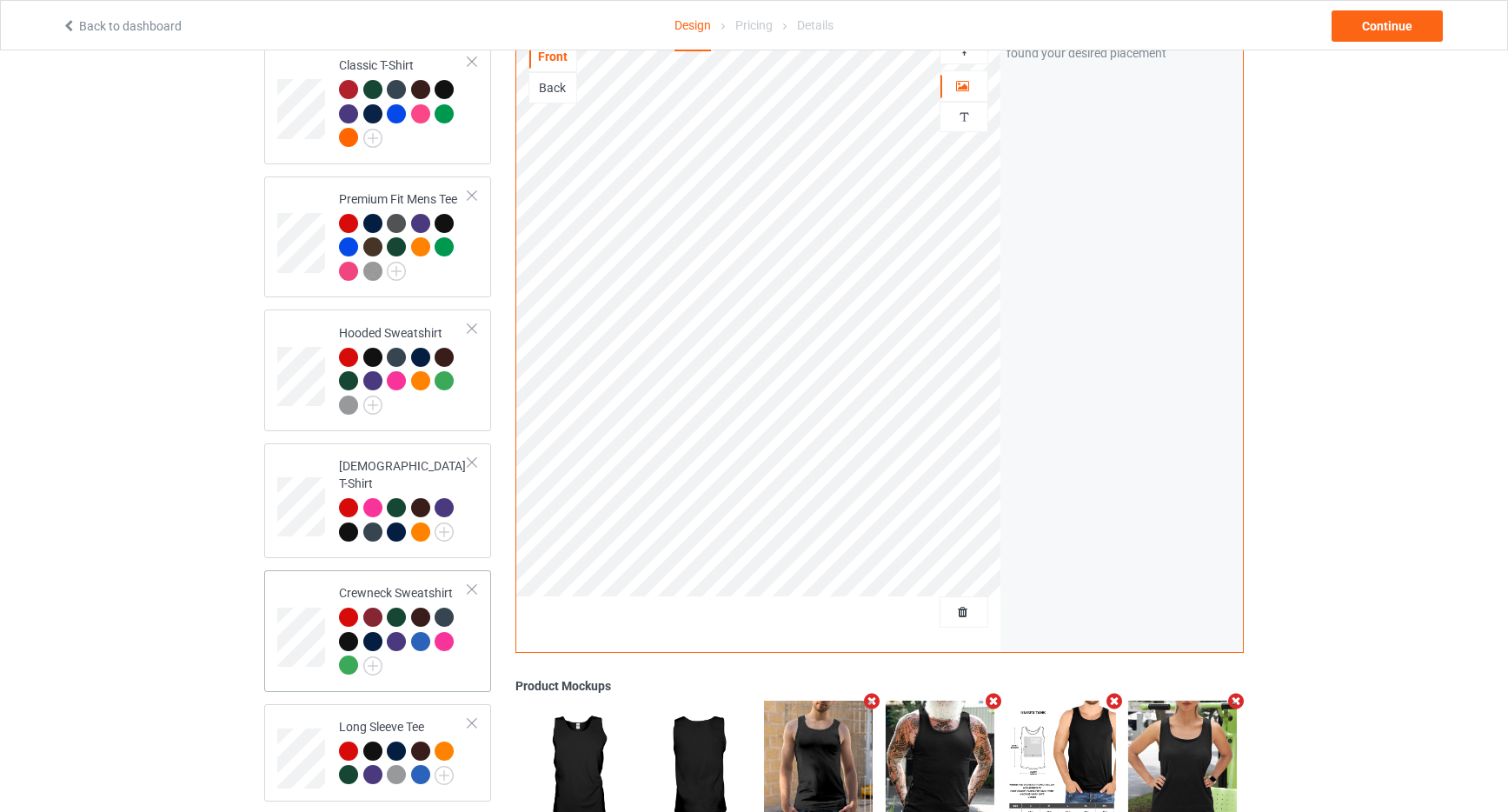
scroll to position [0, 0]
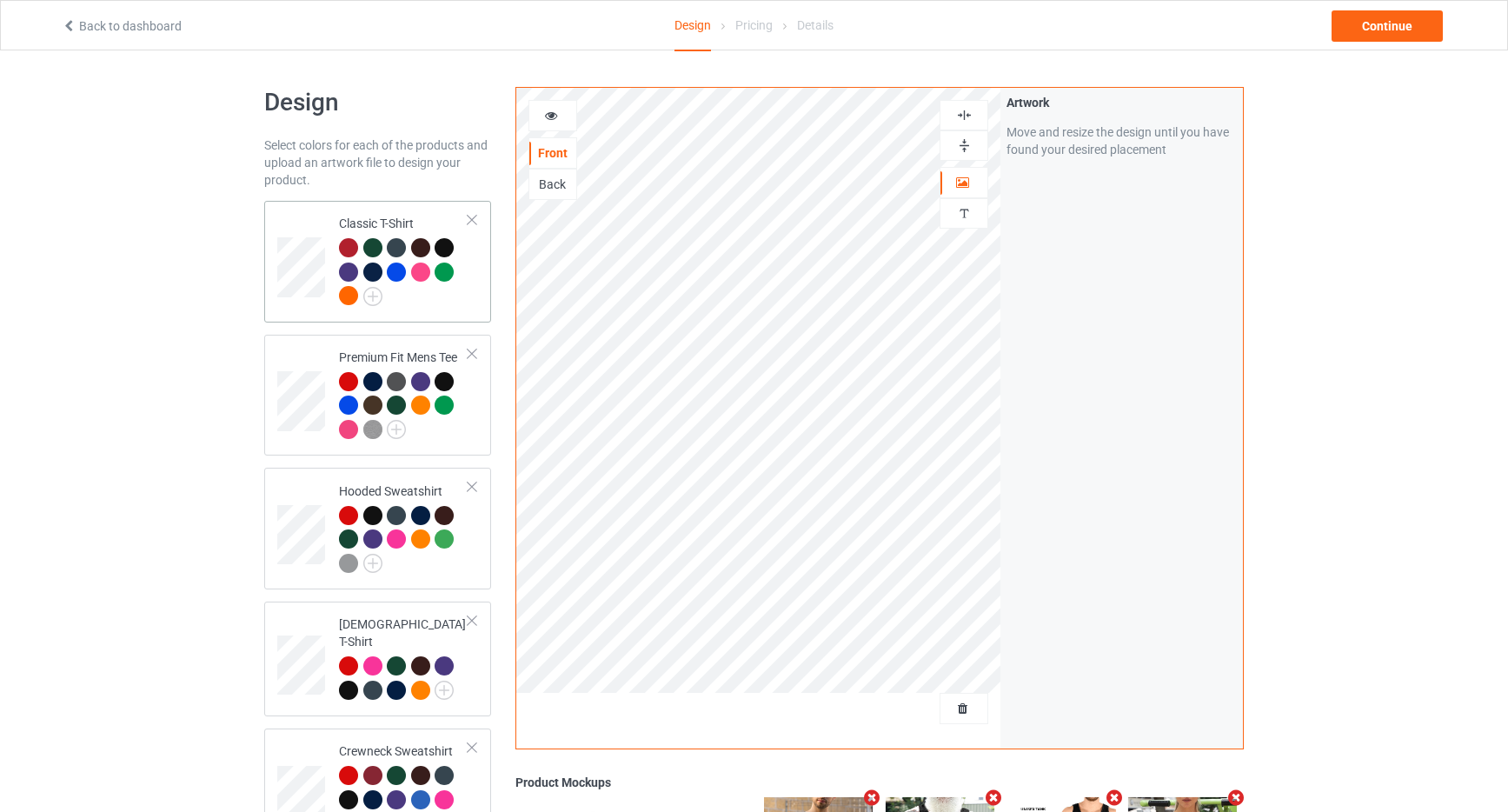
click at [461, 294] on div at bounding box center [403, 274] width 129 height 72
click at [1369, 30] on div "Continue" at bounding box center [1388, 26] width 112 height 31
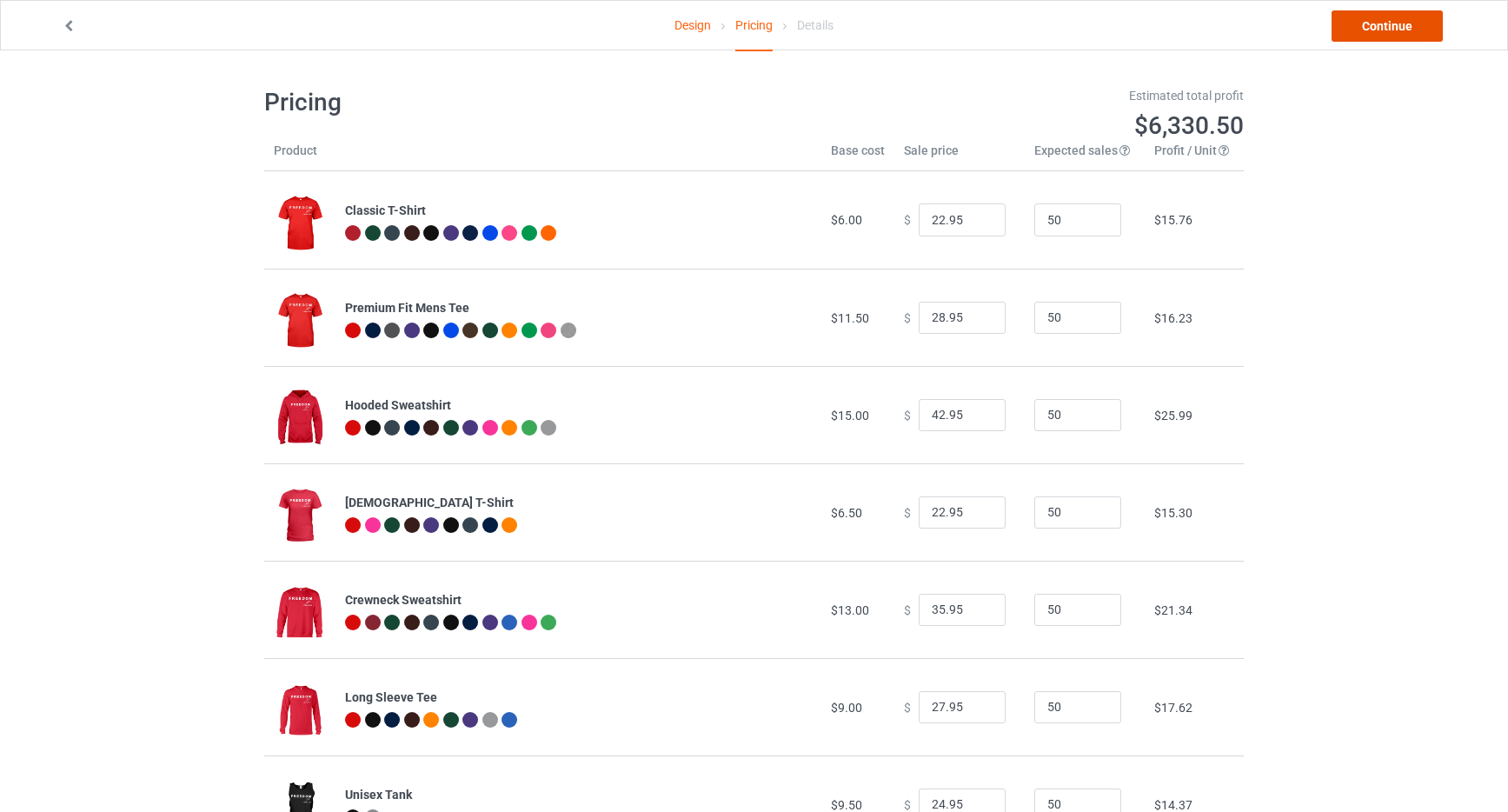
click at [1396, 23] on link "Continue" at bounding box center [1388, 26] width 112 height 31
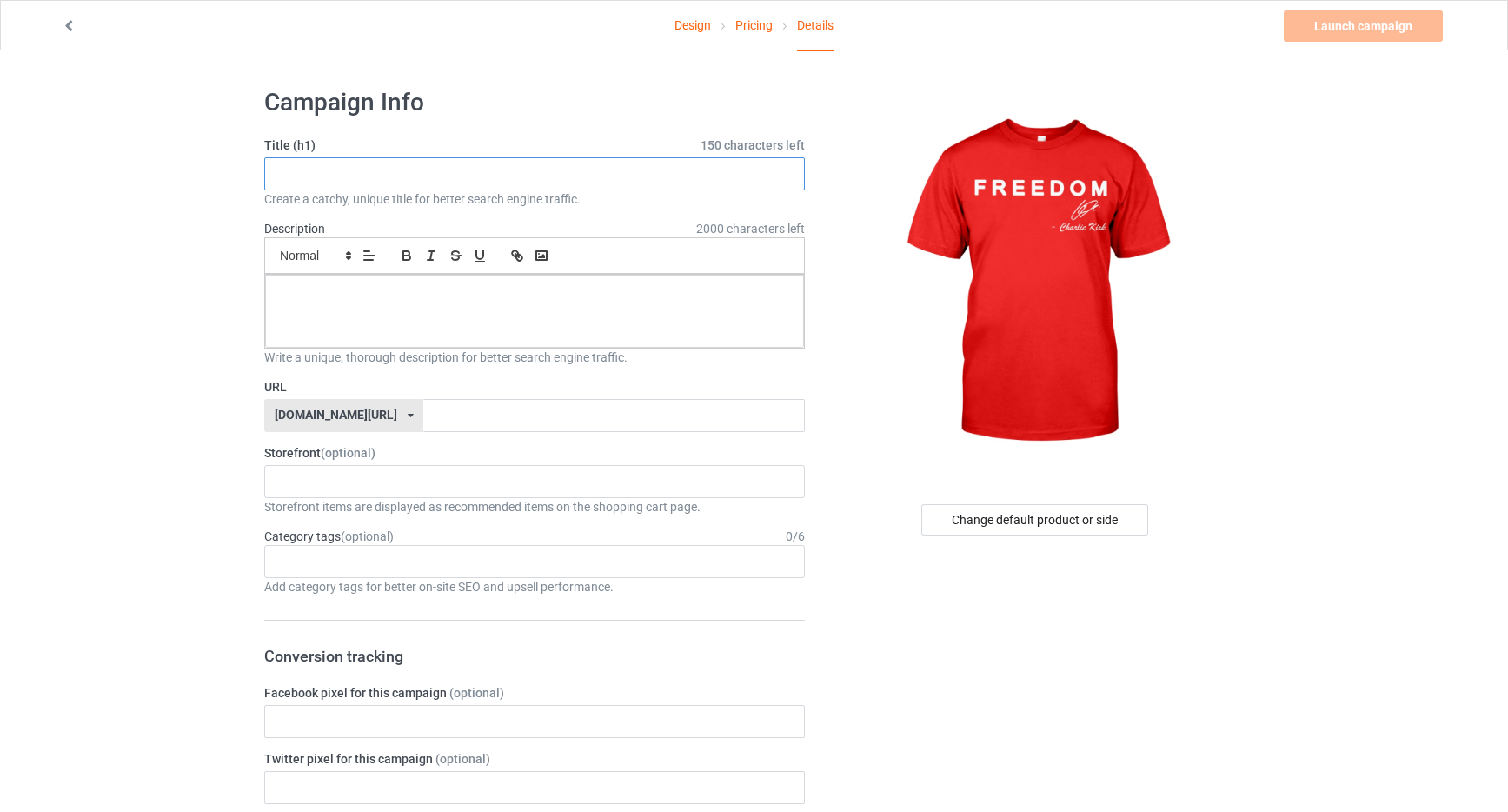
click at [307, 171] on input "text" at bounding box center [534, 173] width 541 height 33
drag, startPoint x: 324, startPoint y: 176, endPoint x: 242, endPoint y: 164, distance: 82.9
type input "Freedom"
click at [308, 286] on p at bounding box center [534, 294] width 511 height 17
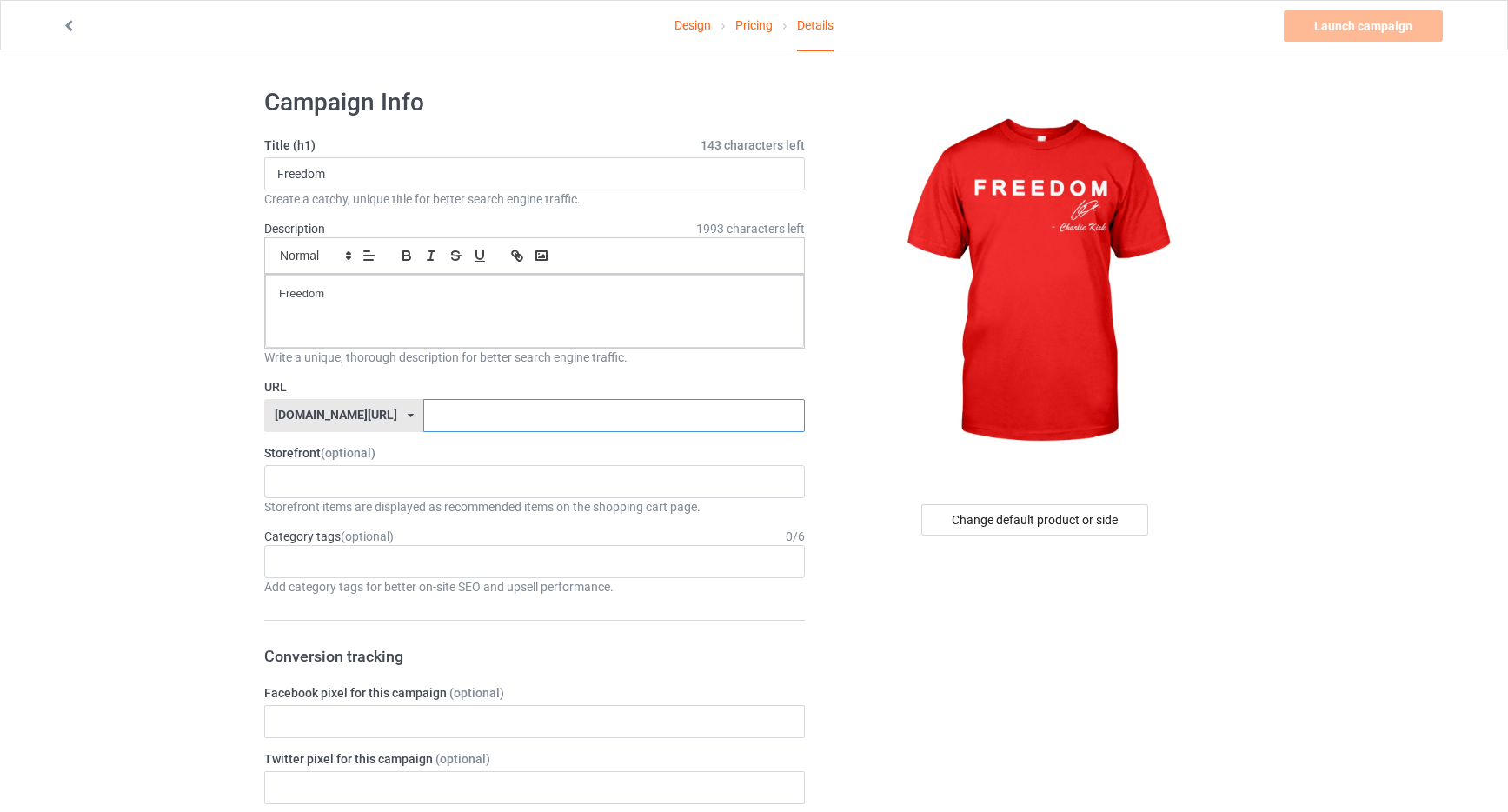
click at [424, 412] on input "text" at bounding box center [614, 415] width 381 height 33
type input "juyhteytsgkithf"
click at [1355, 25] on link "Launch campaign" at bounding box center [1363, 26] width 159 height 31
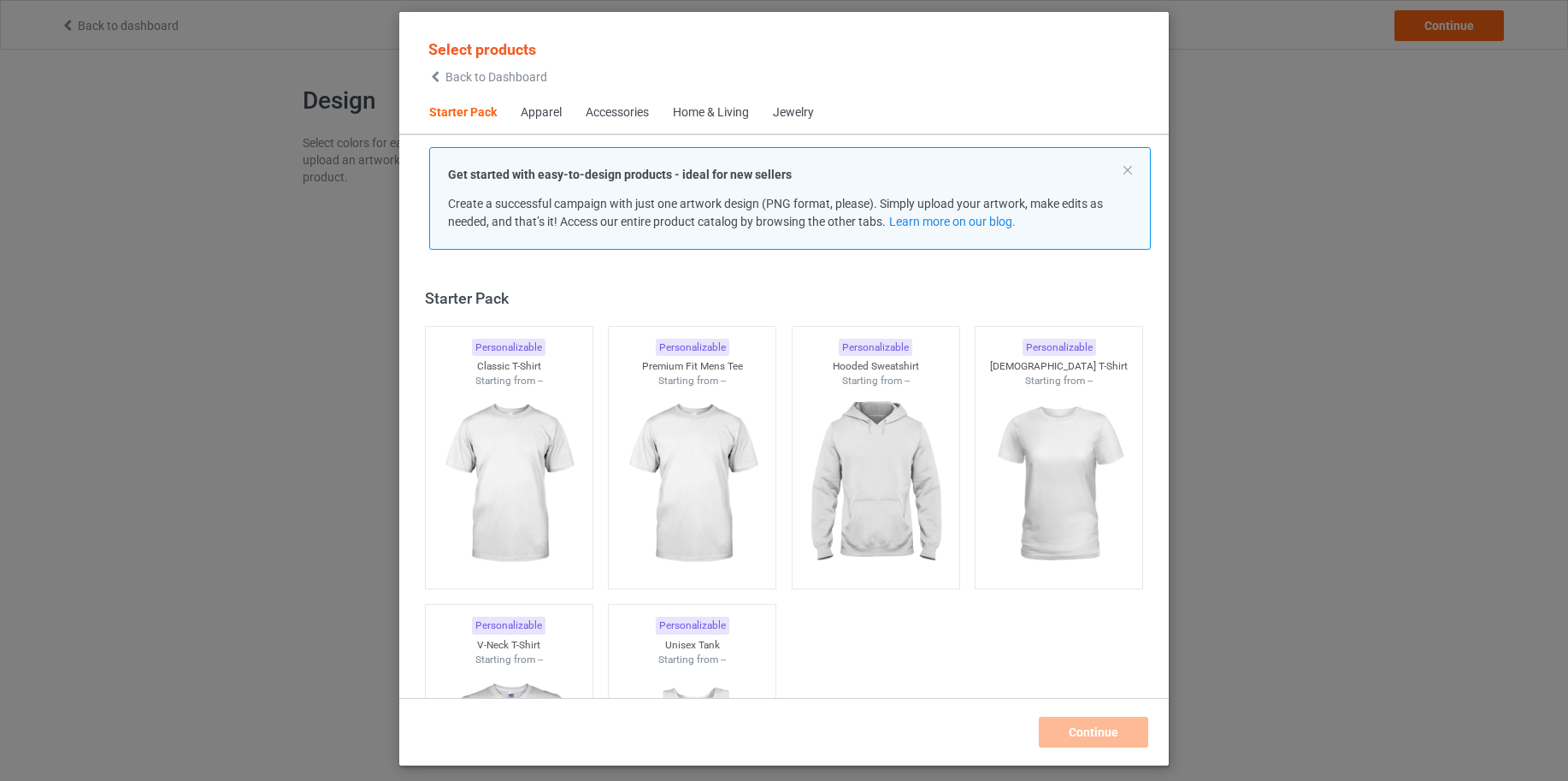
scroll to position [22, 0]
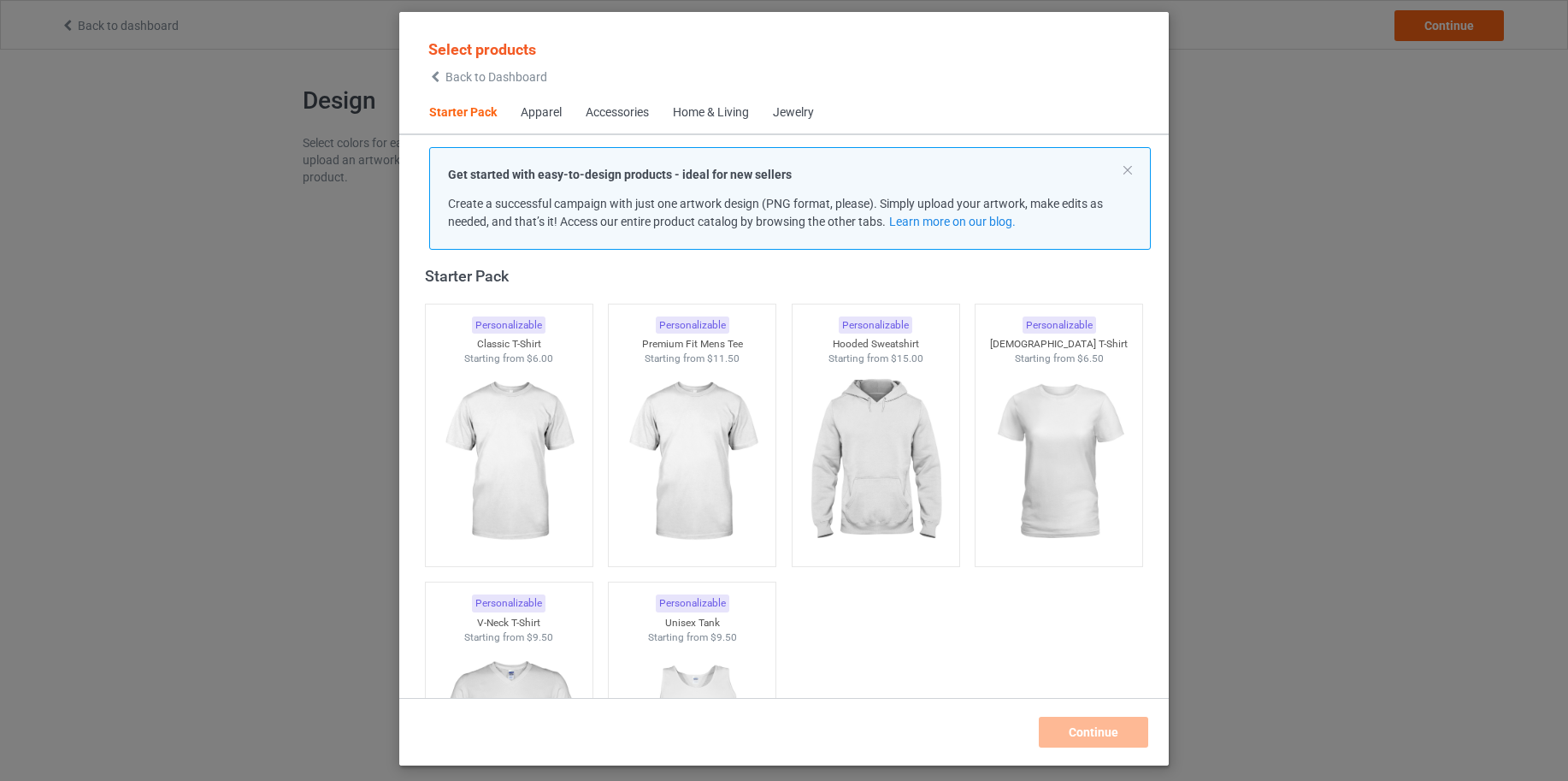
click at [533, 77] on span "Back to Dashboard" at bounding box center [497, 77] width 102 height 14
